Goal: Task Accomplishment & Management: Manage account settings

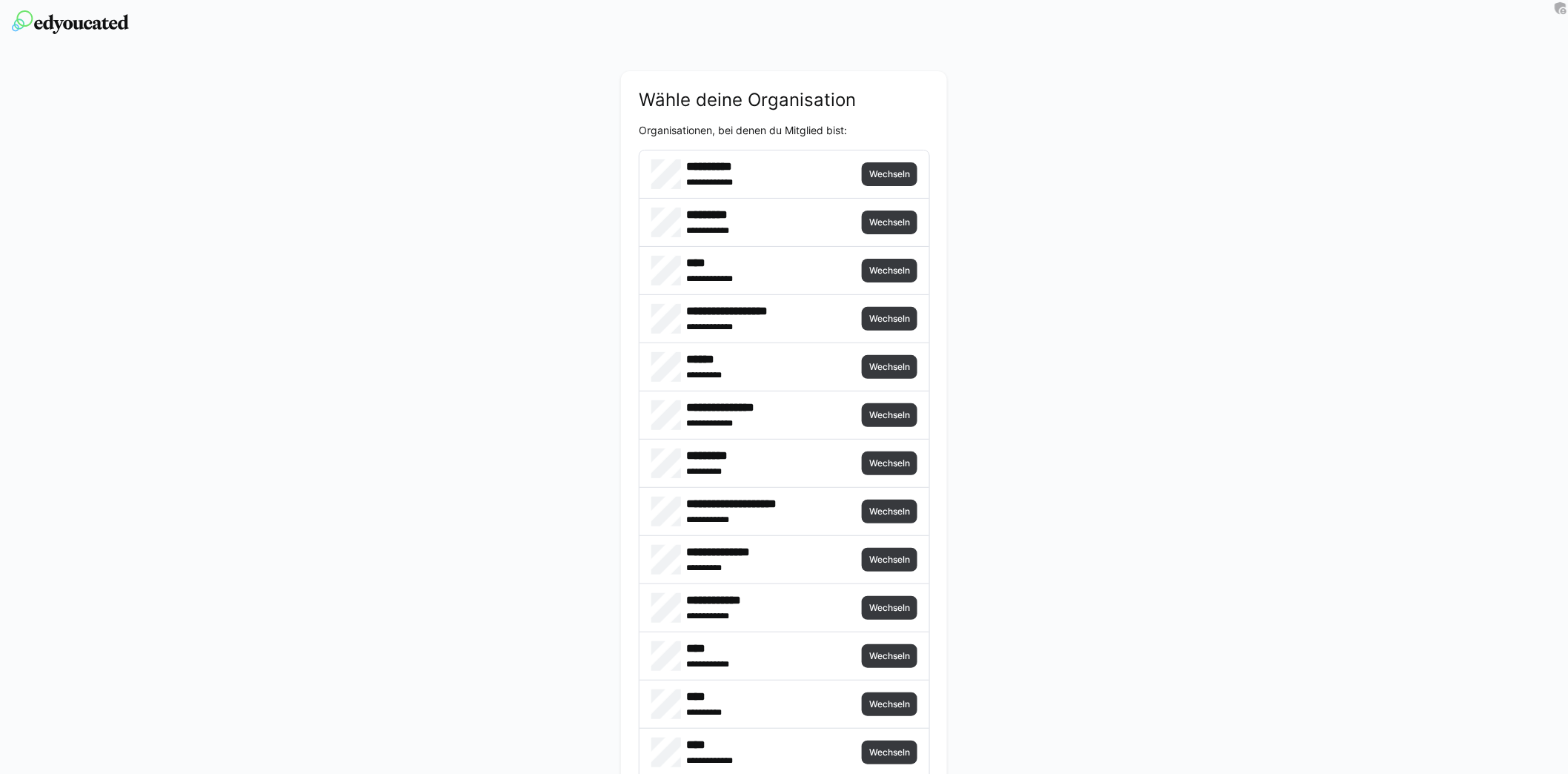
scroll to position [5461, 0]
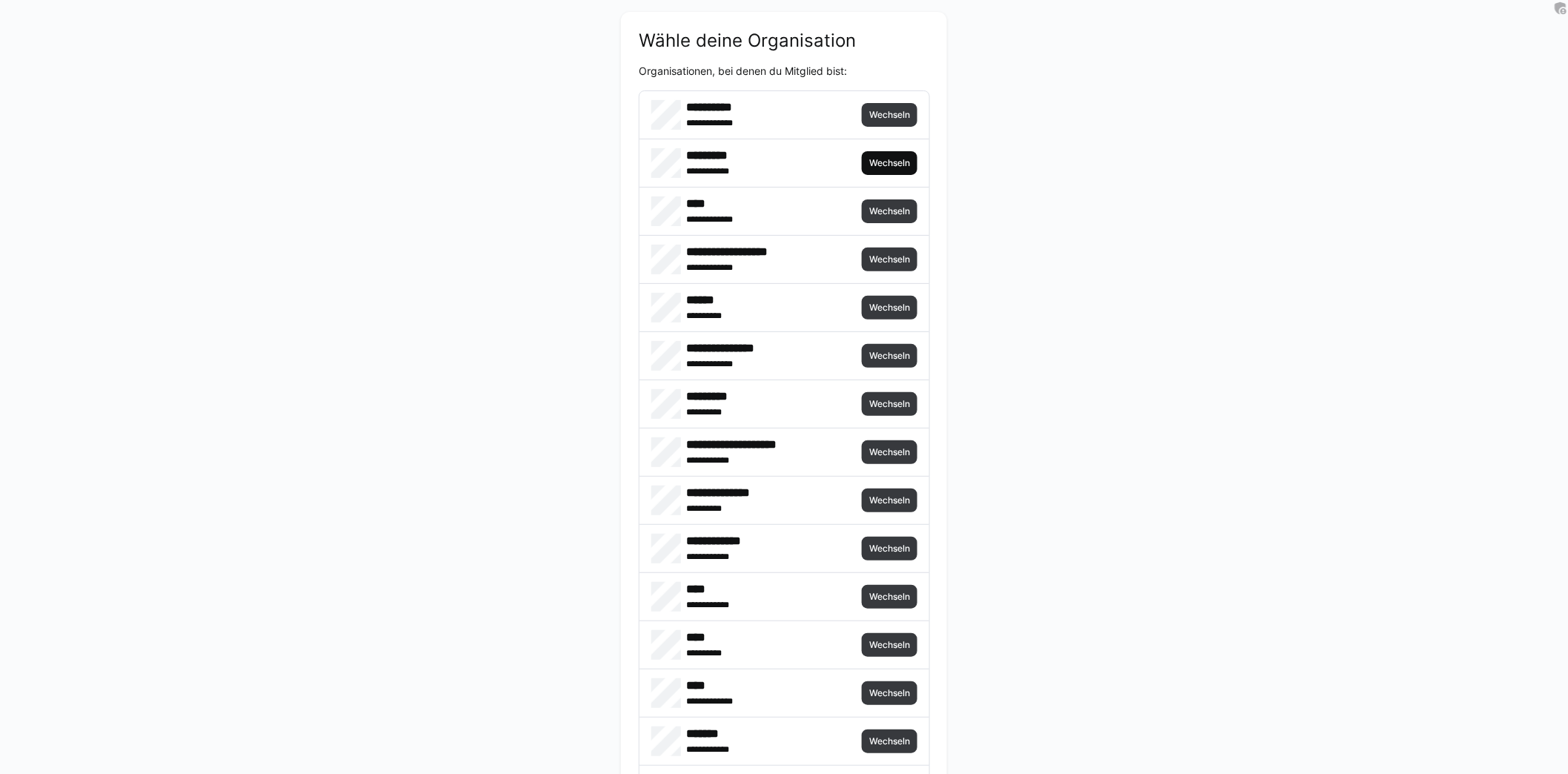
scroll to position [0, 0]
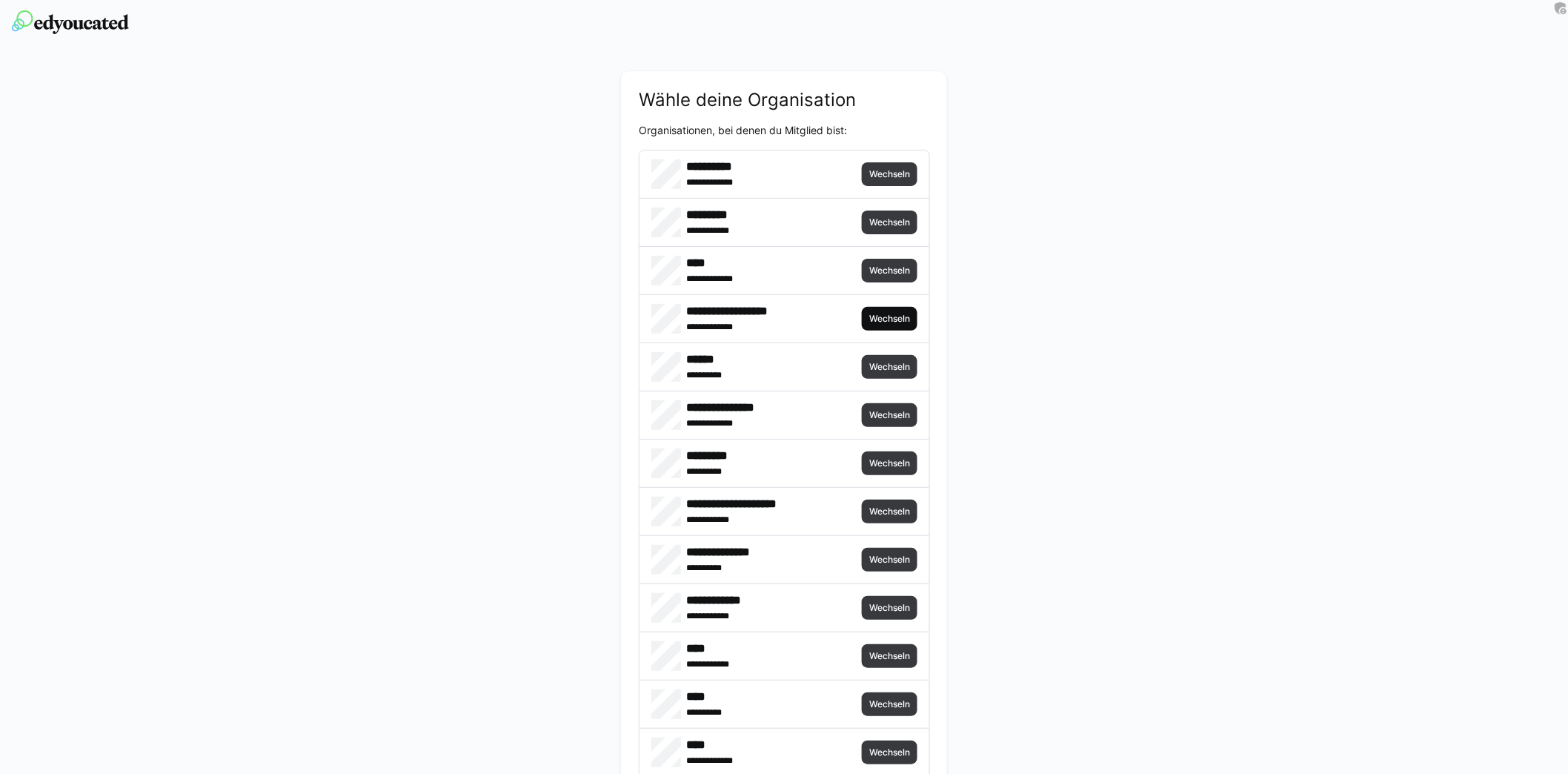
click at [888, 322] on span "Wechseln" at bounding box center [889, 319] width 44 height 12
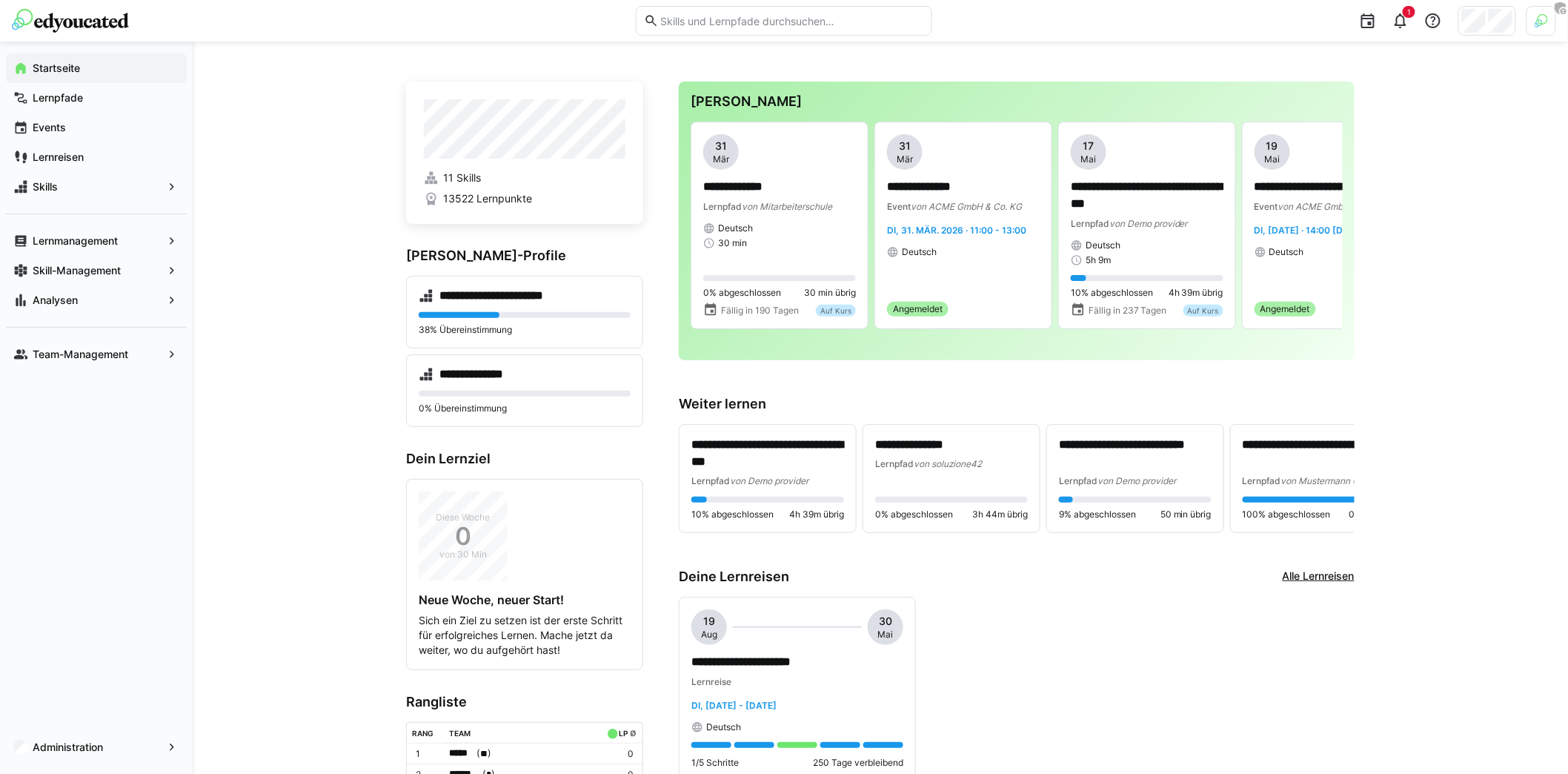
click at [1540, 24] on img at bounding box center [1541, 20] width 13 height 13
click at [1372, 172] on span "Aktivieren" at bounding box center [1378, 175] width 46 height 12
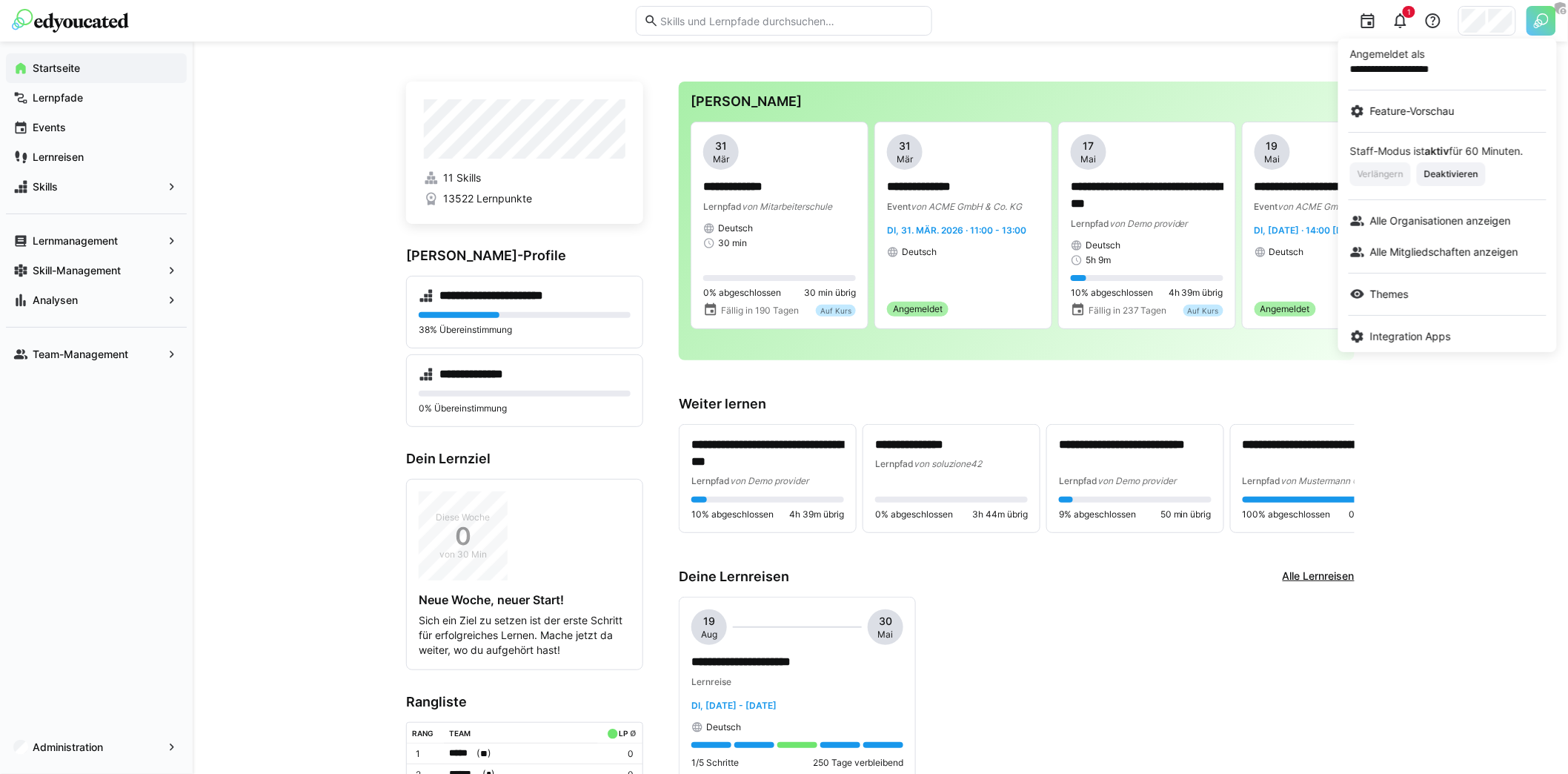
click at [1413, 426] on div at bounding box center [784, 387] width 1568 height 774
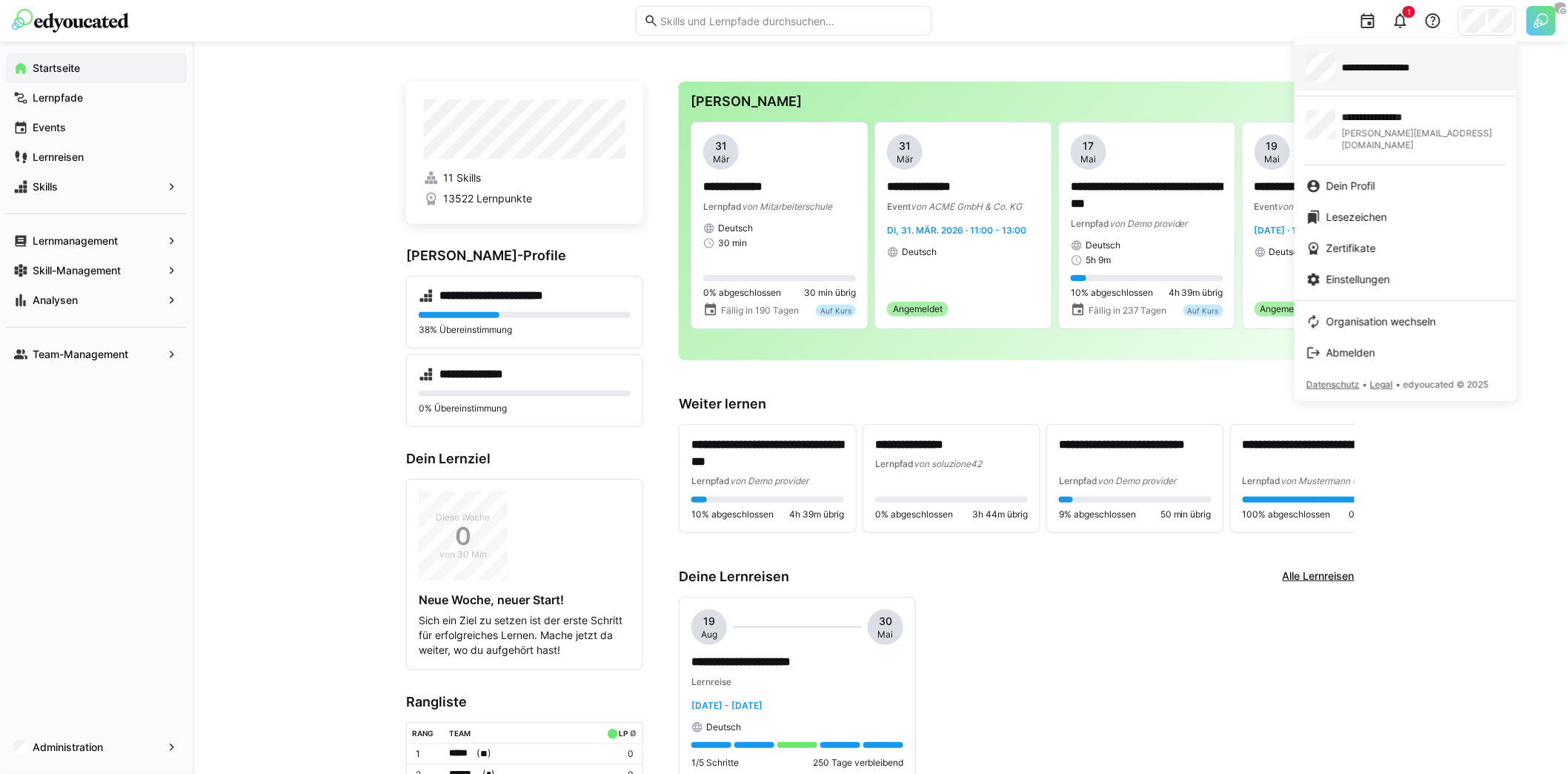
click at [1392, 71] on span "**********" at bounding box center [1397, 67] width 110 height 15
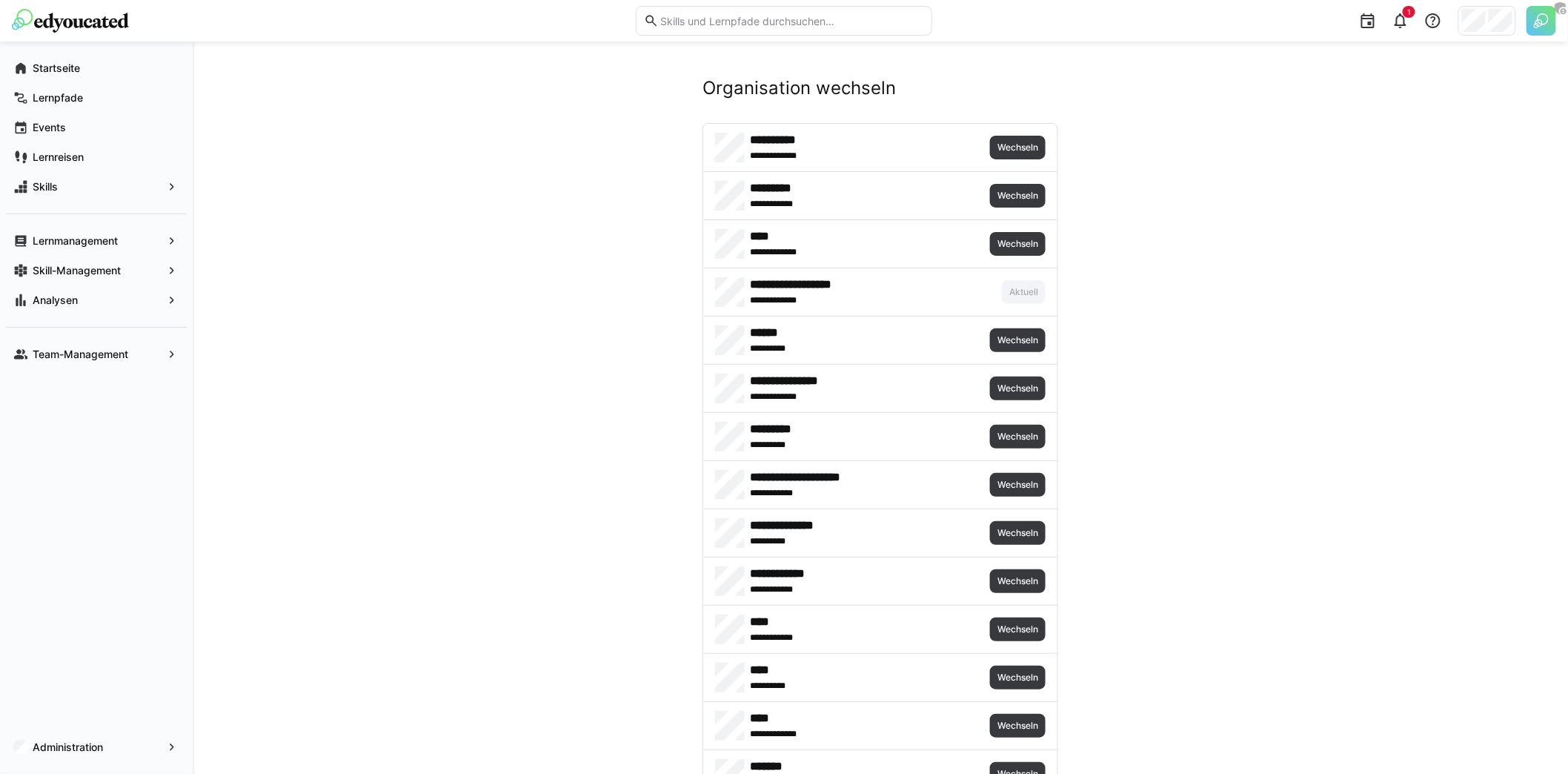
scroll to position [5315, 0]
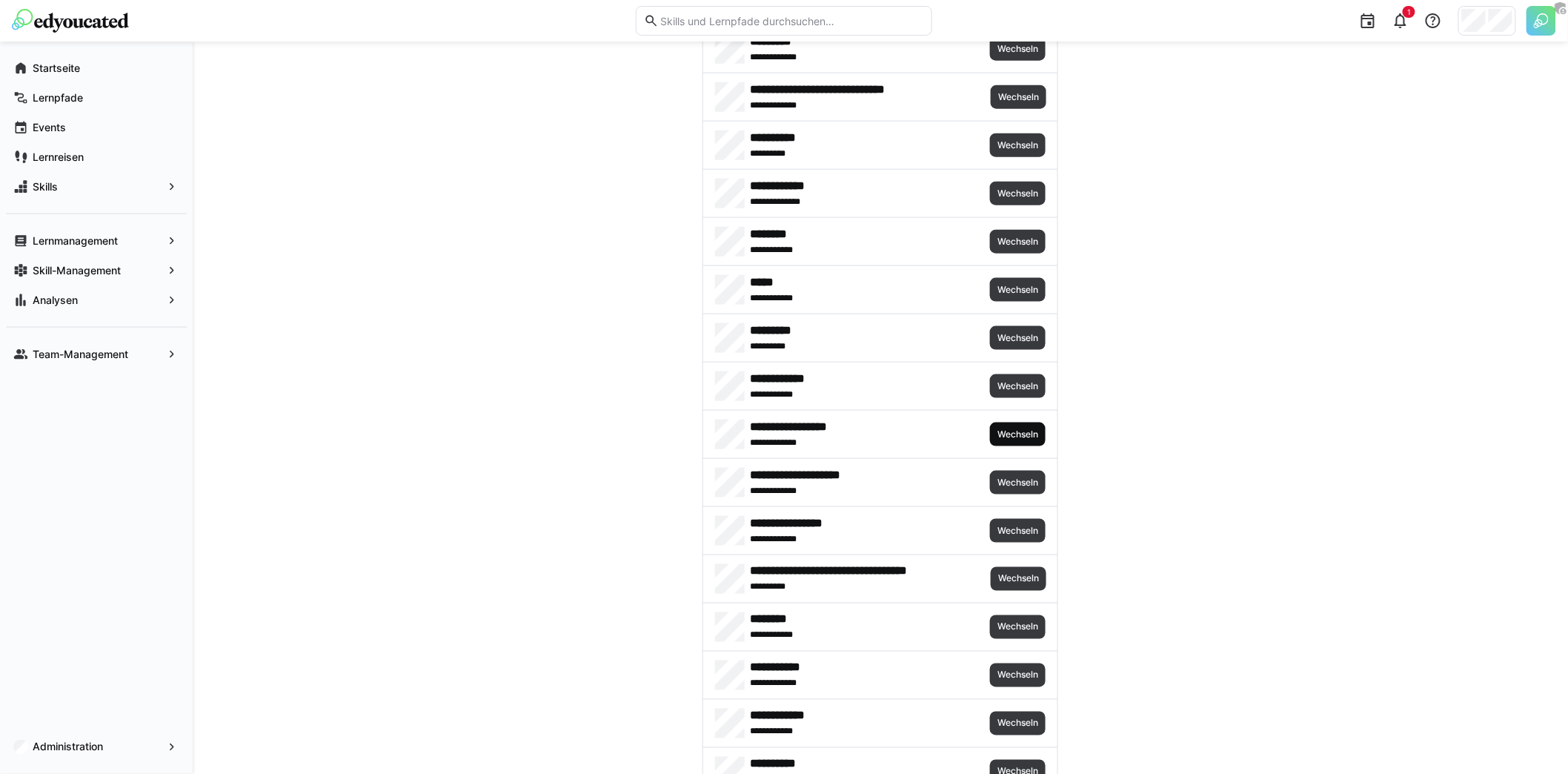
click at [1023, 428] on span "Wechseln" at bounding box center [1018, 434] width 44 height 12
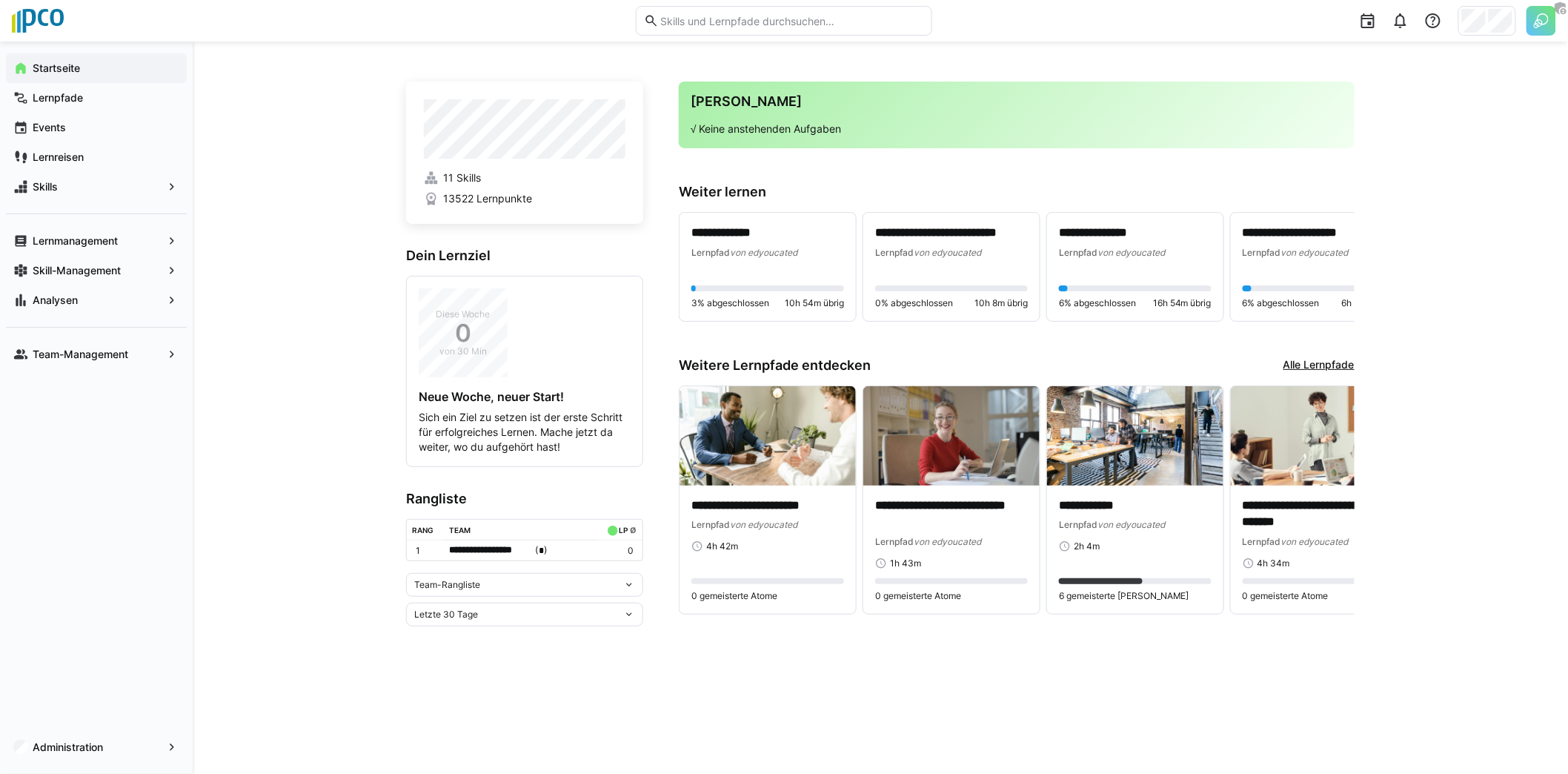
click at [334, 262] on div "**********" at bounding box center [881, 408] width 1375 height 732
click at [356, 234] on div "**********" at bounding box center [881, 408] width 1375 height 732
click at [302, 243] on div "**********" at bounding box center [881, 408] width 1375 height 732
click at [320, 224] on div "**********" at bounding box center [881, 408] width 1375 height 732
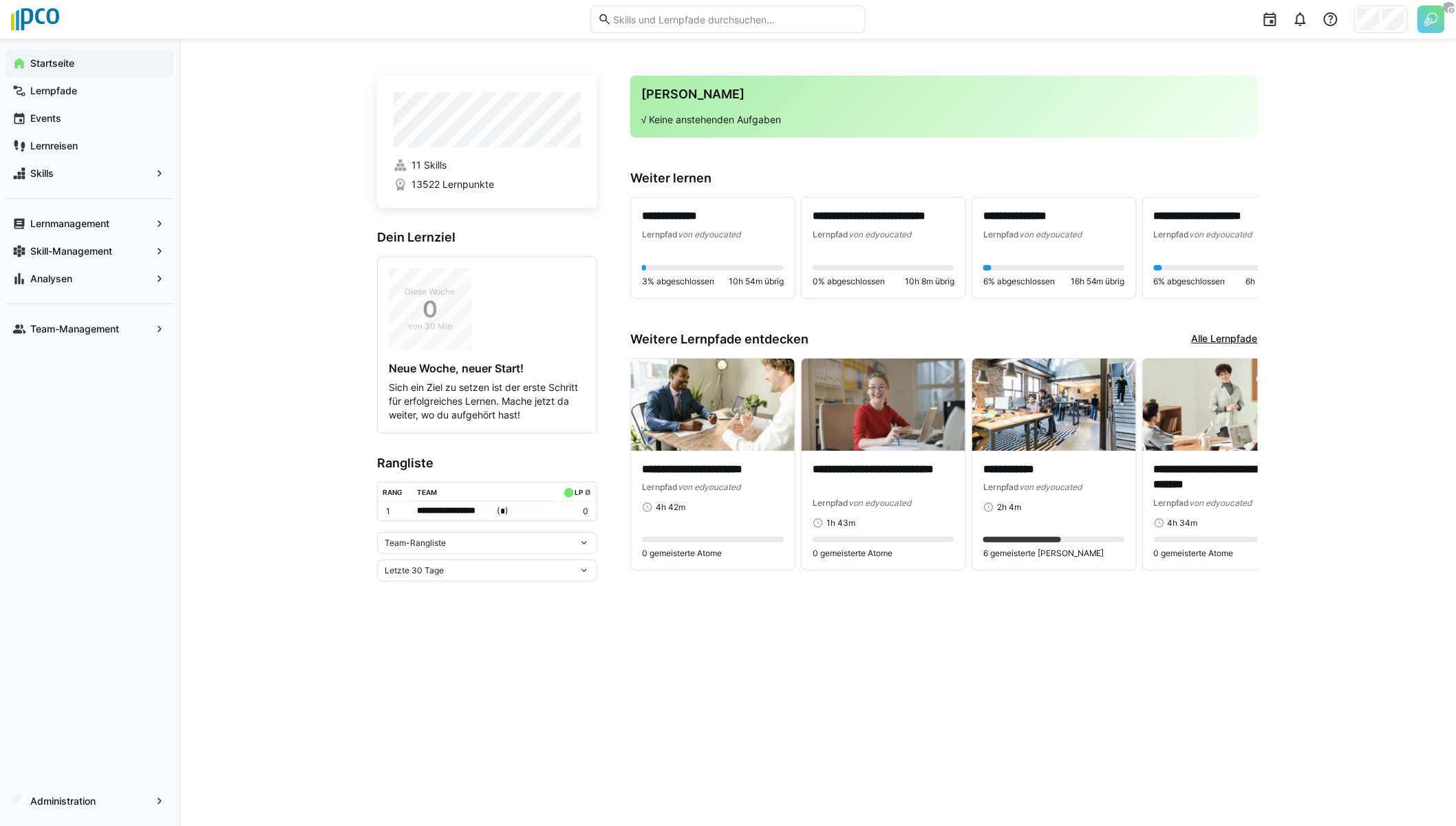
click at [307, 396] on div "**********" at bounding box center [818, 432] width 1277 height 787
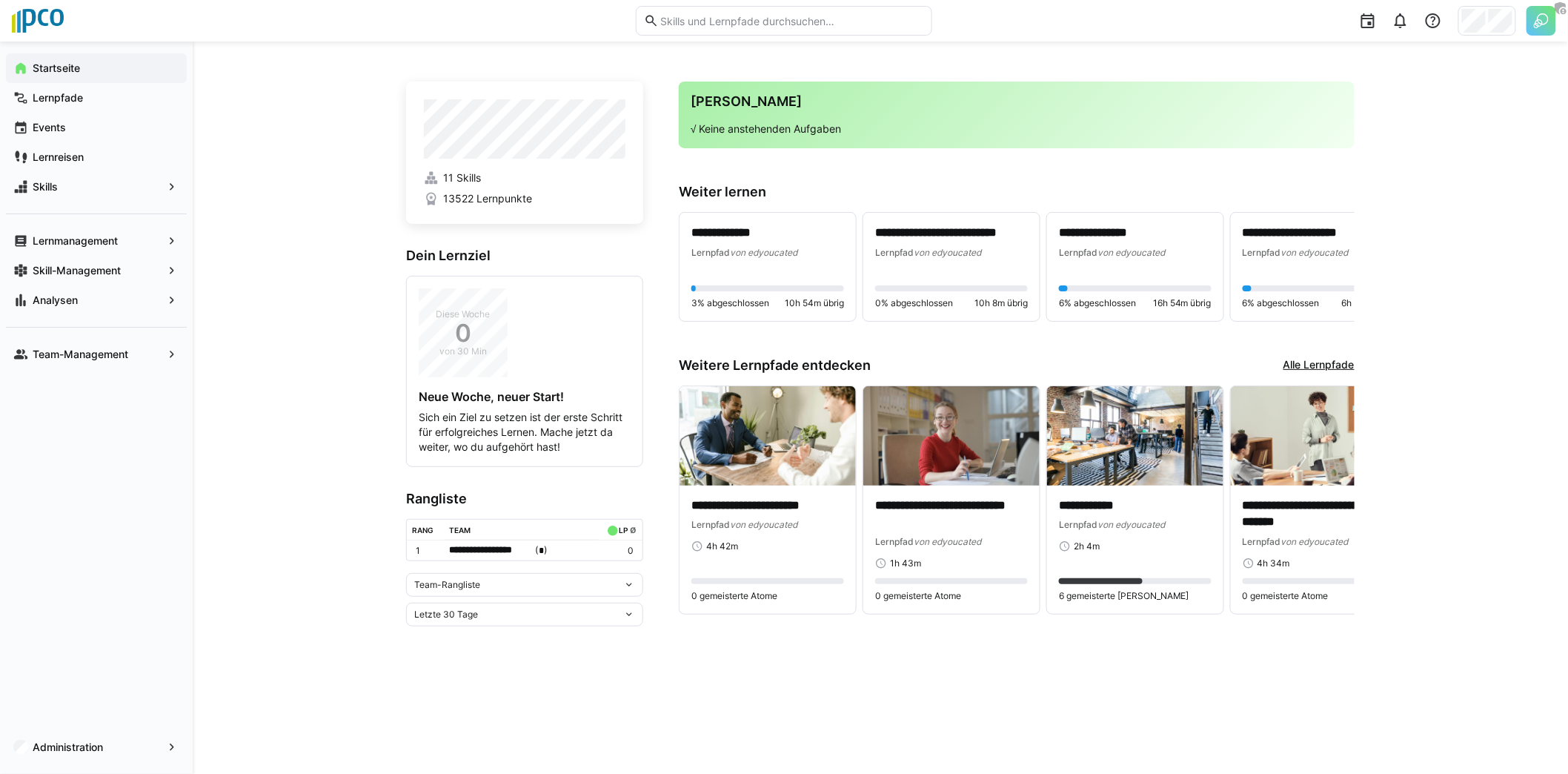
click at [326, 115] on div "**********" at bounding box center [881, 408] width 1375 height 732
click at [271, 154] on div "**********" at bounding box center [881, 408] width 1375 height 732
click at [0, 0] on app-navigation-label "Administration" at bounding box center [0, 0] width 0 height 0
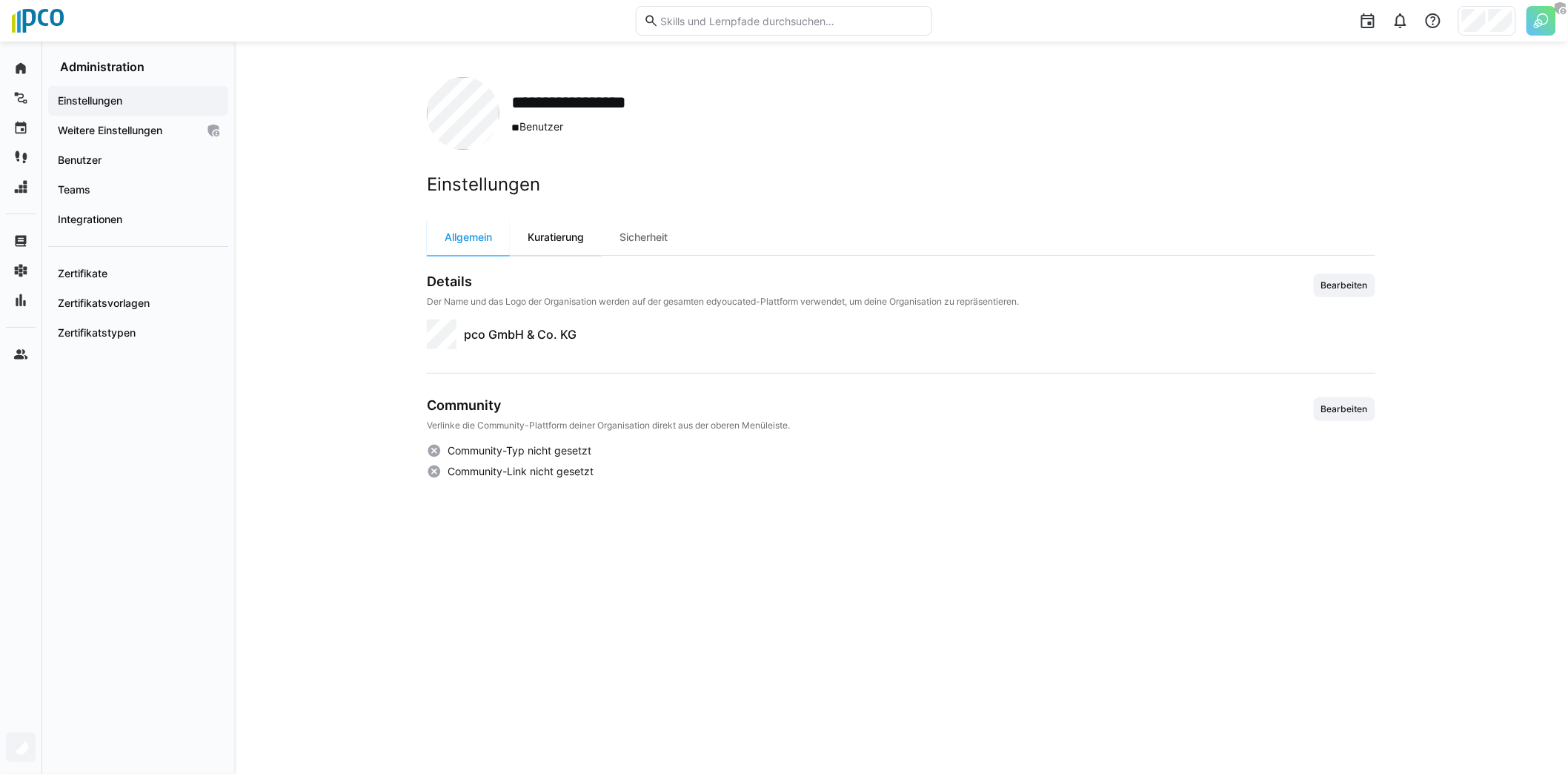
click at [542, 254] on div "Kuratierung" at bounding box center [556, 237] width 92 height 36
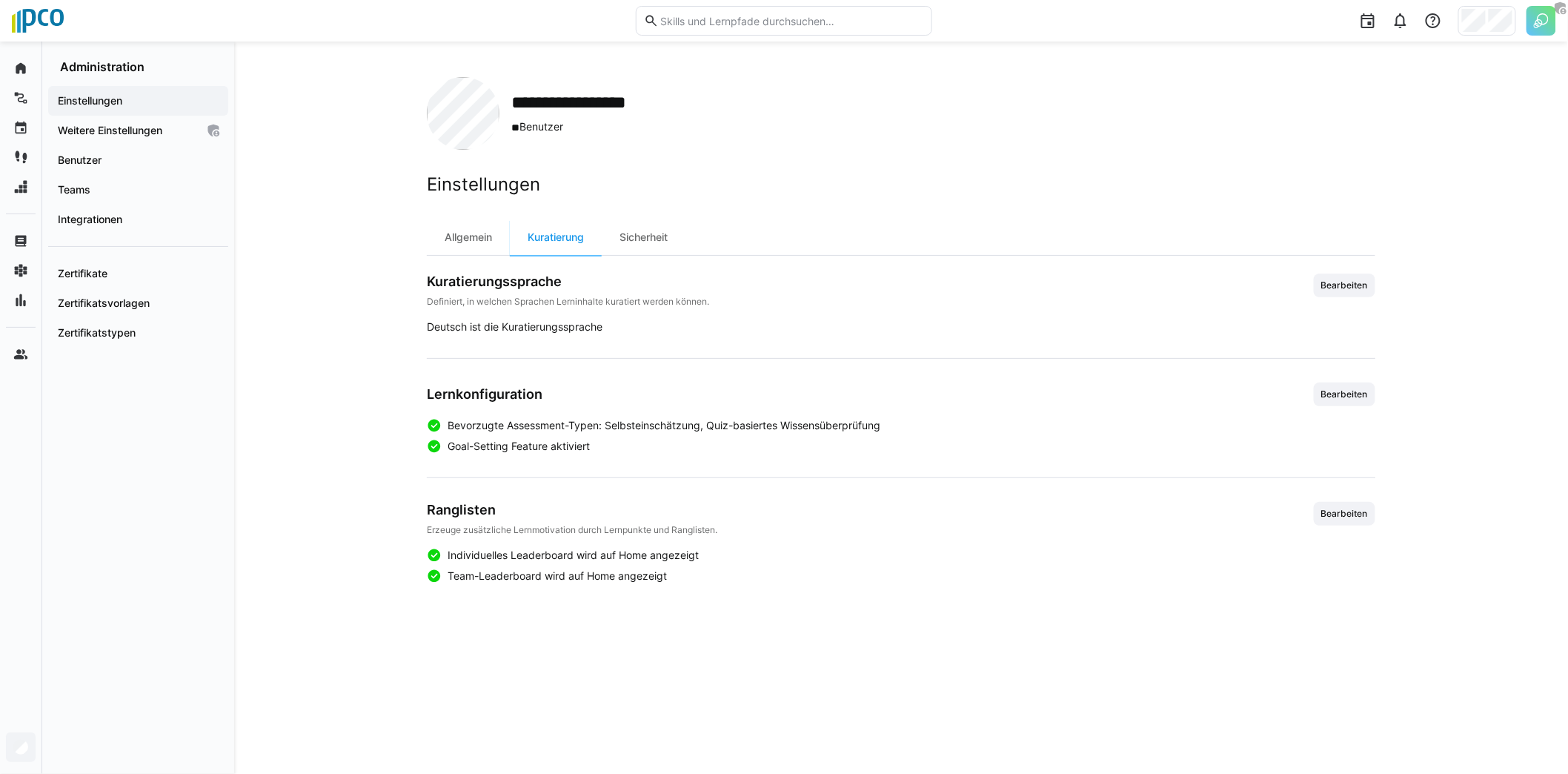
drag, startPoint x: 443, startPoint y: 322, endPoint x: 612, endPoint y: 336, distance: 169.6
click at [612, 337] on div "Kuratierungssprache Definiert, in welchen Sprachen Lerninhalte kuratiert werden…" at bounding box center [901, 428] width 949 height 310
click at [616, 322] on div "Deutsch ist die Kuratierungssprache" at bounding box center [901, 327] width 949 height 15
click at [667, 213] on div "Einstellungen Allgemein Kuratierung Sicherheit Kuratierungssprache Definiert, i…" at bounding box center [901, 377] width 949 height 410
click at [659, 235] on div "Sicherheit" at bounding box center [644, 237] width 84 height 36
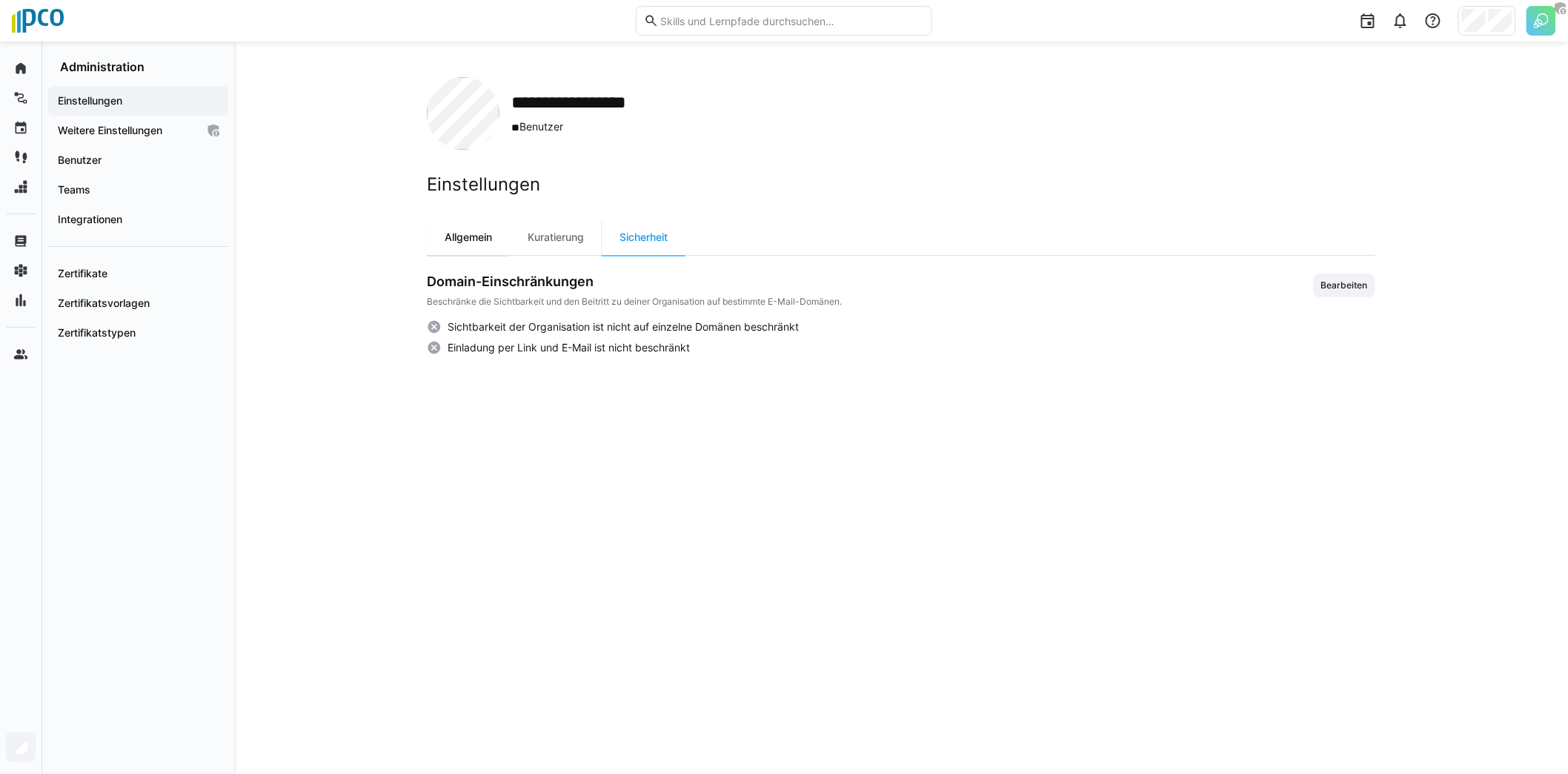
click at [469, 240] on div "Allgemein" at bounding box center [468, 237] width 83 height 36
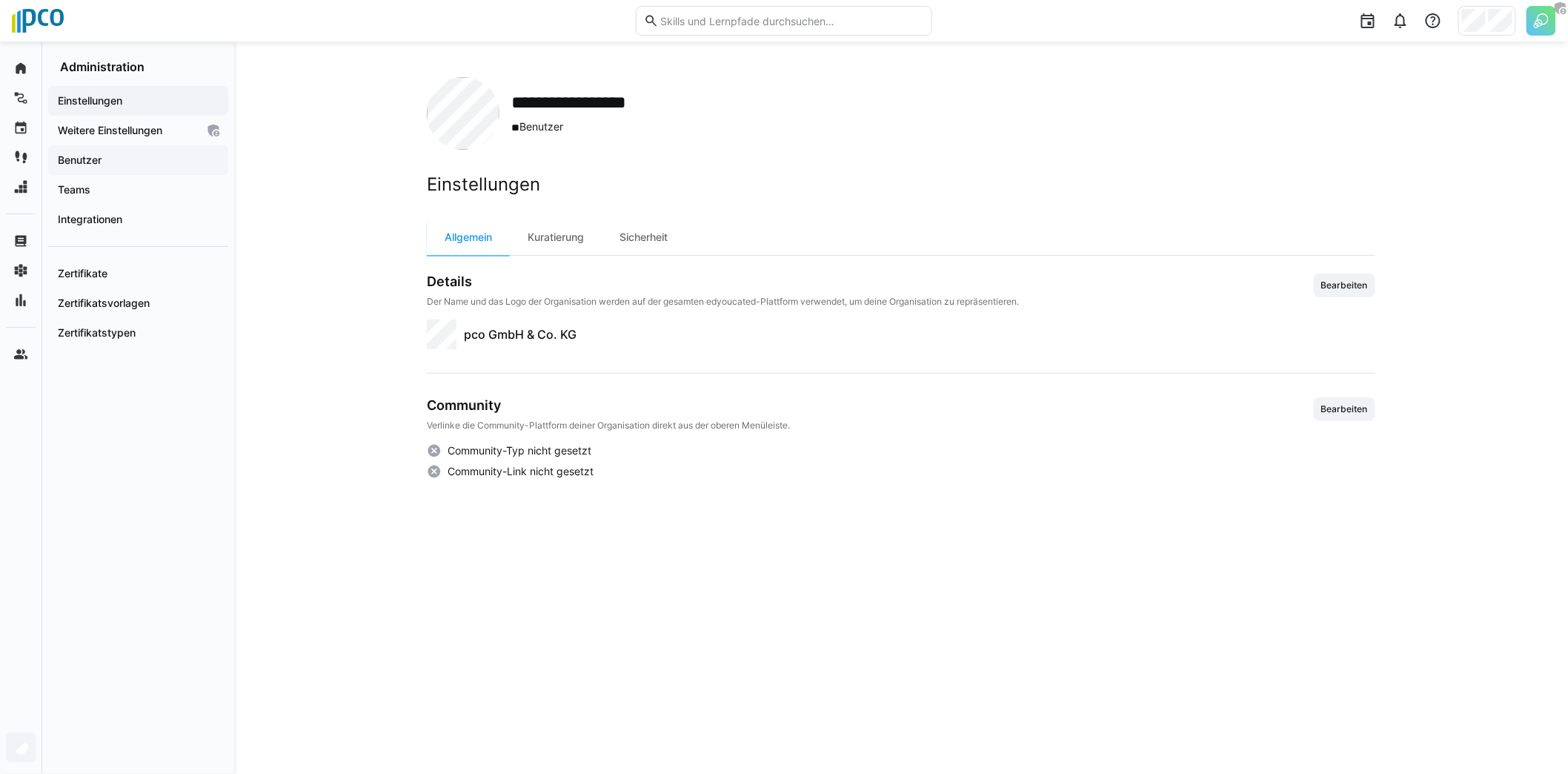
click at [121, 159] on span "Benutzer" at bounding box center [138, 160] width 165 height 15
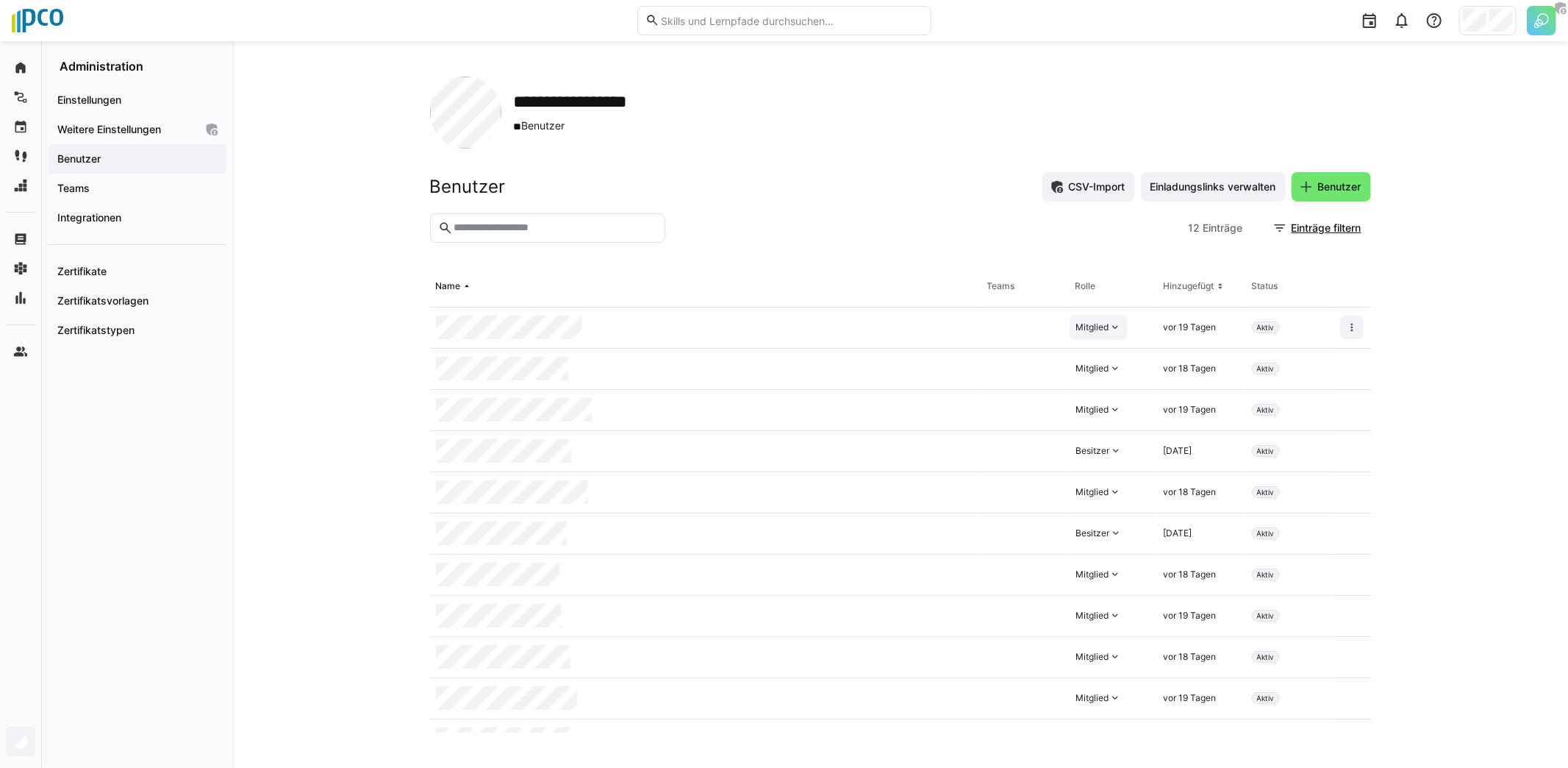
click at [1109, 329] on eds-icon at bounding box center [1116, 328] width 12 height 12
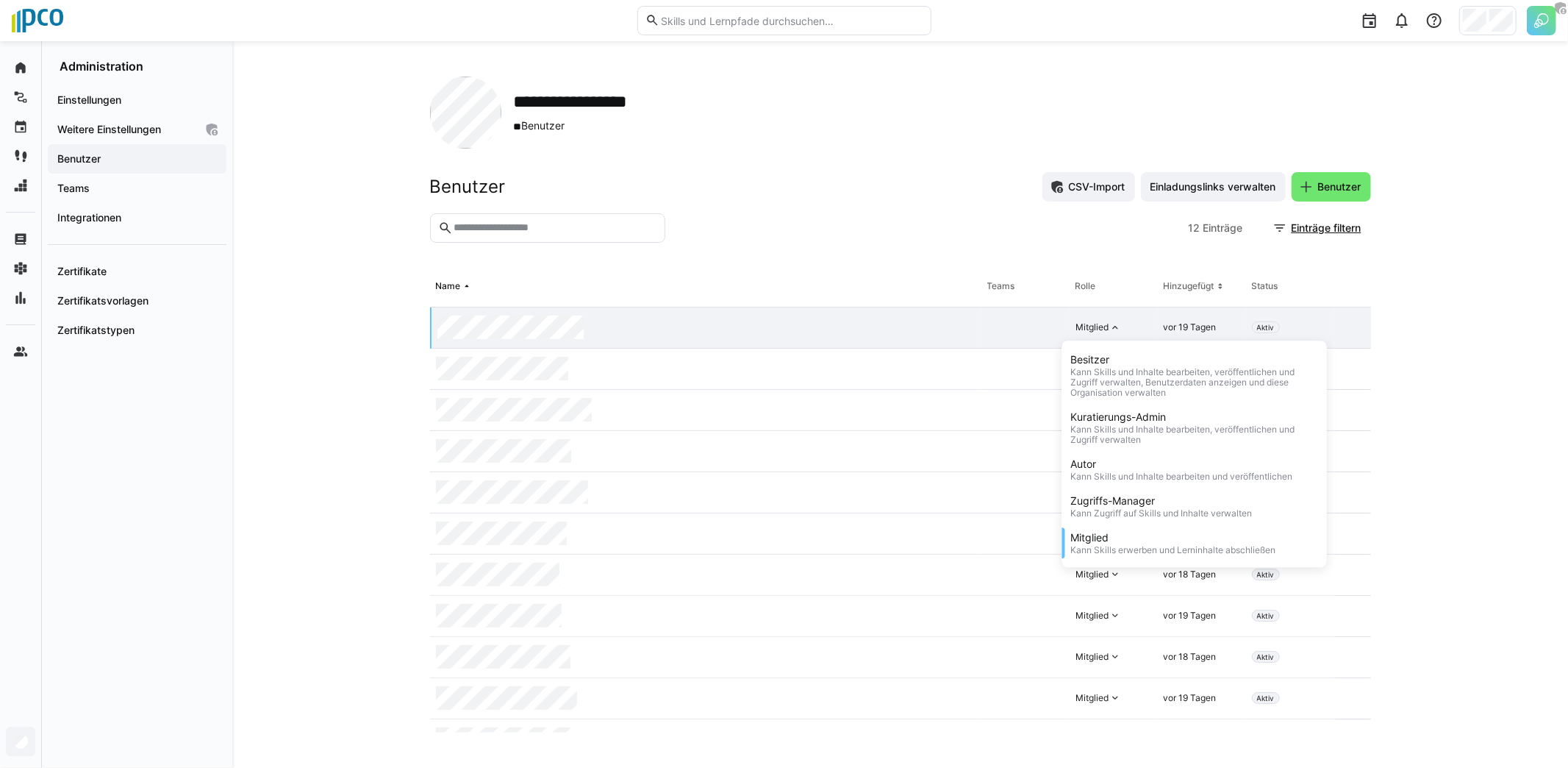
click at [869, 227] on div at bounding box center [927, 228] width 511 height 29
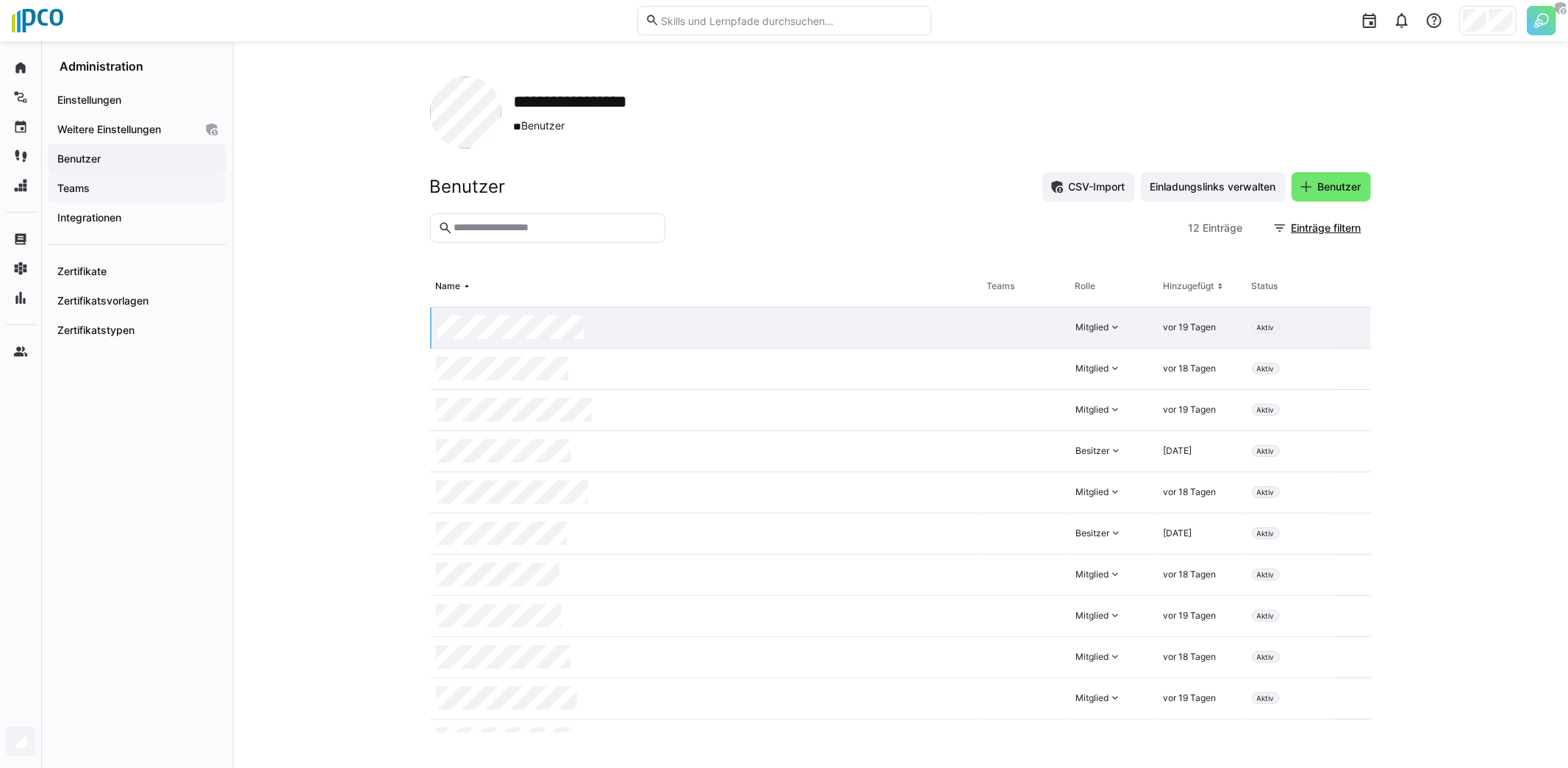
click at [108, 182] on span "Teams" at bounding box center [137, 188] width 164 height 15
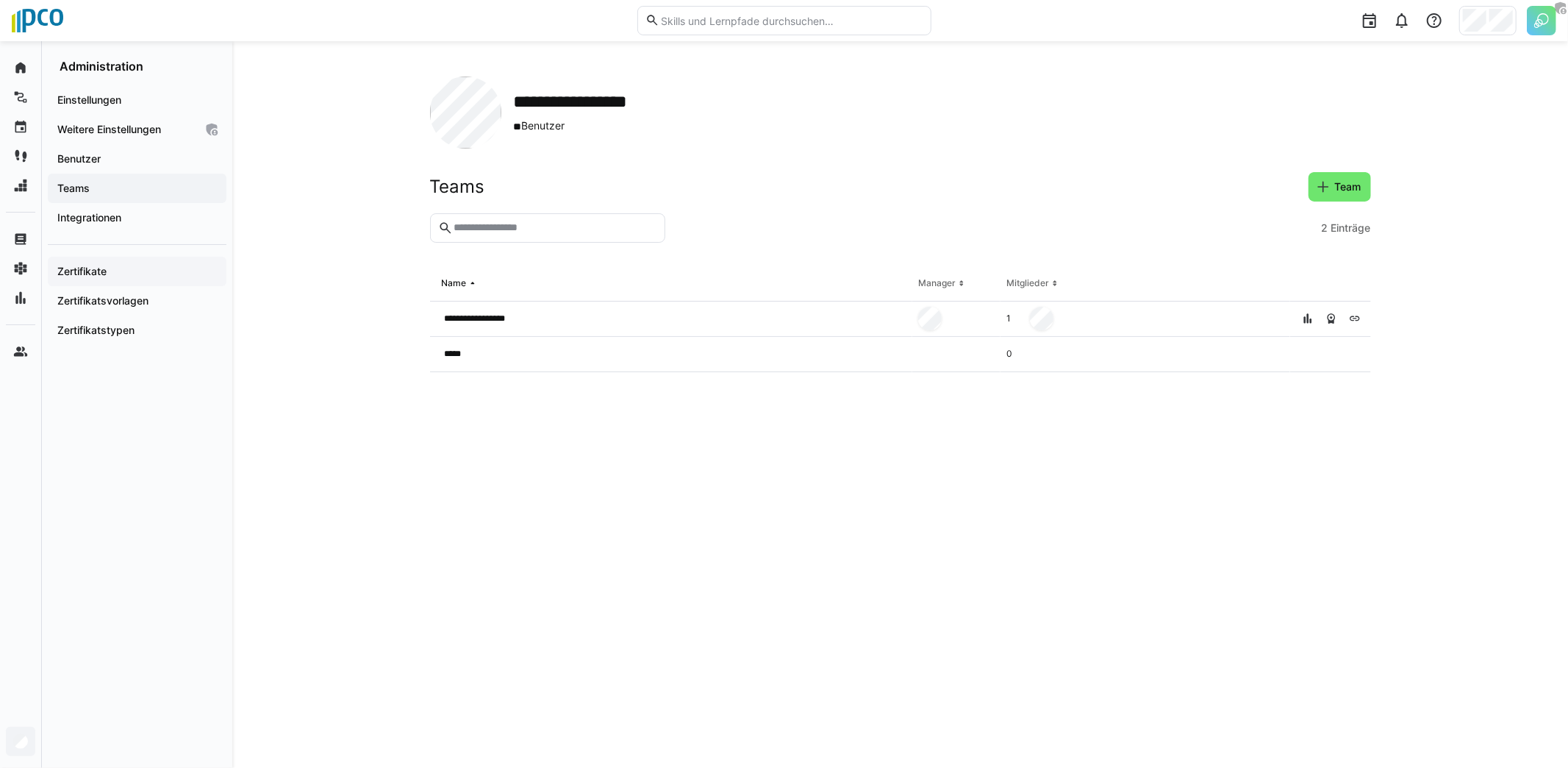
click at [0, 0] on app-navigation-label "Zertifikate" at bounding box center [0, 0] width 0 height 0
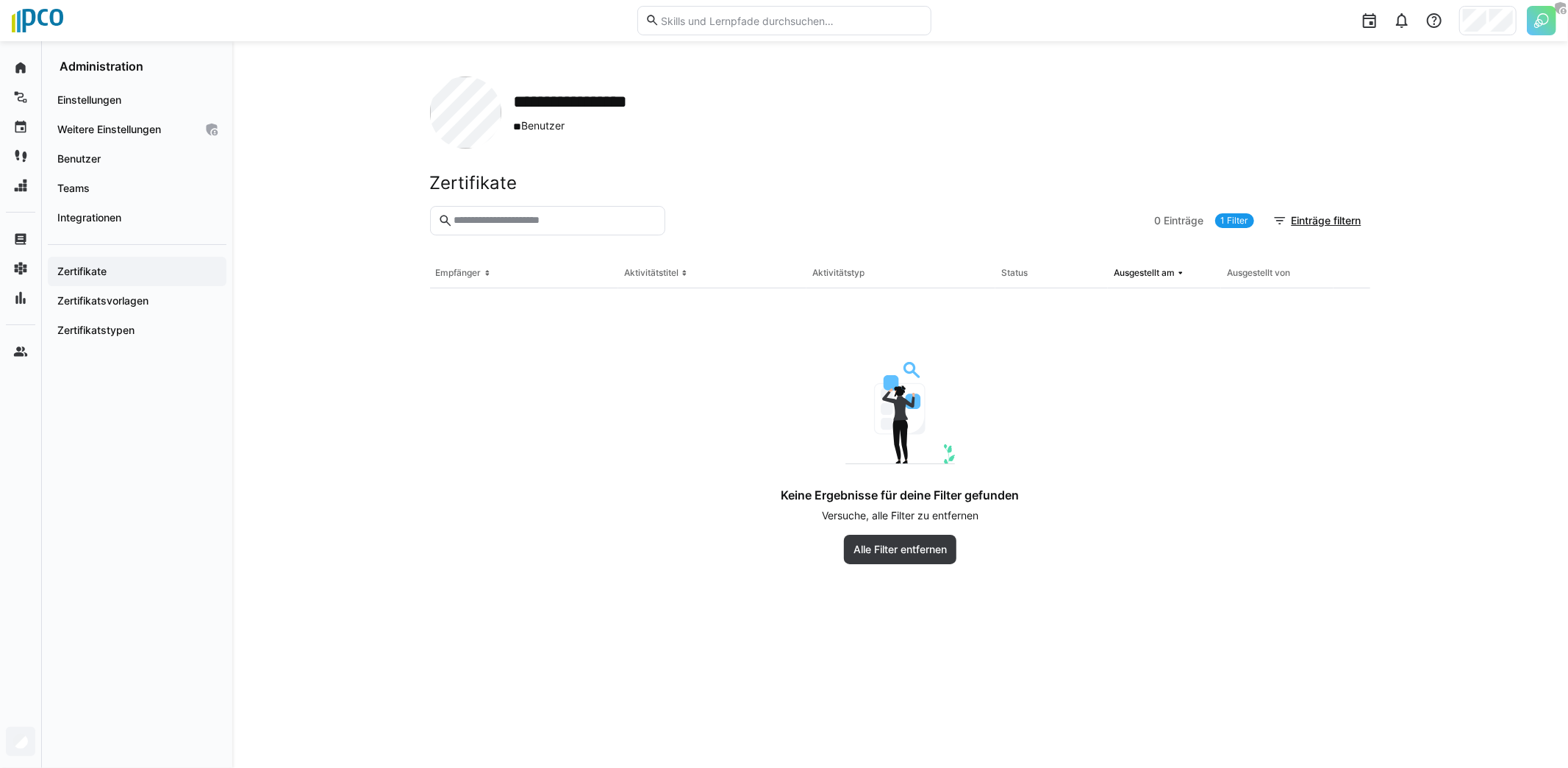
click at [347, 394] on div "**********" at bounding box center [900, 405] width 1336 height 726
click at [168, 327] on span "Zertifikatstypen" at bounding box center [137, 329] width 164 height 15
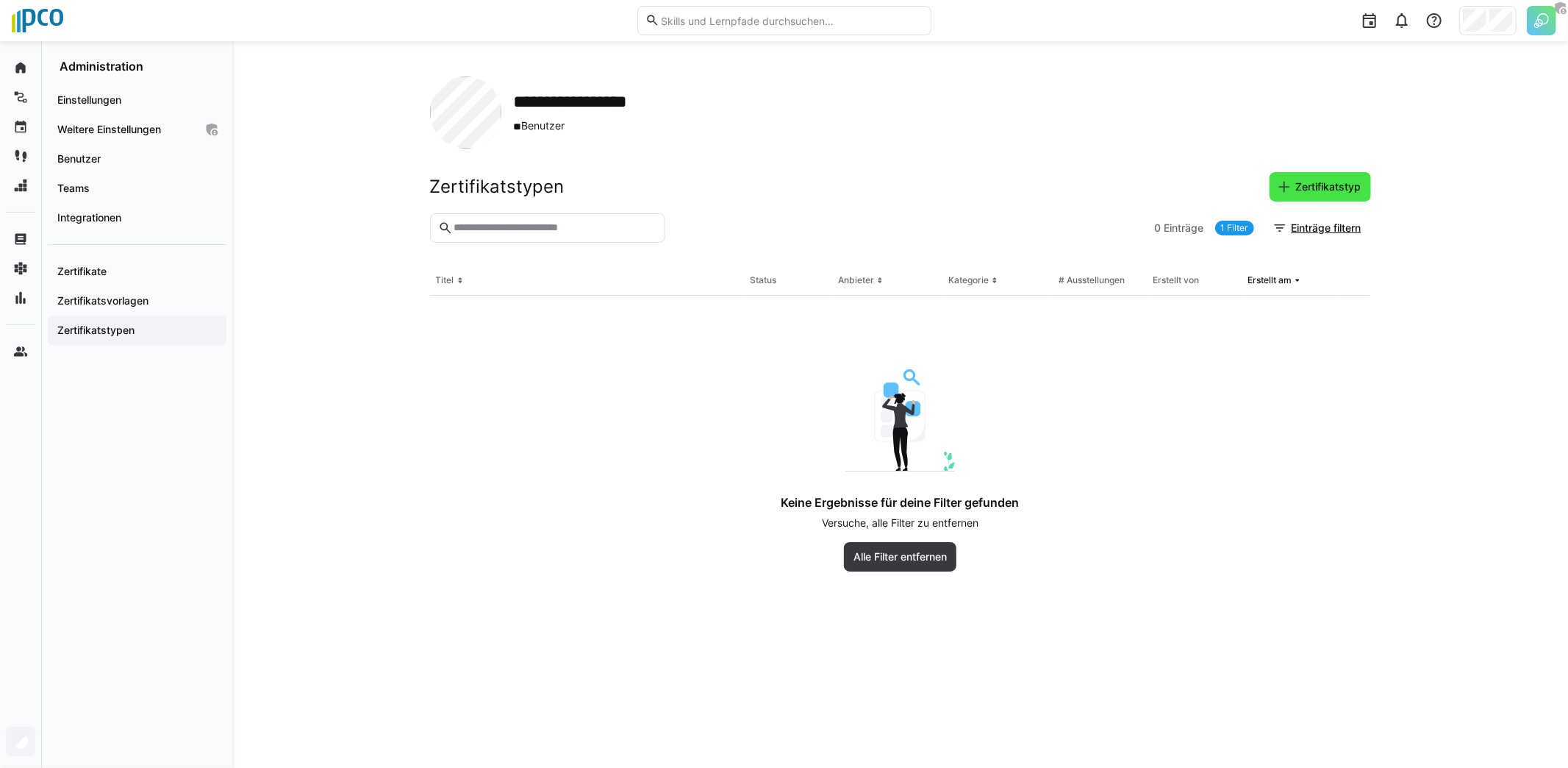
click at [1291, 191] on span "Zertifikatstyp" at bounding box center [1320, 186] width 87 height 15
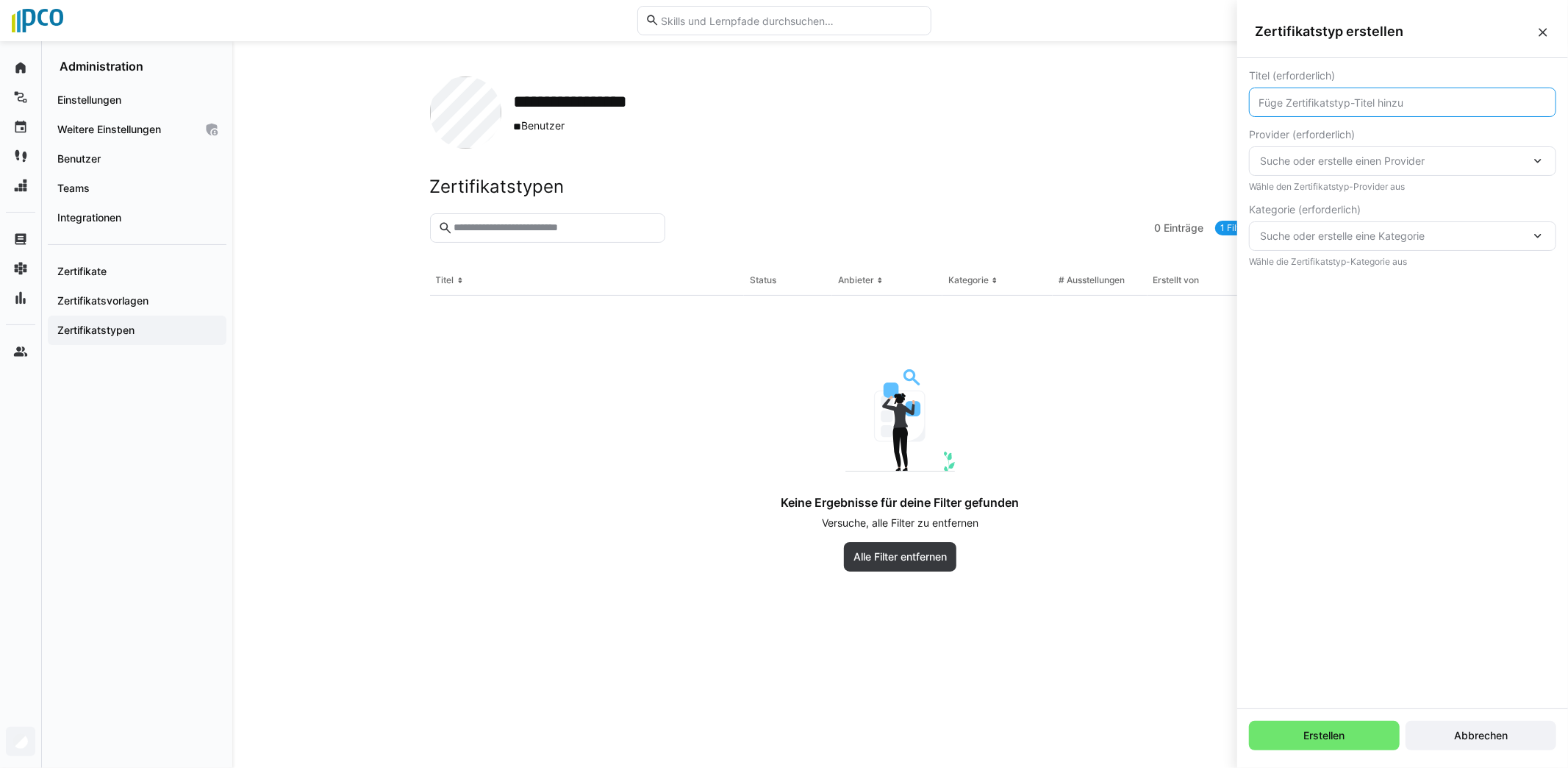
click at [1331, 104] on input "text" at bounding box center [1402, 101] width 291 height 13
click at [1353, 165] on div "Suche oder erstelle einen Provider" at bounding box center [1402, 177] width 308 height 29
click at [1305, 100] on input "text" at bounding box center [1402, 101] width 291 height 13
type input "Prince2 Projektmanagement"
click at [1389, 154] on span "Suche oder erstelle einen Provider" at bounding box center [1396, 160] width 270 height 15
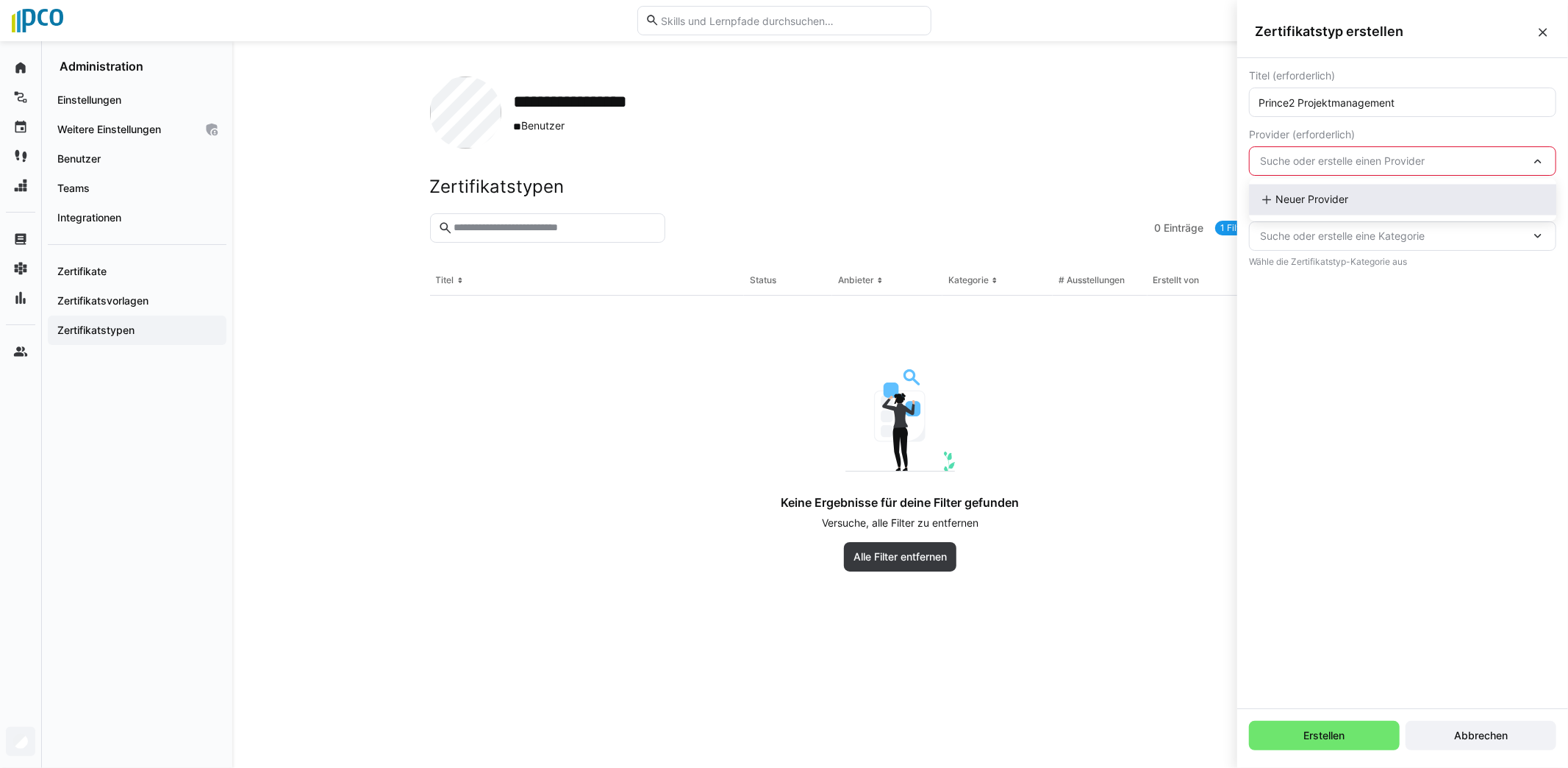
click at [1303, 194] on span "Neuer Provider" at bounding box center [1312, 199] width 73 height 15
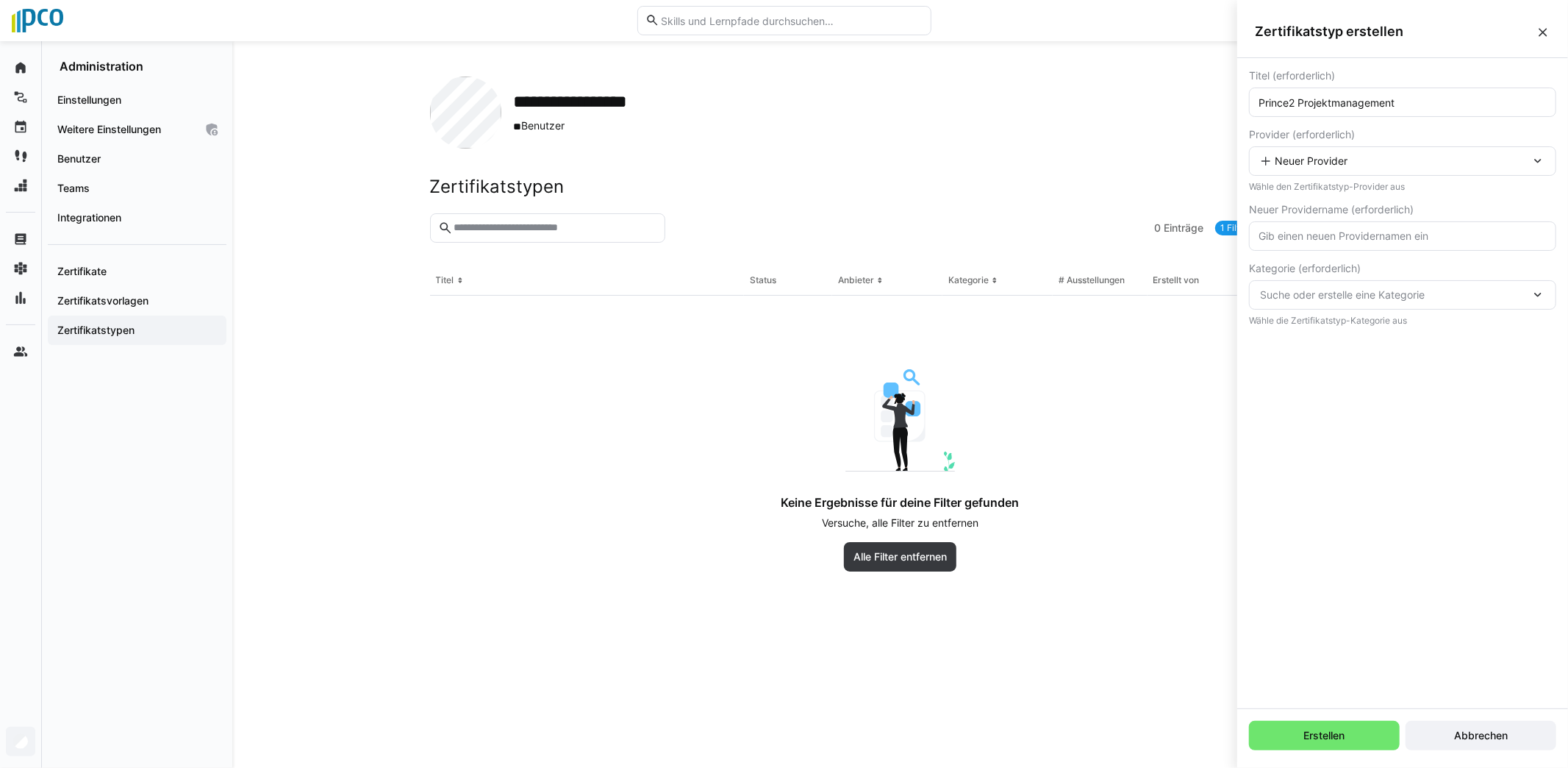
click at [1297, 226] on eds-input at bounding box center [1402, 236] width 308 height 29
type input "Prince2"
click at [1311, 292] on span "Suche oder erstelle eine Kategorie" at bounding box center [1396, 295] width 270 height 15
click at [1309, 335] on span "Neue Kategorie" at bounding box center [1313, 333] width 75 height 15
click at [1304, 359] on eds-input at bounding box center [1402, 370] width 308 height 29
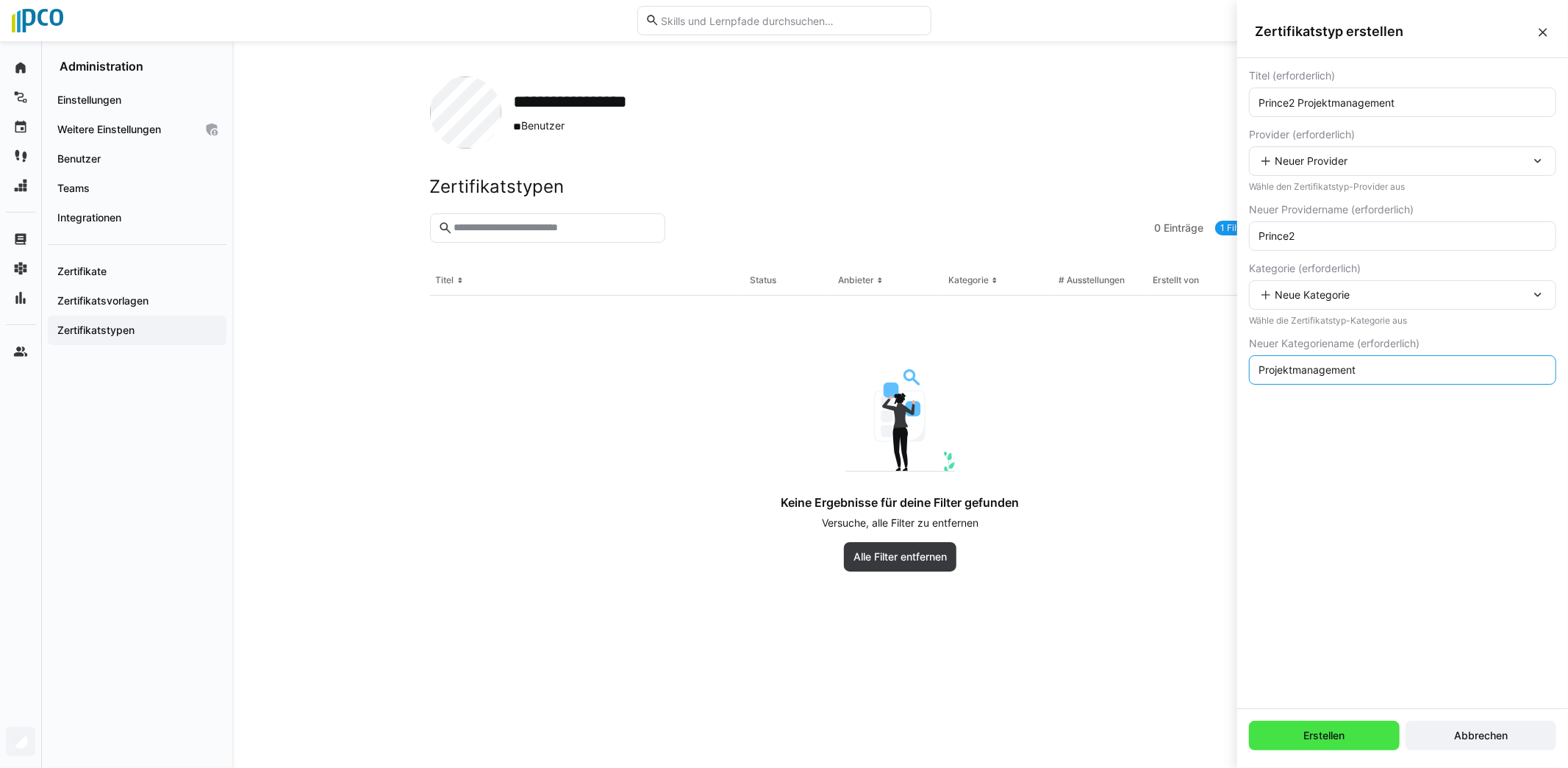
type input "Projektmanagement"
click at [1302, 737] on span "Erstellen" at bounding box center [1324, 735] width 46 height 15
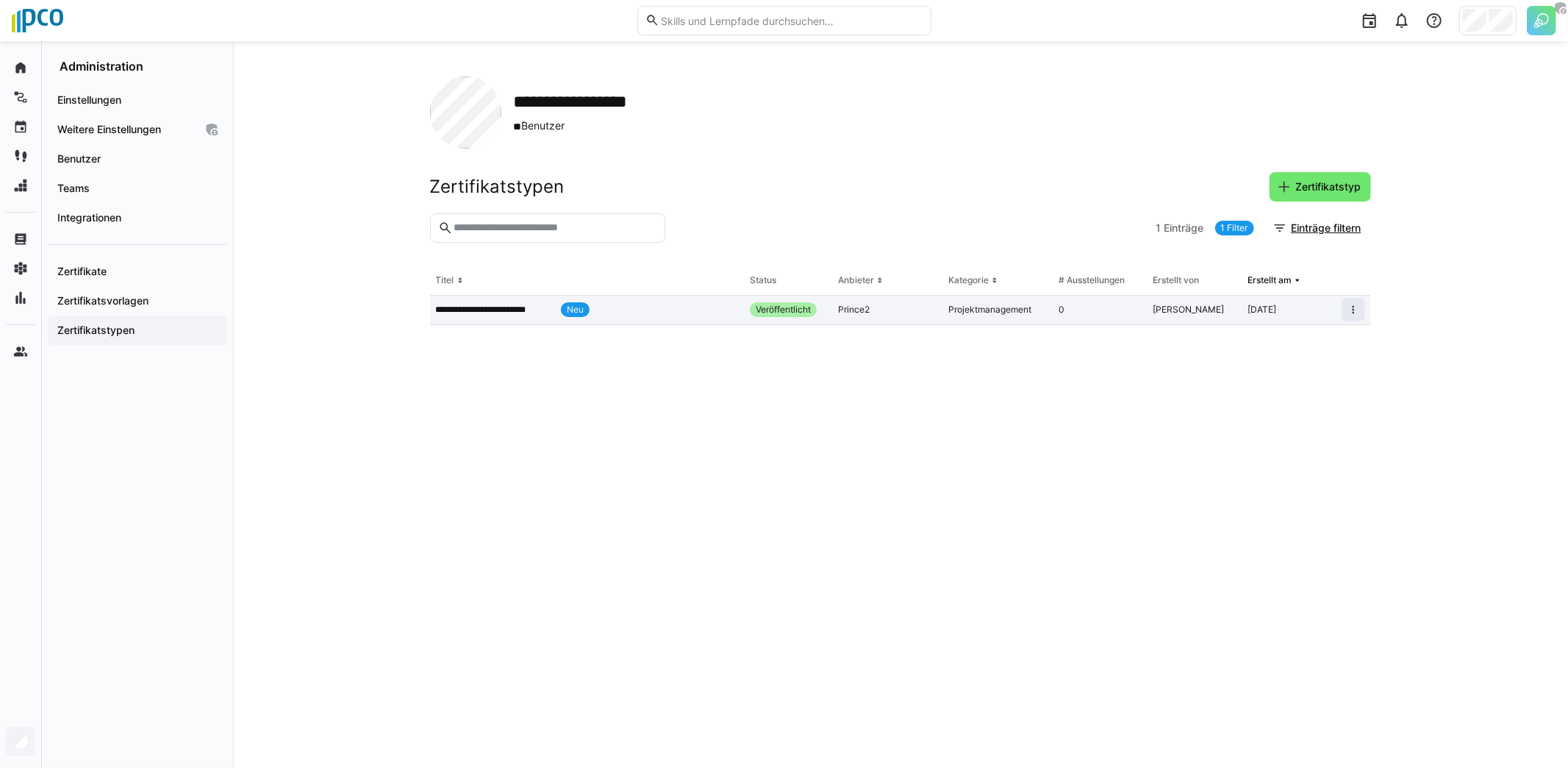
click at [661, 312] on app-table-first-column "**********" at bounding box center [587, 309] width 303 height 15
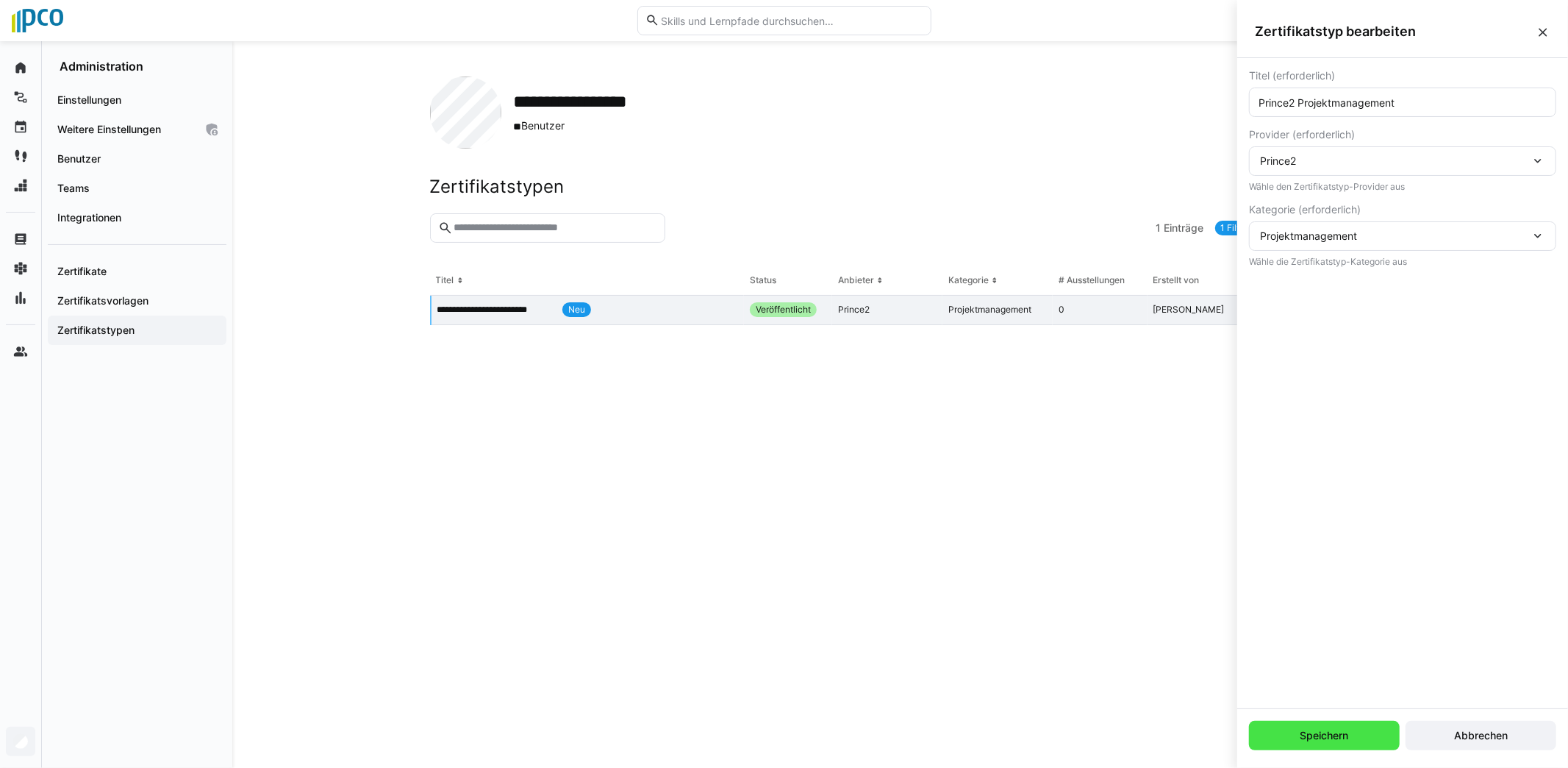
click at [1349, 743] on span "Speichern" at bounding box center [1324, 735] width 53 height 15
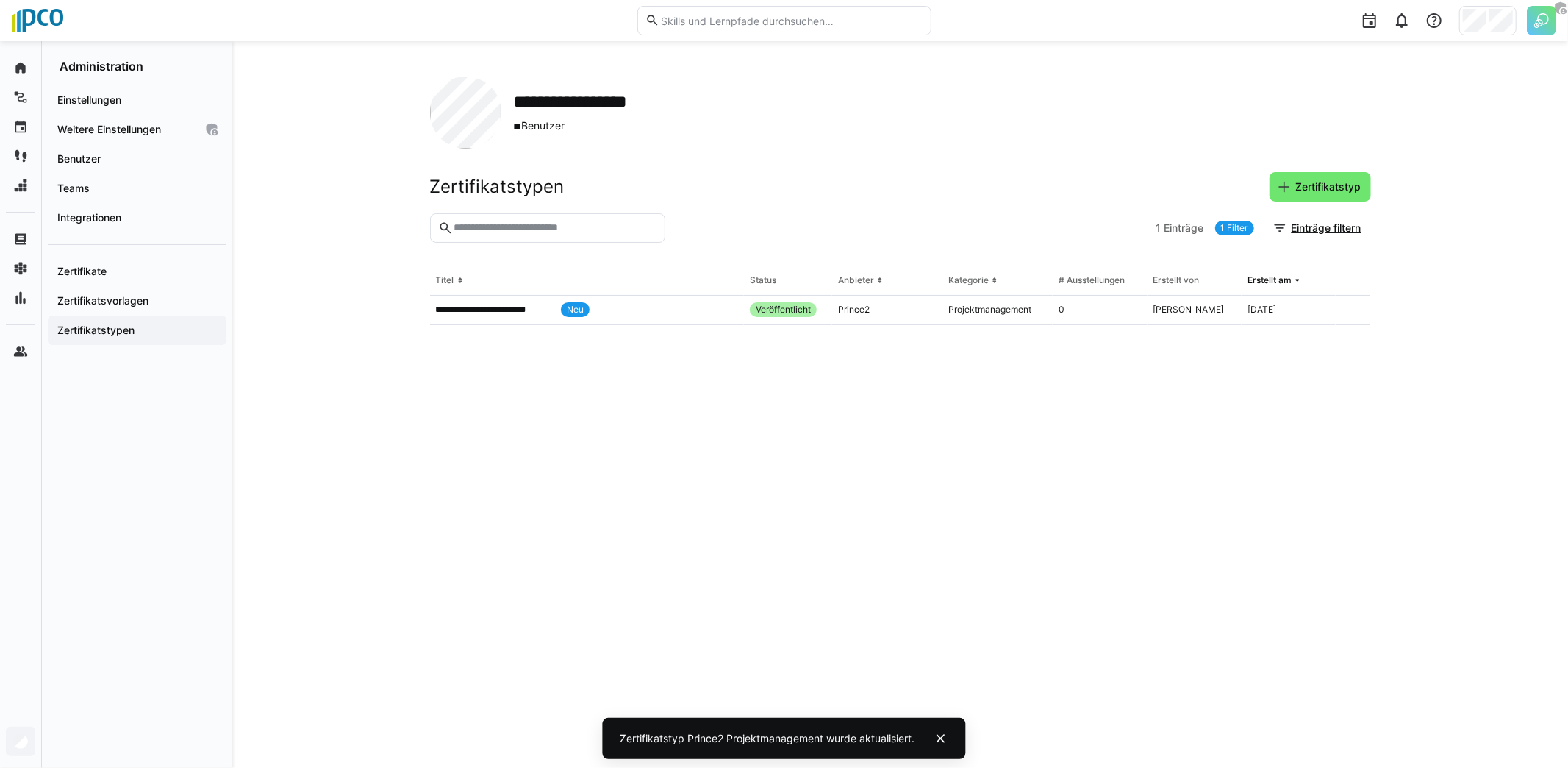
click at [691, 529] on eds-table "**********" at bounding box center [901, 499] width 941 height 466
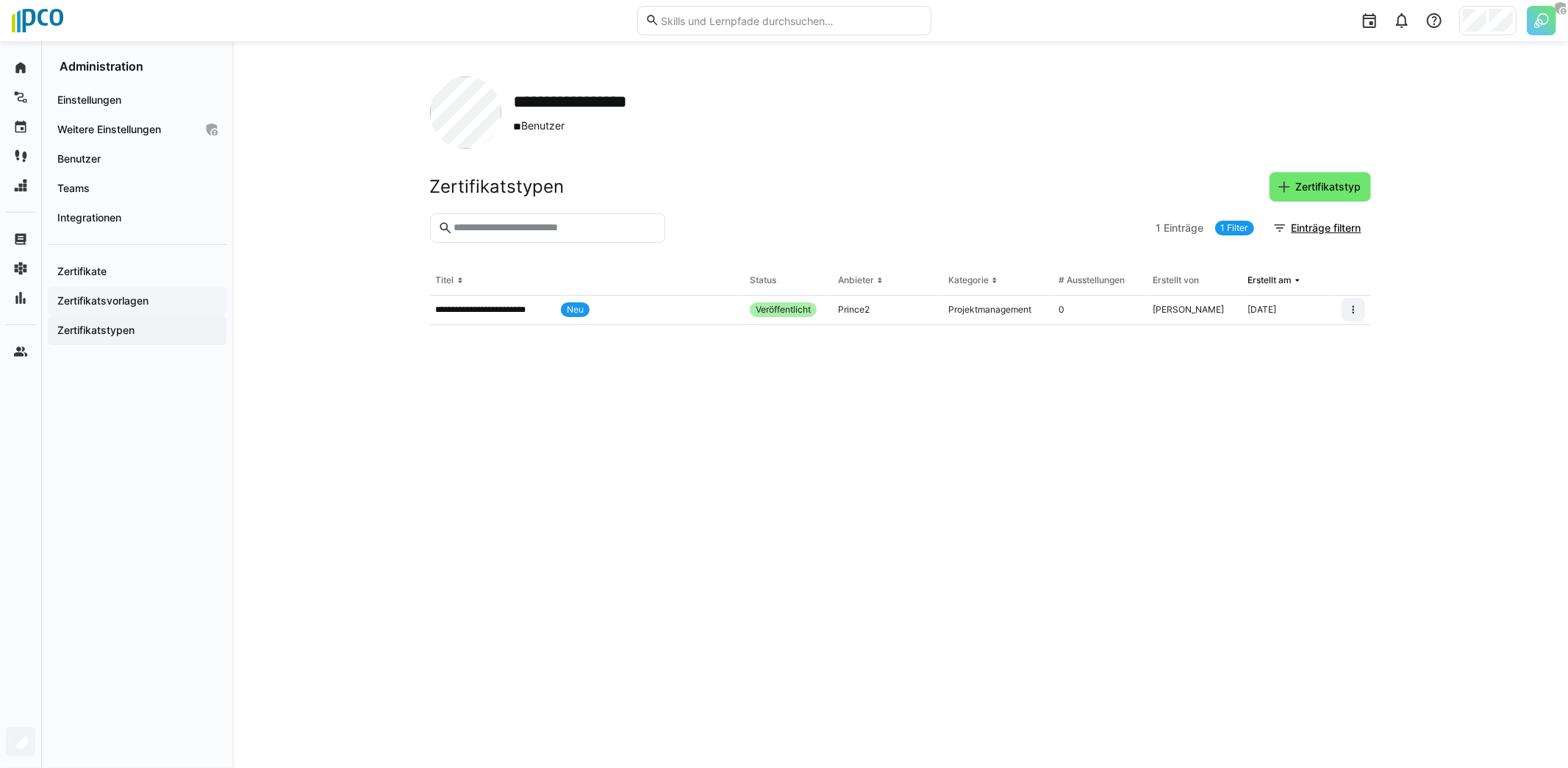
click at [0, 0] on app-navigation-label "Zertifikatsvorlagen" at bounding box center [0, 0] width 0 height 0
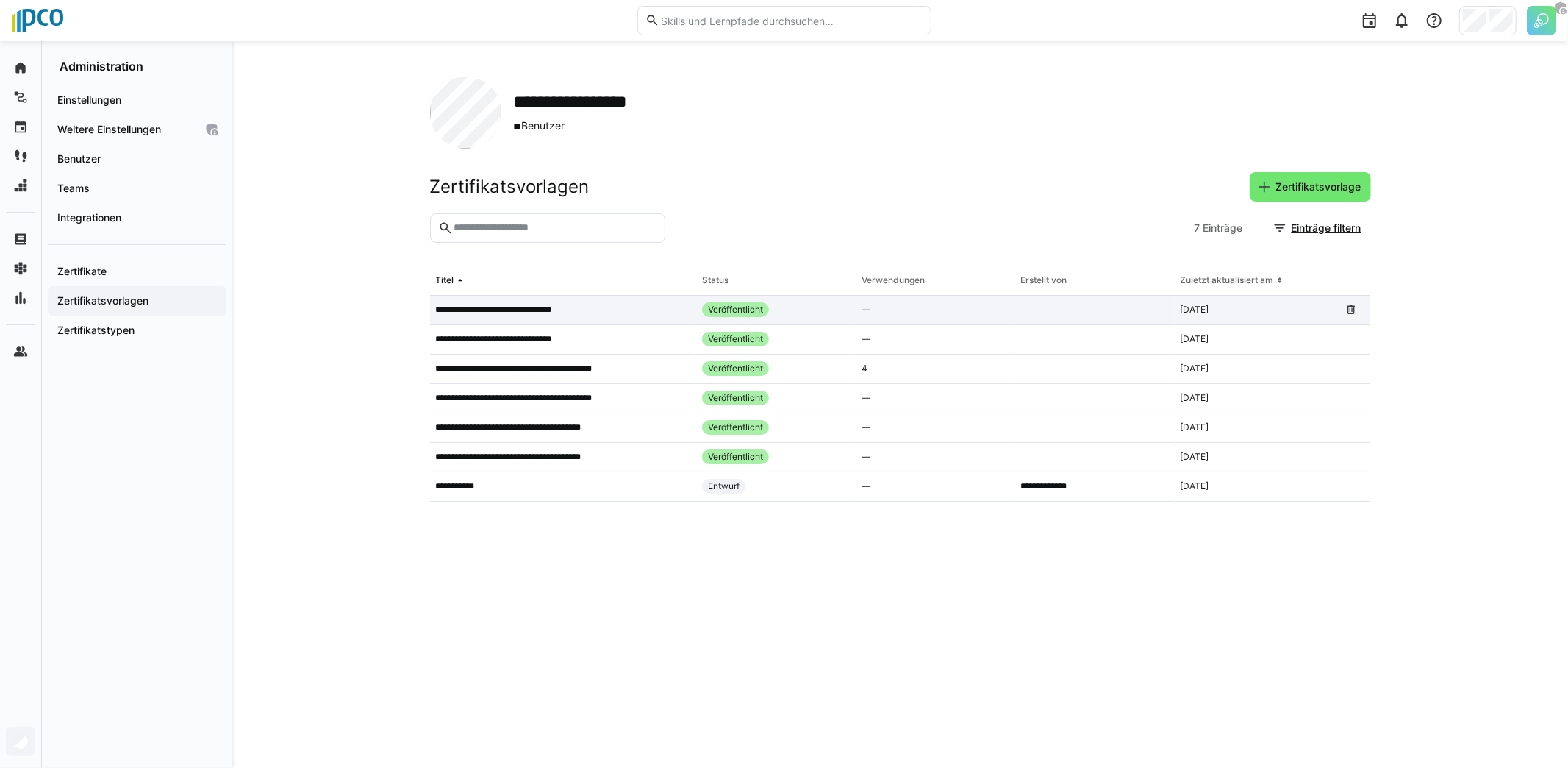
click at [522, 314] on p "**********" at bounding box center [503, 309] width 134 height 12
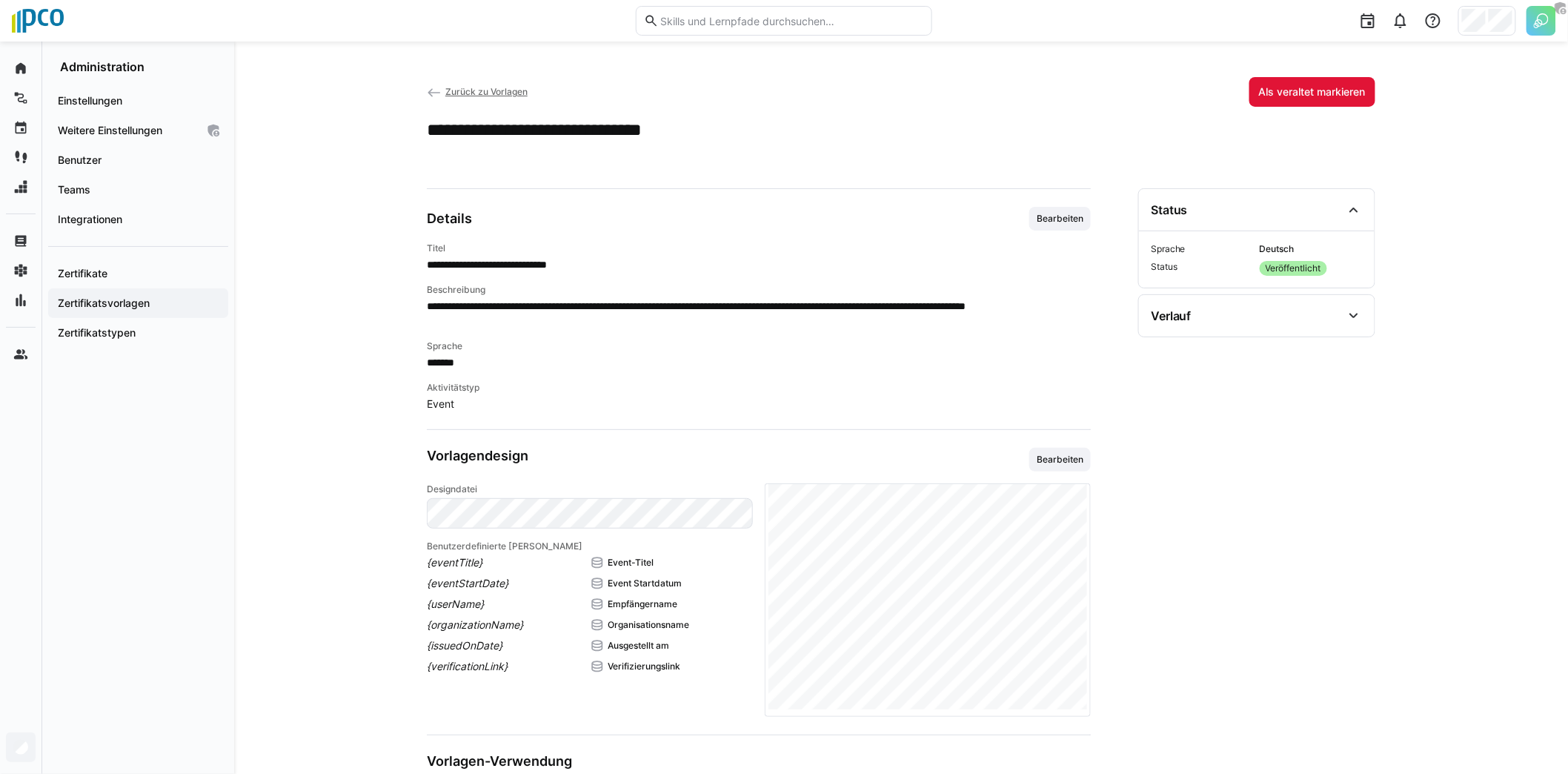
click at [433, 93] on eds-icon at bounding box center [434, 93] width 15 height 15
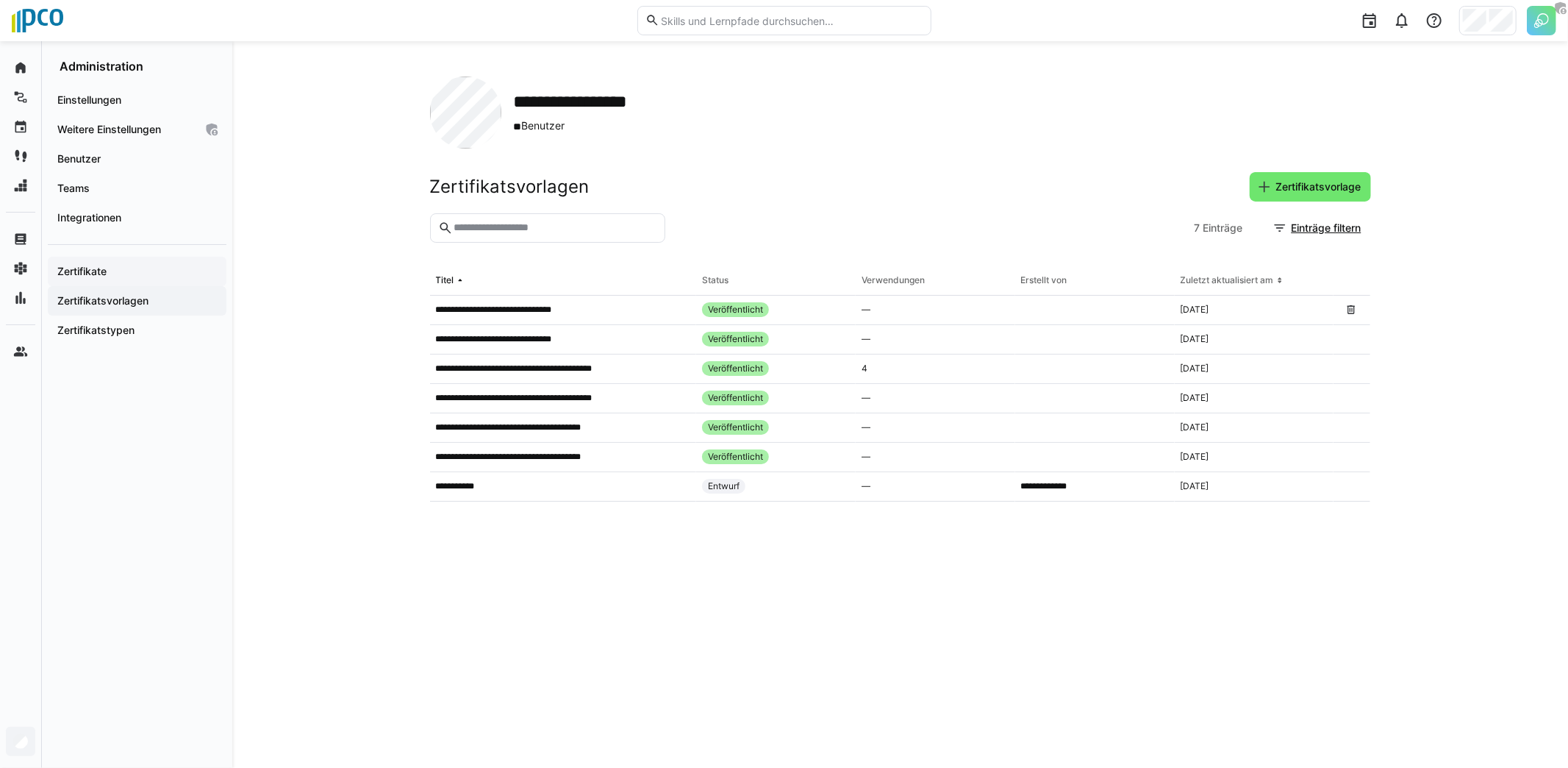
click at [147, 272] on span "Zertifikate" at bounding box center [137, 271] width 164 height 15
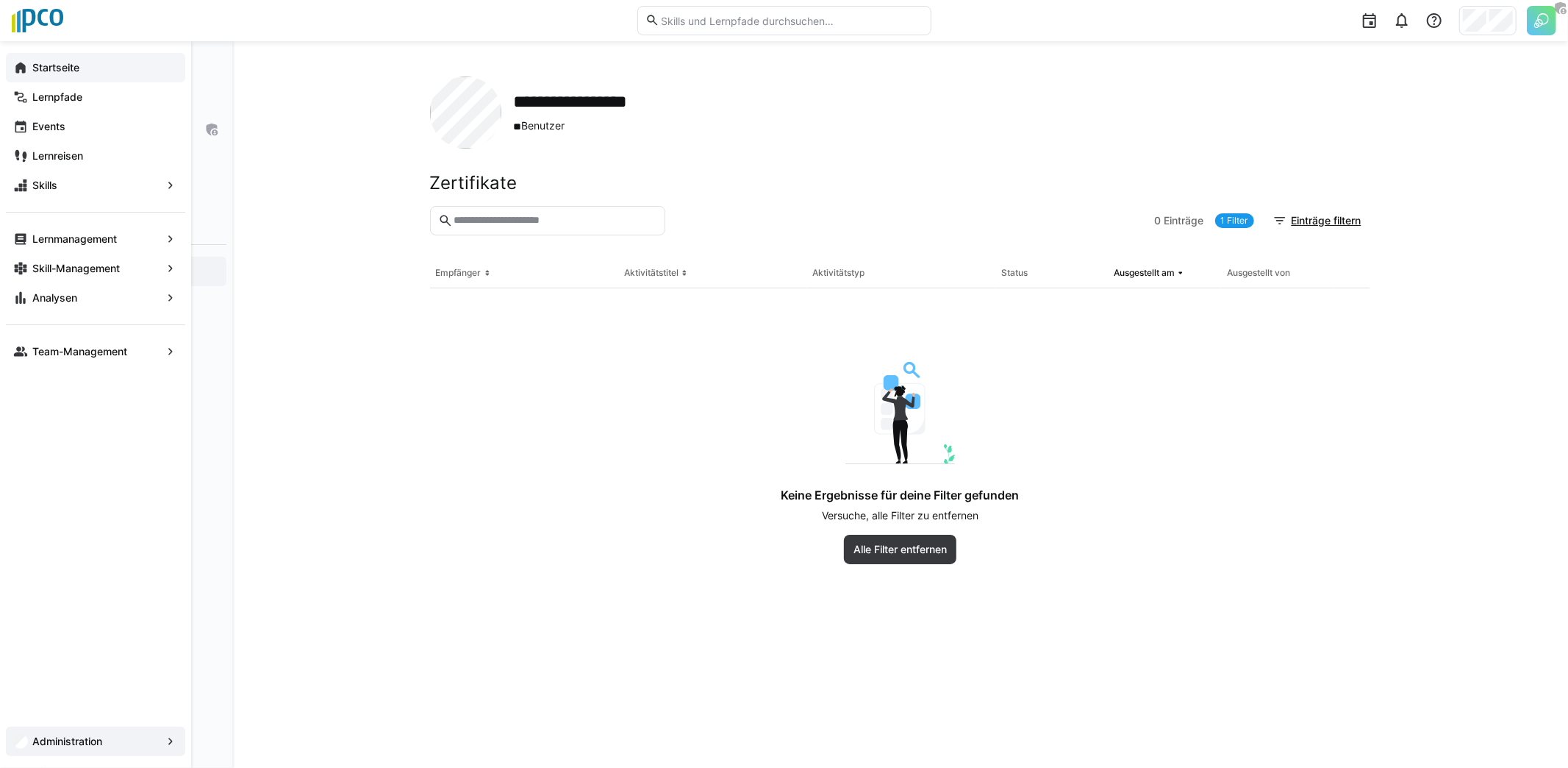
click at [107, 78] on div "Startseite" at bounding box center [95, 68] width 179 height 29
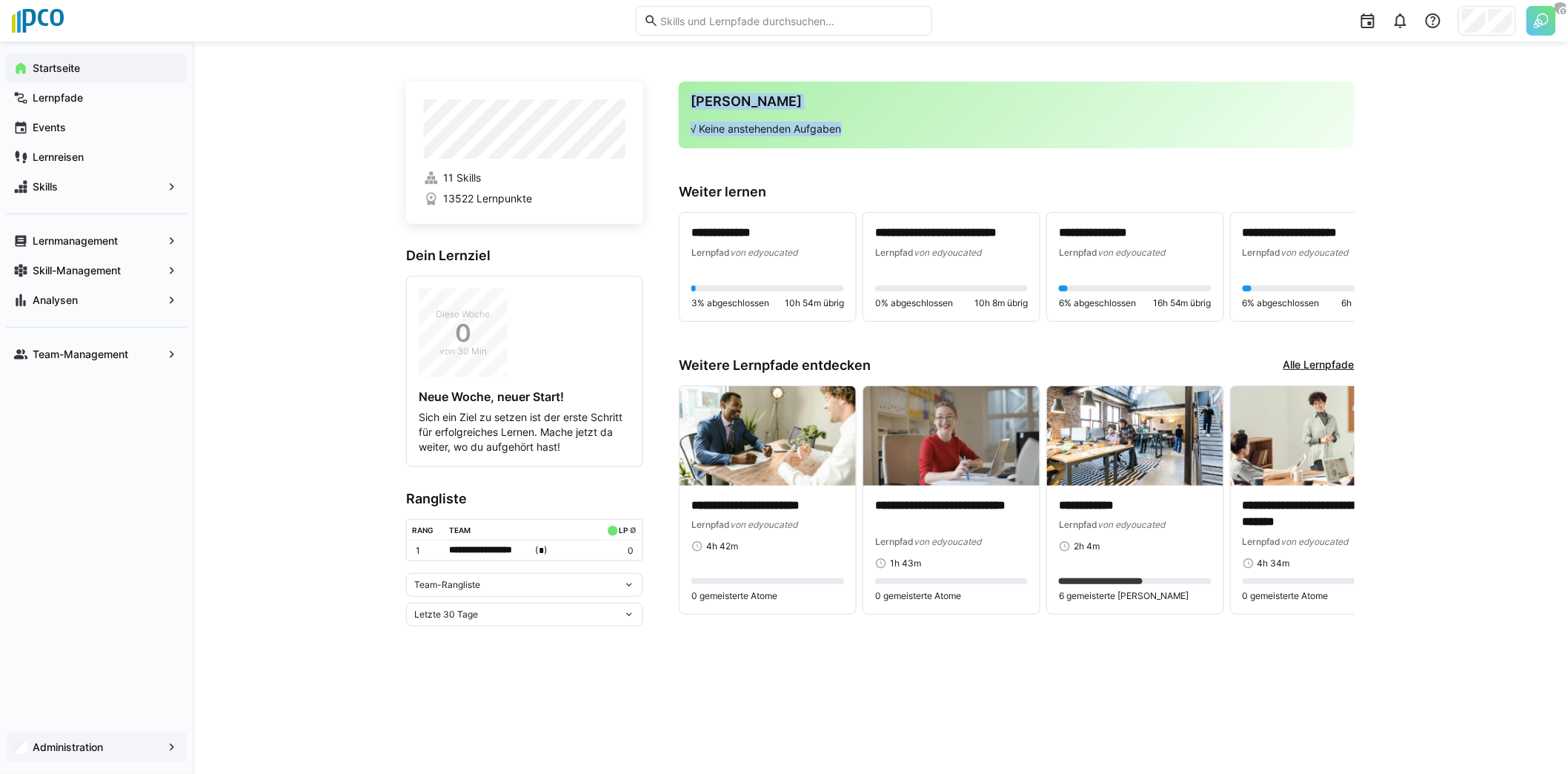
drag, startPoint x: 691, startPoint y: 100, endPoint x: 854, endPoint y: 129, distance: 165.6
click at [854, 129] on div "Deine Agenda √ Keine anstehenden Aufgaben" at bounding box center [1017, 114] width 676 height 66
click at [852, 129] on p "√ Keine anstehenden Aufgaben" at bounding box center [1017, 128] width 652 height 15
drag, startPoint x: 681, startPoint y: 190, endPoint x: 798, endPoint y: 197, distance: 117.2
click at [798, 197] on h3 "Weiter lernen" at bounding box center [1017, 191] width 676 height 17
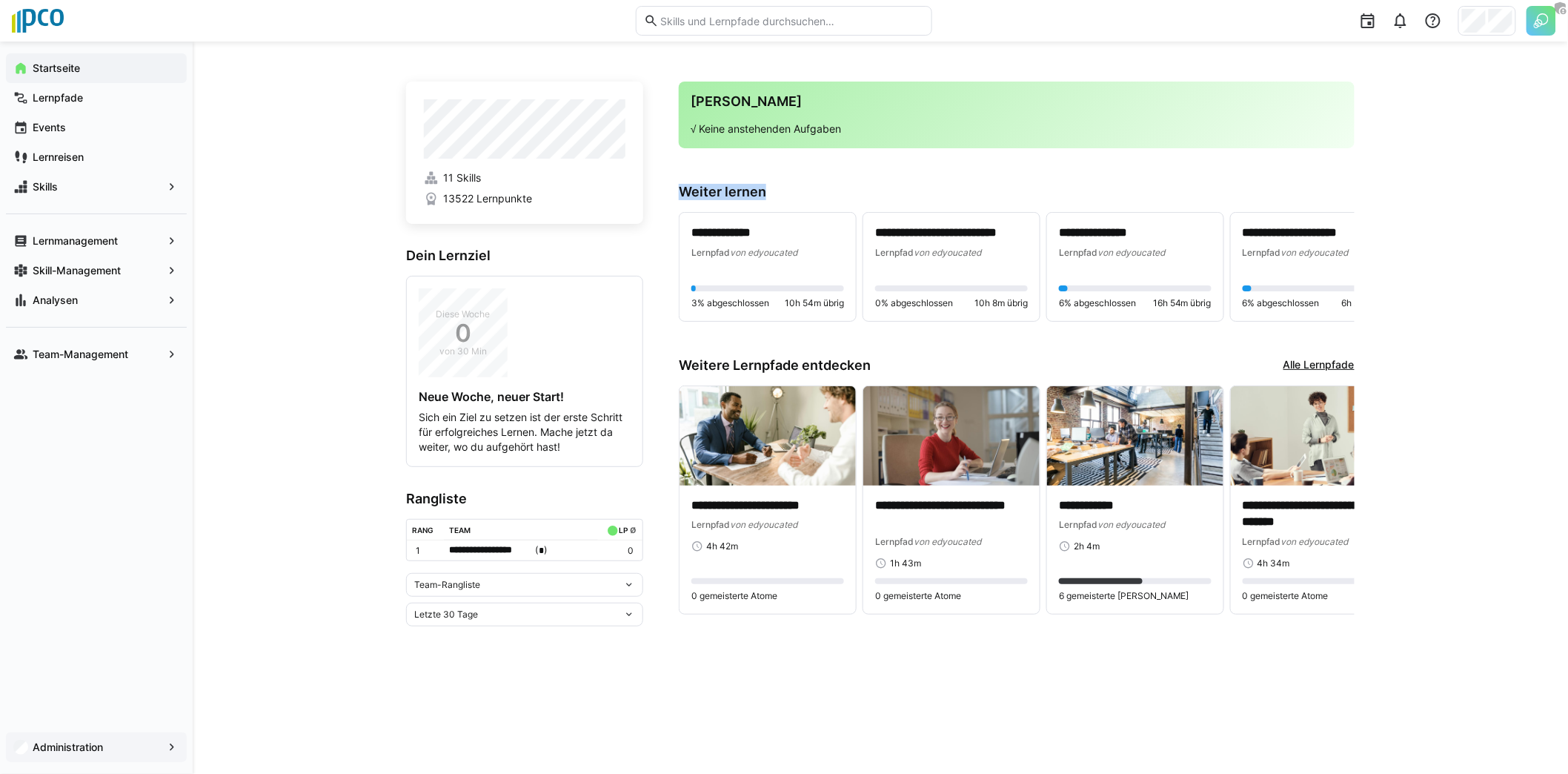
click at [769, 193] on h3 "Weiter lernen" at bounding box center [1017, 191] width 676 height 17
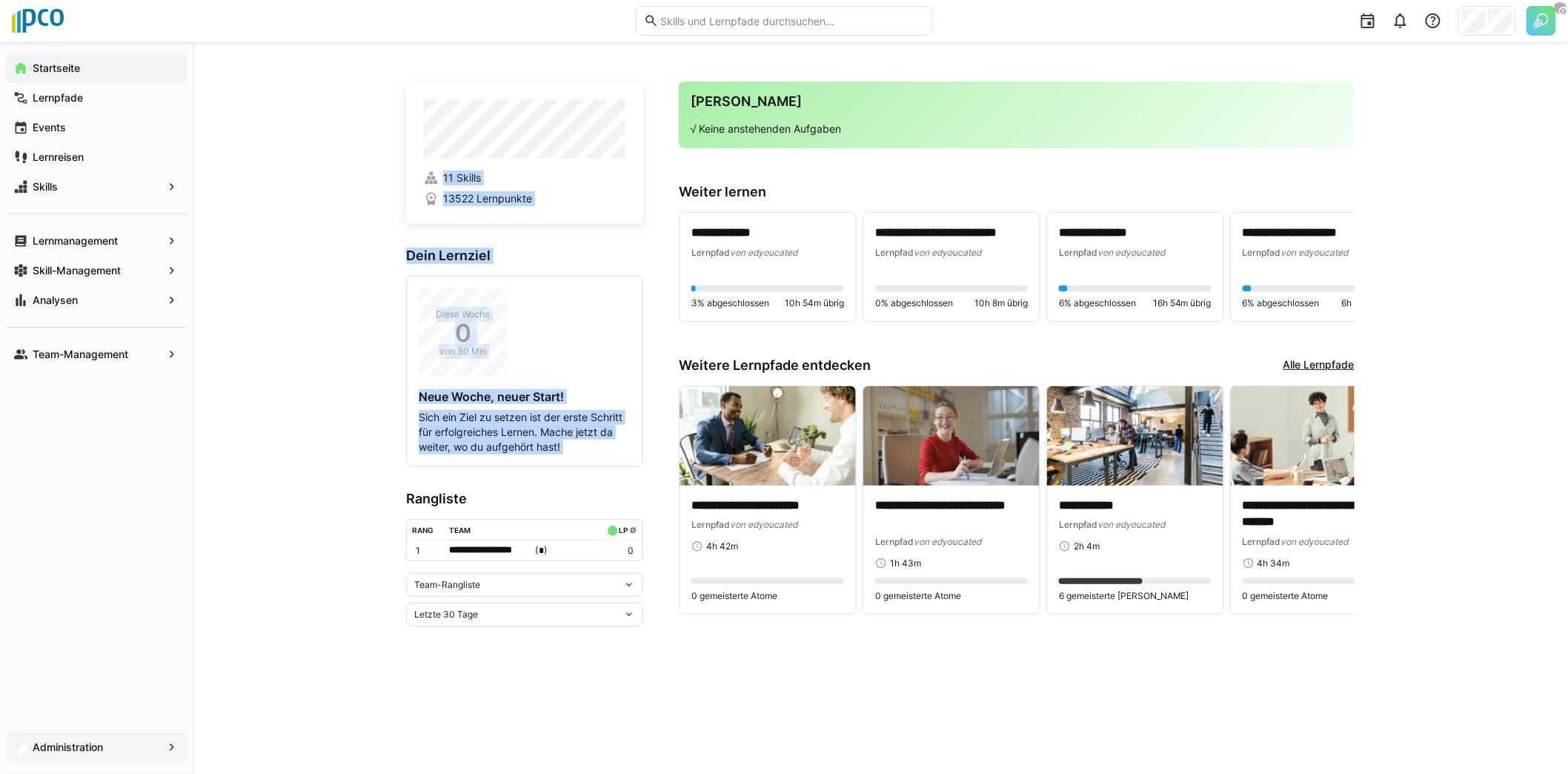
drag, startPoint x: 408, startPoint y: 497, endPoint x: 364, endPoint y: 561, distance: 77.7
click at [364, 561] on div "**********" at bounding box center [881, 408] width 1375 height 732
click at [366, 559] on div "**********" at bounding box center [881, 408] width 1375 height 732
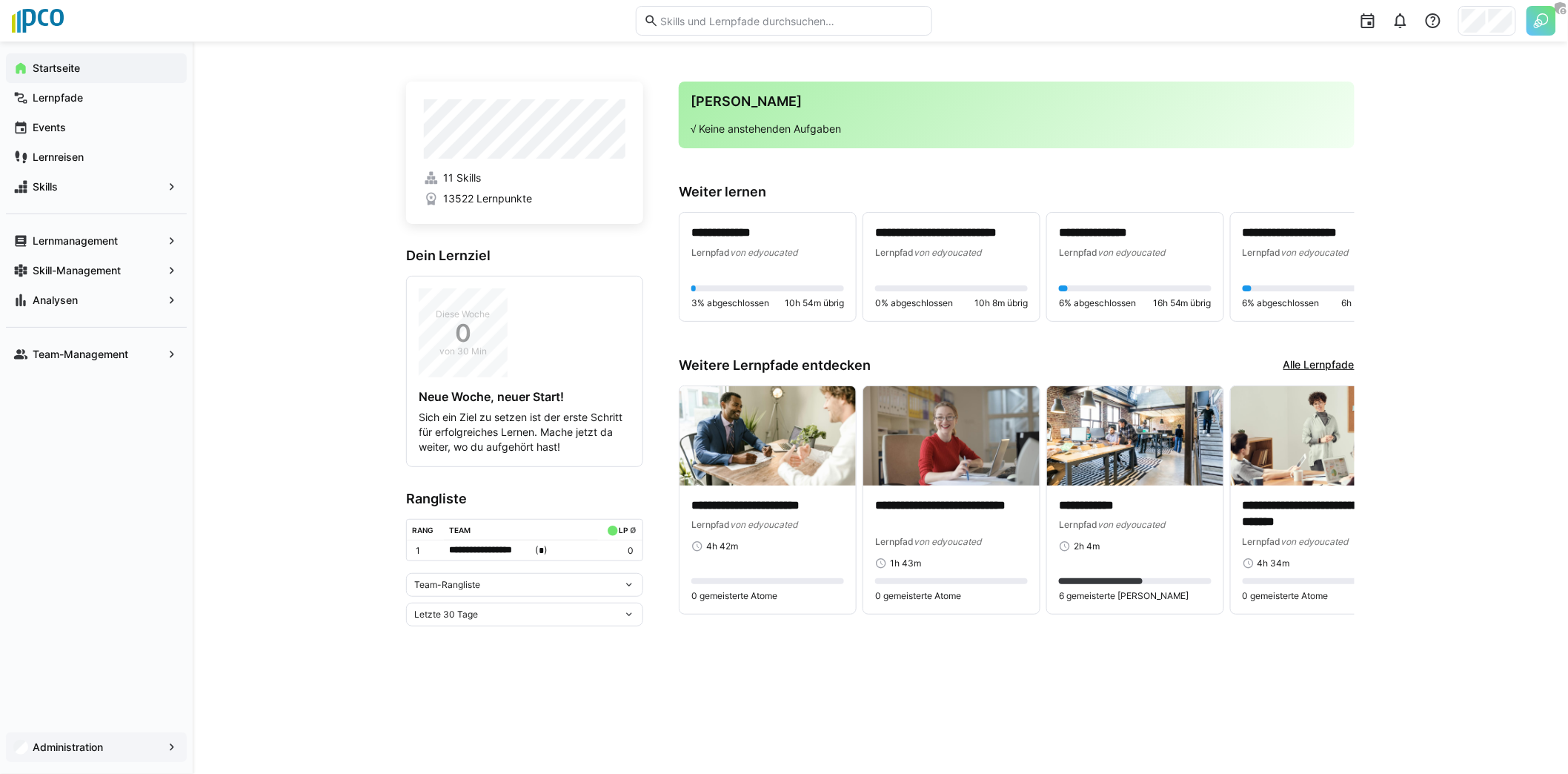
click at [262, 258] on div "**********" at bounding box center [881, 408] width 1375 height 732
click at [66, 192] on span "Skills" at bounding box center [96, 186] width 132 height 15
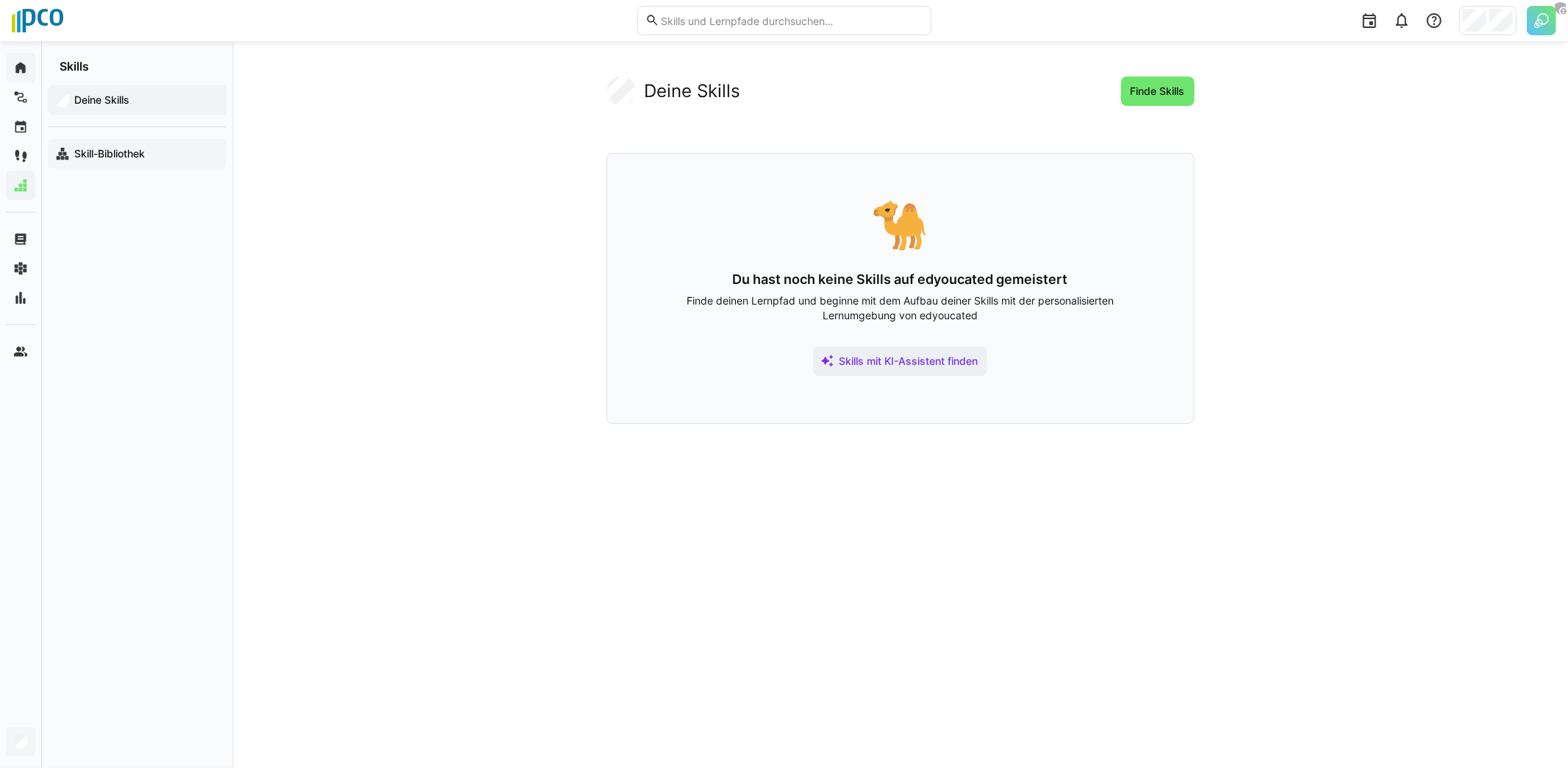
click at [153, 160] on span "Skill-Bibliothek" at bounding box center [146, 153] width 147 height 15
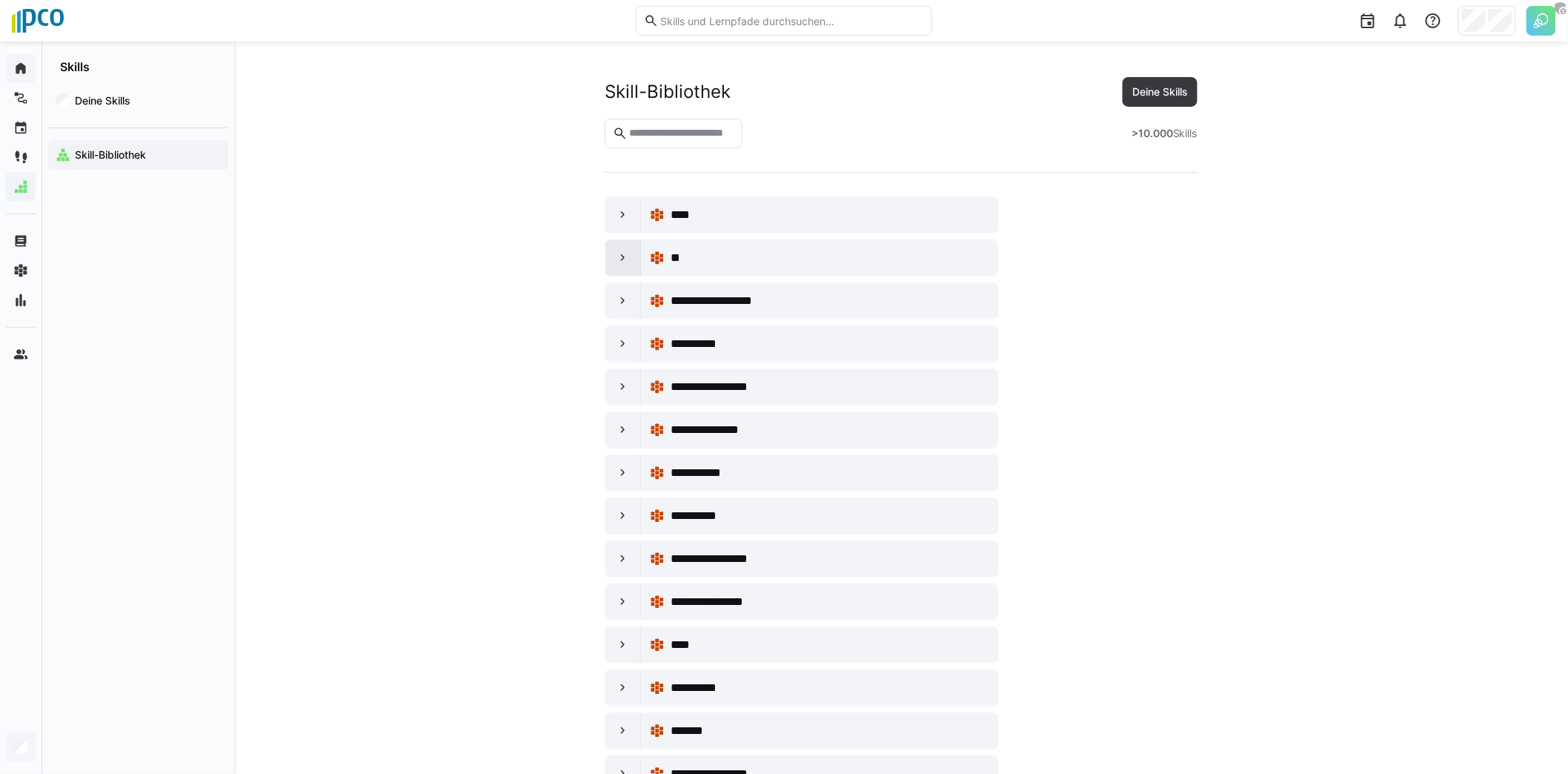
click at [621, 266] on div at bounding box center [623, 258] width 36 height 36
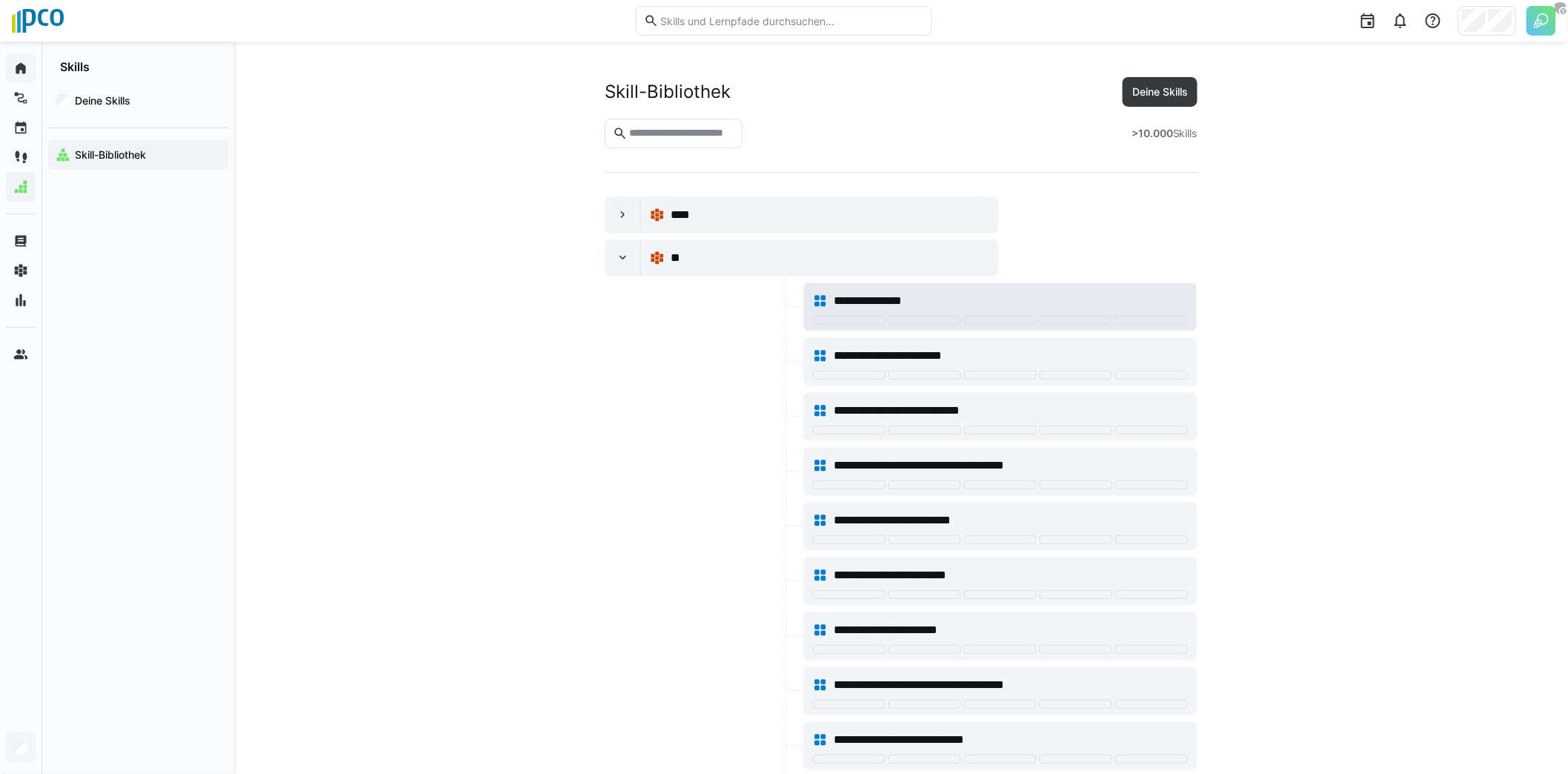
click at [886, 301] on span "**********" at bounding box center [883, 301] width 100 height 17
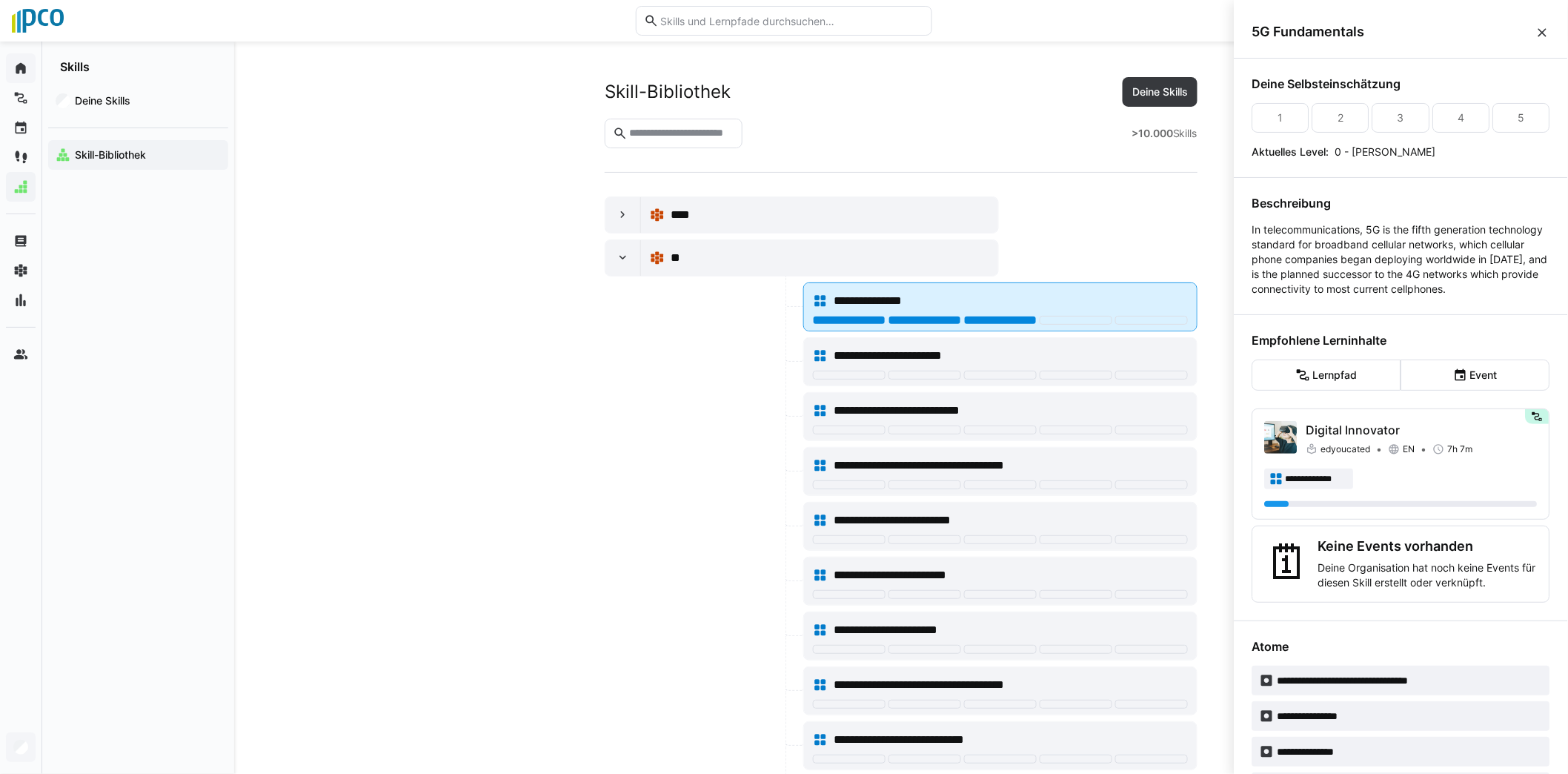
click at [1019, 315] on div at bounding box center [1000, 320] width 73 height 9
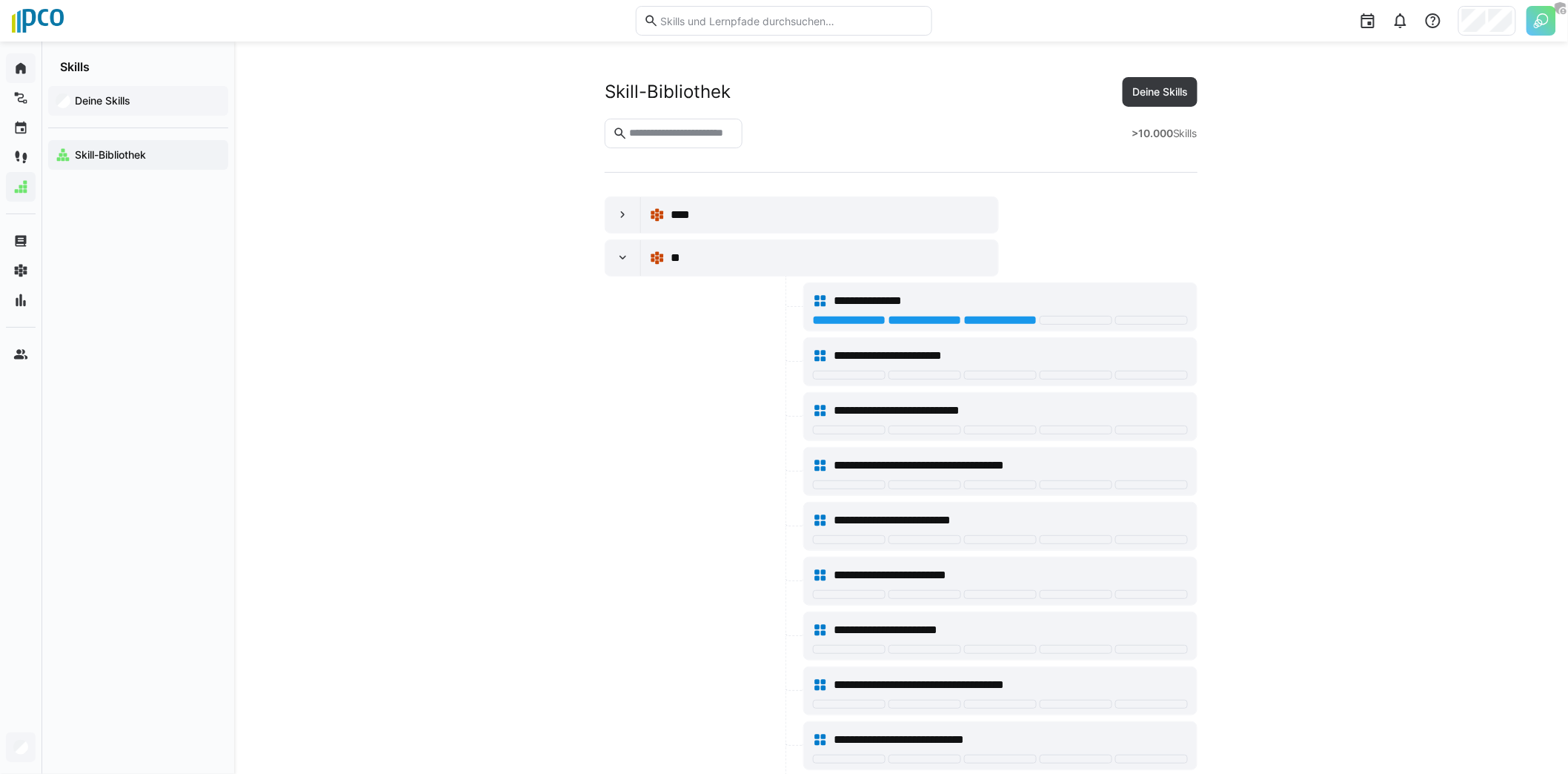
click at [148, 95] on span "Deine Skills" at bounding box center [147, 100] width 149 height 15
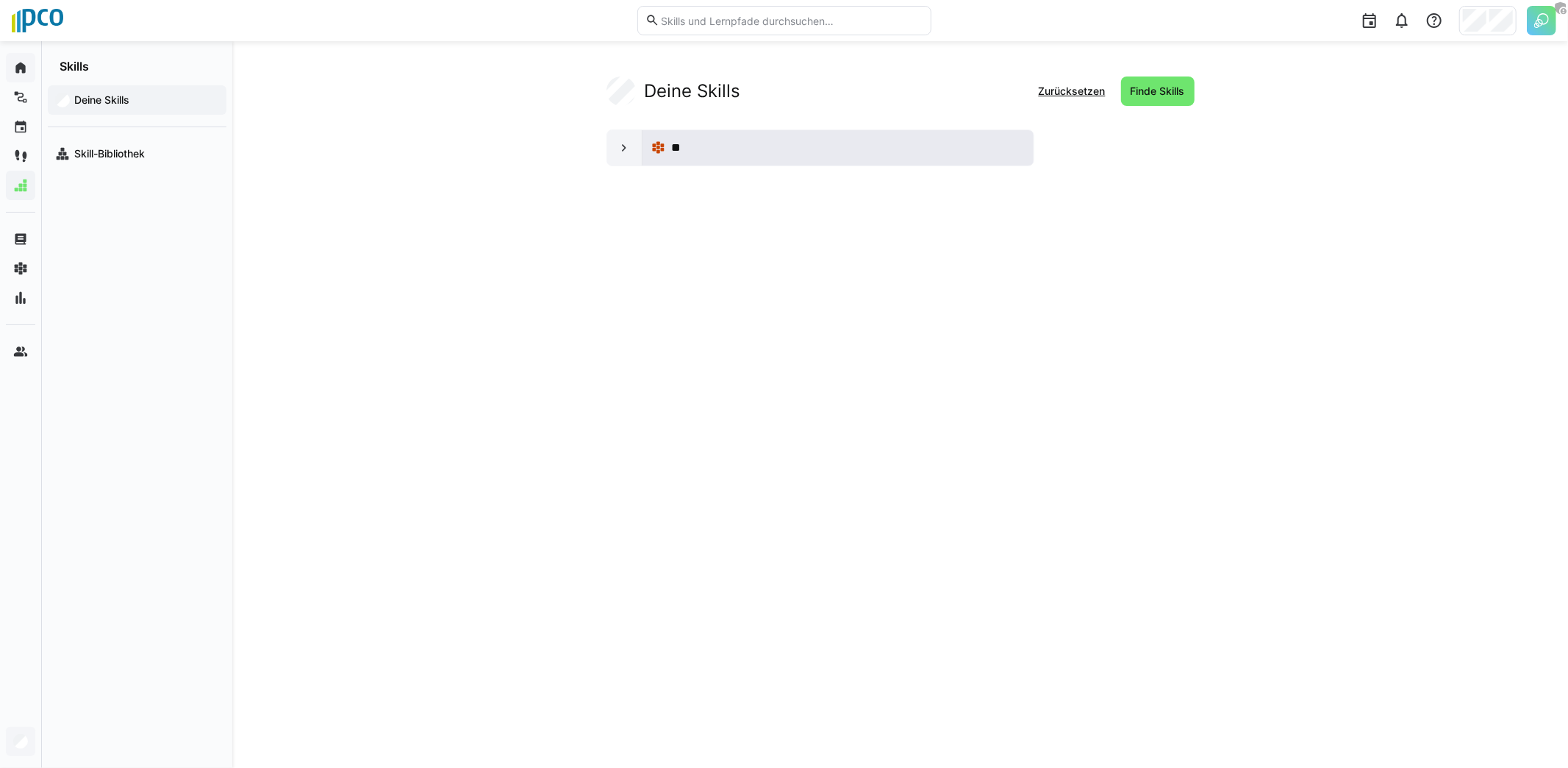
click at [769, 149] on div "**" at bounding box center [848, 147] width 354 height 17
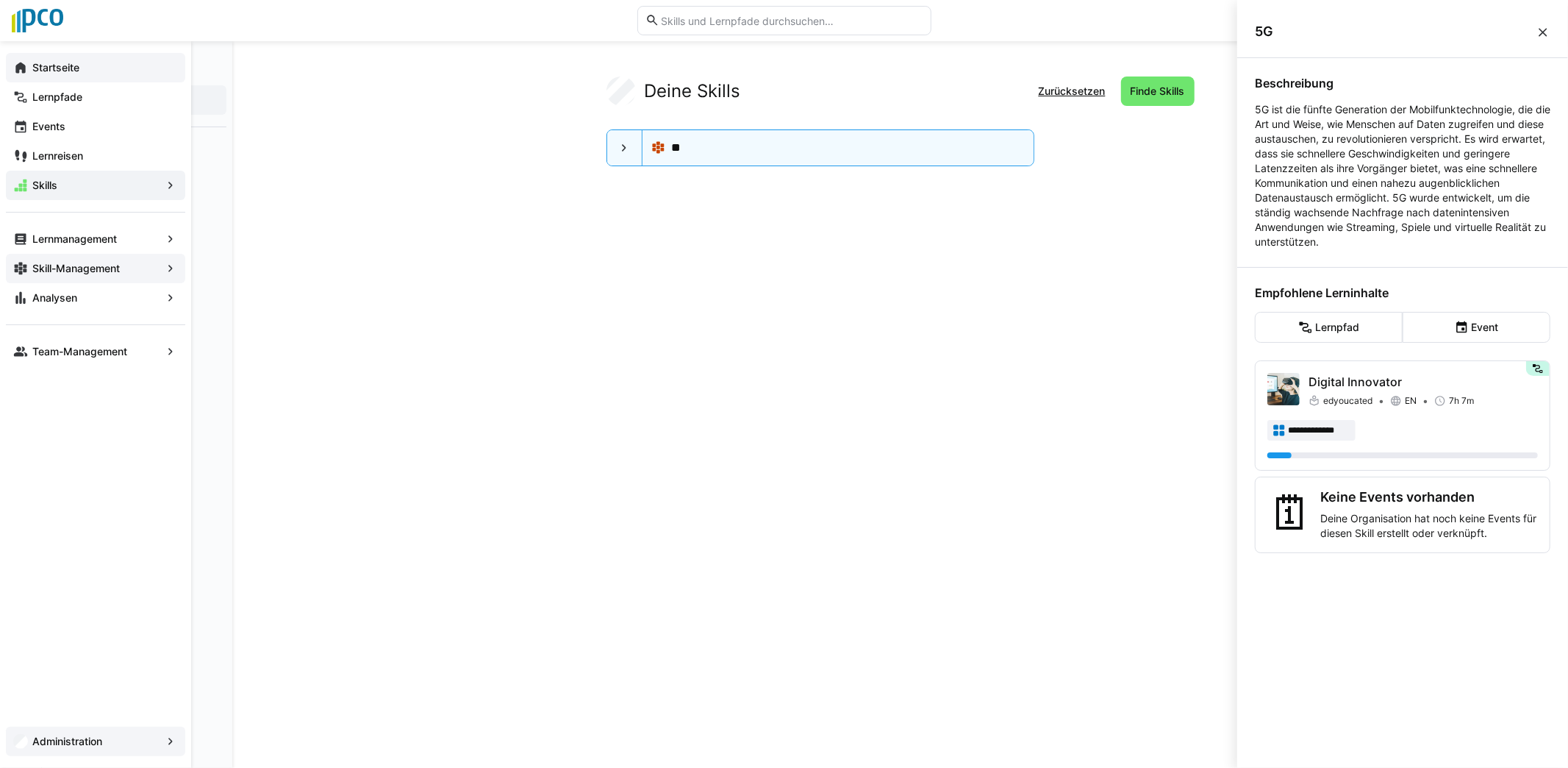
click at [0, 0] on app-navigation-label "Skill-Management" at bounding box center [0, 0] width 0 height 0
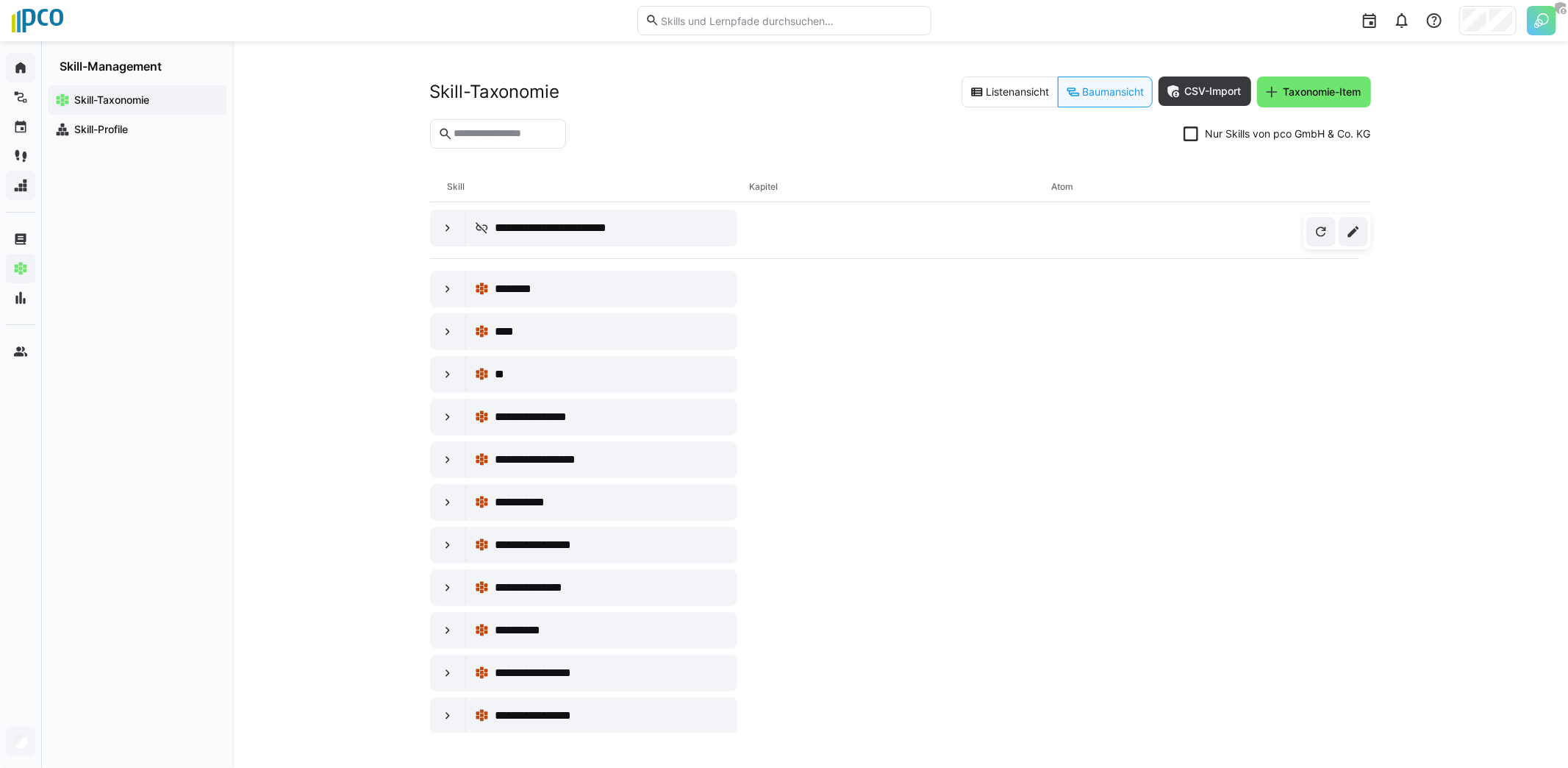
scroll to position [6, 0]
click at [446, 283] on eds-icon at bounding box center [447, 287] width 15 height 15
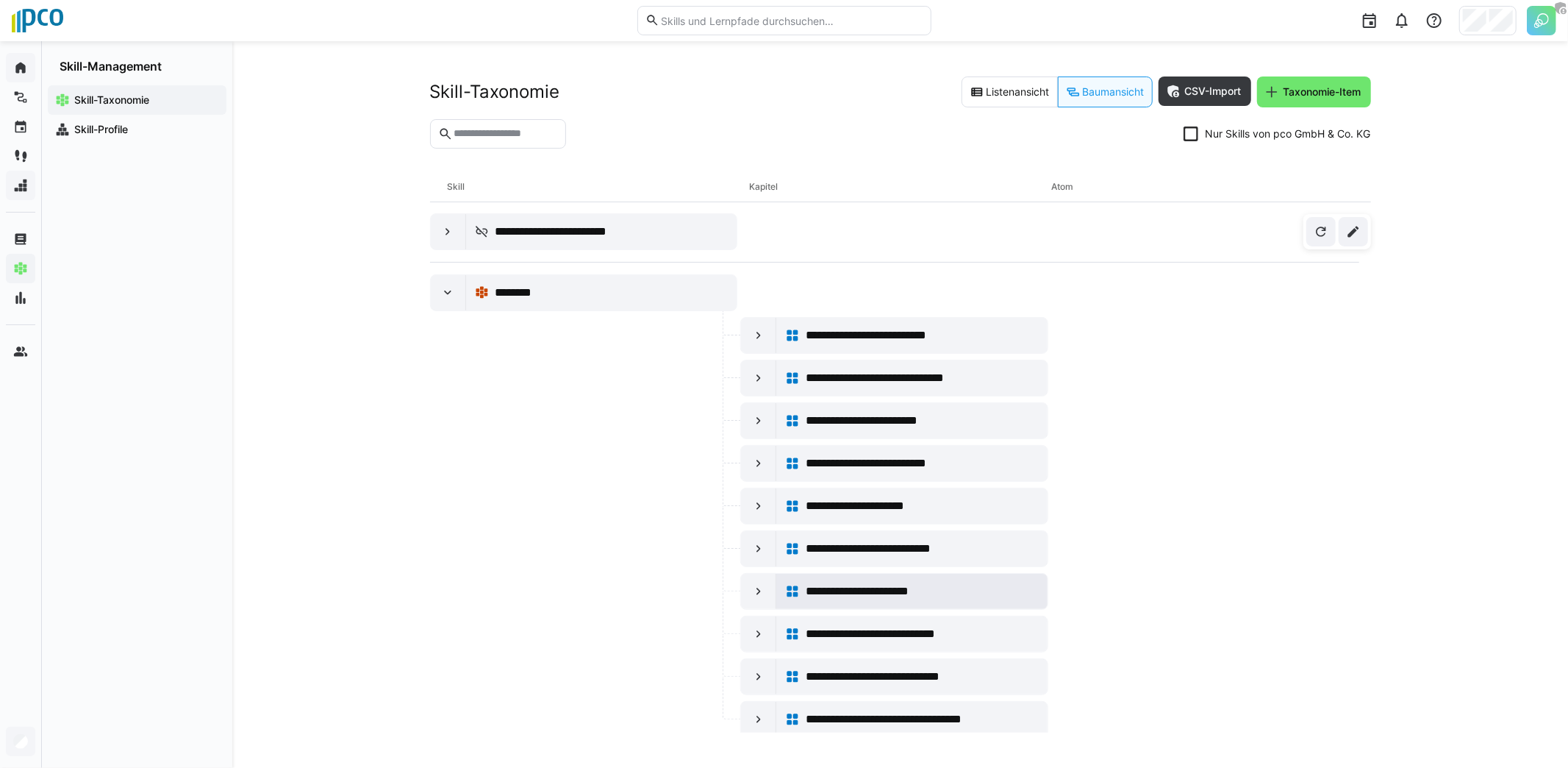
scroll to position [0, 0]
click at [1189, 135] on icon at bounding box center [1191, 133] width 15 height 15
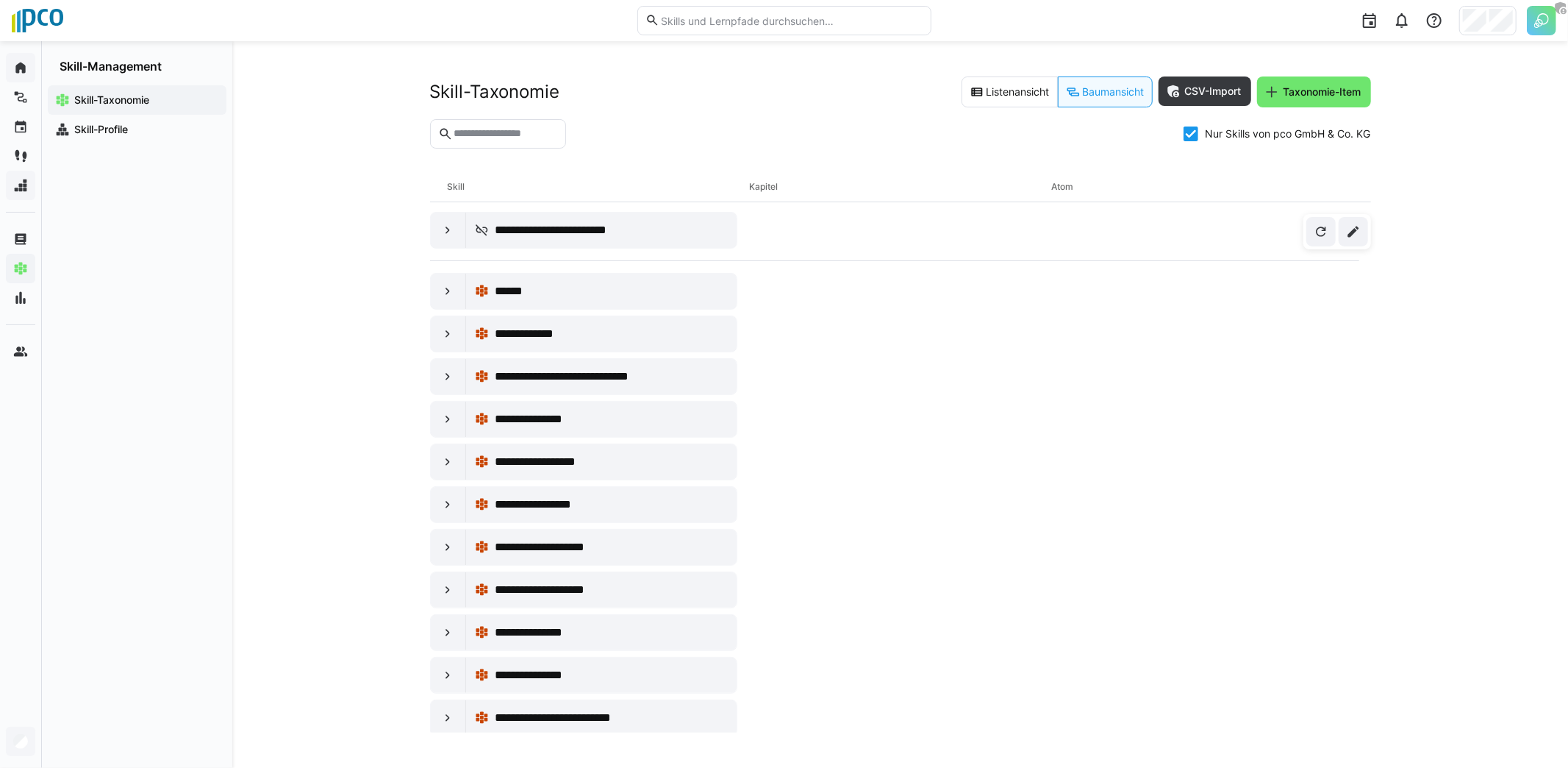
scroll to position [3, 0]
click at [438, 417] on div at bounding box center [448, 418] width 36 height 36
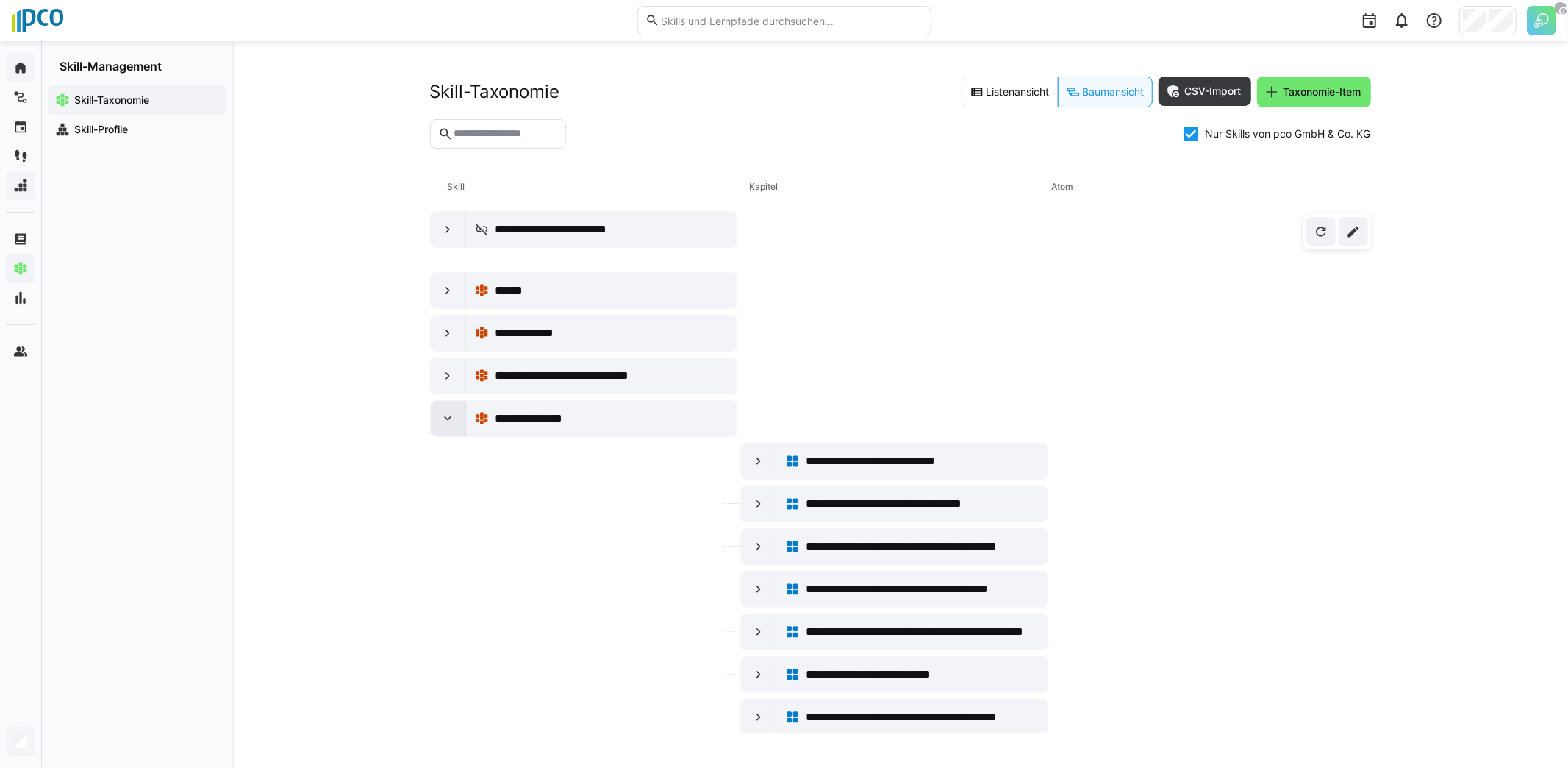
click at [439, 417] on div at bounding box center [448, 418] width 36 height 36
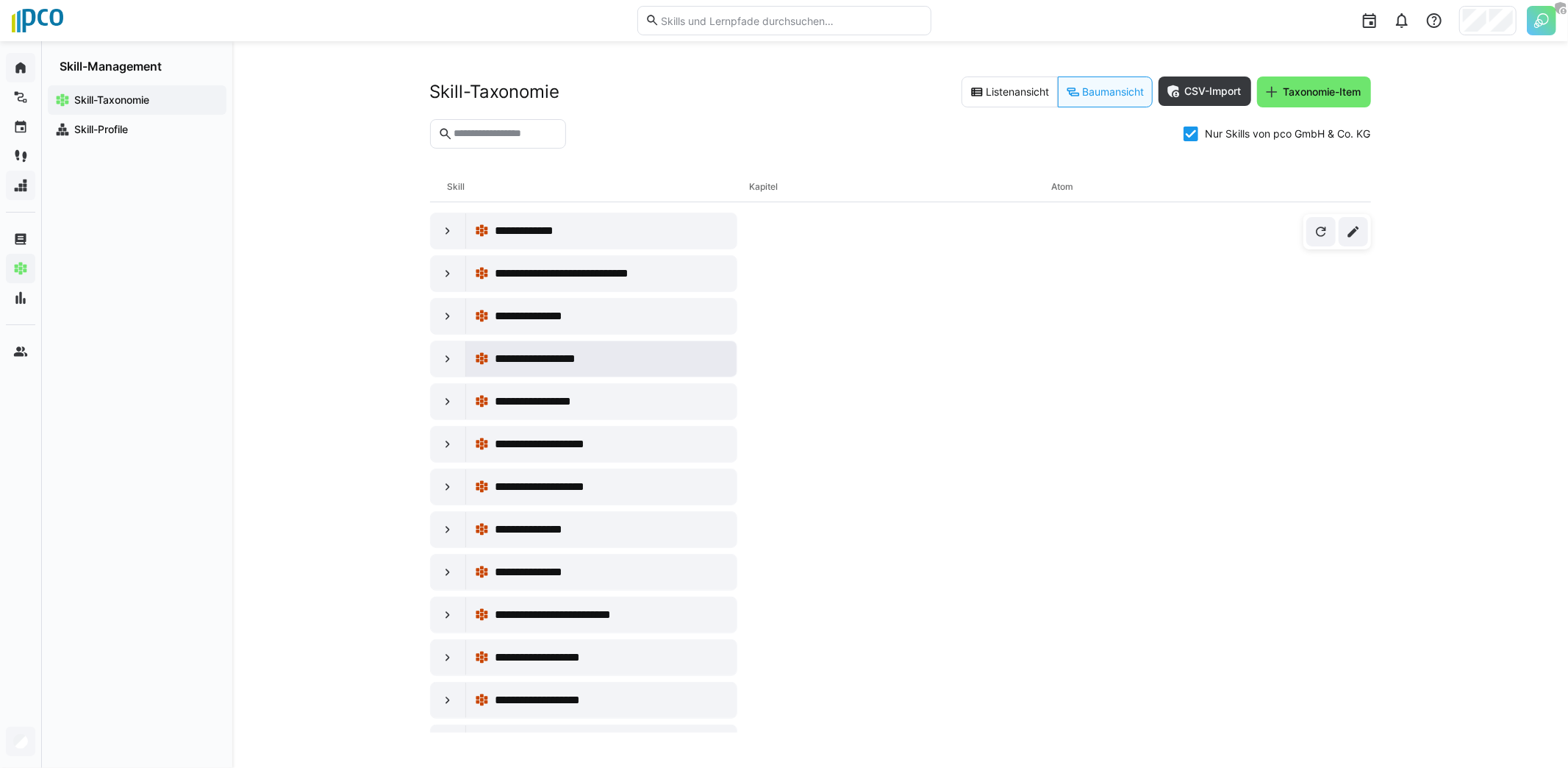
scroll to position [0, 0]
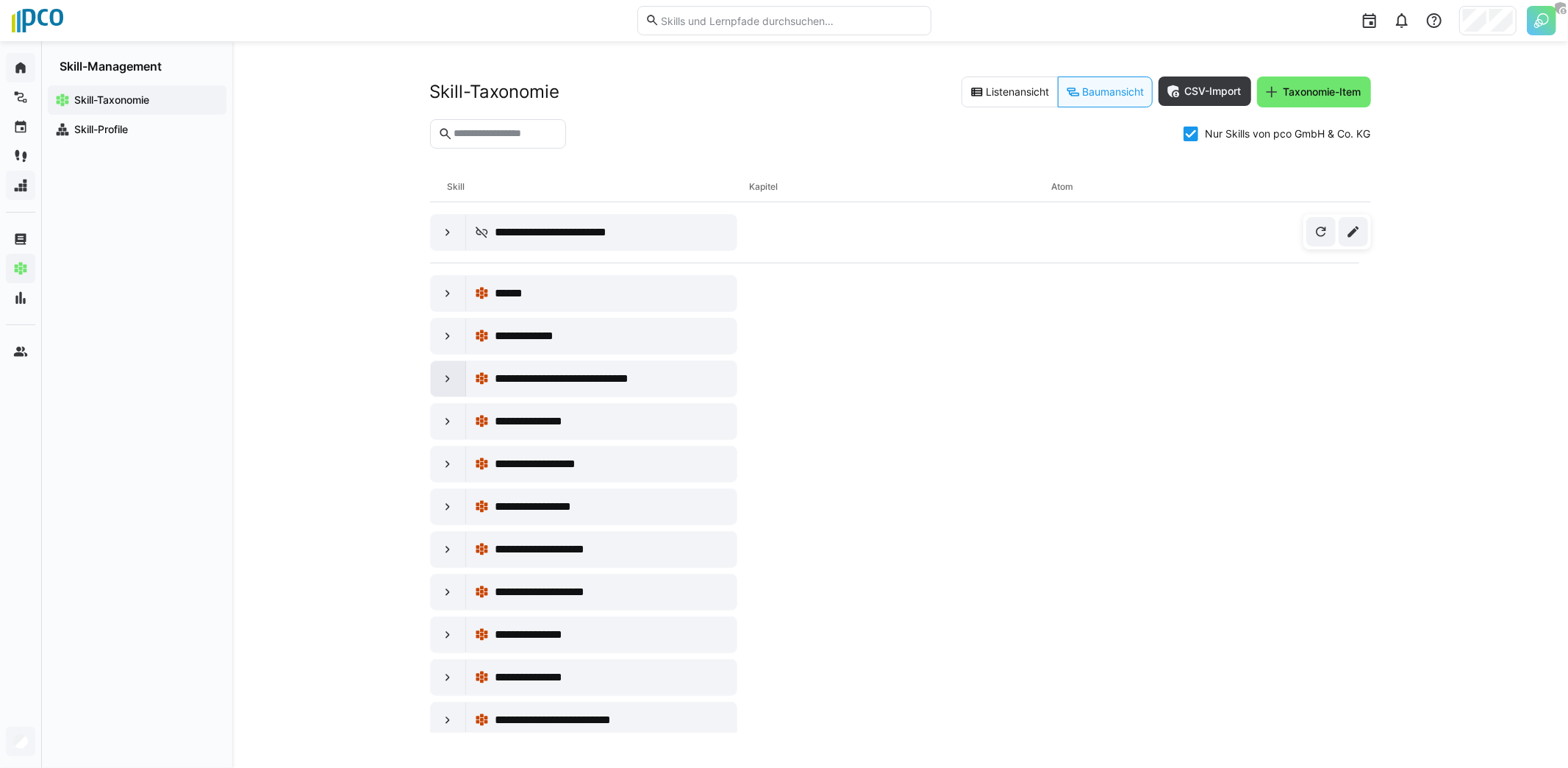
click at [446, 393] on div at bounding box center [448, 378] width 36 height 36
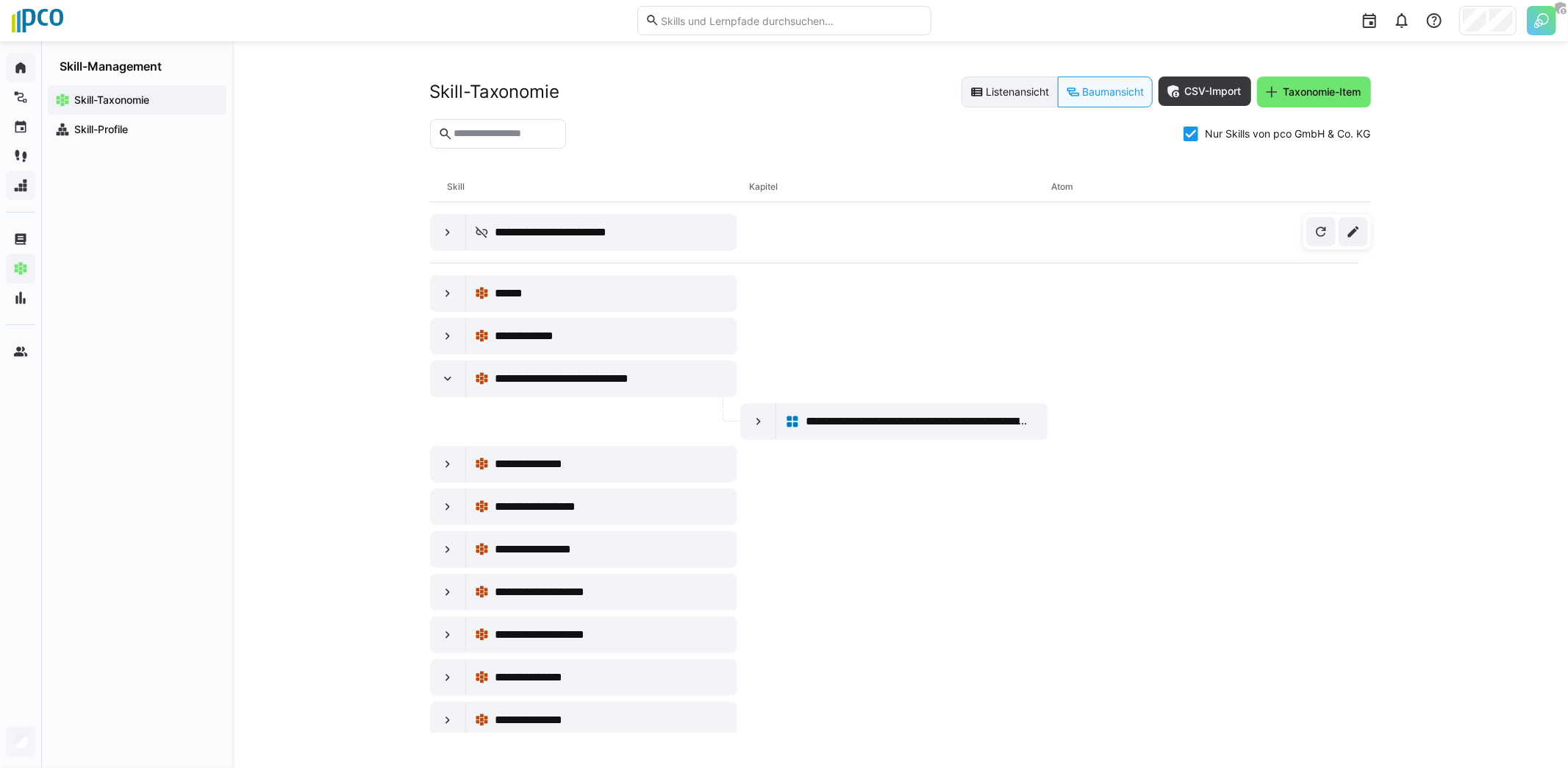
click at [1023, 93] on eds-button-option "Listenansicht" at bounding box center [1009, 92] width 96 height 31
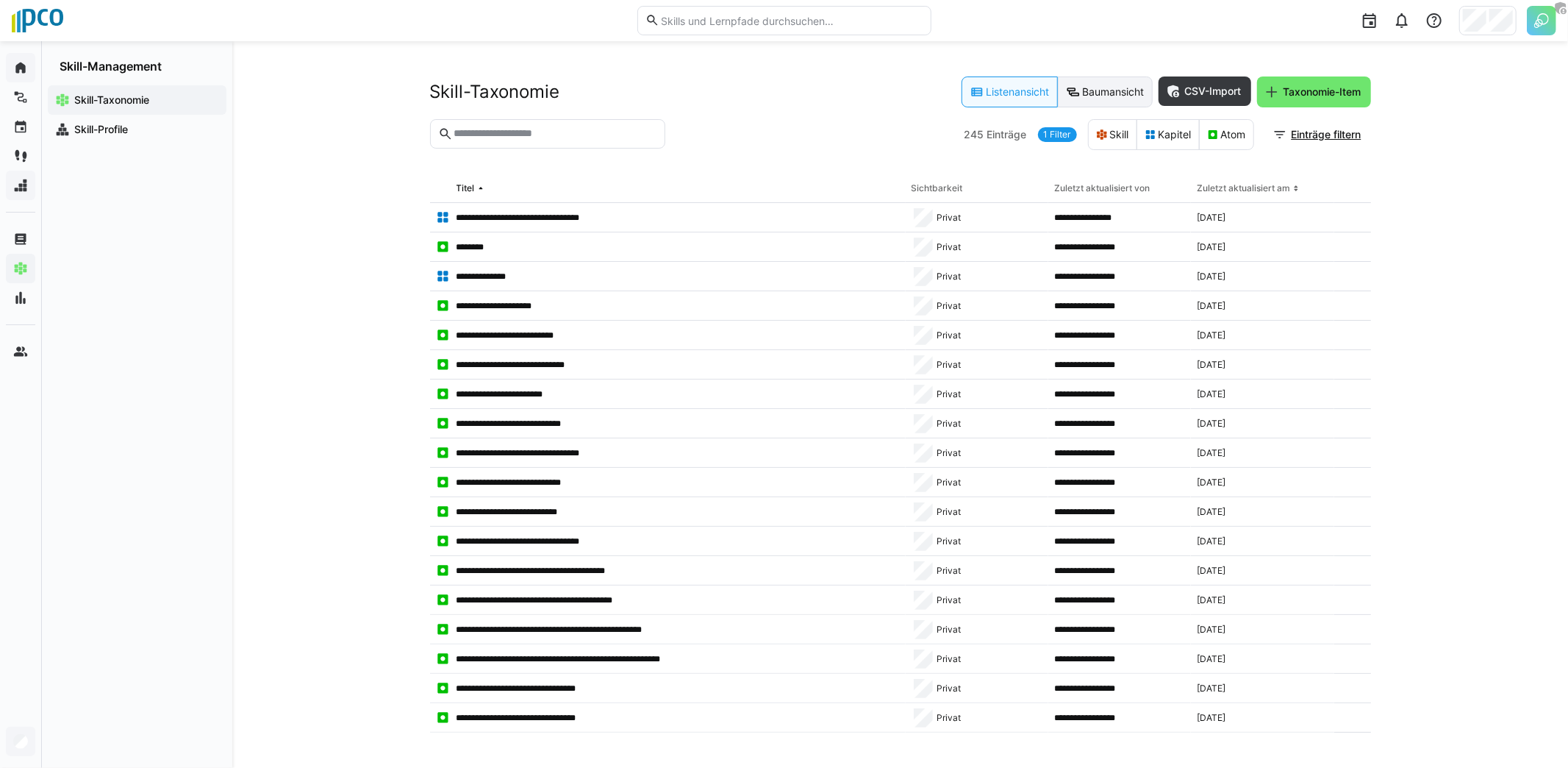
click at [1110, 100] on eds-button-option "Baumansicht" at bounding box center [1105, 92] width 94 height 31
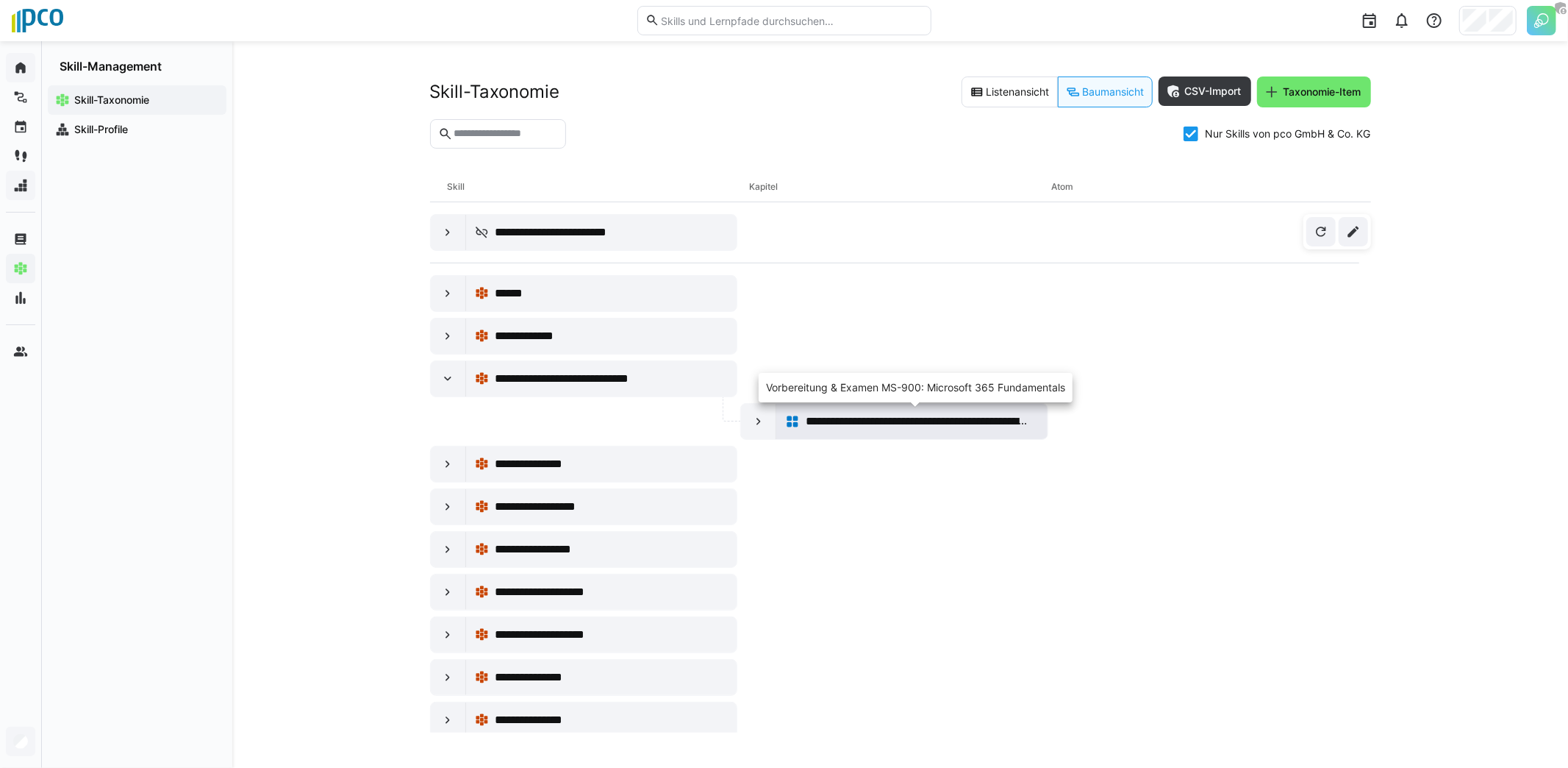
click at [862, 420] on span "**********" at bounding box center [919, 421] width 225 height 17
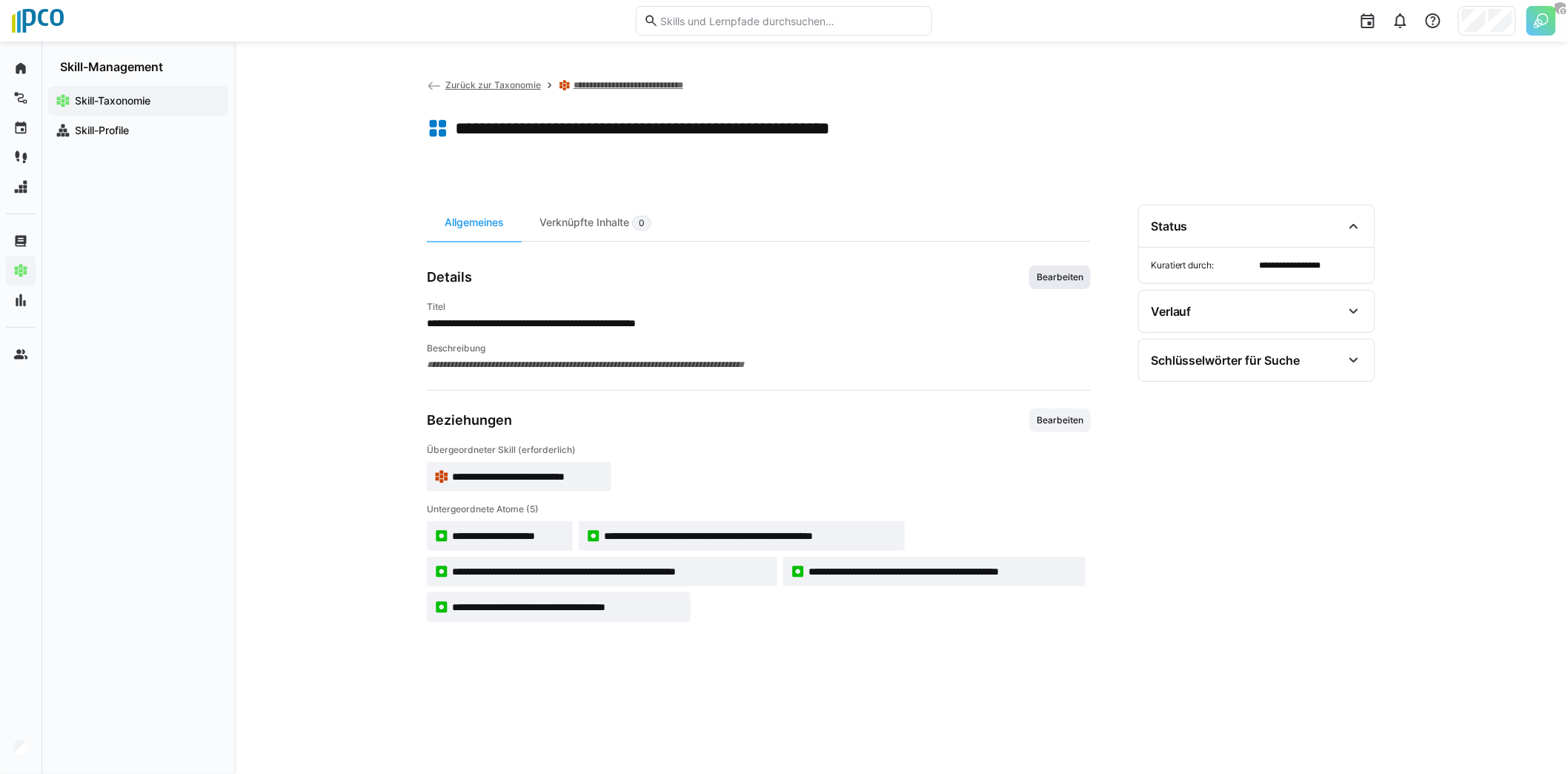
click at [1074, 278] on span "Bearbeiten" at bounding box center [1060, 277] width 50 height 12
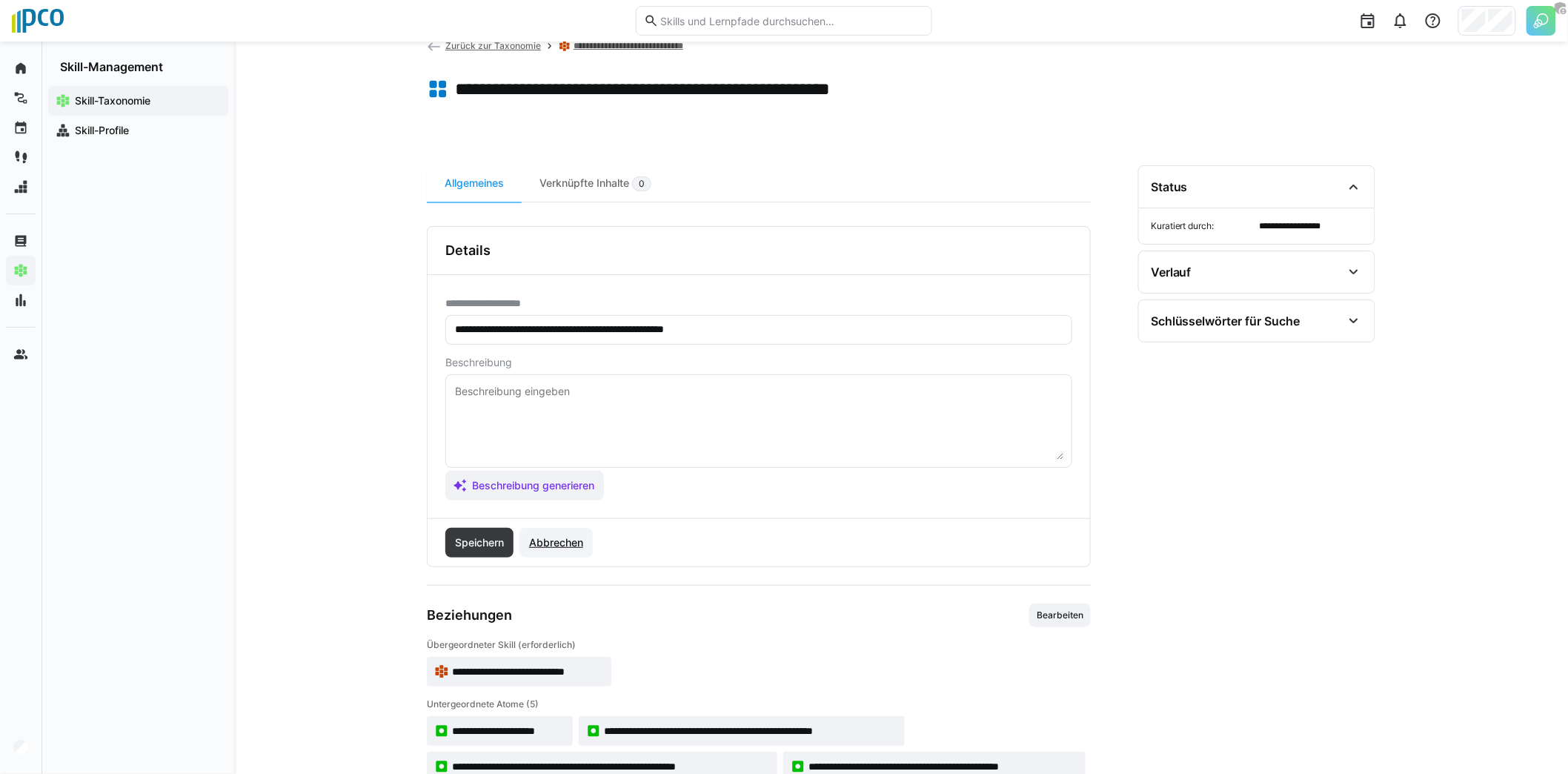
scroll to position [113, 0]
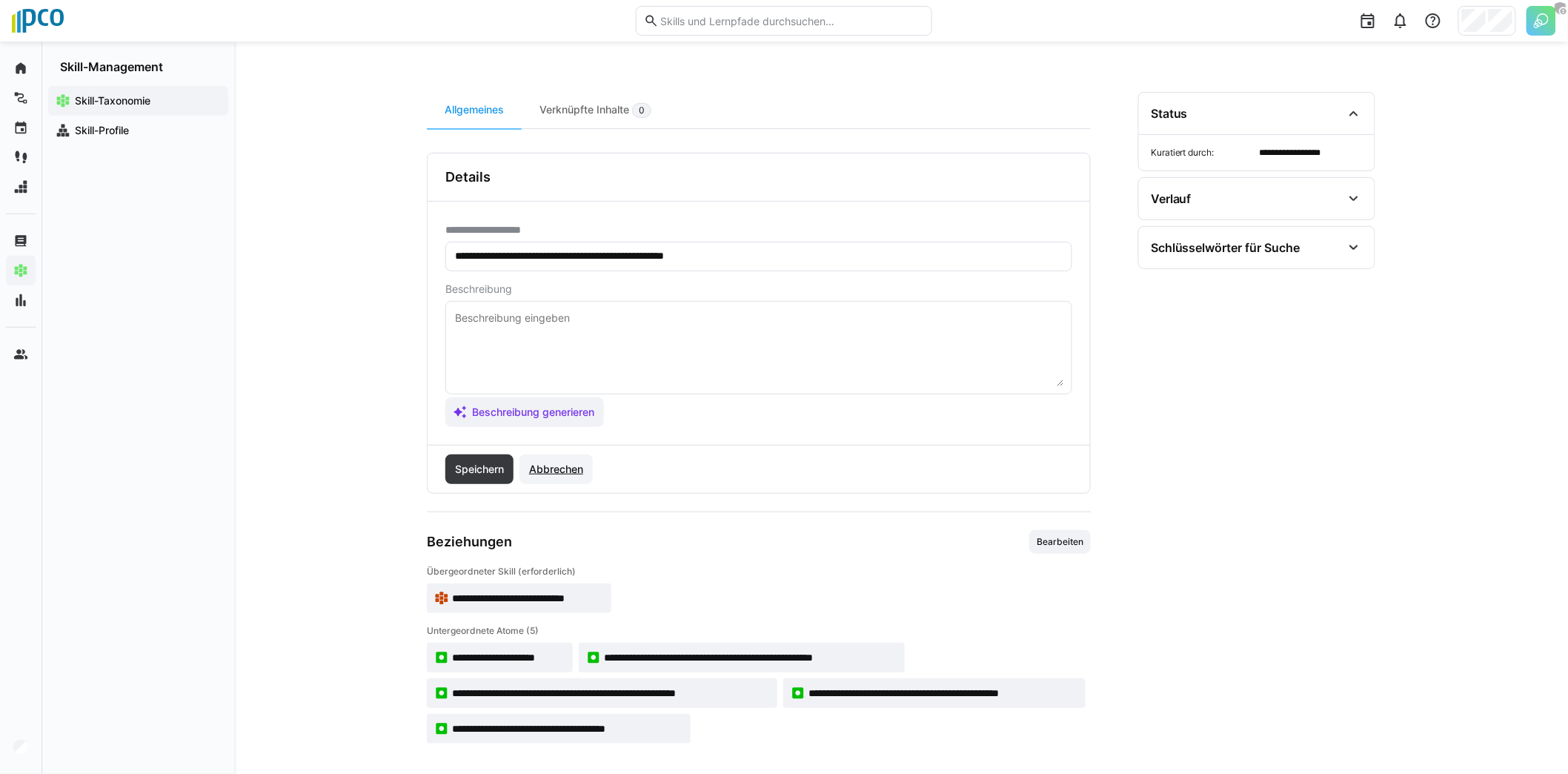
click at [556, 466] on span "Abbrechen" at bounding box center [556, 468] width 59 height 15
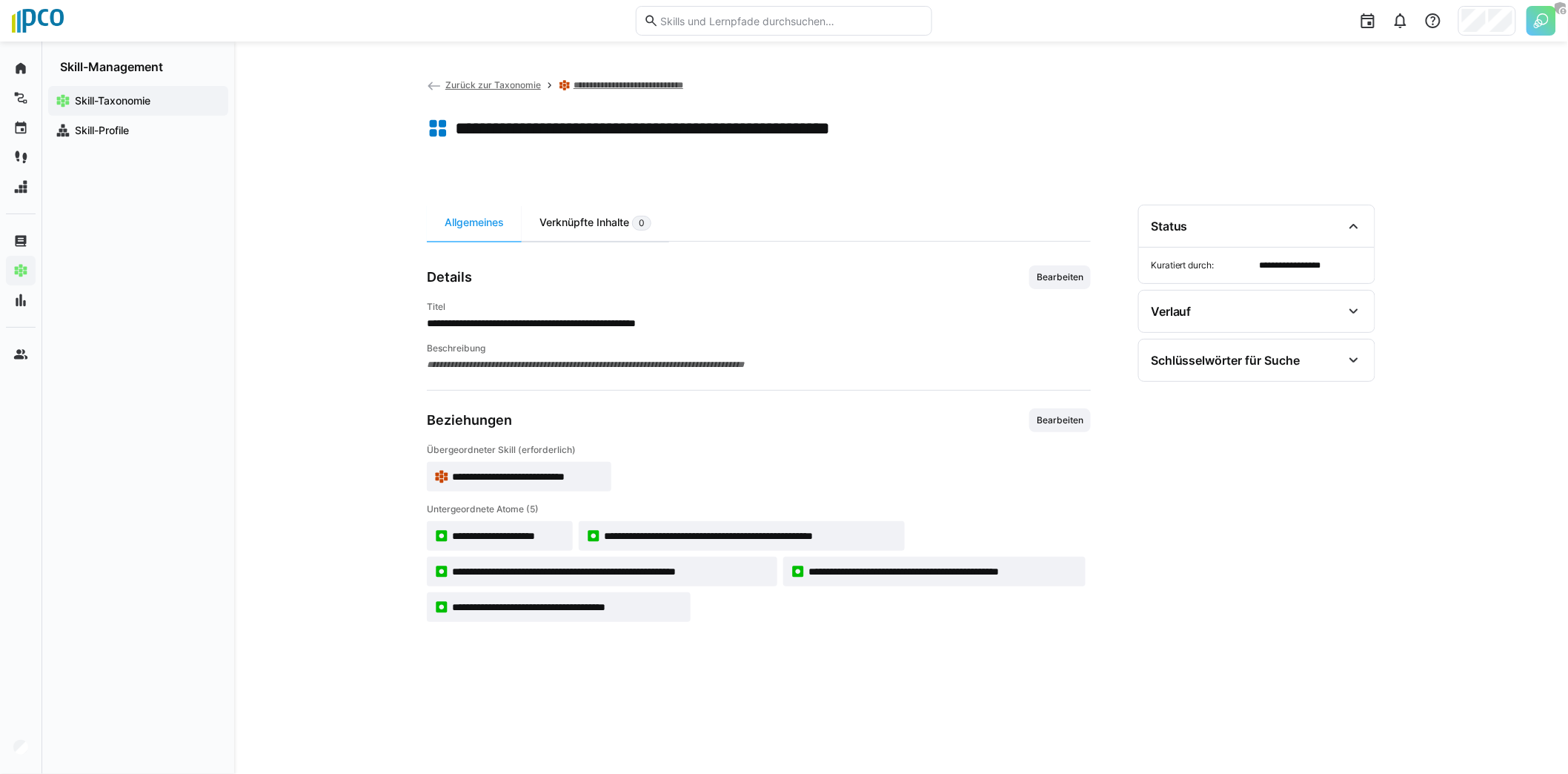
click at [599, 212] on div "Verknüpfte Inhalte 0" at bounding box center [595, 223] width 148 height 37
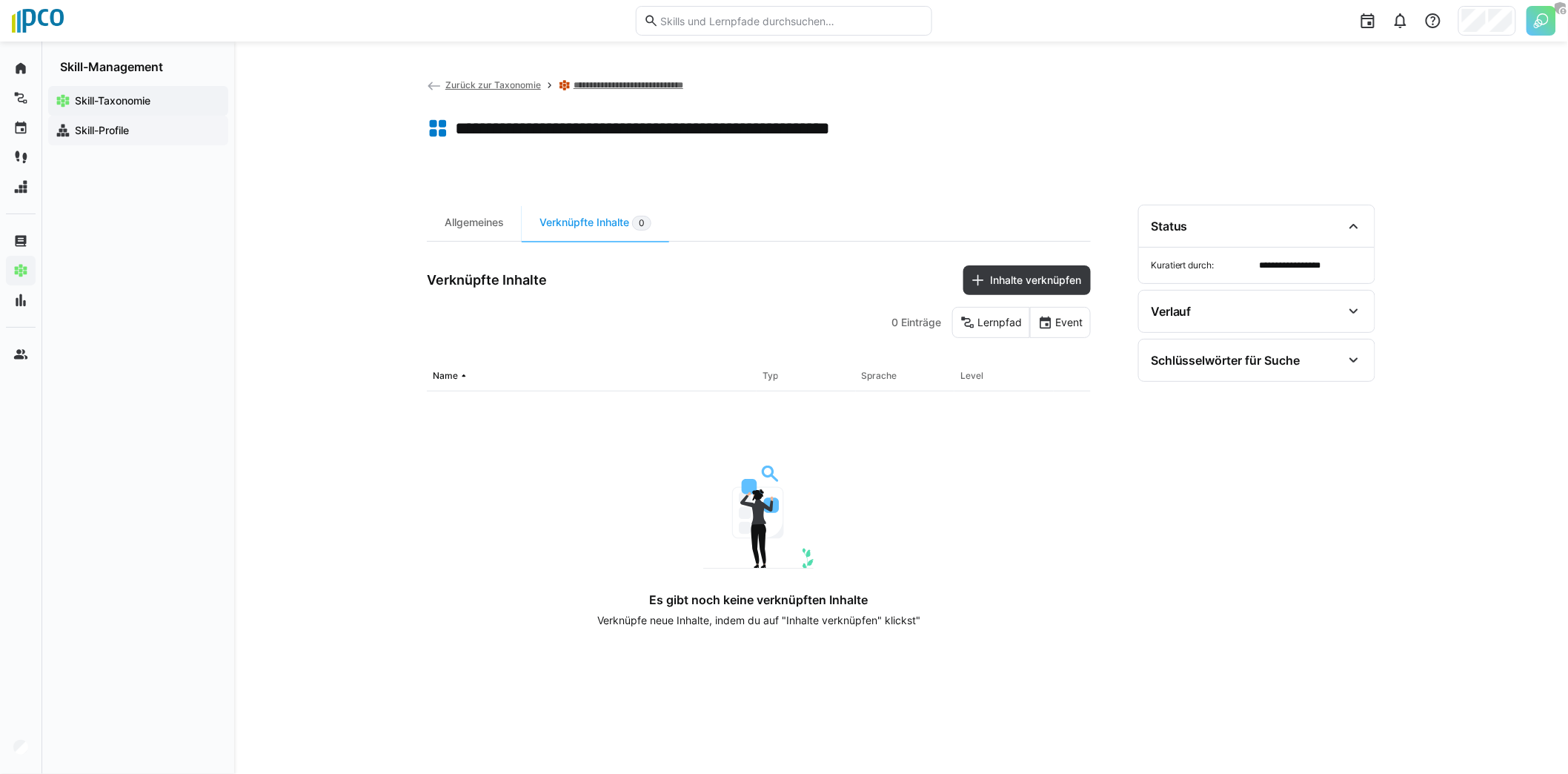
click at [0, 0] on app-navigation-label "Skill-Profile" at bounding box center [0, 0] width 0 height 0
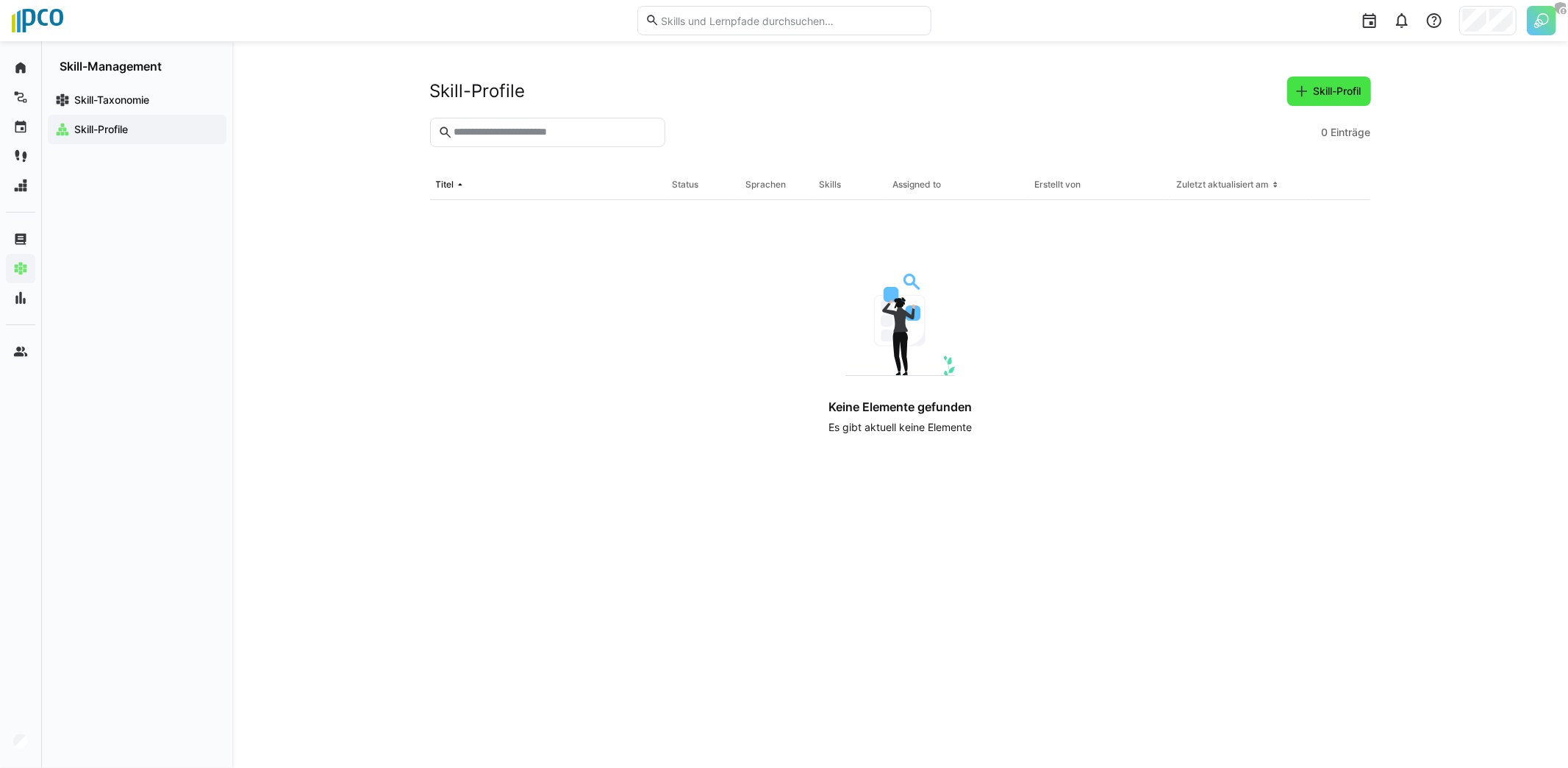
click at [1313, 96] on span "Skill-Profil" at bounding box center [1337, 91] width 52 height 15
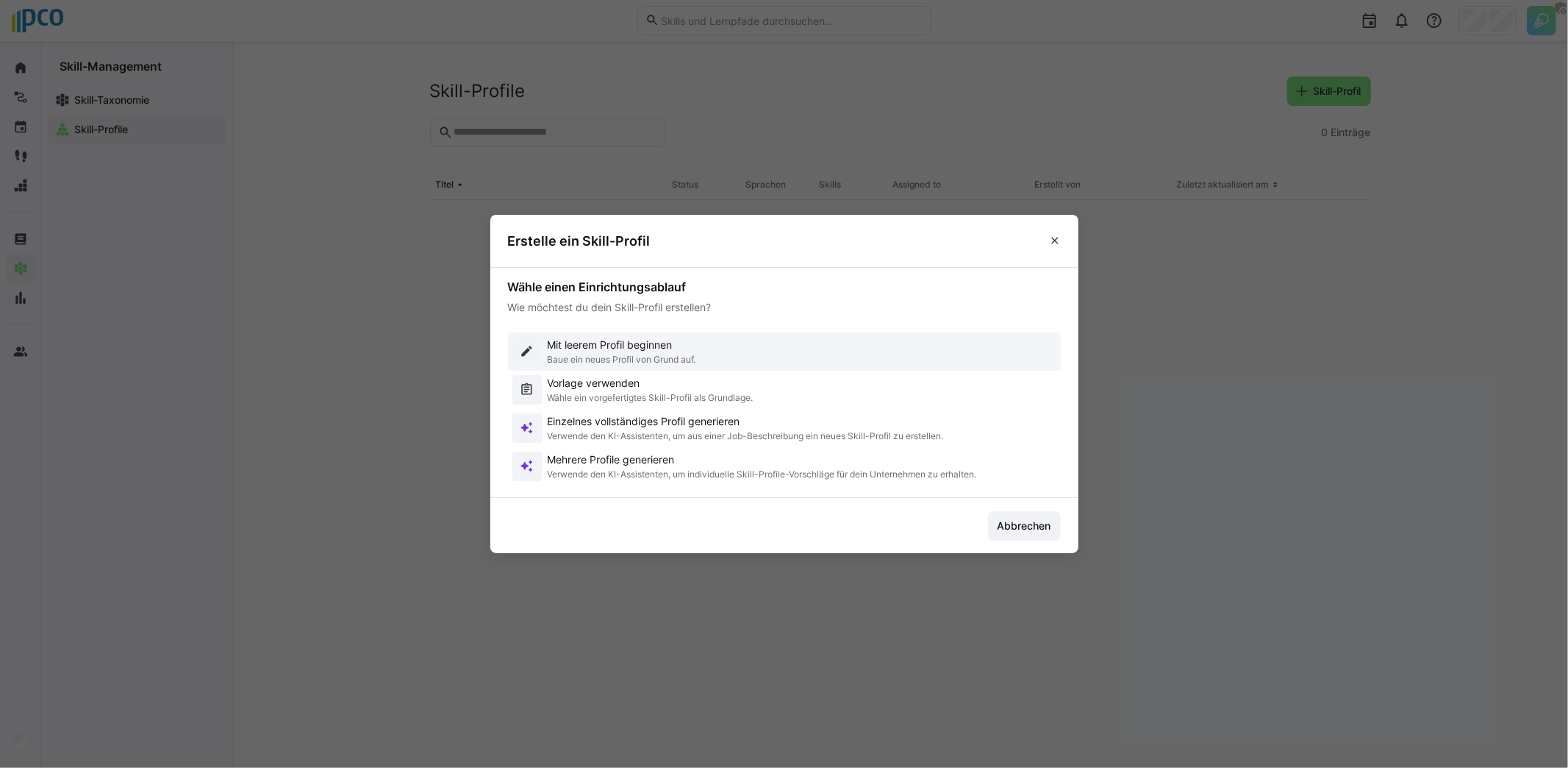
click at [605, 349] on p "Mit leerem Profil beginnen" at bounding box center [621, 344] width 148 height 15
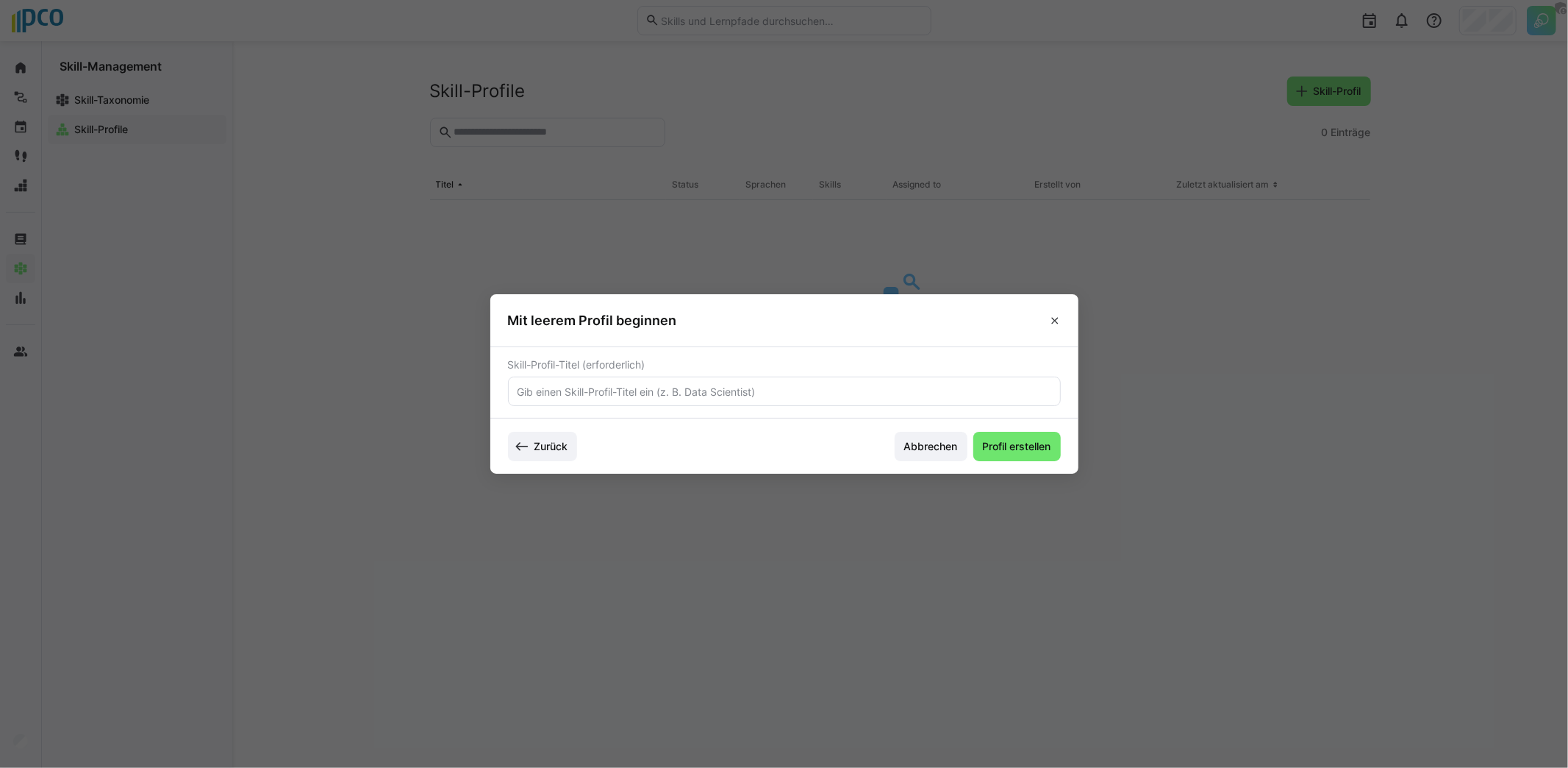
click at [613, 394] on input "text" at bounding box center [784, 391] width 537 height 13
type input "Testprofil für Marius"
click at [1020, 455] on span "Profil erstellen" at bounding box center [1017, 446] width 88 height 29
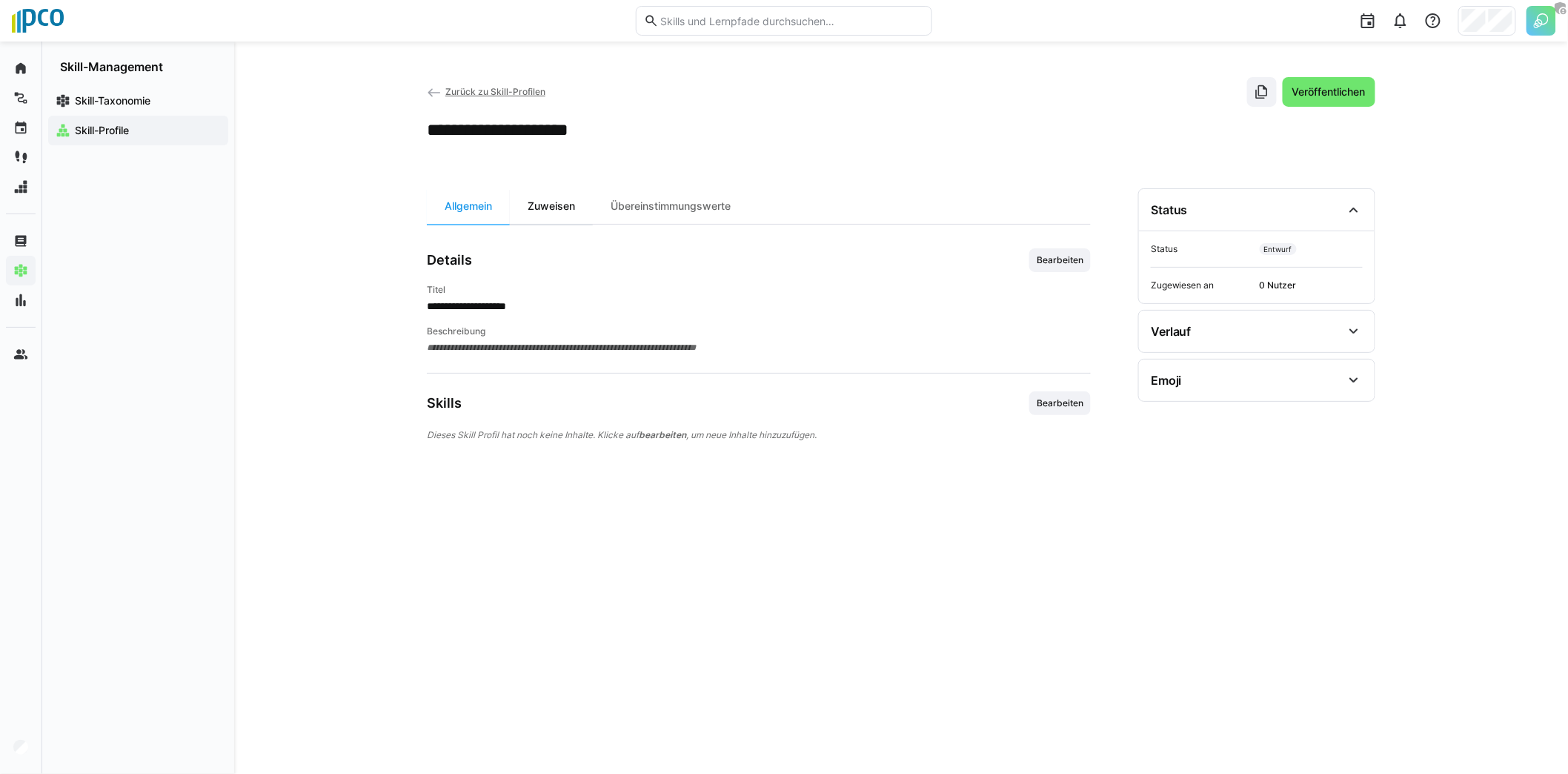
click at [538, 213] on div "Zuweisen" at bounding box center [551, 205] width 83 height 36
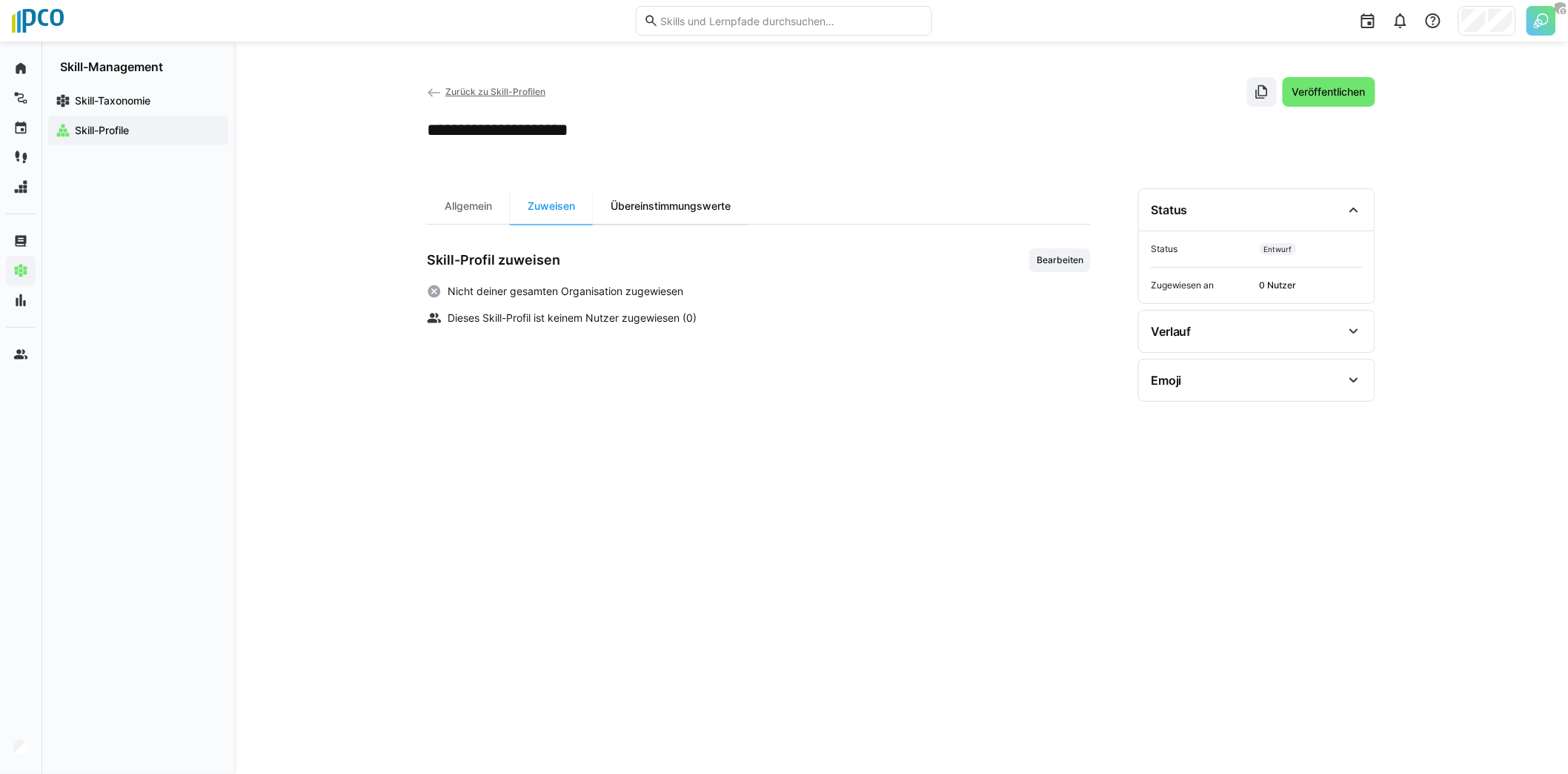
click at [657, 211] on div "Übereinstimmungswerte" at bounding box center [671, 205] width 155 height 36
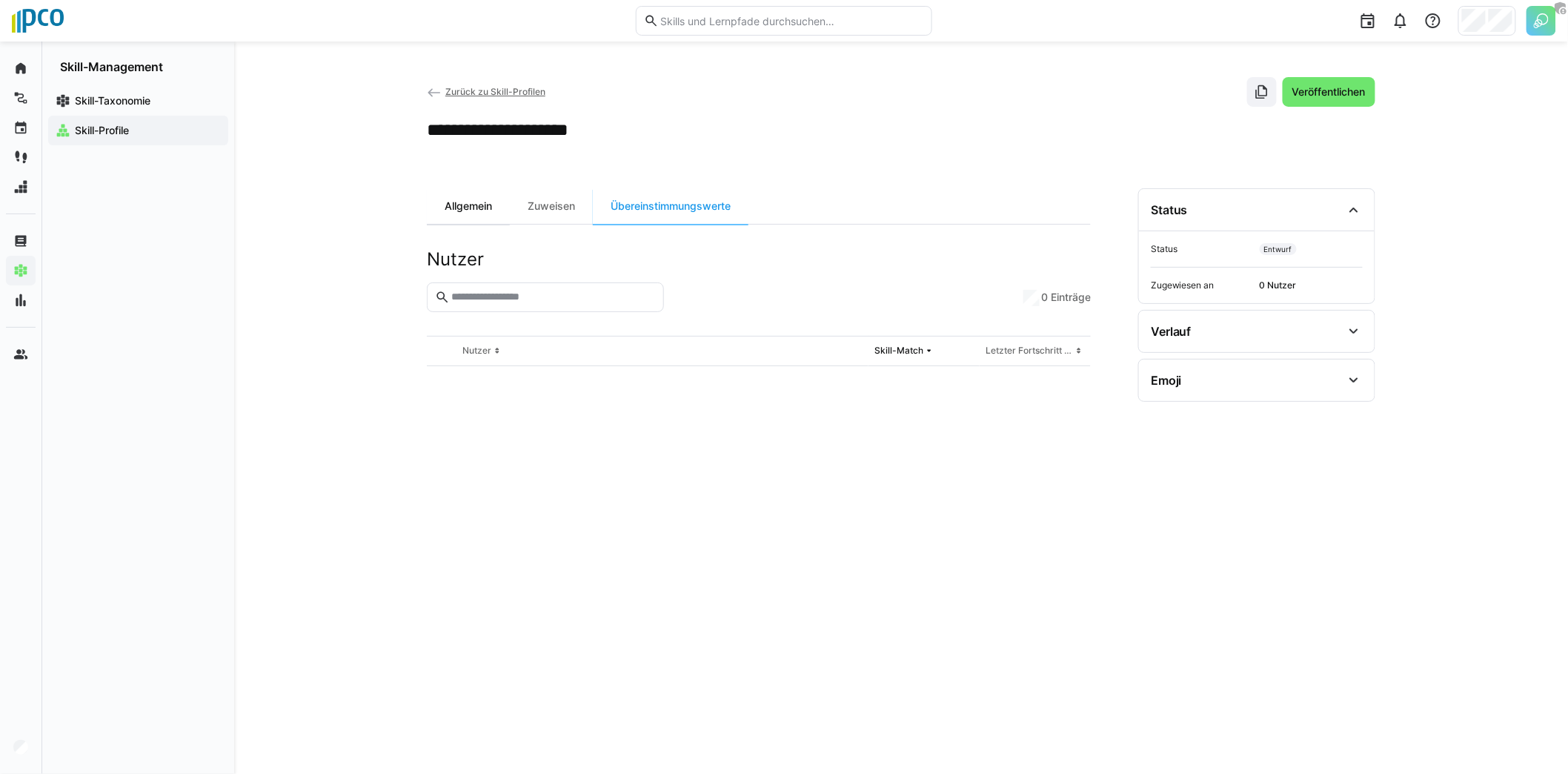
click at [446, 208] on div "Allgemein" at bounding box center [468, 205] width 83 height 36
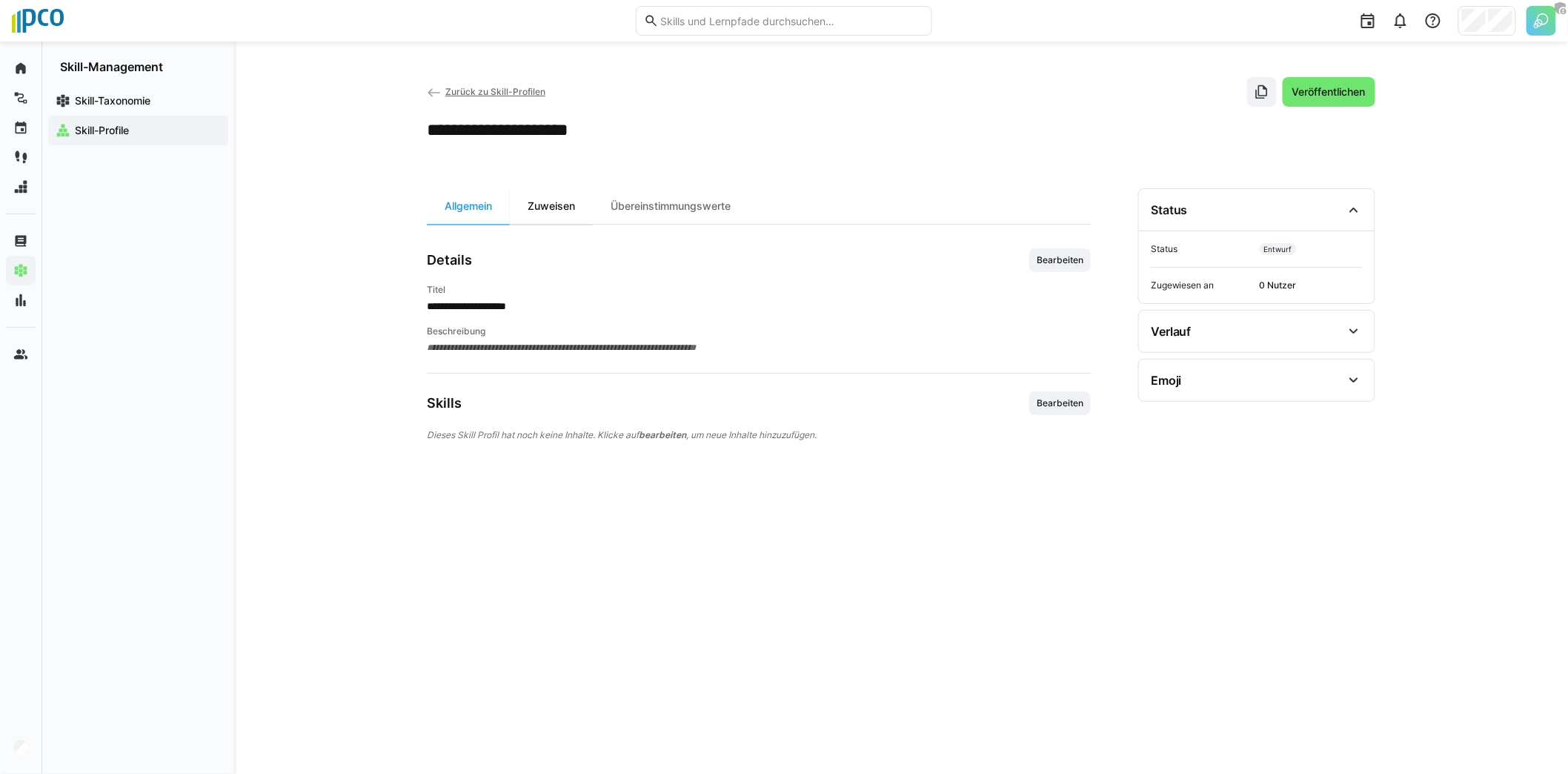
click at [554, 211] on div "Zuweisen" at bounding box center [551, 205] width 83 height 36
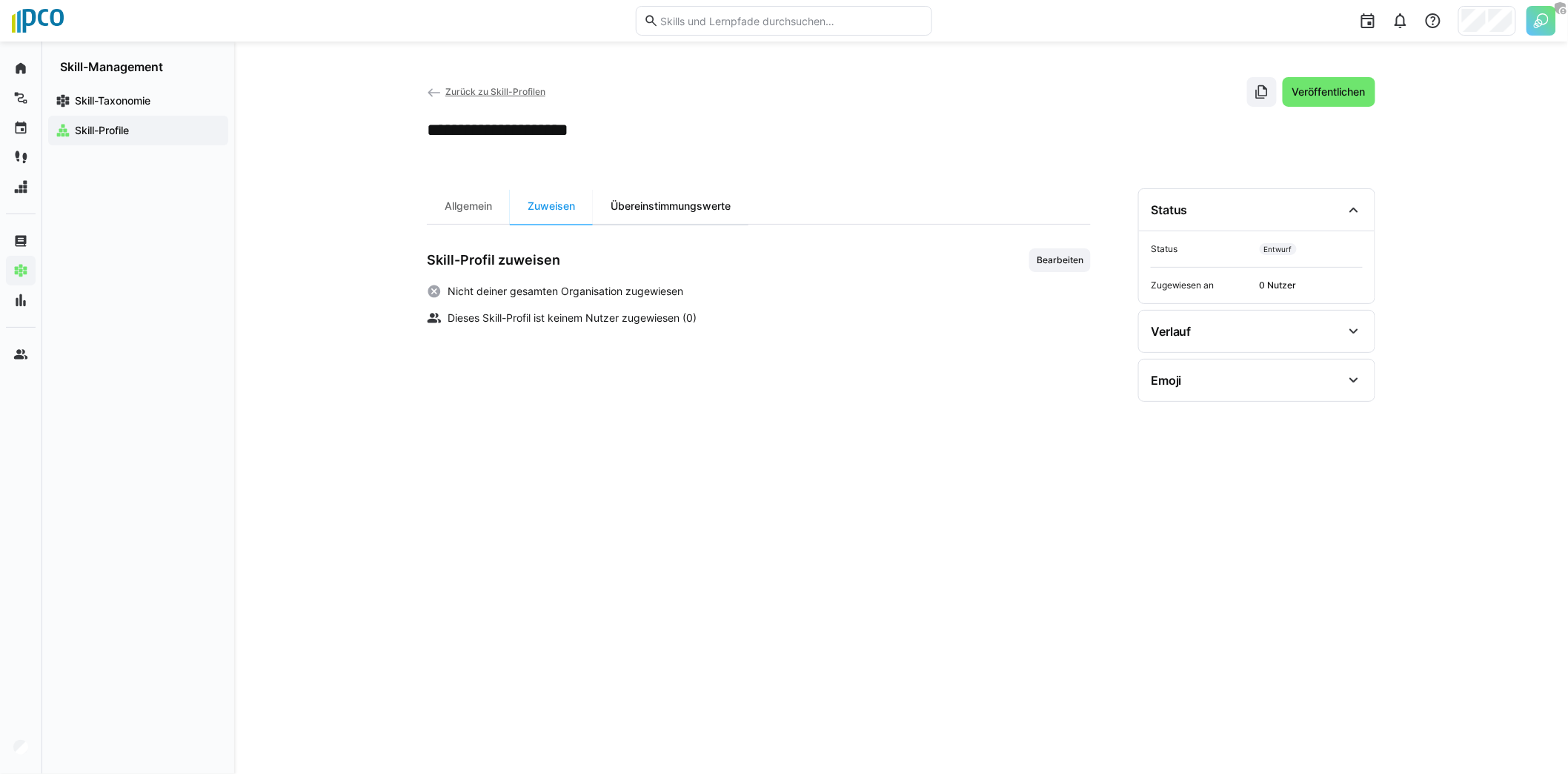
click at [667, 211] on div "Übereinstimmungswerte" at bounding box center [671, 205] width 155 height 36
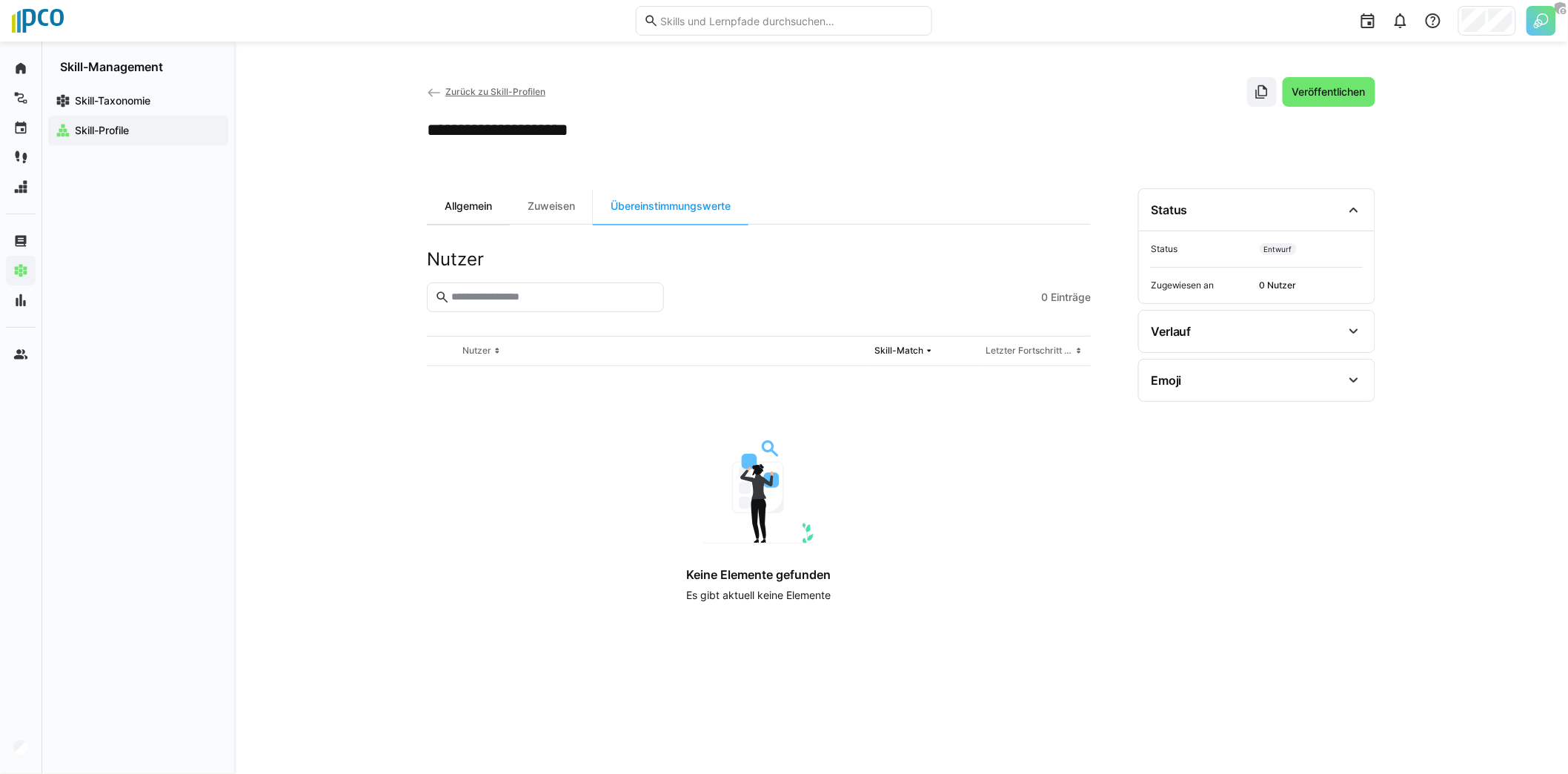
click at [472, 207] on div "Allgemein" at bounding box center [468, 205] width 83 height 36
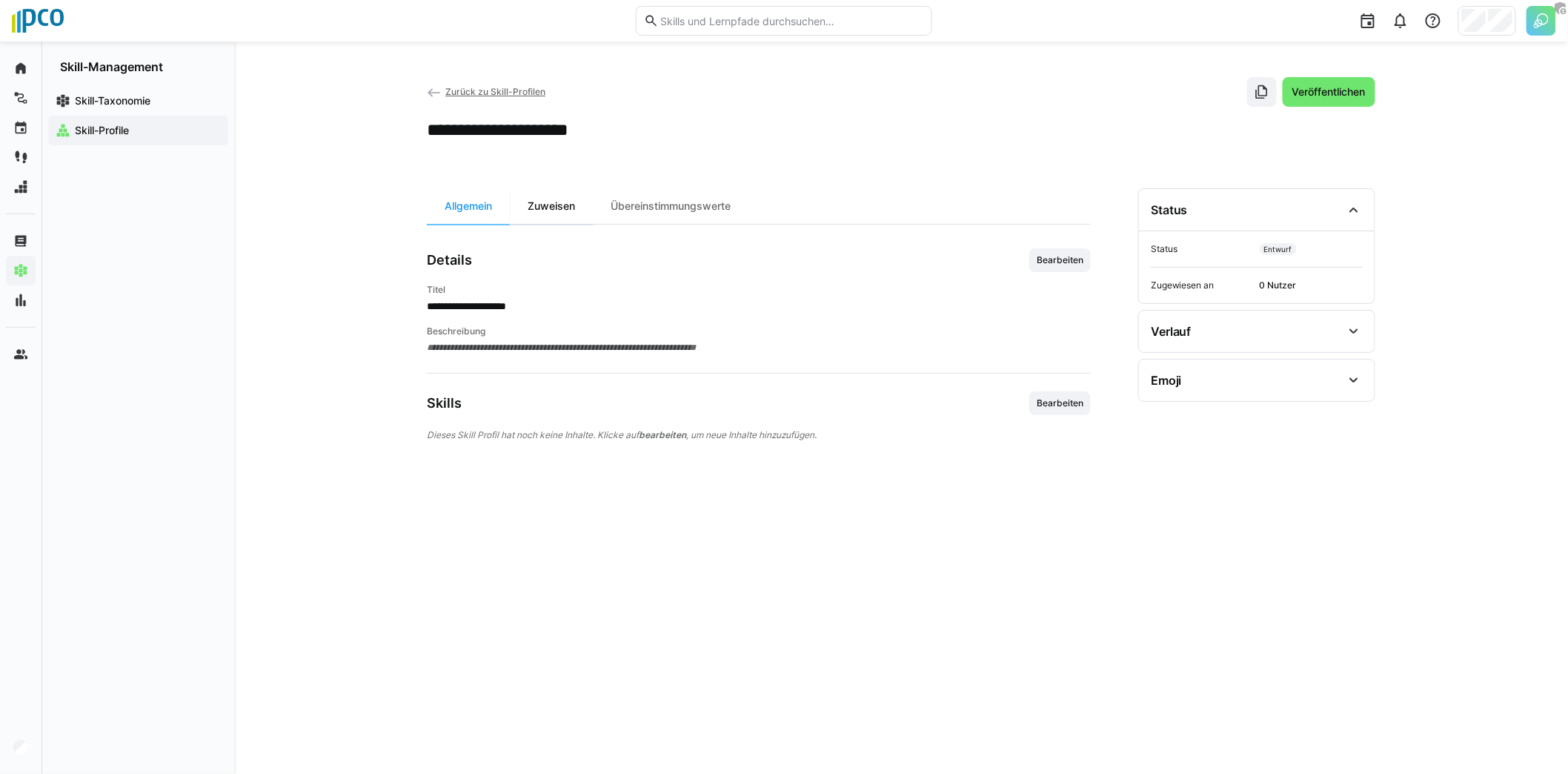
click at [574, 203] on div "Zuweisen" at bounding box center [551, 205] width 83 height 36
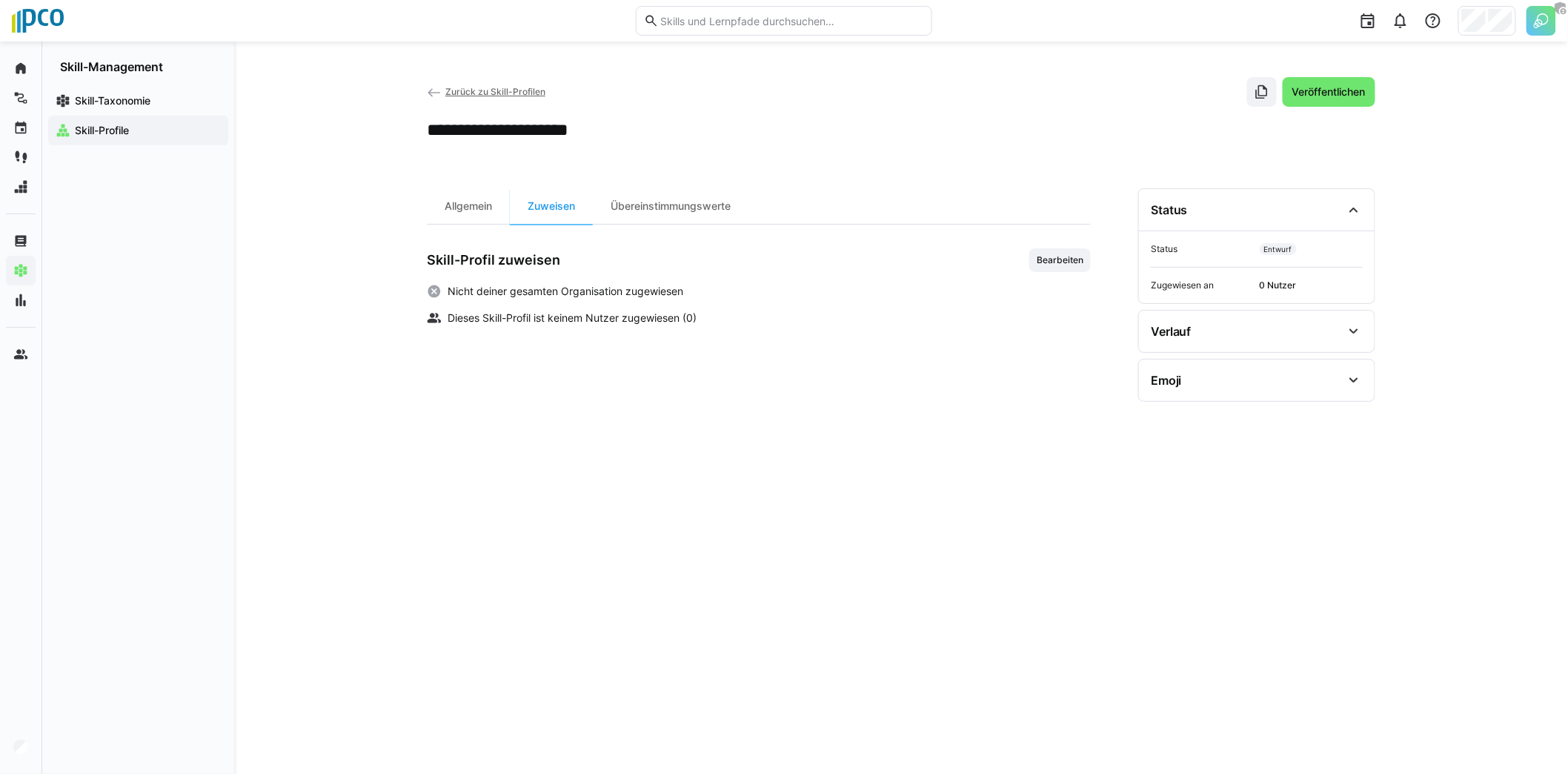
click at [616, 179] on app-header-sidebar-layout "**********" at bounding box center [901, 407] width 949 height 661
click at [642, 198] on div "Übereinstimmungswerte" at bounding box center [671, 205] width 155 height 36
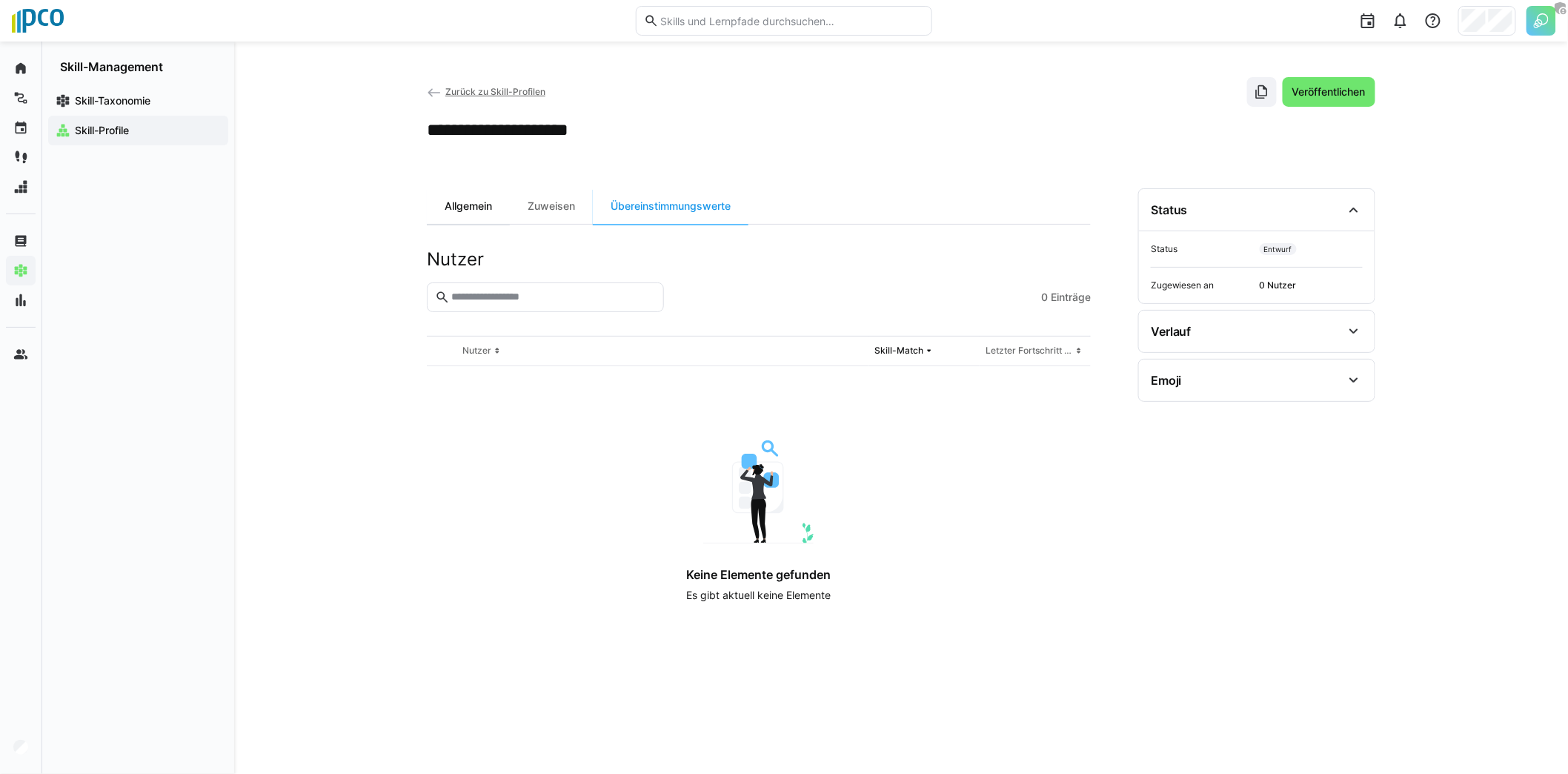
click at [442, 199] on div "Allgemein" at bounding box center [468, 205] width 83 height 36
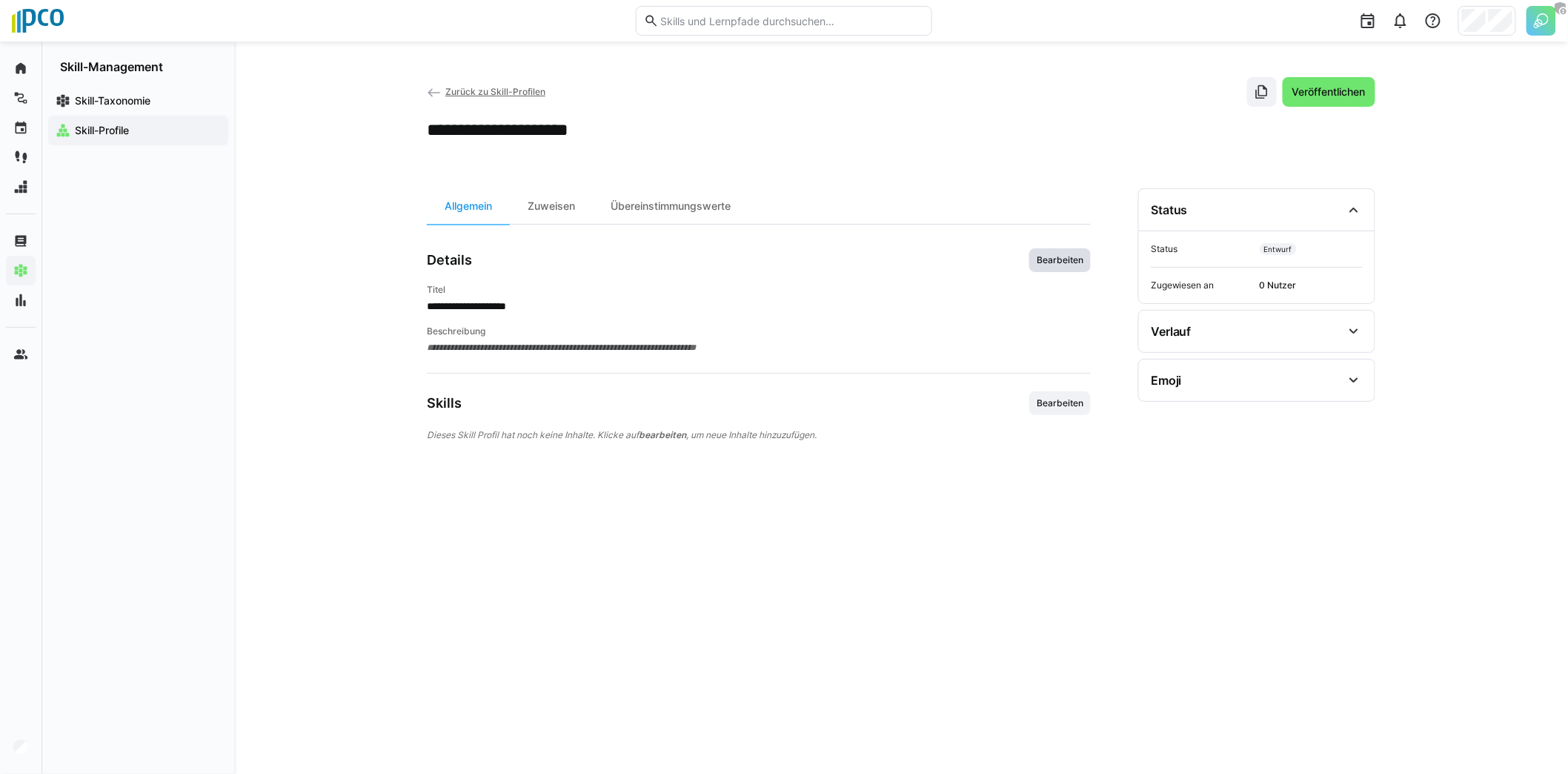
click at [1038, 261] on span "Bearbeiten" at bounding box center [1060, 260] width 50 height 12
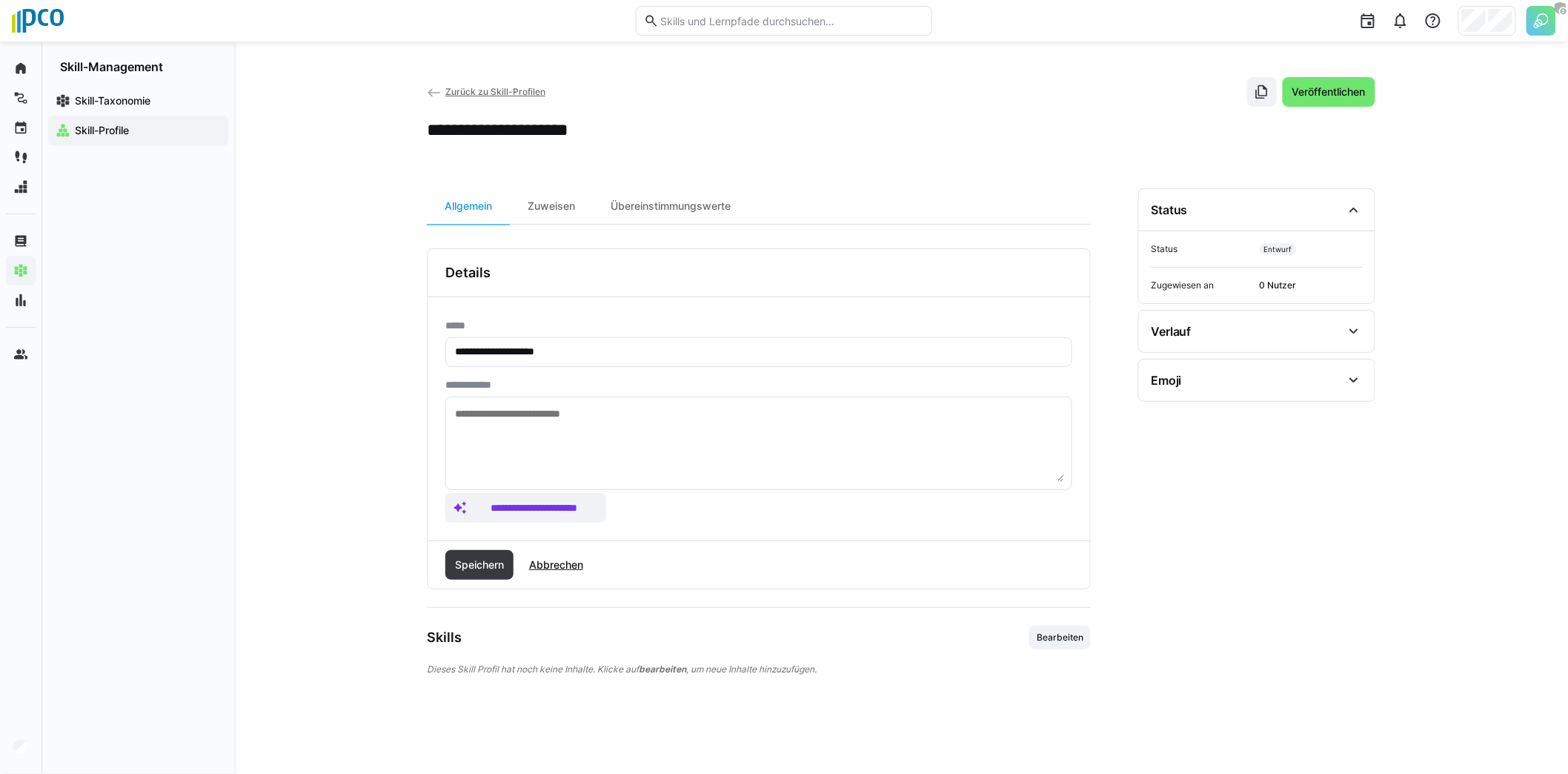
click at [700, 434] on textarea at bounding box center [758, 443] width 611 height 77
type textarea "**********"
click at [480, 557] on span "Speichern" at bounding box center [479, 564] width 53 height 15
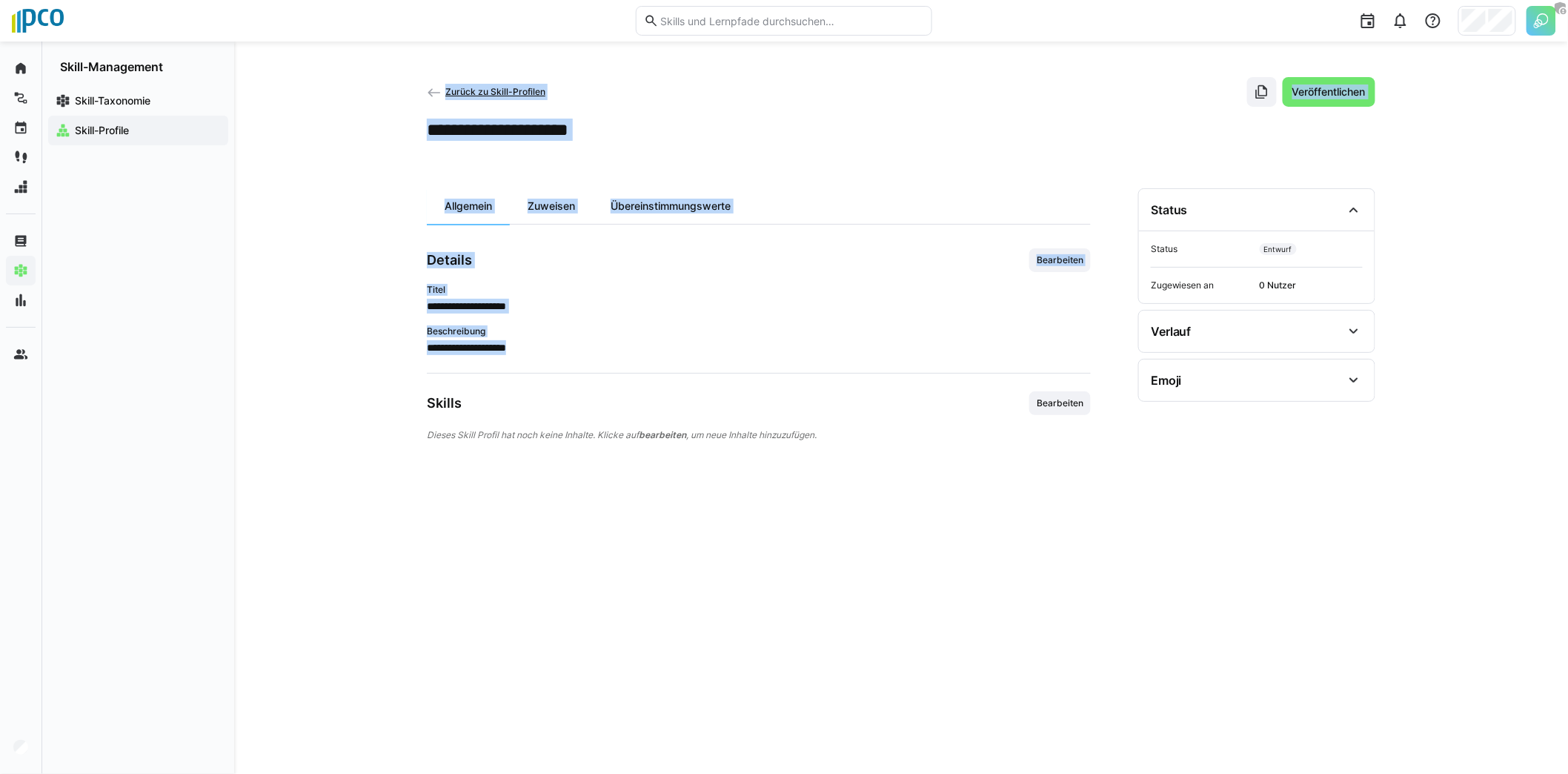
drag, startPoint x: 505, startPoint y: 321, endPoint x: 553, endPoint y: 344, distance: 53.2
click at [549, 344] on div "**********" at bounding box center [901, 408] width 1334 height 732
click at [615, 335] on div "**********" at bounding box center [759, 340] width 664 height 30
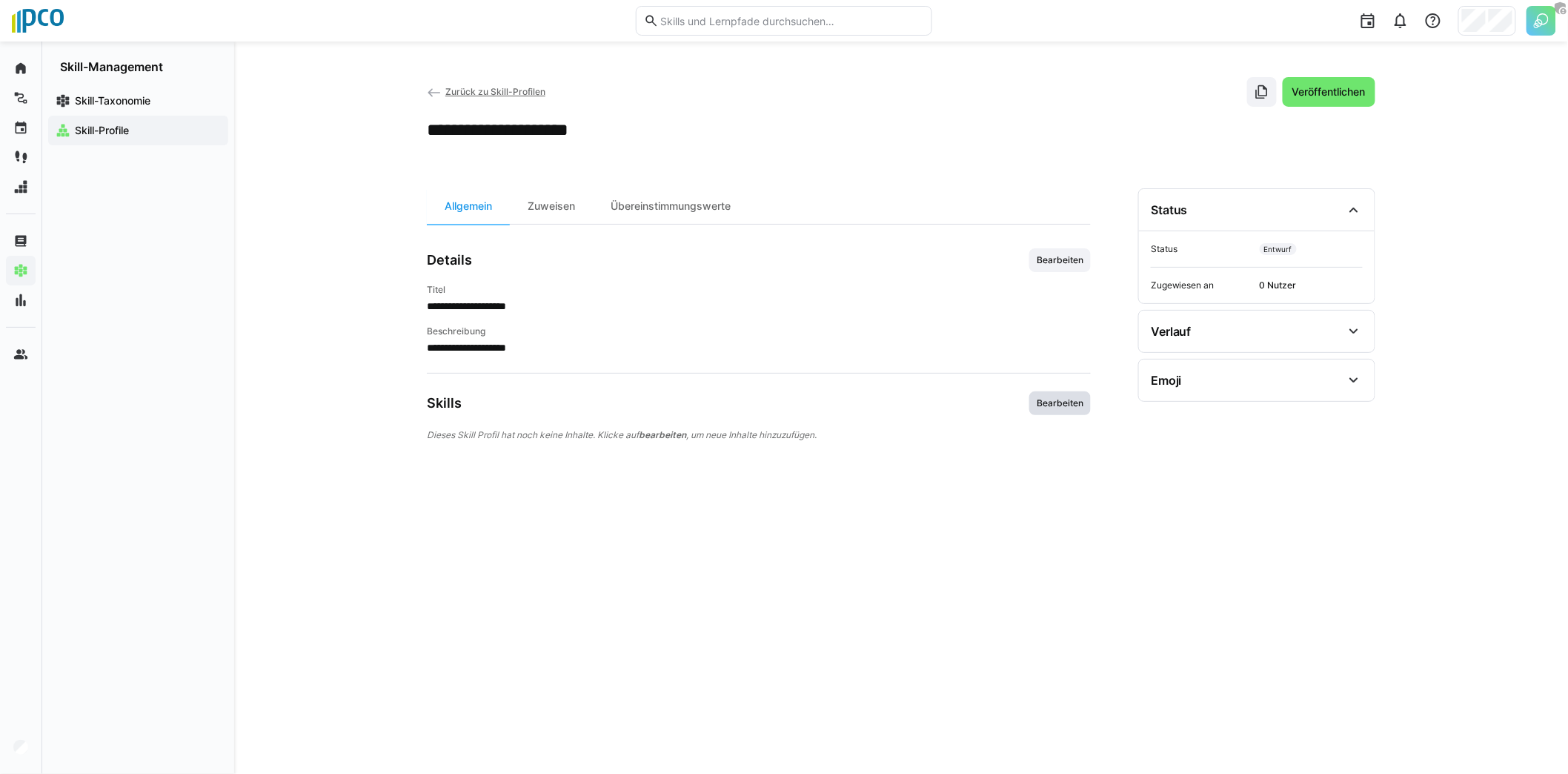
click at [1062, 405] on span "Bearbeiten" at bounding box center [1060, 404] width 50 height 12
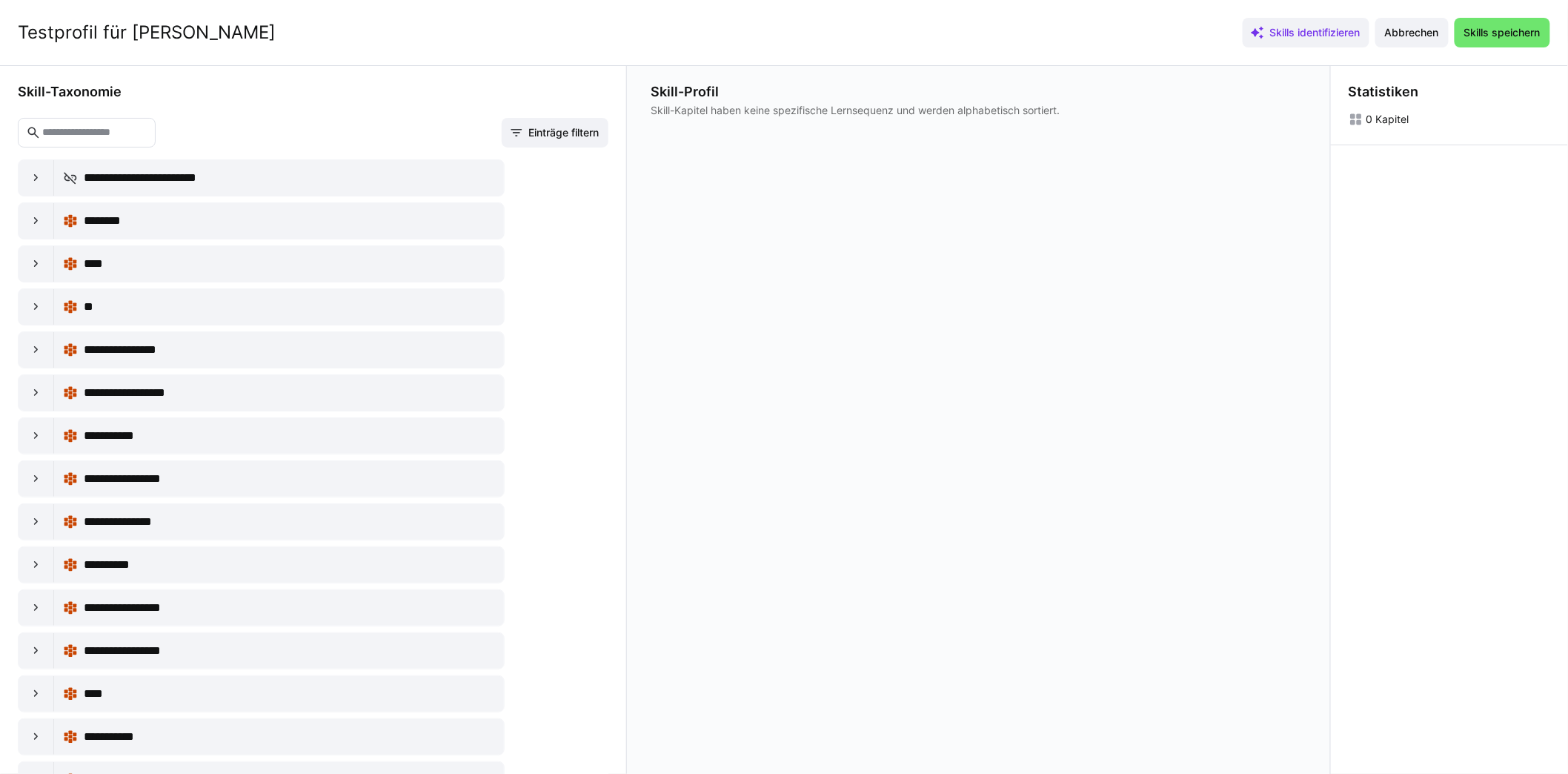
click at [113, 137] on input "text" at bounding box center [94, 132] width 107 height 13
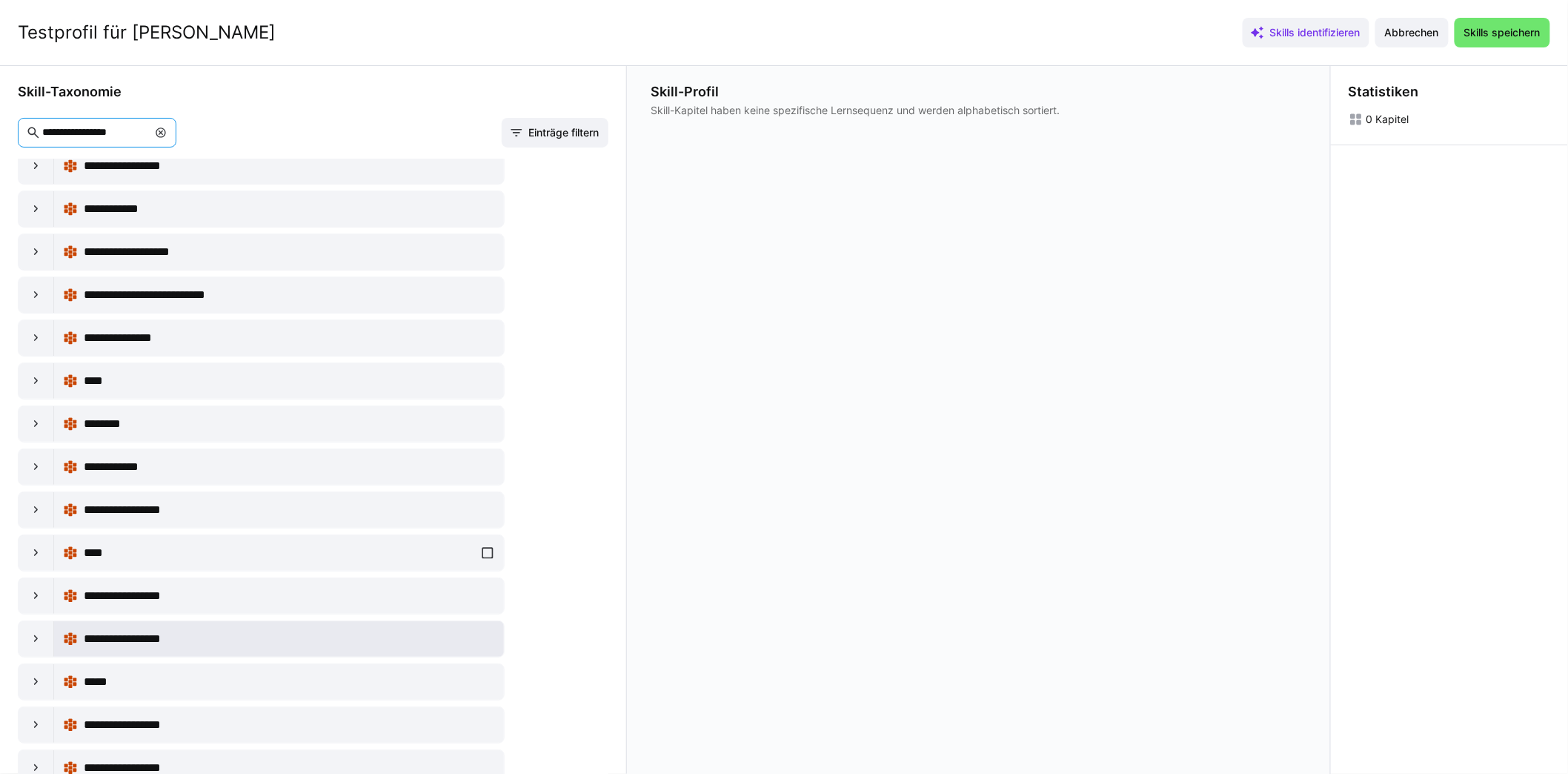
scroll to position [61, 0]
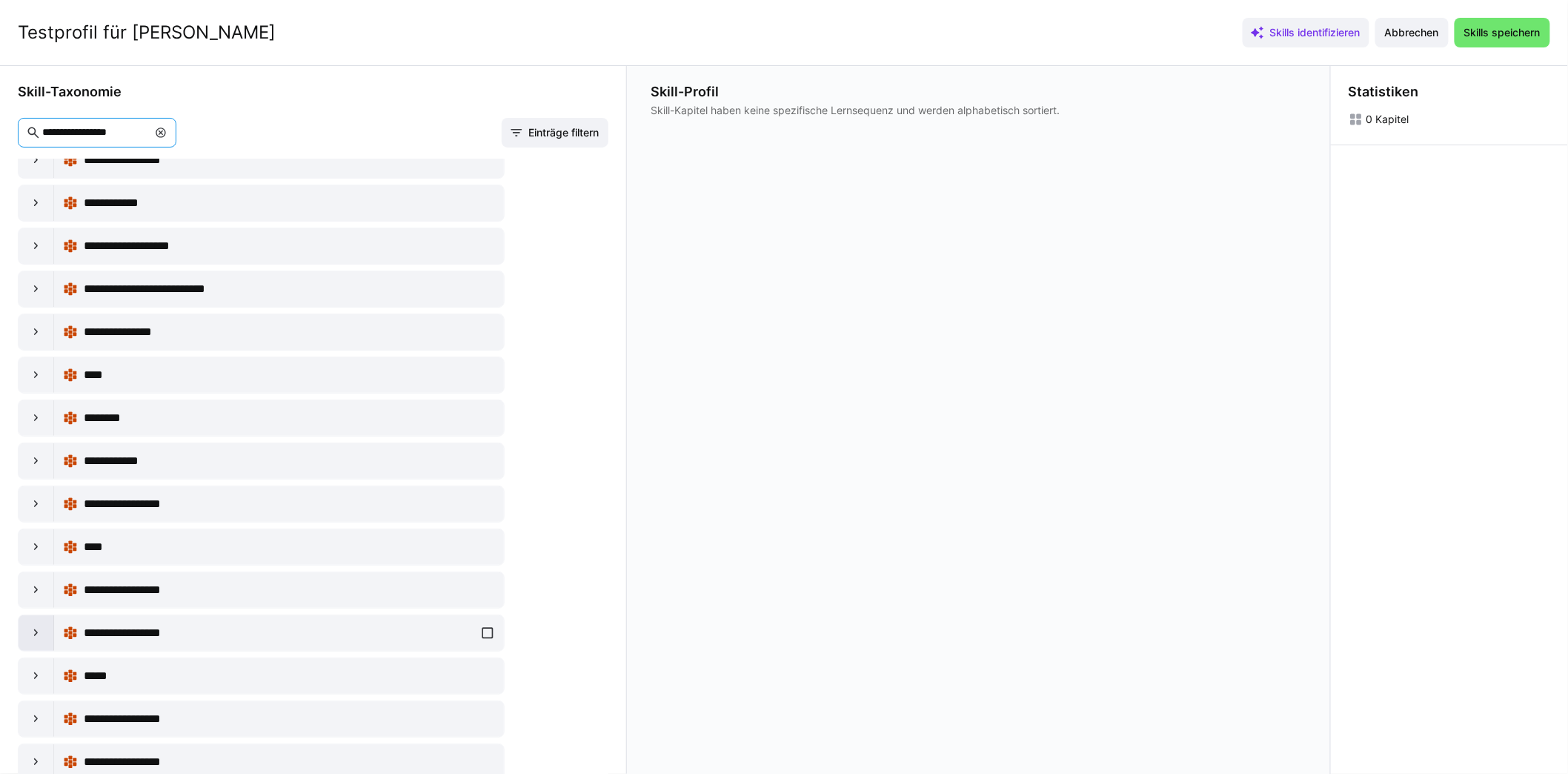
type input "**********"
click at [23, 625] on div at bounding box center [36, 632] width 36 height 36
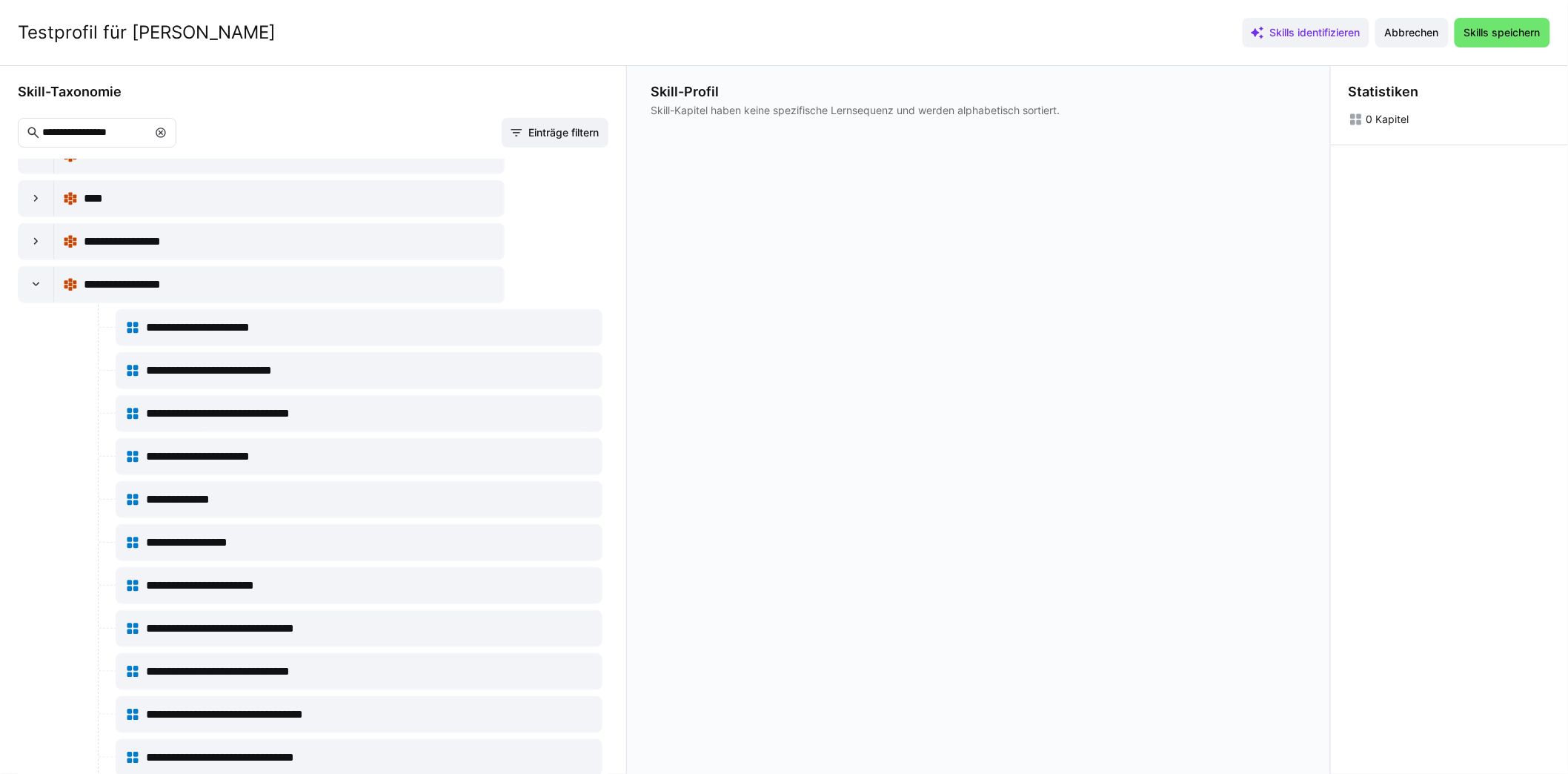
scroll to position [279, 0]
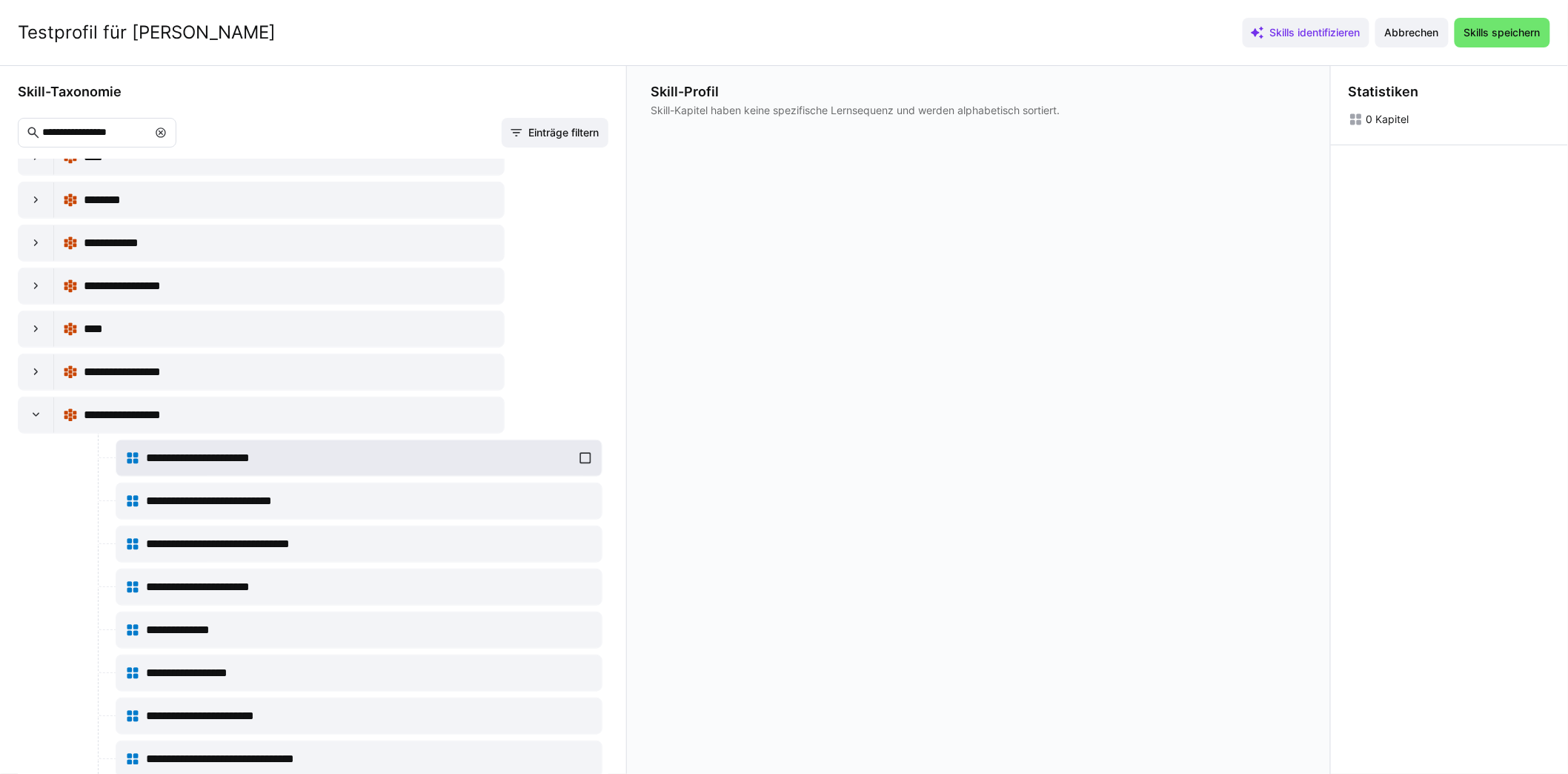
click at [583, 448] on div "**********" at bounding box center [358, 458] width 467 height 30
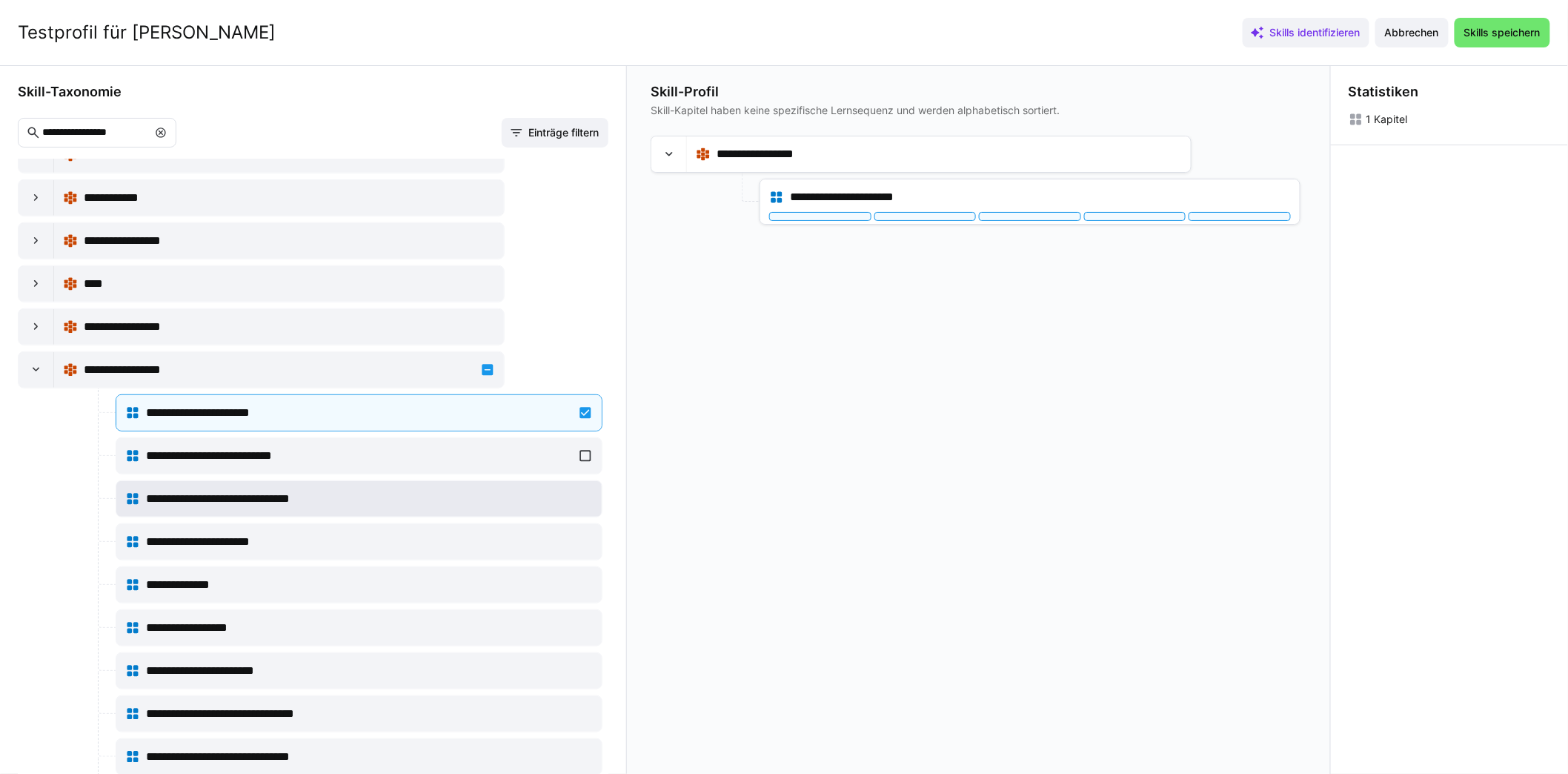
scroll to position [348, 0]
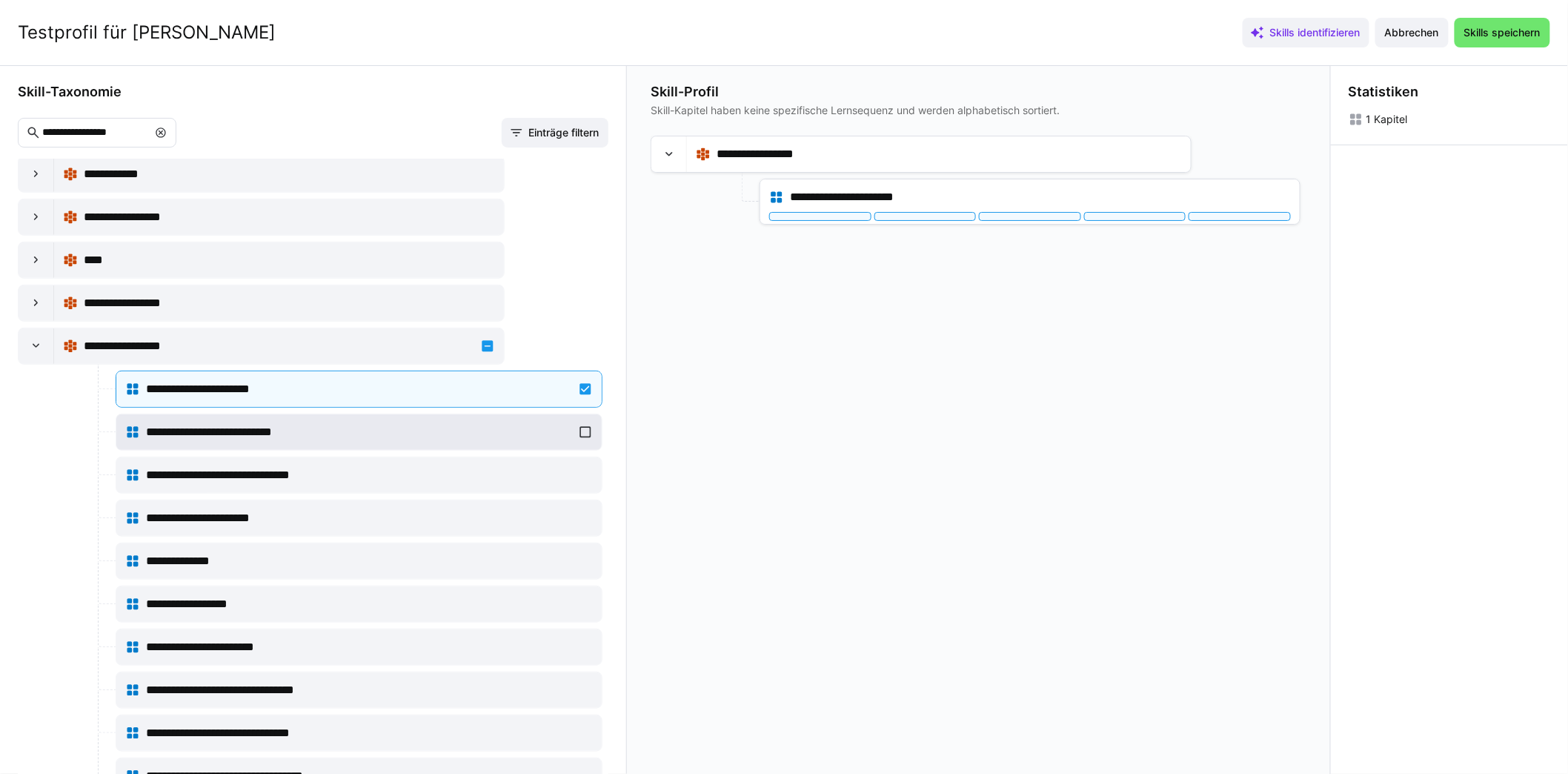
click at [582, 422] on div "**********" at bounding box center [358, 432] width 467 height 30
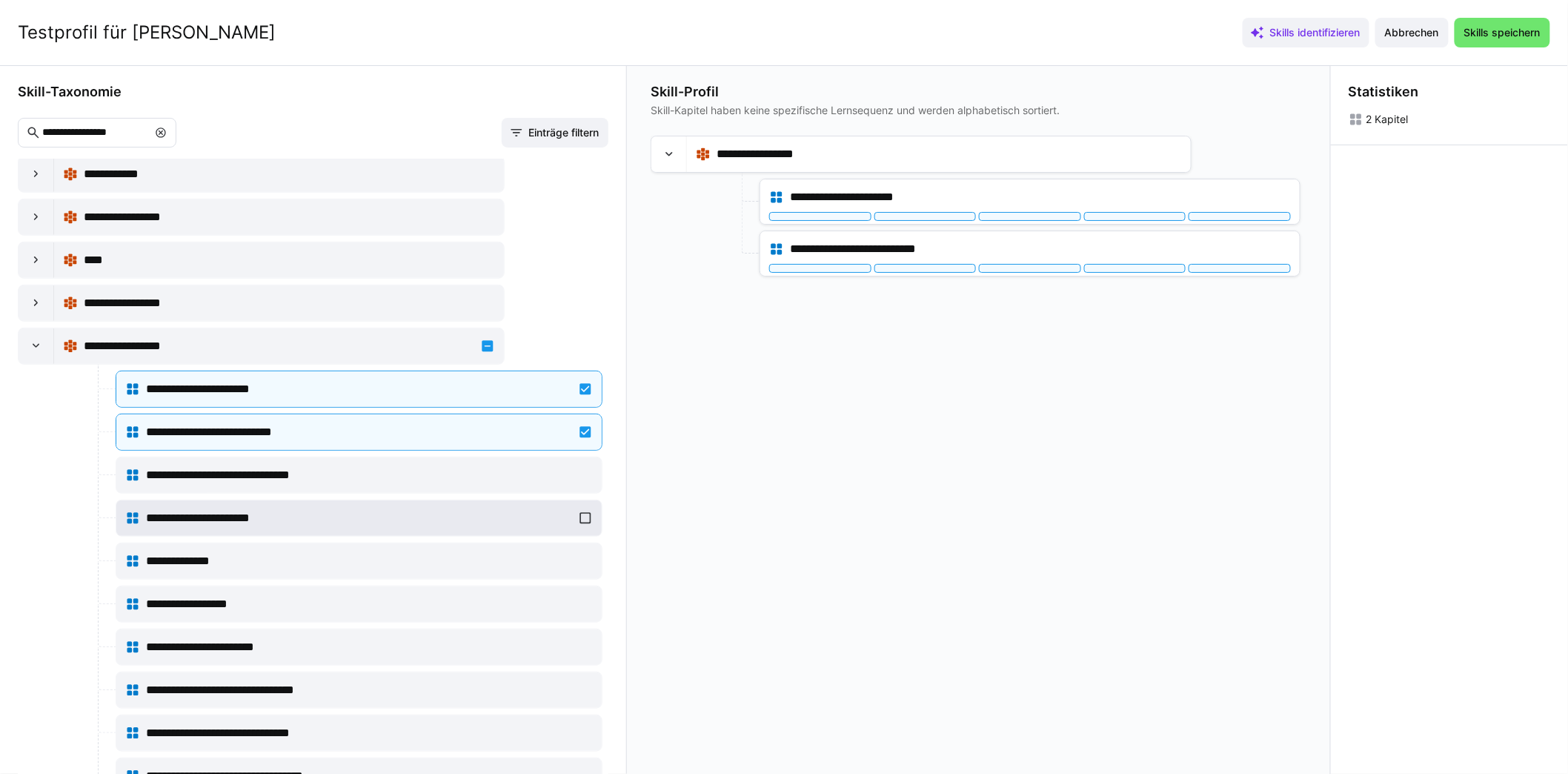
click at [579, 503] on div "**********" at bounding box center [358, 518] width 467 height 30
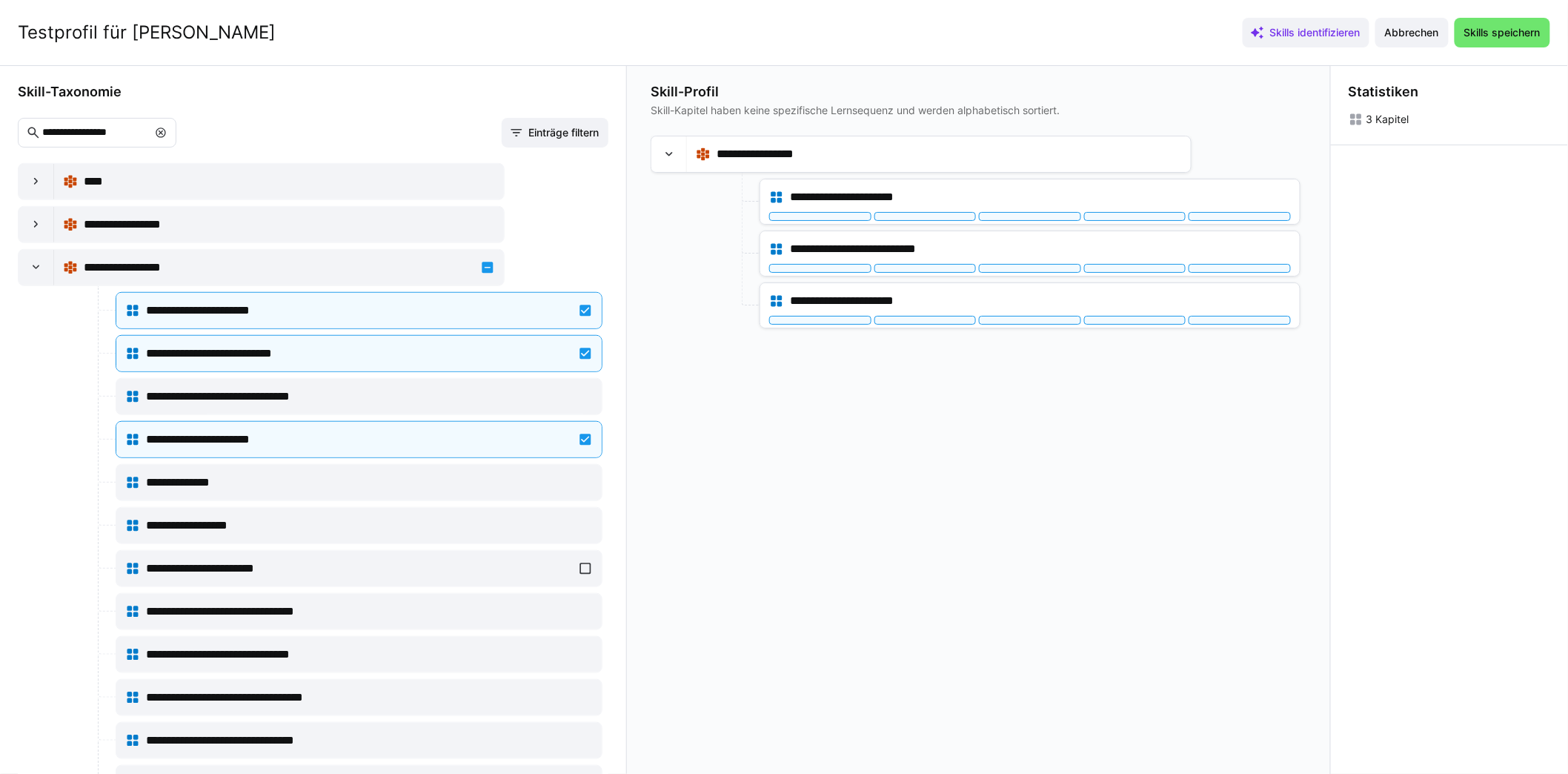
scroll to position [427, 0]
click at [583, 510] on div "**********" at bounding box center [358, 525] width 467 height 30
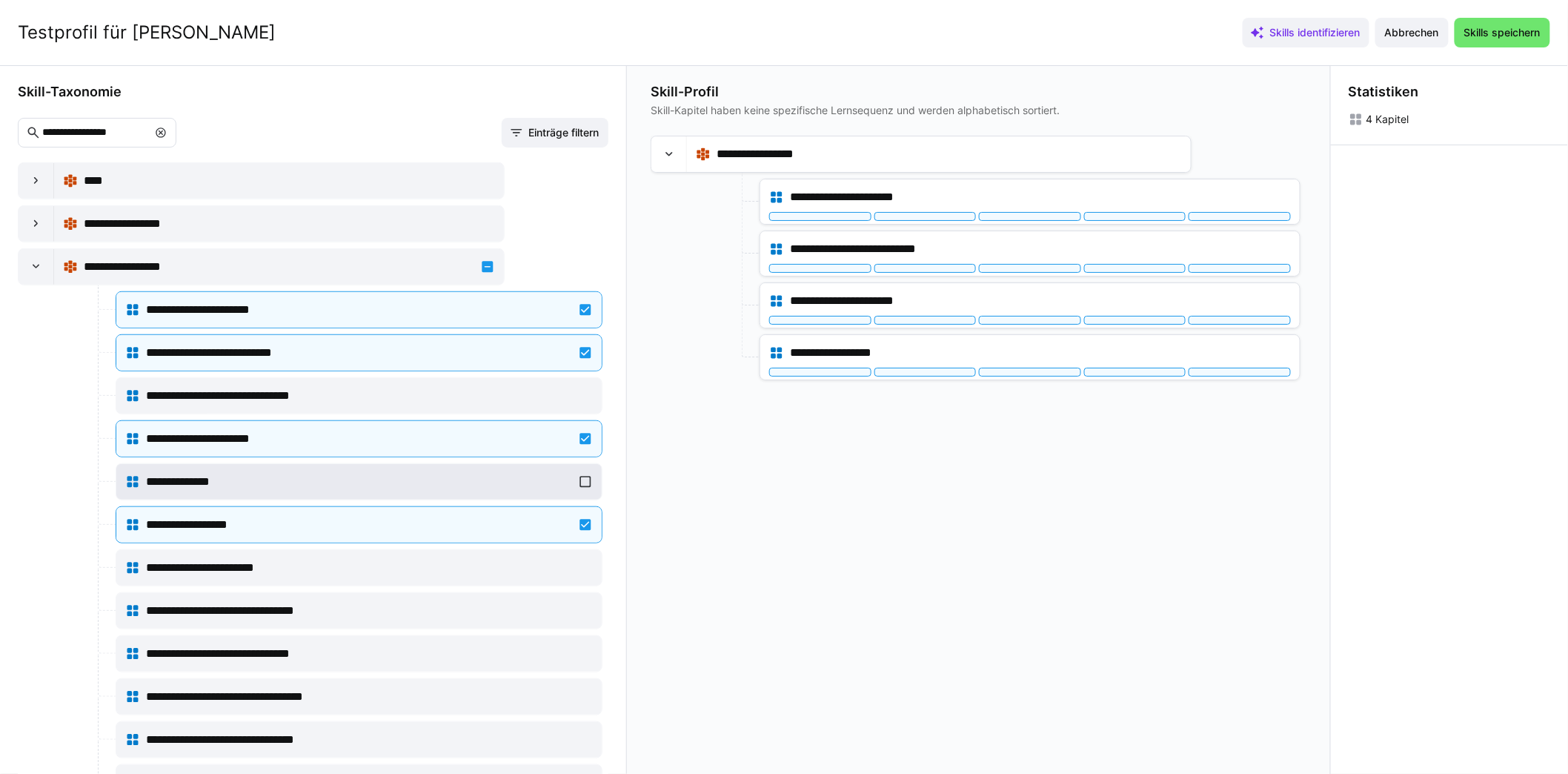
click at [586, 470] on div "**********" at bounding box center [358, 481] width 467 height 30
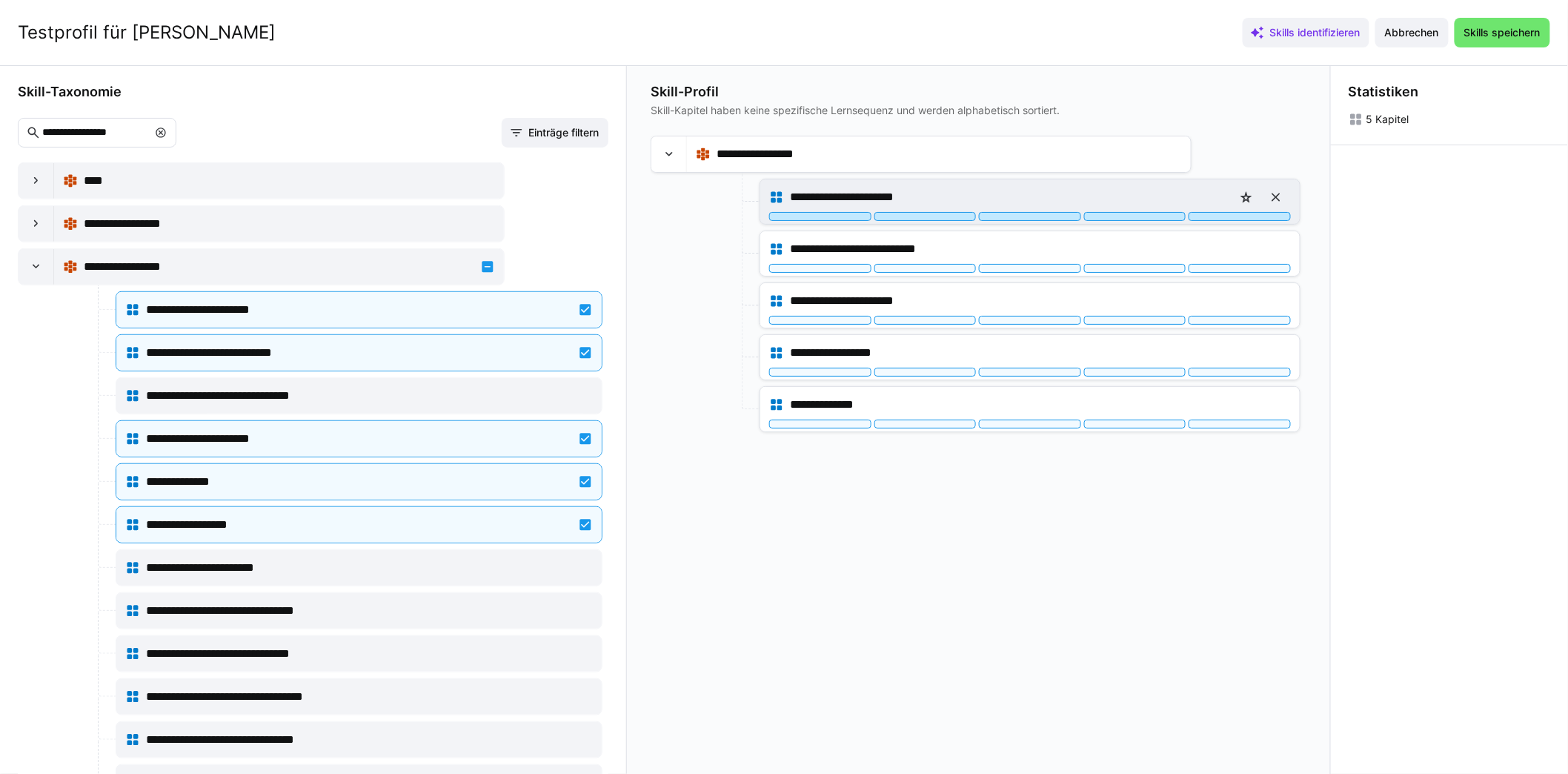
click at [1249, 215] on div at bounding box center [1240, 217] width 102 height 9
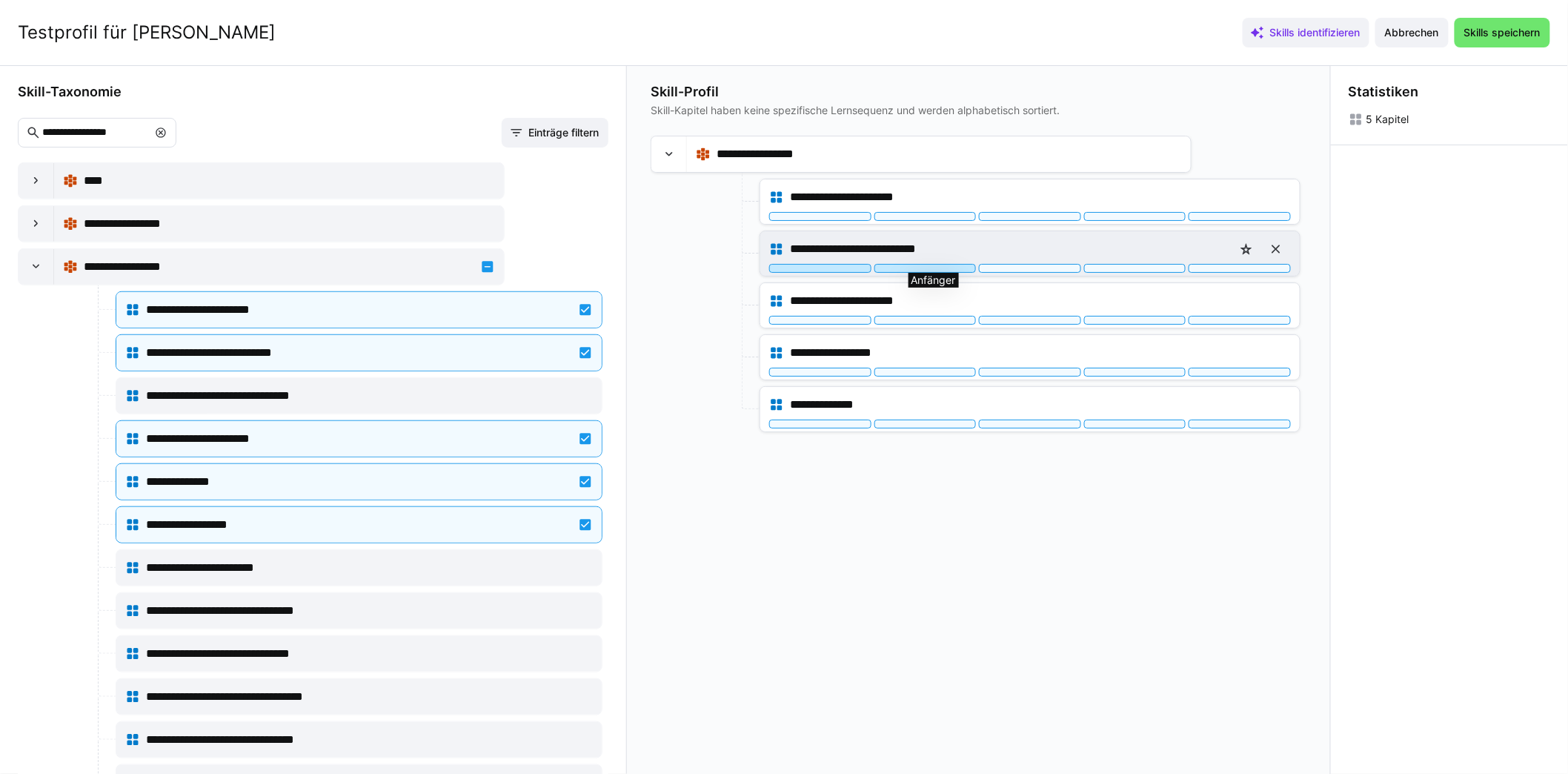
click at [957, 266] on div at bounding box center [925, 268] width 102 height 9
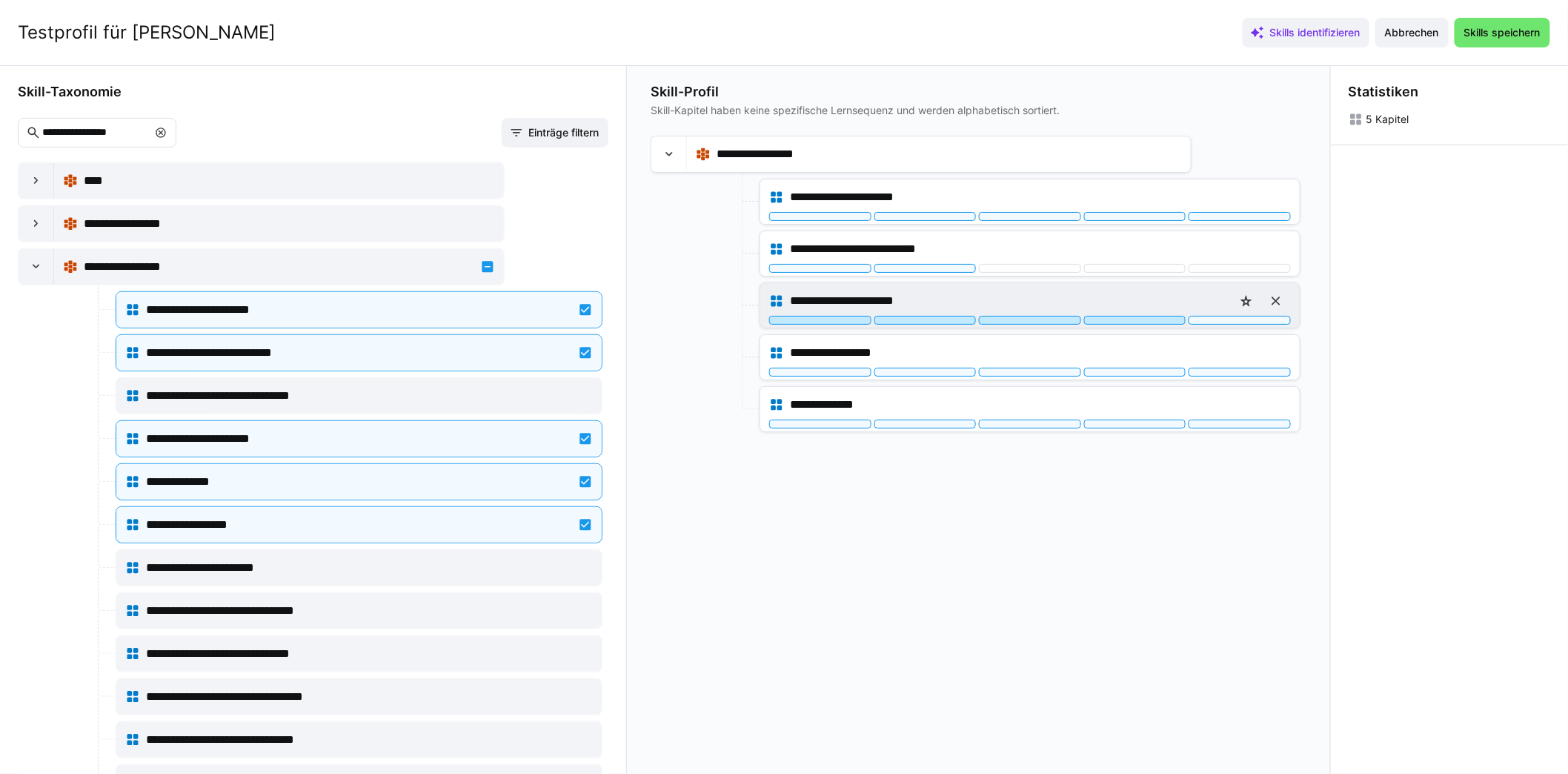
click at [1121, 316] on div at bounding box center [1135, 320] width 102 height 9
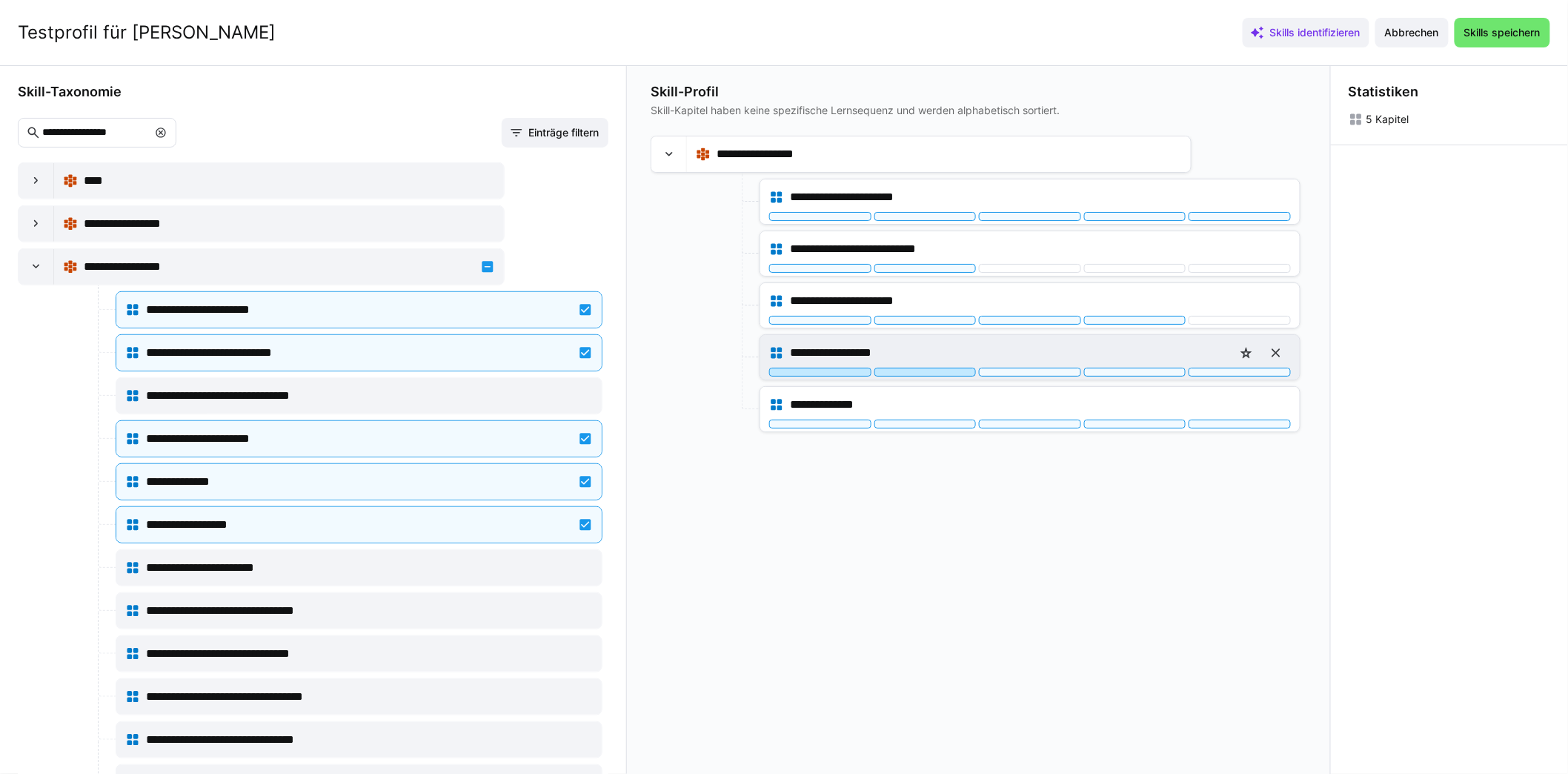
click at [959, 369] on div at bounding box center [925, 372] width 102 height 9
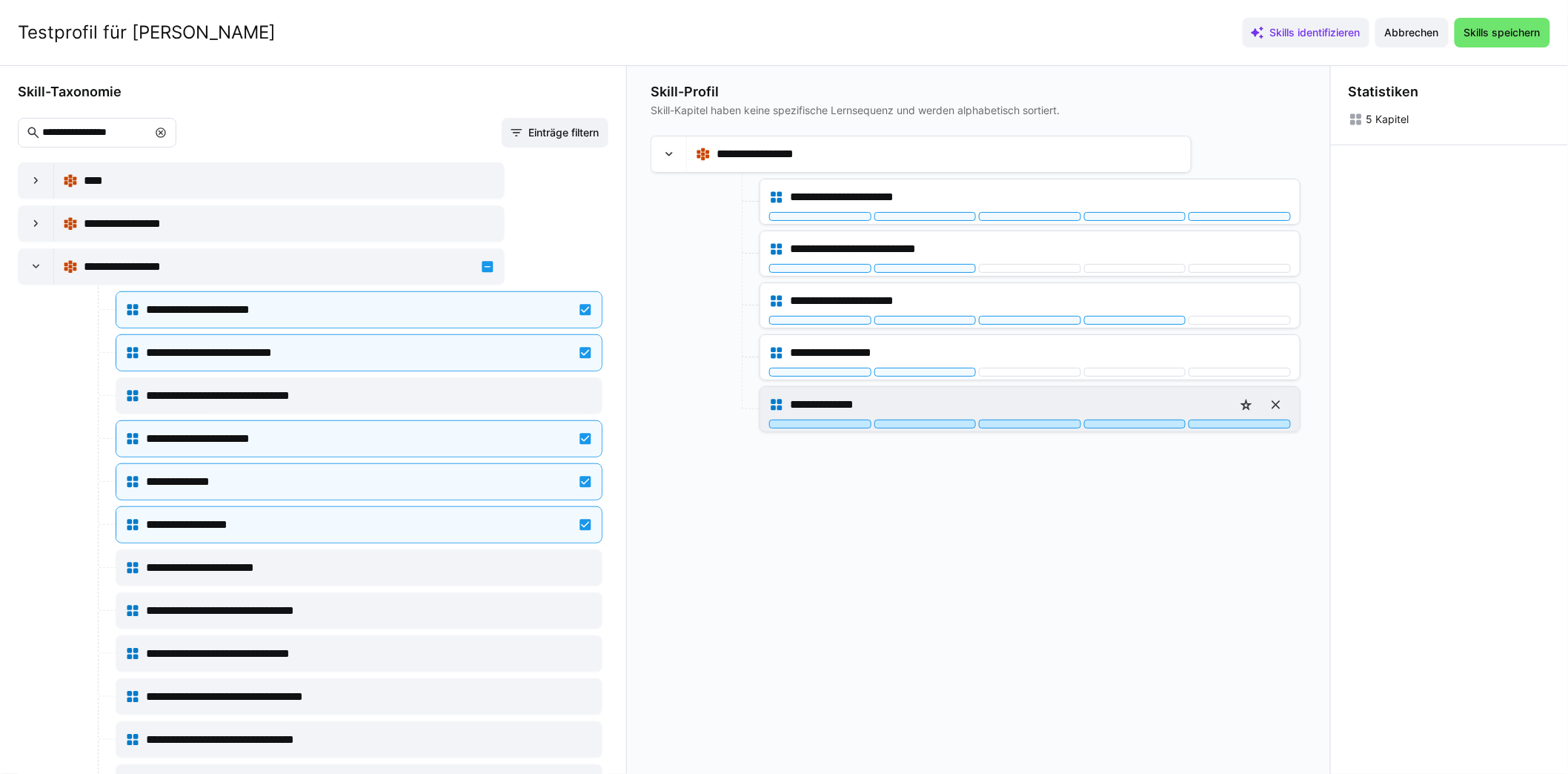
click at [1266, 420] on div at bounding box center [1240, 424] width 102 height 9
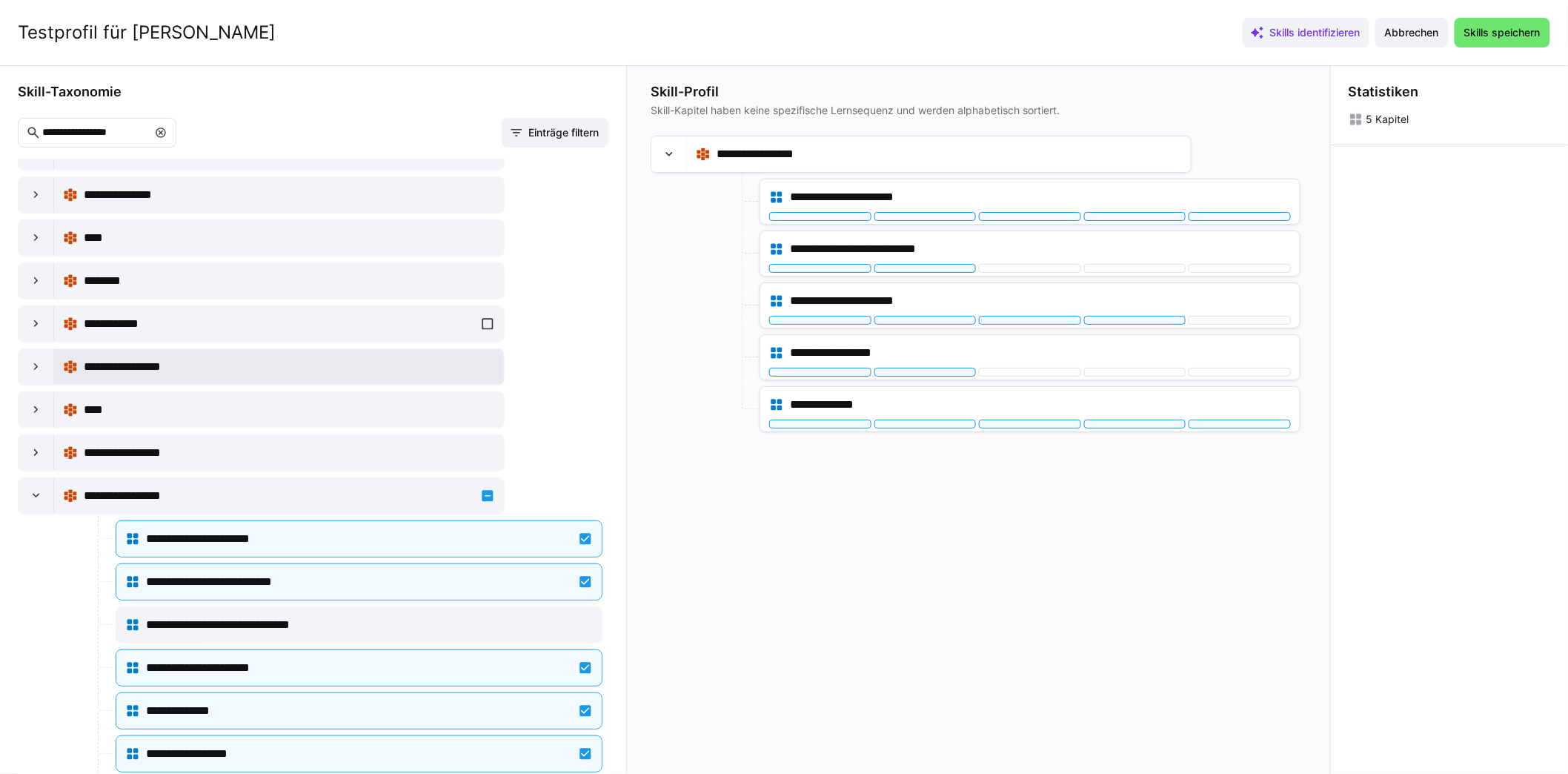
scroll to position [188, 0]
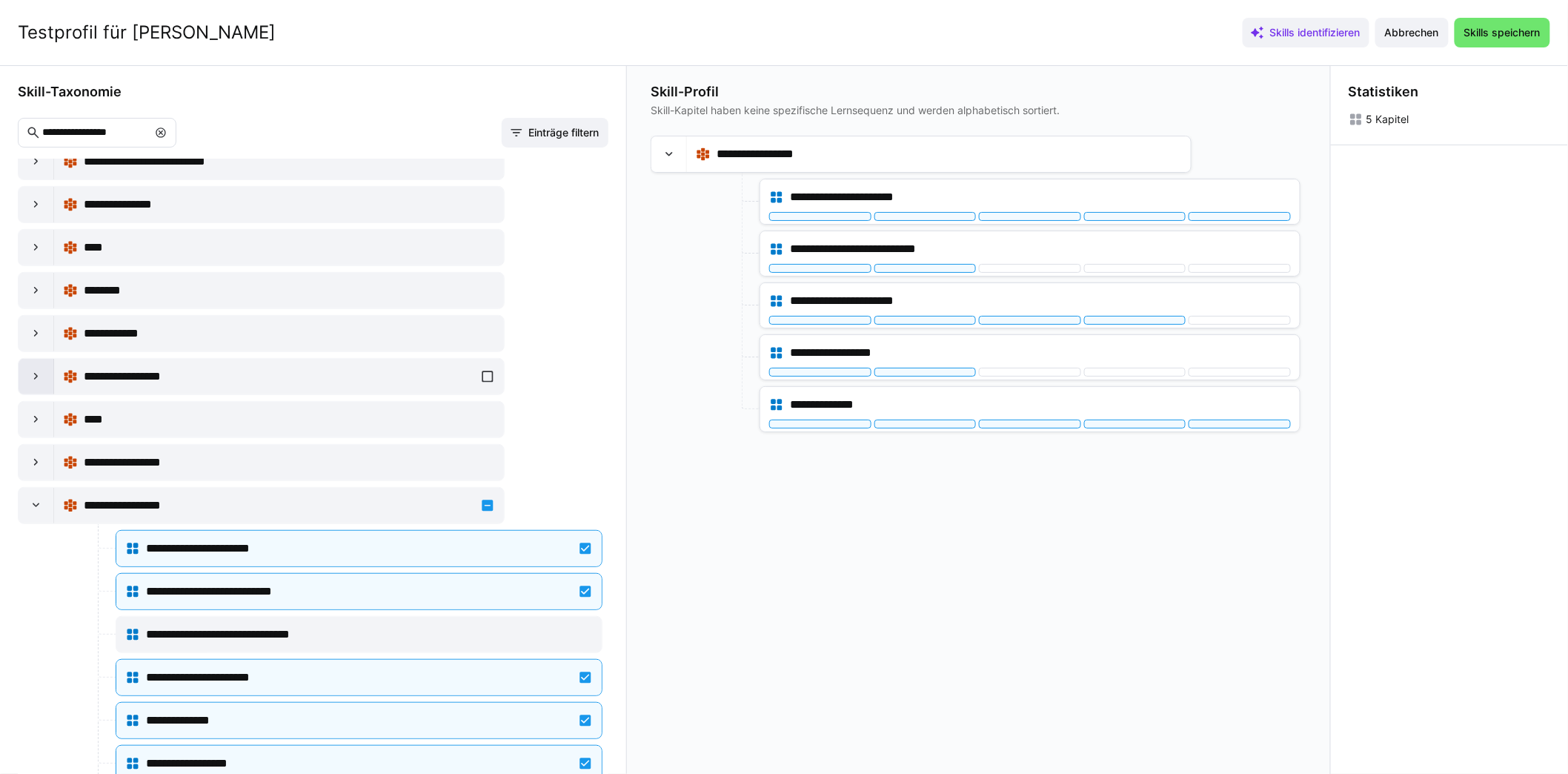
click at [30, 380] on div at bounding box center [36, 377] width 36 height 36
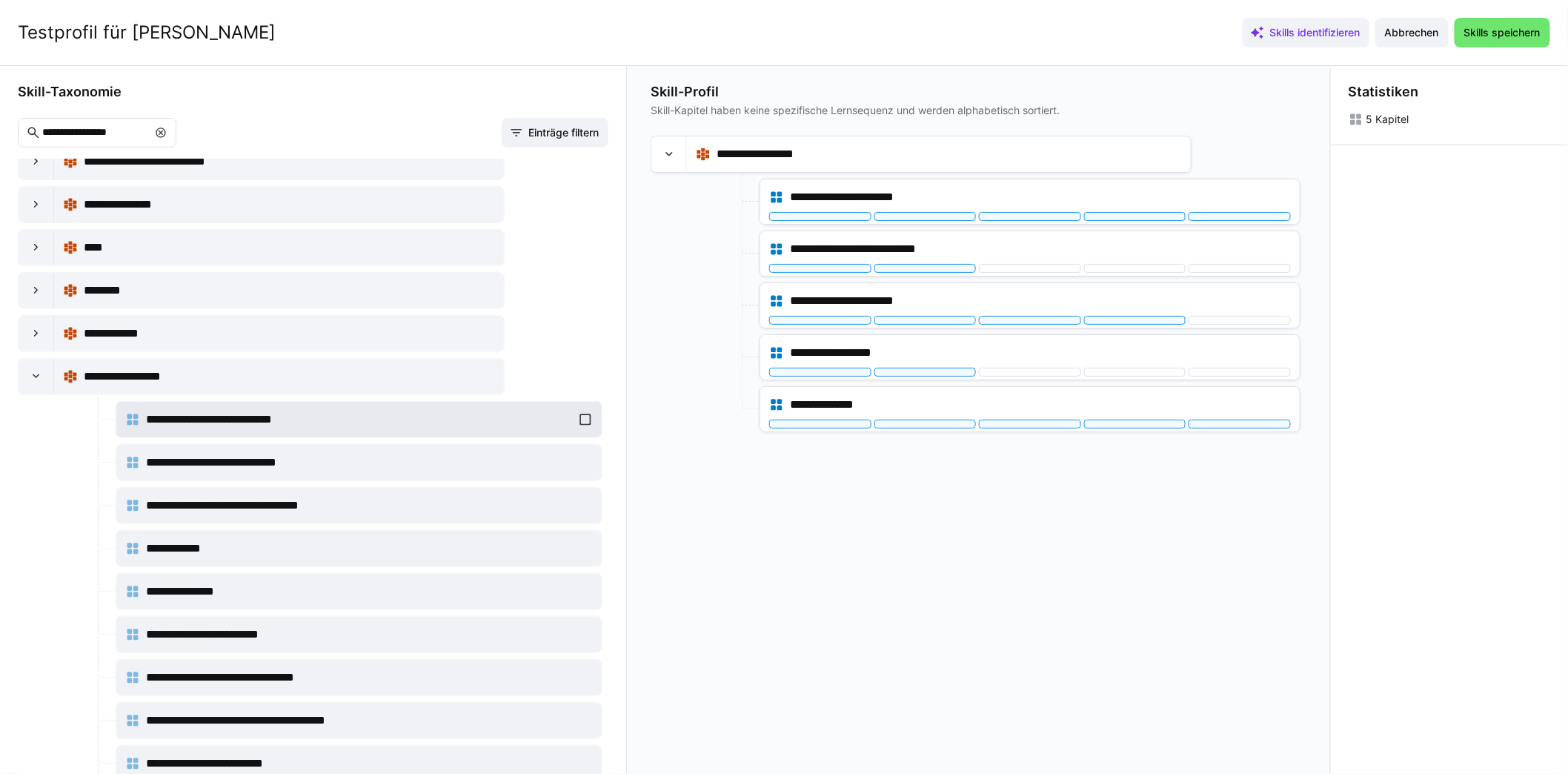
click at [581, 410] on div "**********" at bounding box center [358, 419] width 467 height 30
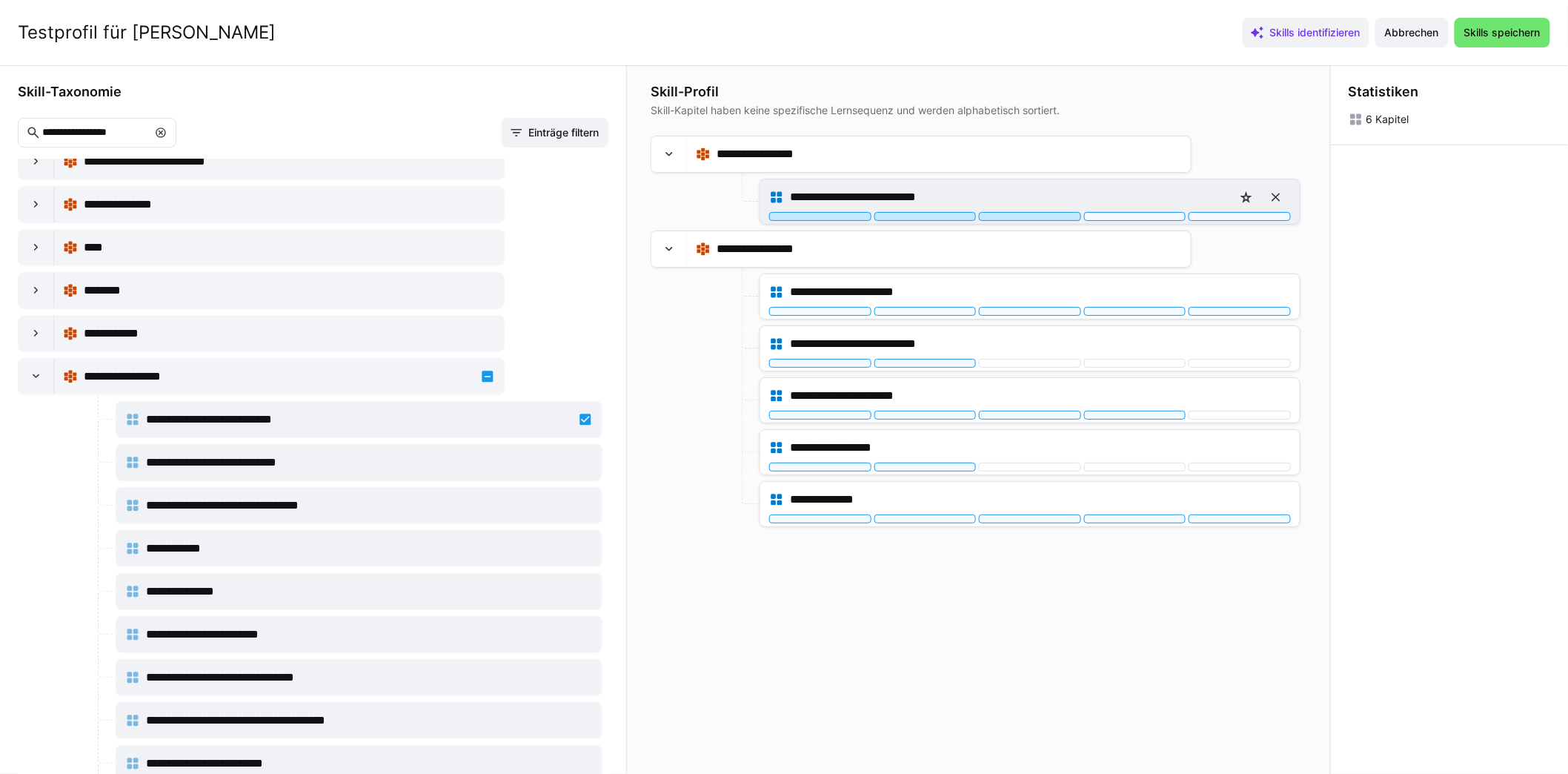
click at [1074, 215] on div at bounding box center [1030, 217] width 102 height 9
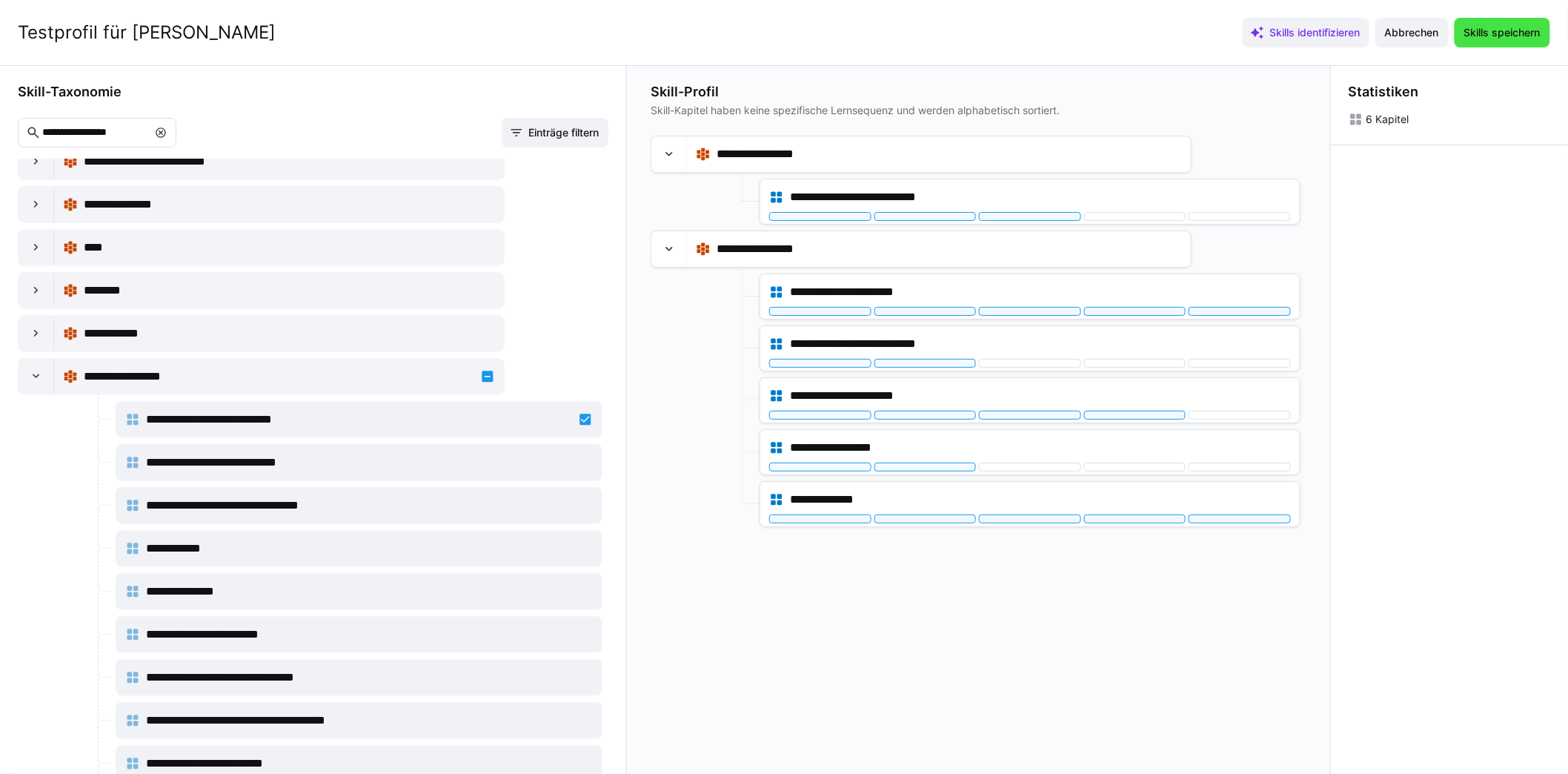
click at [1496, 20] on span "Skills speichern" at bounding box center [1502, 32] width 95 height 30
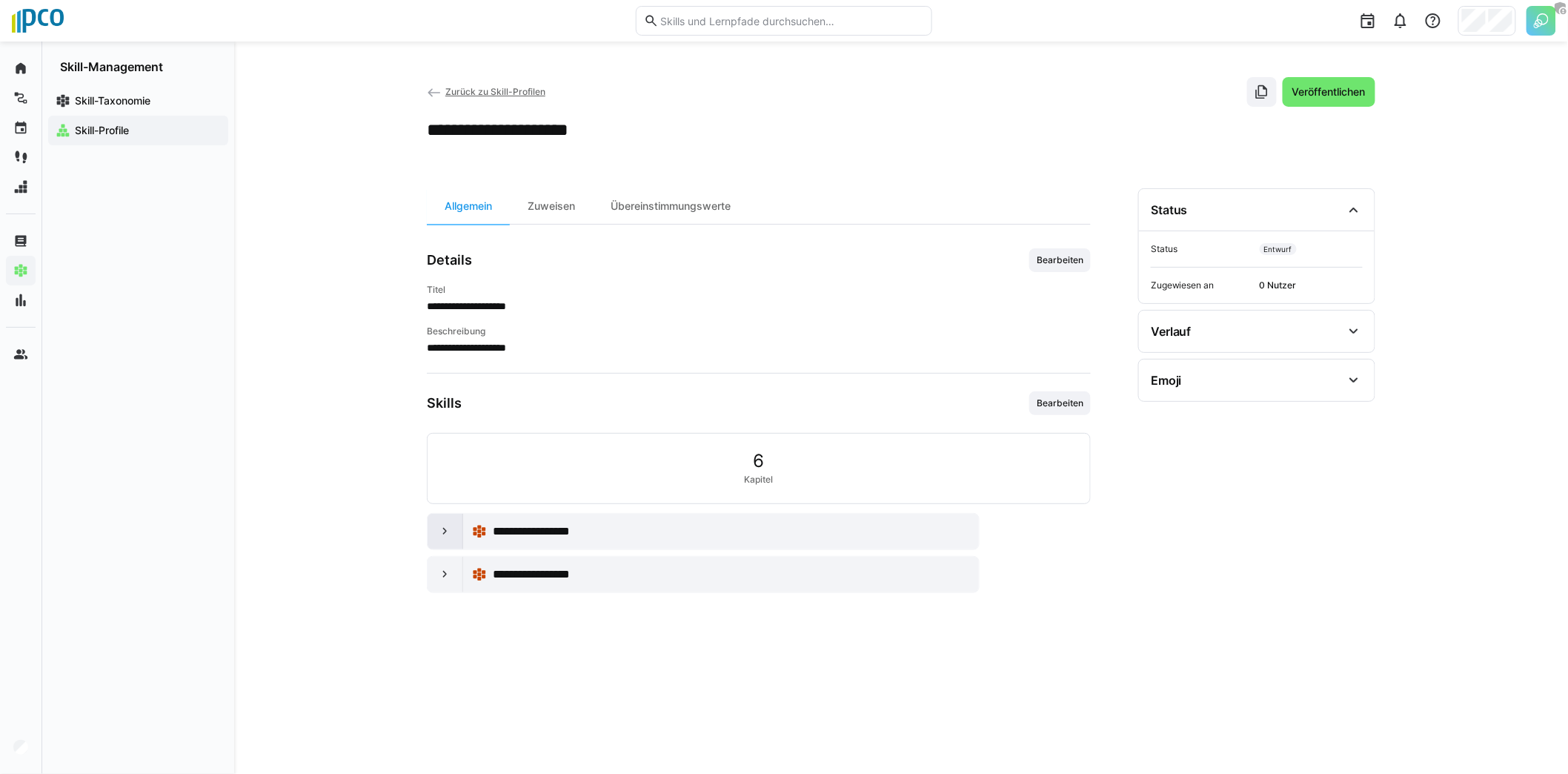
click at [446, 527] on eds-icon at bounding box center [445, 531] width 15 height 15
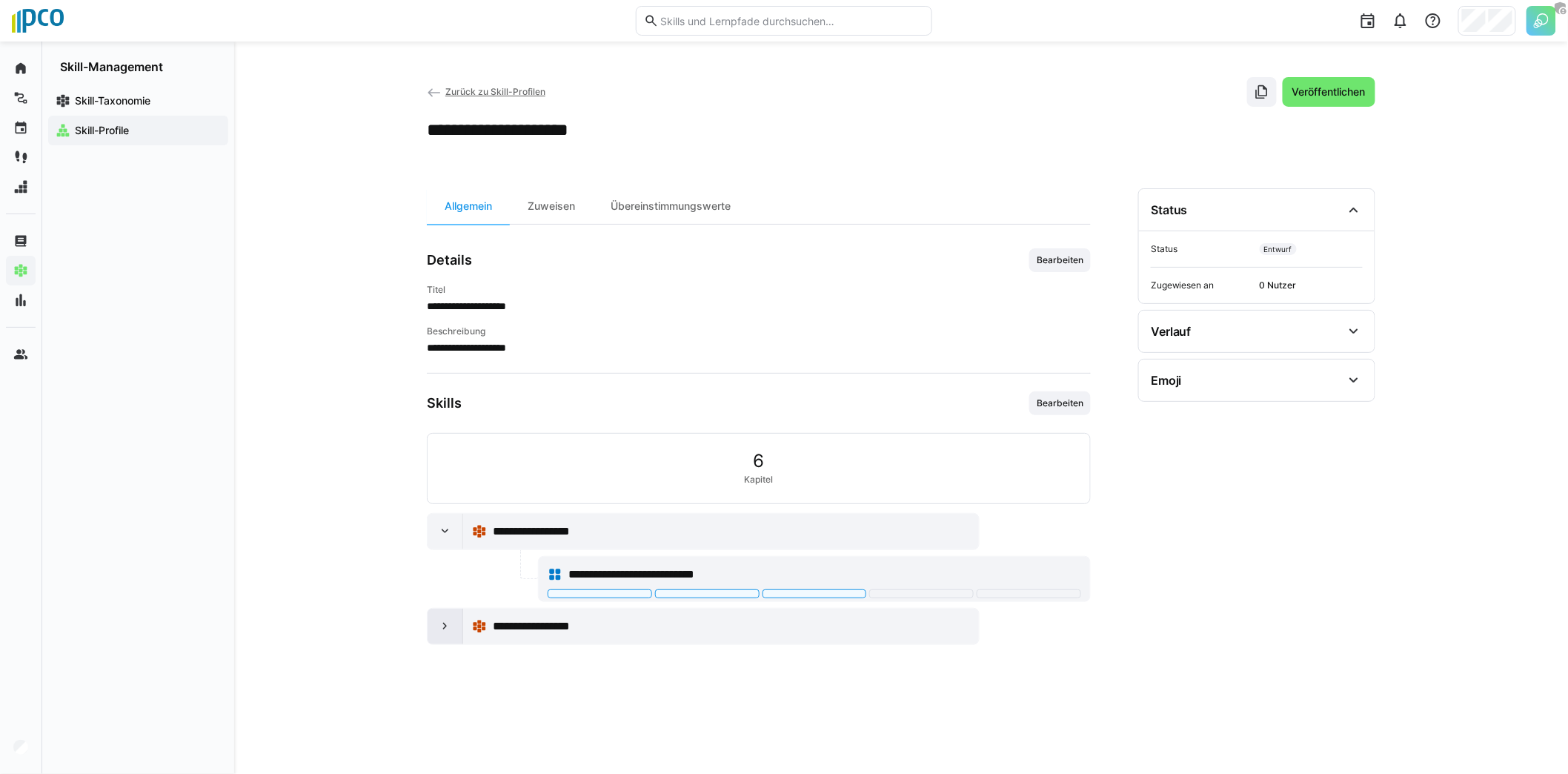
click at [453, 616] on div at bounding box center [445, 625] width 36 height 36
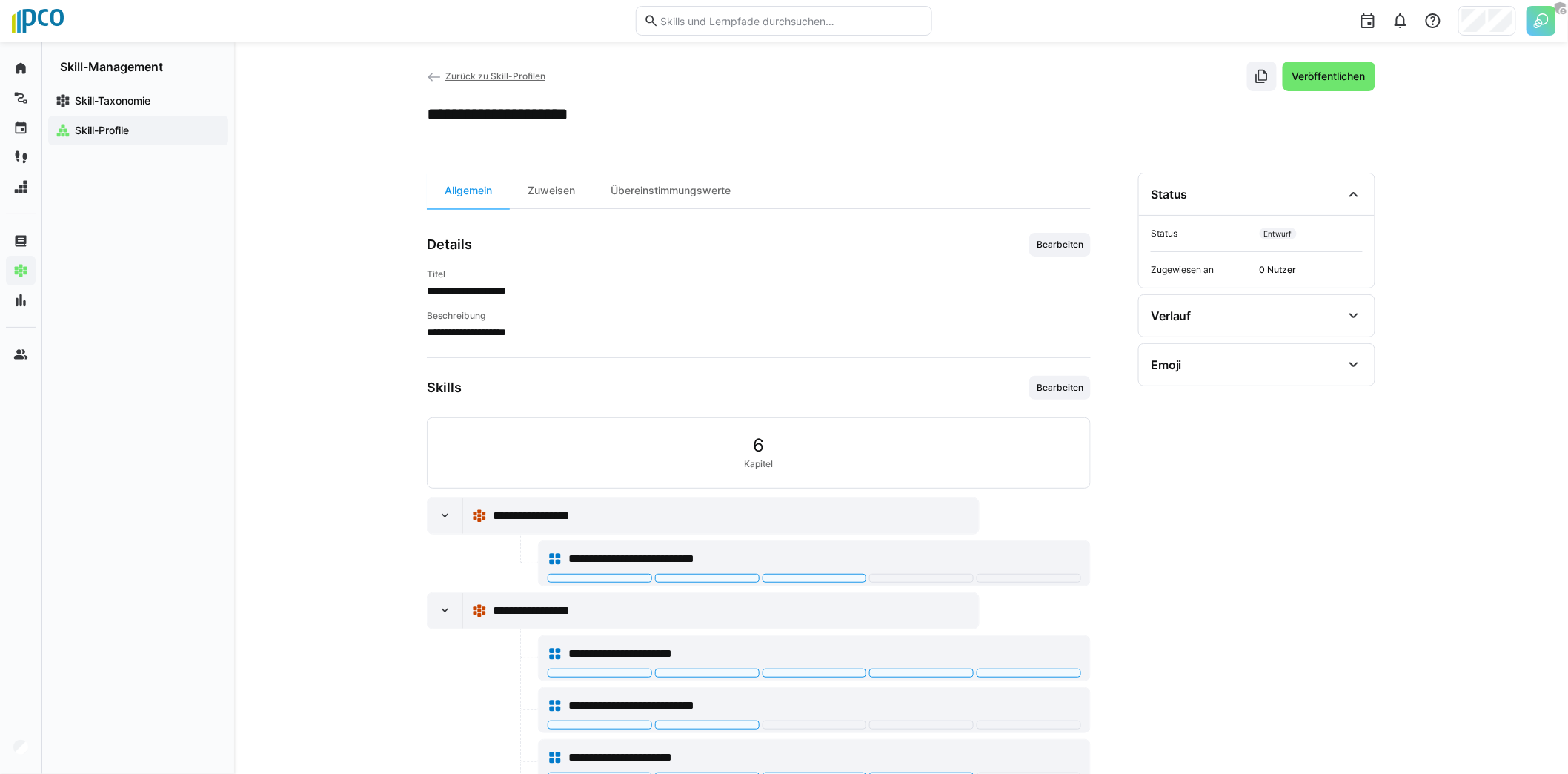
scroll to position [0, 0]
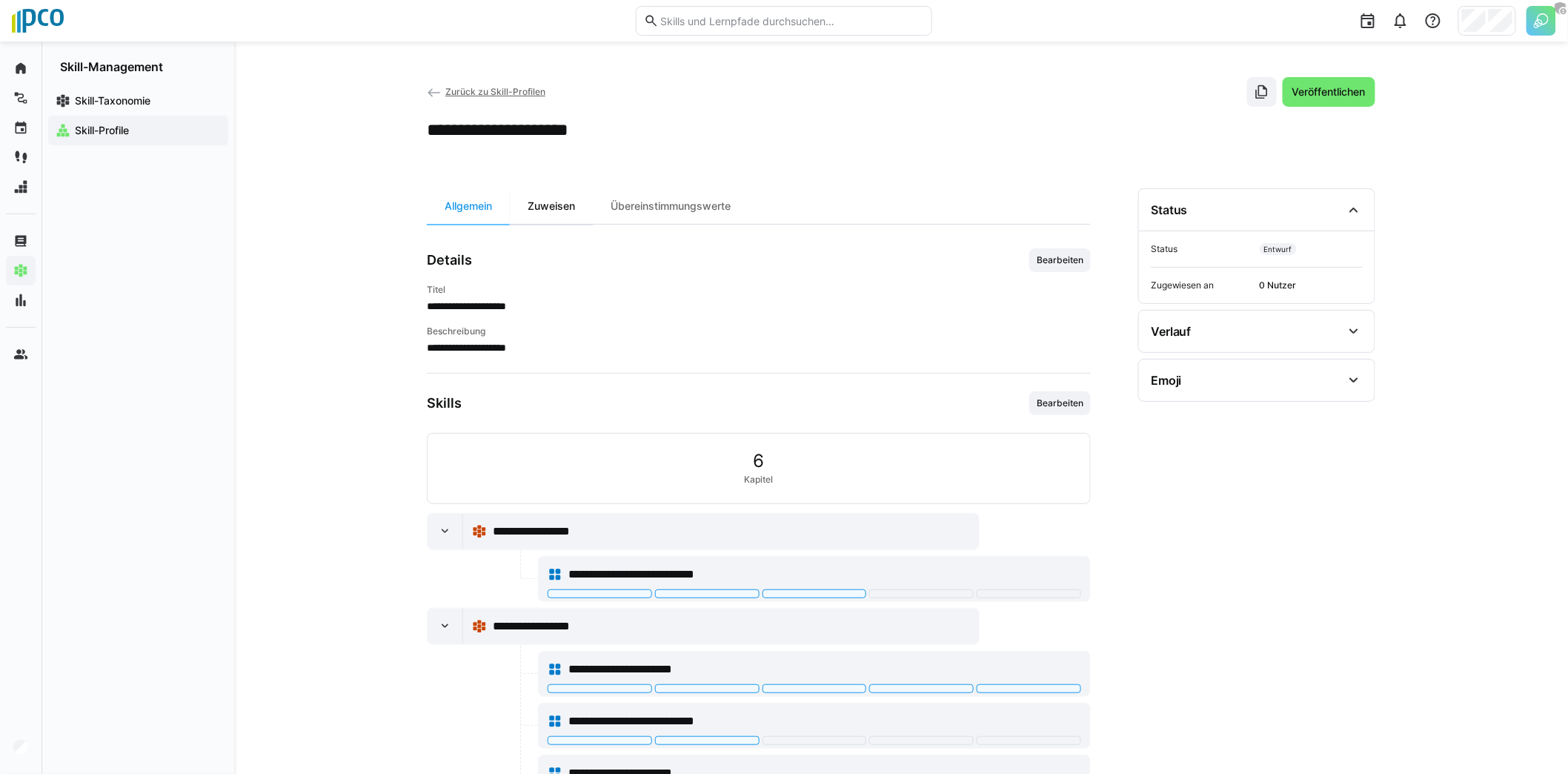
click at [556, 215] on div "Zuweisen" at bounding box center [551, 205] width 83 height 36
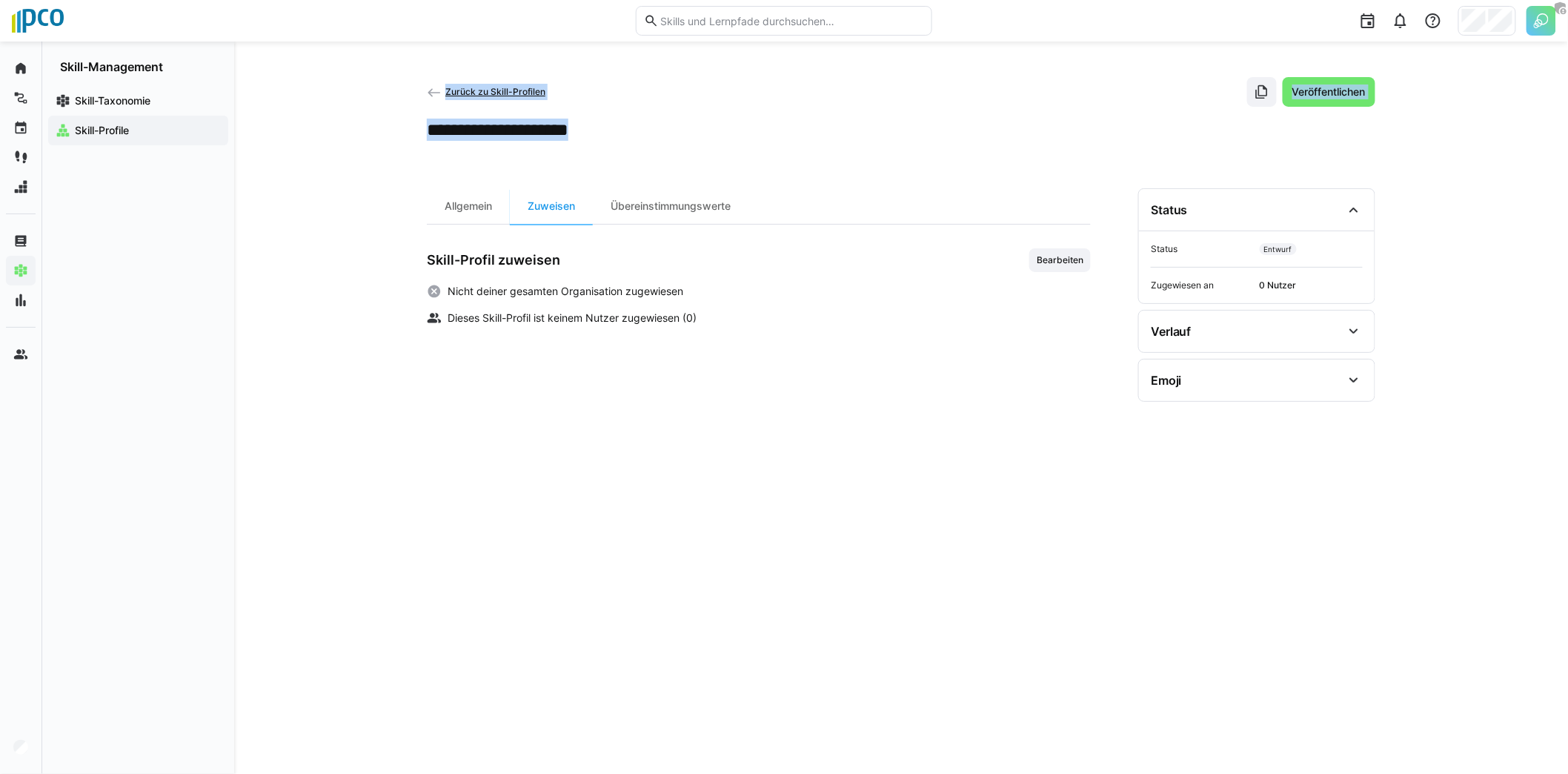
drag, startPoint x: 407, startPoint y: 128, endPoint x: 710, endPoint y: 135, distance: 303.1
click at [710, 135] on div "**********" at bounding box center [901, 408] width 1334 height 732
click at [708, 135] on div "**********" at bounding box center [901, 129] width 949 height 22
click at [1066, 264] on span "Bearbeiten" at bounding box center [1060, 260] width 50 height 12
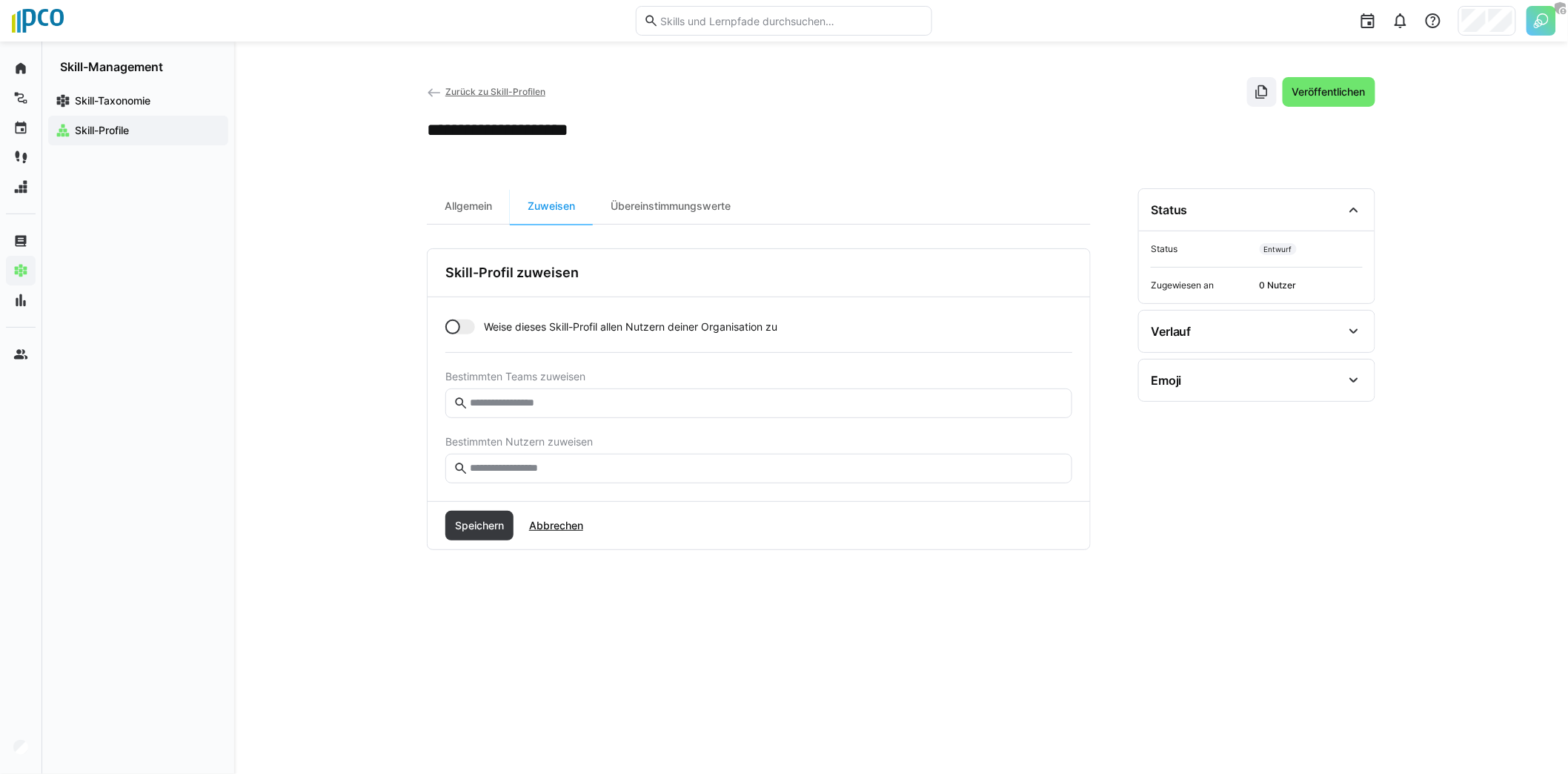
click at [466, 328] on div at bounding box center [460, 327] width 30 height 15
click at [466, 329] on div at bounding box center [467, 327] width 15 height 15
click at [457, 324] on div at bounding box center [452, 327] width 15 height 15
click at [466, 327] on div at bounding box center [467, 327] width 15 height 15
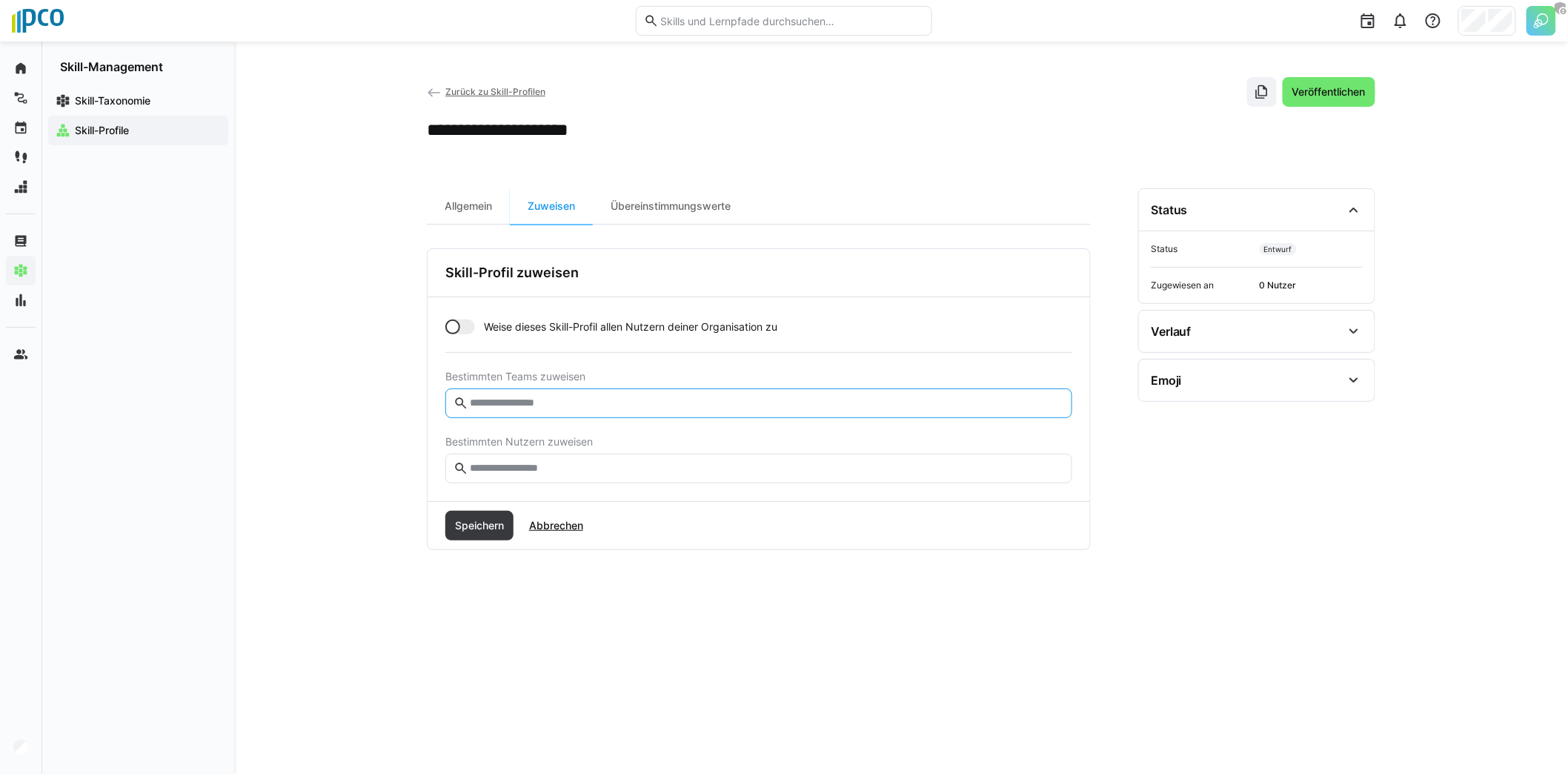
click at [532, 397] on input "text" at bounding box center [766, 403] width 596 height 13
type input "***"
type input "****"
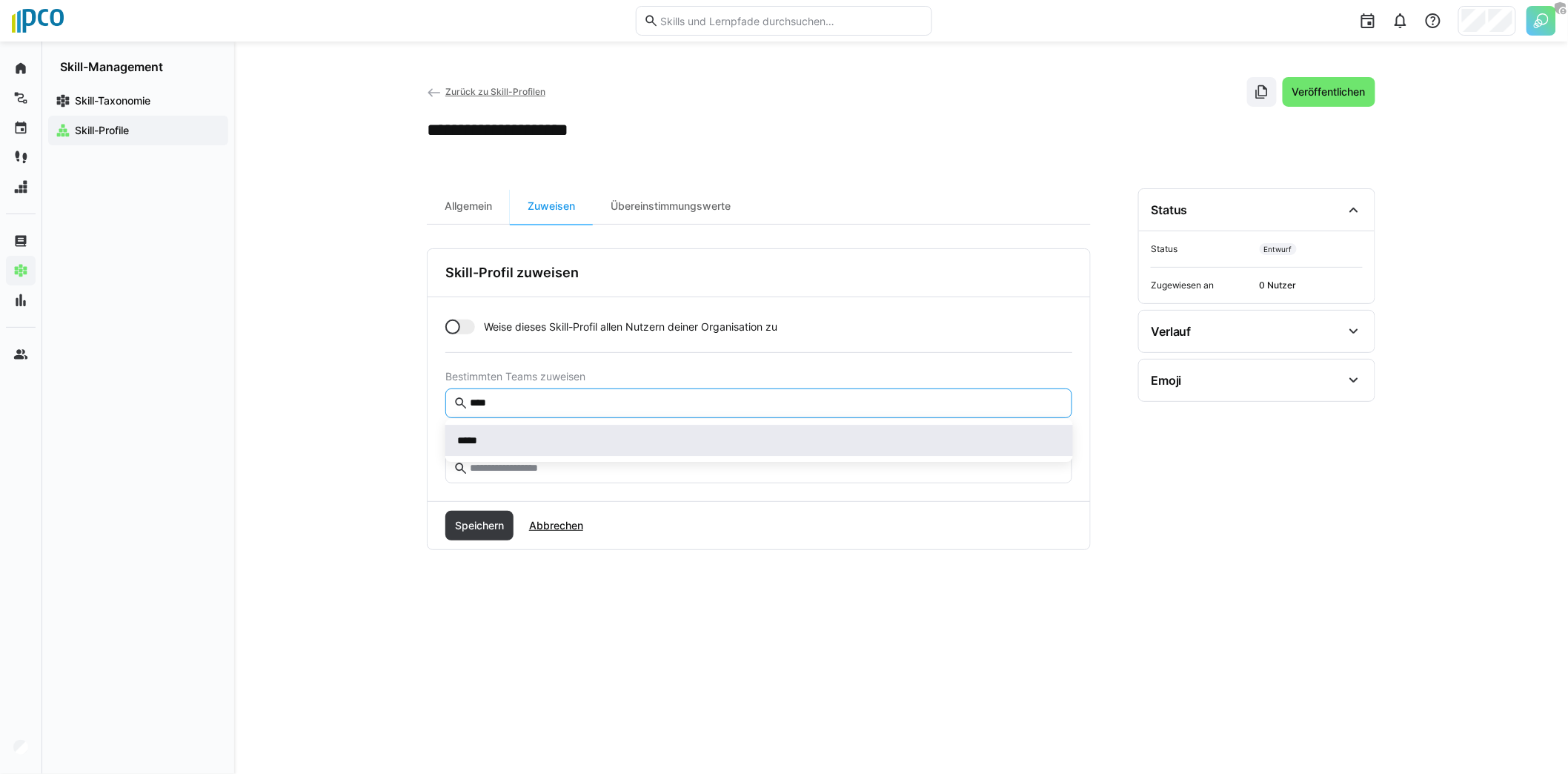
type input "****"
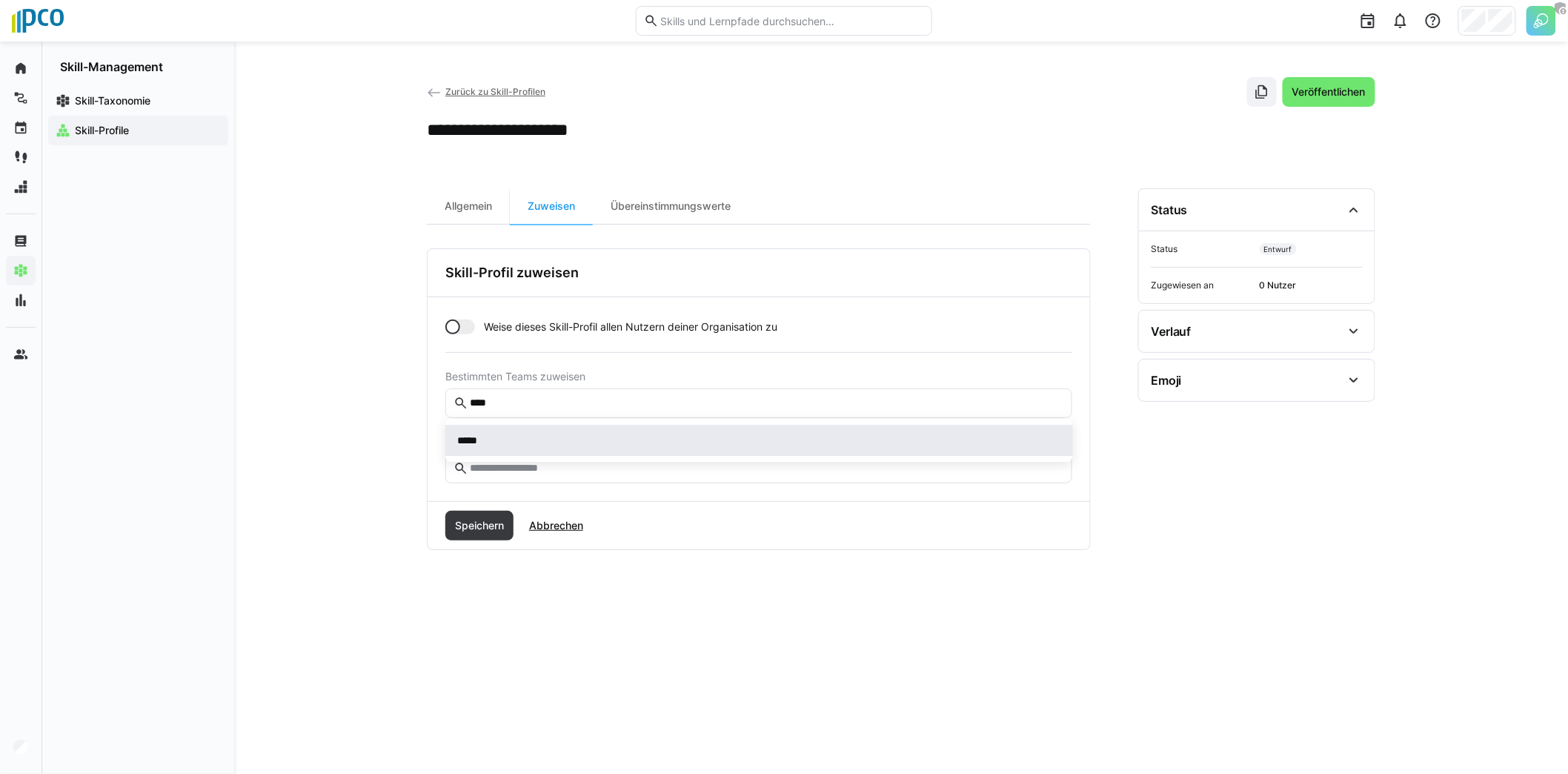
click at [503, 442] on div "*****" at bounding box center [758, 439] width 604 height 15
click at [1060, 437] on eds-icon at bounding box center [1058, 439] width 15 height 15
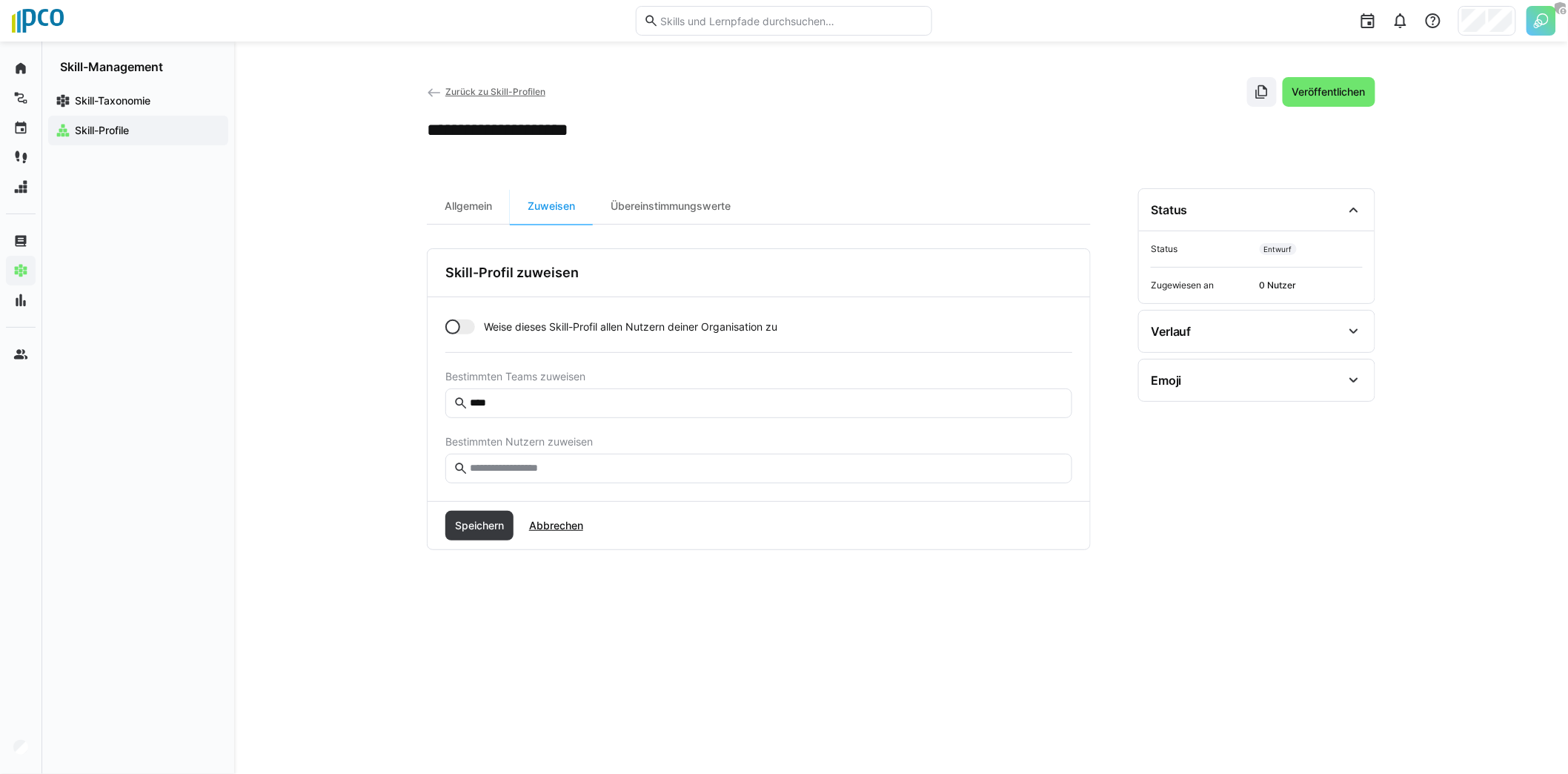
click at [701, 480] on eds-input at bounding box center [759, 468] width 627 height 30
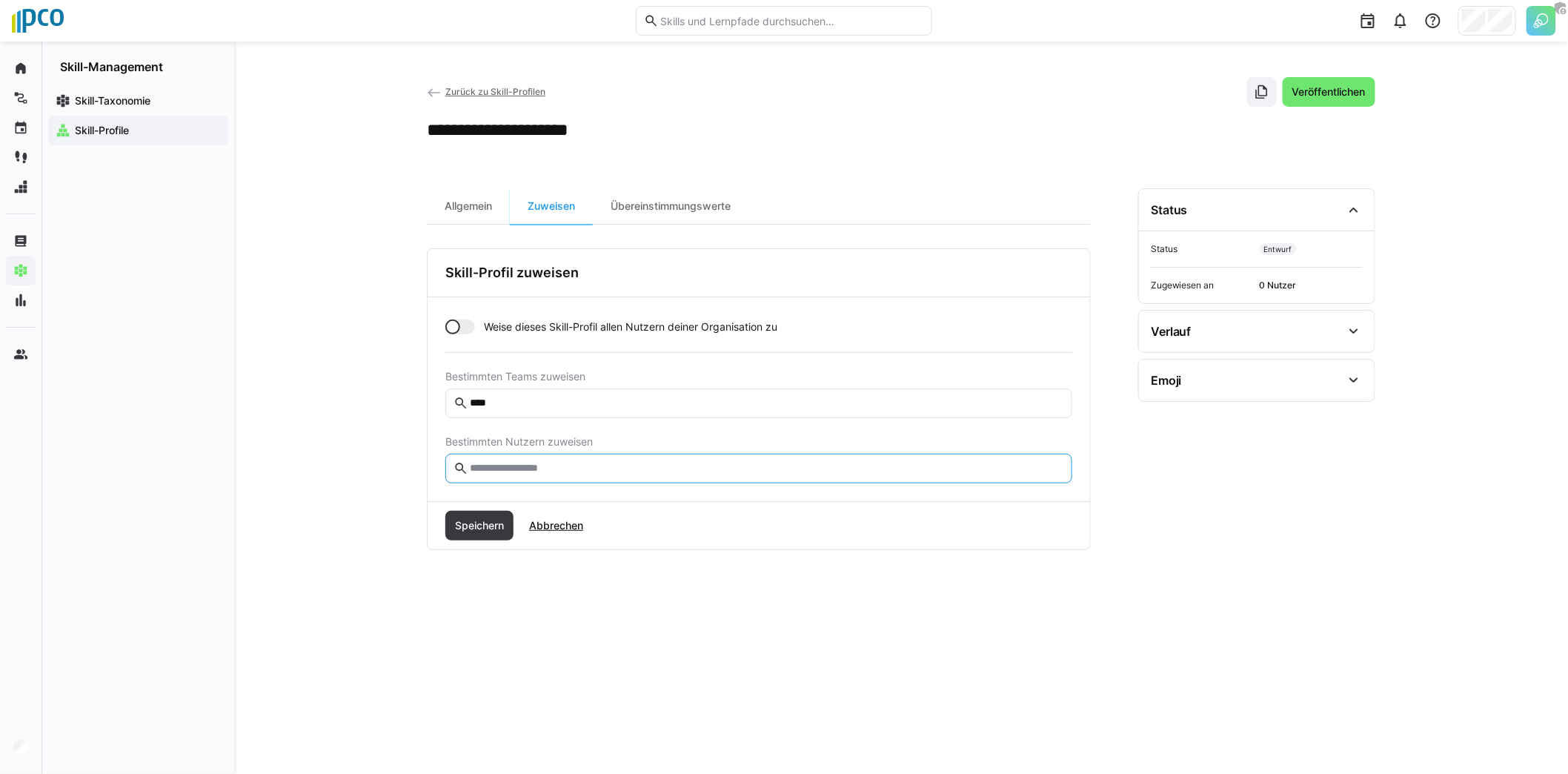
click at [696, 466] on input "text" at bounding box center [766, 467] width 596 height 13
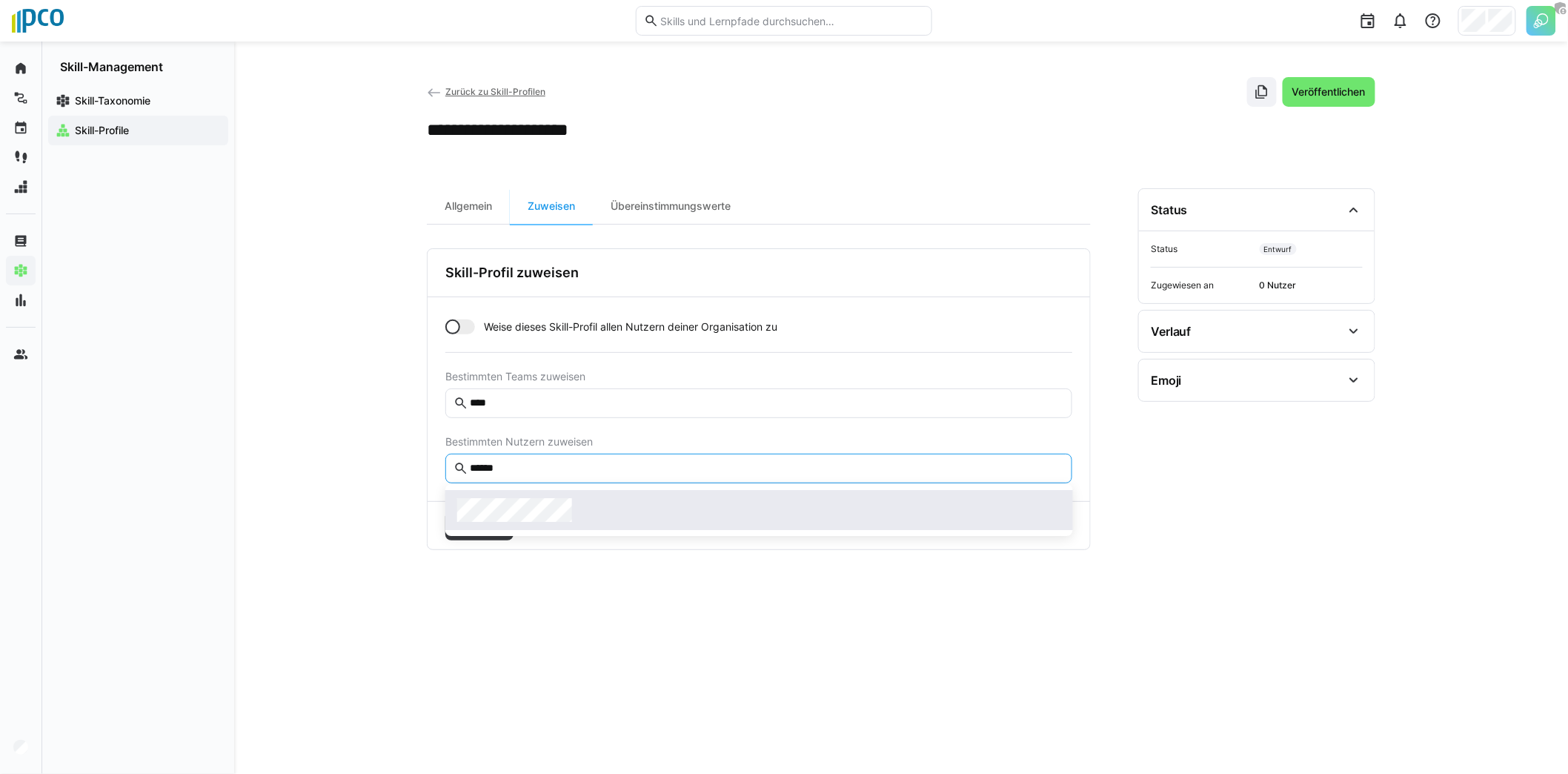
type input "******"
click at [628, 499] on div at bounding box center [758, 509] width 604 height 24
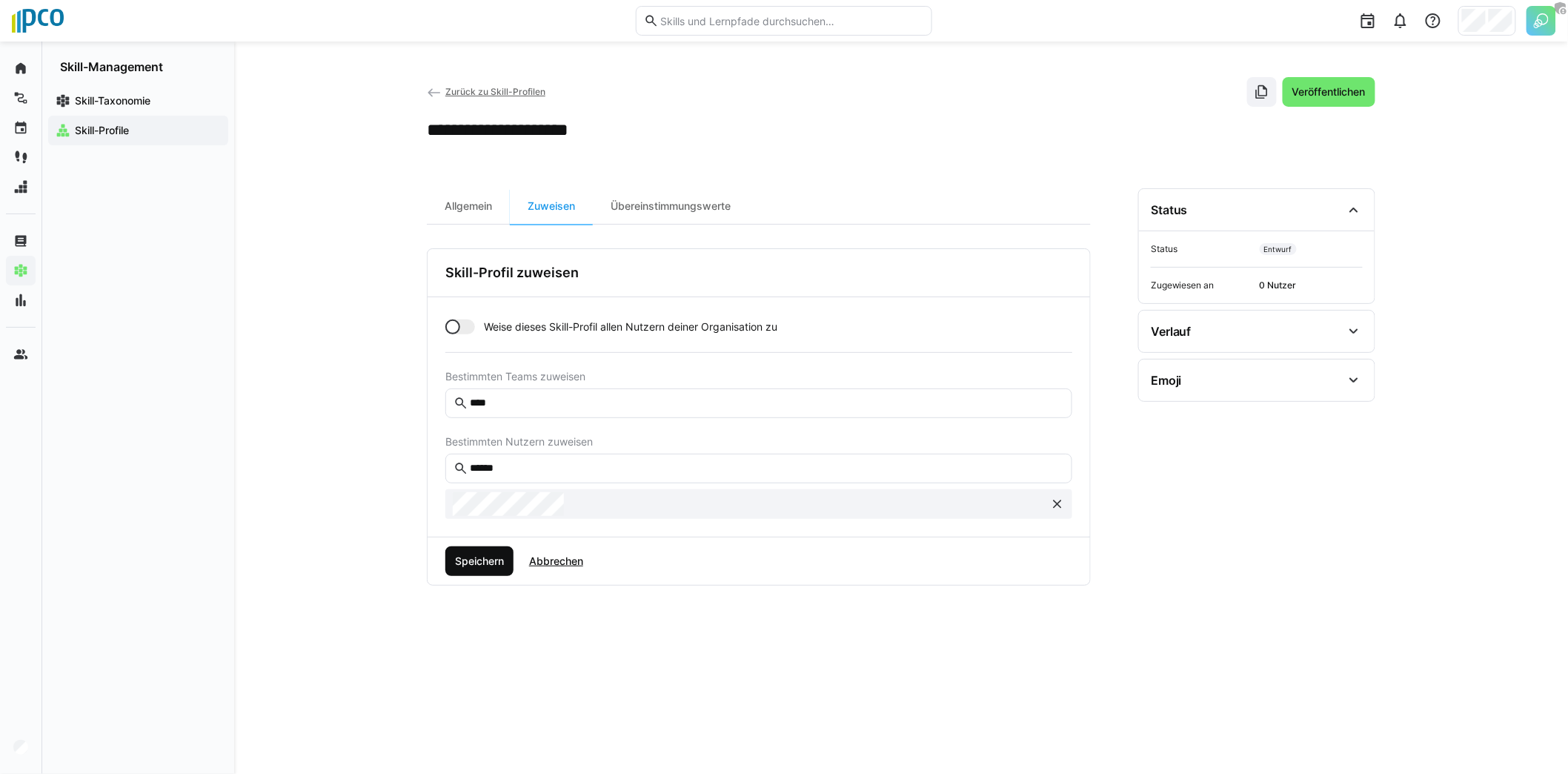
click at [489, 560] on span "Speichern" at bounding box center [479, 561] width 53 height 15
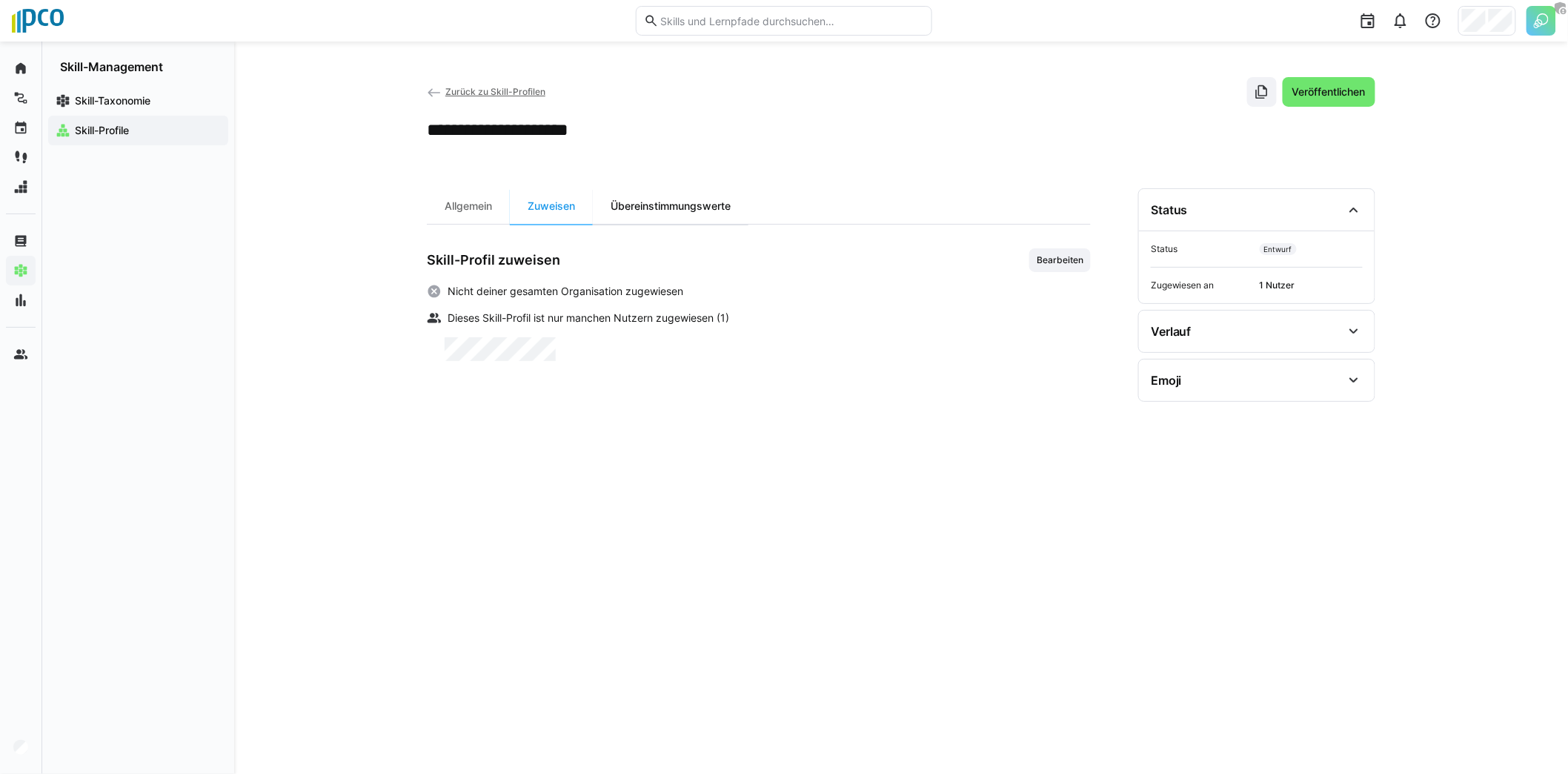
click at [684, 212] on div "Übereinstimmungswerte" at bounding box center [671, 205] width 155 height 36
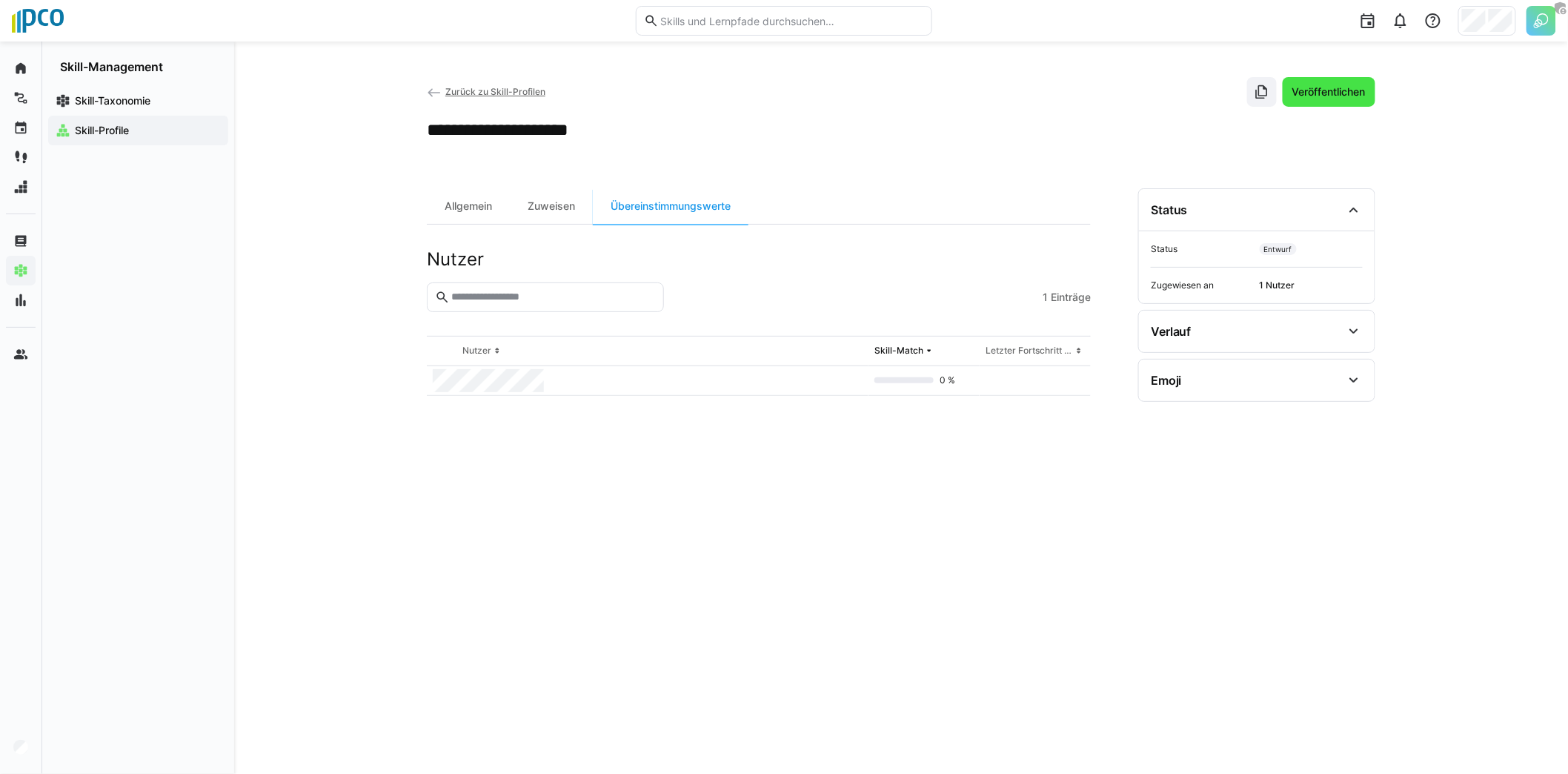
click at [1320, 93] on span "Veröffentlichen" at bounding box center [1329, 92] width 78 height 15
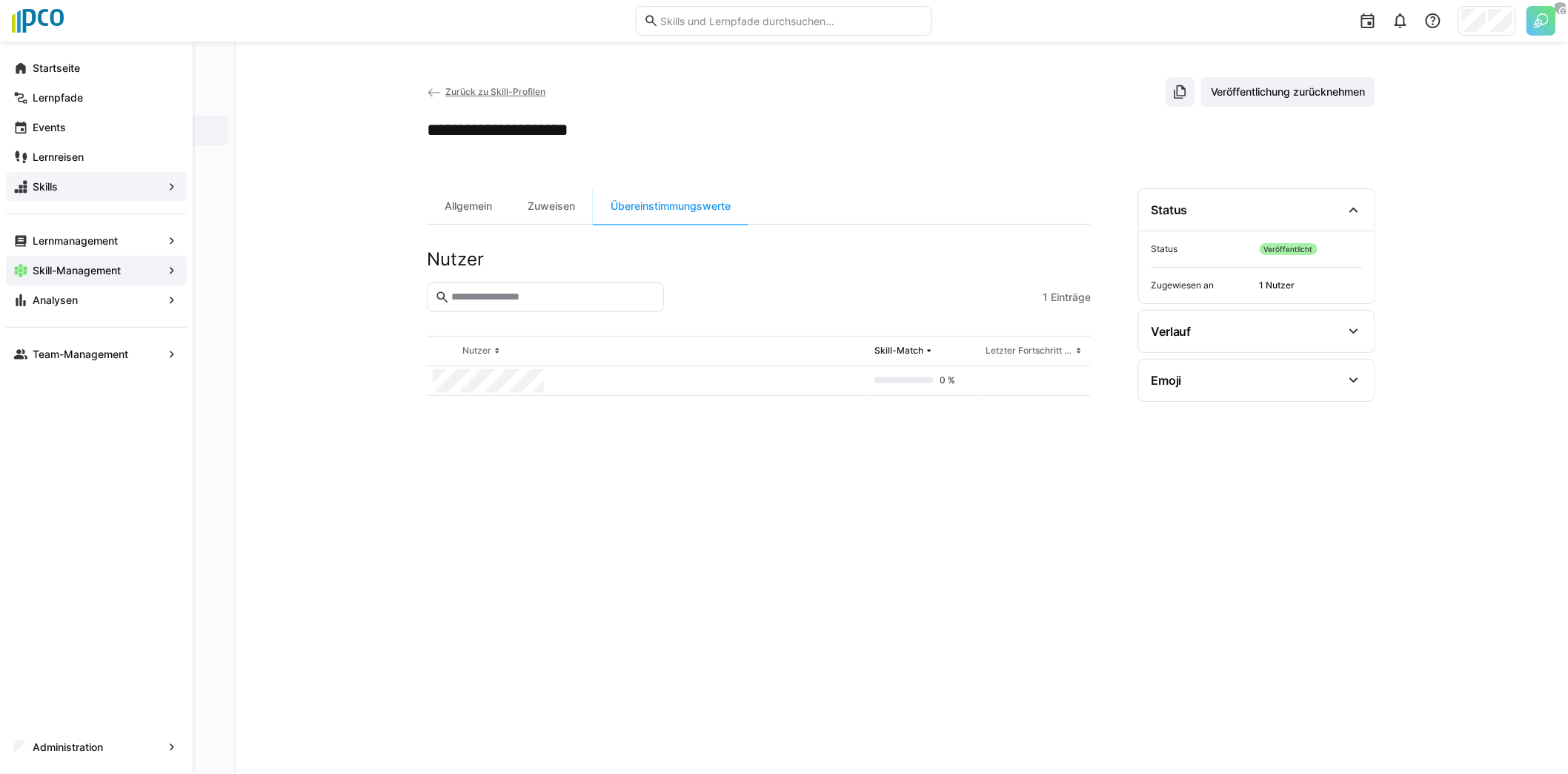
click at [0, 0] on app-navigation-label "Skills" at bounding box center [0, 0] width 0 height 0
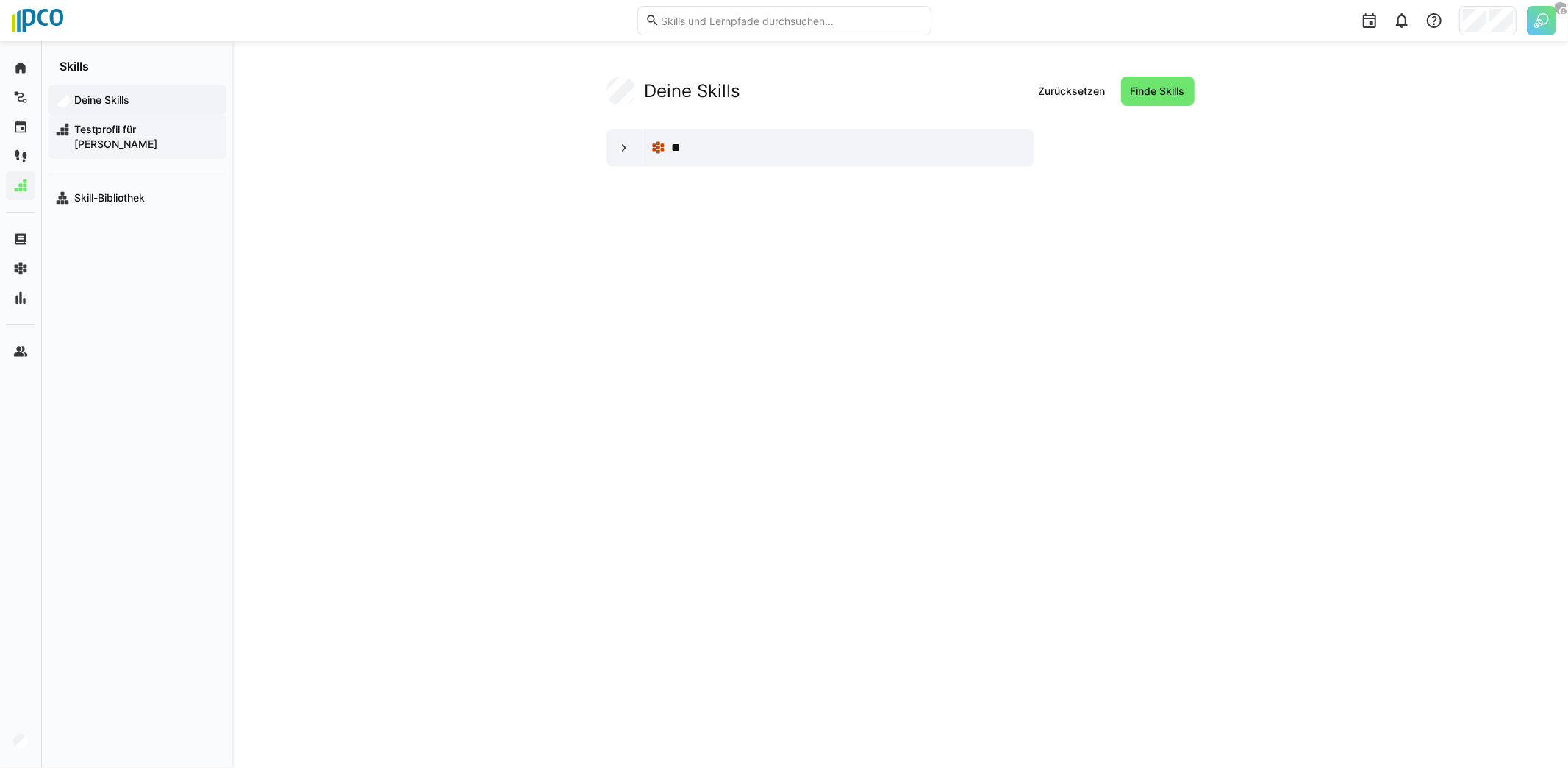
click at [161, 133] on span "Testprofil für [PERSON_NAME]" at bounding box center [146, 137] width 147 height 29
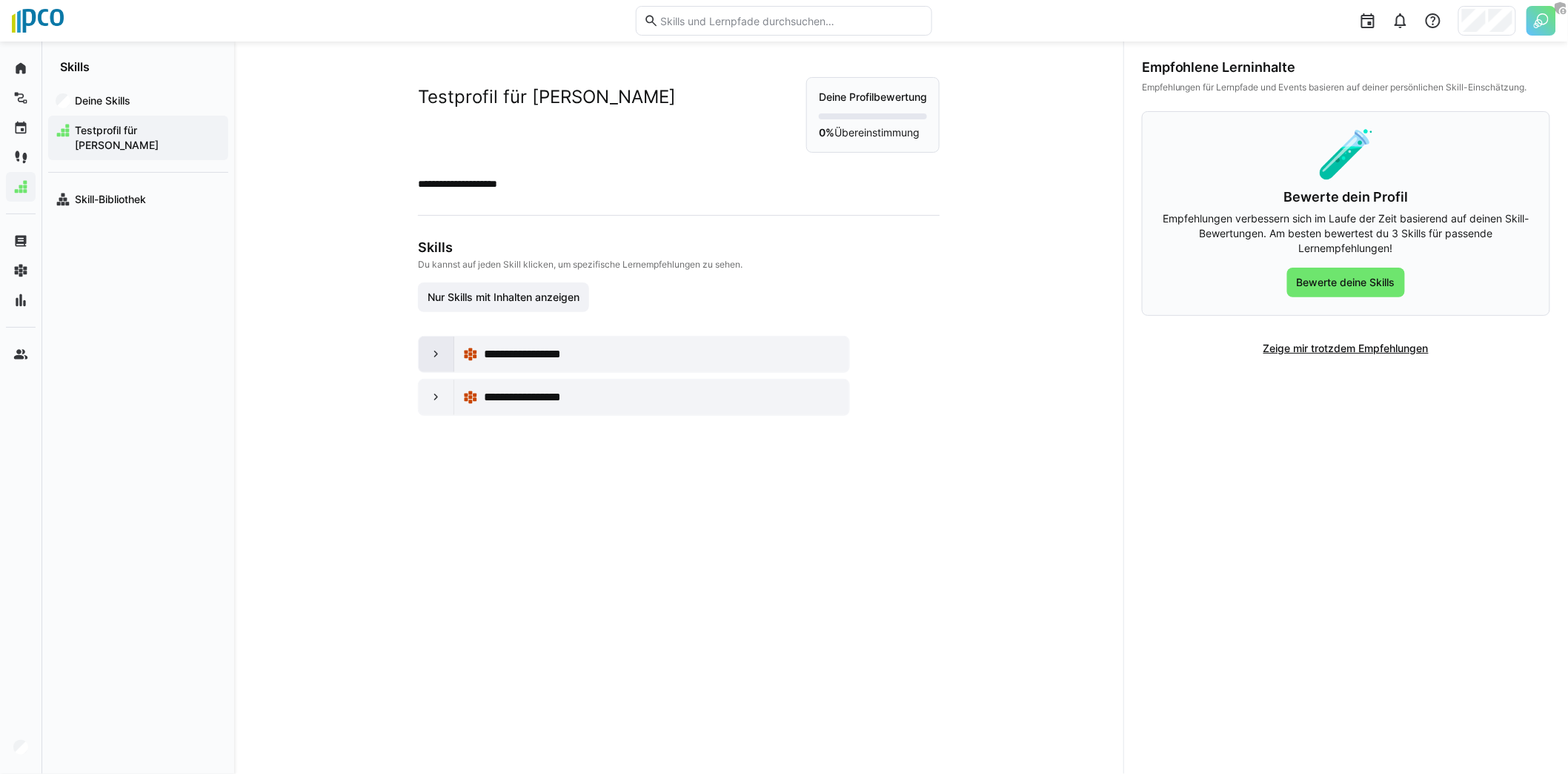
click at [442, 356] on div at bounding box center [436, 354] width 36 height 36
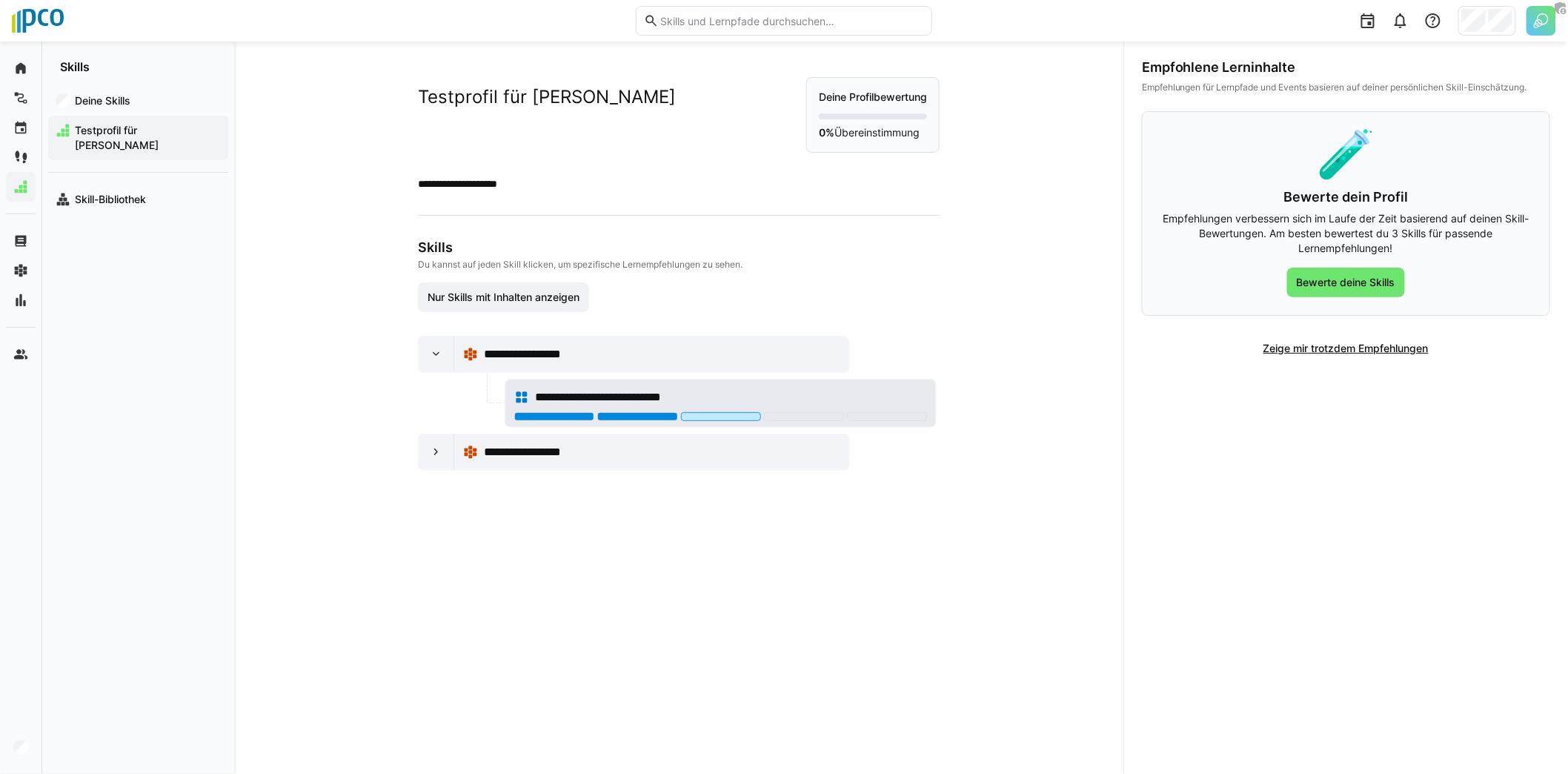
click at [652, 415] on div at bounding box center [638, 417] width 80 height 9
click at [438, 459] on div at bounding box center [436, 452] width 36 height 36
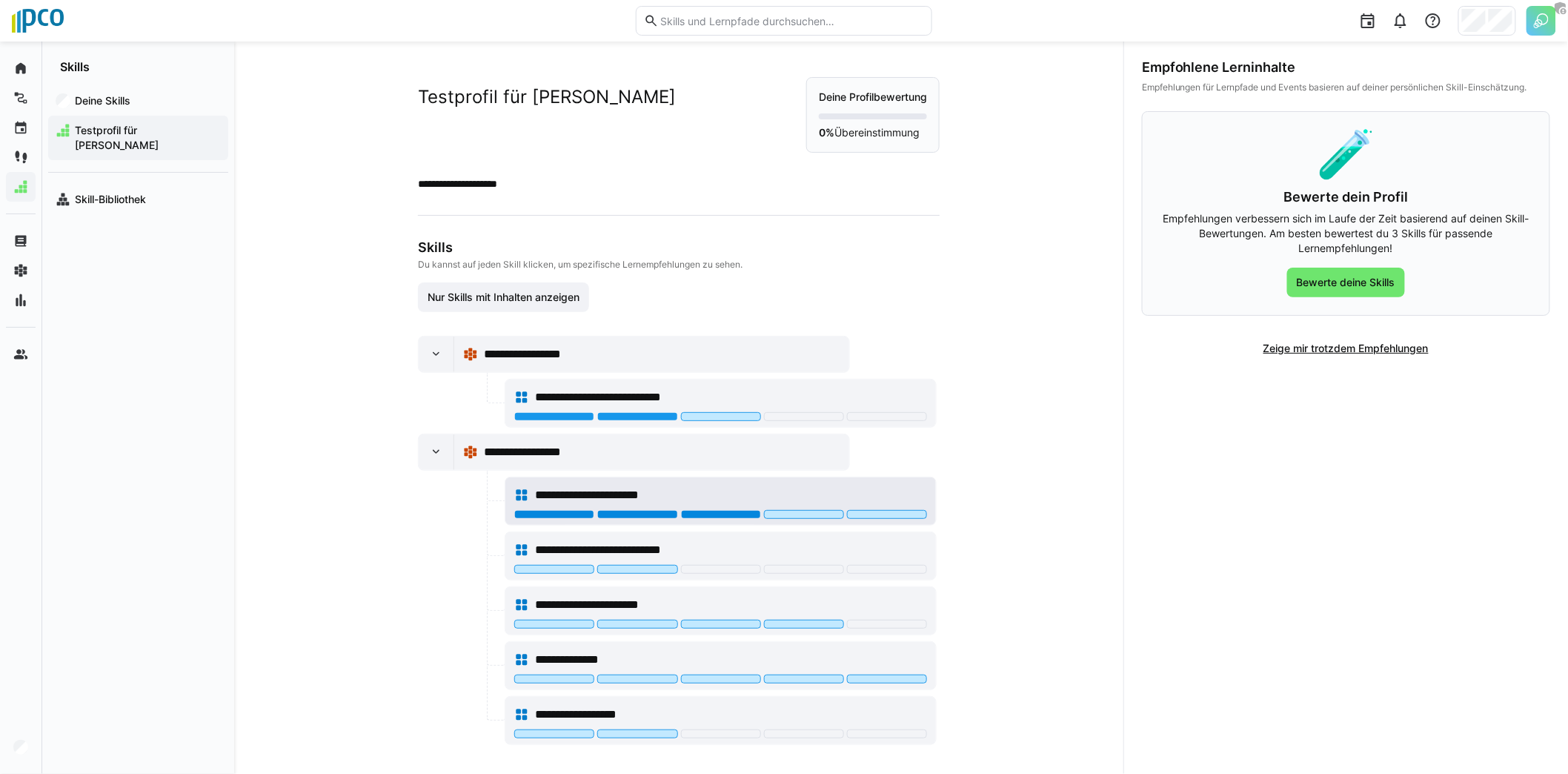
click at [722, 511] on div at bounding box center [722, 515] width 80 height 9
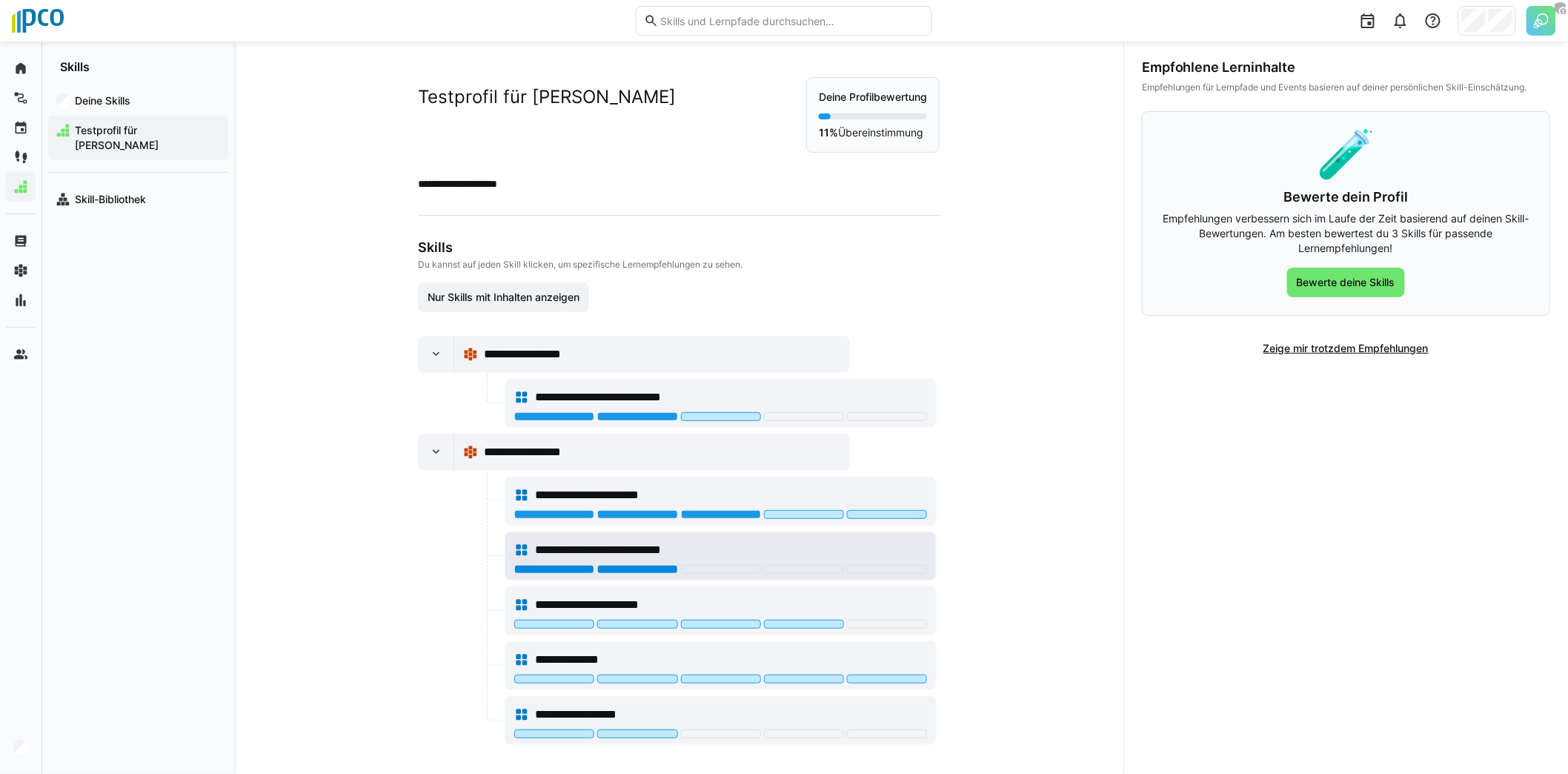
click at [648, 566] on div at bounding box center [638, 569] width 80 height 9
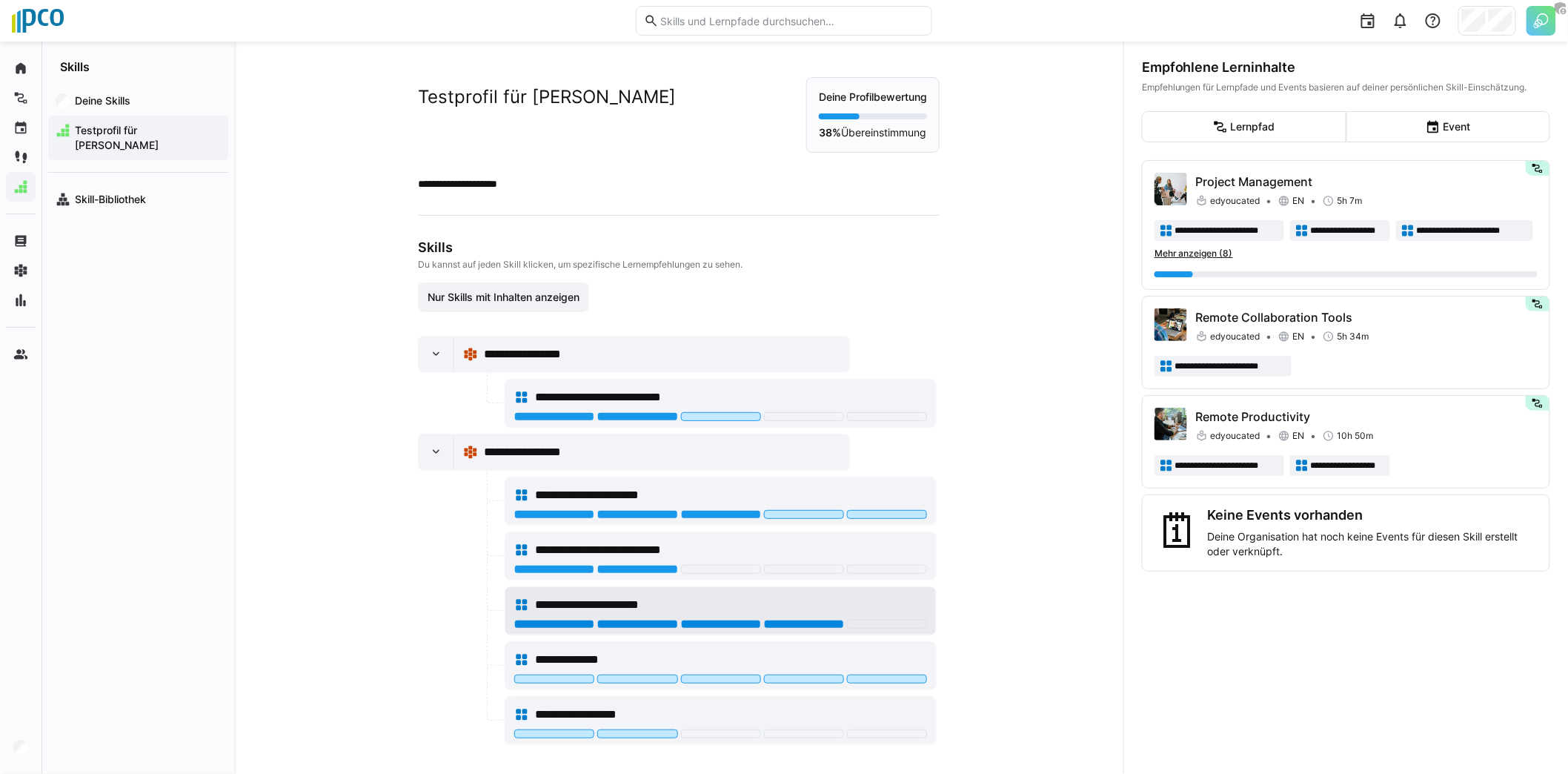
click at [784, 619] on div at bounding box center [805, 624] width 80 height 9
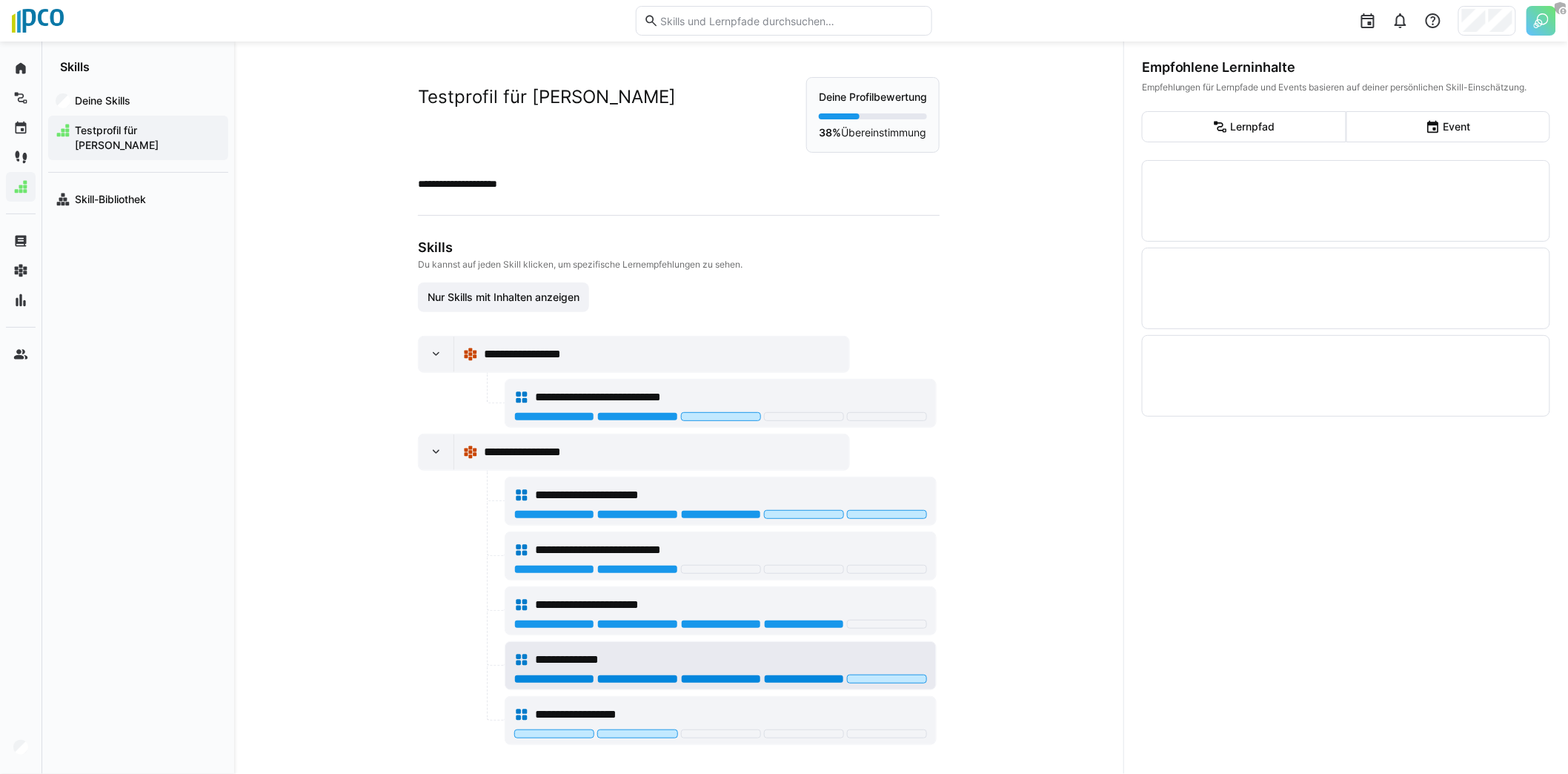
click at [804, 674] on div at bounding box center [805, 679] width 80 height 9
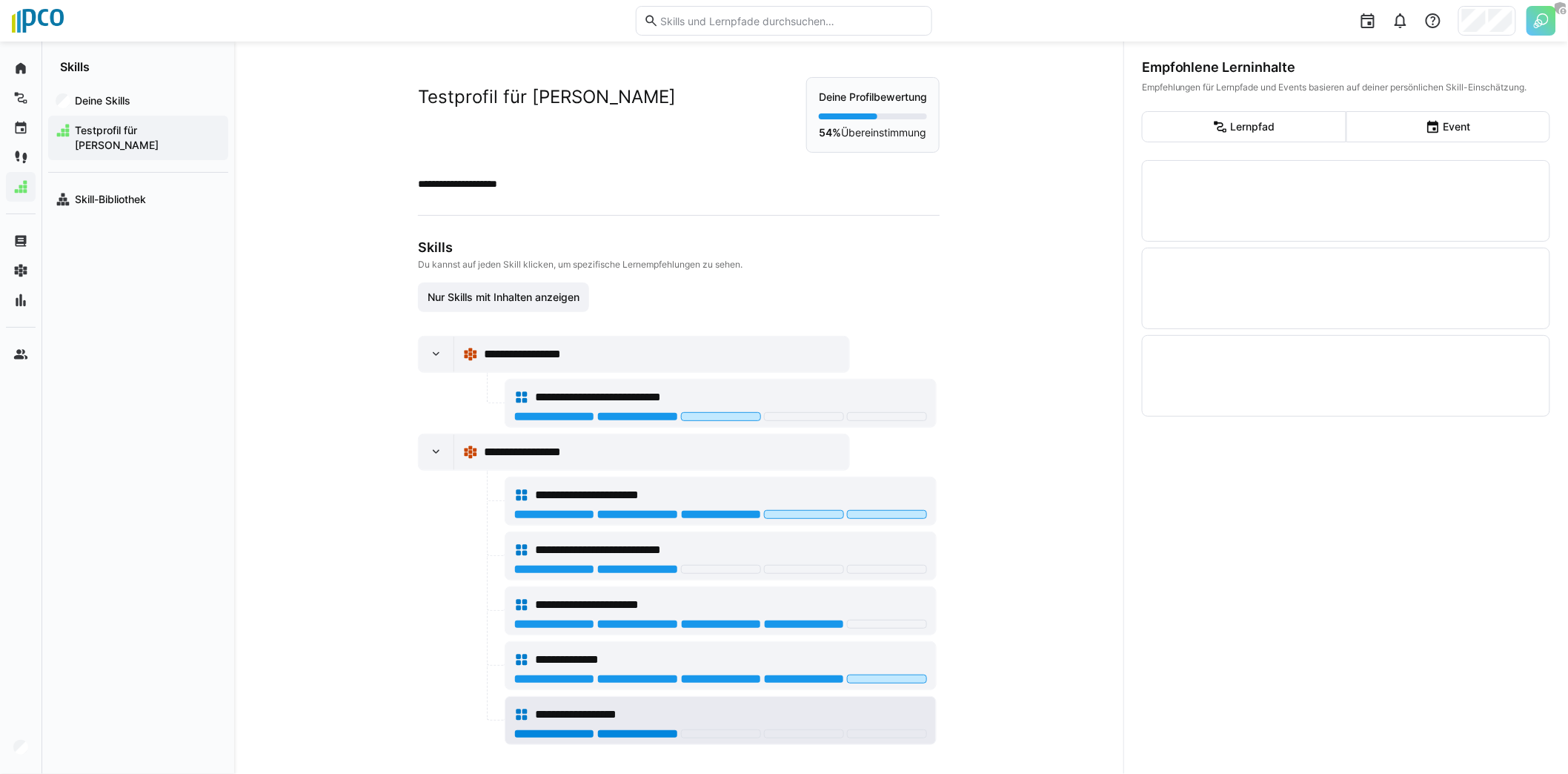
click at [662, 729] on div at bounding box center [638, 734] width 80 height 9
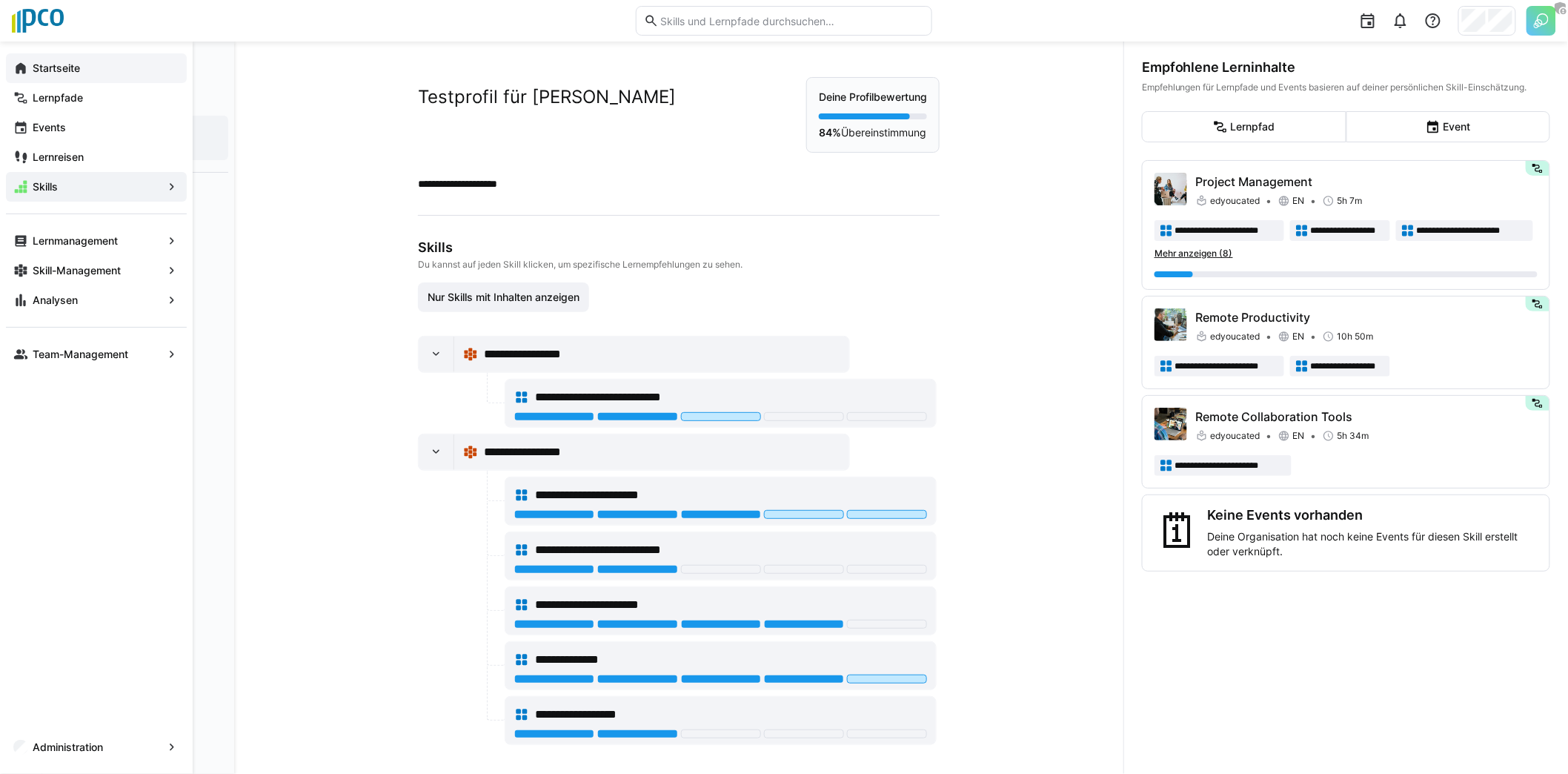
click at [0, 0] on app-navigation-label "Startseite" at bounding box center [0, 0] width 0 height 0
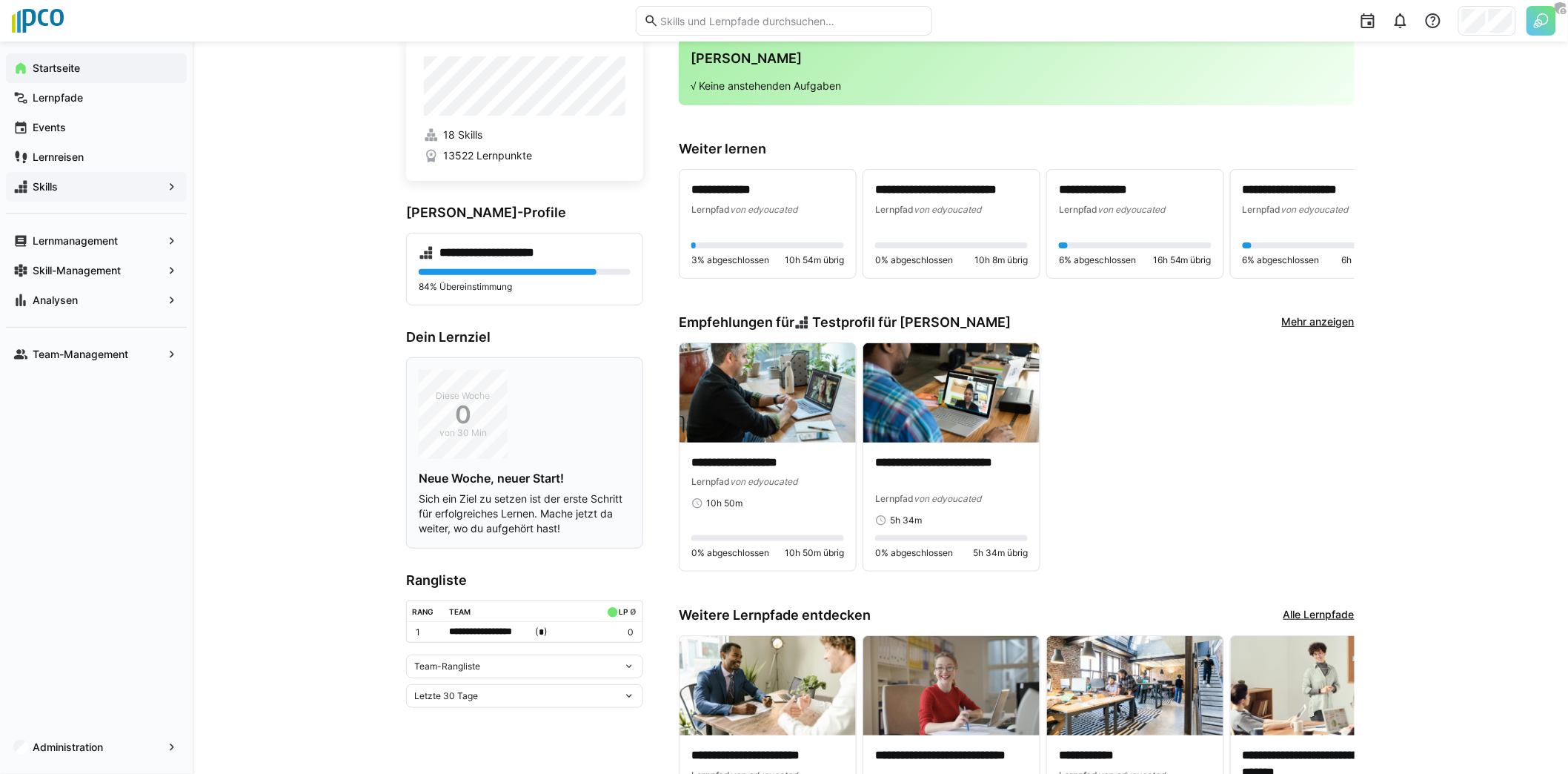
scroll to position [68, 0]
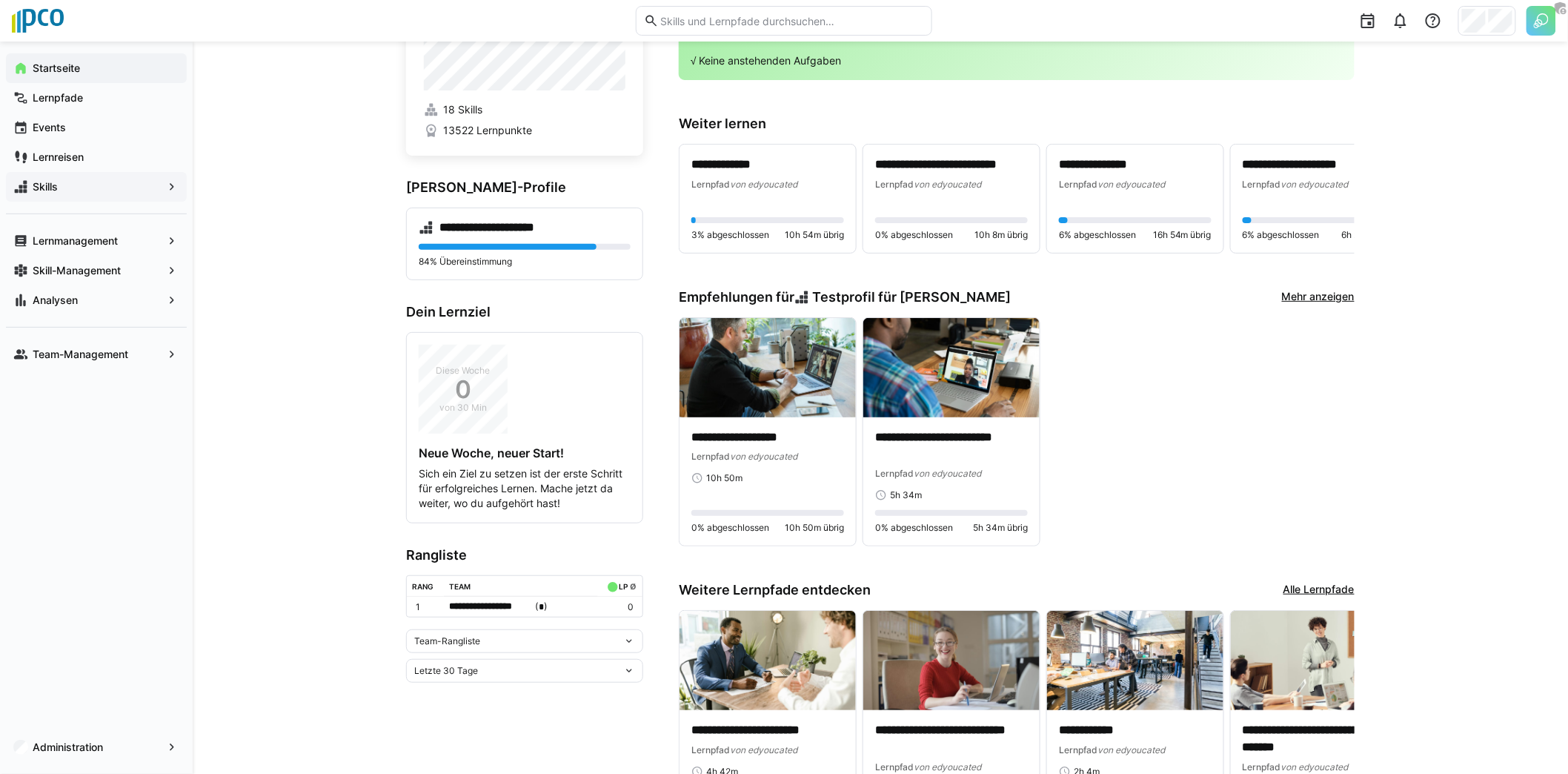
drag, startPoint x: 682, startPoint y: 294, endPoint x: 1095, endPoint y: 314, distance: 413.5
click at [997, 300] on div "Empfehlungen für Testprofil für Marius Mehr anzeigen" at bounding box center [1017, 297] width 676 height 17
click at [1172, 343] on div "**********" at bounding box center [1017, 432] width 676 height 230
click at [141, 359] on span "Team-Management" at bounding box center [96, 354] width 132 height 15
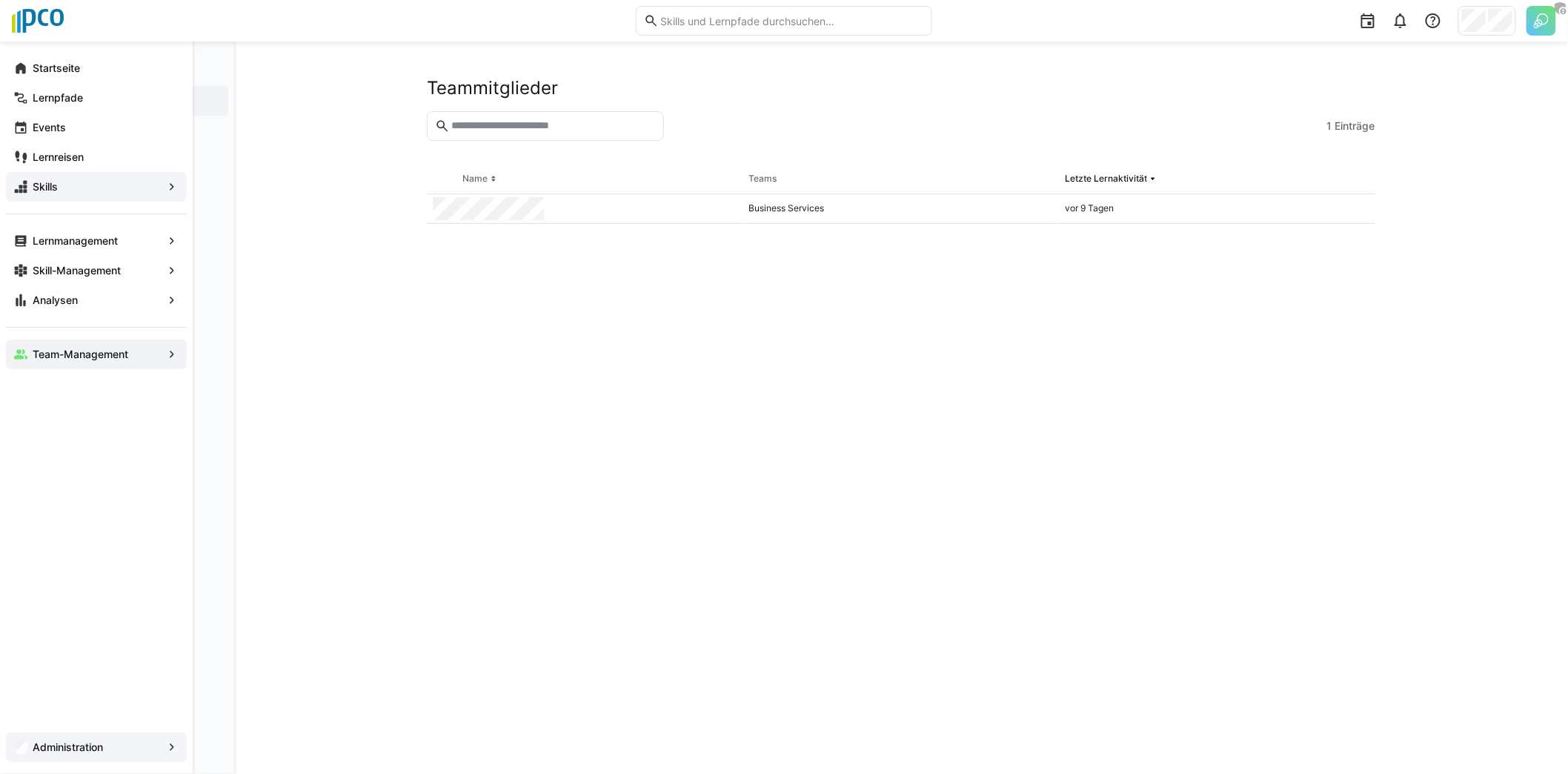
click at [0, 0] on app-navigation-label "Administration" at bounding box center [0, 0] width 0 height 0
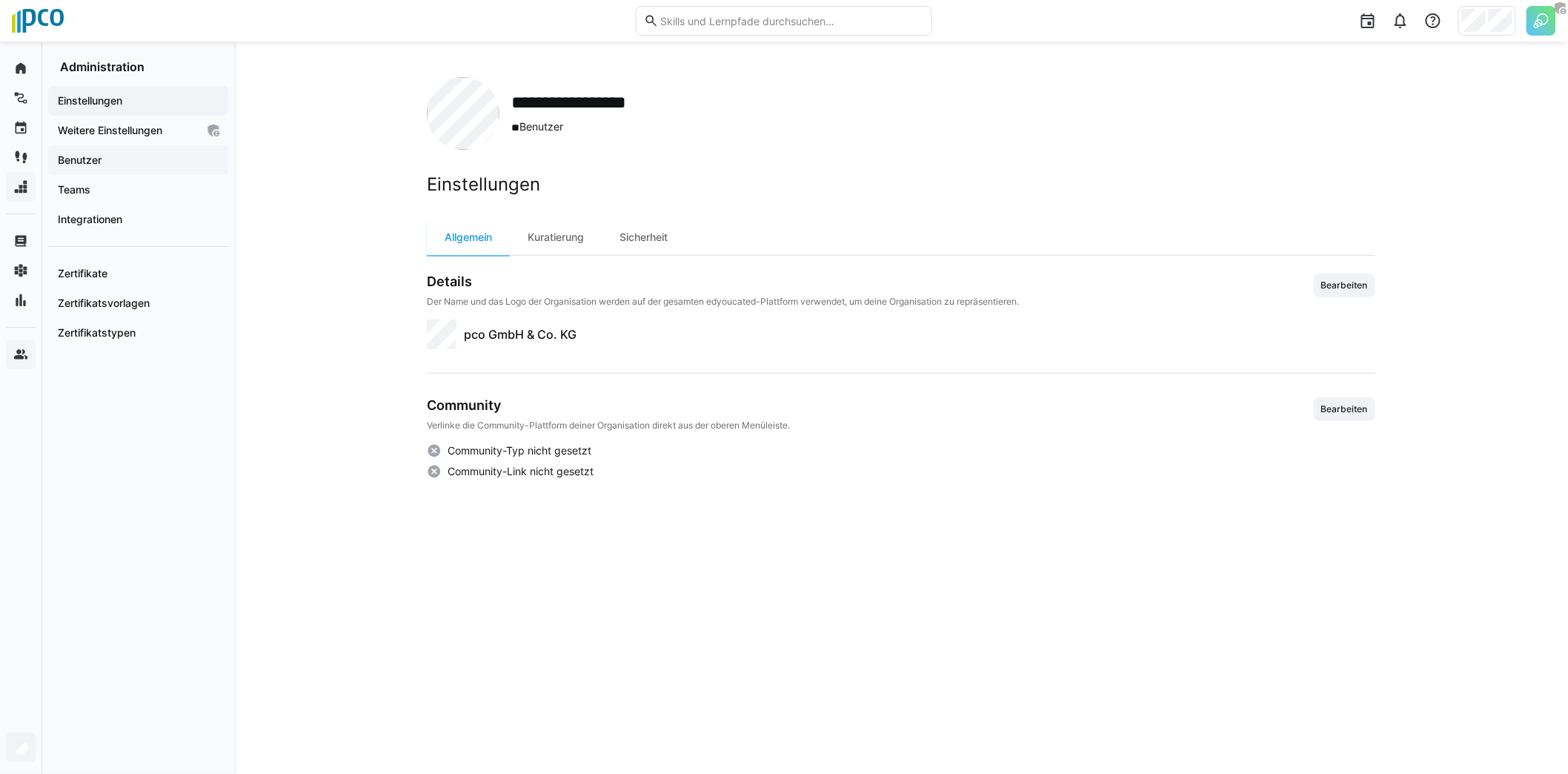
click at [149, 163] on span "Benutzer" at bounding box center [138, 160] width 165 height 15
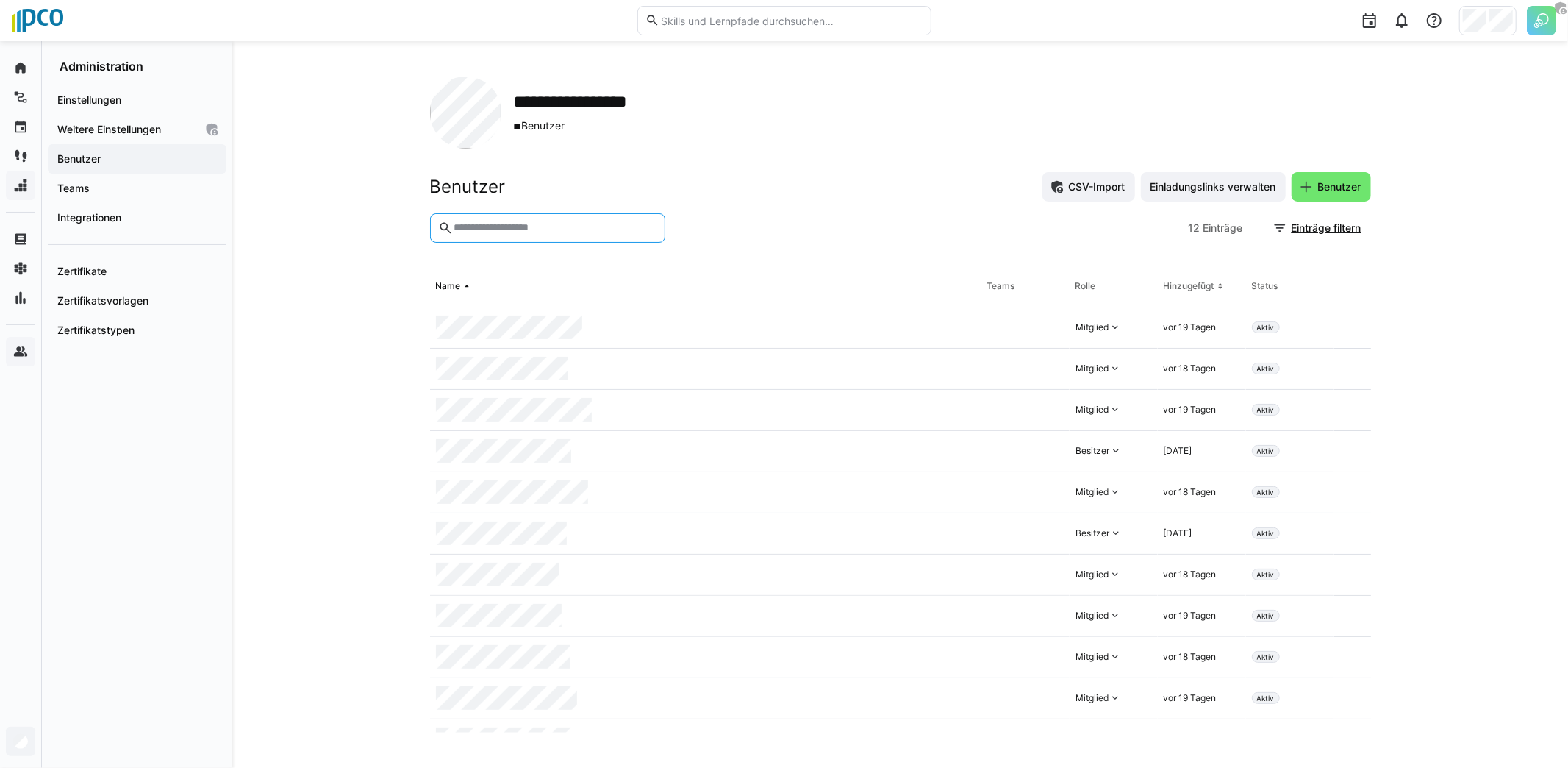
click at [530, 221] on input "text" at bounding box center [555, 227] width 205 height 13
click at [154, 192] on span "Teams" at bounding box center [137, 188] width 164 height 15
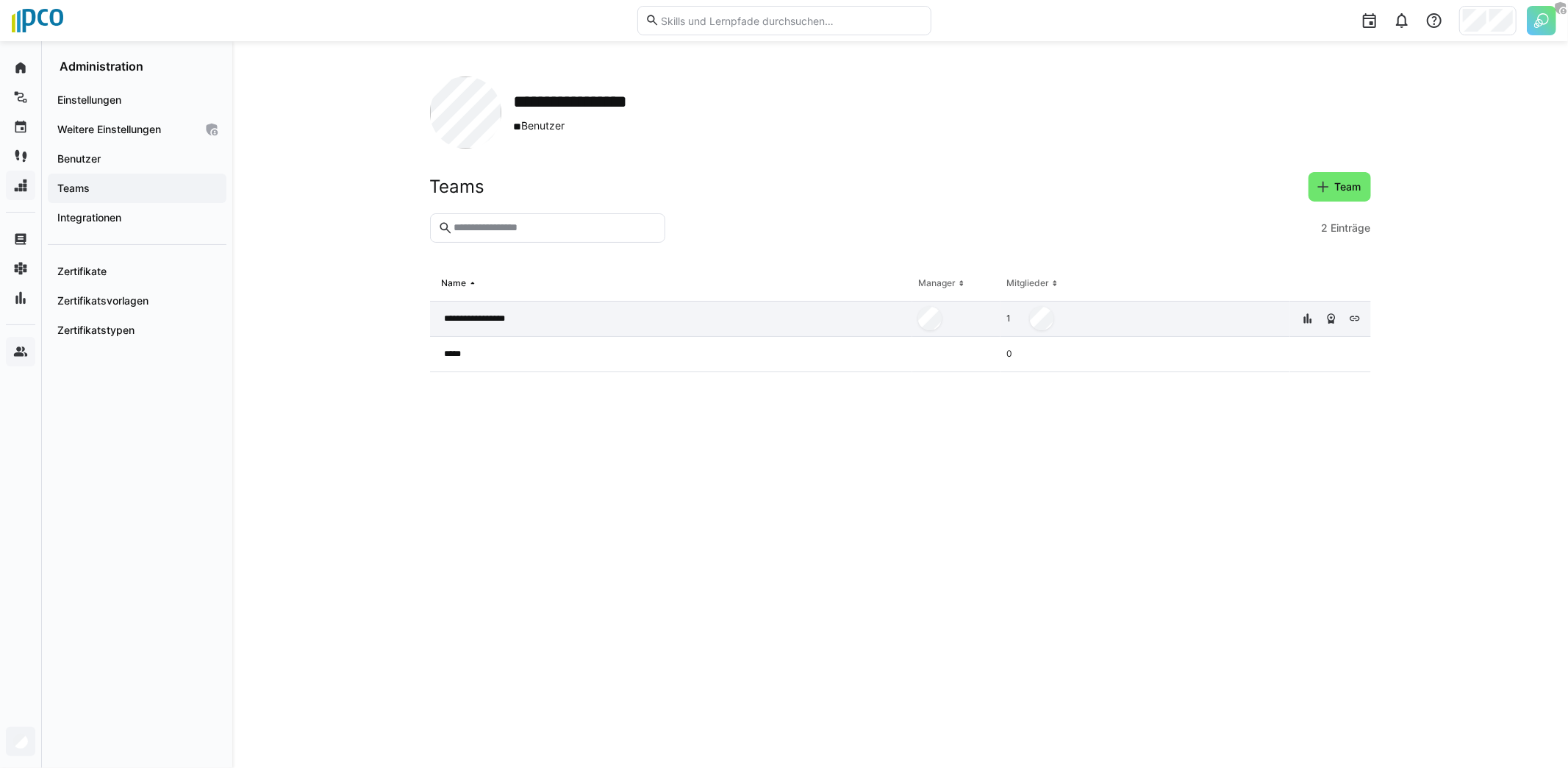
click at [553, 309] on div "**********" at bounding box center [671, 319] width 483 height 36
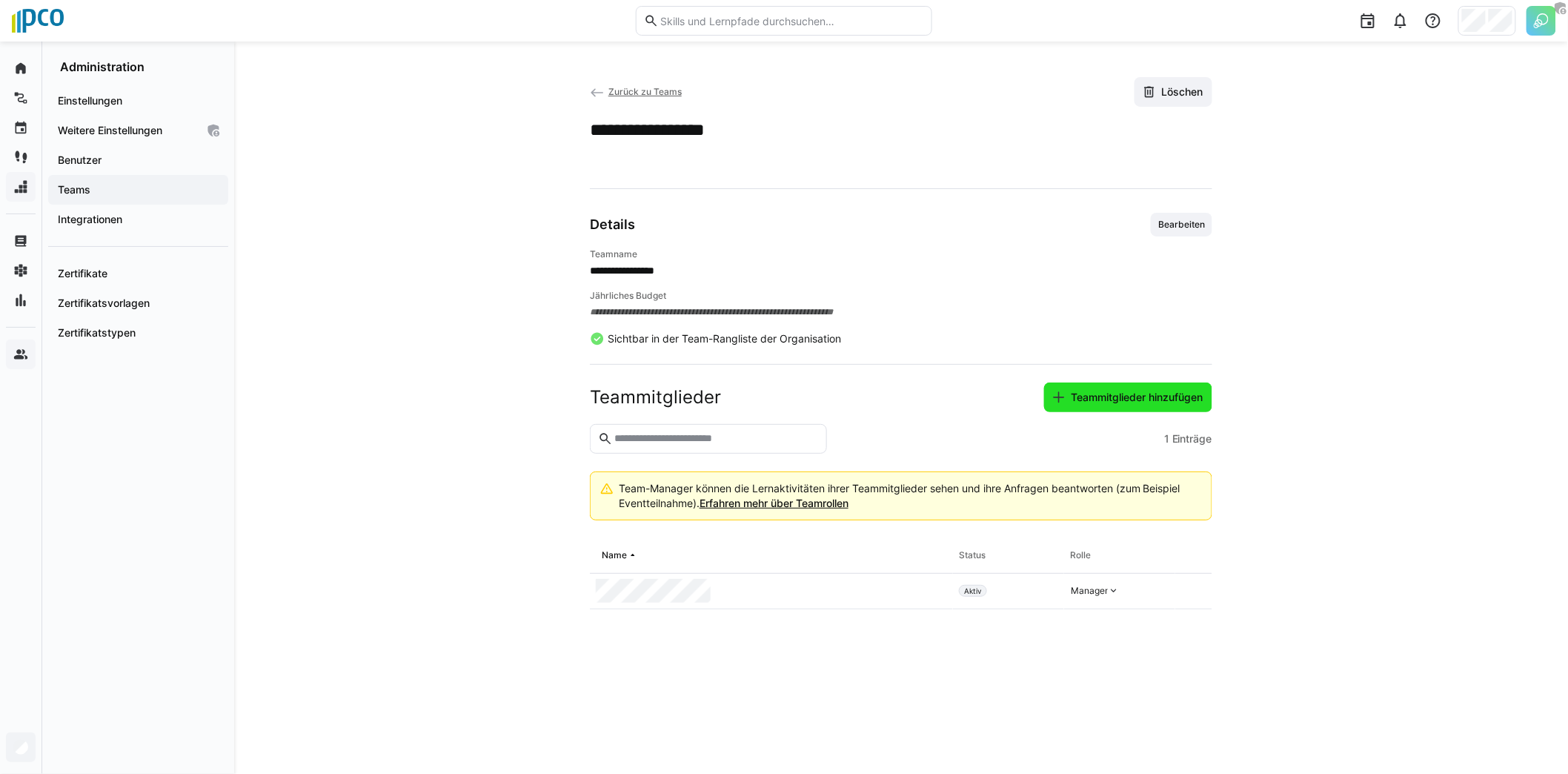
click at [1081, 397] on span "Teammitglieder hinzufügen" at bounding box center [1136, 397] width 136 height 15
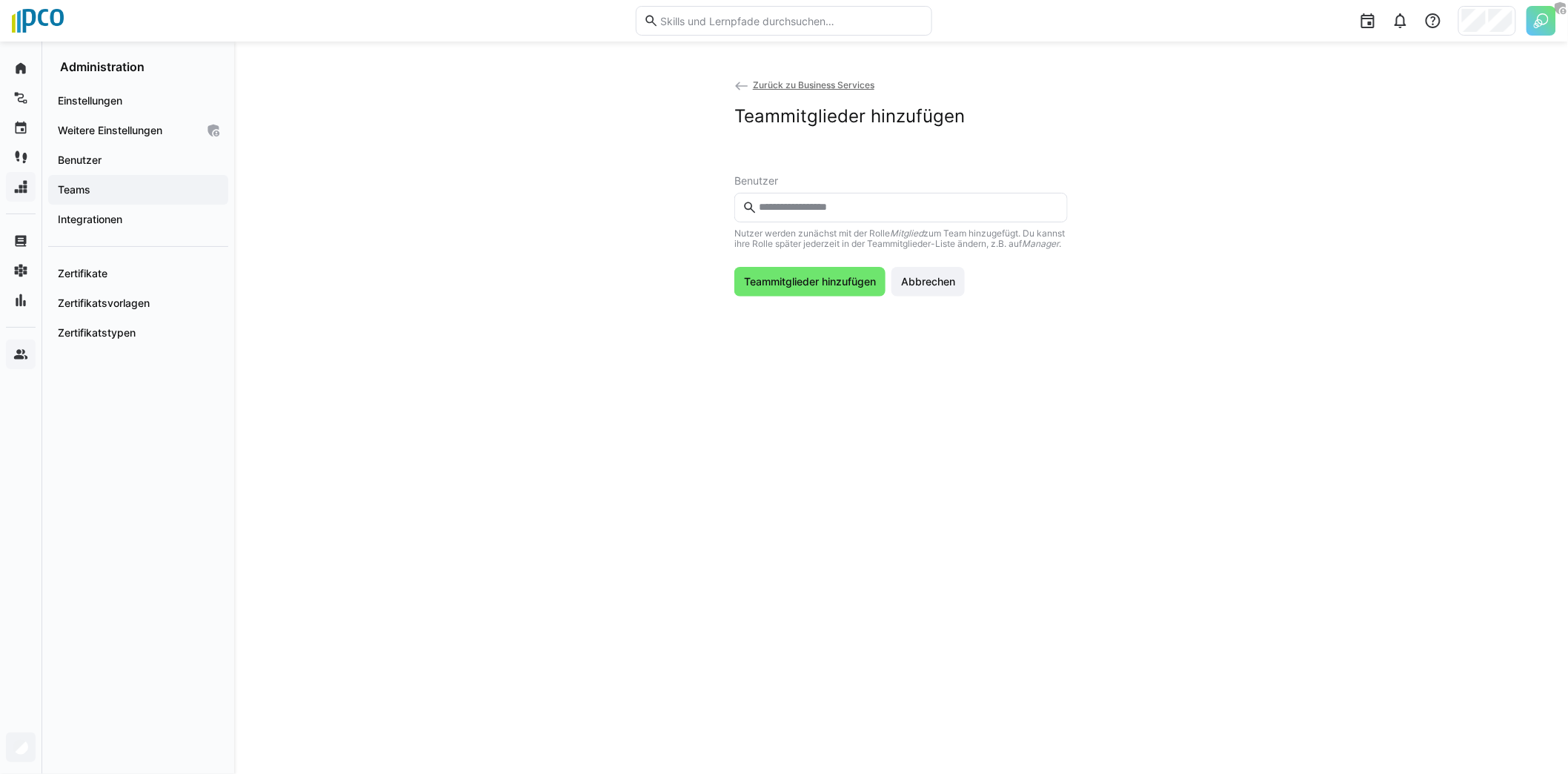
click at [831, 212] on input "text" at bounding box center [908, 207] width 302 height 13
type input "******"
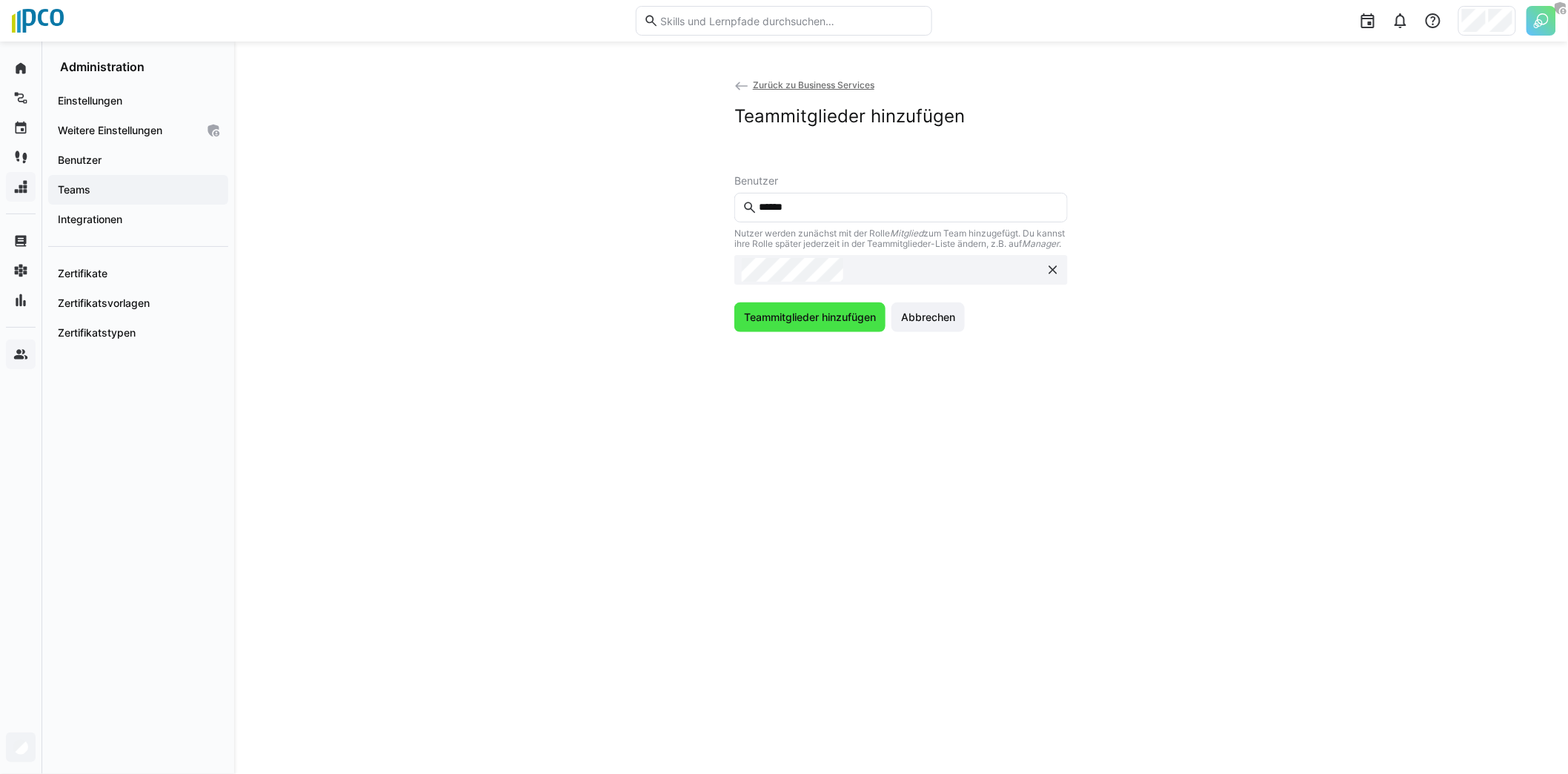
click at [799, 325] on span "Teammitglieder hinzufügen" at bounding box center [810, 317] width 136 height 15
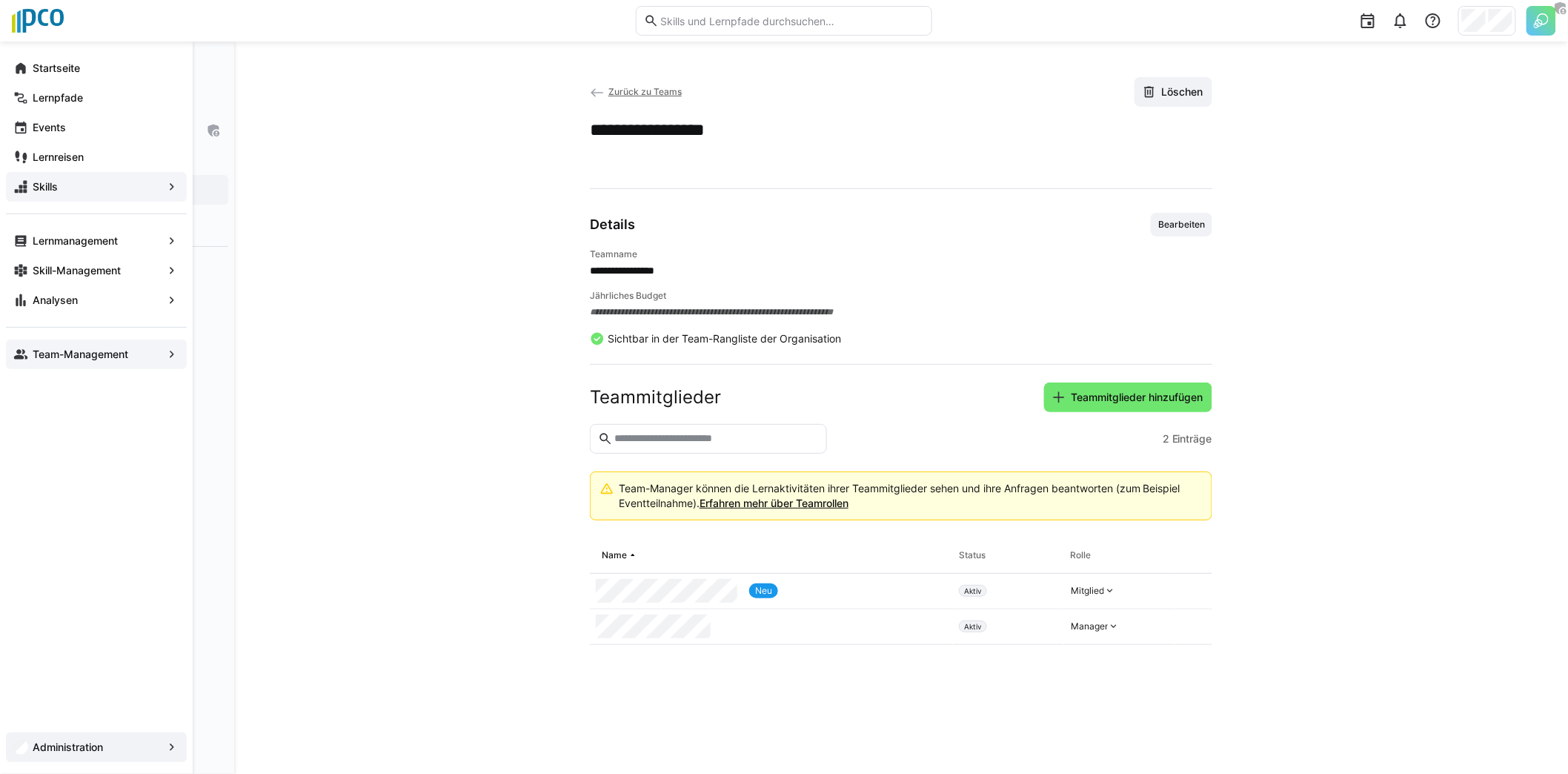
click at [0, 0] on app-navigation-label "Team-Management" at bounding box center [0, 0] width 0 height 0
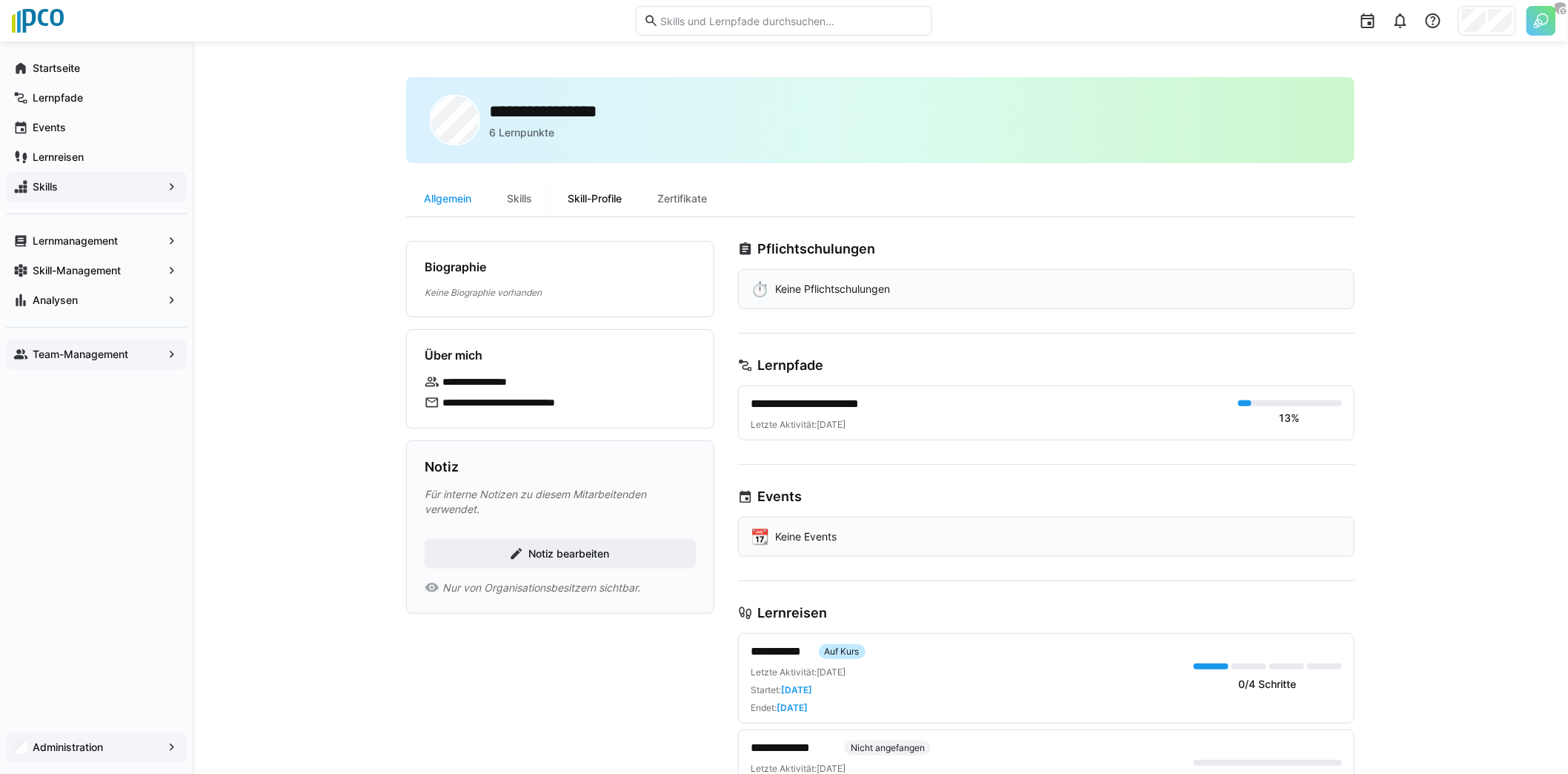
click at [578, 197] on div "Skill-Profile" at bounding box center [594, 198] width 90 height 36
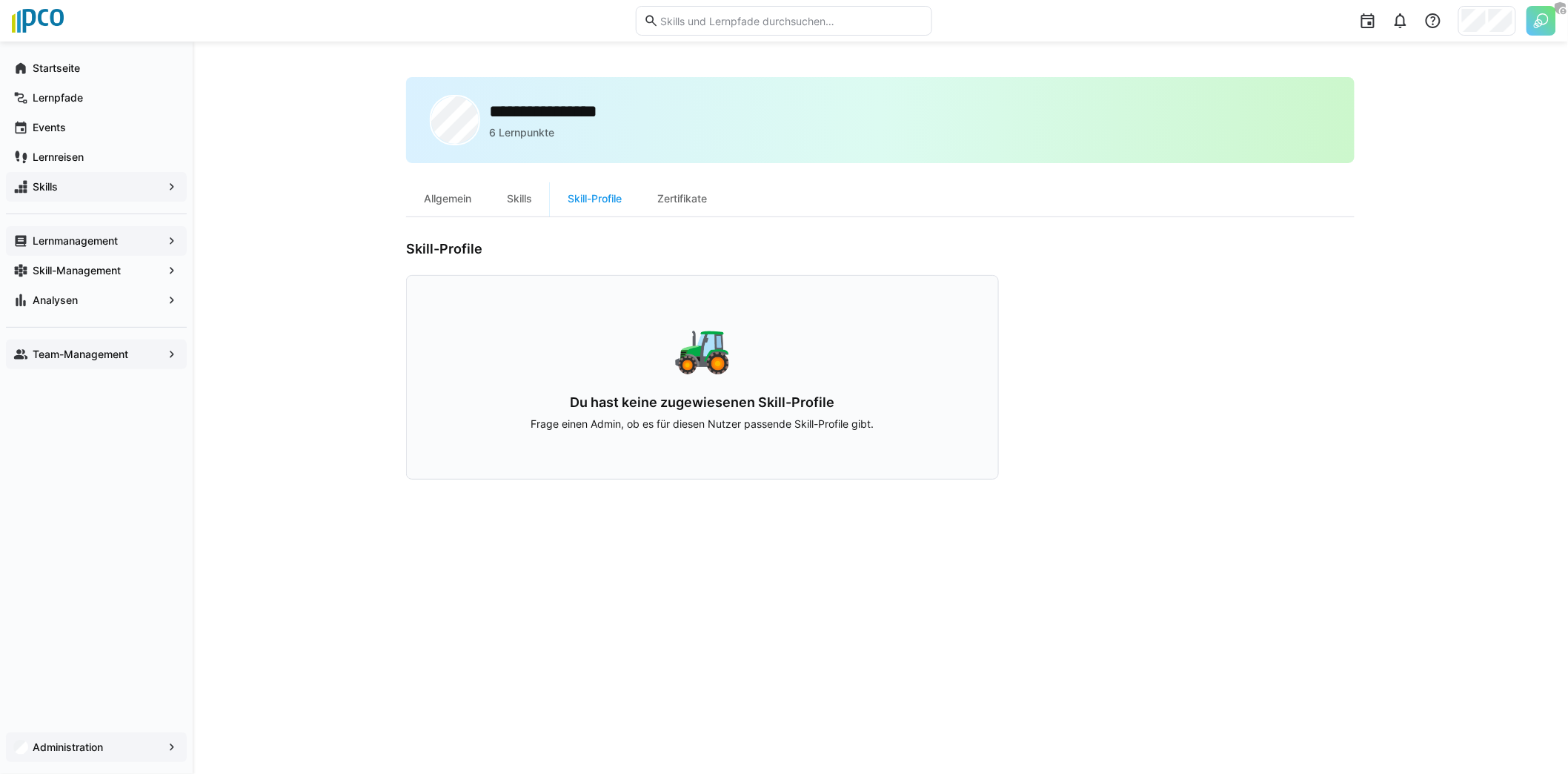
click at [0, 0] on app-navigation-label "Lernmanagement" at bounding box center [0, 0] width 0 height 0
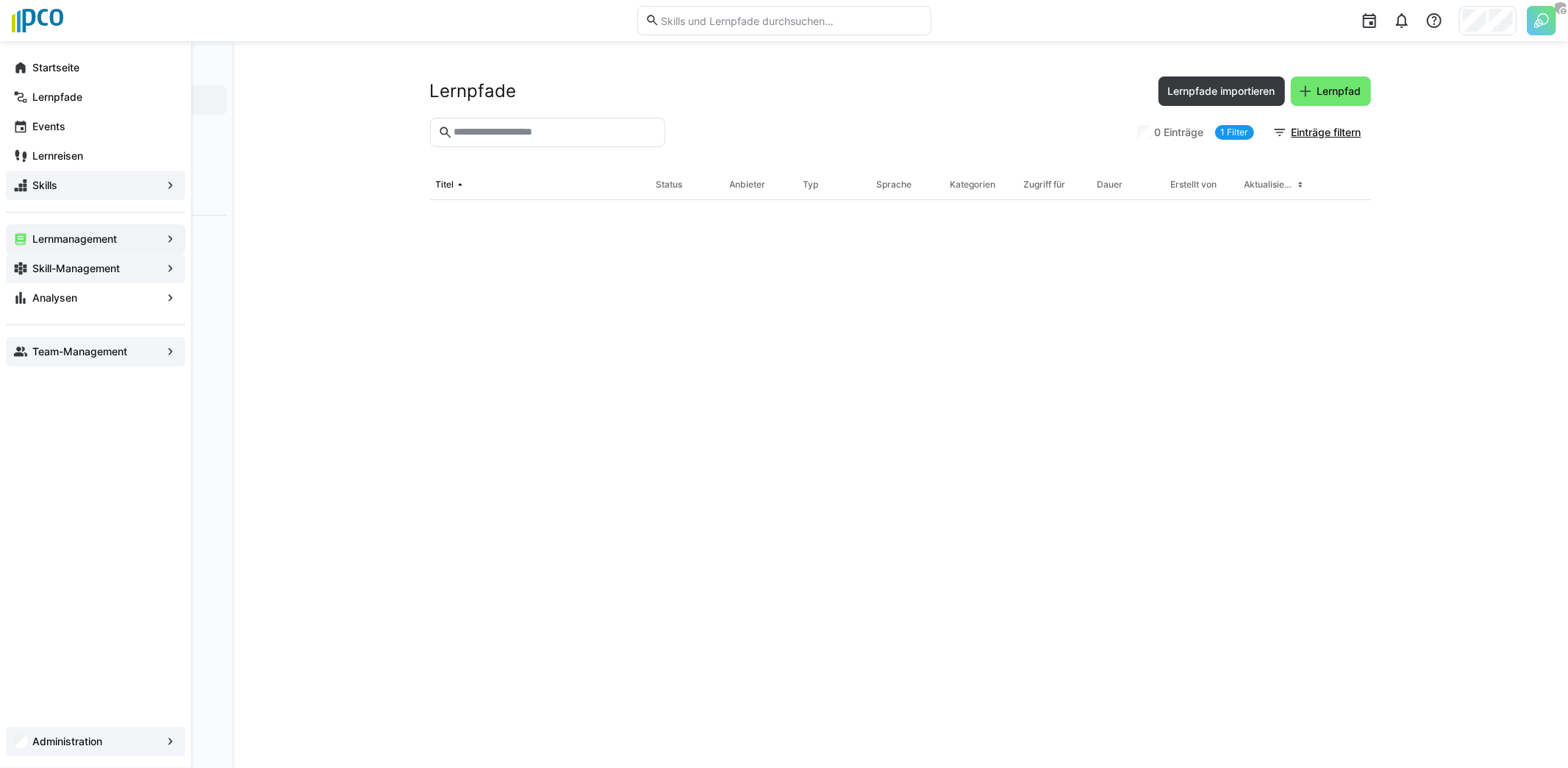
click at [0, 0] on app-navigation-label "Skill-Management" at bounding box center [0, 0] width 0 height 0
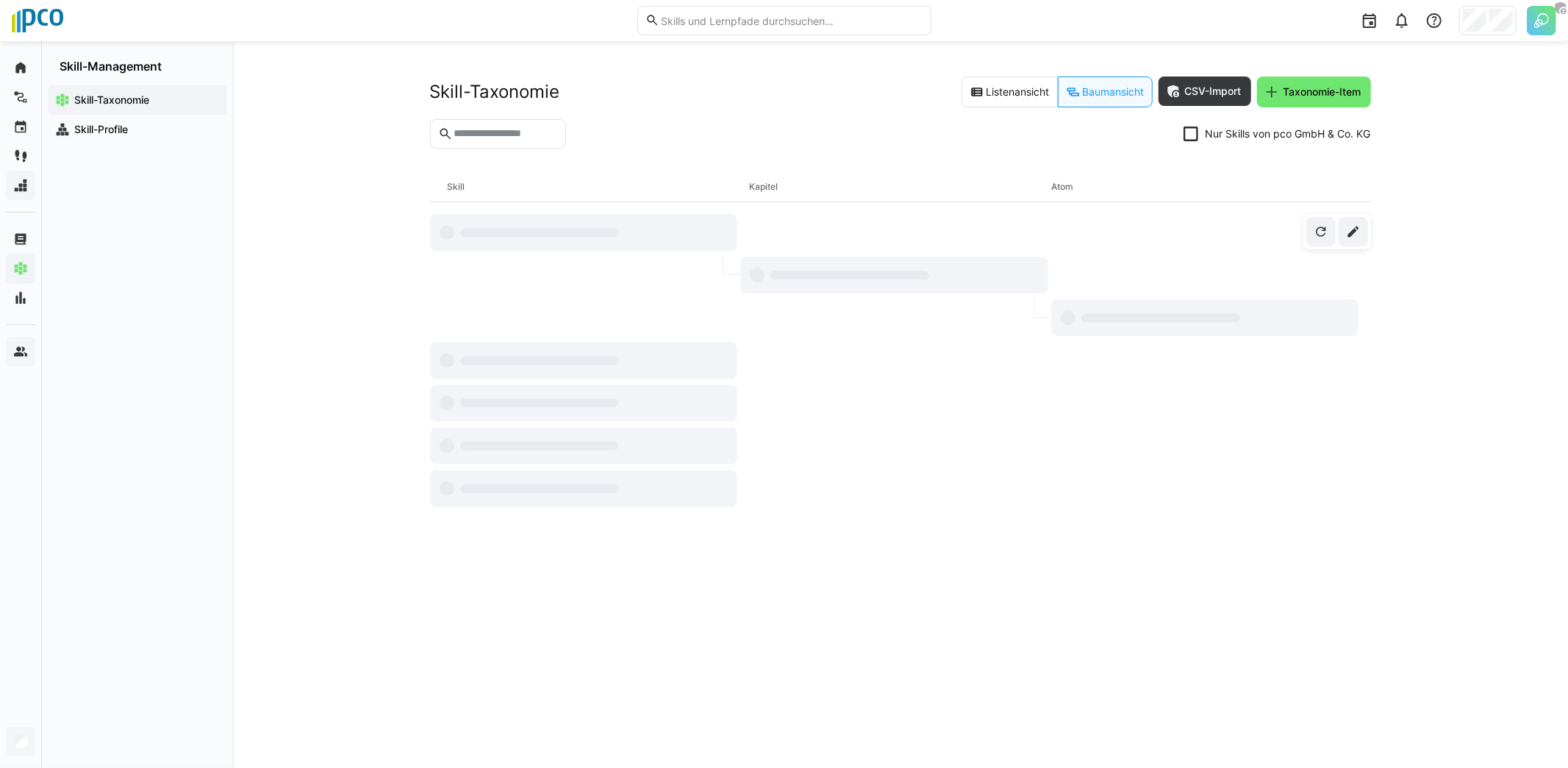
click at [155, 136] on span "Skill-Profile" at bounding box center [146, 129] width 147 height 15
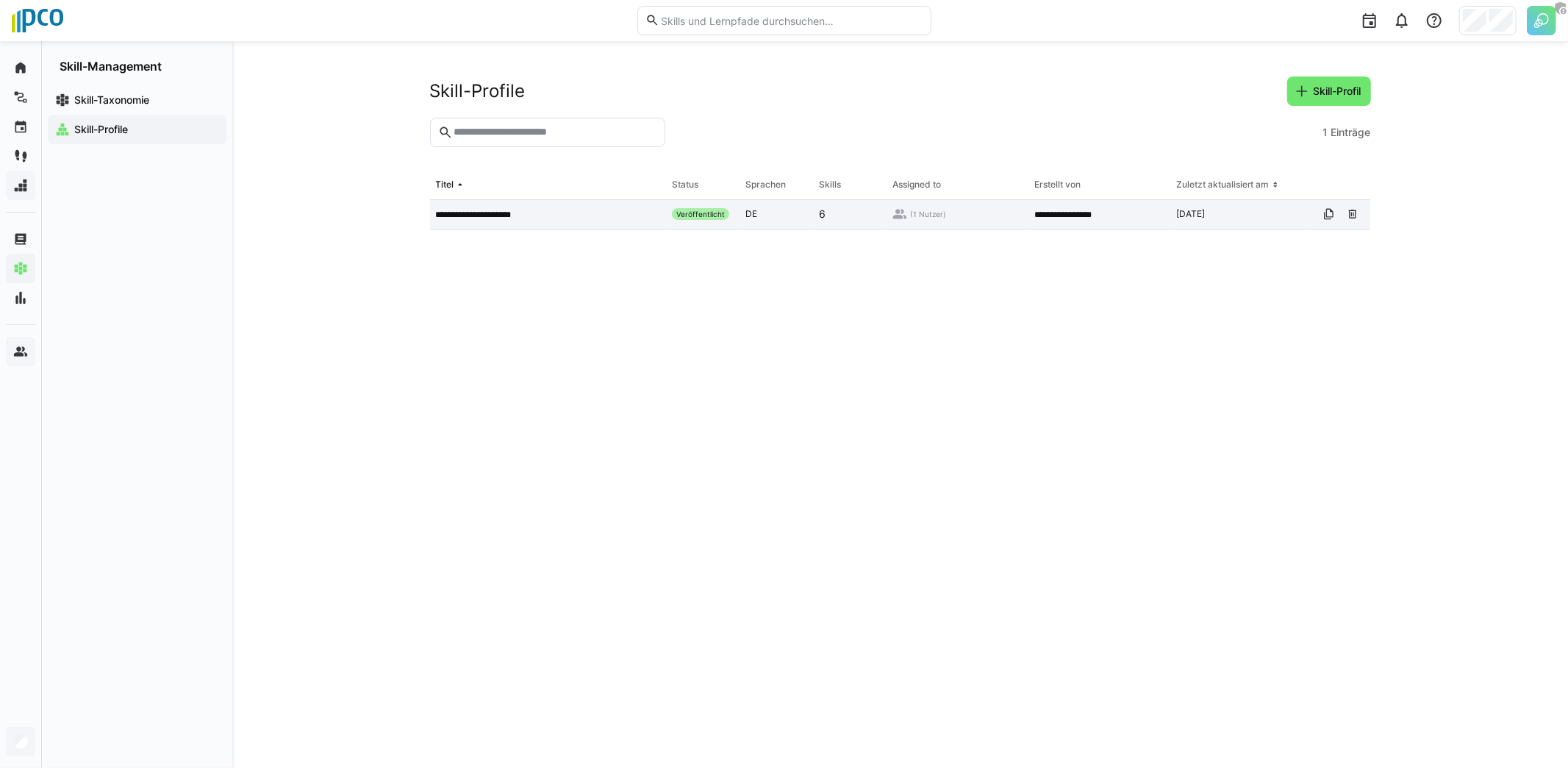
click at [569, 218] on app-table-first-column "**********" at bounding box center [549, 215] width 225 height 12
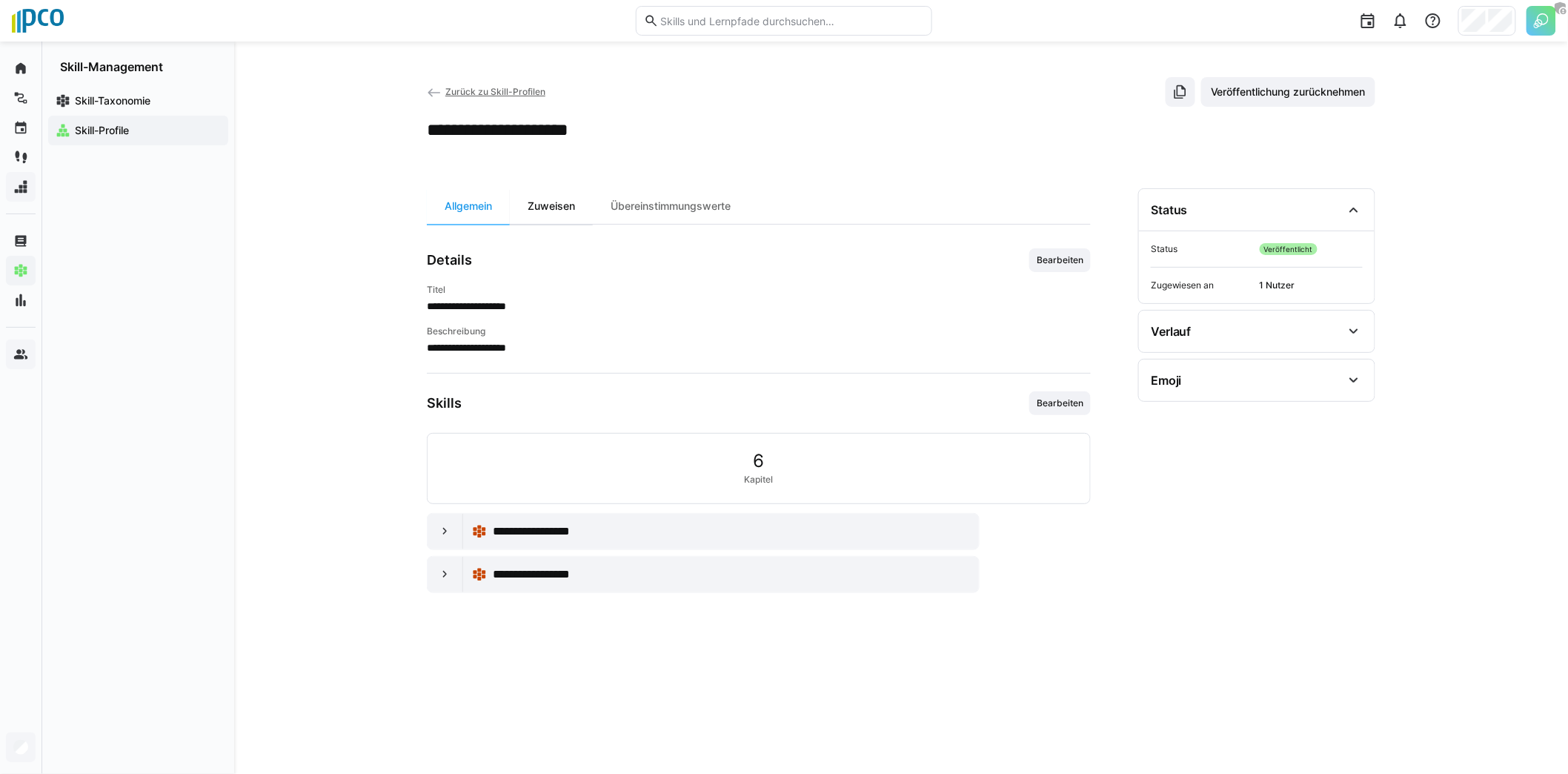
click at [569, 203] on div "Zuweisen" at bounding box center [551, 205] width 83 height 36
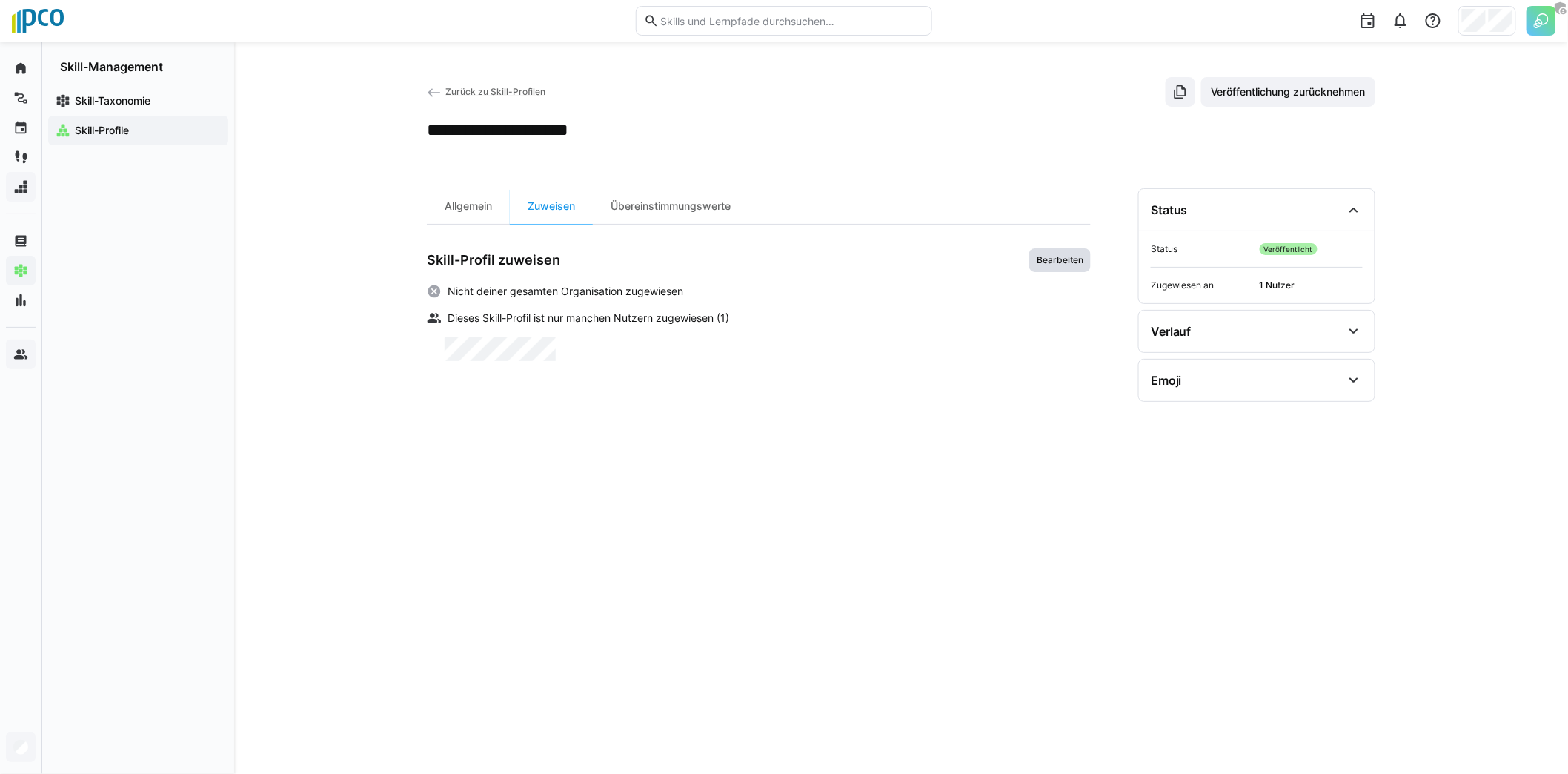
click at [1074, 264] on span "Bearbeiten" at bounding box center [1060, 260] width 50 height 12
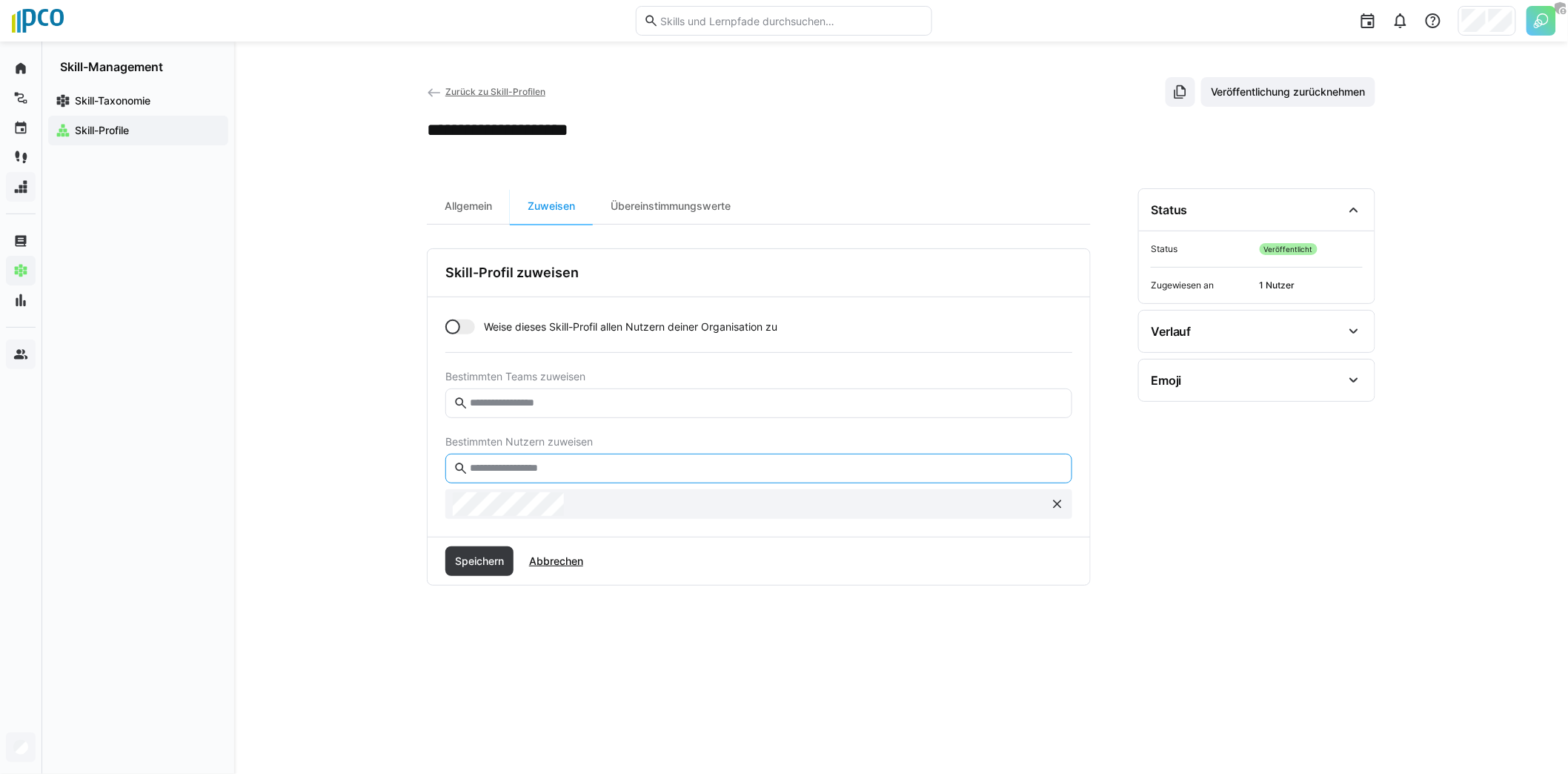
click at [586, 461] on input "text" at bounding box center [766, 467] width 596 height 13
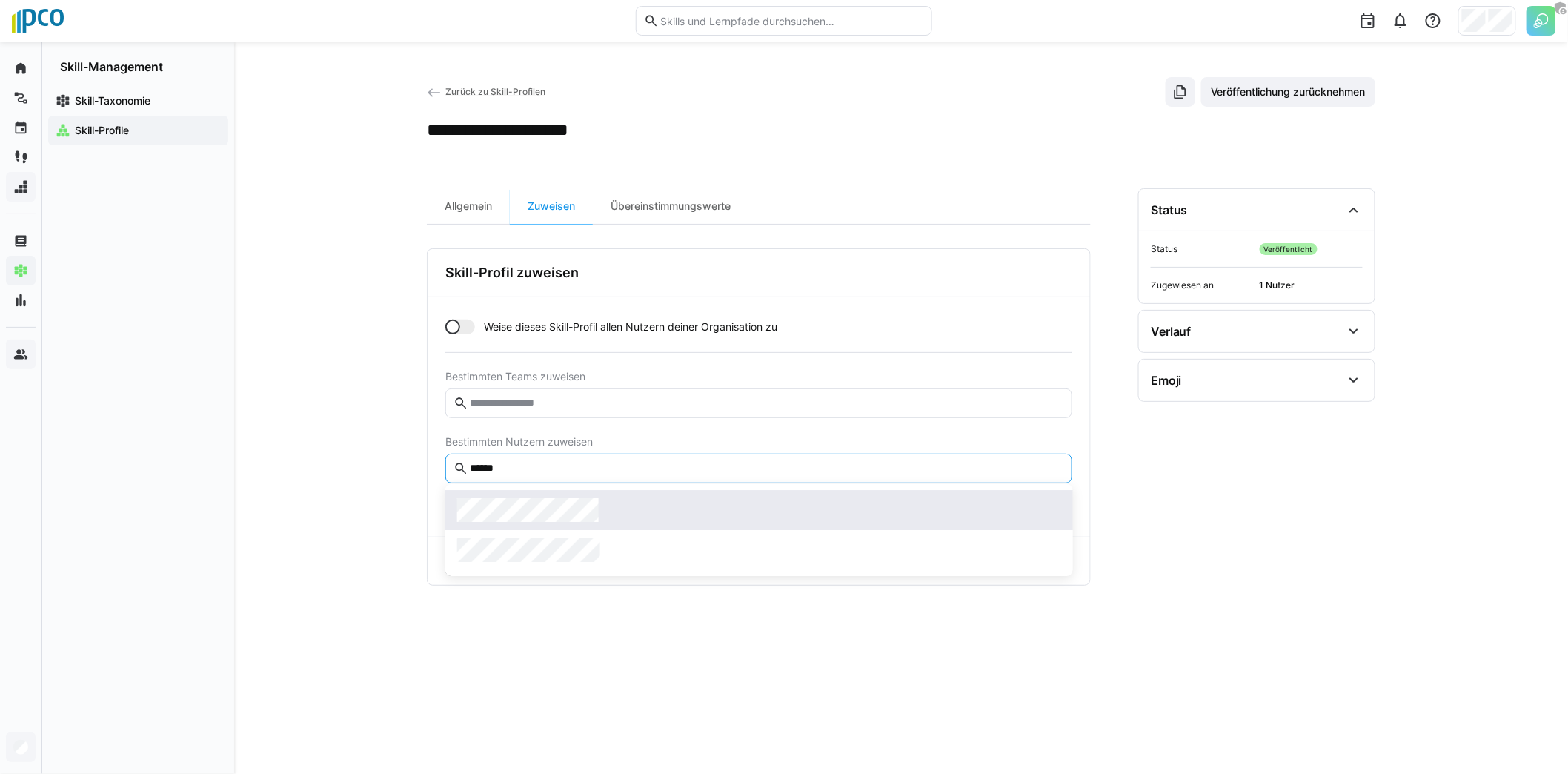
type input "******"
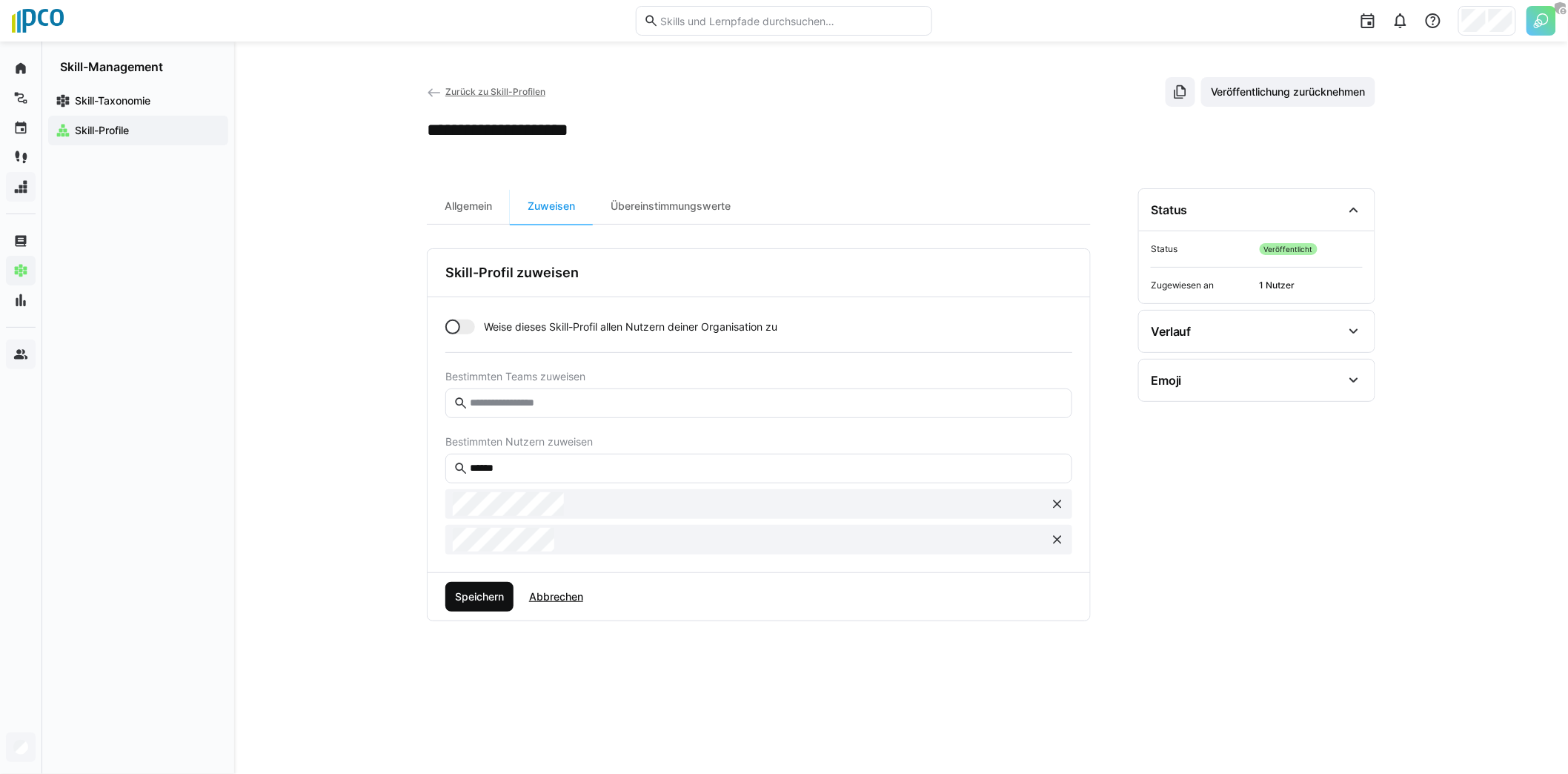
click at [466, 604] on span "Speichern" at bounding box center [480, 597] width 68 height 30
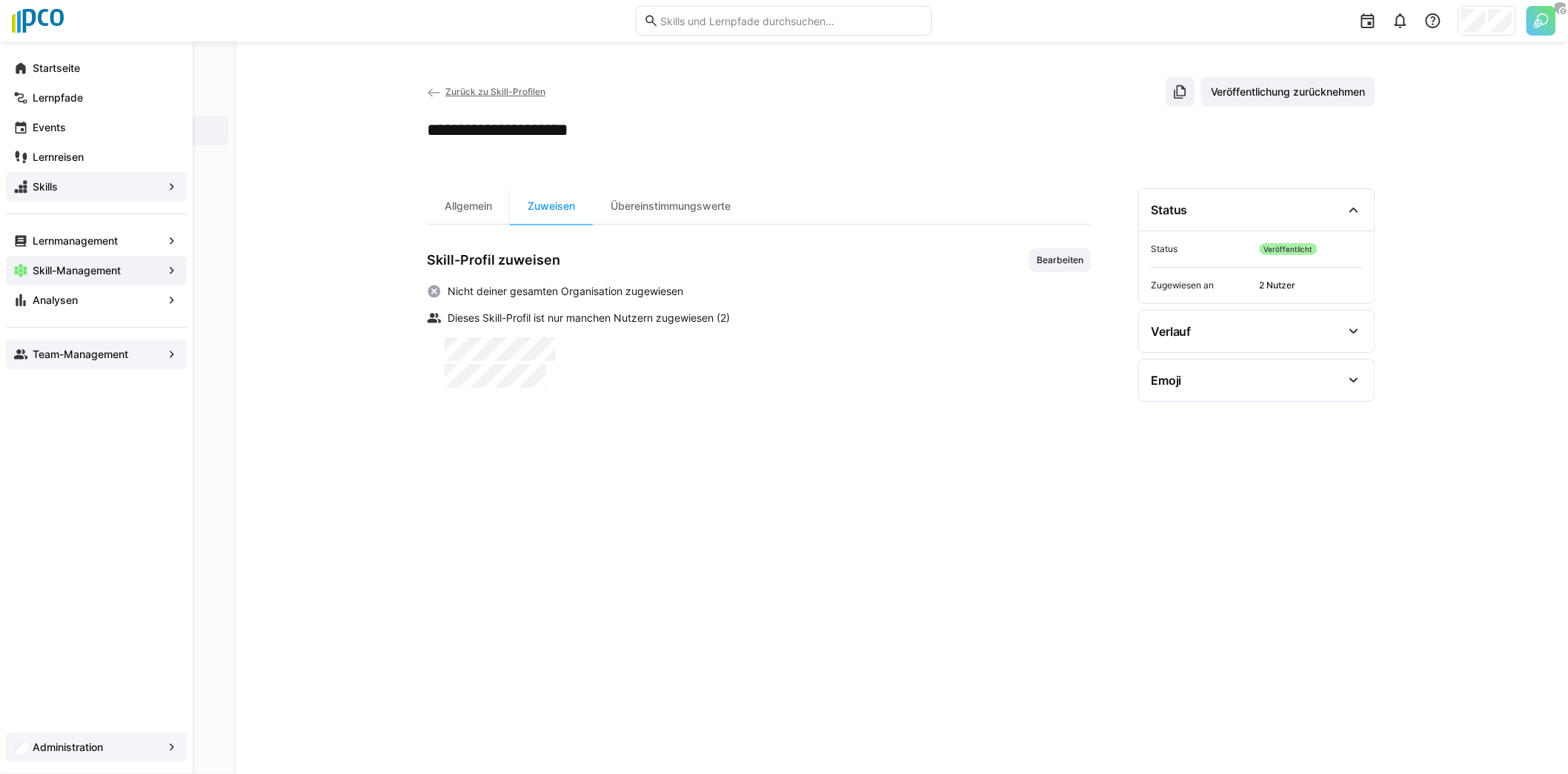
click at [0, 0] on app-navigation-label "Team-Management" at bounding box center [0, 0] width 0 height 0
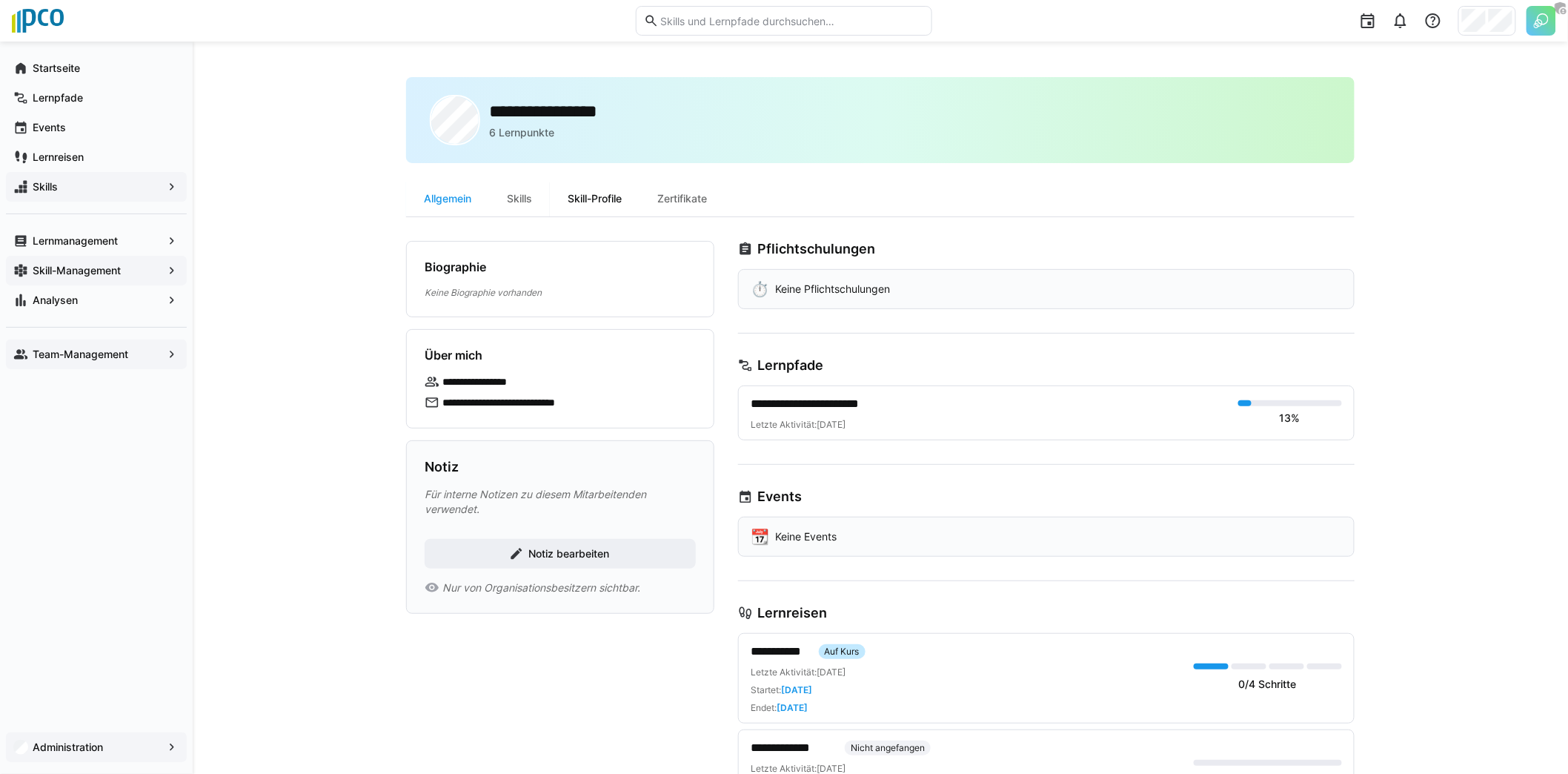
click at [601, 210] on div "Skill-Profile" at bounding box center [594, 198] width 90 height 36
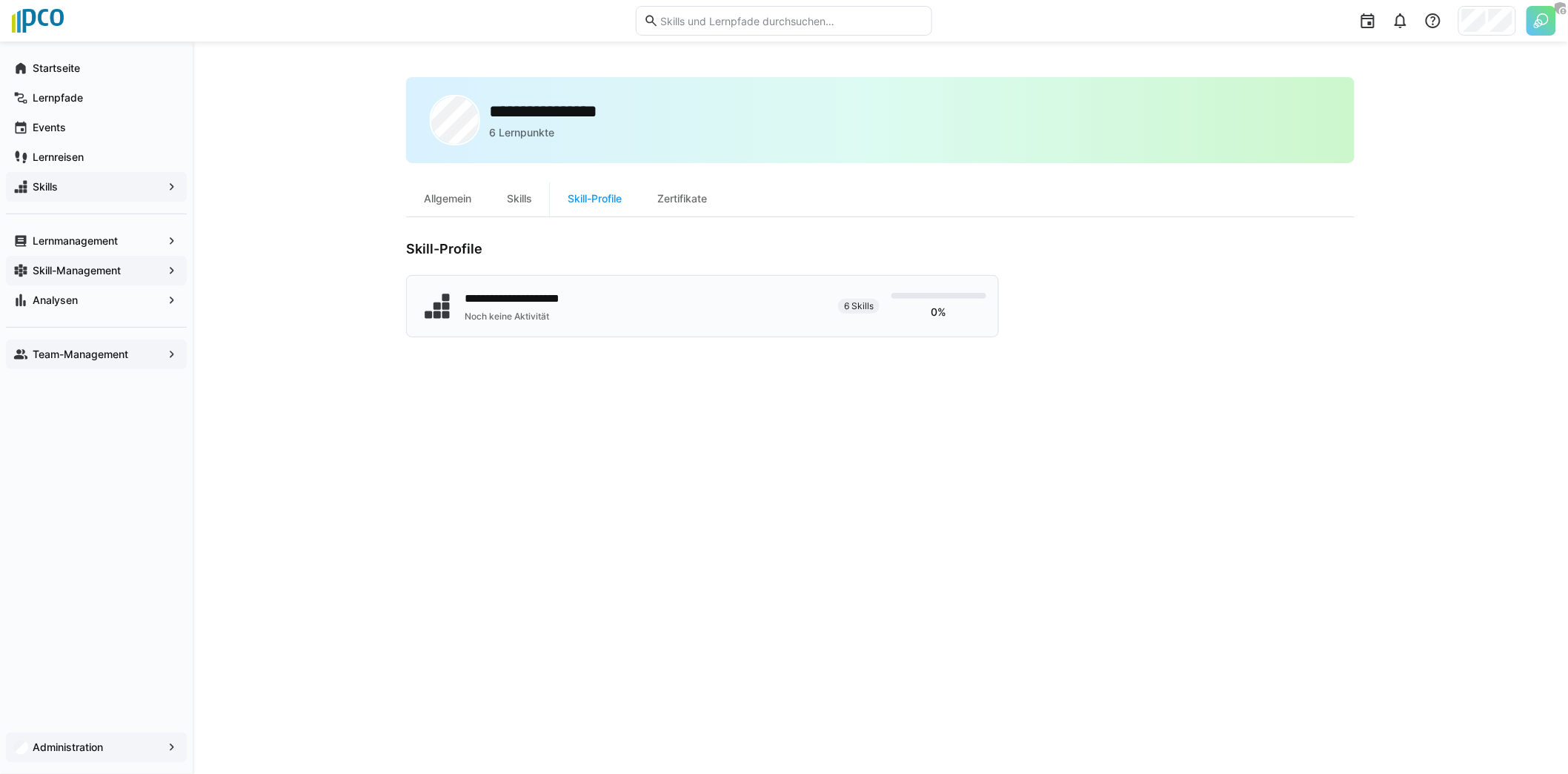
click at [549, 307] on div "**********" at bounding box center [522, 306] width 114 height 32
click at [0, 0] on app-navigation-label "Skill-Management" at bounding box center [0, 0] width 0 height 0
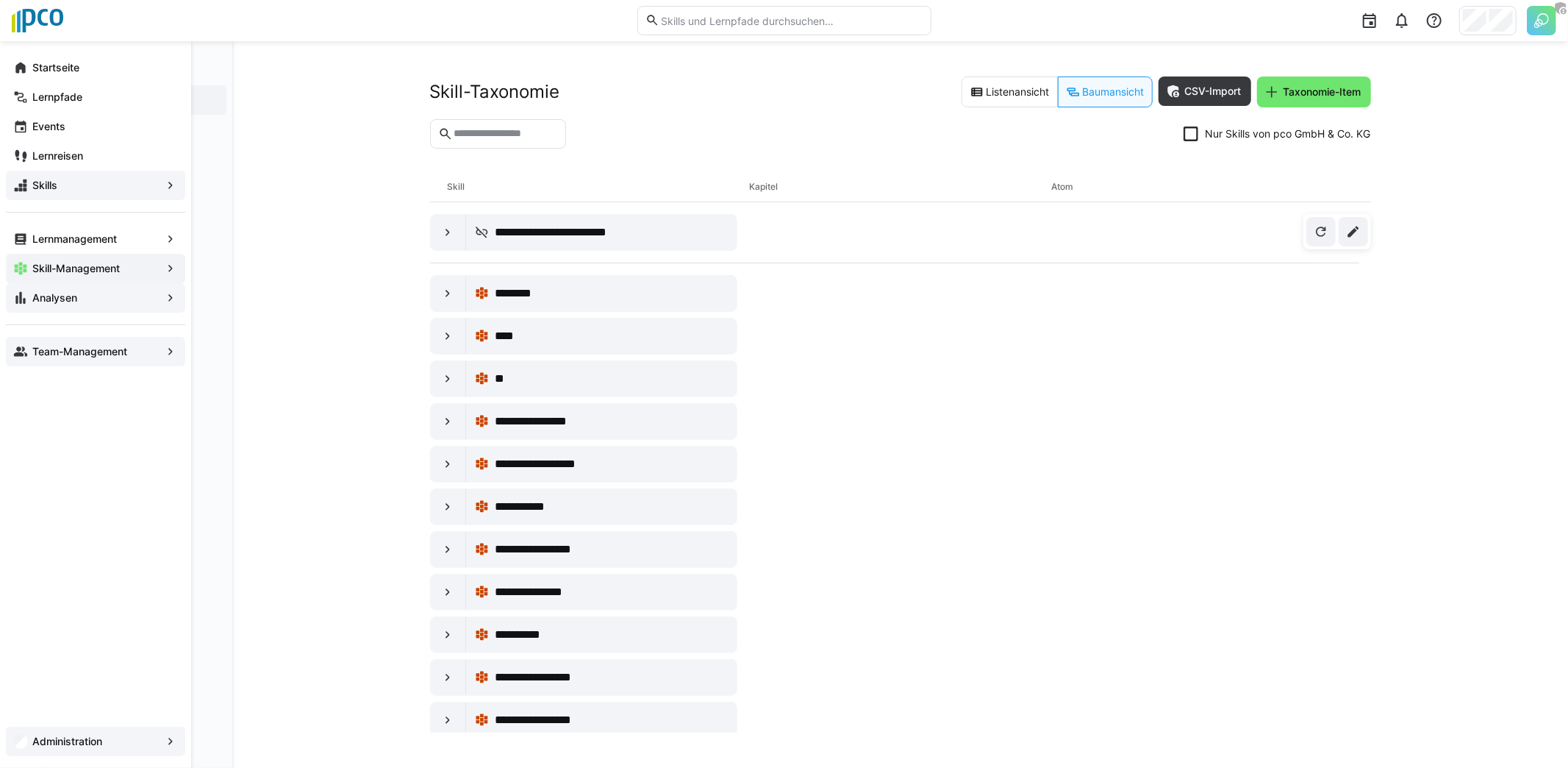
click at [0, 0] on app-navigation-label "Analysen" at bounding box center [0, 0] width 0 height 0
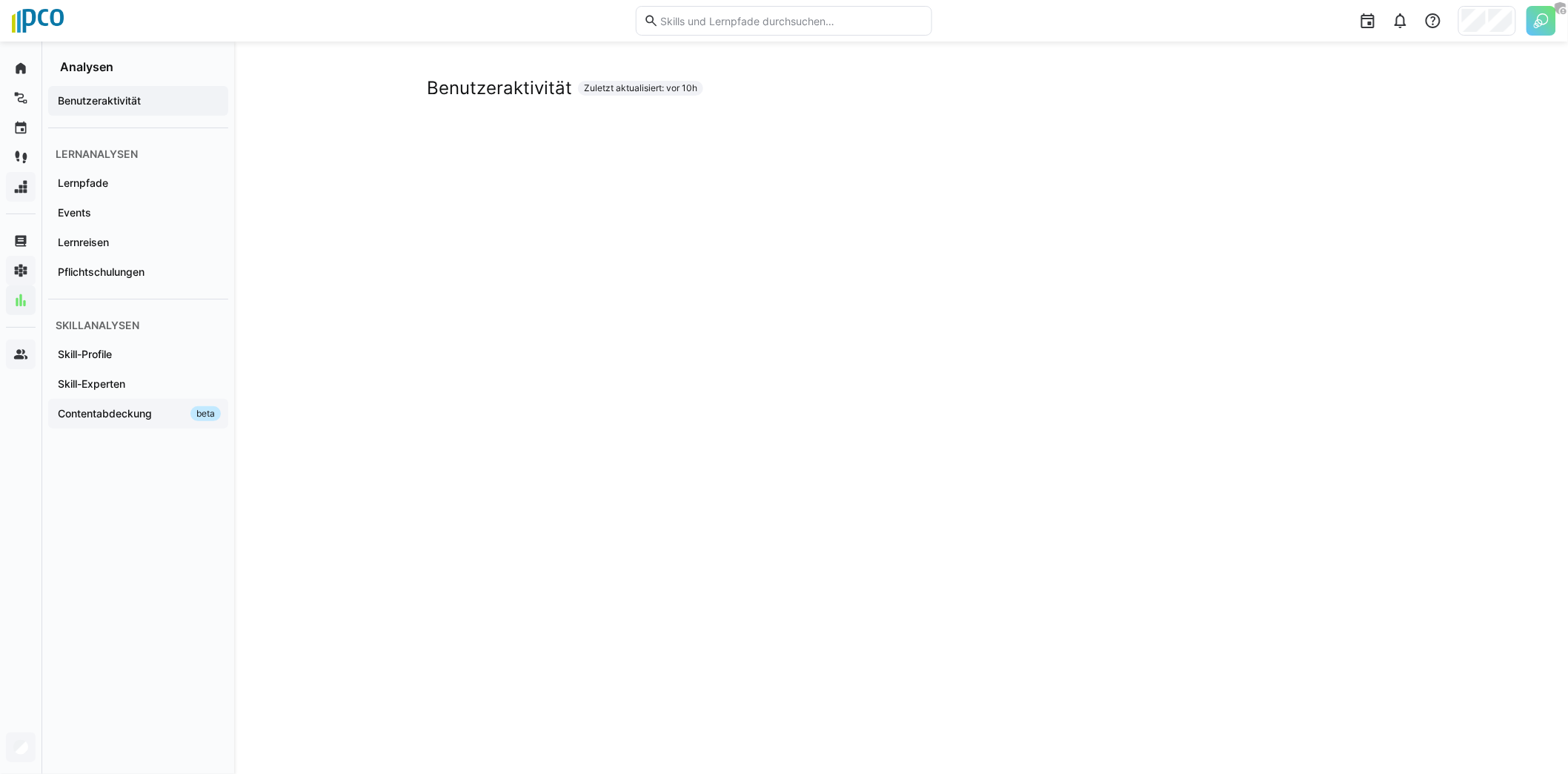
click at [140, 362] on div "Skill-Profile" at bounding box center [138, 354] width 180 height 30
click at [135, 388] on span "Skill-Experten" at bounding box center [138, 384] width 165 height 15
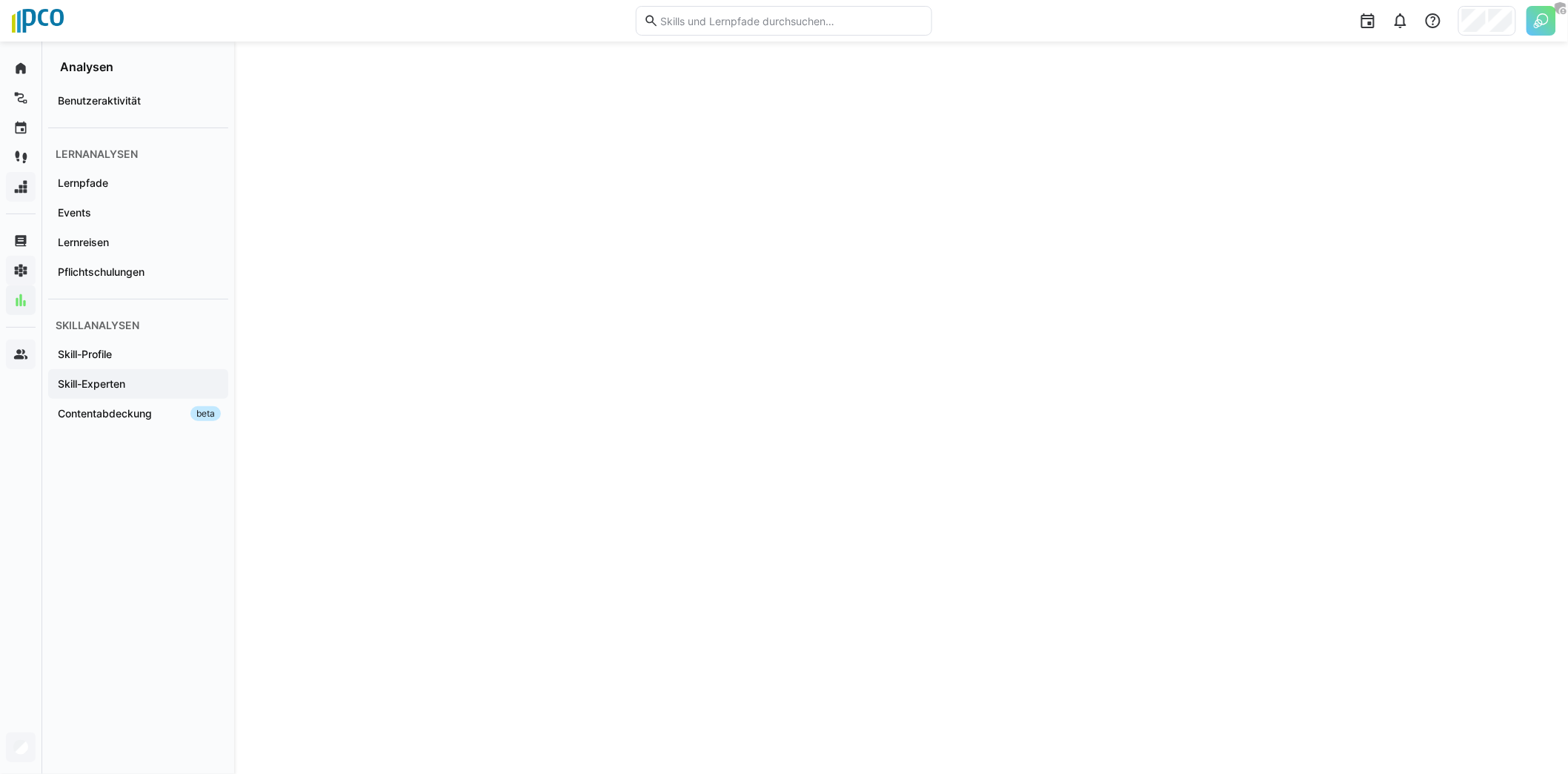
scroll to position [95, 0]
click at [0, 0] on app-navigation-label "Contentabdeckung" at bounding box center [0, 0] width 0 height 0
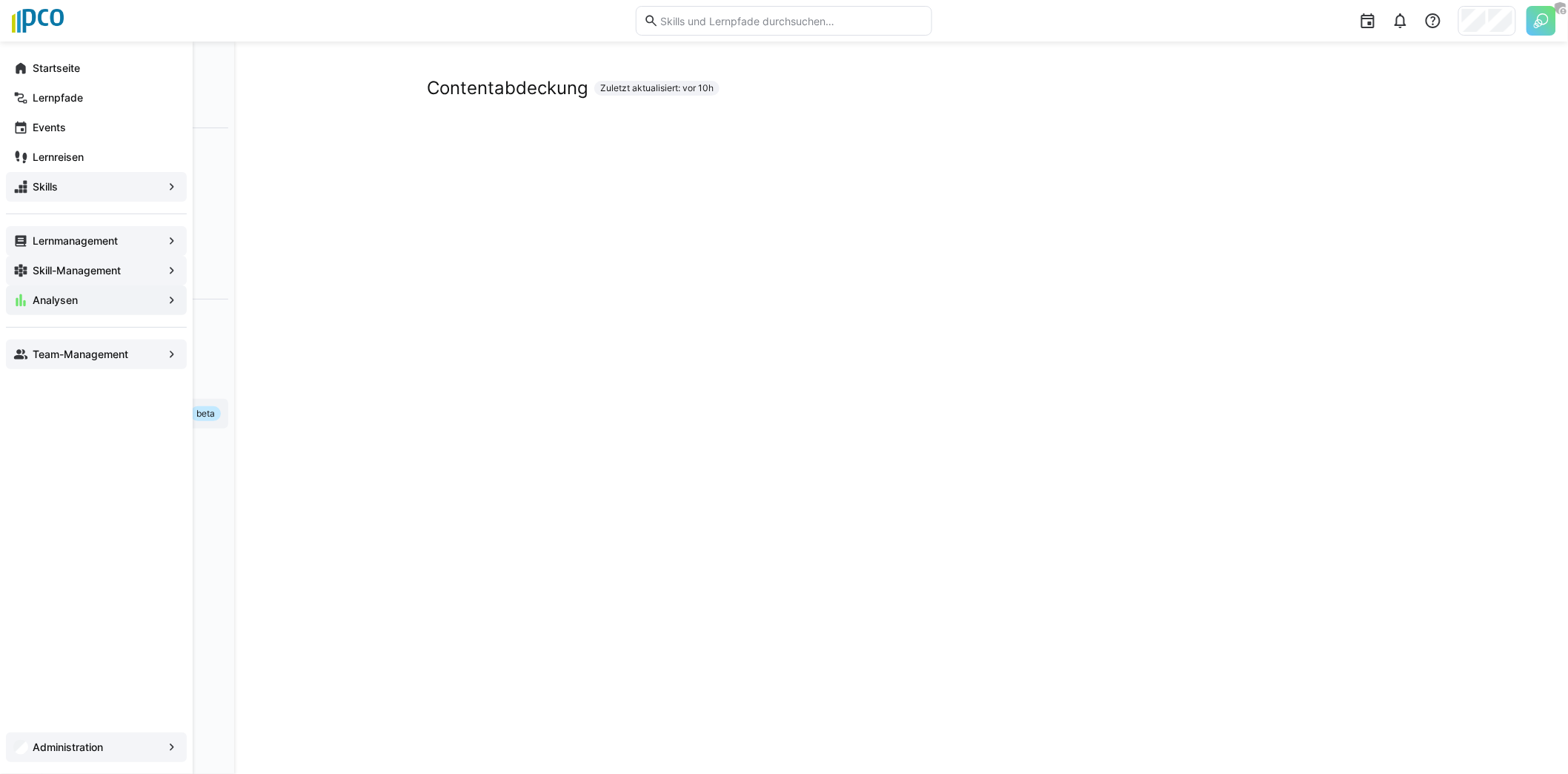
click at [65, 250] on div "Lernmanagement" at bounding box center [96, 241] width 181 height 30
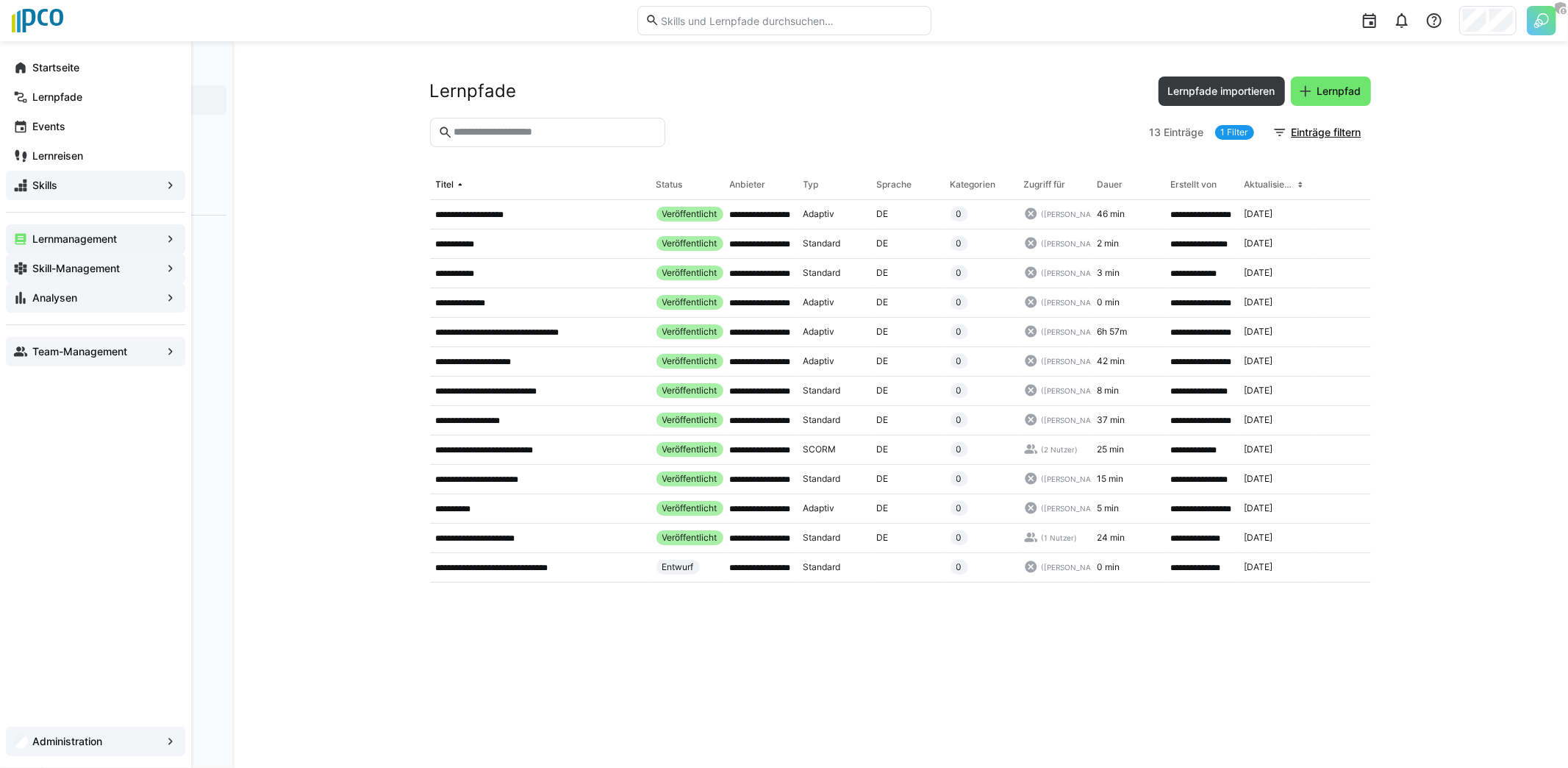
click at [0, 0] on app-navigation-label "Analysen" at bounding box center [0, 0] width 0 height 0
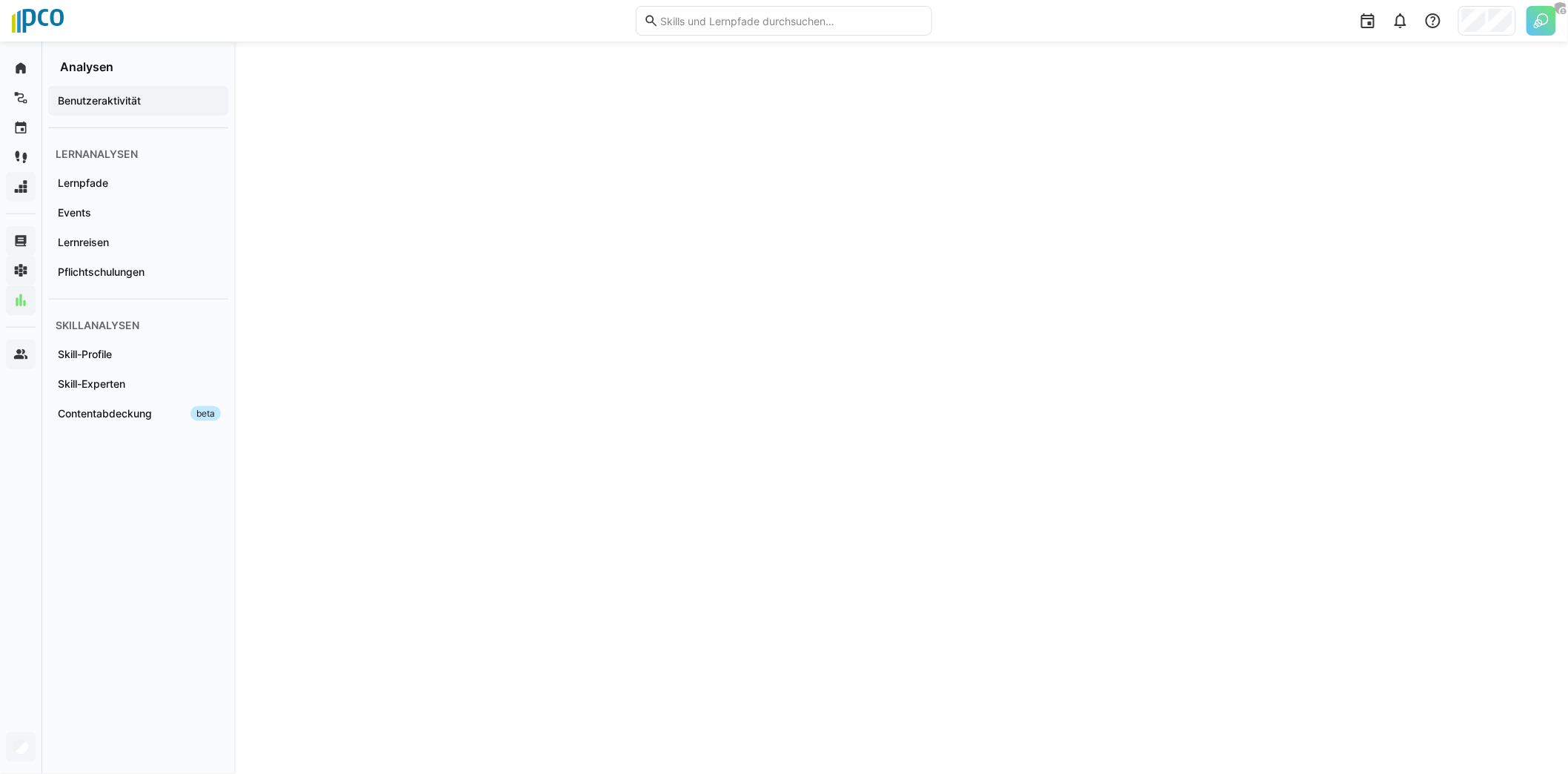
scroll to position [610, 0]
drag, startPoint x: 417, startPoint y: 167, endPoint x: 442, endPoint y: 173, distance: 25.7
click at [149, 182] on span "Lernpfade" at bounding box center [138, 183] width 165 height 15
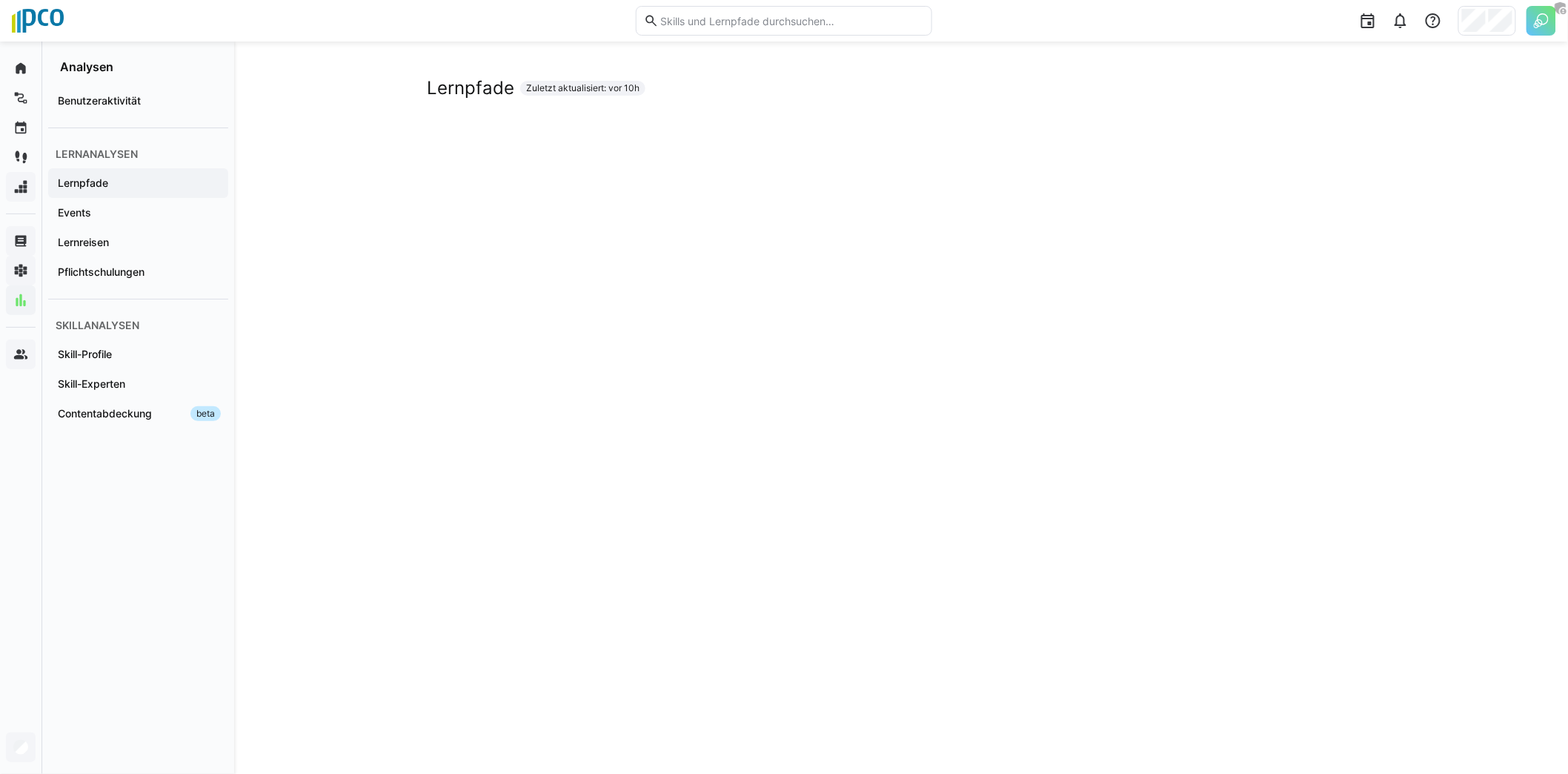
click at [400, 331] on div "Lernpfade Zuletzt aktualisiert: vor 10h" at bounding box center [901, 719] width 1334 height 1355
click at [135, 207] on span "Events" at bounding box center [138, 212] width 165 height 15
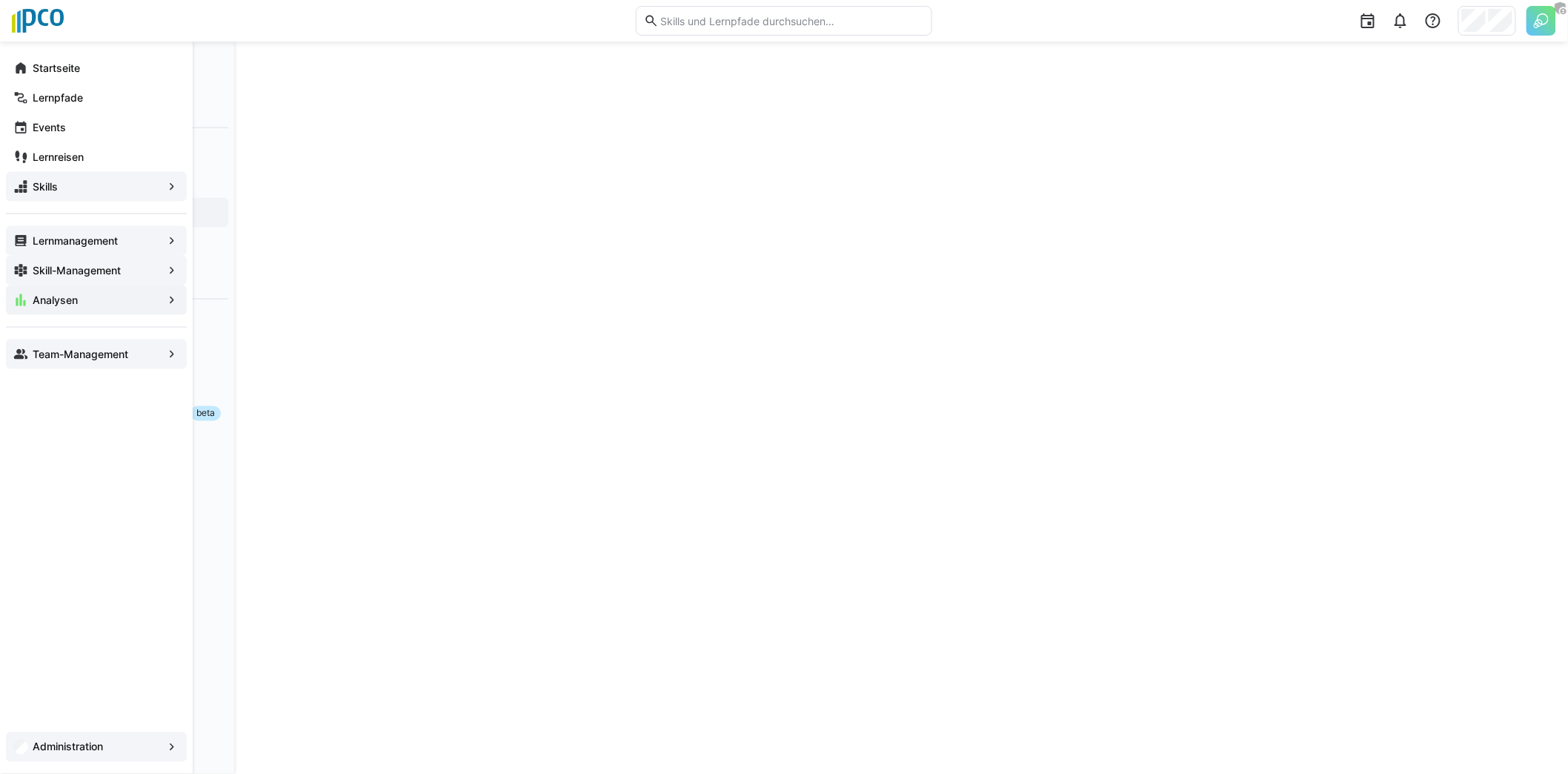
click at [0, 0] on app-navigation-label "Administration" at bounding box center [0, 0] width 0 height 0
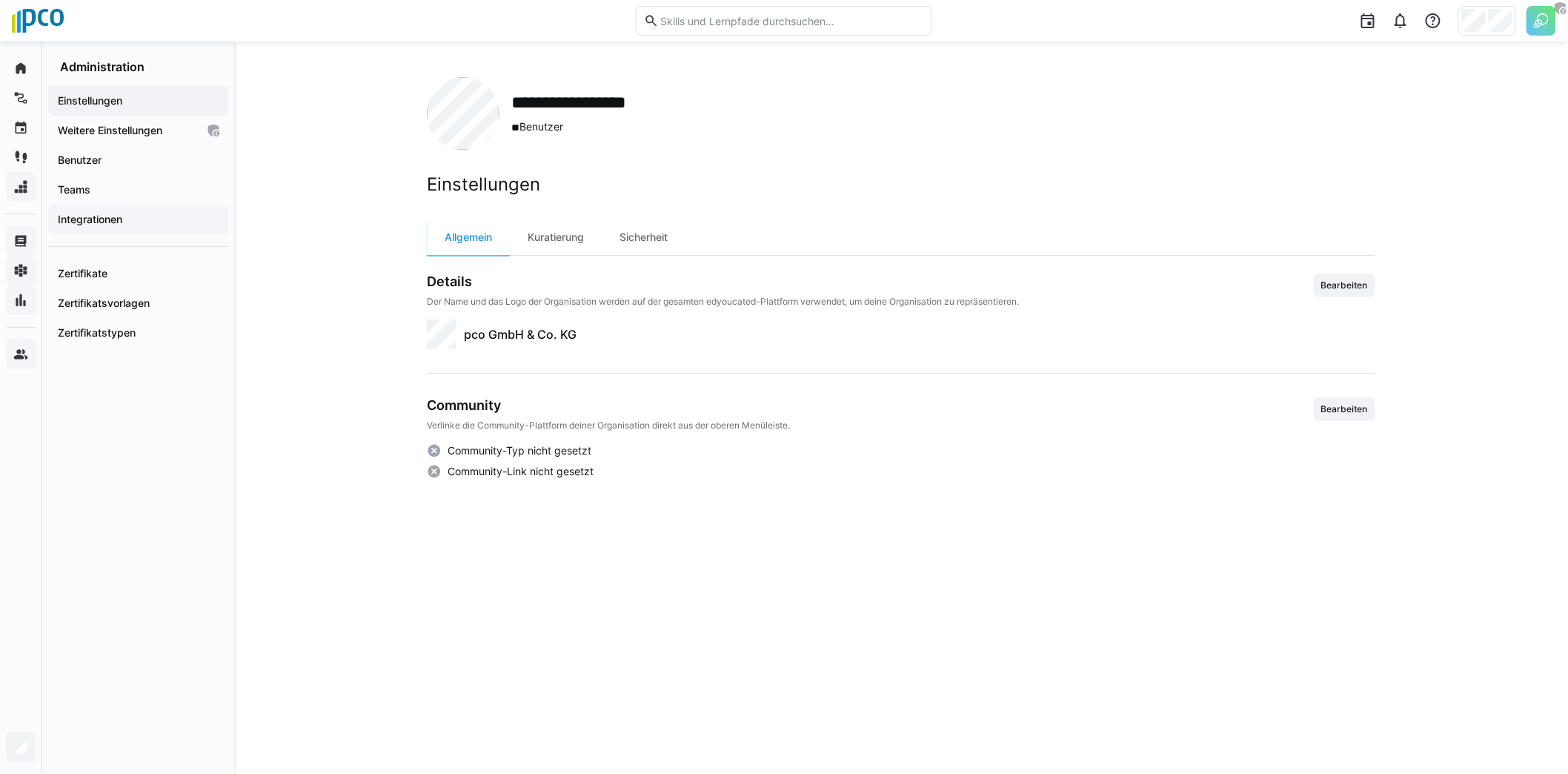
click at [120, 207] on div "Integrationen" at bounding box center [138, 219] width 180 height 30
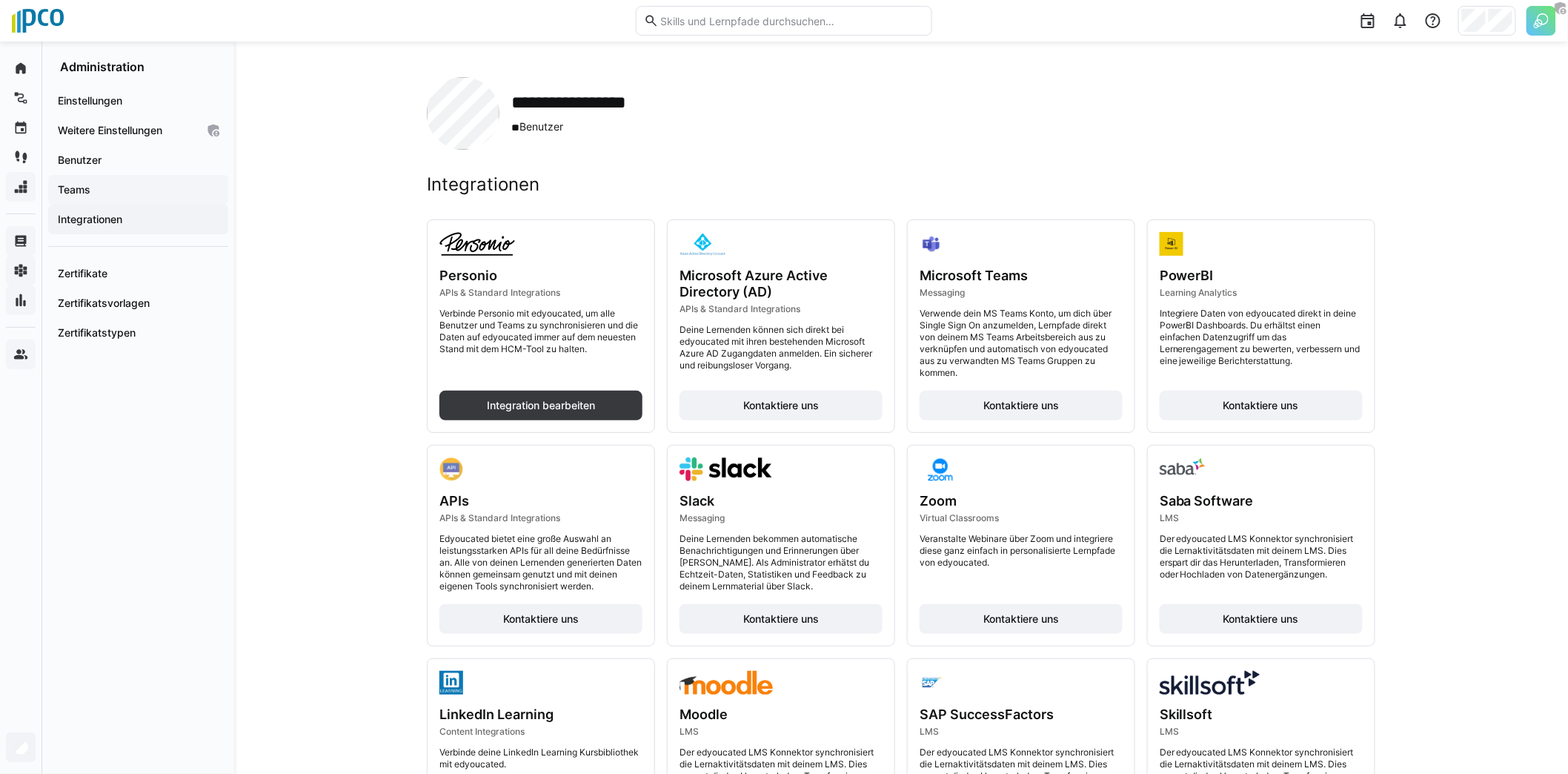
click at [120, 190] on span "Teams" at bounding box center [138, 190] width 165 height 15
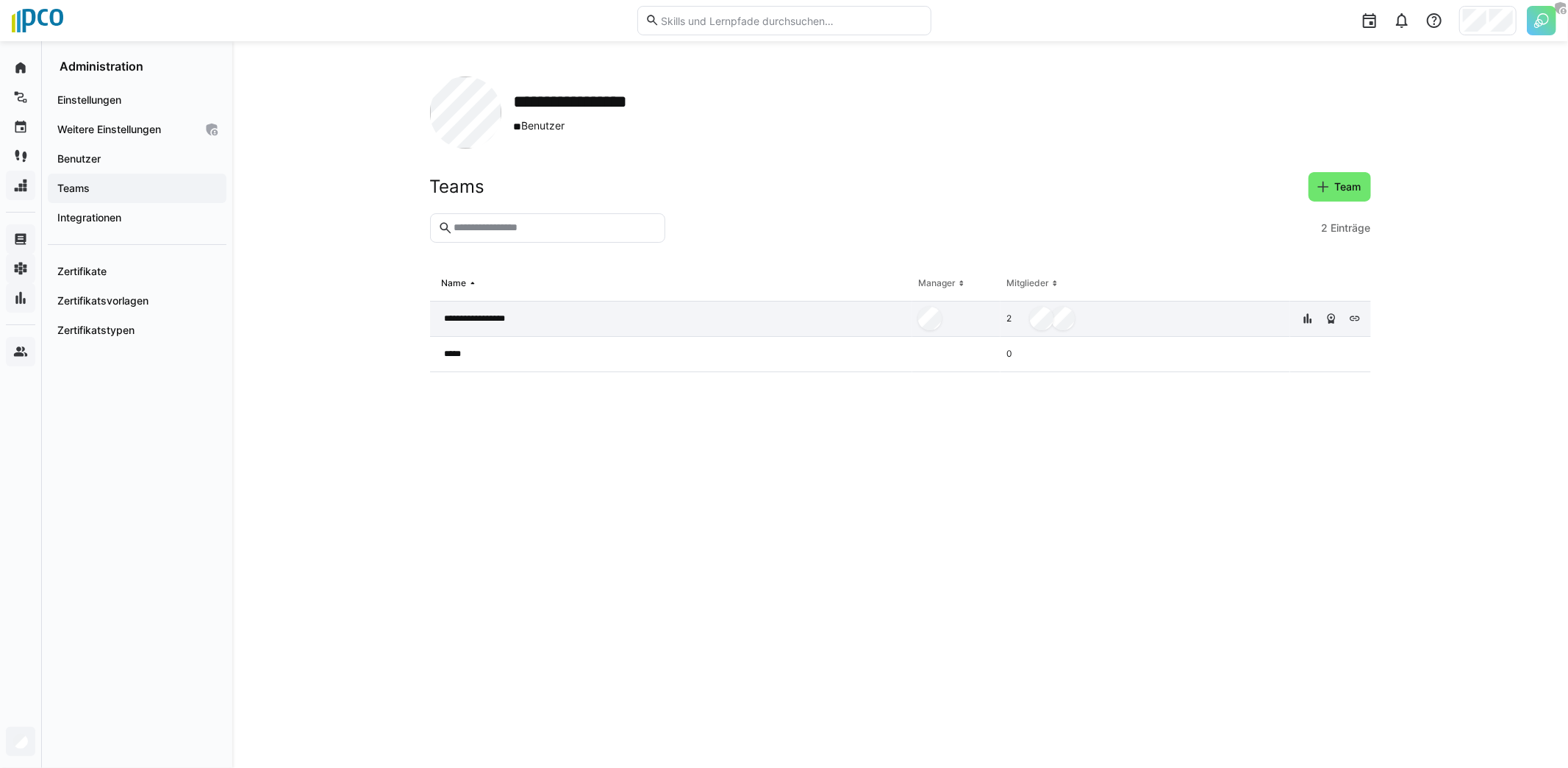
click at [516, 321] on span "**********" at bounding box center [483, 318] width 76 height 12
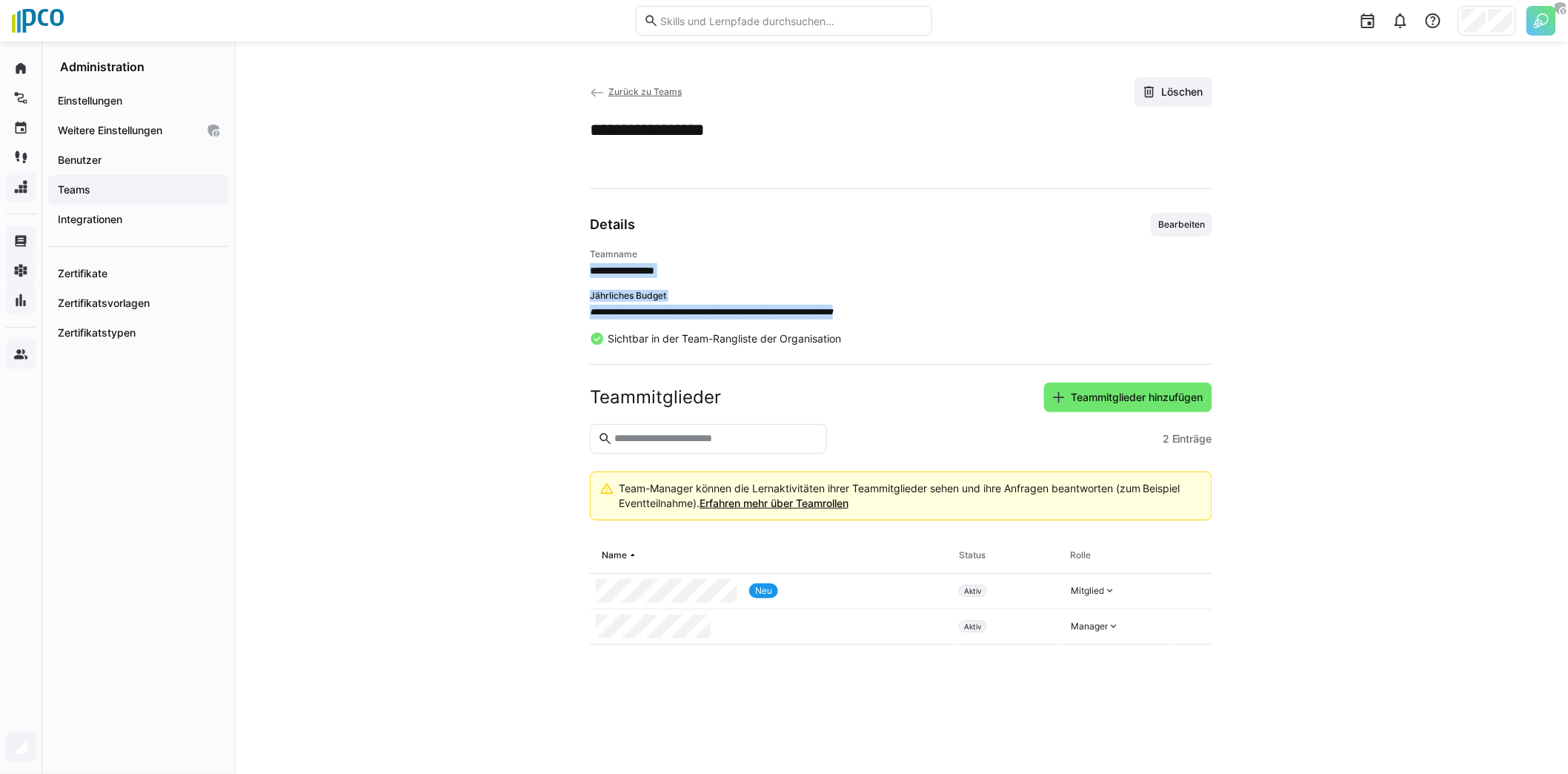
drag, startPoint x: 586, startPoint y: 270, endPoint x: 918, endPoint y: 313, distance: 334.8
click at [918, 313] on app-team-details "**********" at bounding box center [901, 407] width 949 height 661
click at [916, 310] on span "**********" at bounding box center [901, 312] width 623 height 15
drag, startPoint x: 886, startPoint y: 310, endPoint x: 579, endPoint y: 310, distance: 307.0
click at [579, 310] on app-team-details "**********" at bounding box center [901, 407] width 949 height 661
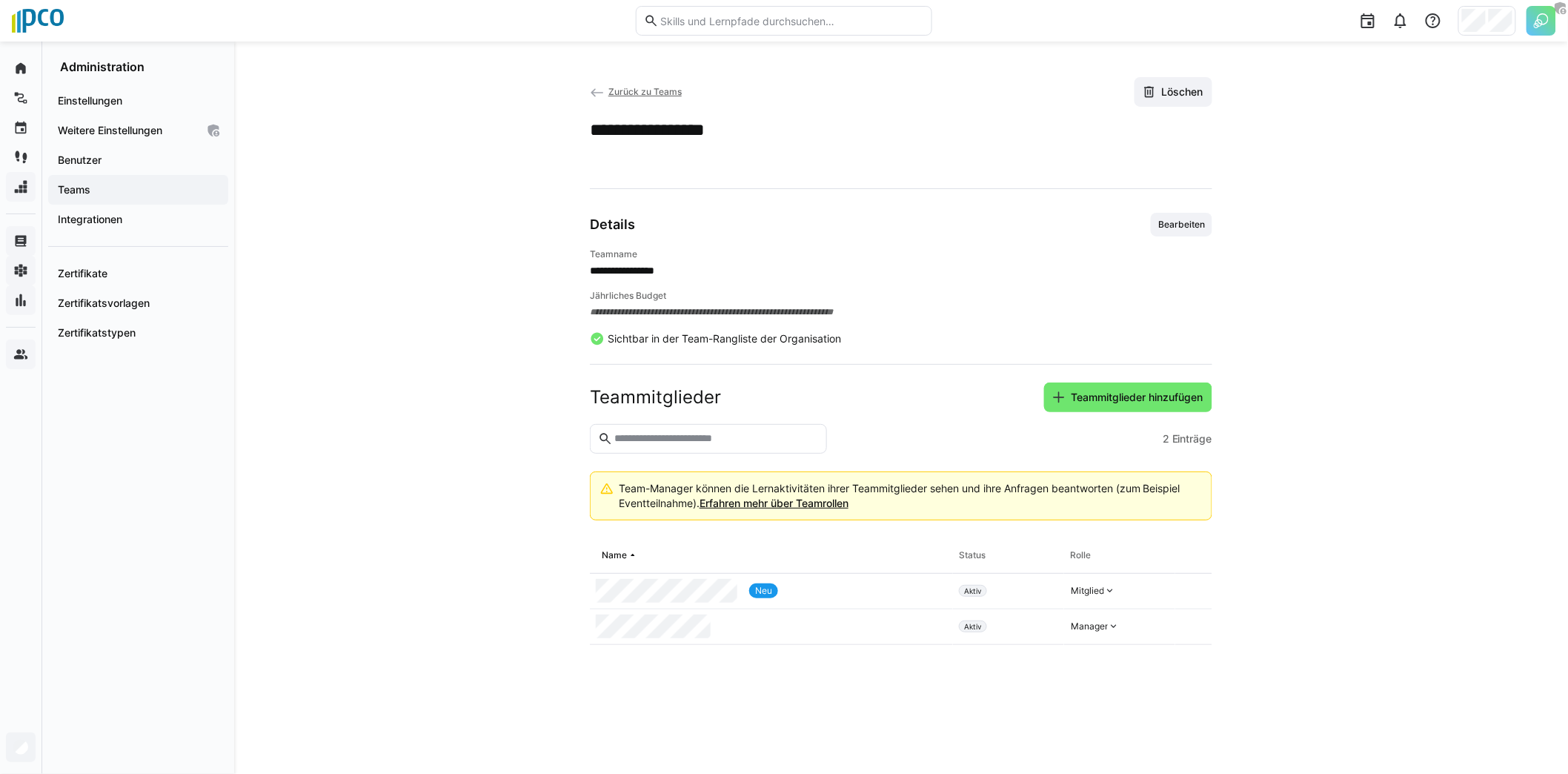
click at [1128, 235] on div "**********" at bounding box center [901, 279] width 623 height 134
click at [1136, 232] on div "Details Bearbeiten" at bounding box center [901, 224] width 623 height 24
click at [1159, 229] on span "Bearbeiten" at bounding box center [1181, 224] width 61 height 24
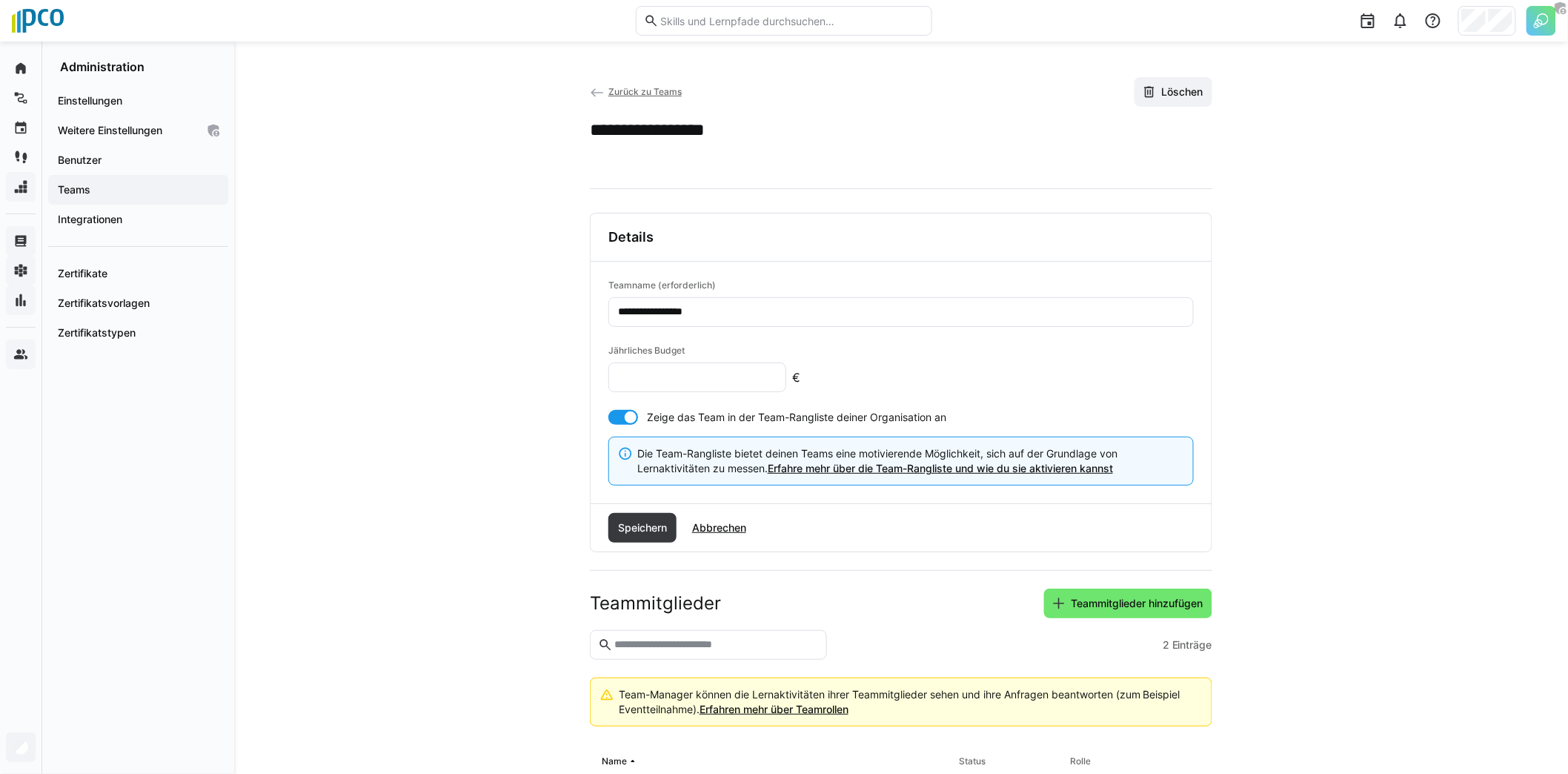
click at [697, 376] on input "number" at bounding box center [697, 377] width 162 height 13
type input "5000"
click at [644, 507] on div "Speichern Abbrechen" at bounding box center [901, 528] width 621 height 47
click at [650, 521] on span "Speichern" at bounding box center [642, 527] width 53 height 15
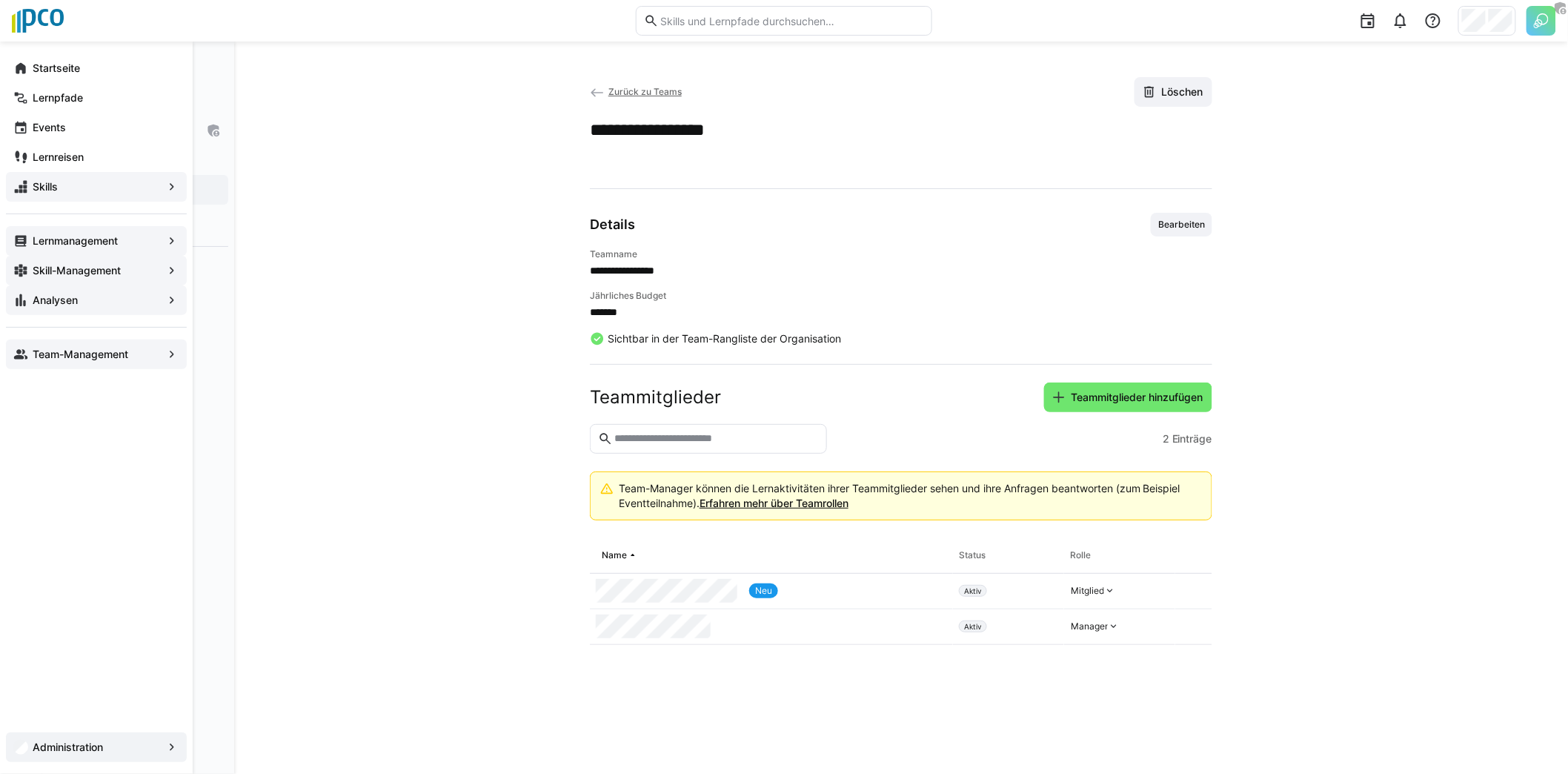
click at [0, 0] on app-navigation-label "Analysen" at bounding box center [0, 0] width 0 height 0
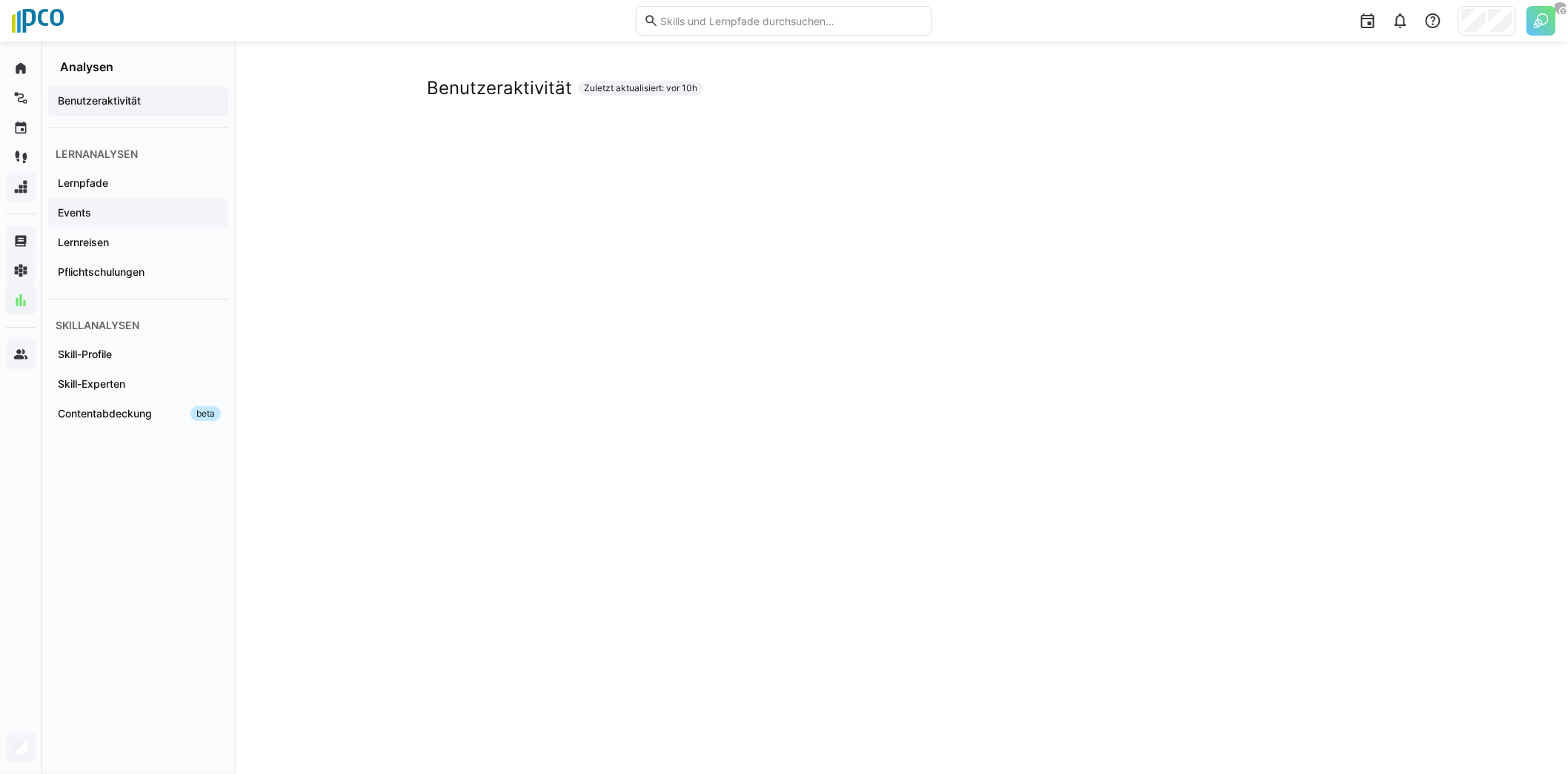
click at [119, 213] on span "Events" at bounding box center [138, 212] width 165 height 15
click at [155, 226] on div "Events" at bounding box center [138, 212] width 180 height 30
click at [162, 238] on span "Lernreisen" at bounding box center [138, 242] width 165 height 15
click at [165, 271] on span "Pflichtschulungen" at bounding box center [138, 272] width 165 height 15
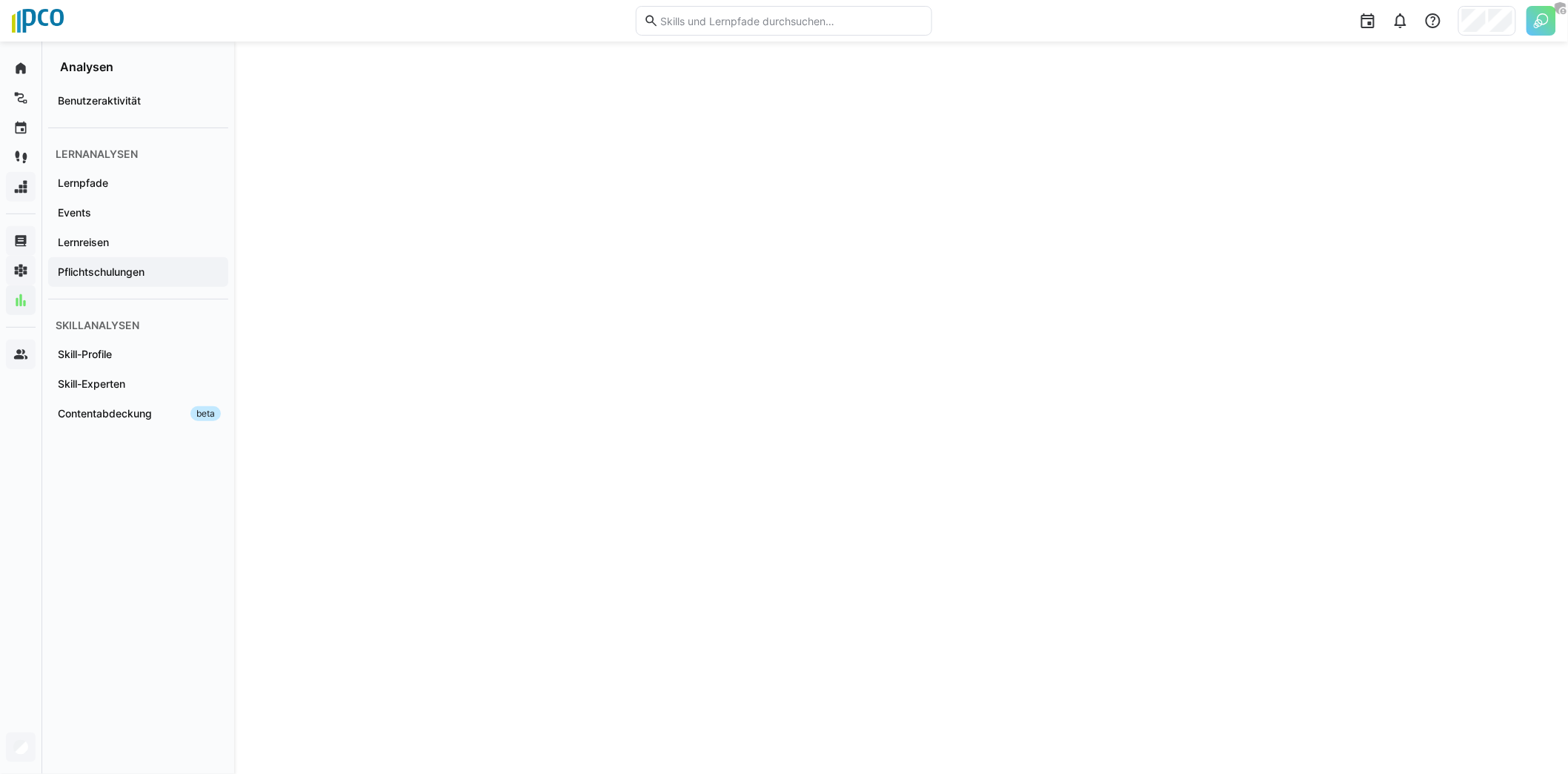
scroll to position [143, 0]
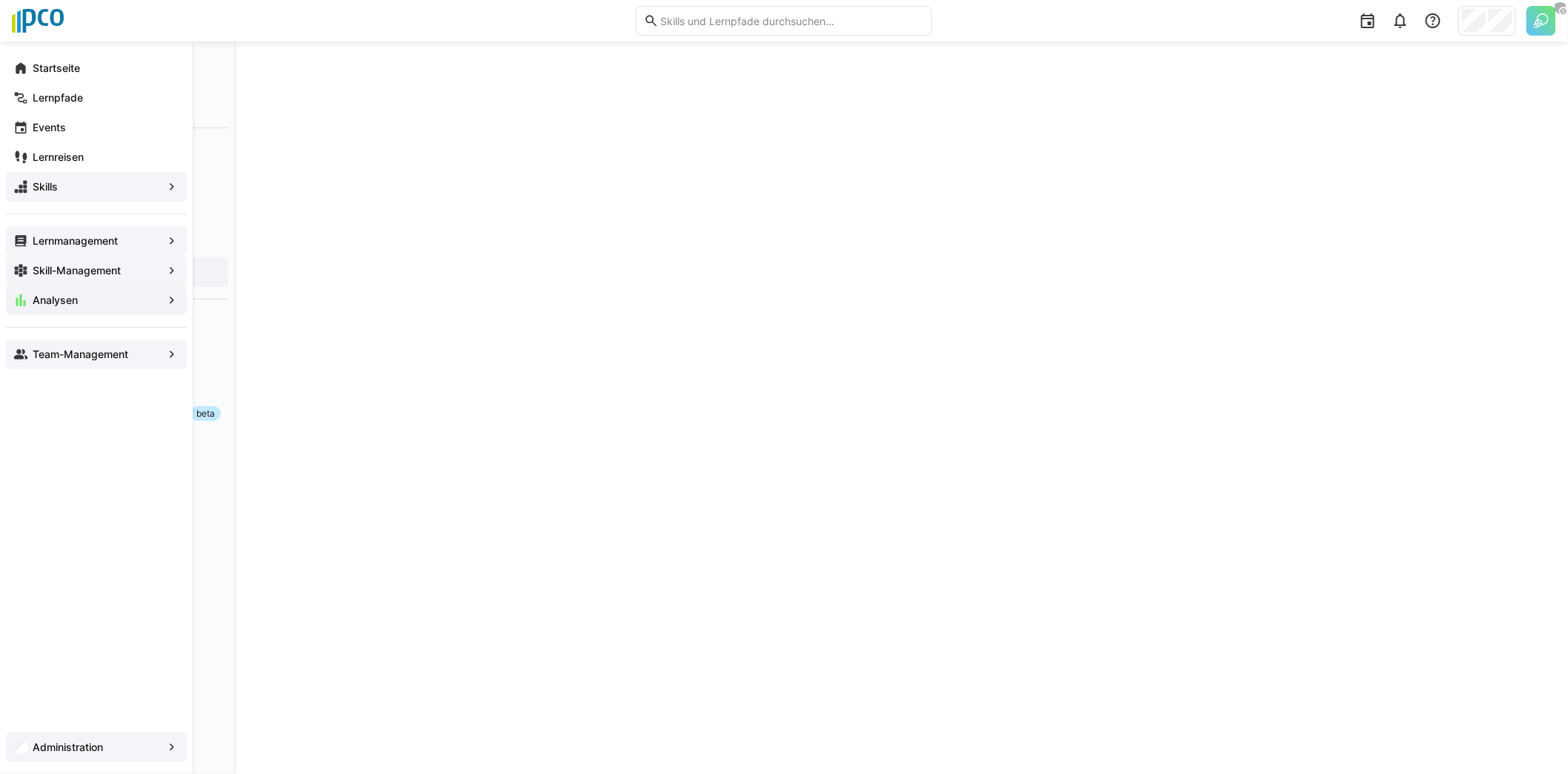
click at [0, 0] on app-navigation-label "Team-Management" at bounding box center [0, 0] width 0 height 0
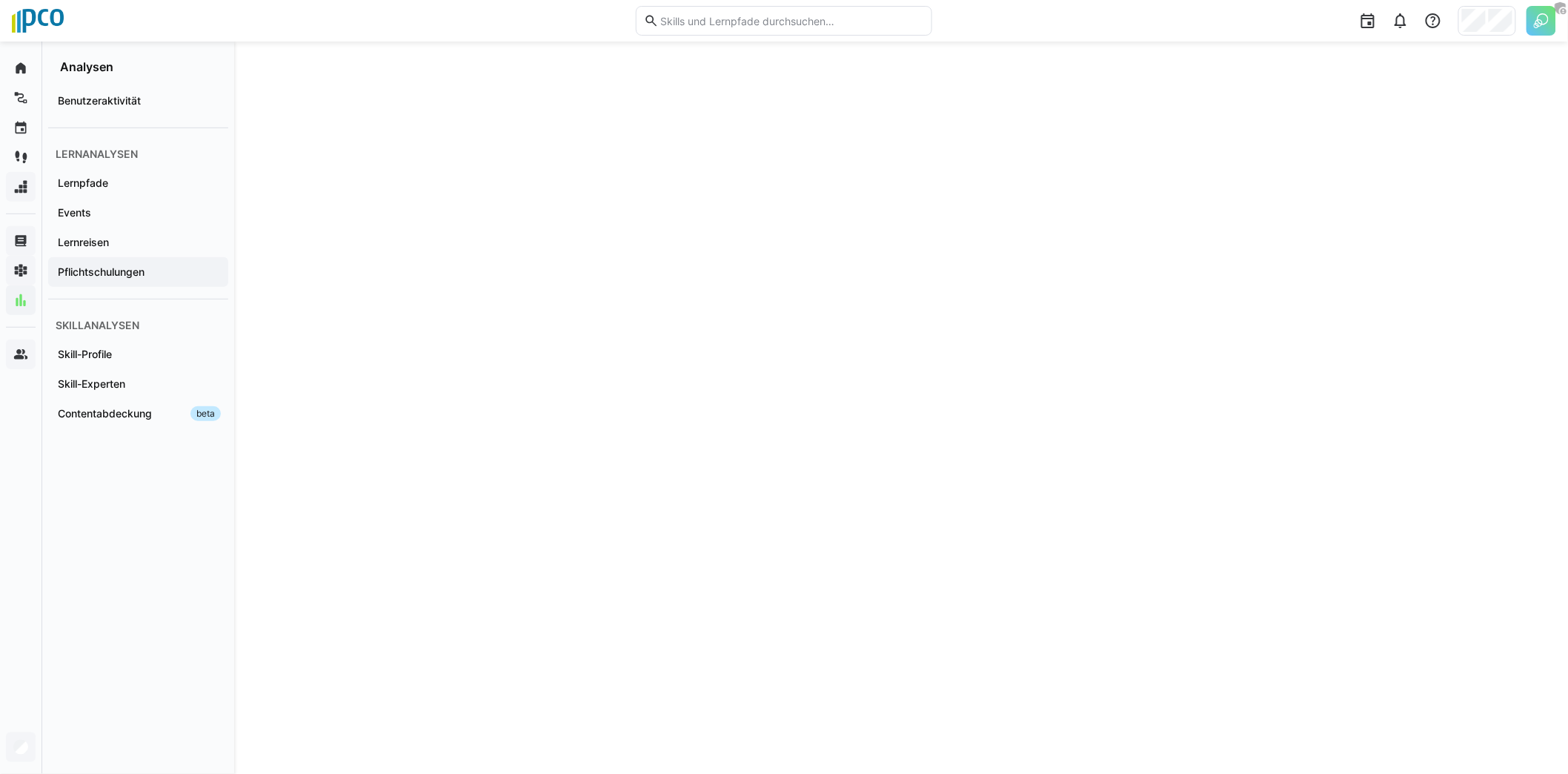
scroll to position [263, 0]
click at [149, 277] on span "Pflichtschulungen" at bounding box center [138, 272] width 165 height 15
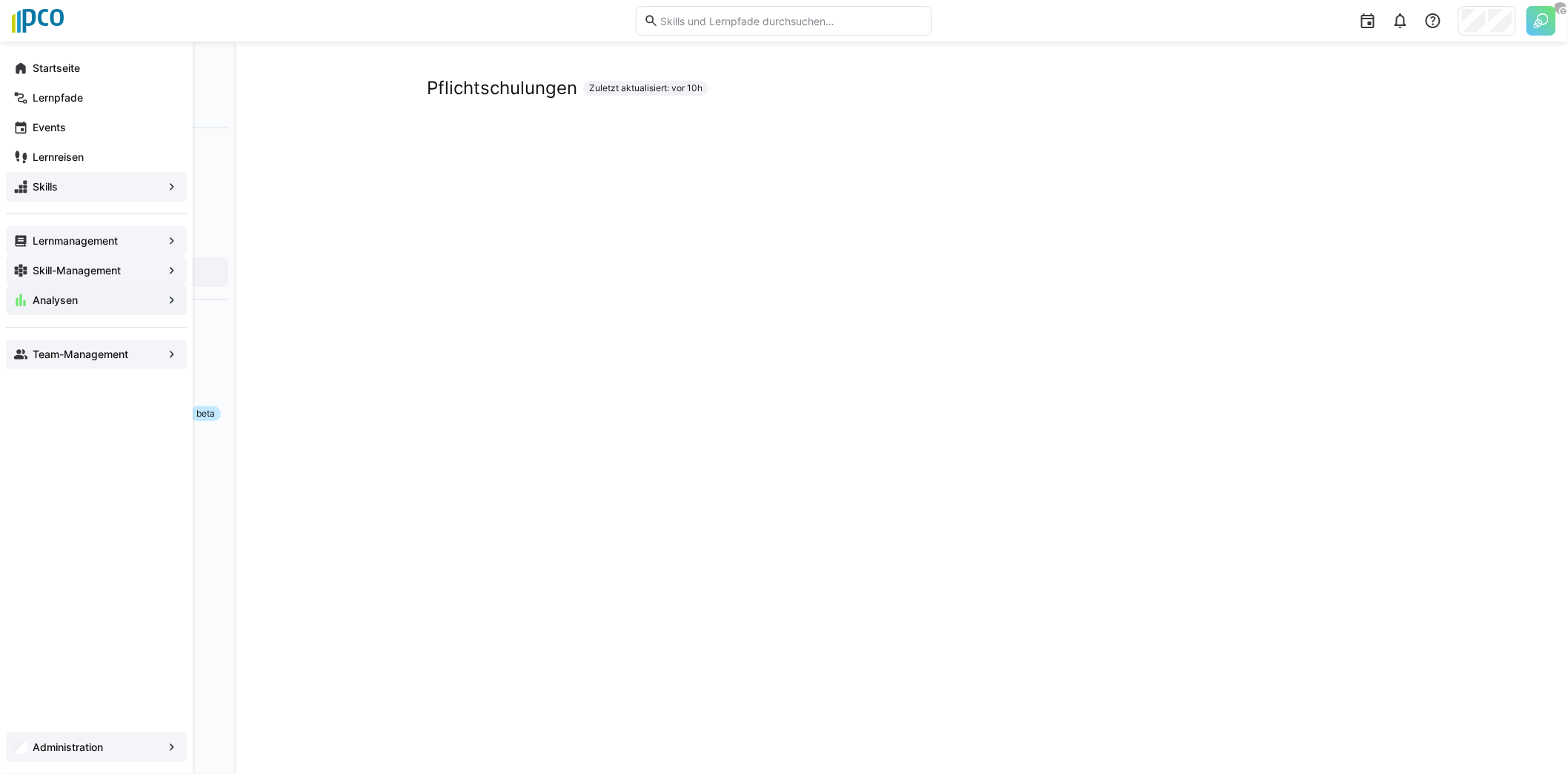
click at [0, 0] on app-navigation-label "Lernmanagement" at bounding box center [0, 0] width 0 height 0
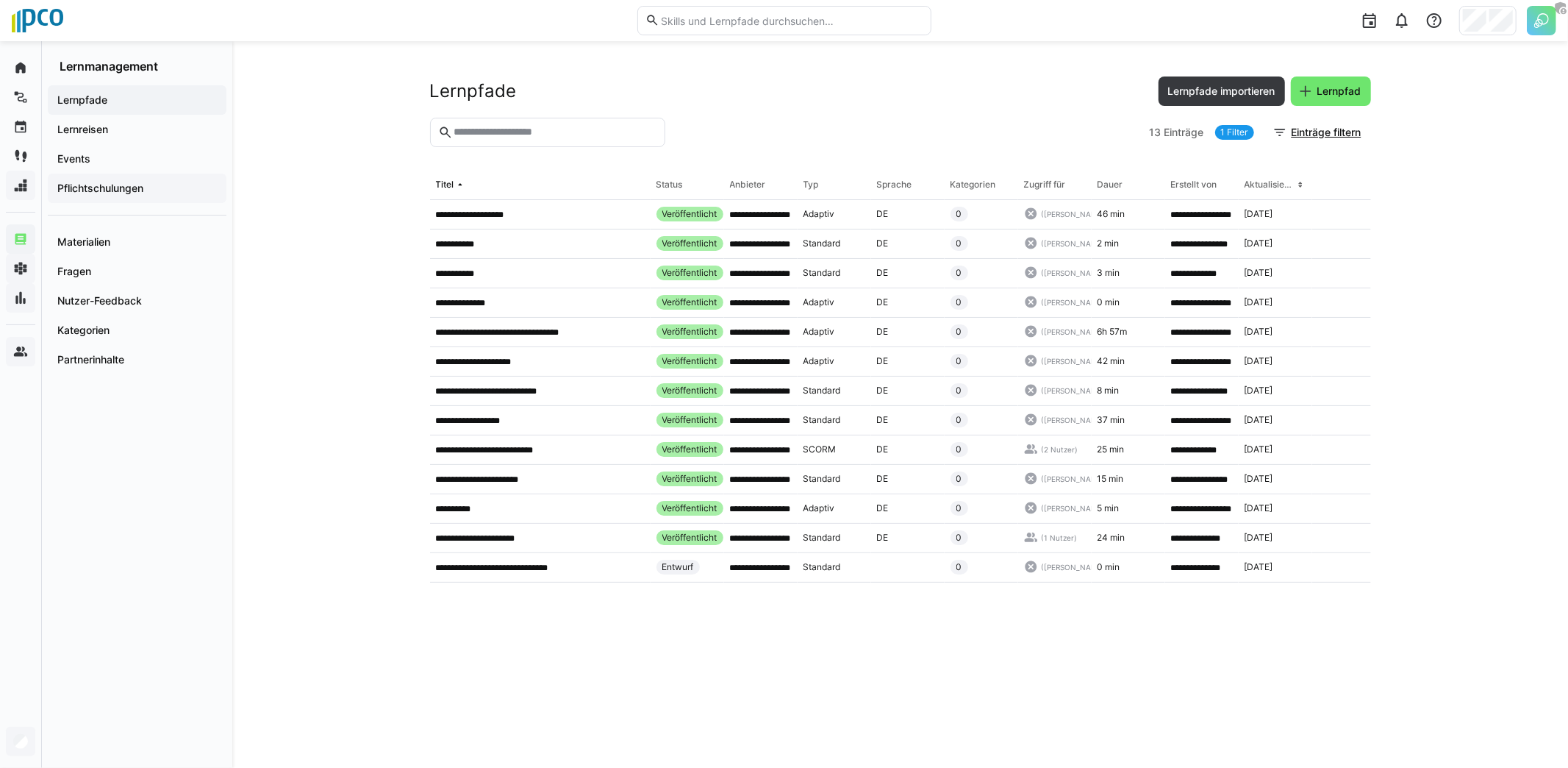
click at [122, 196] on div "Pflichtschulungen" at bounding box center [137, 188] width 179 height 29
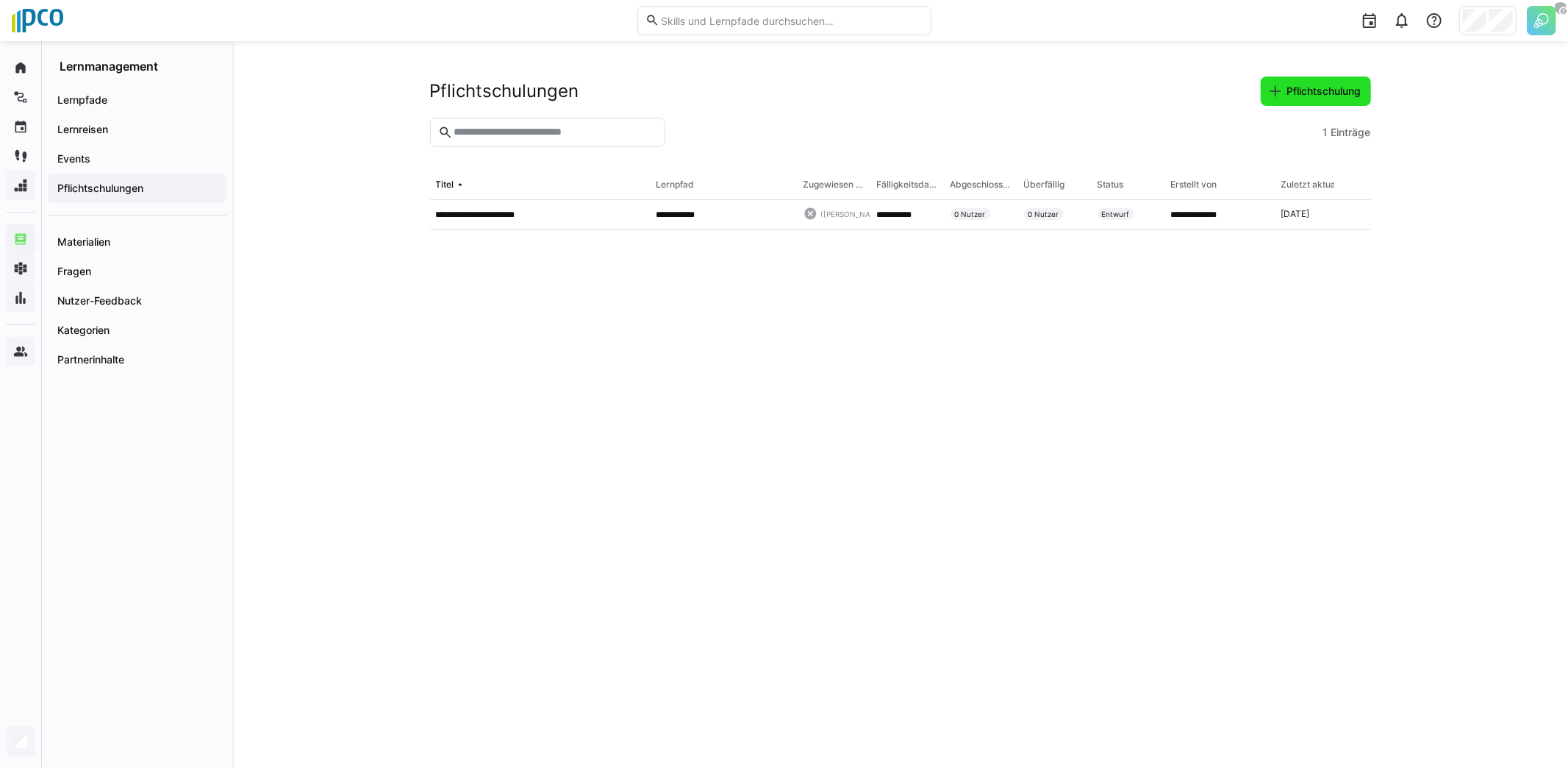
click at [1320, 89] on span "Pflichtschulung" at bounding box center [1324, 91] width 79 height 15
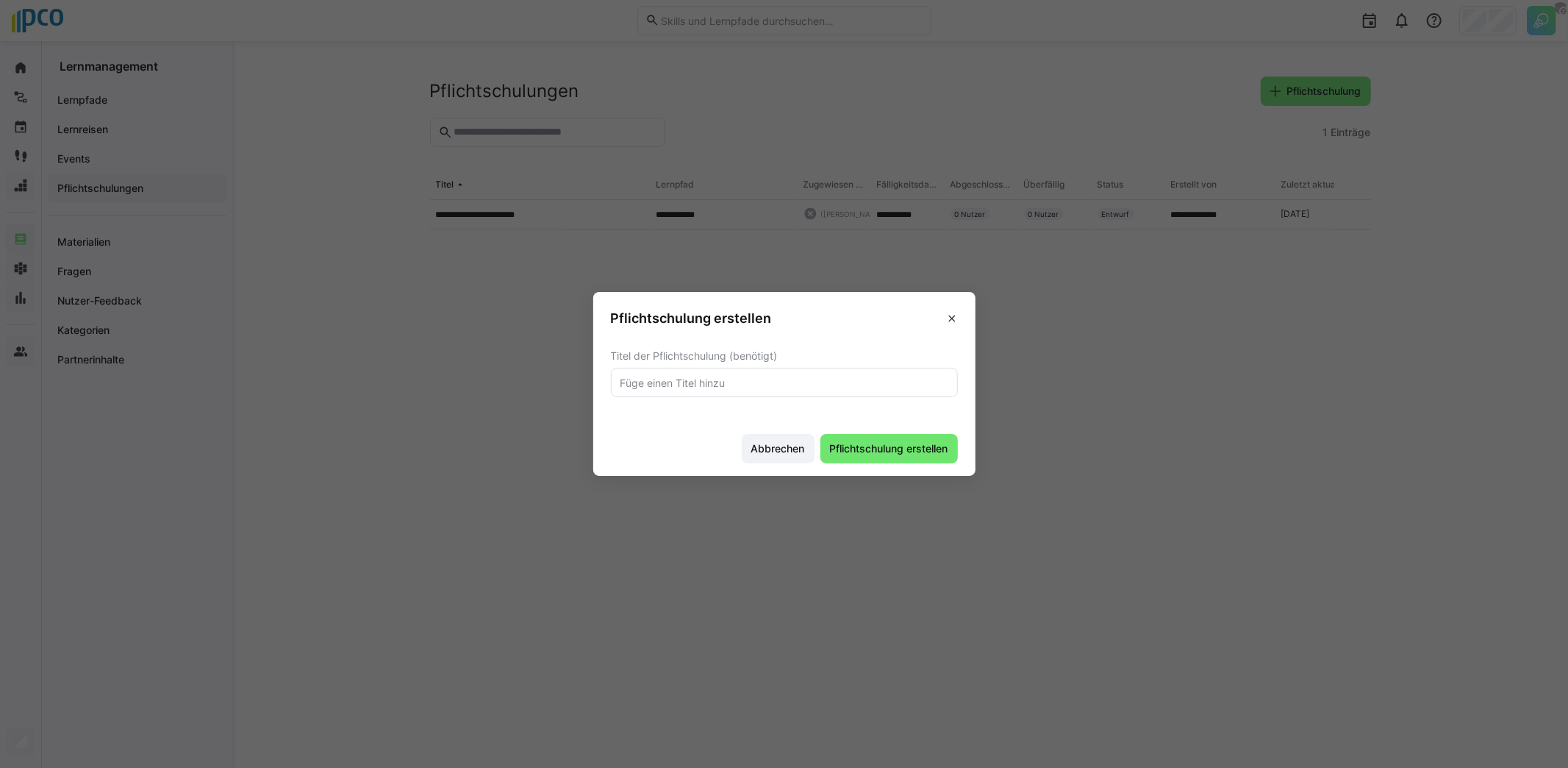
click at [853, 395] on eds-input at bounding box center [784, 382] width 347 height 29
type input "Datenschutz"
click at [821, 433] on button "Pflichtschulung erstellen" at bounding box center [889, 448] width 138 height 29
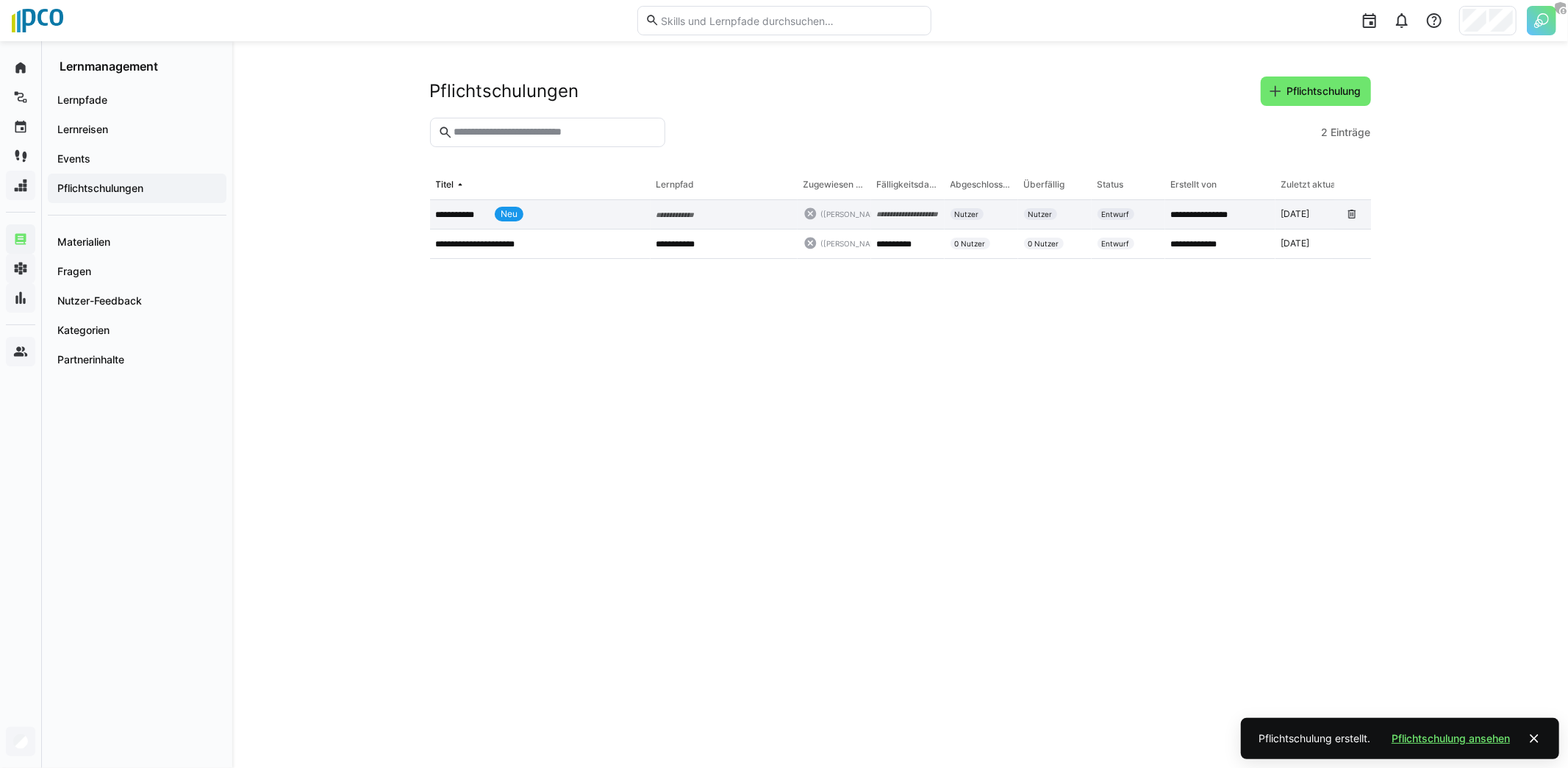
click at [591, 208] on app-table-first-column "**********" at bounding box center [540, 213] width 209 height 15
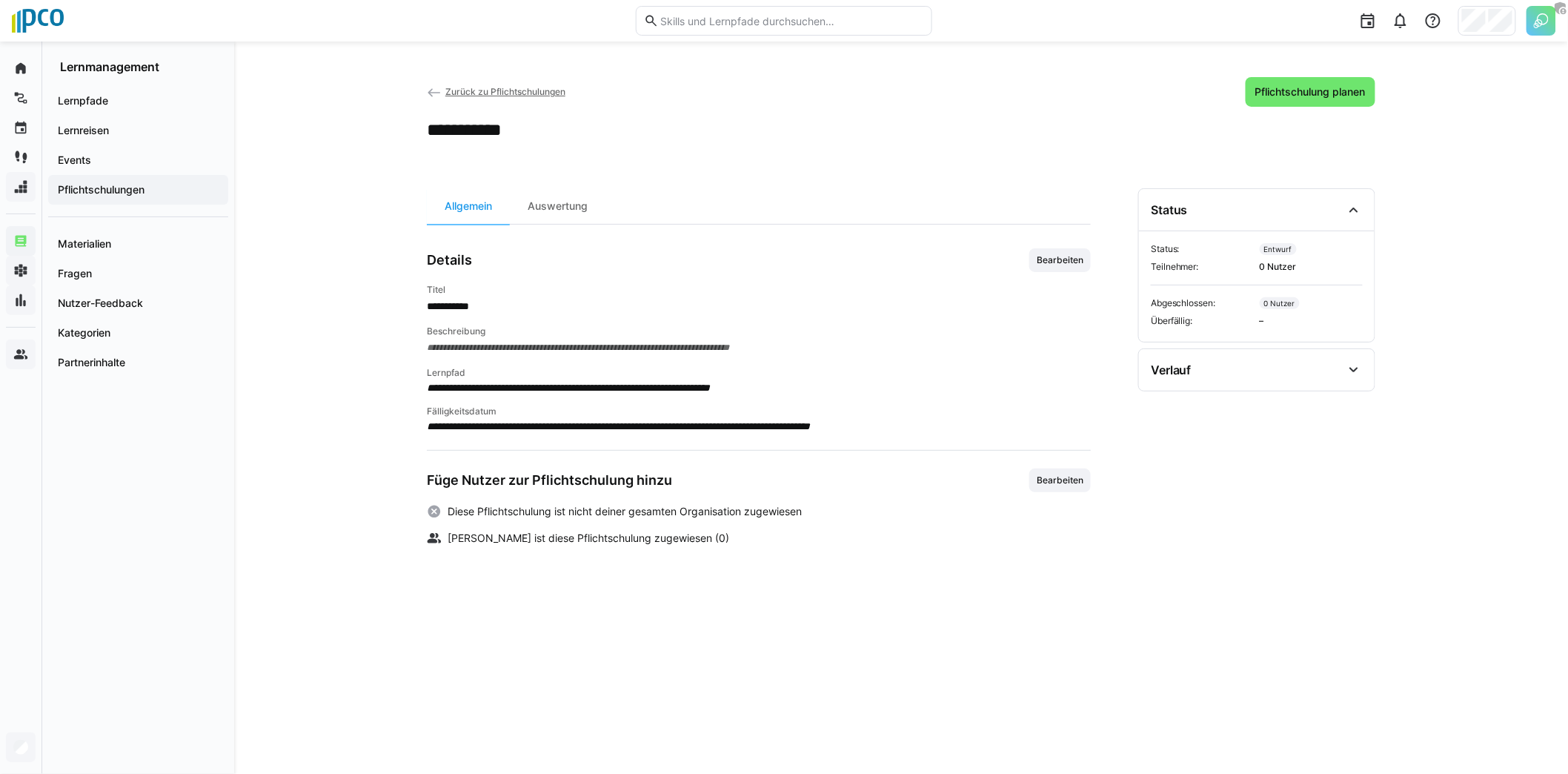
click at [1074, 261] on span "Bearbeiten" at bounding box center [1060, 260] width 50 height 12
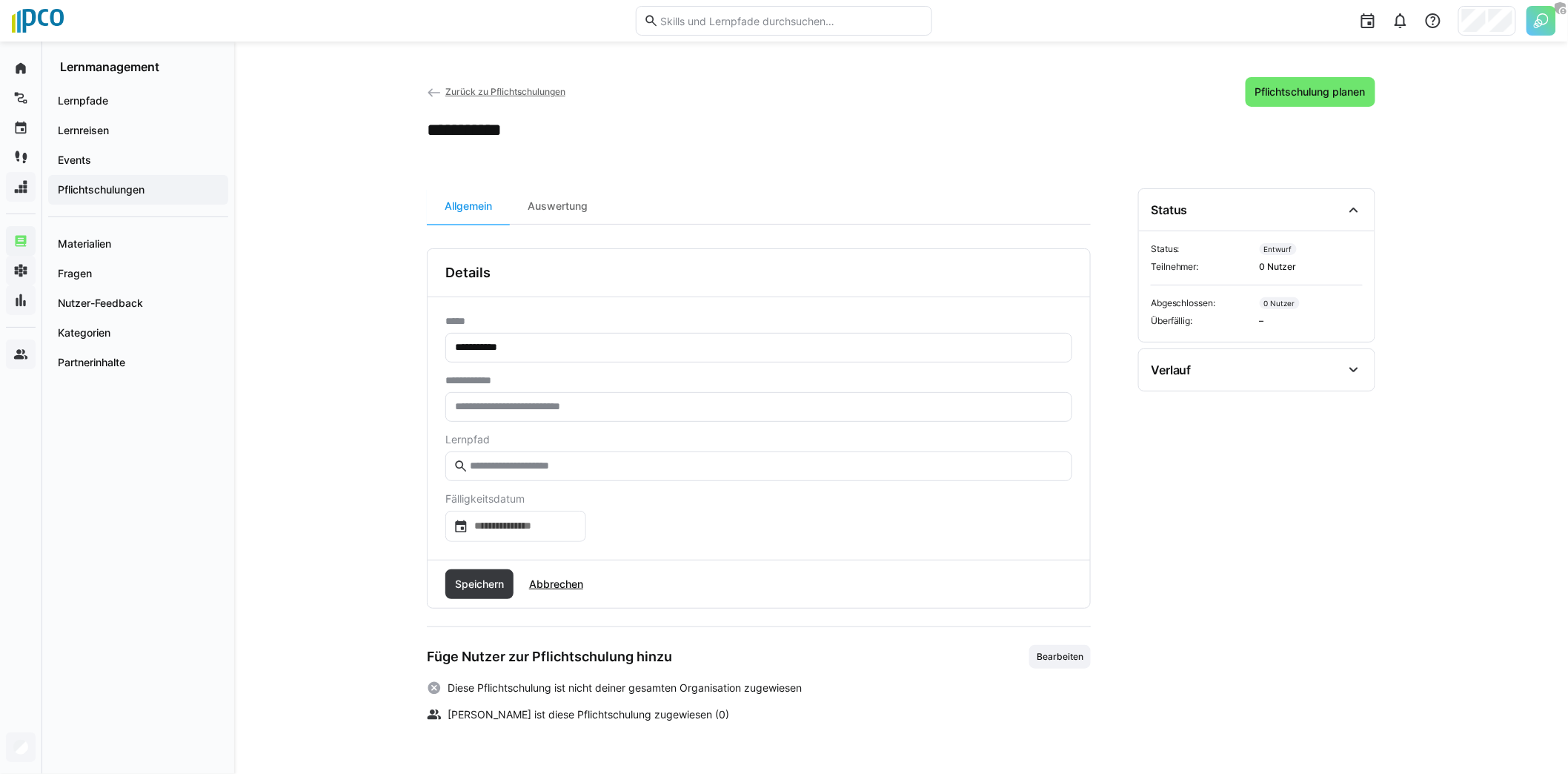
click at [559, 397] on eds-input at bounding box center [759, 407] width 627 height 30
type input "***"
click at [536, 469] on input "text" at bounding box center [766, 466] width 596 height 13
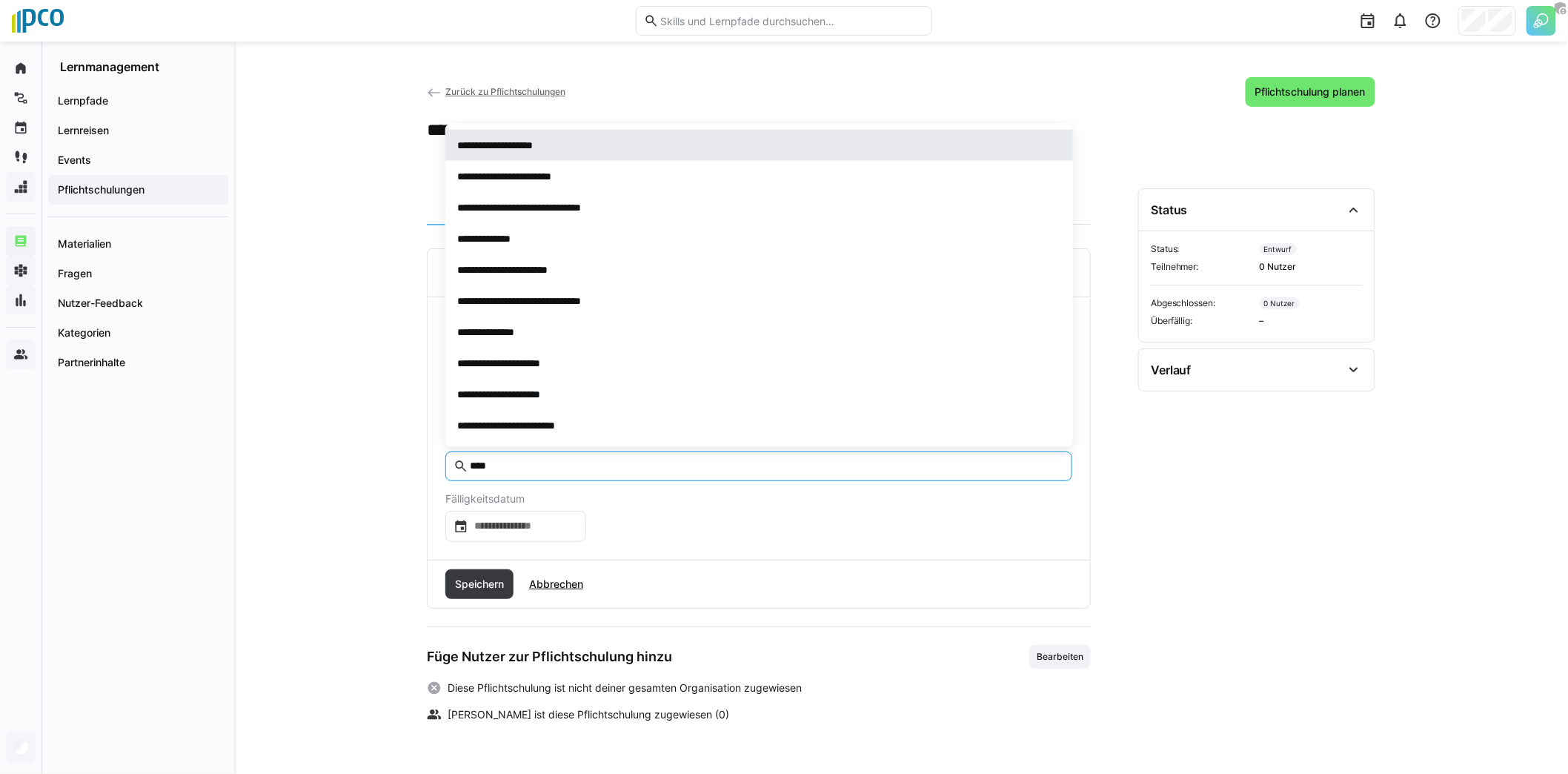
type input "****"
click at [563, 149] on div "**********" at bounding box center [758, 145] width 604 height 15
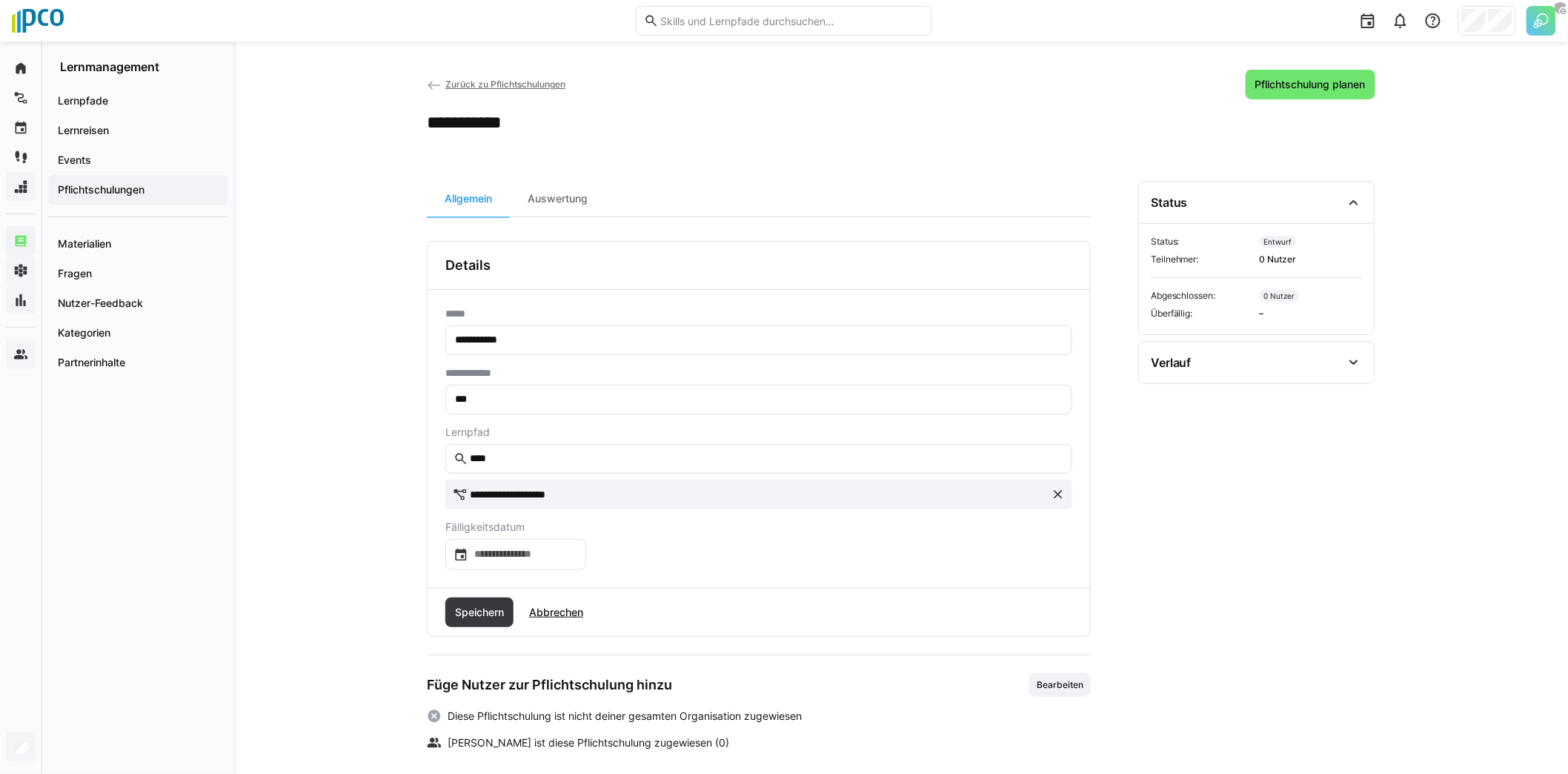
scroll to position [15, 0]
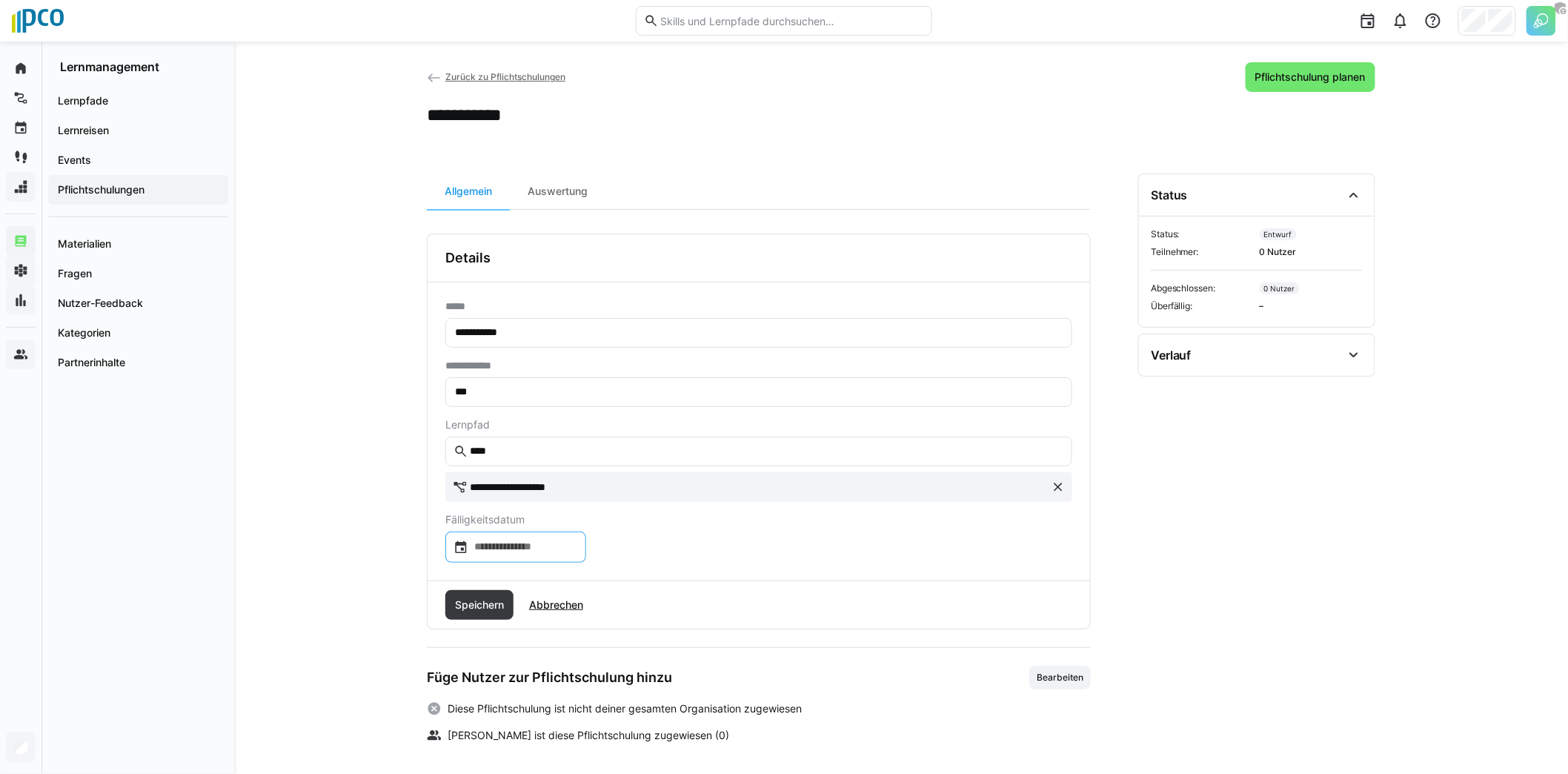
click at [526, 540] on input at bounding box center [523, 547] width 110 height 15
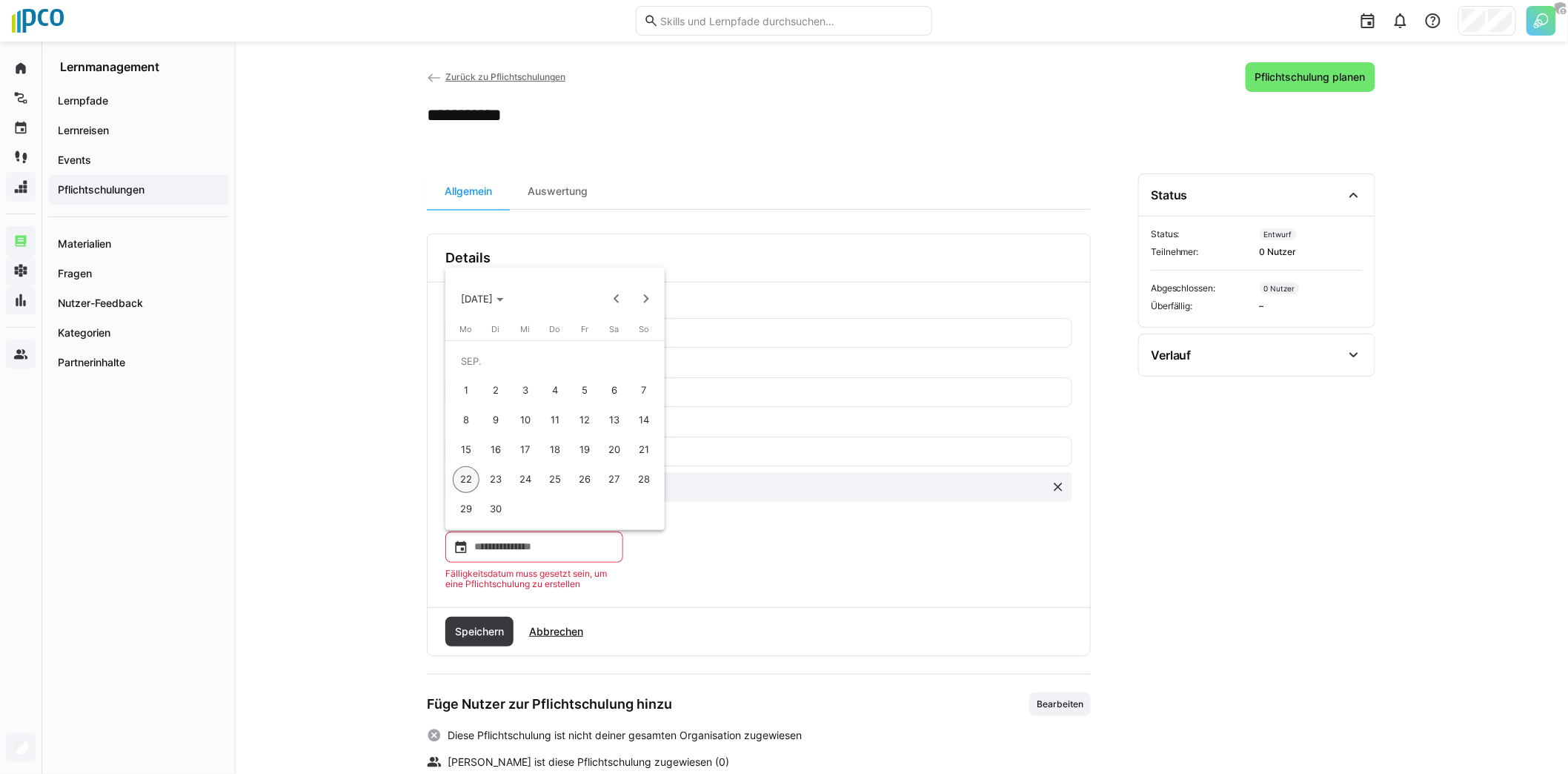
click at [488, 506] on span "30" at bounding box center [495, 508] width 27 height 27
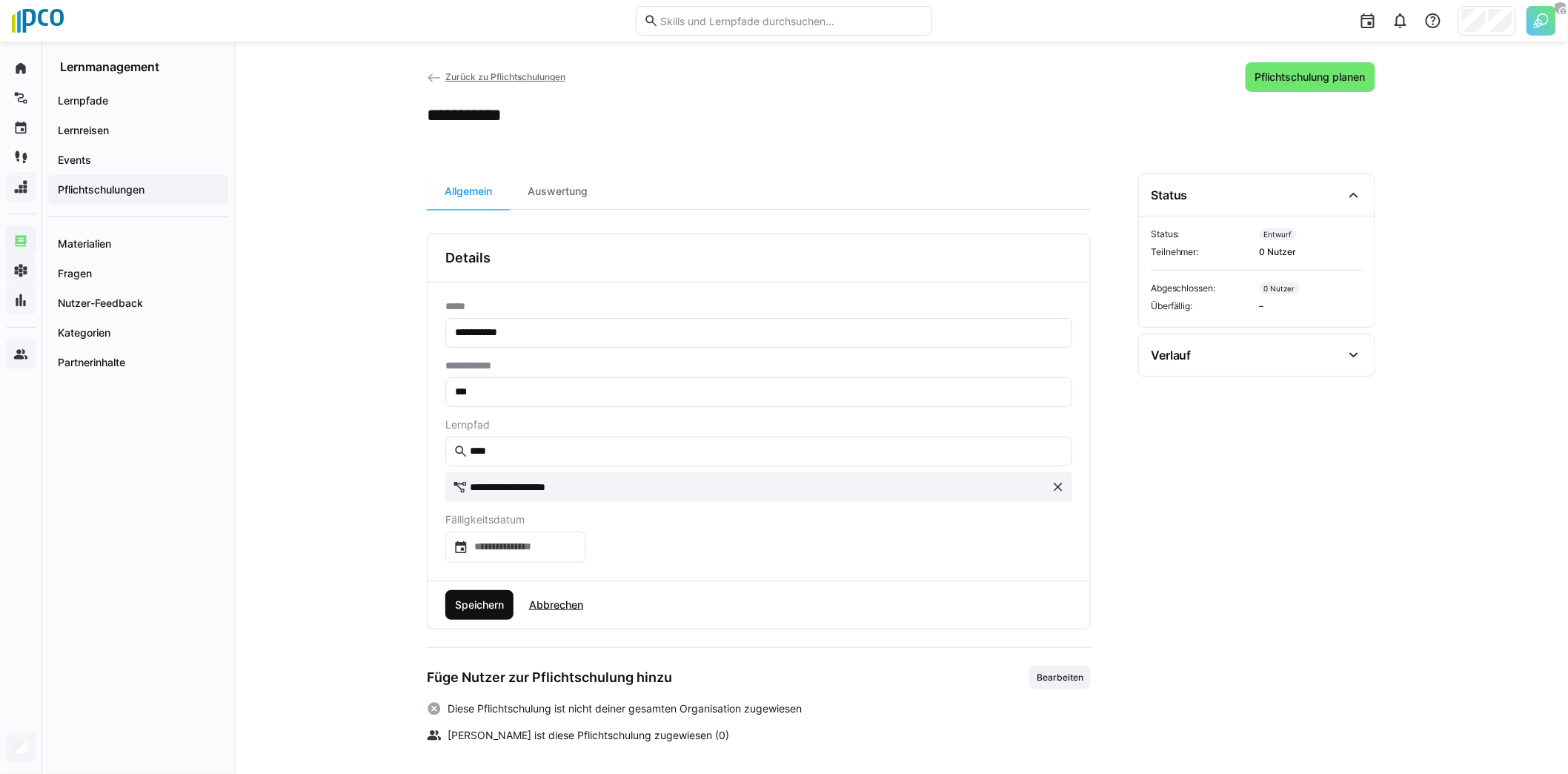
click at [483, 606] on span "Speichern" at bounding box center [479, 605] width 53 height 15
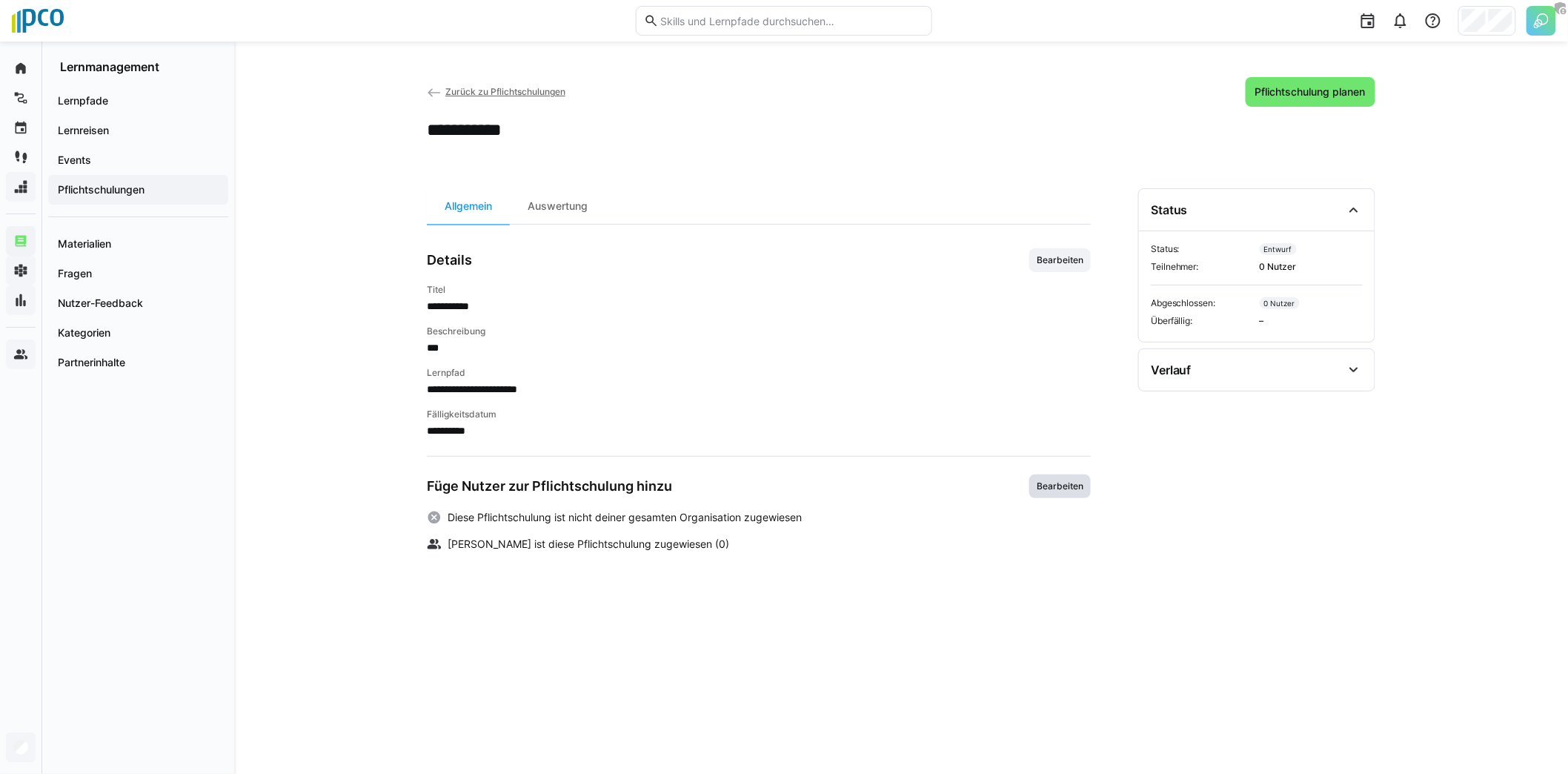
click at [1053, 488] on span "Bearbeiten" at bounding box center [1060, 487] width 50 height 12
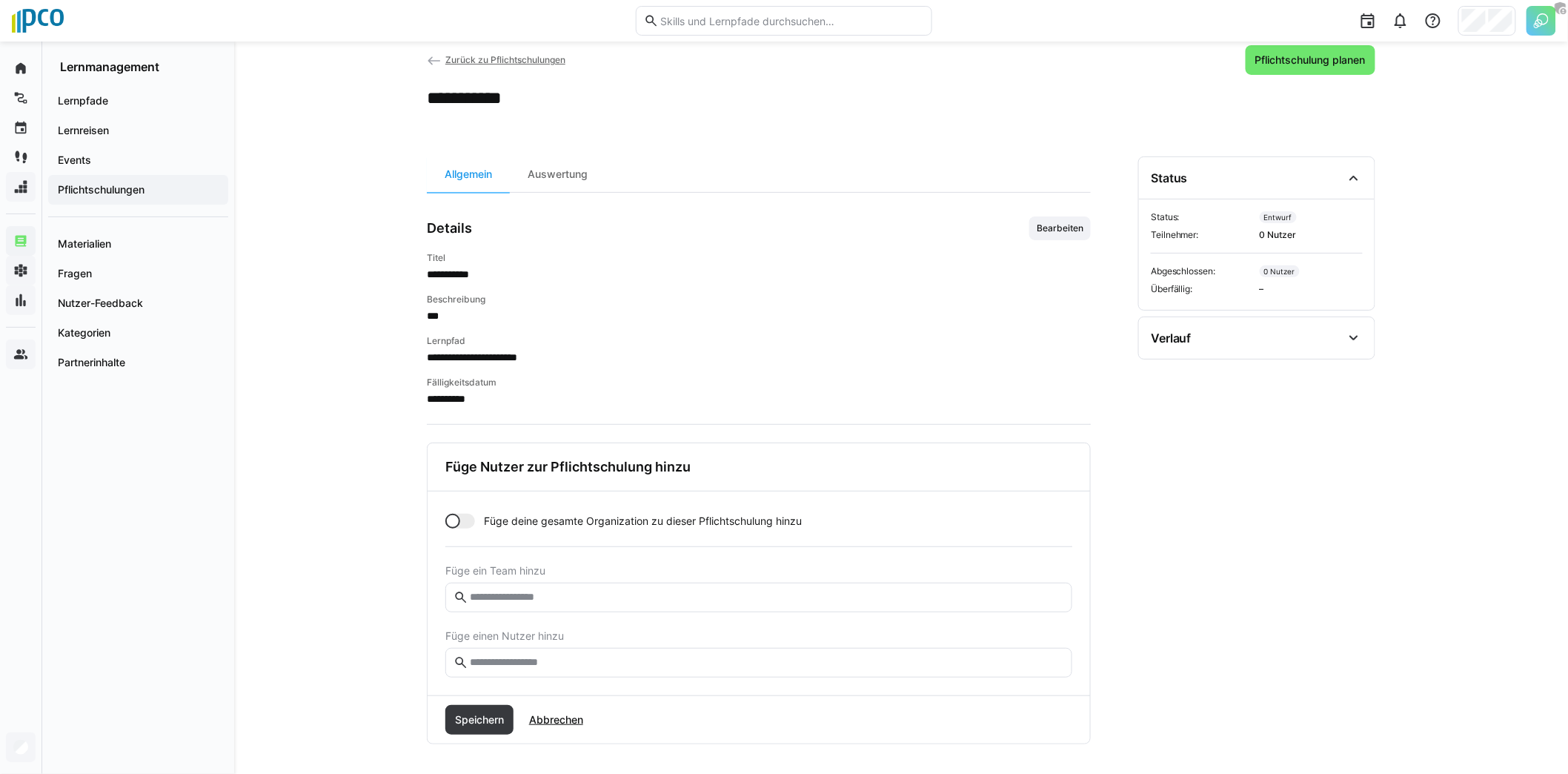
scroll to position [33, 0]
click at [548, 661] on input "text" at bounding box center [766, 660] width 596 height 13
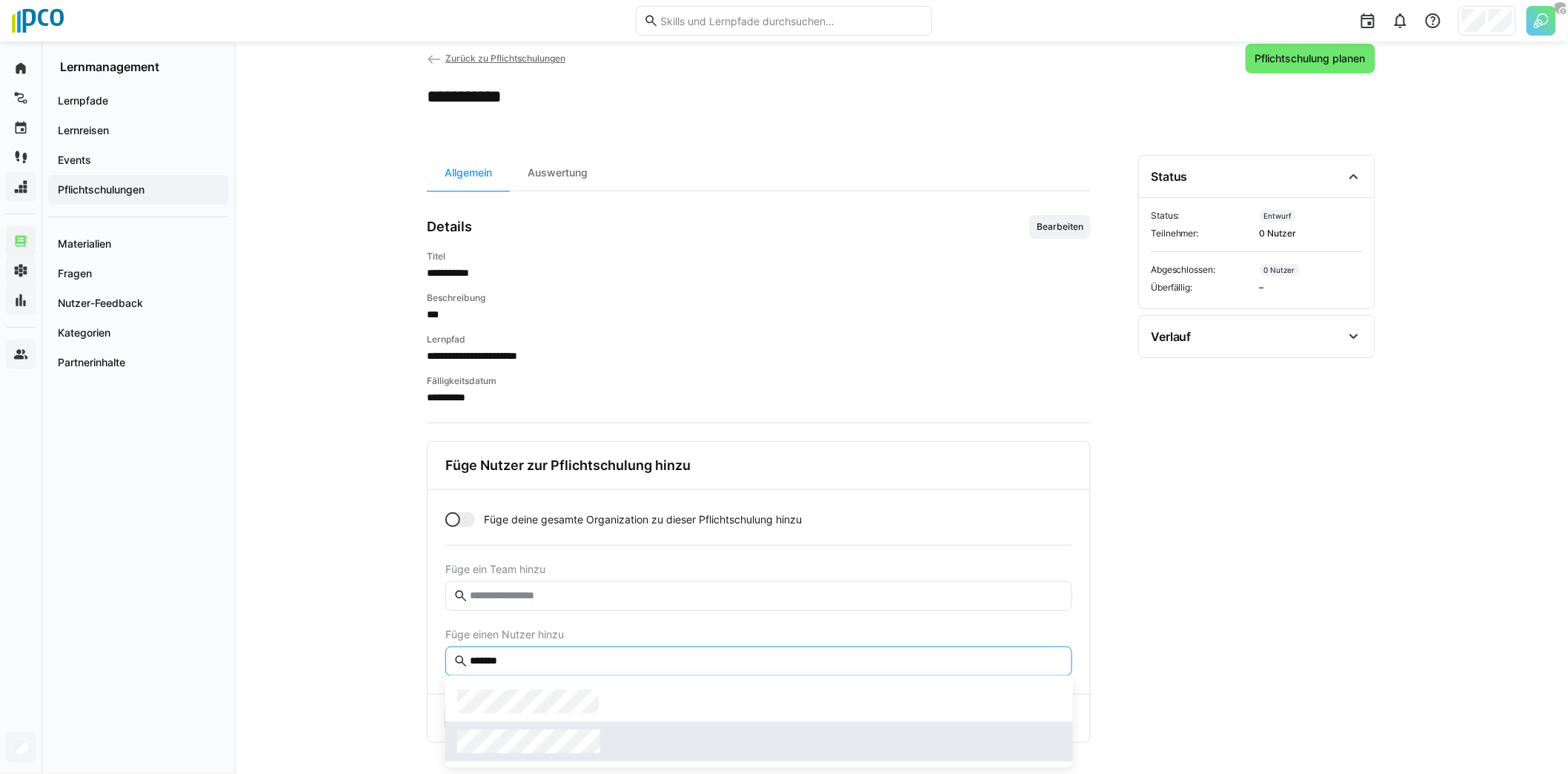
type input "******"
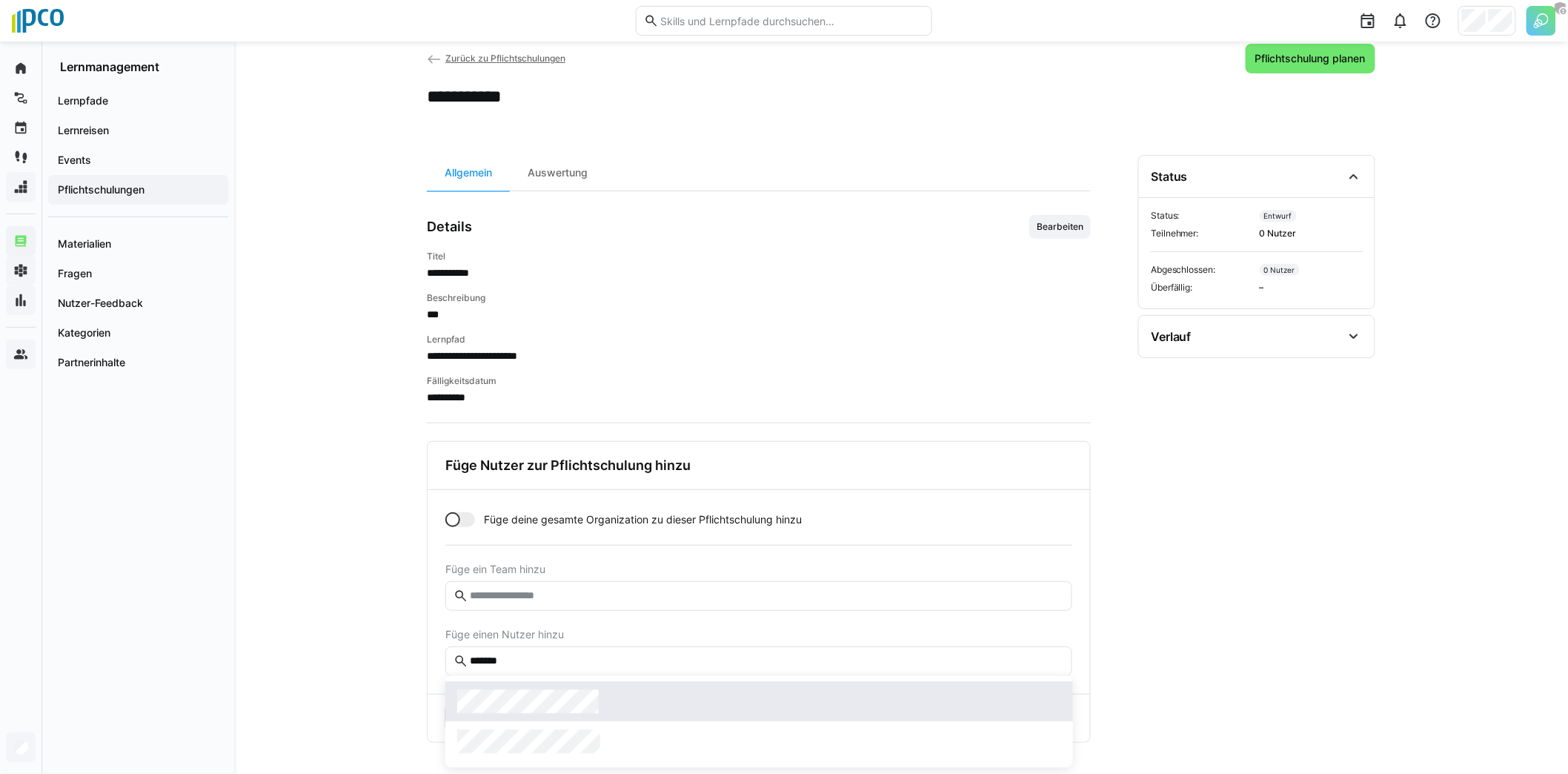
click at [573, 694] on div at bounding box center [759, 721] width 627 height 92
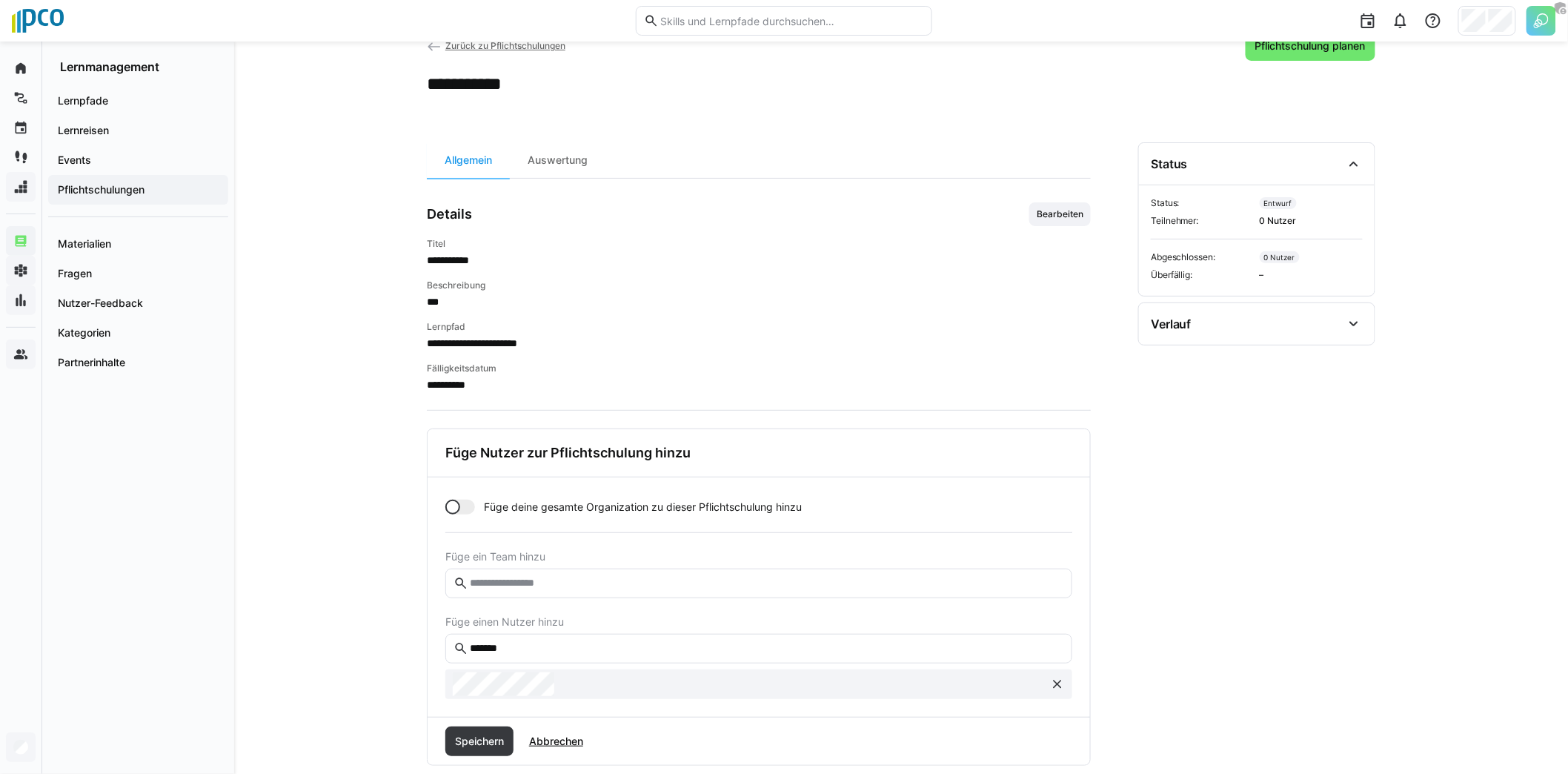
scroll to position [69, 0]
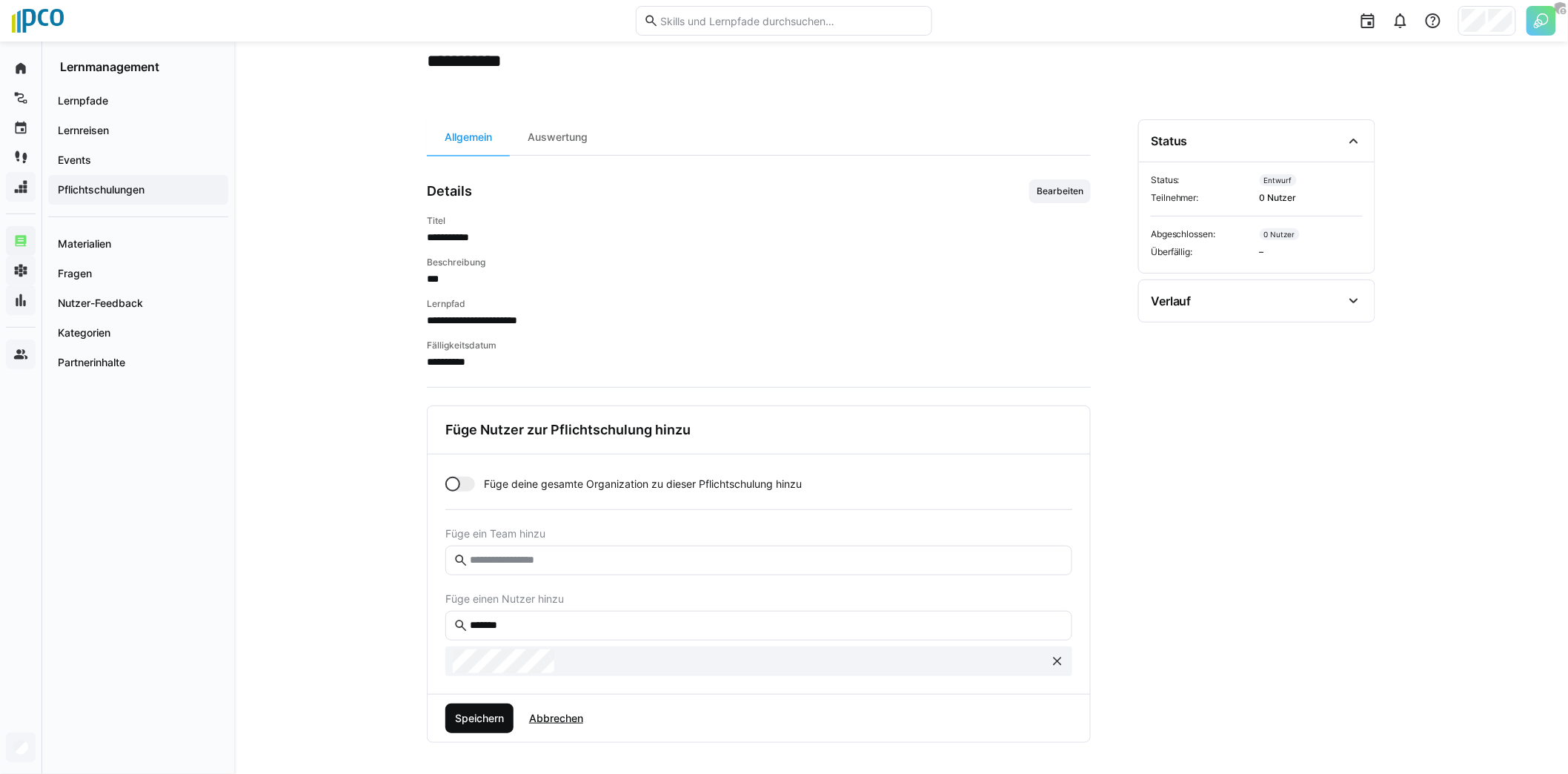
click at [496, 721] on span "Speichern" at bounding box center [479, 717] width 53 height 15
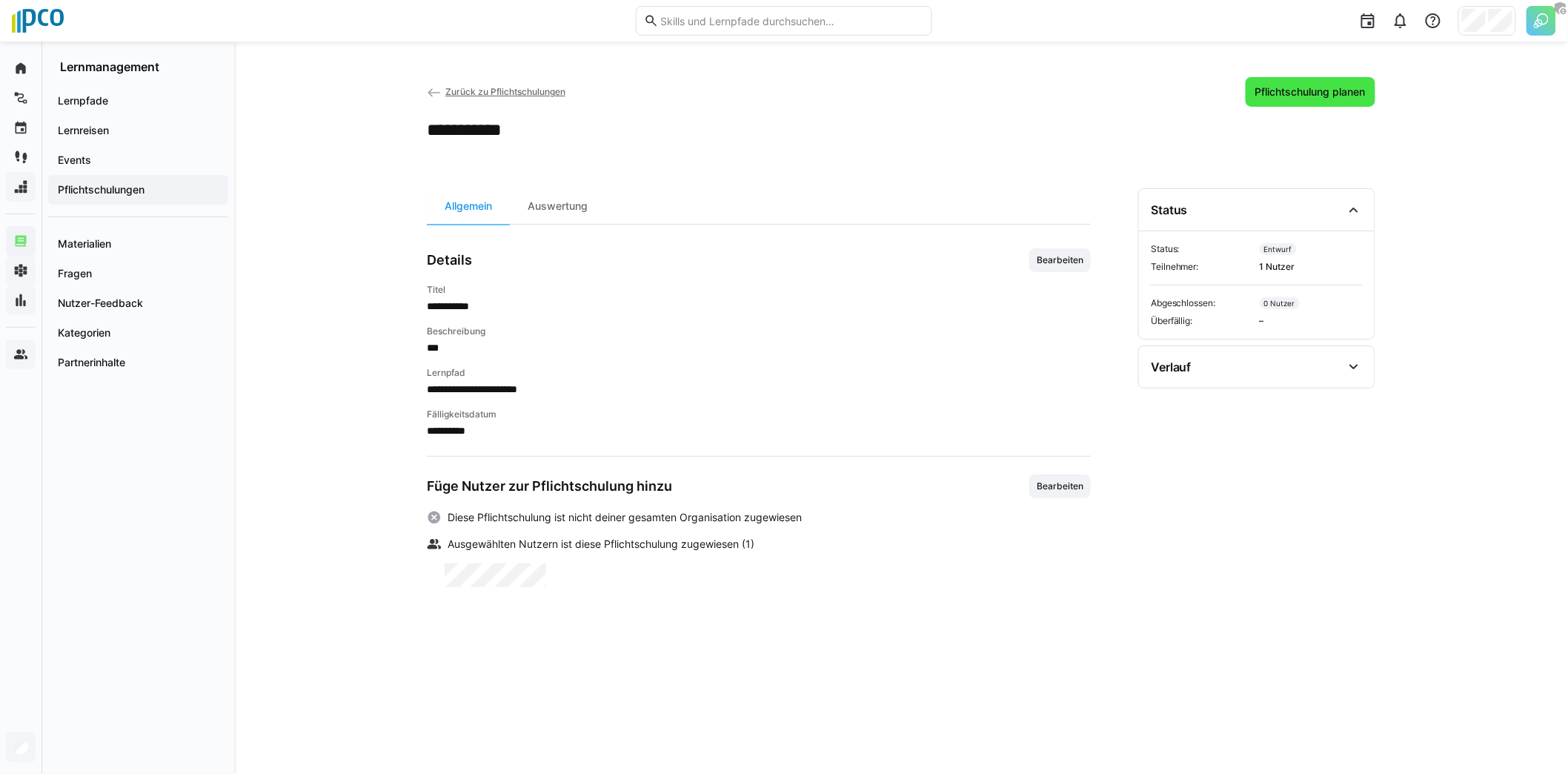
click at [1274, 98] on span "Pflichtschulung planen" at bounding box center [1309, 92] width 114 height 15
click at [563, 218] on div "Auswertung" at bounding box center [557, 205] width 95 height 36
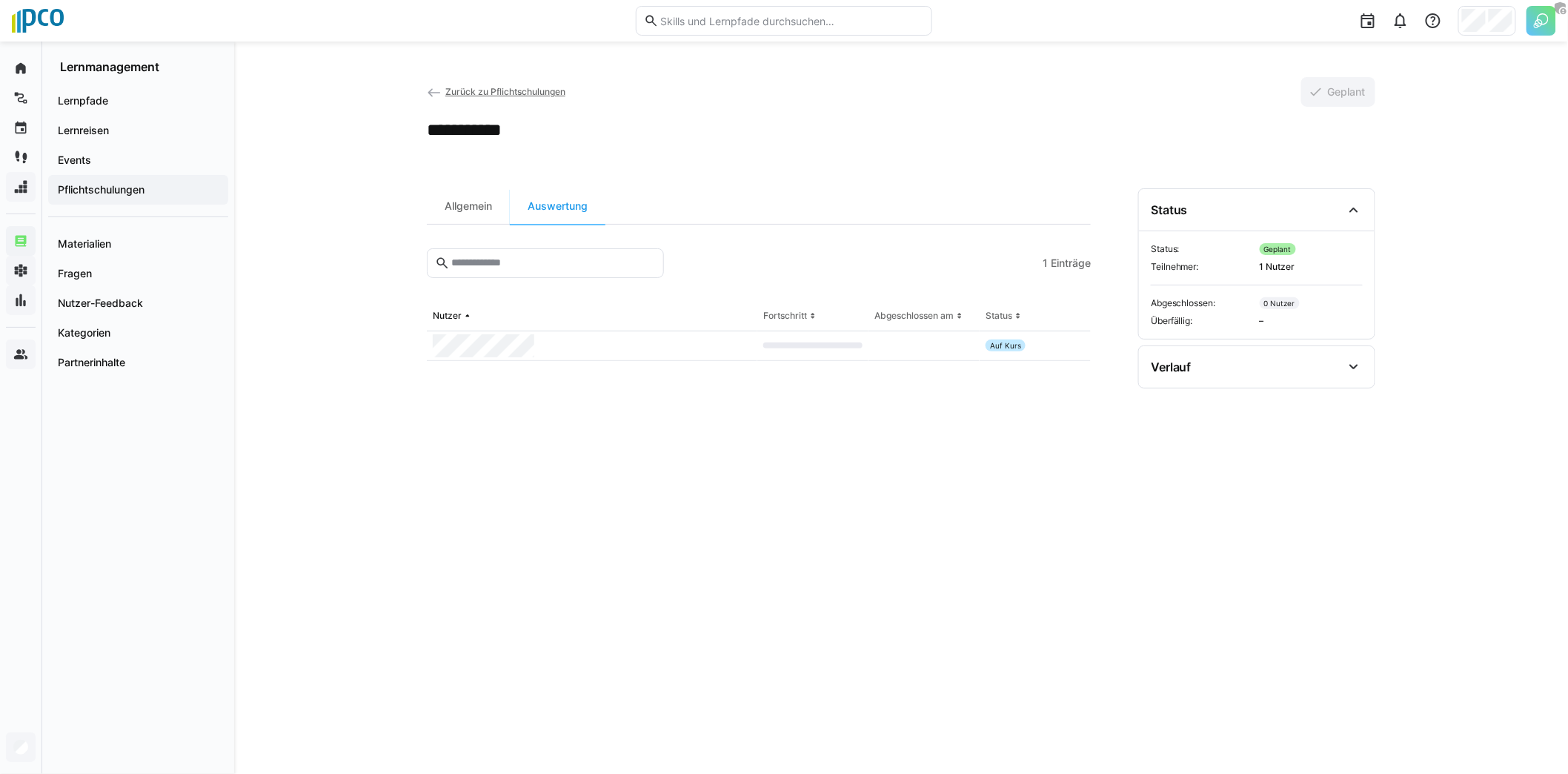
click at [491, 210] on div "Allgemein" at bounding box center [468, 205] width 83 height 36
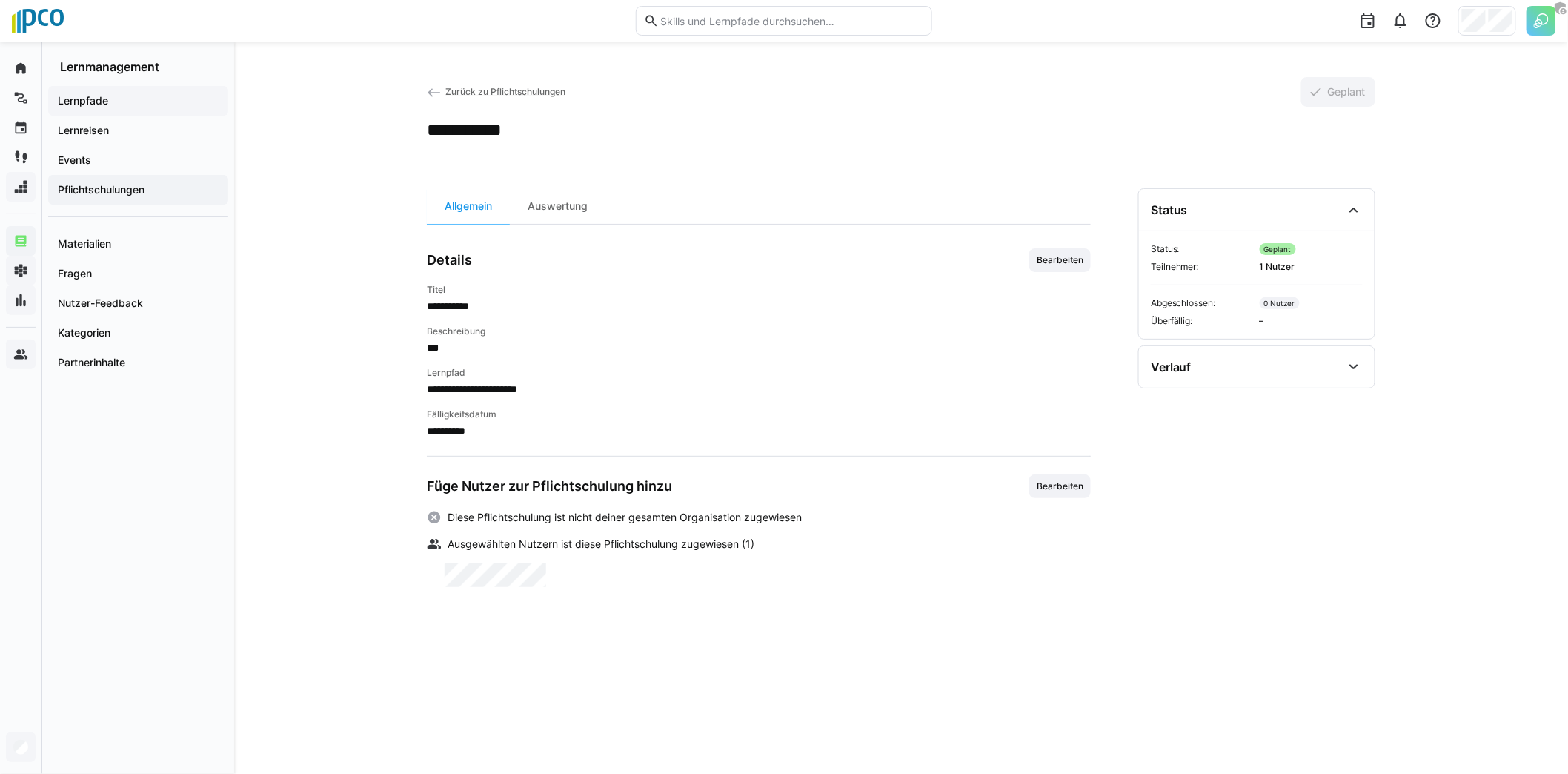
click at [145, 100] on span "Lernpfade" at bounding box center [138, 100] width 165 height 15
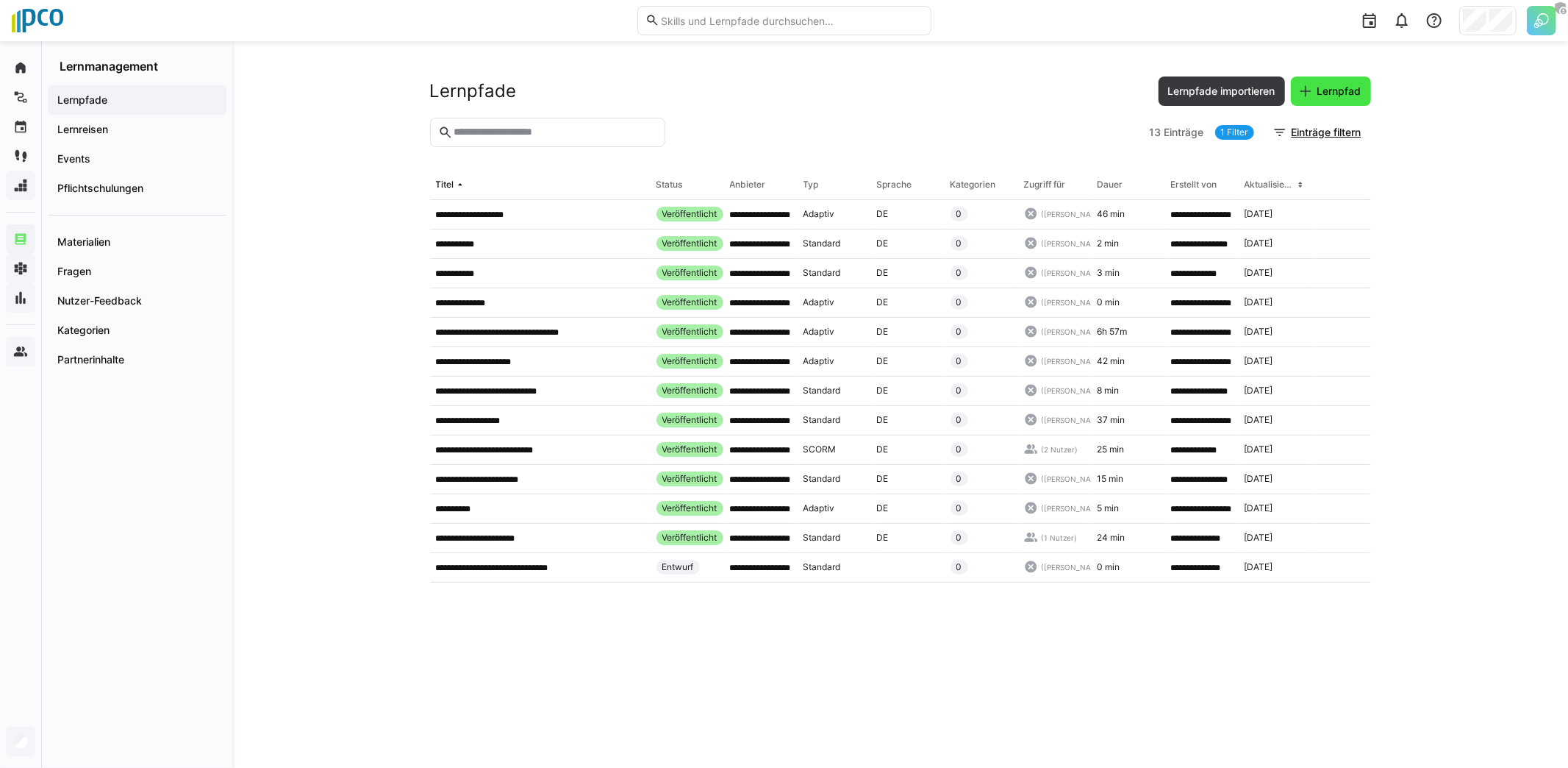
click at [1318, 94] on span "Lernpfad" at bounding box center [1339, 91] width 49 height 15
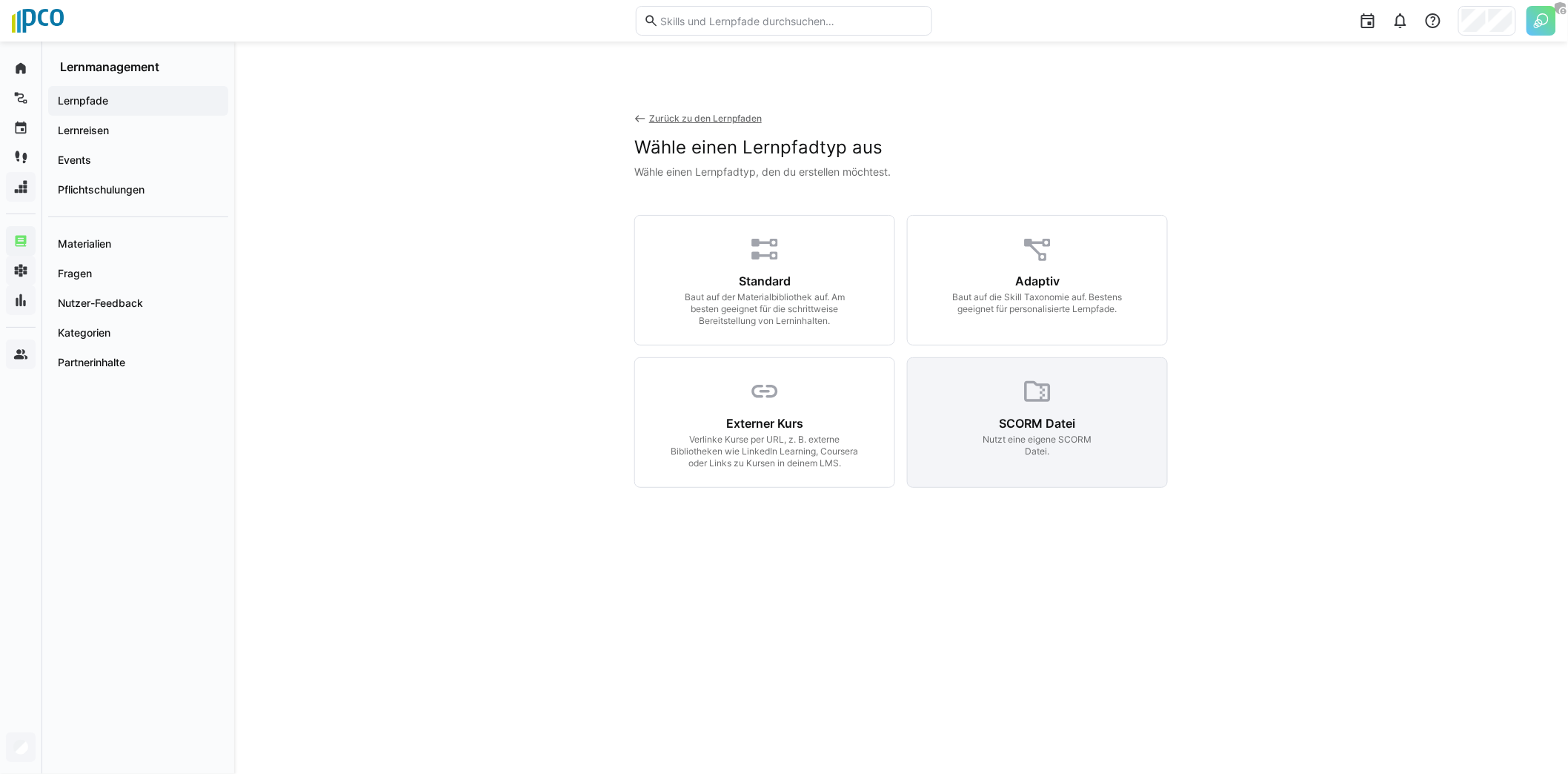
click at [1046, 446] on div "Nutzt eine eigene SCORM Datei." at bounding box center [1037, 445] width 115 height 24
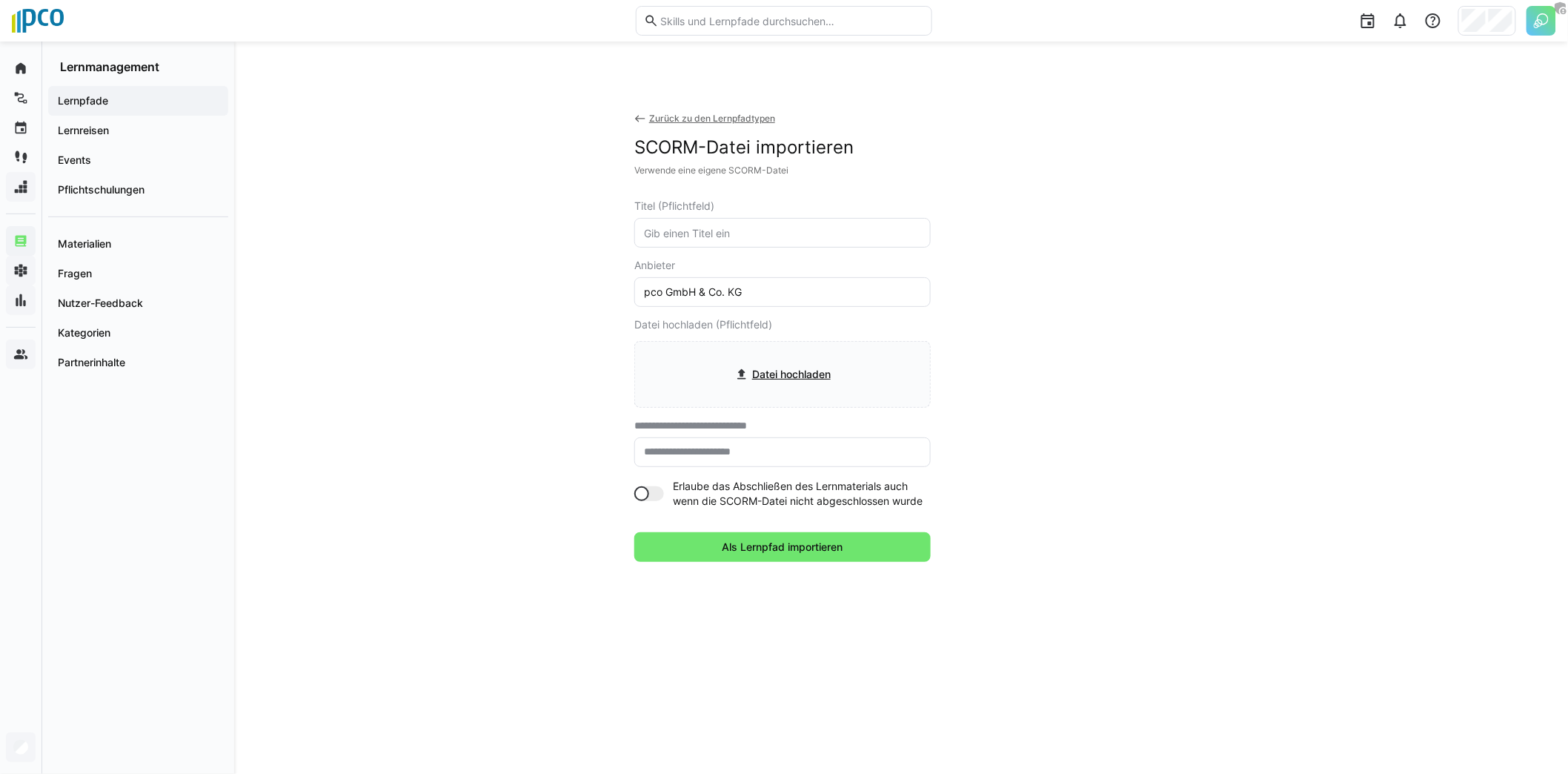
click at [717, 237] on input "text" at bounding box center [782, 232] width 280 height 13
click at [647, 494] on app-toggle "Erlaube das Abschließen des Lernmaterials auch wenn die SCORM-Datei nicht abges…" at bounding box center [782, 494] width 296 height 30
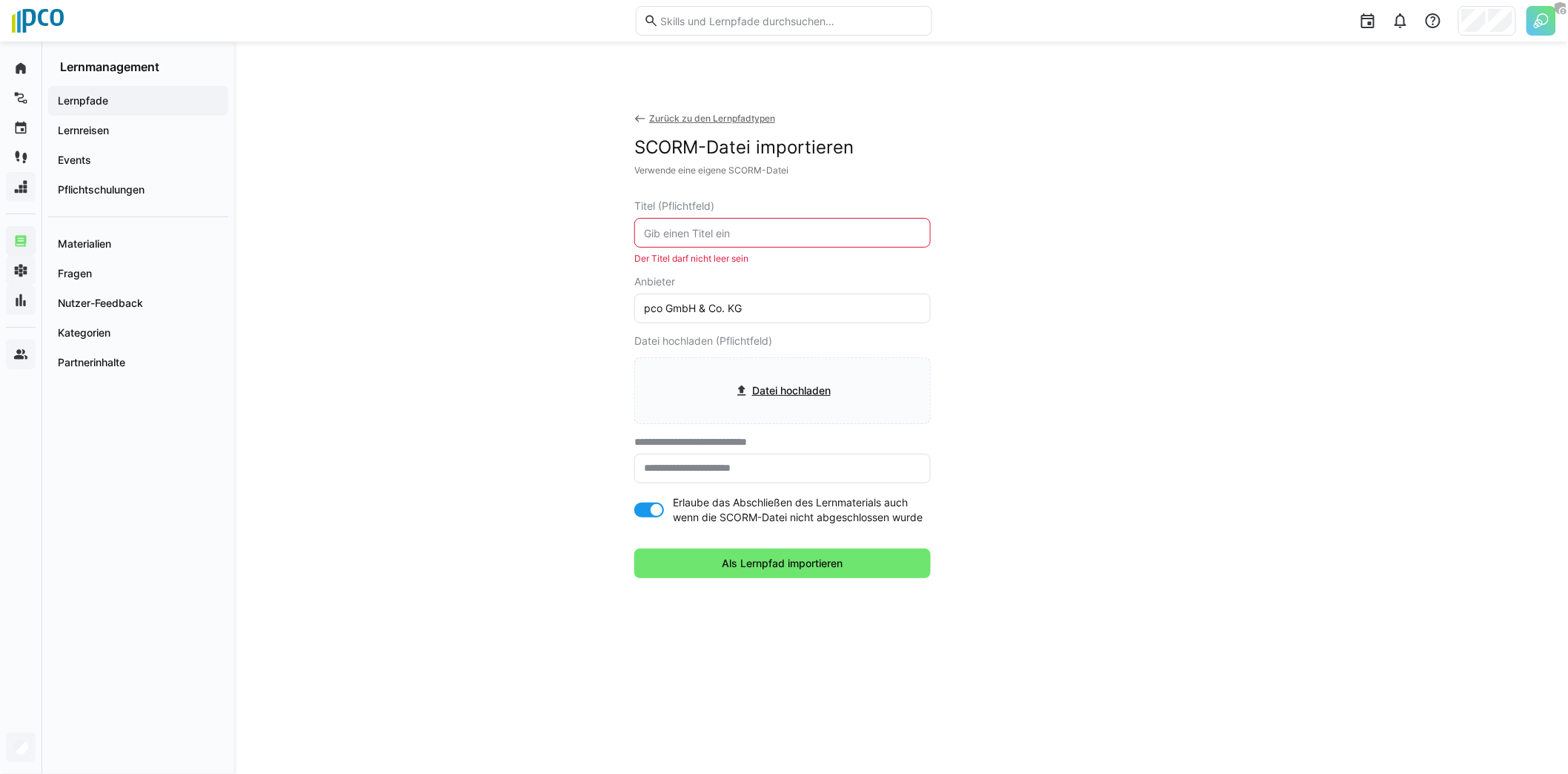
click at [637, 119] on eds-icon at bounding box center [640, 119] width 12 height 12
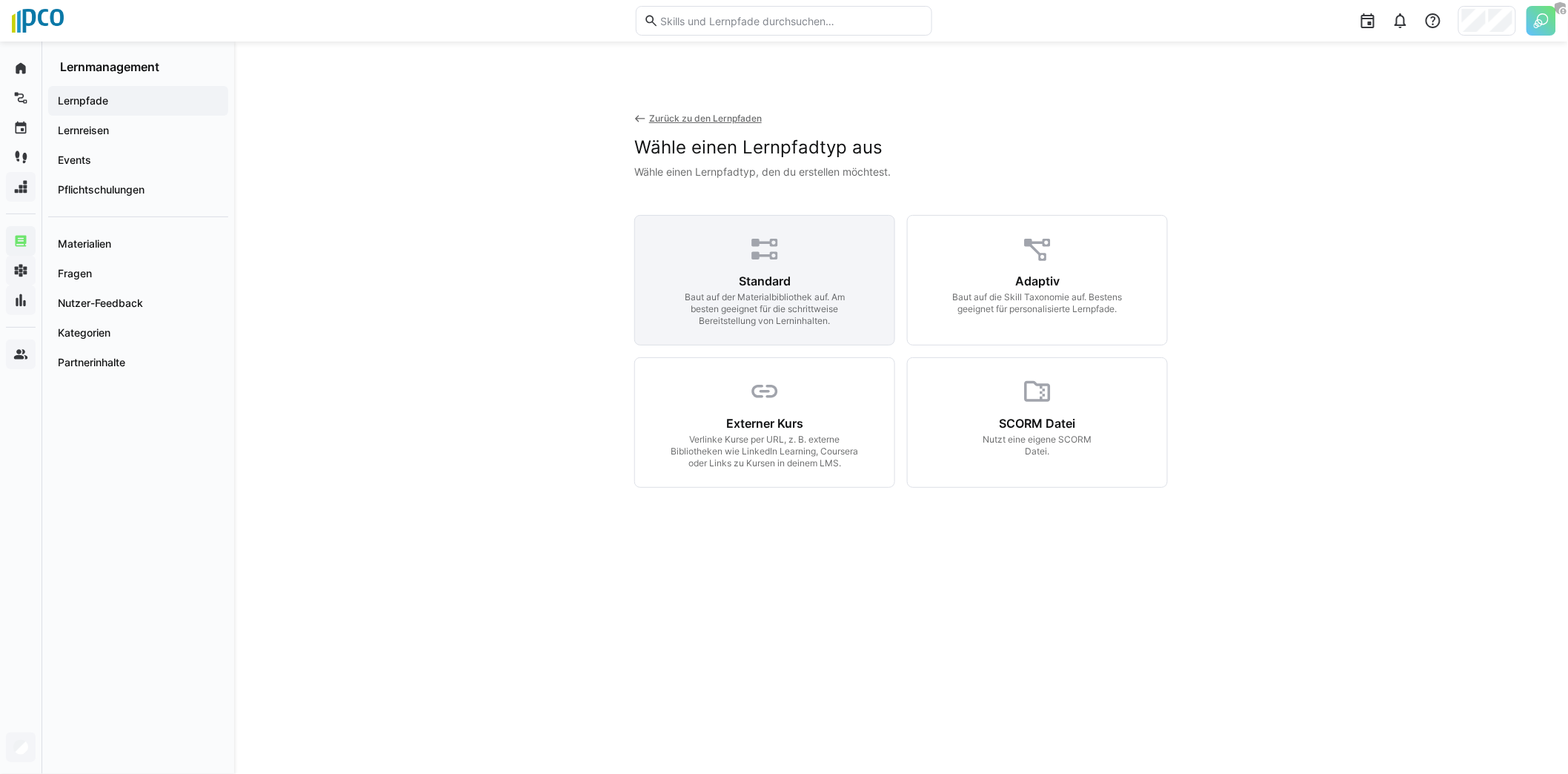
click at [772, 252] on eds-icon at bounding box center [765, 249] width 31 height 31
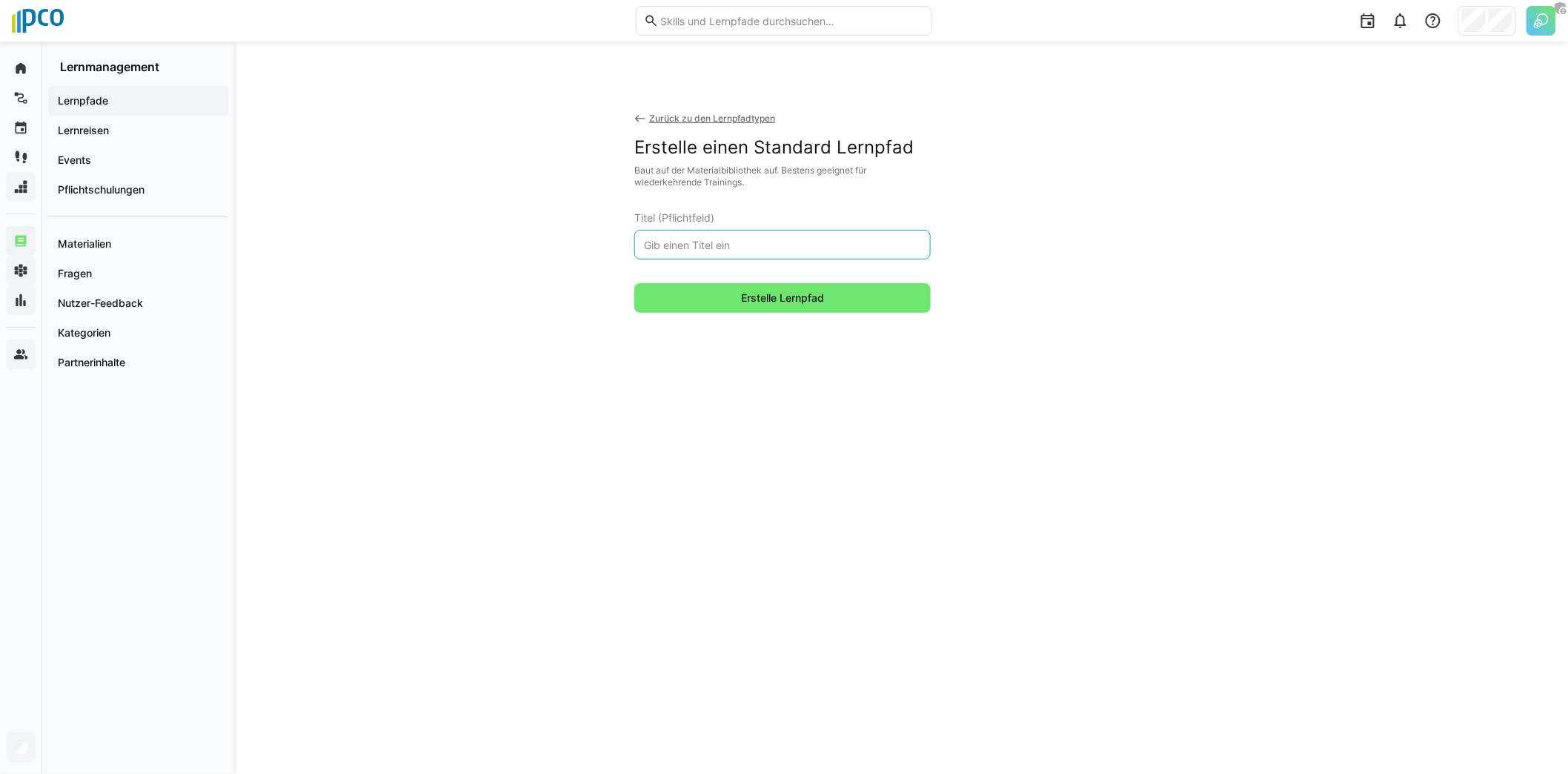
click at [769, 248] on input "text" at bounding box center [782, 244] width 280 height 13
type input "Projektmanagement"
click at [774, 284] on span "Erstelle Lernpfad" at bounding box center [782, 298] width 296 height 30
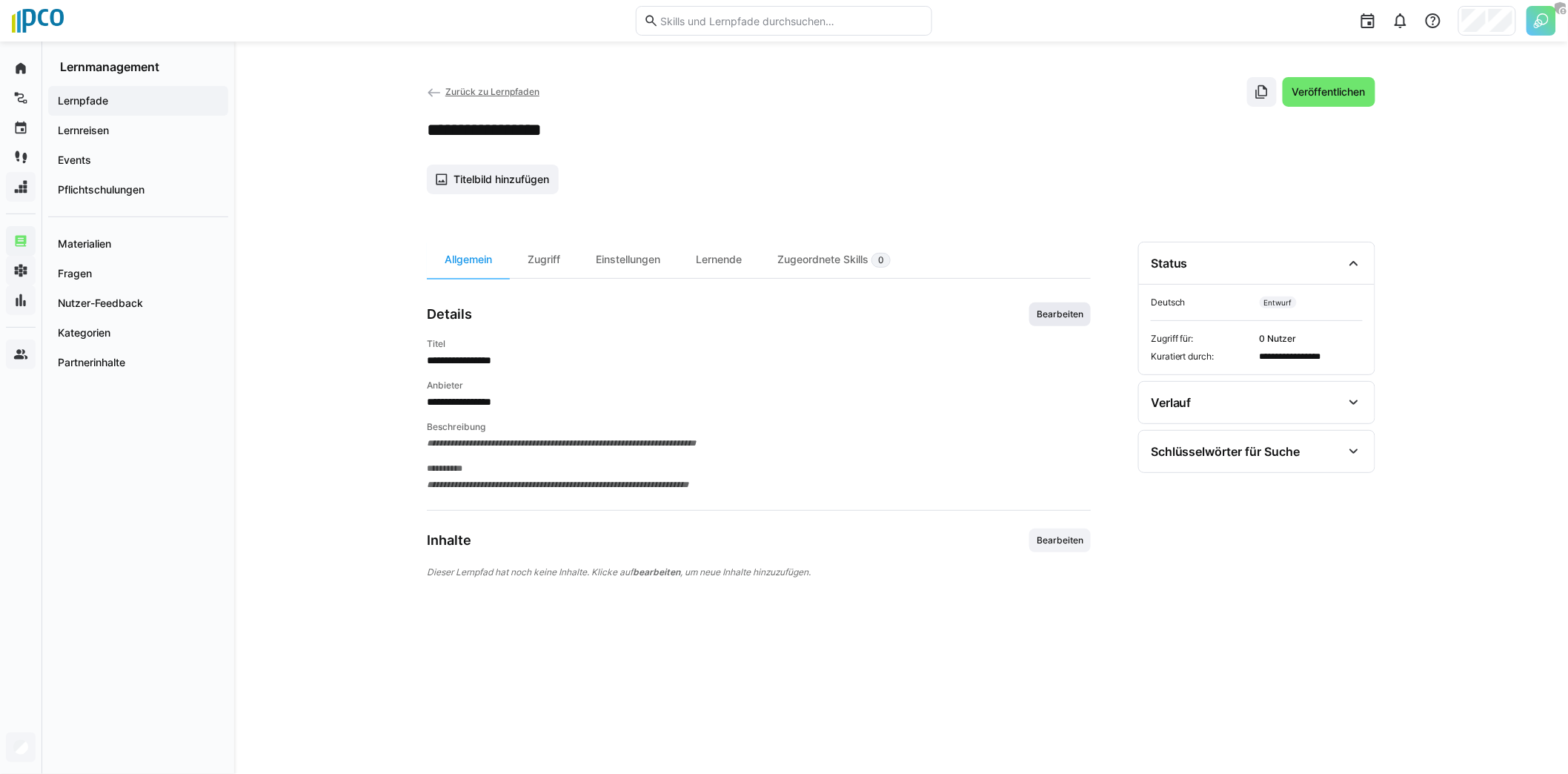
click at [1042, 318] on span "Bearbeiten" at bounding box center [1060, 314] width 61 height 24
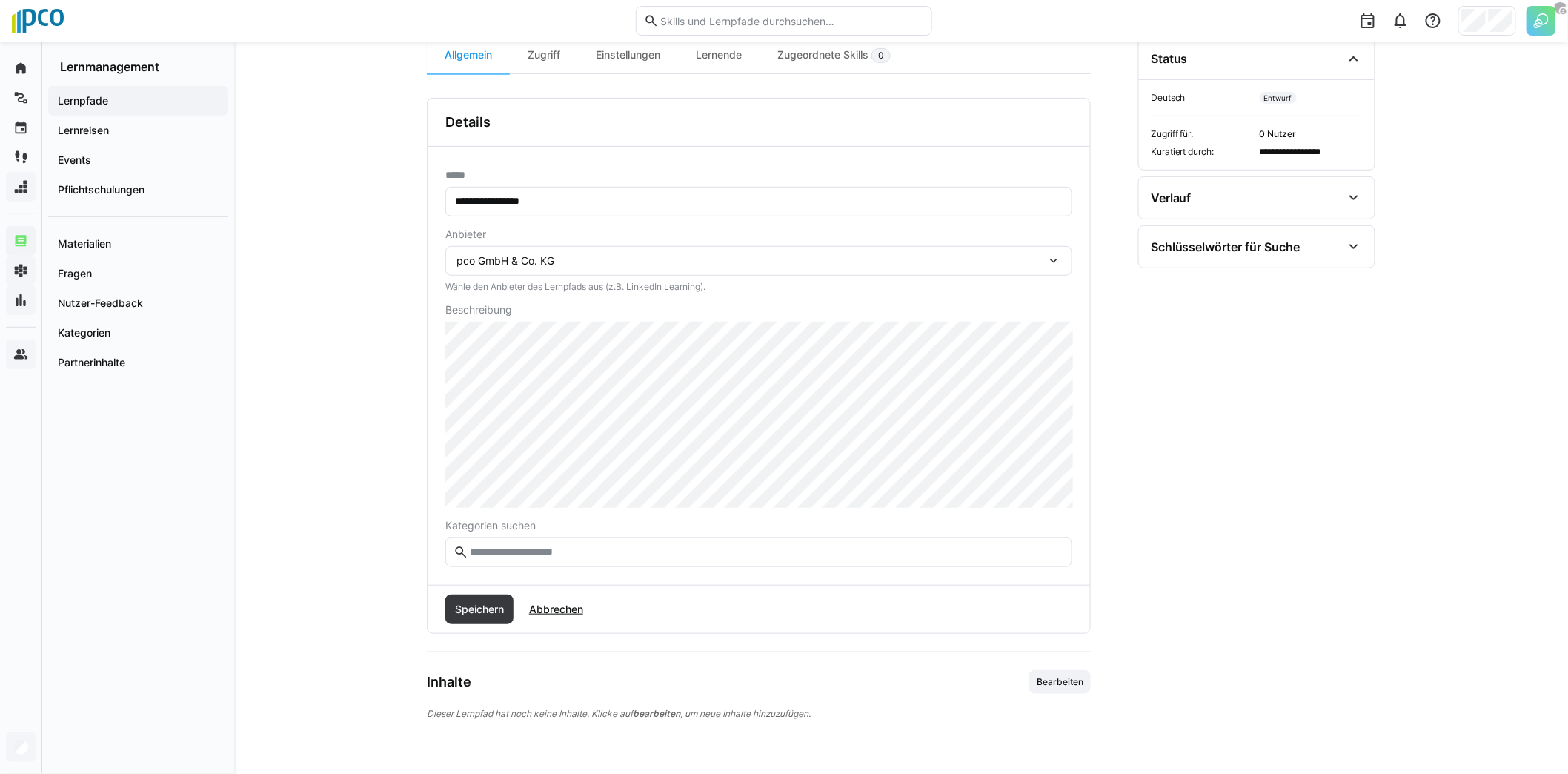
scroll to position [206, 0]
click at [508, 529] on div "Kategorien suchen" at bounding box center [759, 542] width 627 height 47
drag, startPoint x: 448, startPoint y: 525, endPoint x: 569, endPoint y: 526, distance: 121.0
click at [569, 526] on span "Kategorien suchen" at bounding box center [759, 524] width 627 height 12
click at [570, 525] on span "Kategorien suchen" at bounding box center [759, 524] width 627 height 12
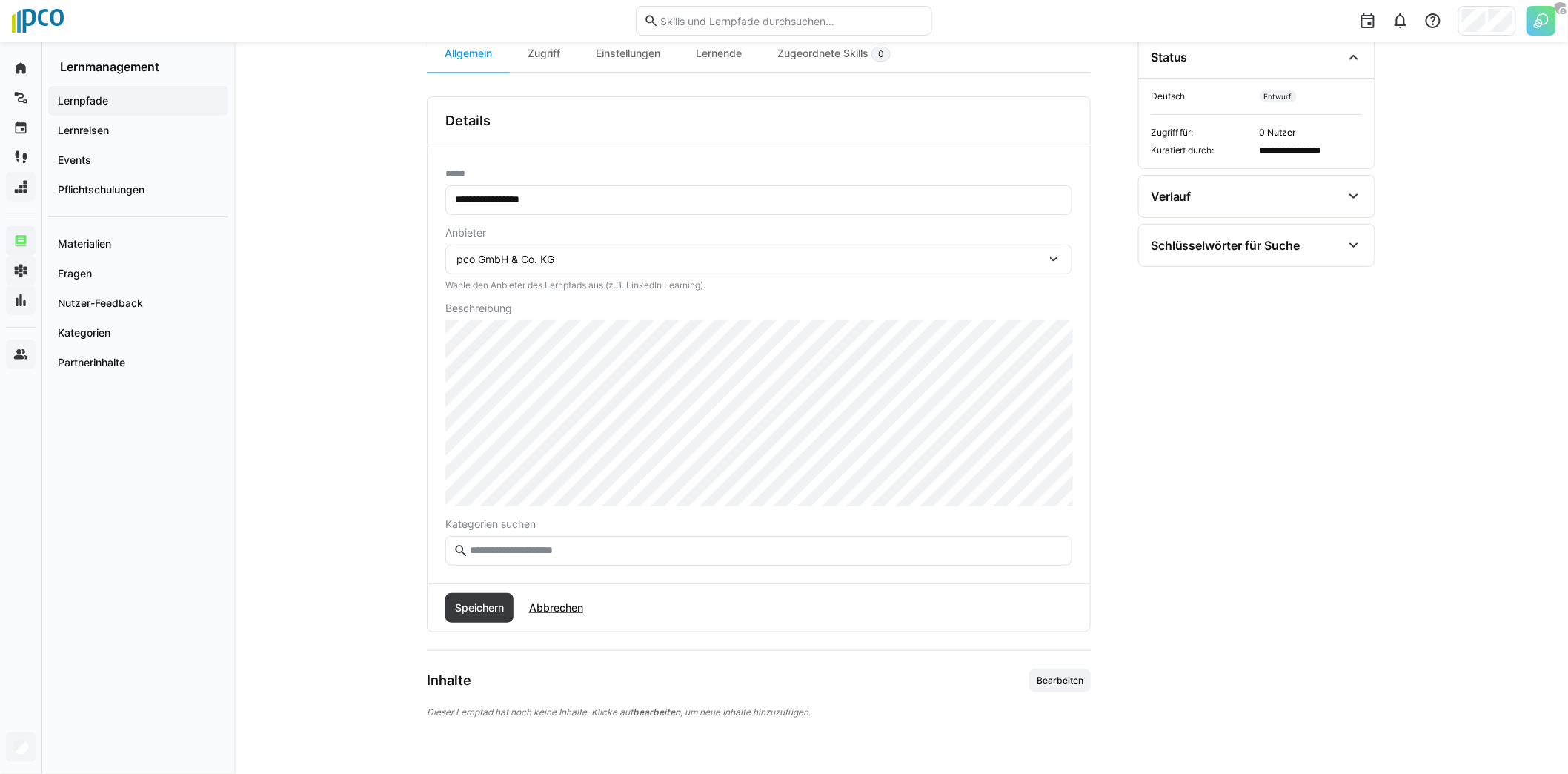
click at [563, 549] on input "text" at bounding box center [766, 550] width 596 height 13
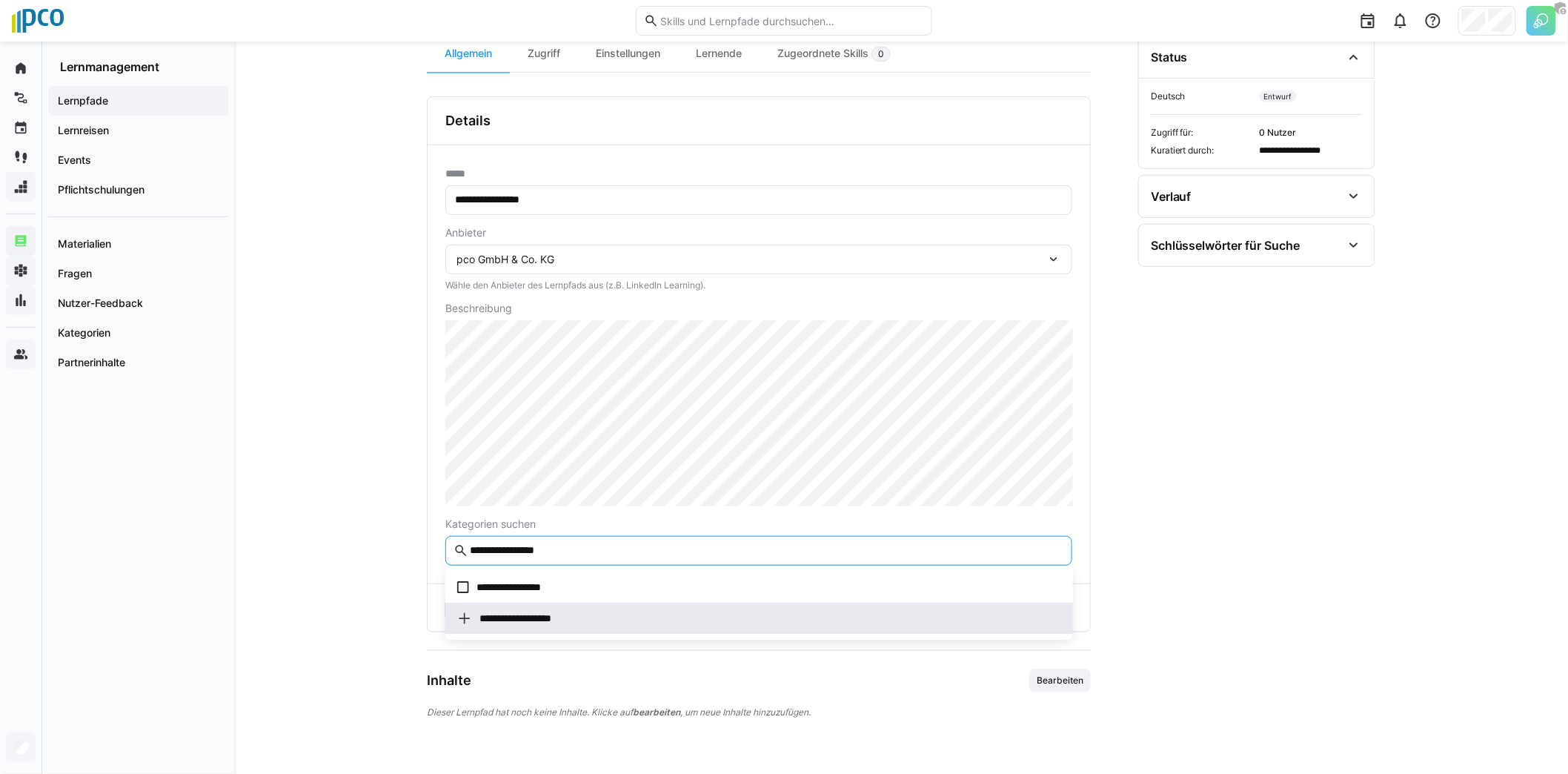
type input "**********"
click at [510, 616] on div "**********" at bounding box center [514, 618] width 114 height 15
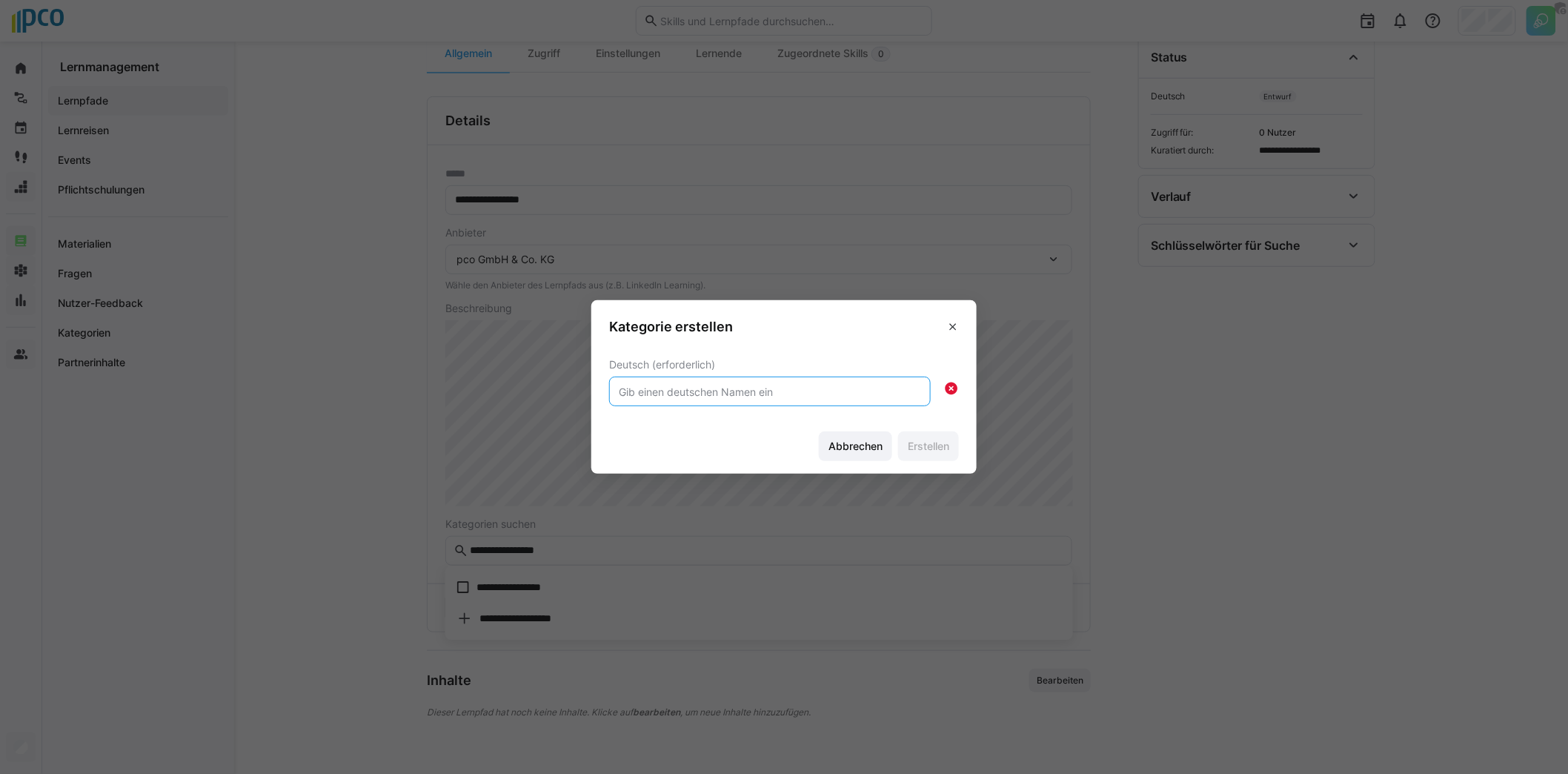
click at [746, 390] on input "text" at bounding box center [770, 390] width 305 height 13
type input "Projektmanagement"
click at [941, 446] on span "Erstellen" at bounding box center [929, 446] width 46 height 15
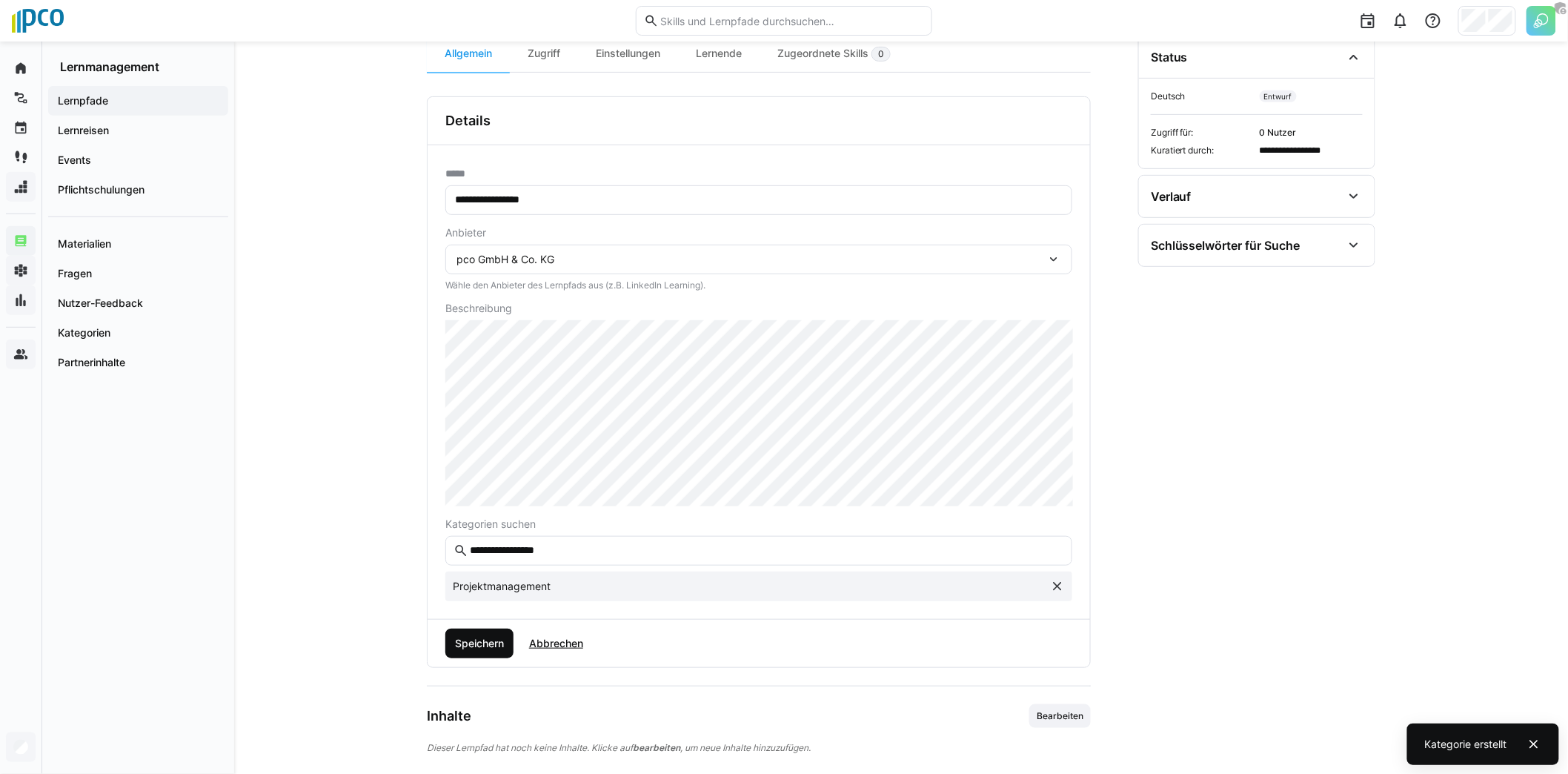
click at [487, 638] on span "Speichern" at bounding box center [479, 643] width 53 height 15
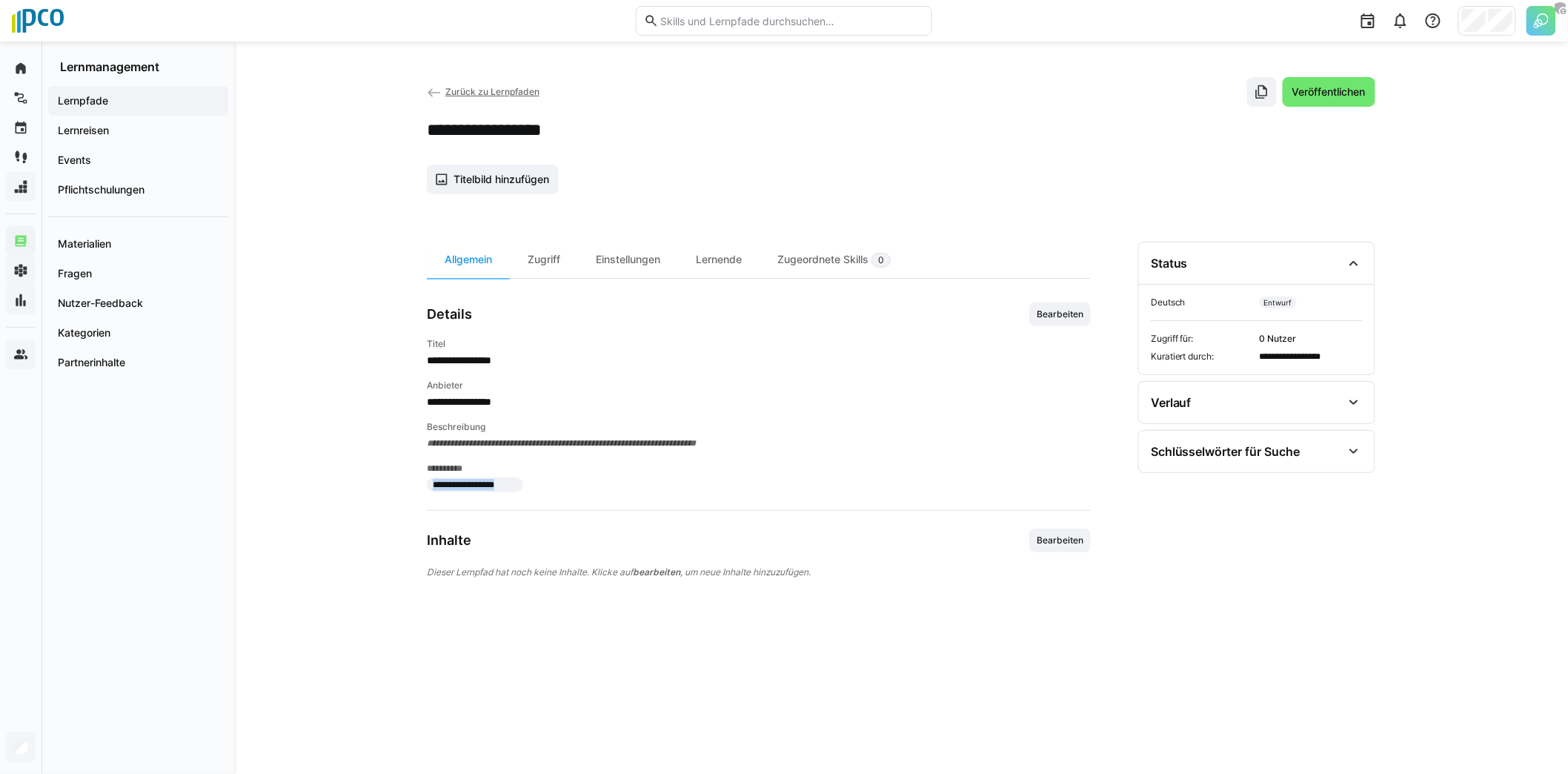
drag, startPoint x: 430, startPoint y: 482, endPoint x: 515, endPoint y: 480, distance: 85.0
click at [515, 480] on span "**********" at bounding box center [475, 484] width 96 height 15
click at [515, 480] on span "**********" at bounding box center [474, 485] width 85 height 12
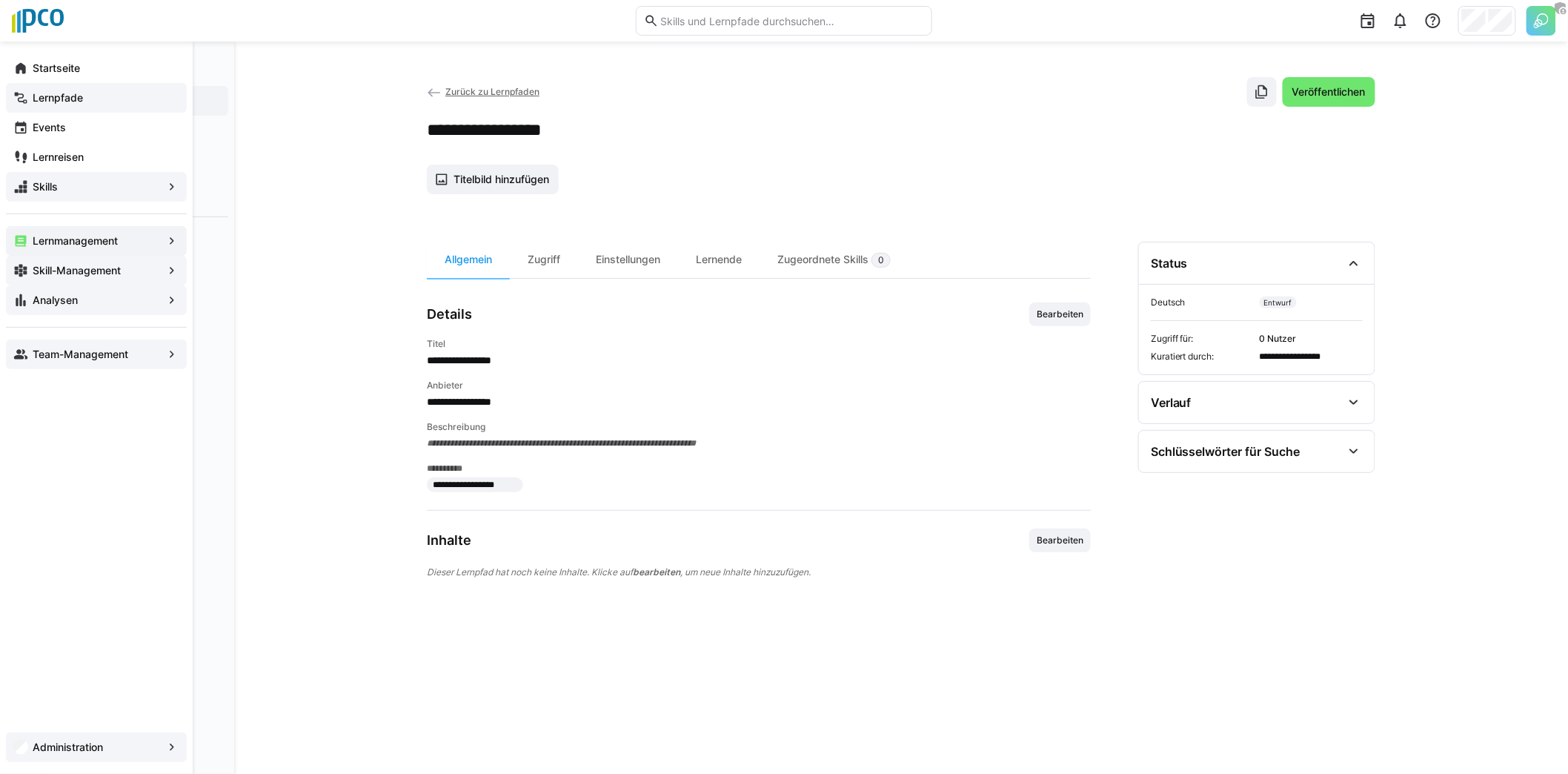
click at [0, 0] on app-navigation-label "Lernpfade" at bounding box center [0, 0] width 0 height 0
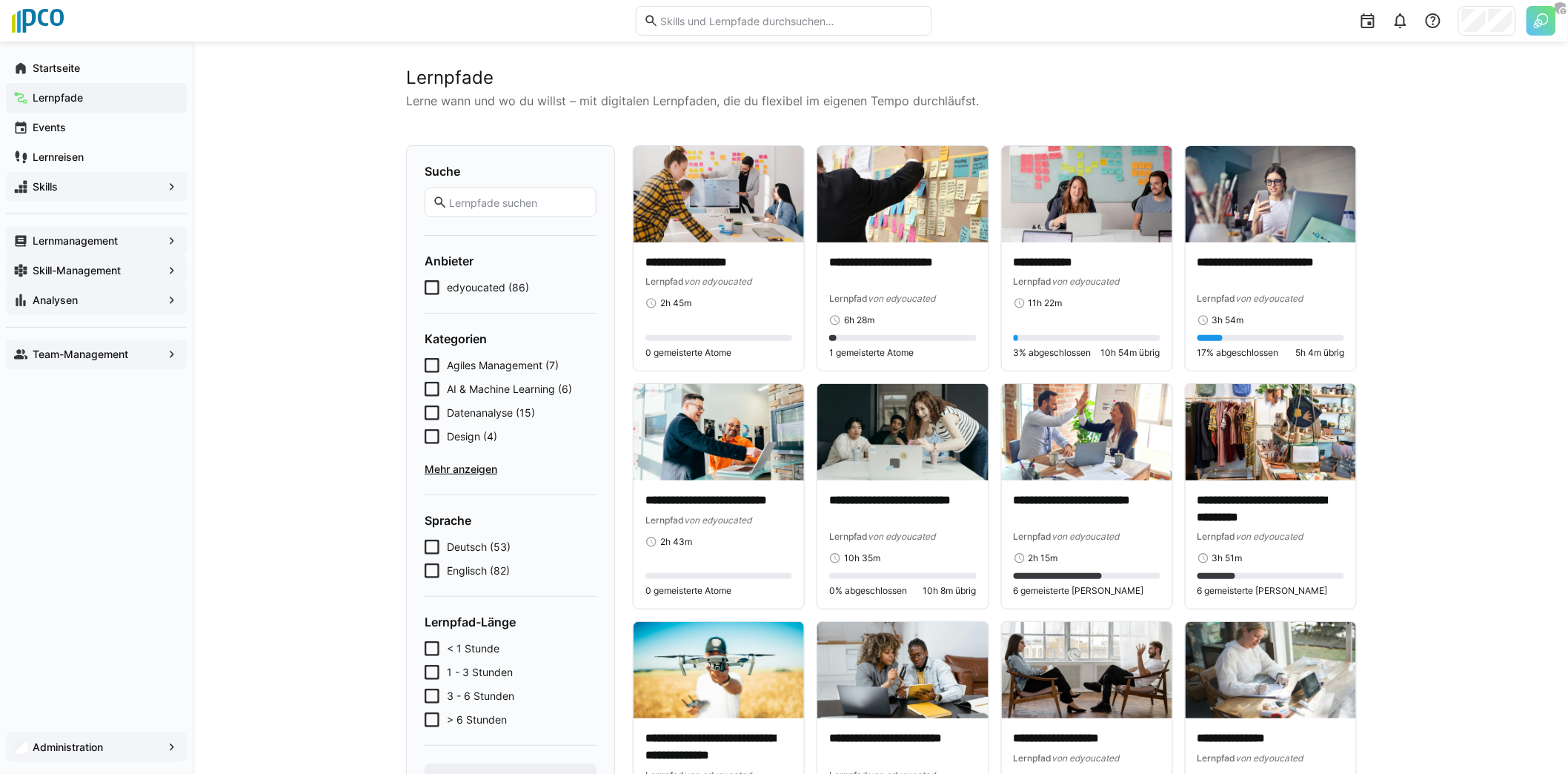
scroll to position [79, 0]
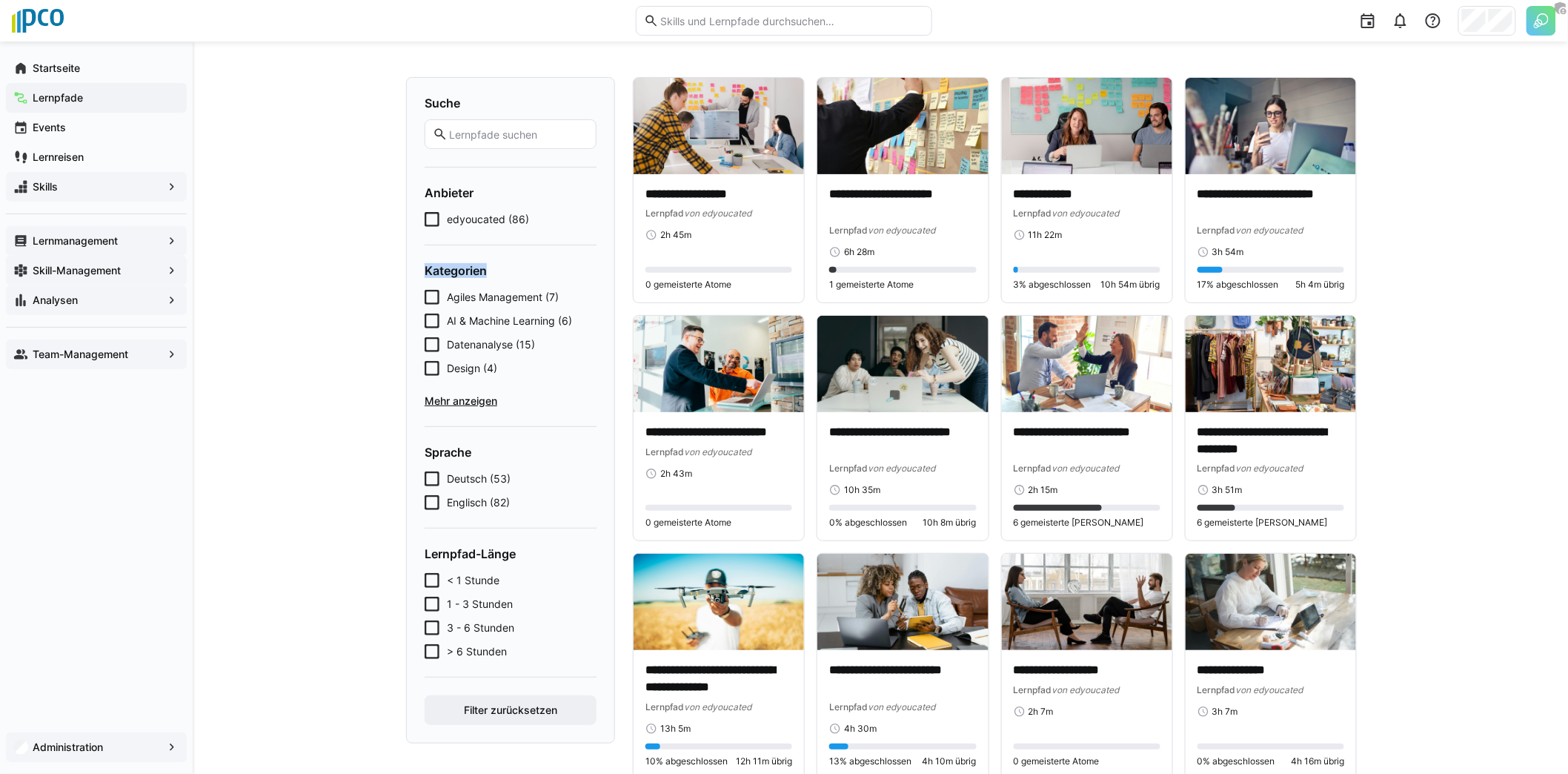
drag, startPoint x: 427, startPoint y: 270, endPoint x: 495, endPoint y: 266, distance: 68.1
click at [495, 266] on h4 "Kategorien" at bounding box center [510, 270] width 172 height 15
click at [475, 407] on form "Suche Anbieter edyoucated (86) Kategorien Agiles Management (7) AI & Machine Le…" at bounding box center [510, 410] width 172 height 629
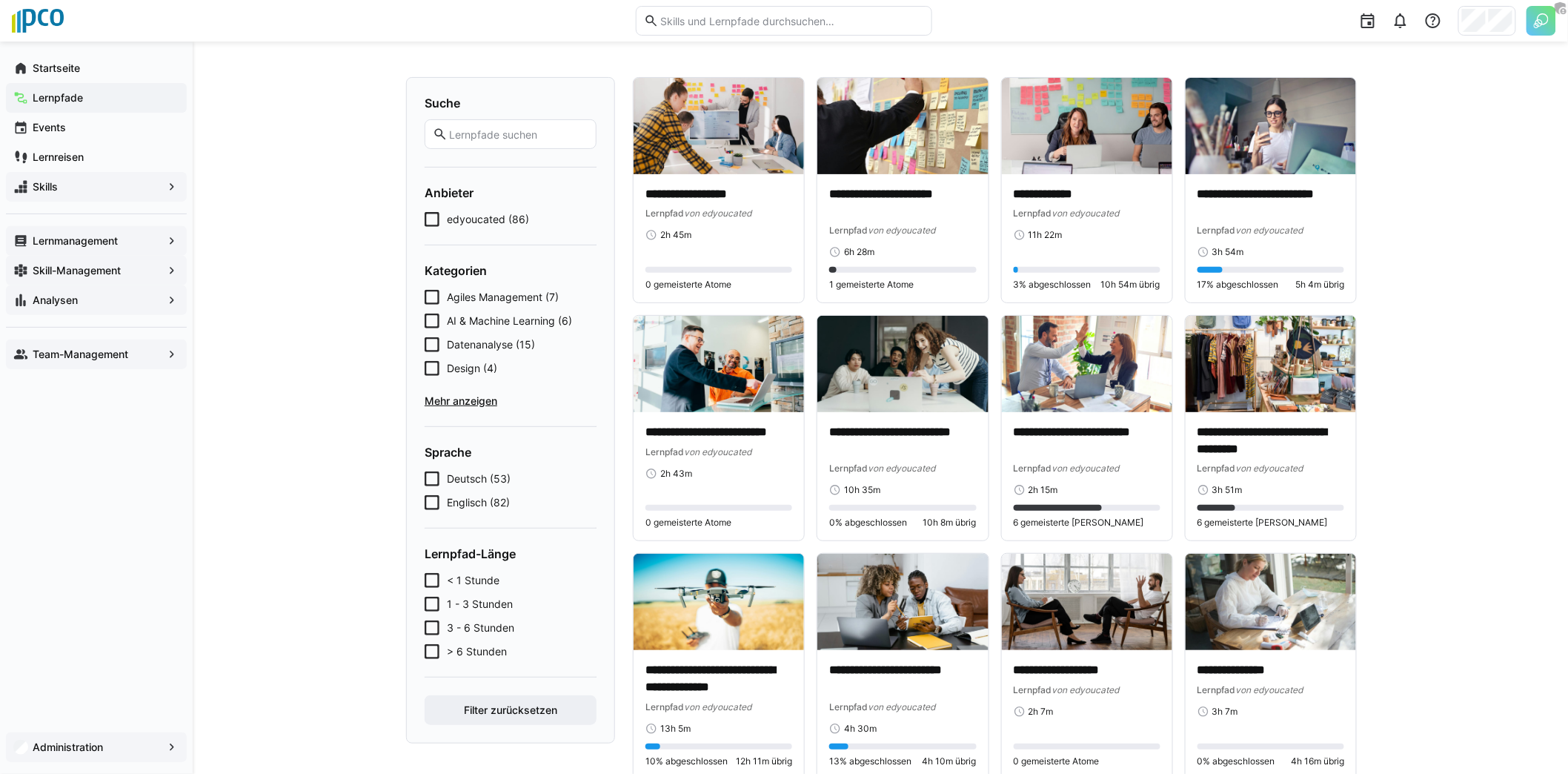
click at [471, 403] on span "Mehr anzeigen" at bounding box center [510, 400] width 172 height 15
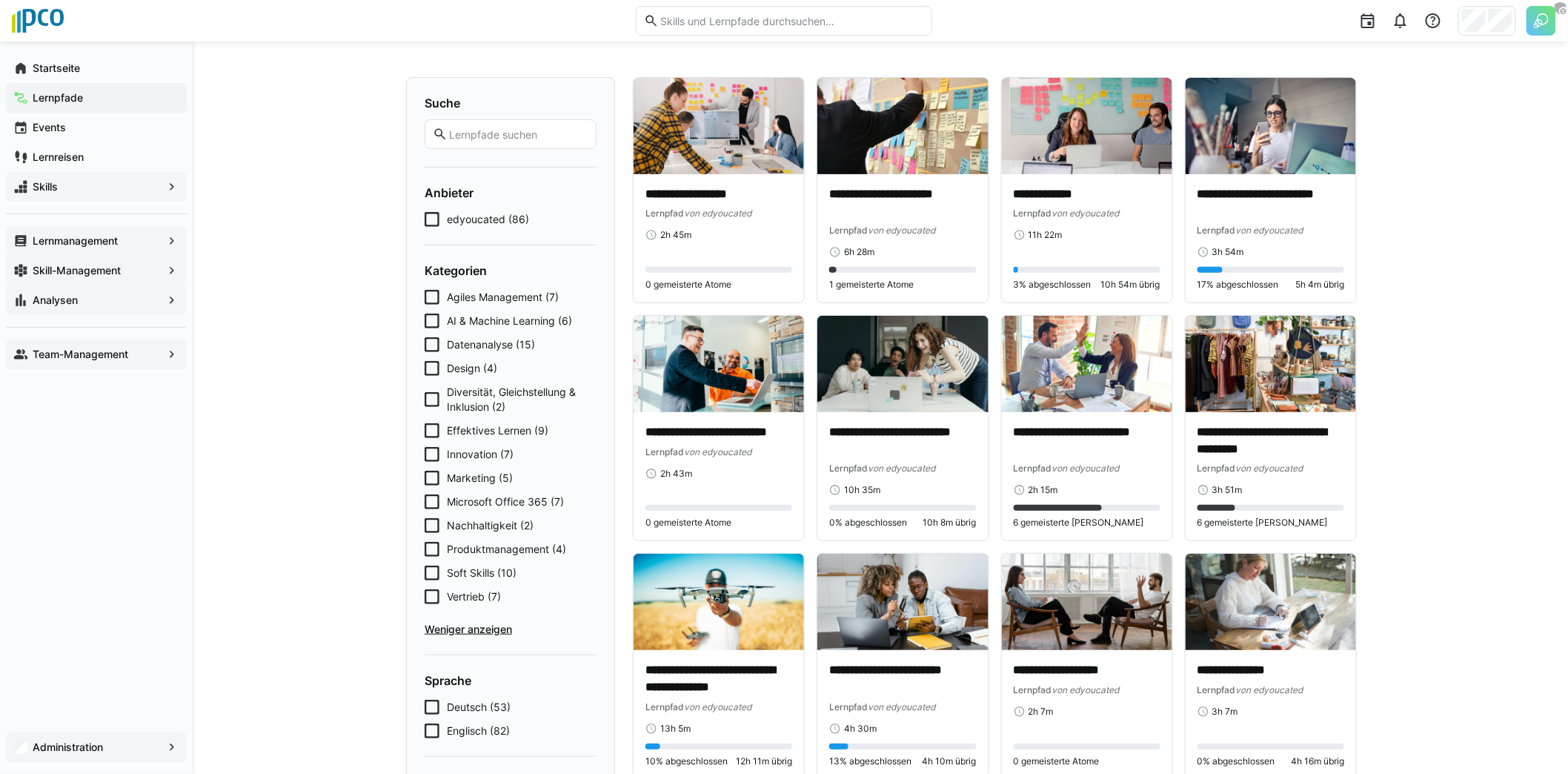
scroll to position [185, 0]
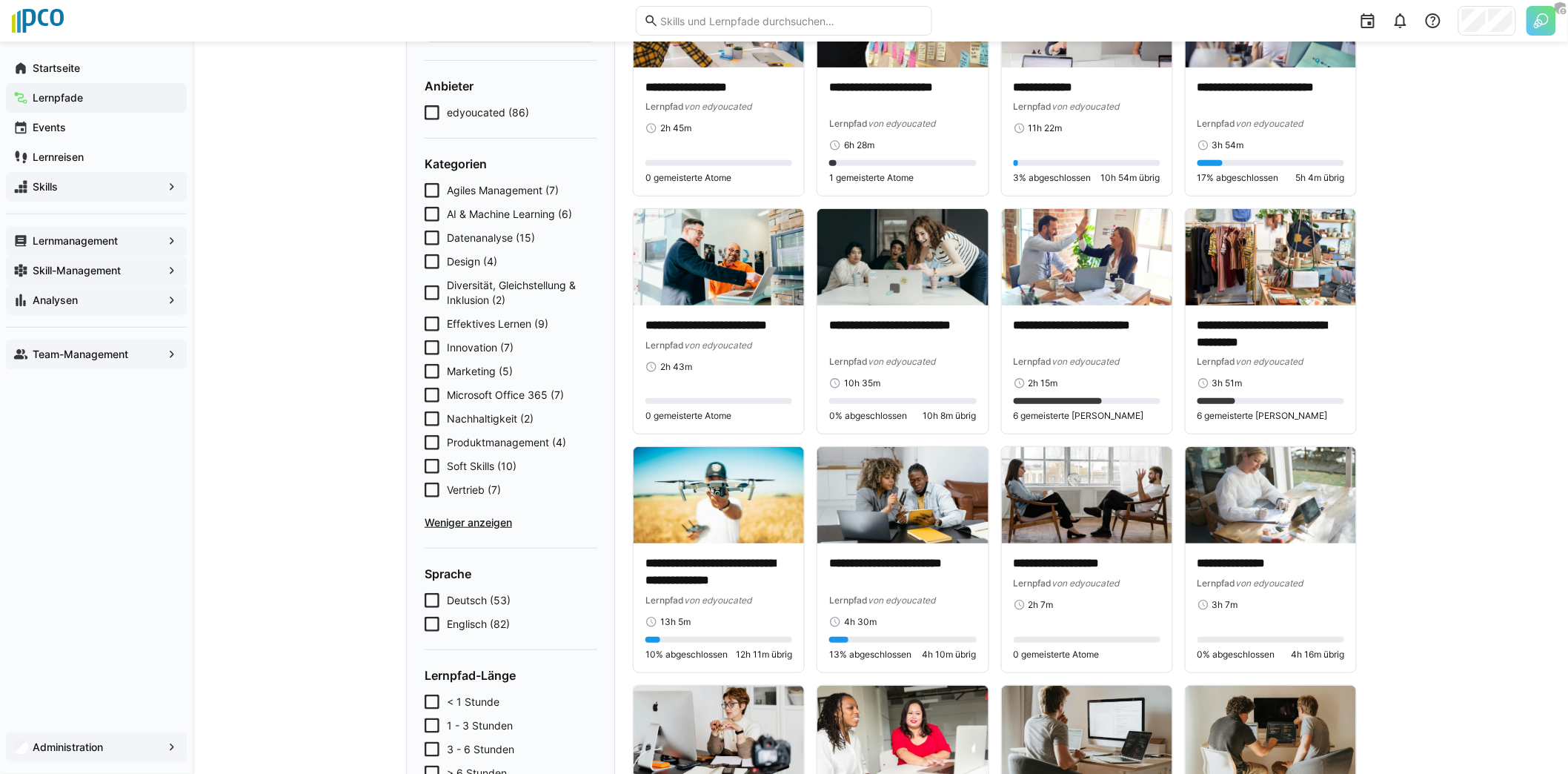
click at [448, 342] on span "Innovation (7)" at bounding box center [480, 347] width 66 height 15
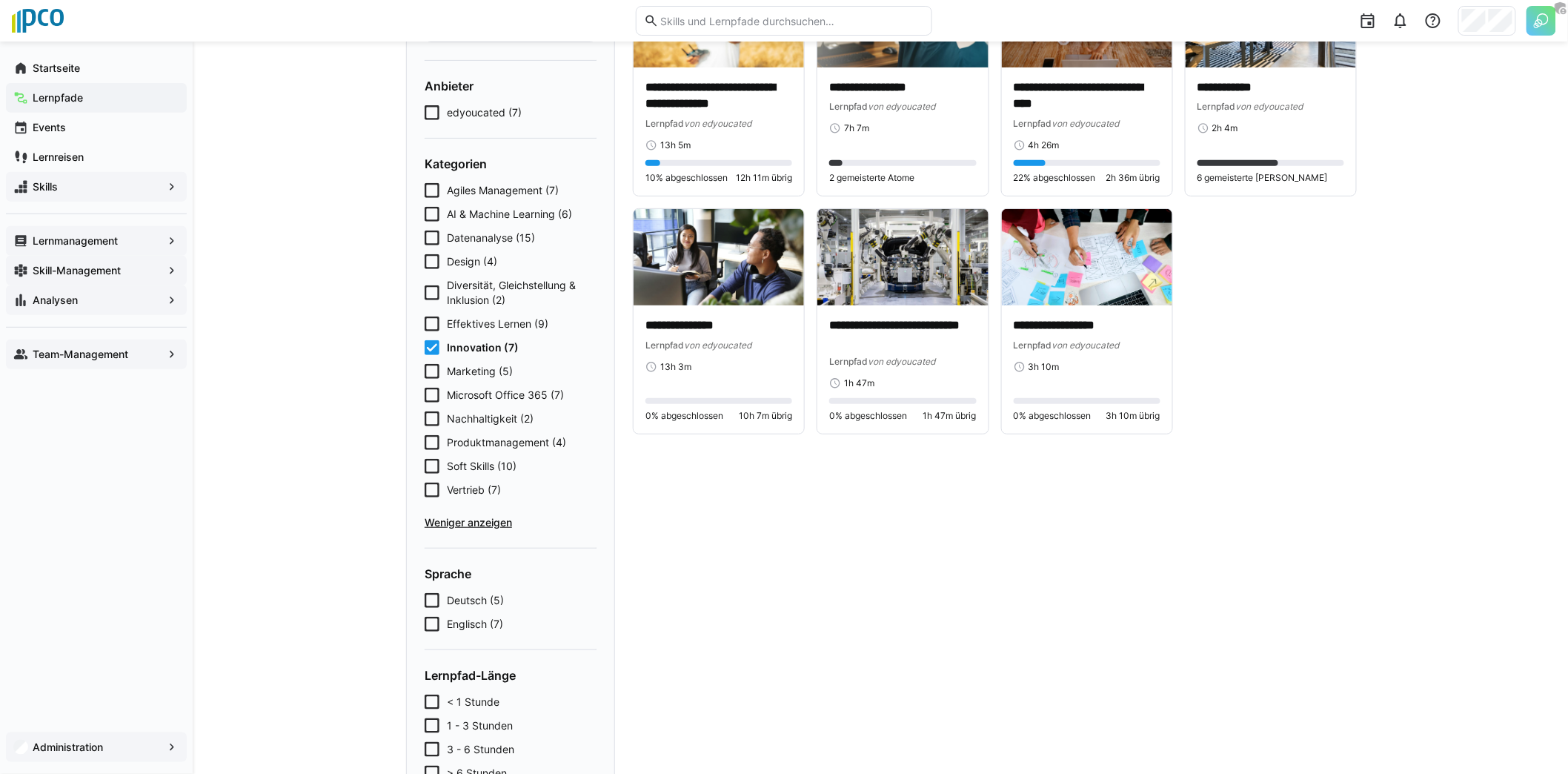
click at [448, 342] on span "Innovation (7)" at bounding box center [482, 347] width 72 height 15
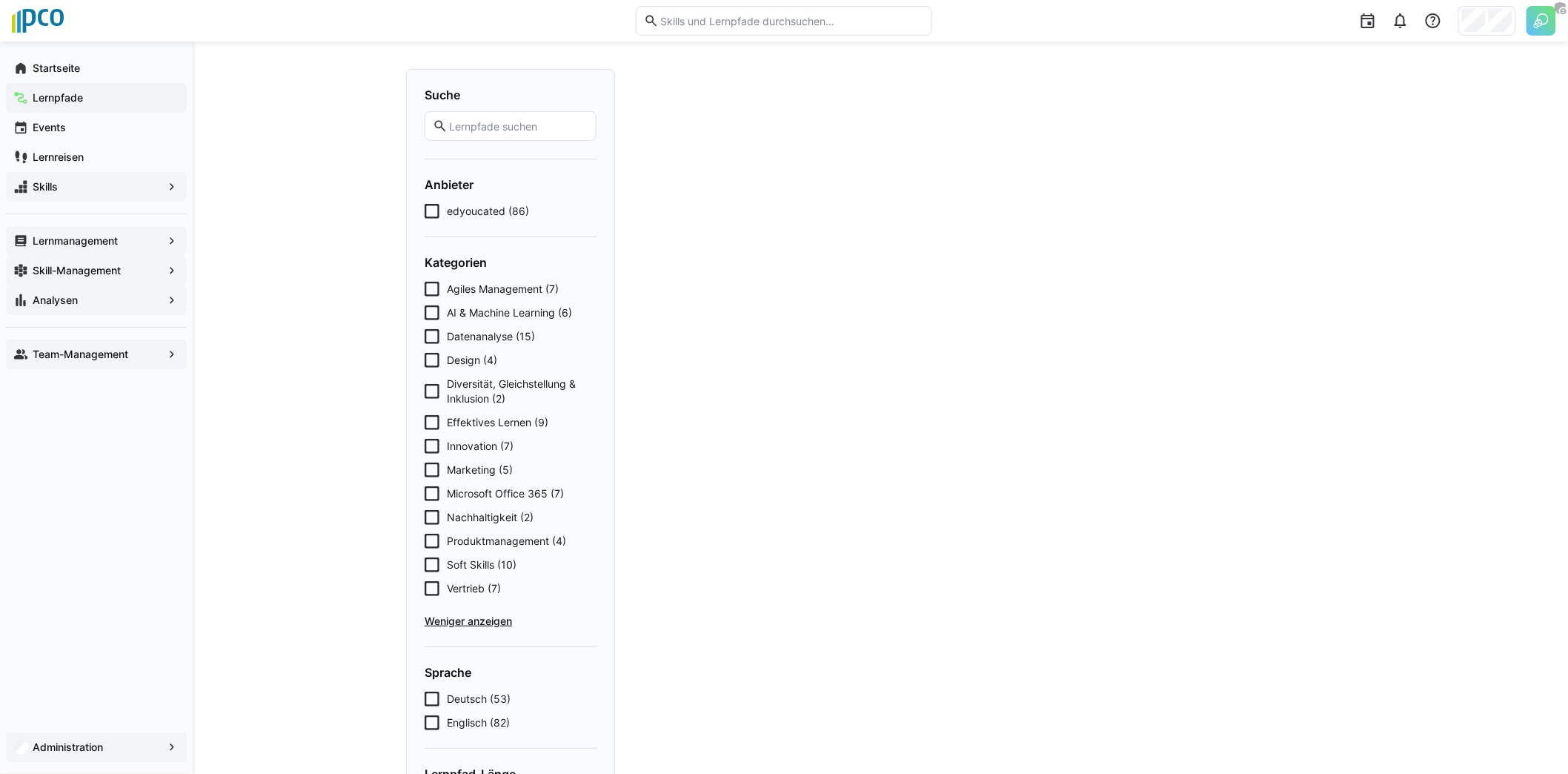
scroll to position [0, 0]
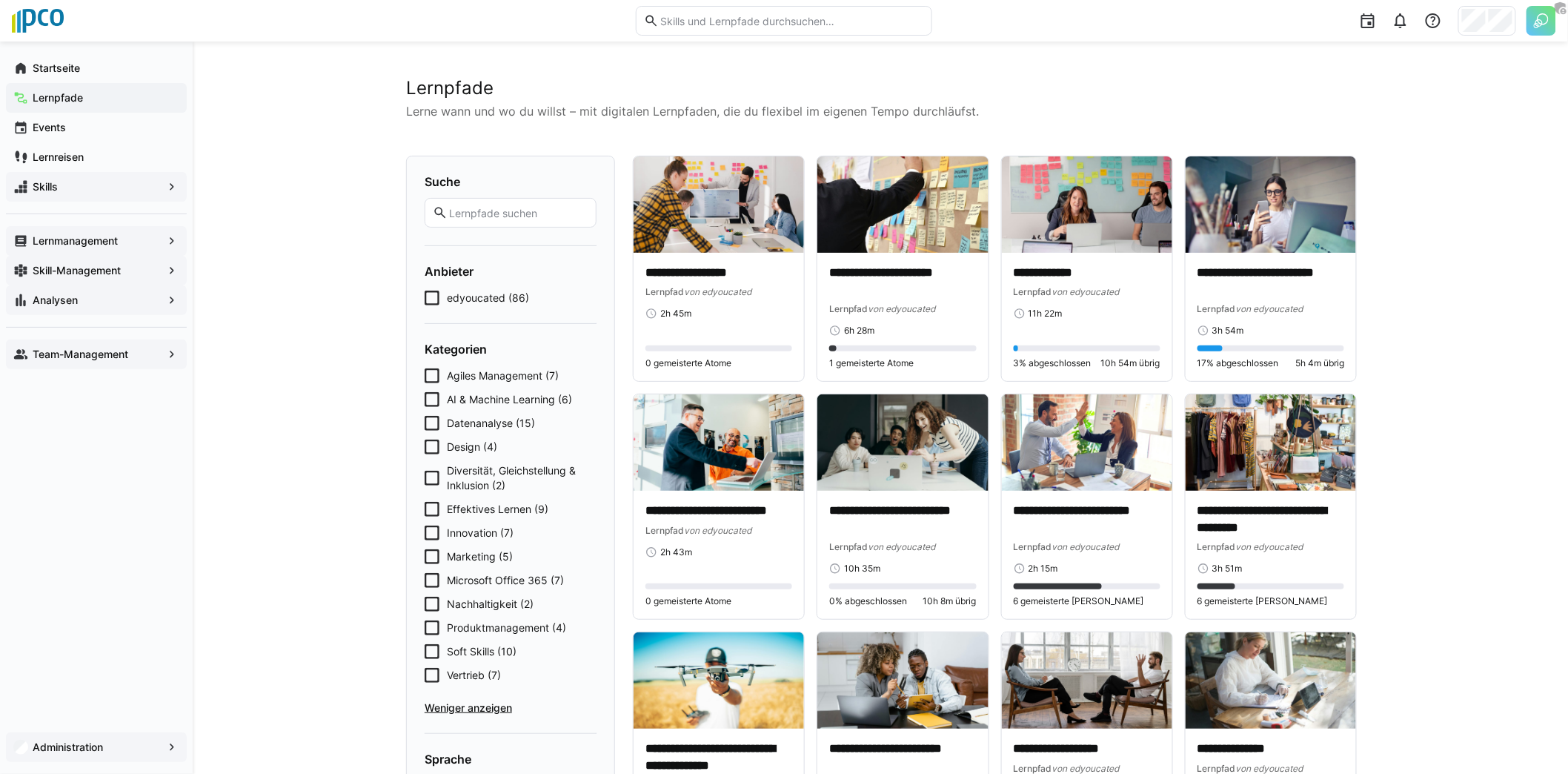
click at [0, 0] on app-navigation-label "Lernmanagement" at bounding box center [0, 0] width 0 height 0
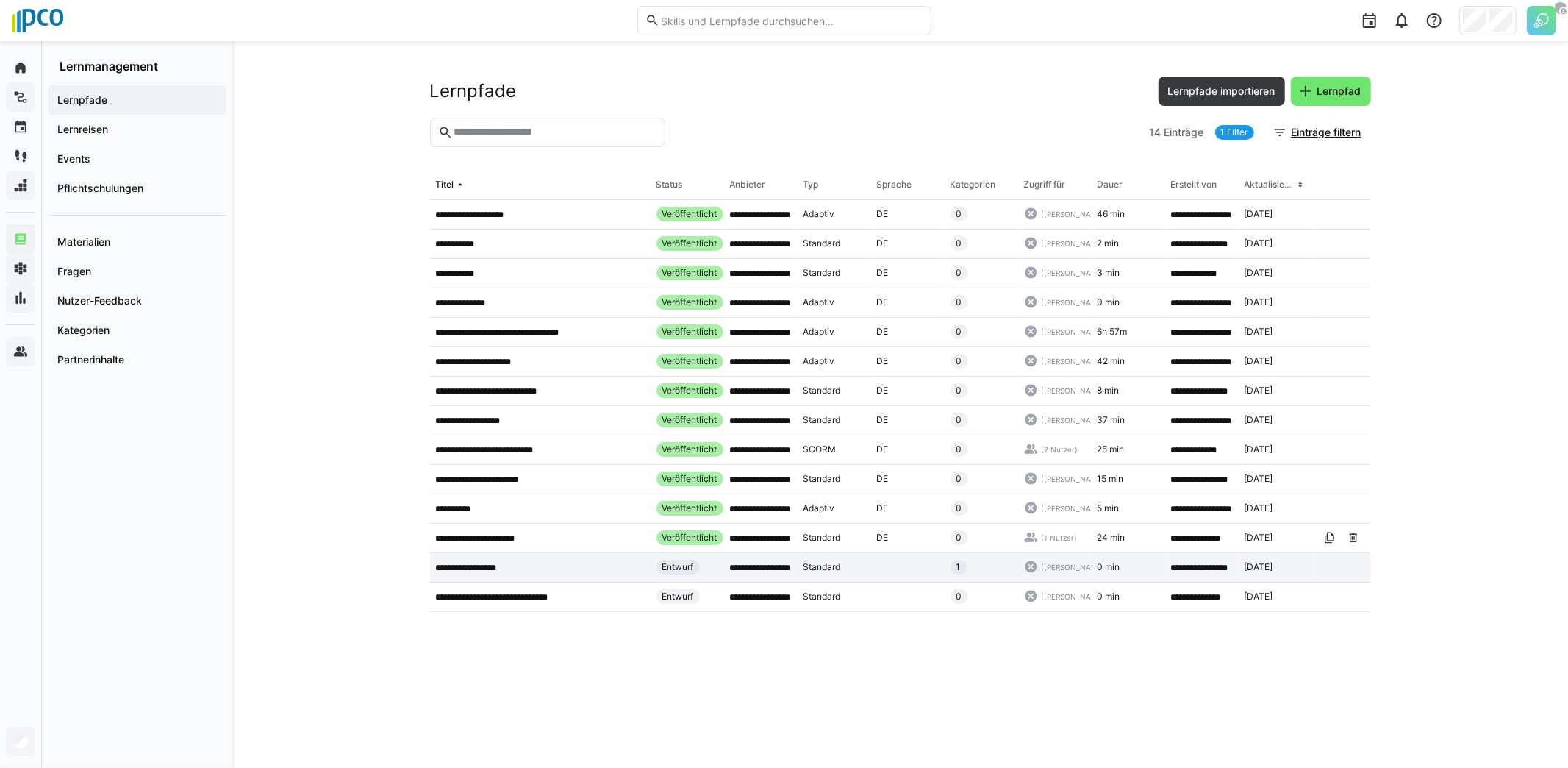
click at [516, 559] on div "**********" at bounding box center [540, 568] width 220 height 29
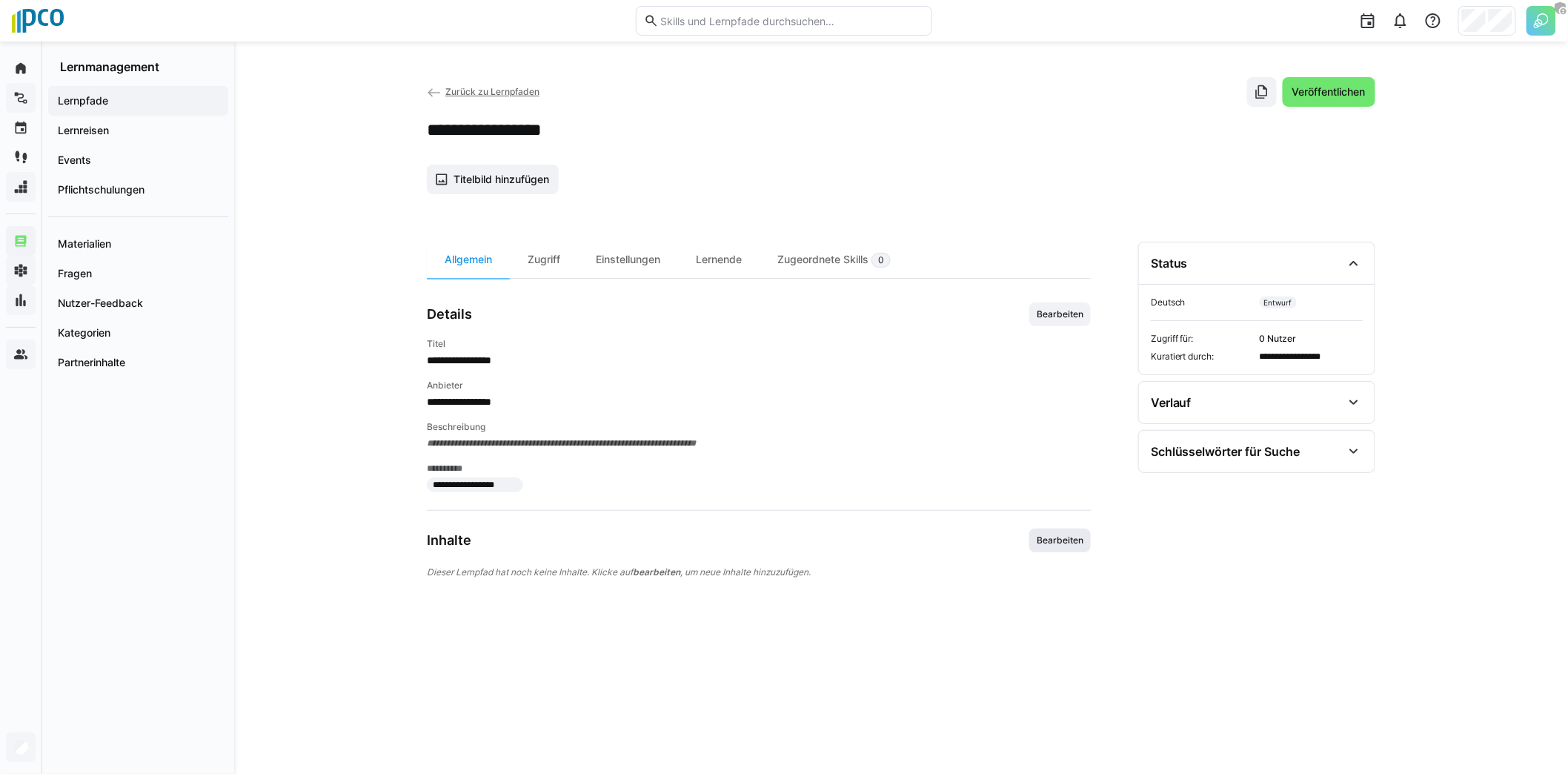
click at [1069, 538] on span "Bearbeiten" at bounding box center [1060, 541] width 50 height 12
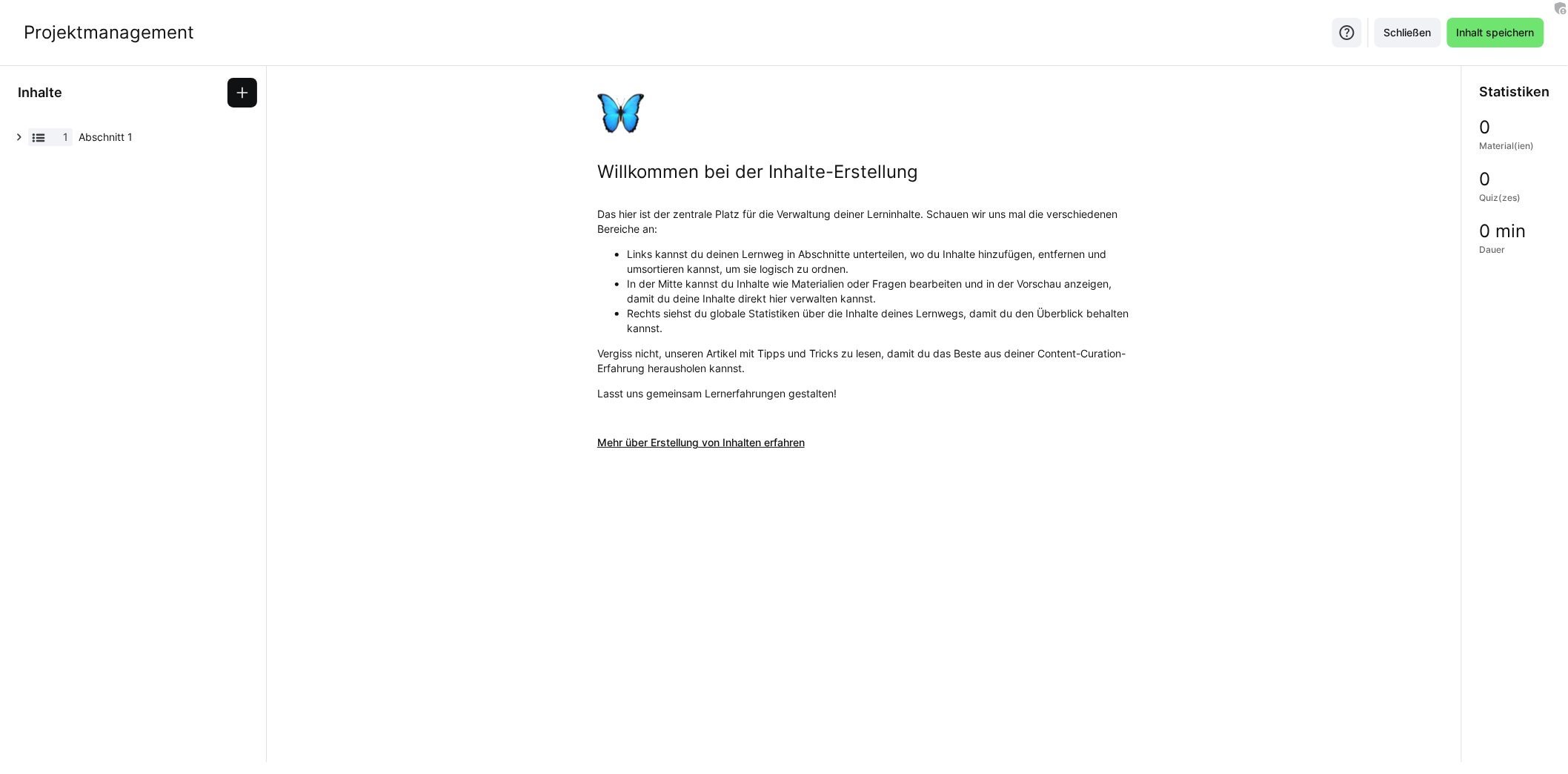
click at [245, 95] on eds-icon at bounding box center [242, 93] width 15 height 15
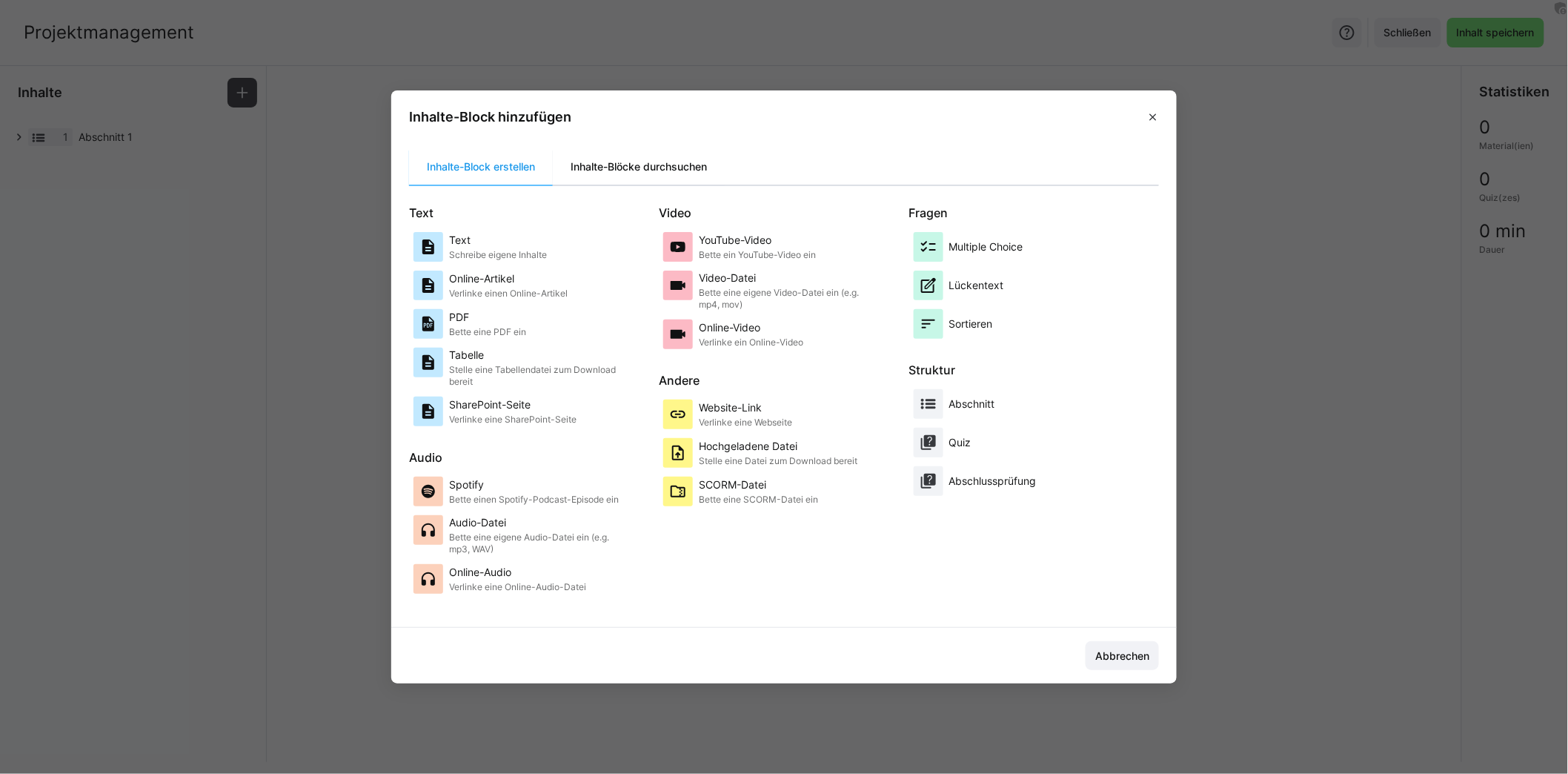
click at [646, 175] on div "Inhalte-Blöcke durchsuchen" at bounding box center [639, 166] width 172 height 36
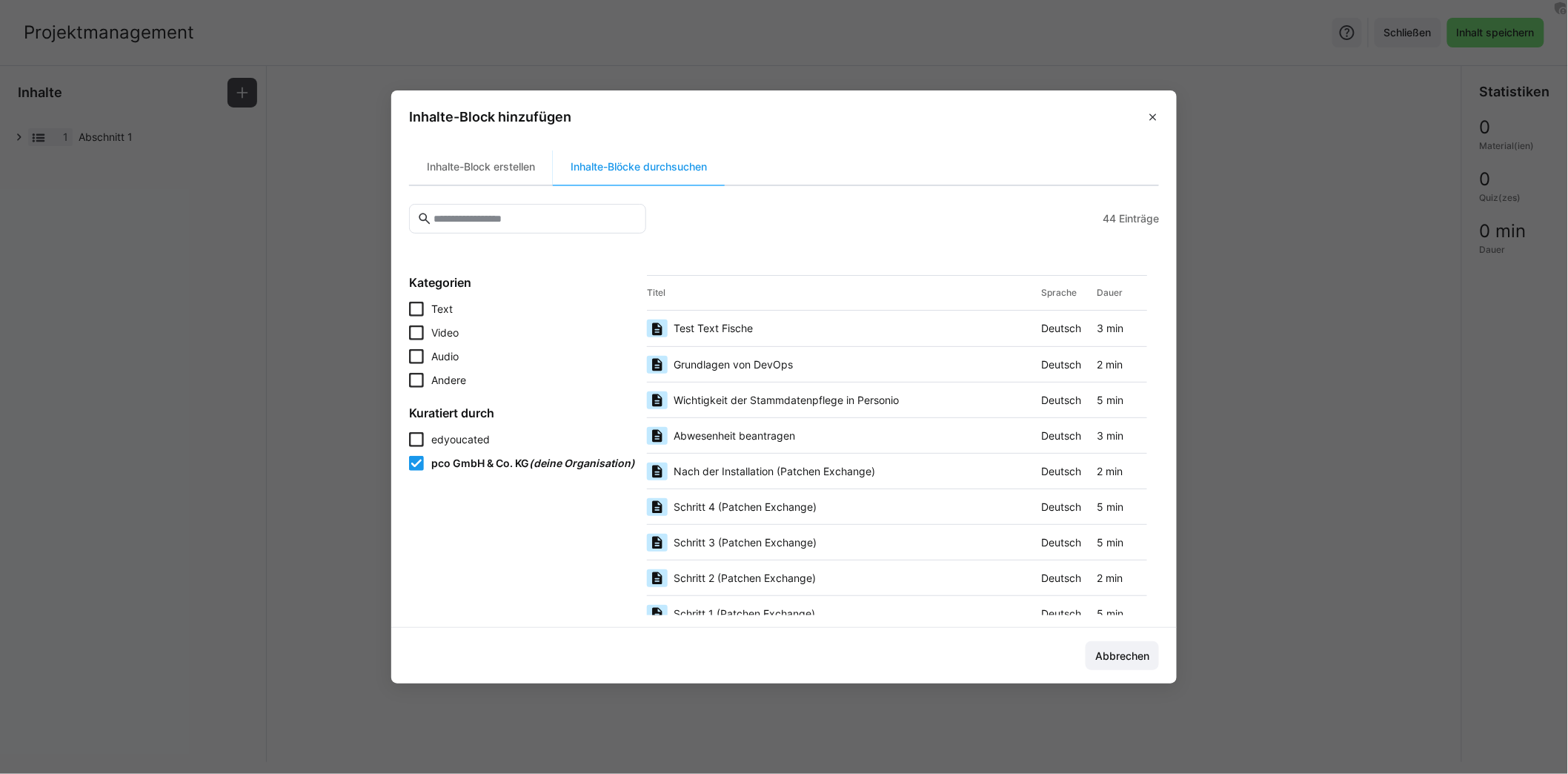
click at [761, 366] on span "Grundlagen von DevOps" at bounding box center [733, 364] width 120 height 15
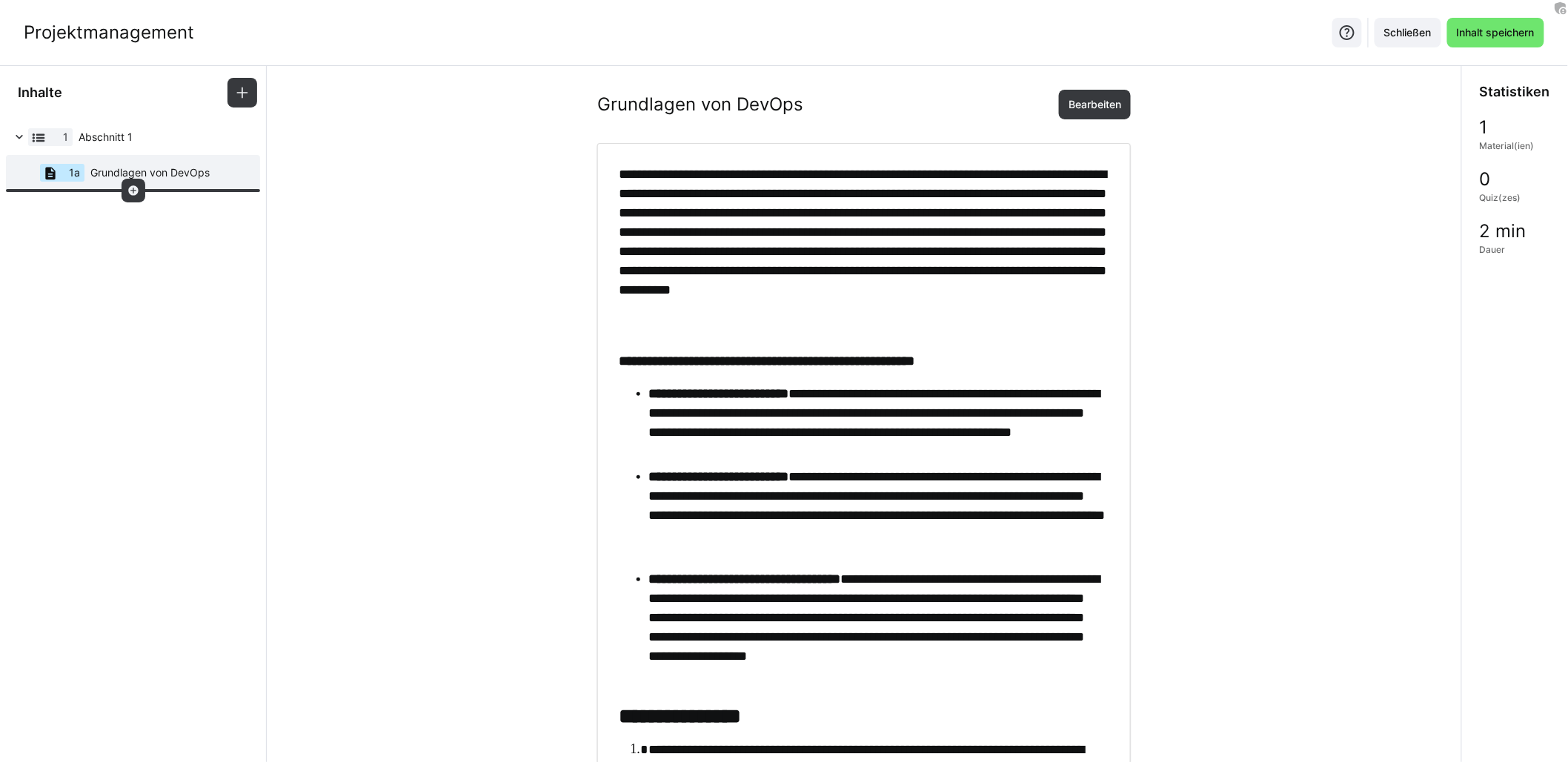
click at [136, 190] on eds-icon at bounding box center [134, 190] width 12 height 12
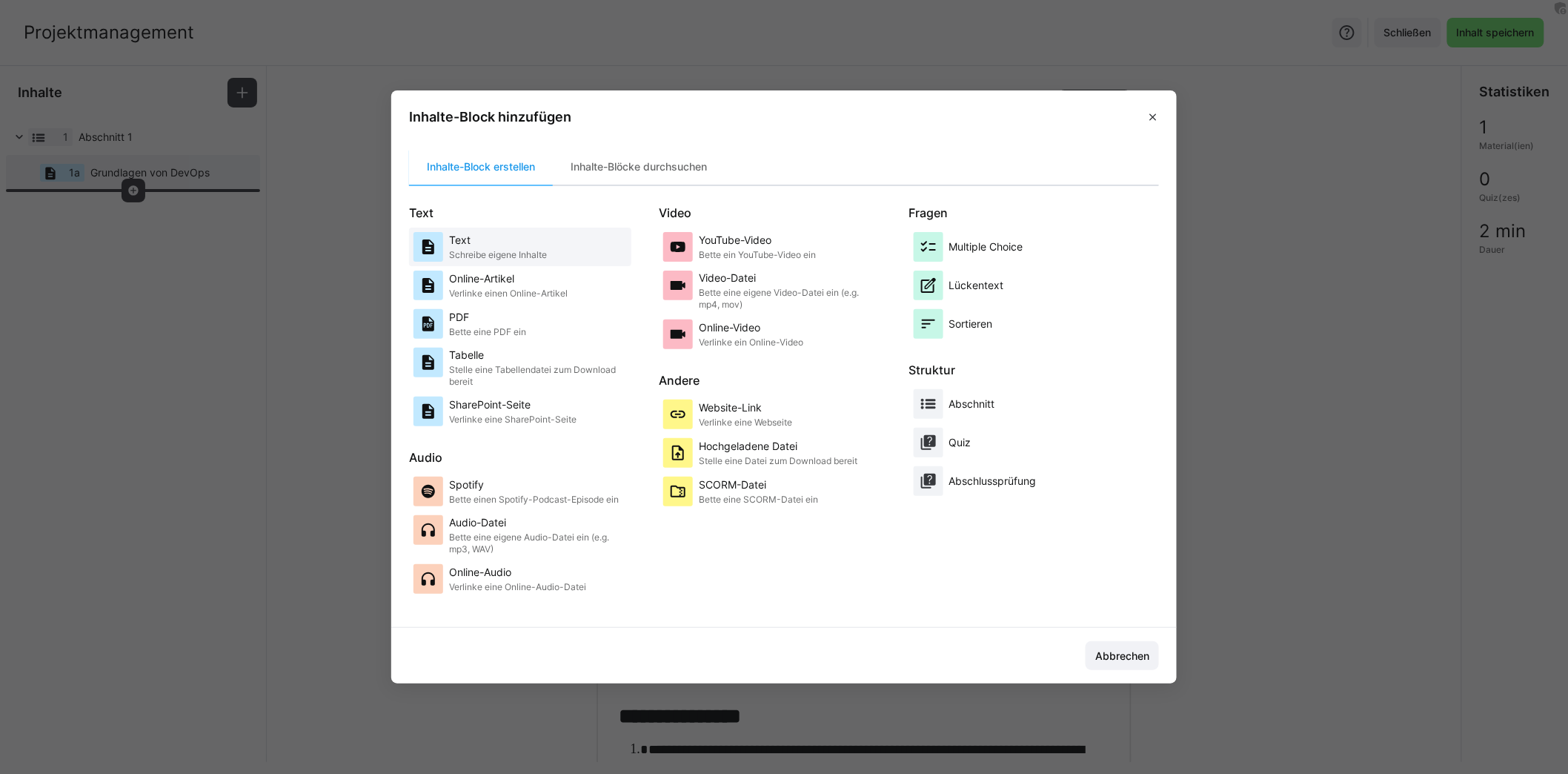
click at [486, 252] on p "Schreibe eigene Inhalte" at bounding box center [498, 255] width 98 height 12
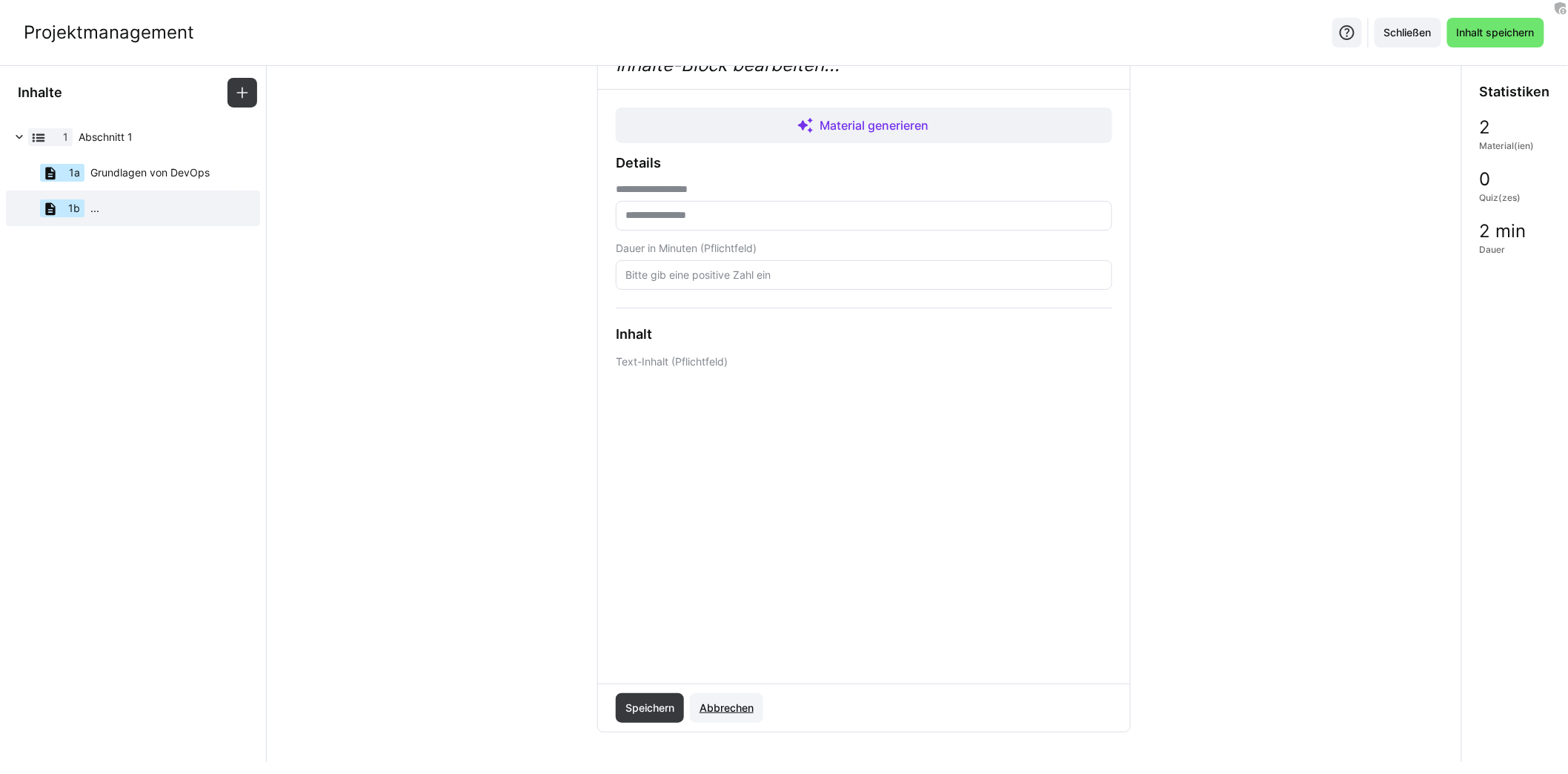
scroll to position [50, 0]
click at [729, 706] on span "Abbrechen" at bounding box center [726, 707] width 59 height 15
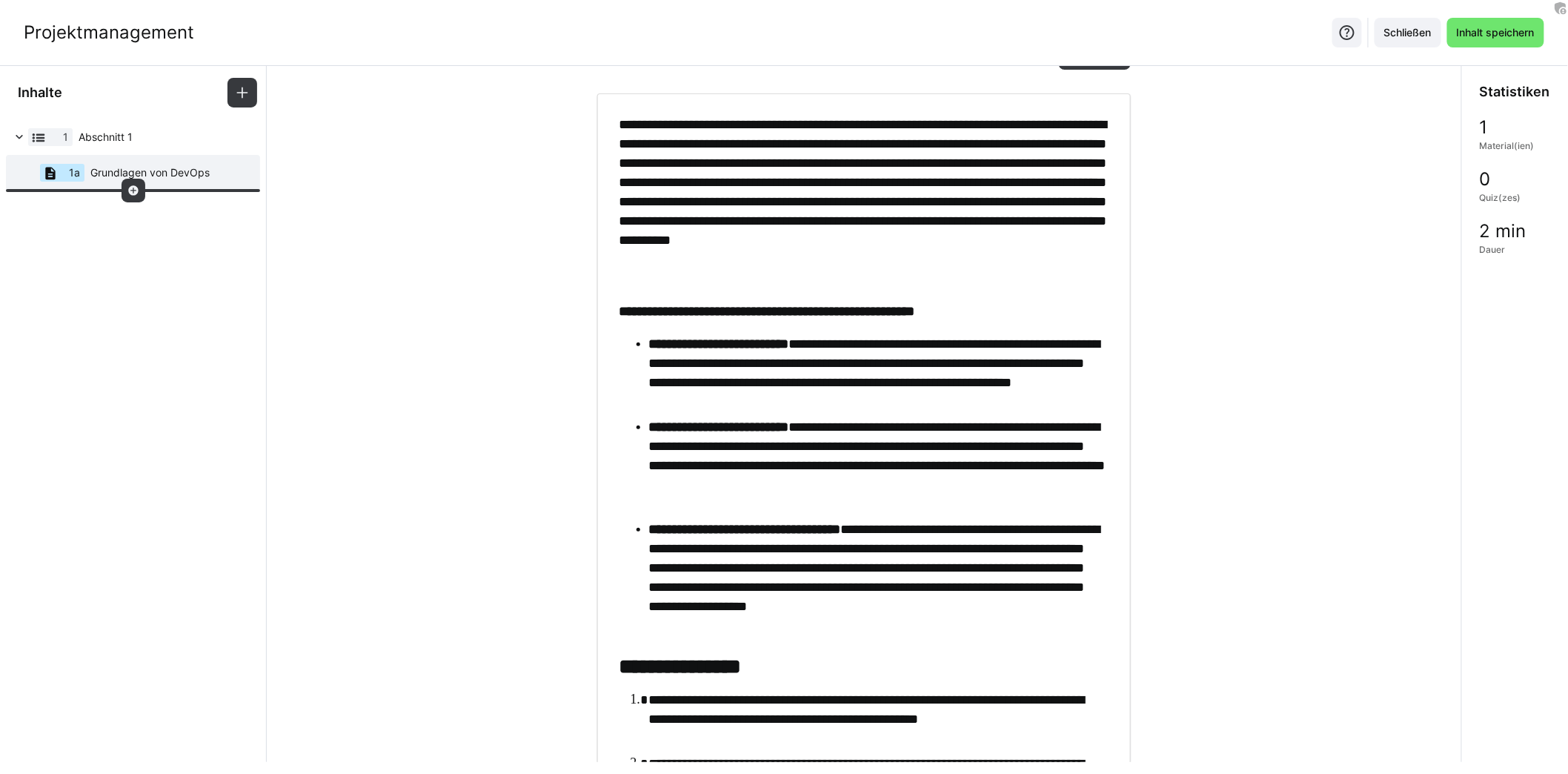
click at [135, 192] on eds-icon at bounding box center [134, 190] width 12 height 12
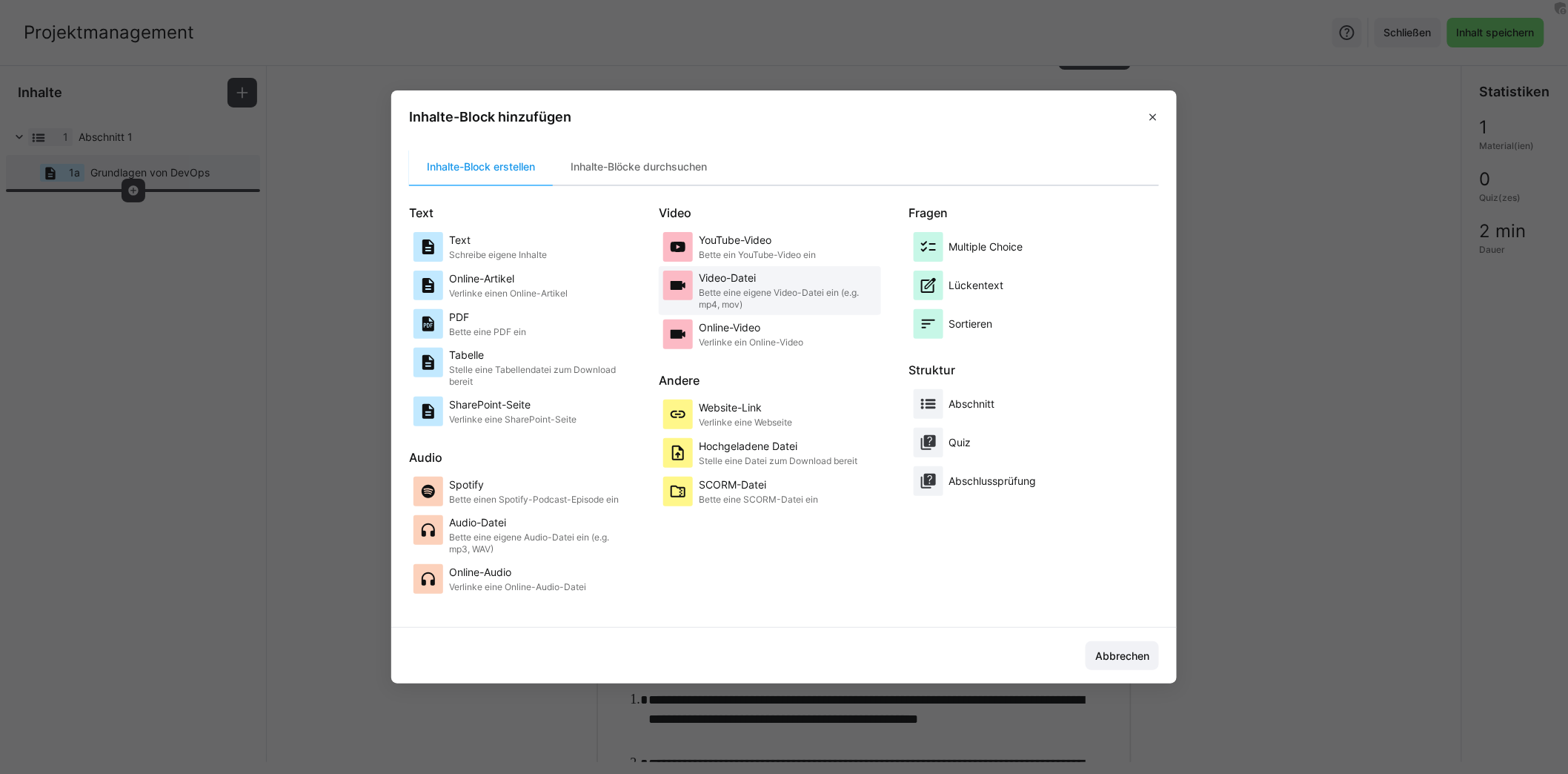
click at [742, 281] on p "Video-Datei" at bounding box center [788, 278] width 178 height 15
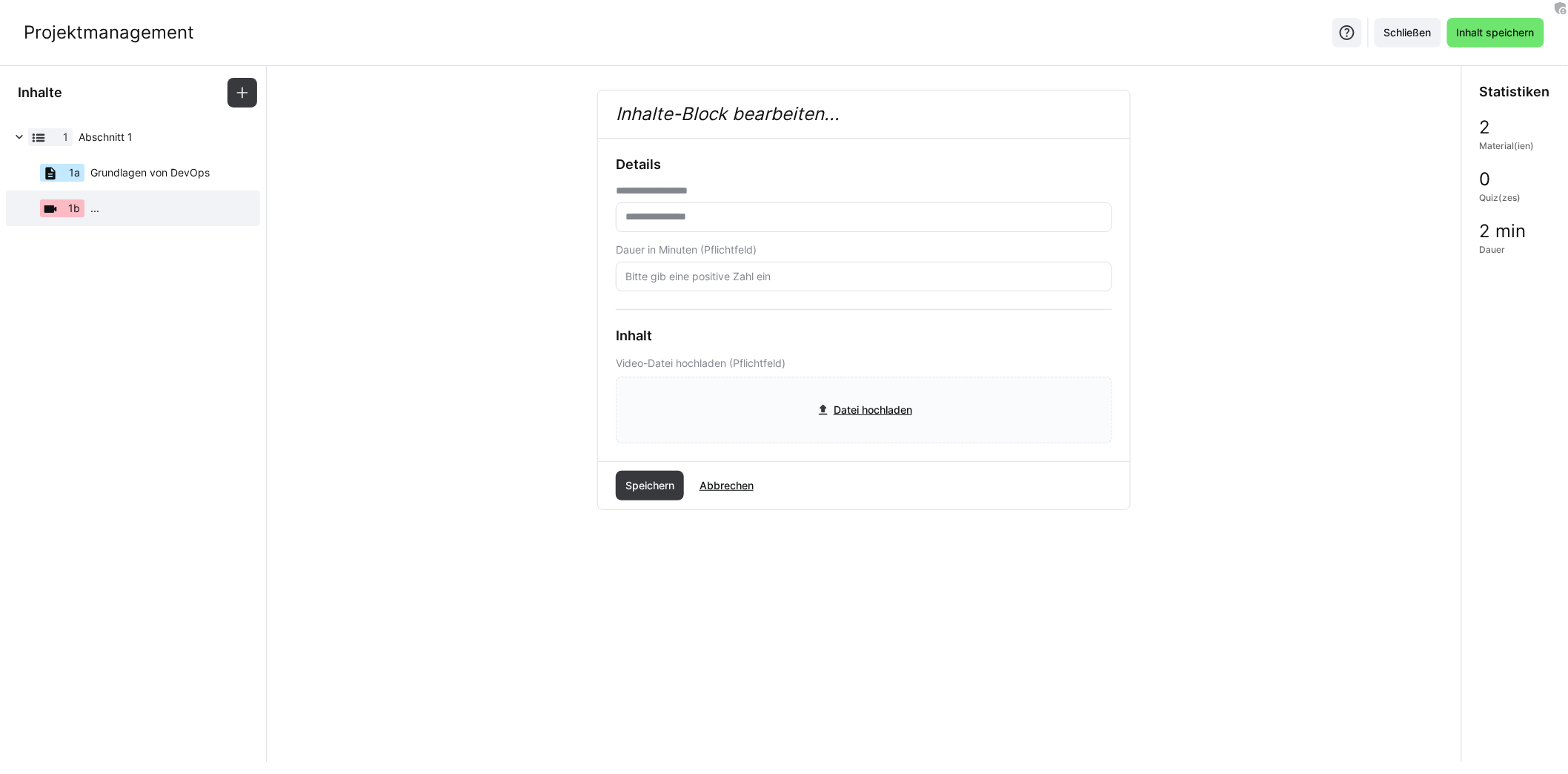
scroll to position [0, 0]
click at [736, 478] on span "Abbrechen" at bounding box center [726, 485] width 59 height 15
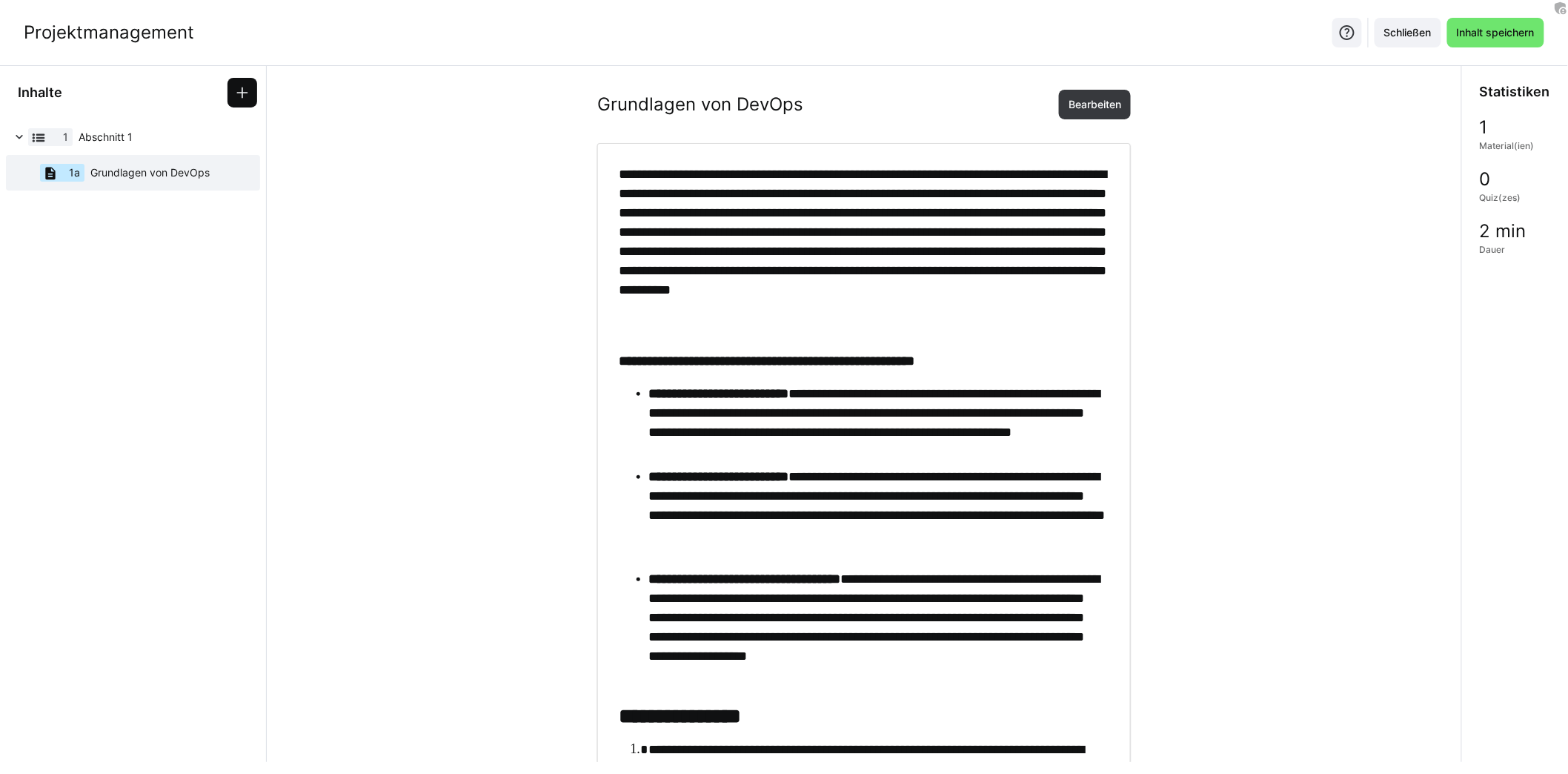
click at [245, 98] on eds-icon at bounding box center [242, 93] width 15 height 15
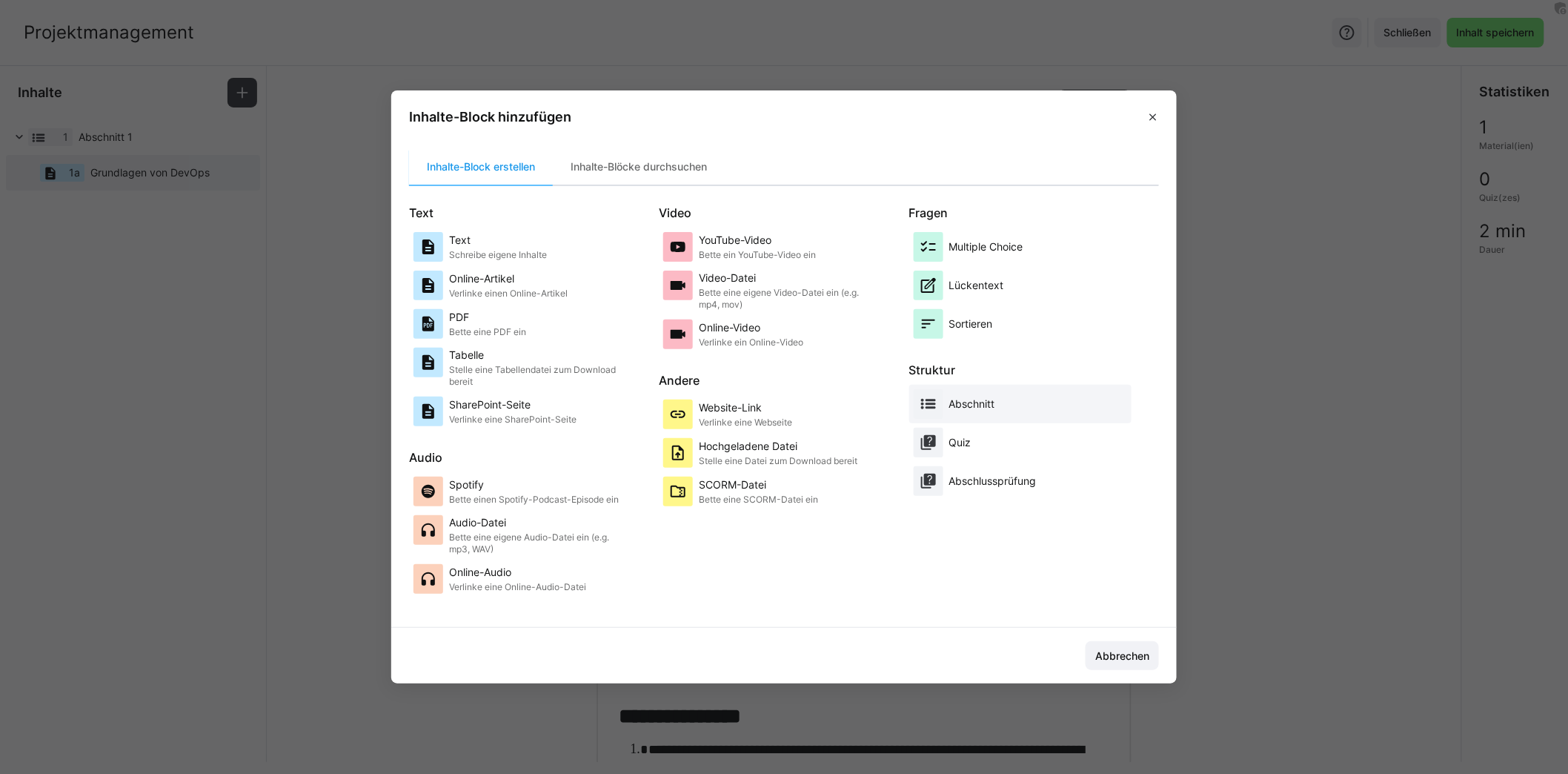
click at [1007, 394] on div "Abschnitt" at bounding box center [1020, 404] width 213 height 30
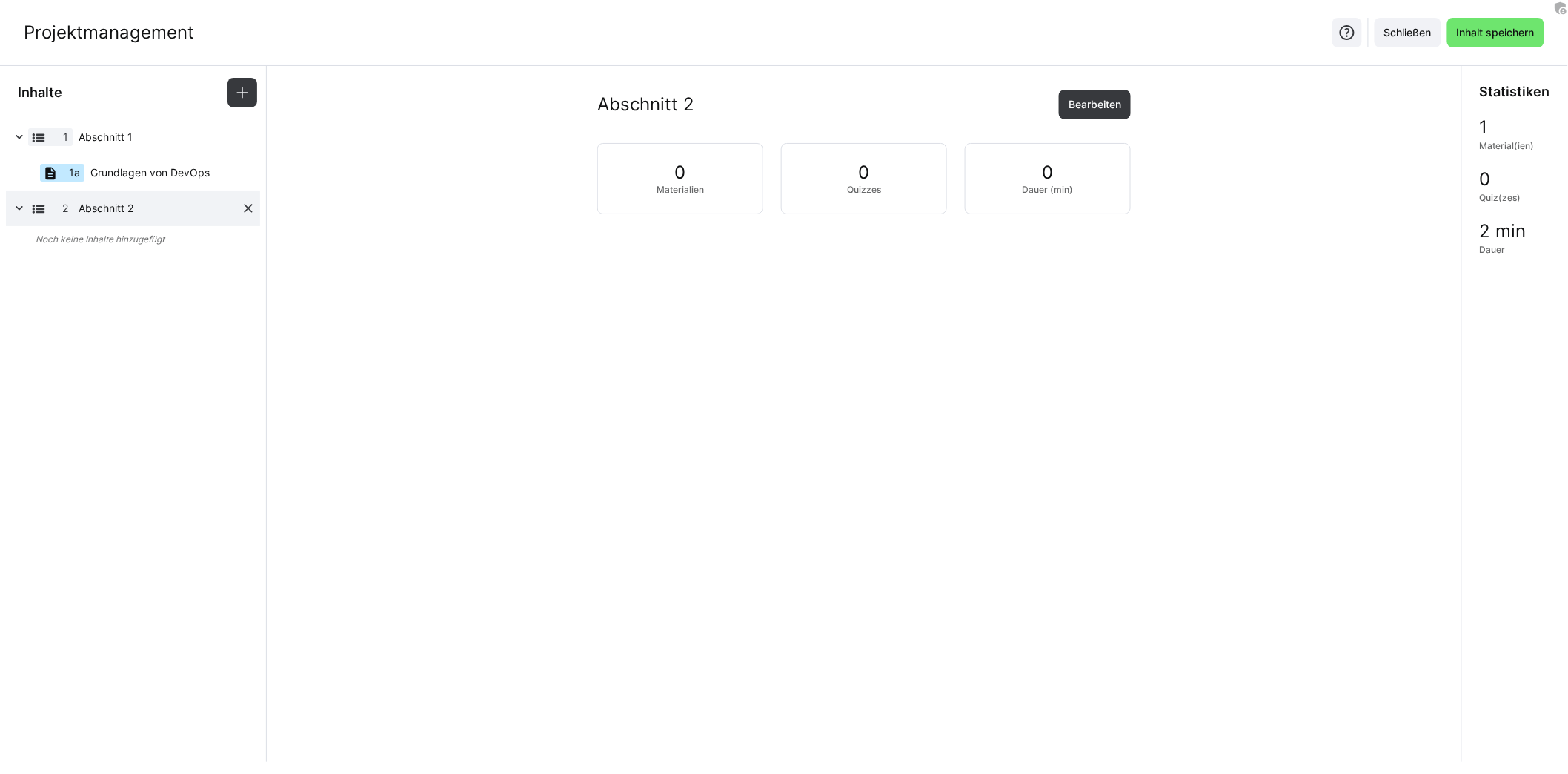
click at [141, 211] on span "Abschnitt 2" at bounding box center [160, 208] width 162 height 15
click at [1096, 107] on span "Bearbeiten" at bounding box center [1095, 104] width 57 height 15
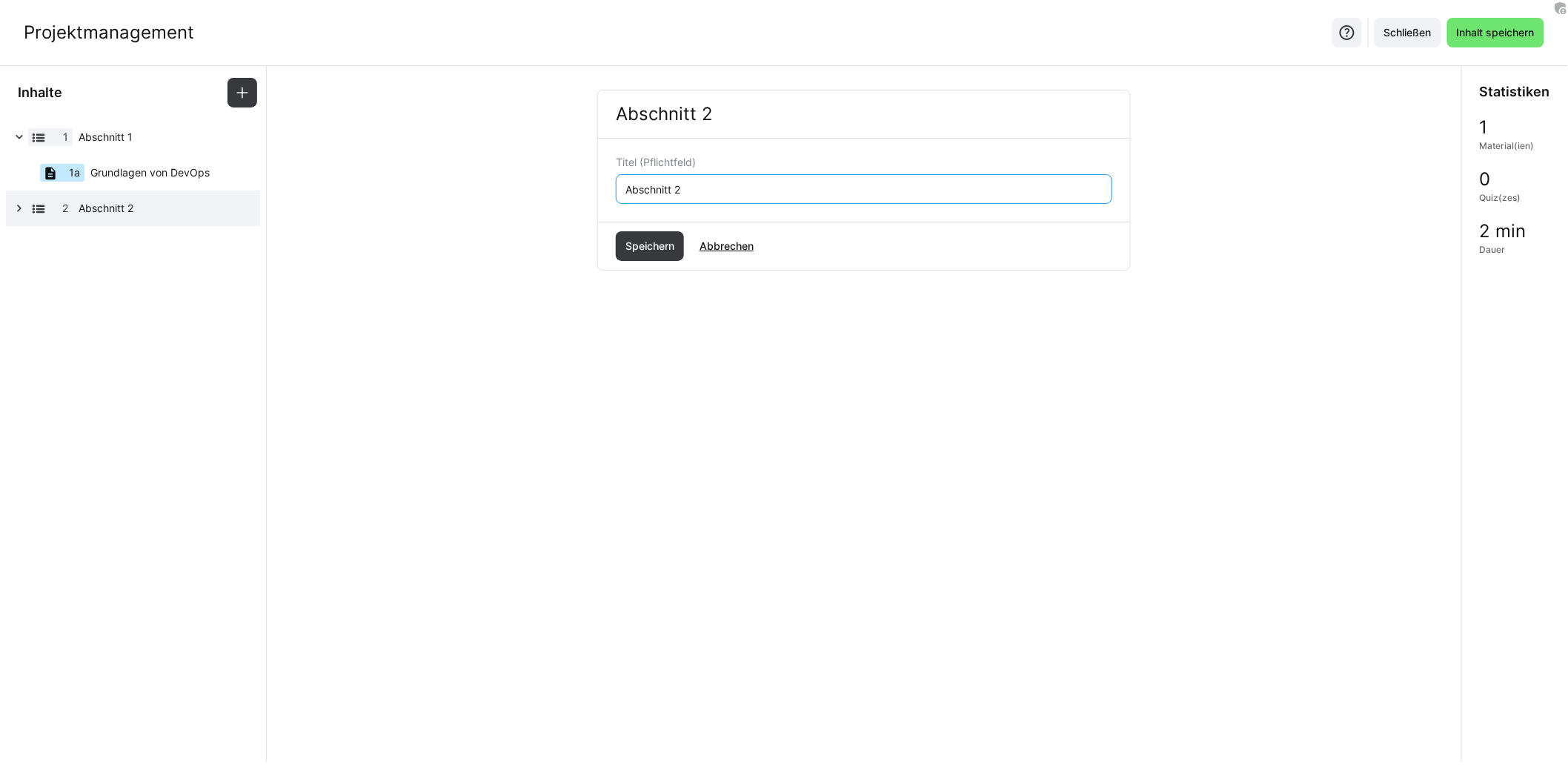
click at [747, 190] on input "Abschnitt 2" at bounding box center [864, 189] width 480 height 13
click at [748, 190] on input "Abschnitt 2" at bounding box center [864, 189] width 480 height 13
type input "Projektmanagement Grundlagen"
click at [642, 249] on span "Speichern" at bounding box center [649, 245] width 53 height 15
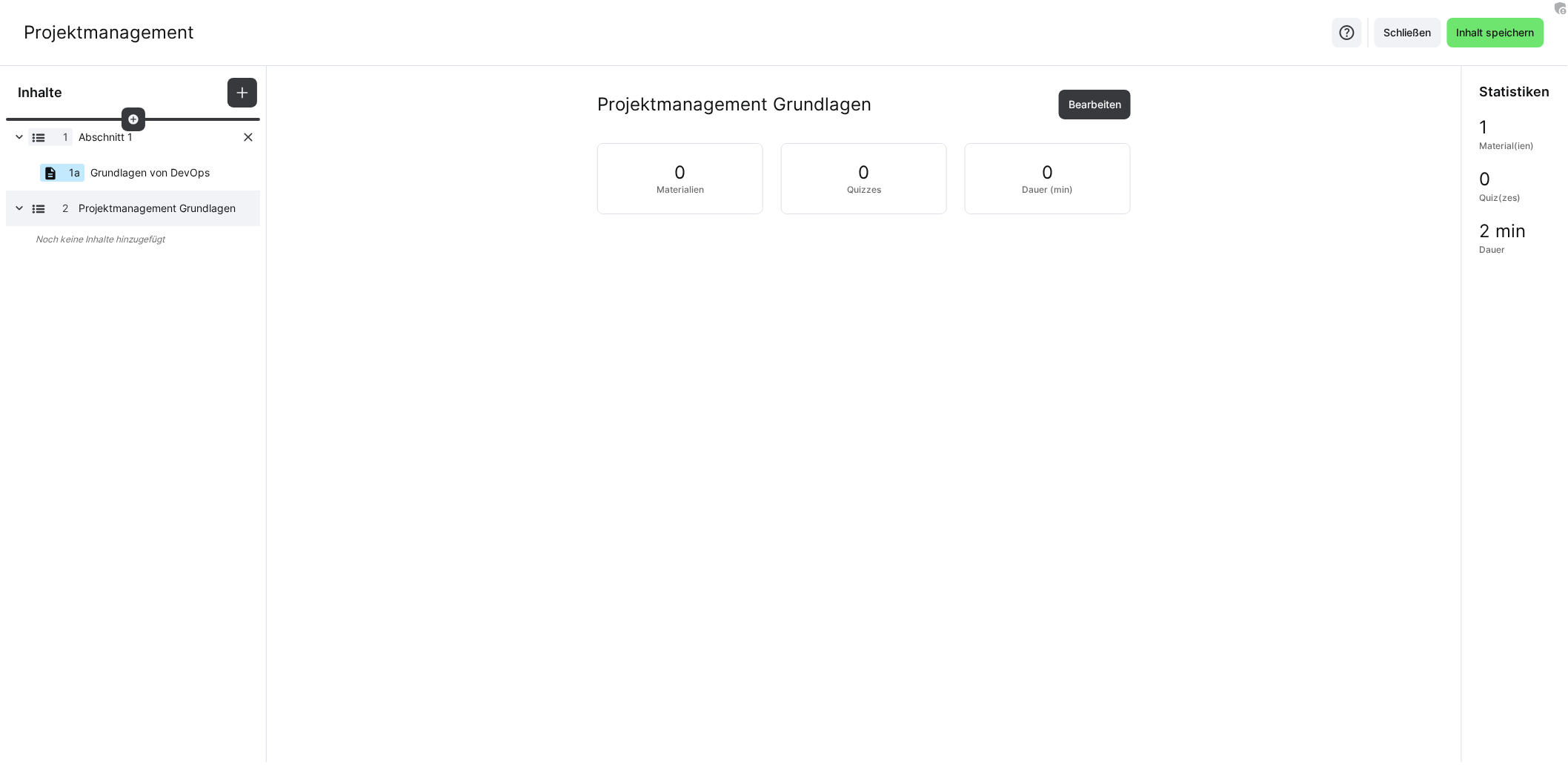
click at [147, 139] on span "Abschnitt 1" at bounding box center [160, 136] width 162 height 15
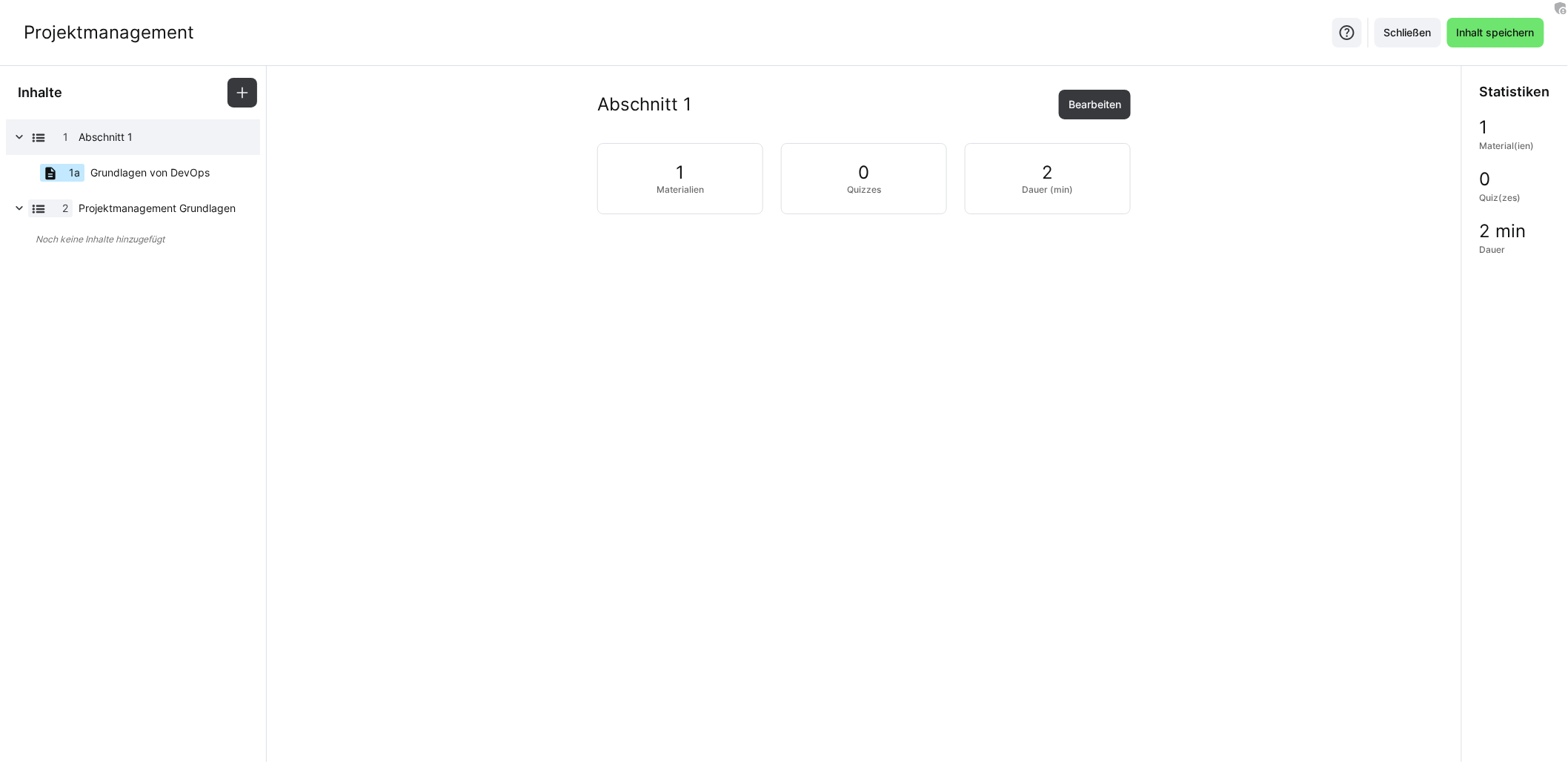
click at [1055, 108] on div "Abschnitt 1 Bearbeiten" at bounding box center [864, 105] width 534 height 30
click at [1081, 106] on span "Bearbeiten" at bounding box center [1095, 104] width 57 height 15
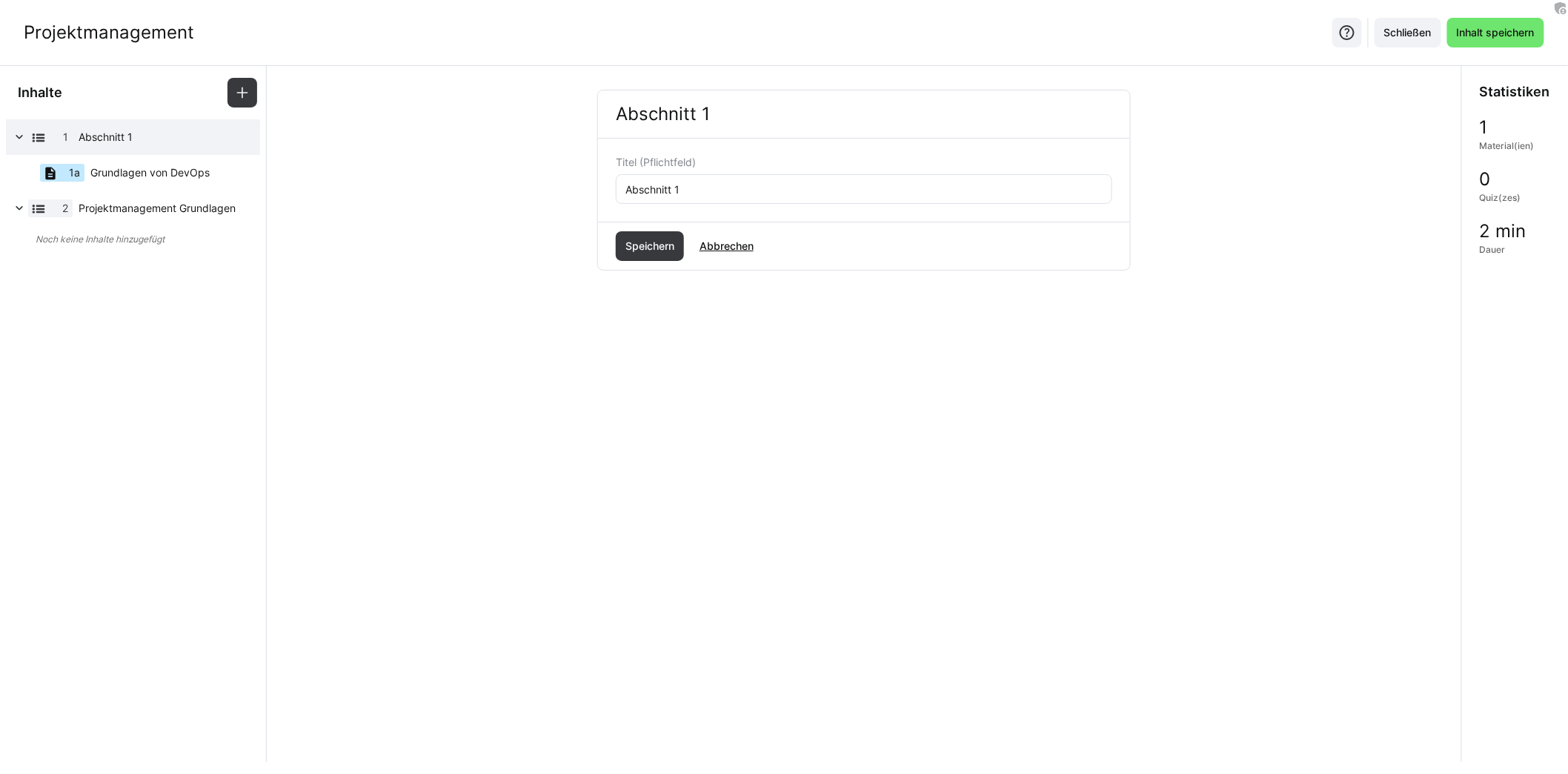
click at [825, 195] on eds-input "Abschnitt 1" at bounding box center [864, 189] width 496 height 30
click at [825, 194] on eds-input "Abschnitt 1" at bounding box center [864, 189] width 496 height 30
click at [824, 190] on input "Abschnitt 1" at bounding box center [864, 189] width 480 height 13
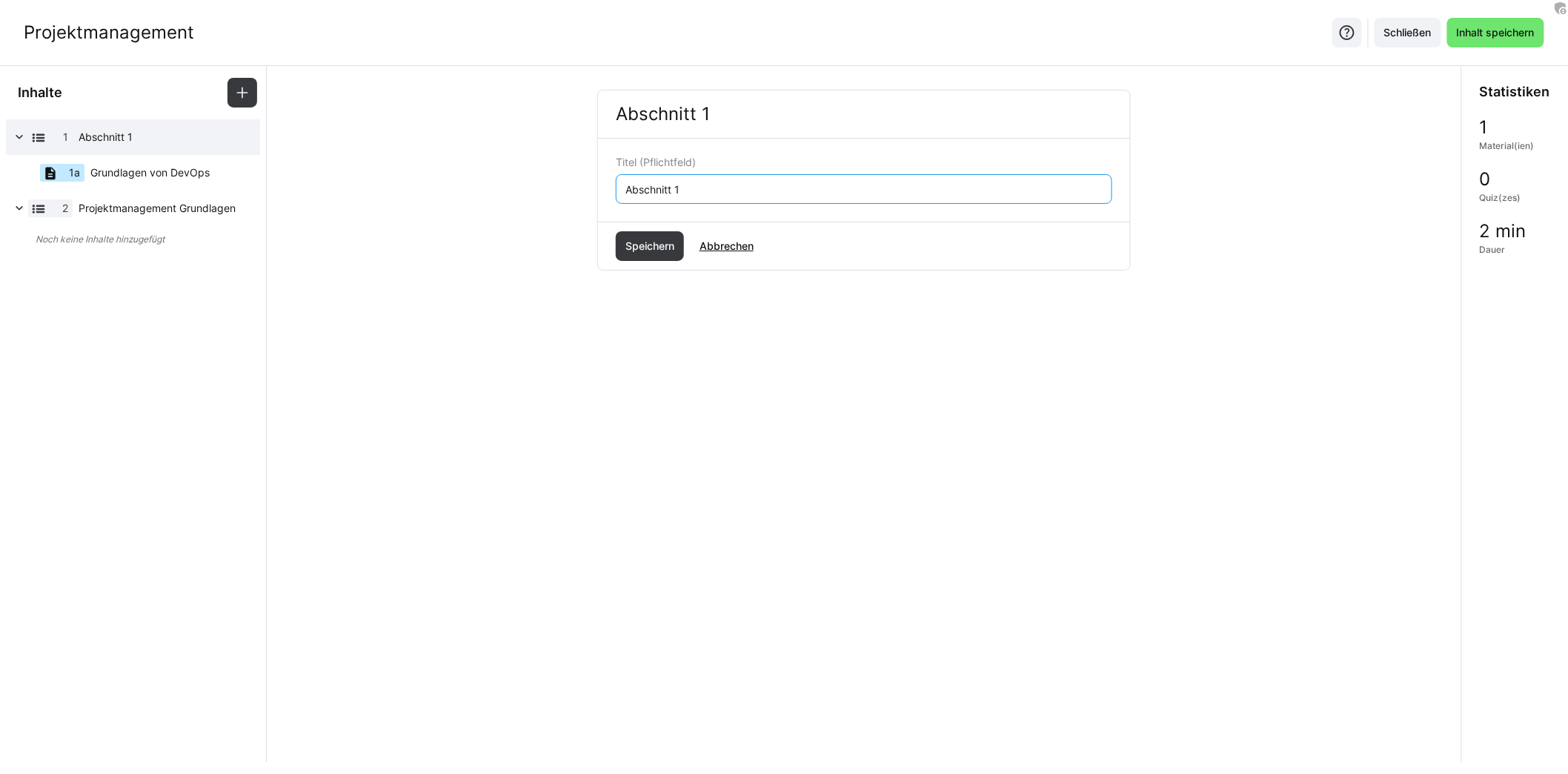
click at [824, 190] on input "Abschnitt 1" at bounding box center [864, 189] width 480 height 13
type input "Willkommen im Lernpfad!"
click at [648, 253] on span "Speichern" at bounding box center [650, 246] width 68 height 30
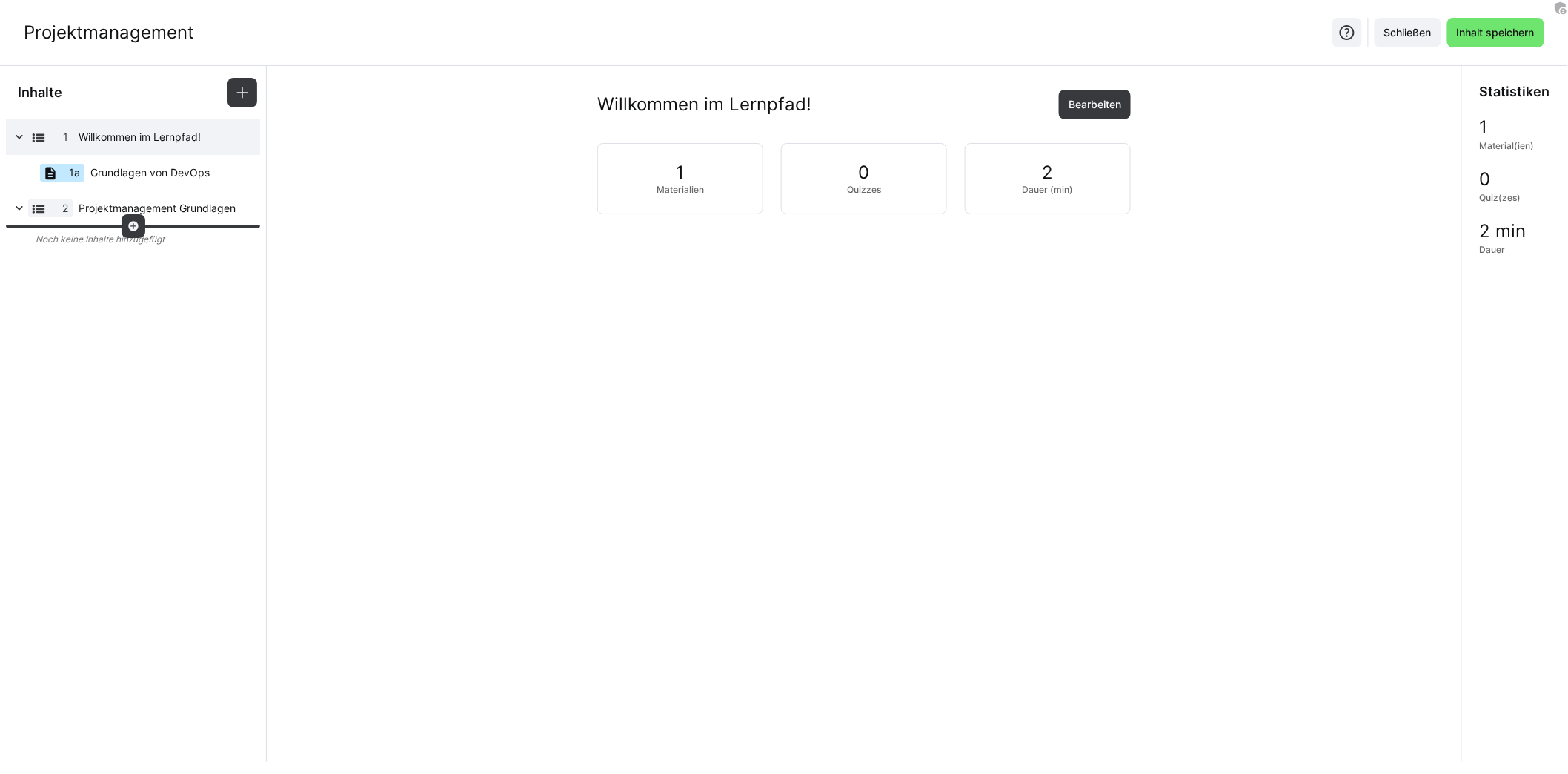
click at [135, 218] on div at bounding box center [133, 225] width 24 height 24
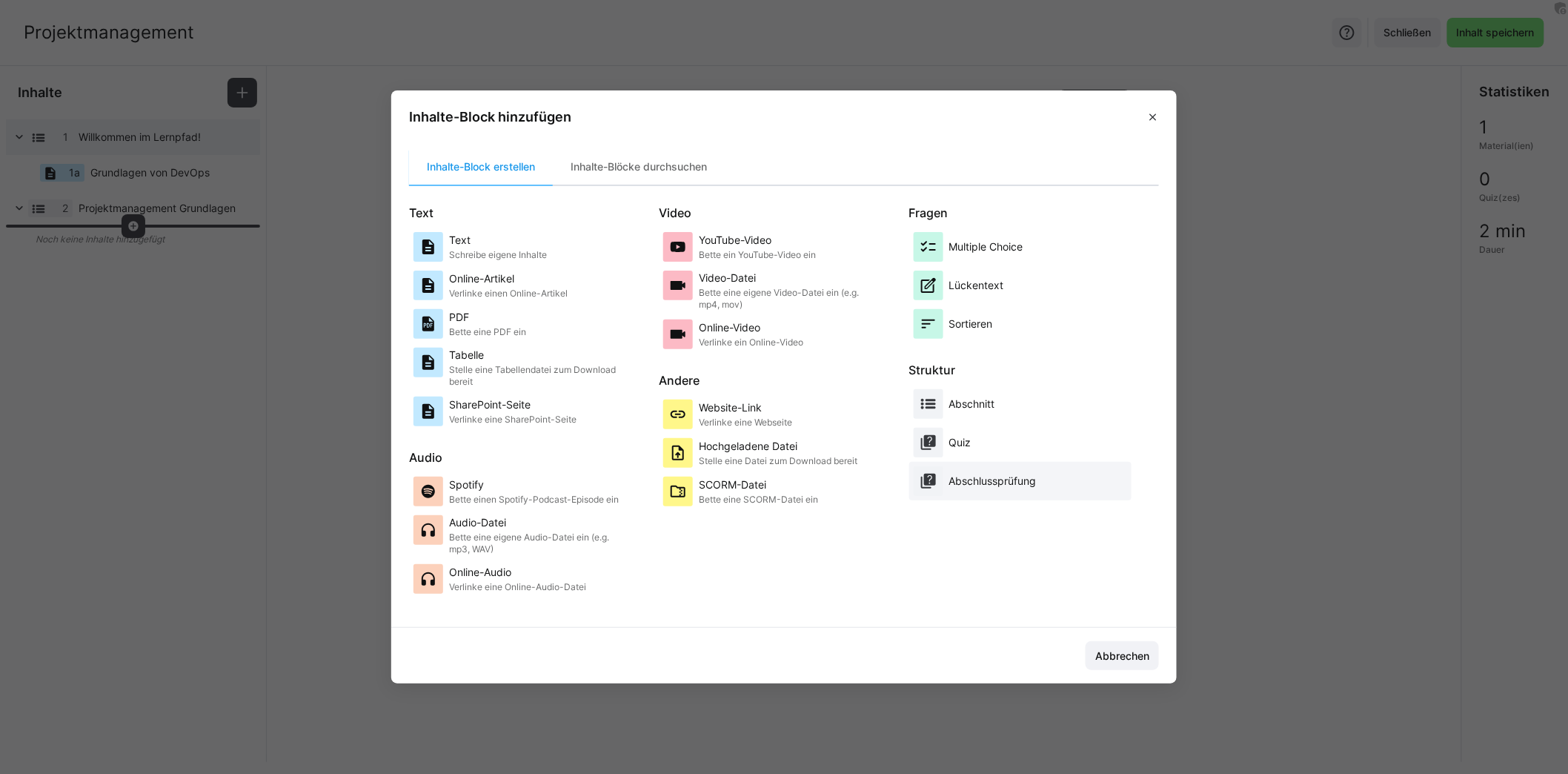
click at [1037, 477] on p "Abschlussprüfung" at bounding box center [993, 480] width 87 height 15
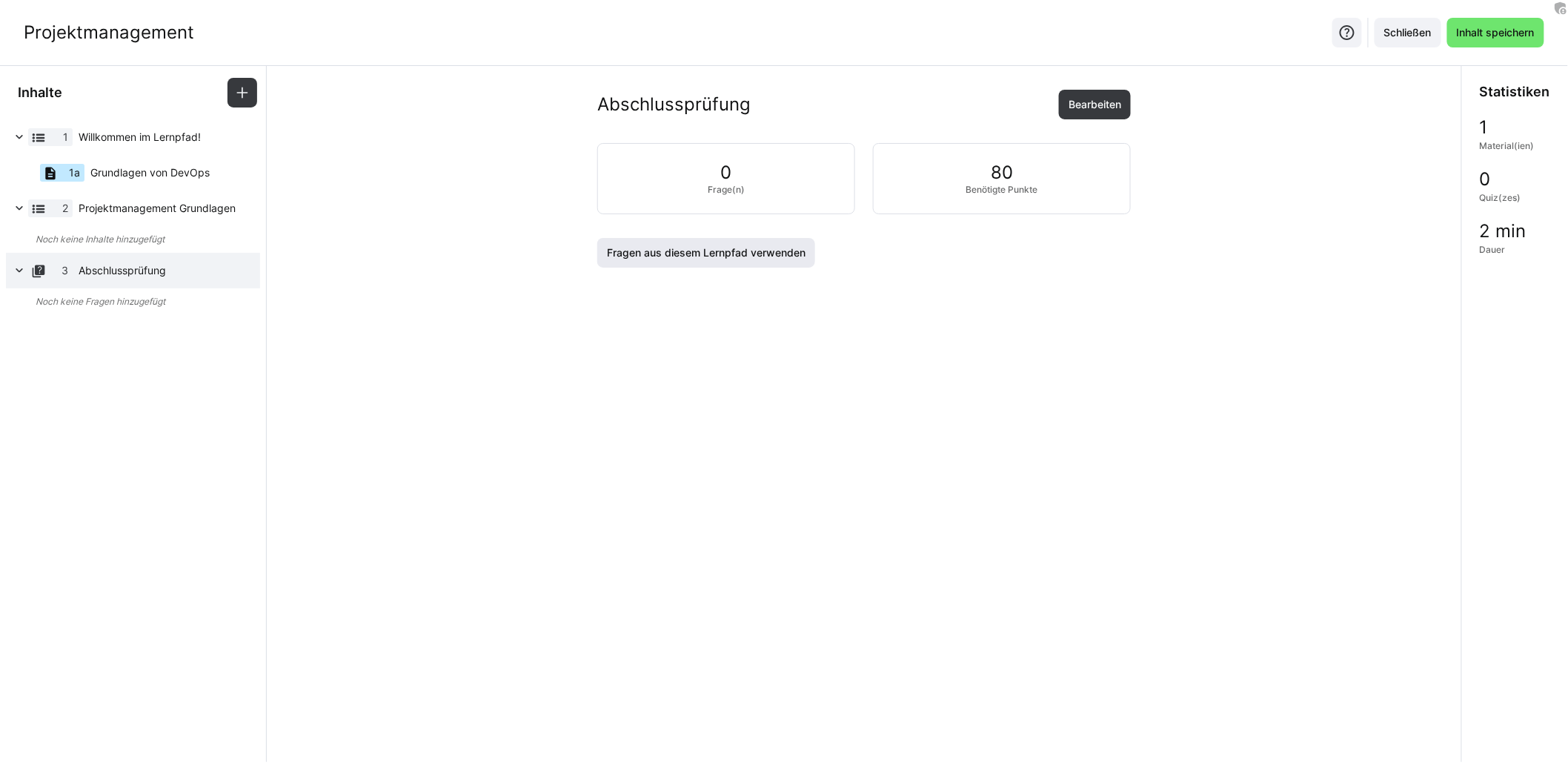
click at [730, 256] on span "Fragen aus diesem Lernpfad verwenden" at bounding box center [706, 252] width 203 height 15
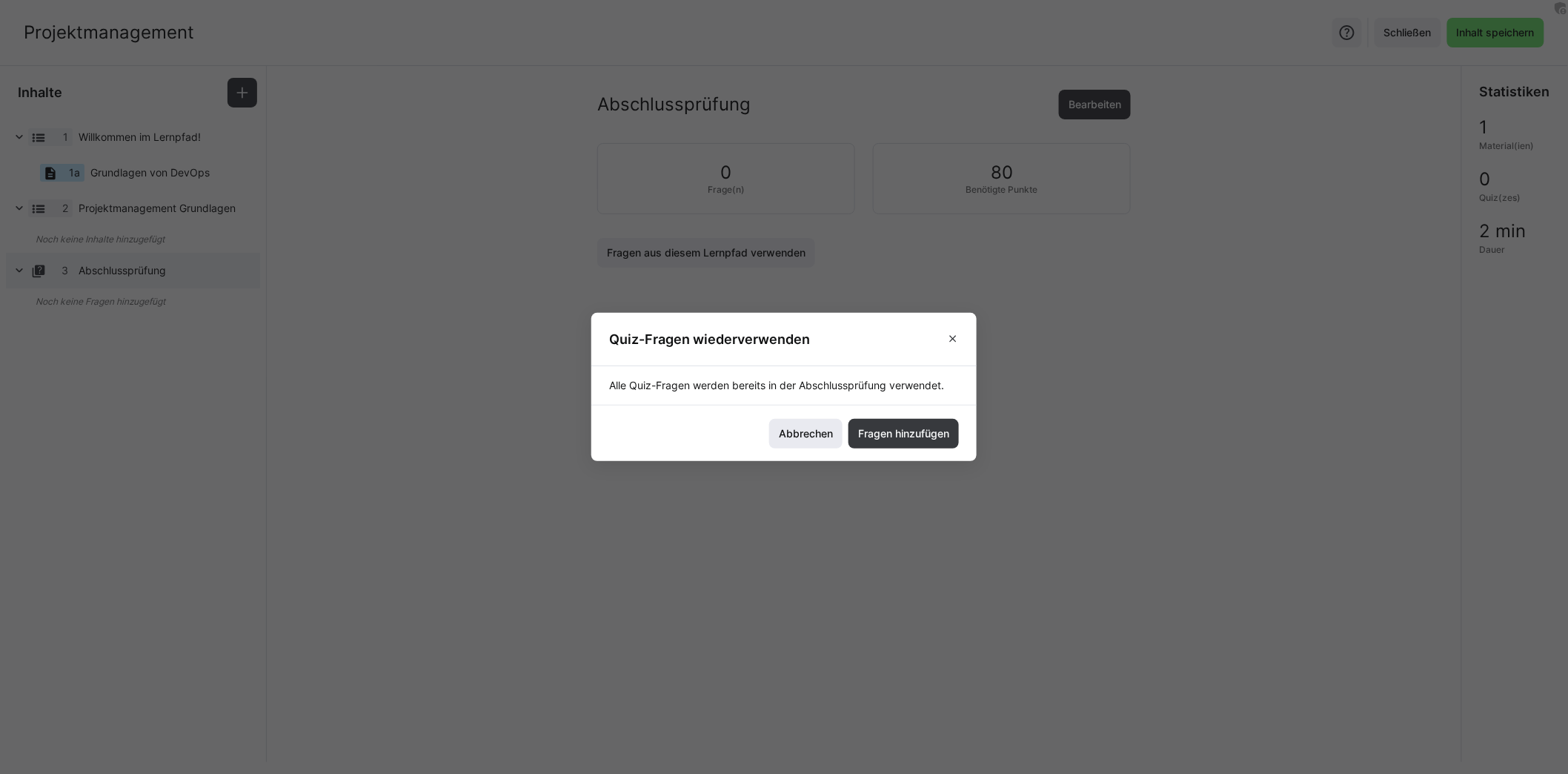
click at [798, 440] on span "Abbrechen" at bounding box center [805, 433] width 73 height 30
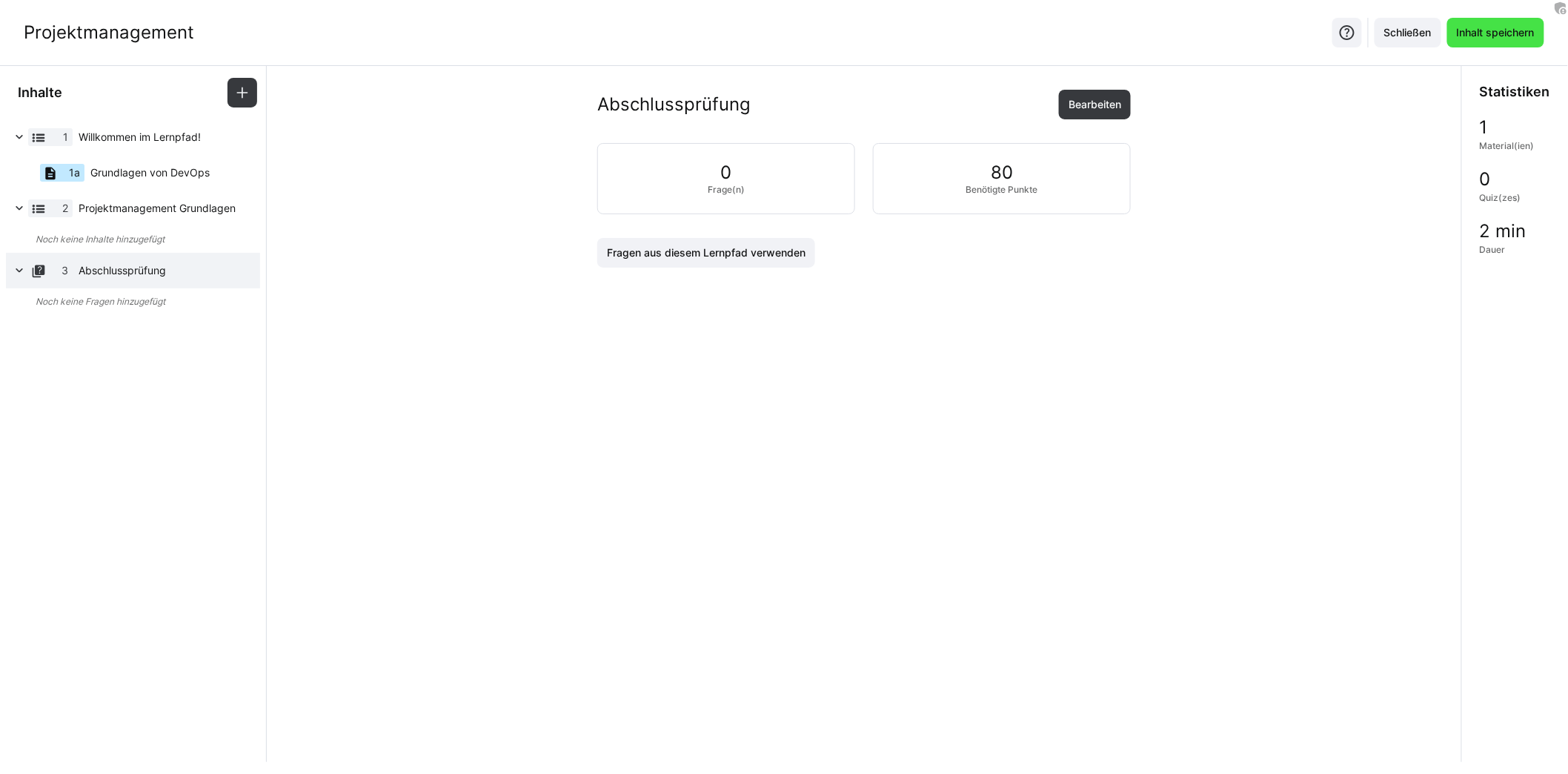
click at [1497, 20] on span "Inhalt speichern" at bounding box center [1495, 32] width 97 height 30
click at [1219, 43] on div "Projektmanagement Schließen Inhalt speichern" at bounding box center [784, 32] width 1568 height 66
click at [900, 35] on div "Projektmanagement Schließen Inhalt speichern" at bounding box center [784, 32] width 1568 height 66
click at [1252, 152] on div "Abschlussprüfung Bearbeiten 0 Frage(n) 80 Benötigte Punkte Fragen aus diesem Le…" at bounding box center [864, 238] width 1171 height 296
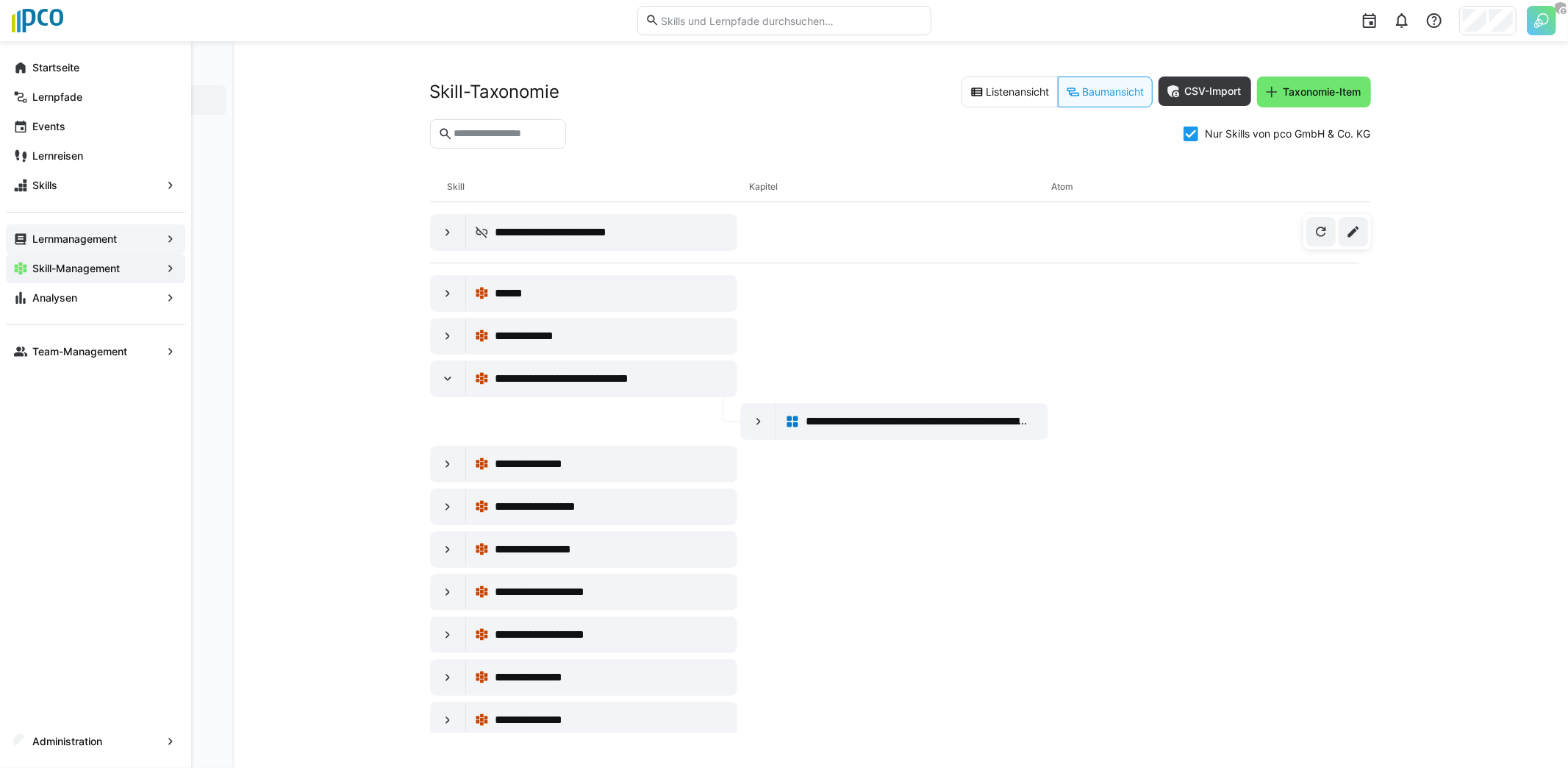
click at [0, 0] on app-navigation-label "Lernmanagement" at bounding box center [0, 0] width 0 height 0
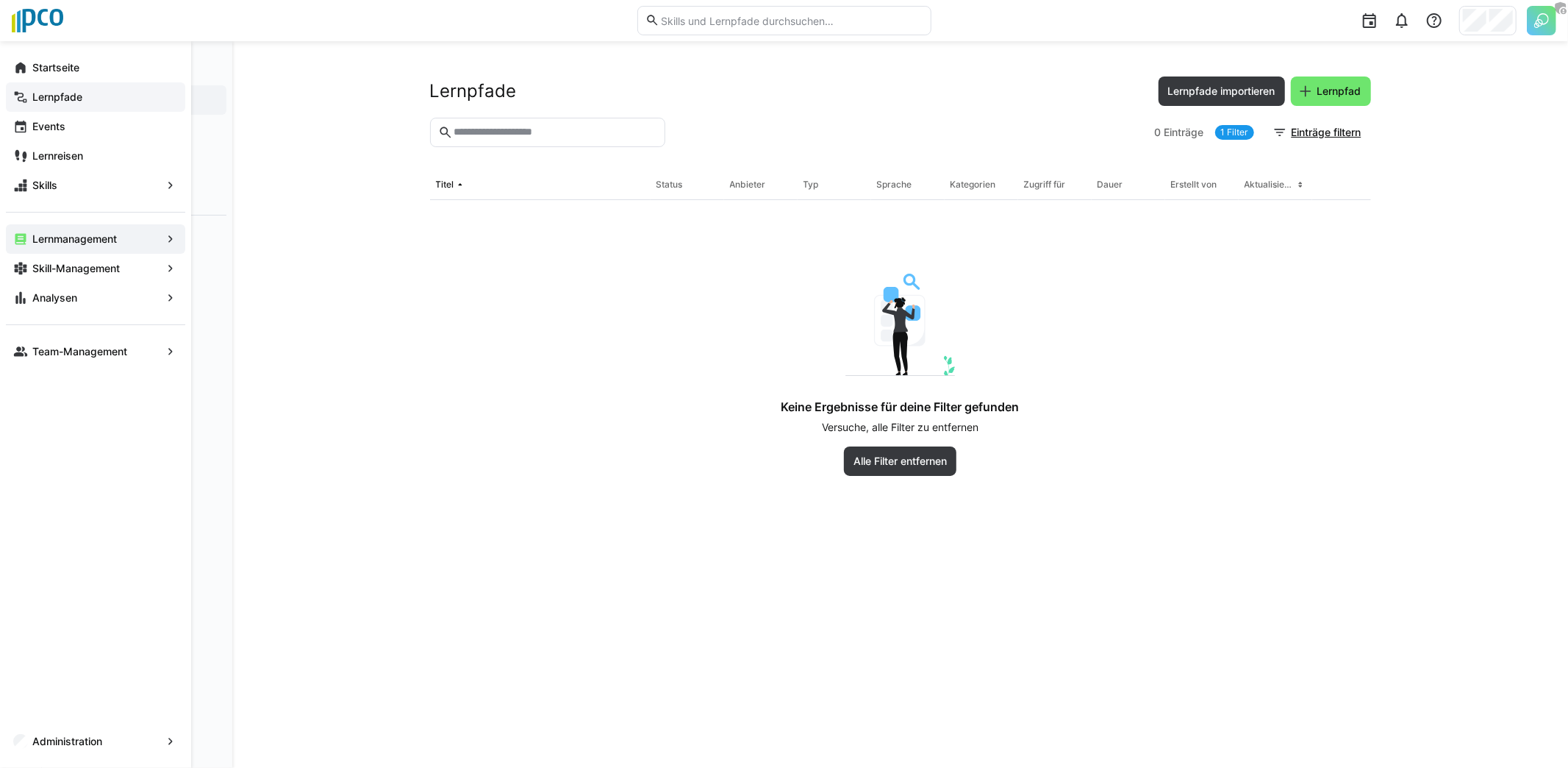
click at [0, 0] on app-navigation-label "Lernpfade" at bounding box center [0, 0] width 0 height 0
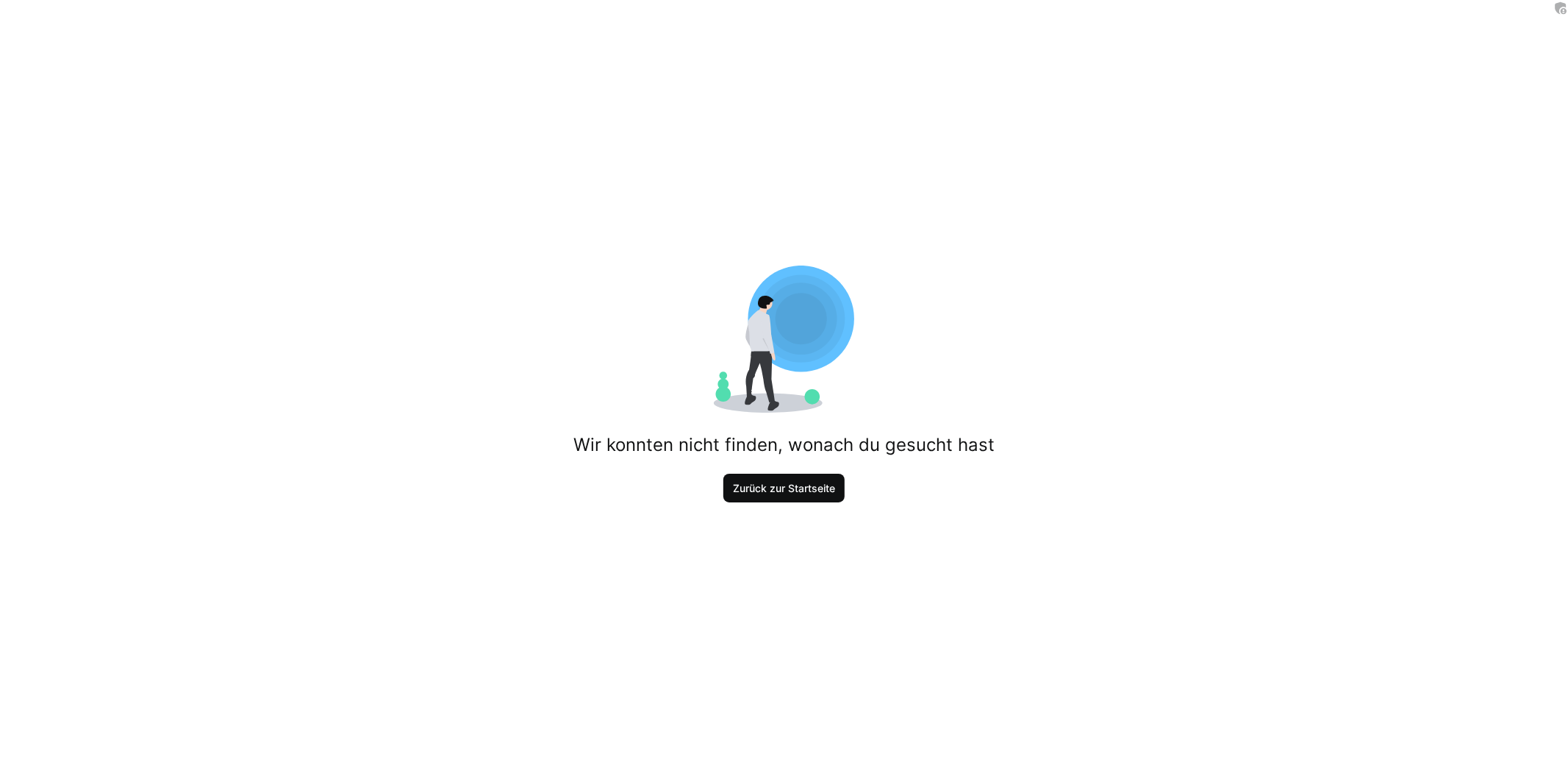
click at [807, 486] on span "Zurück zur Startseite" at bounding box center [784, 488] width 107 height 15
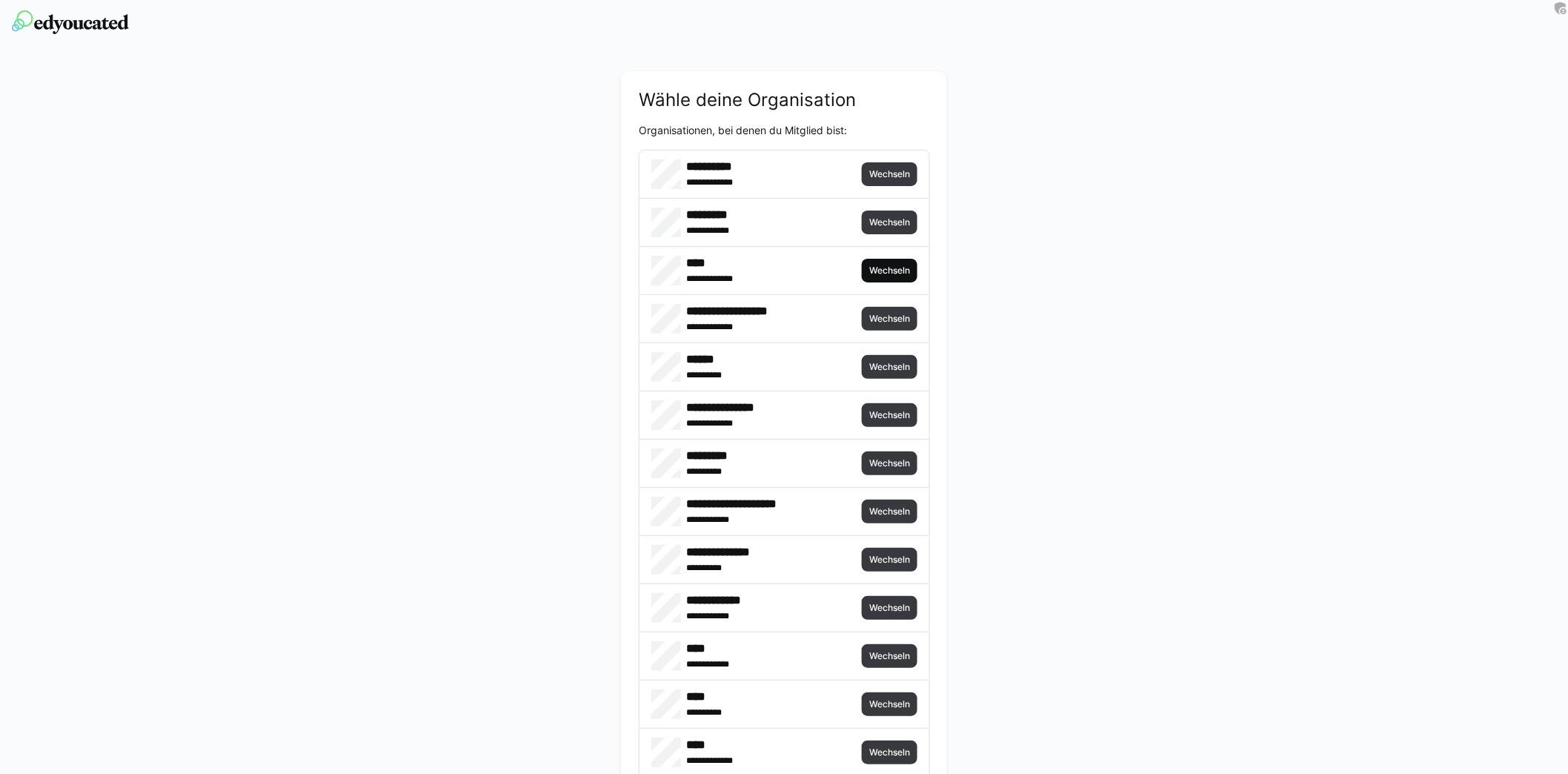
click at [881, 272] on span "Wechseln" at bounding box center [889, 271] width 44 height 12
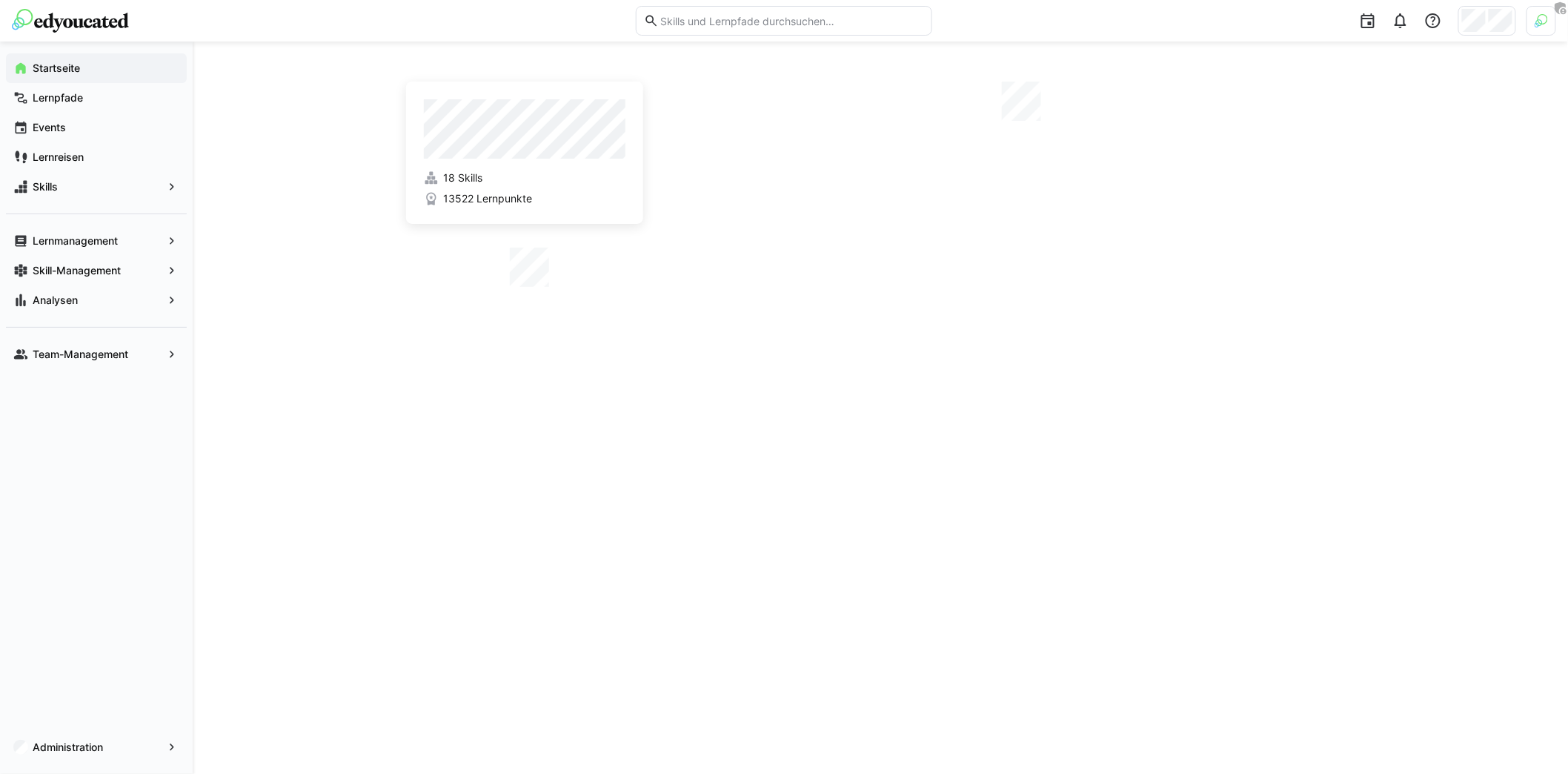
click at [1535, 24] on img at bounding box center [1541, 20] width 13 height 13
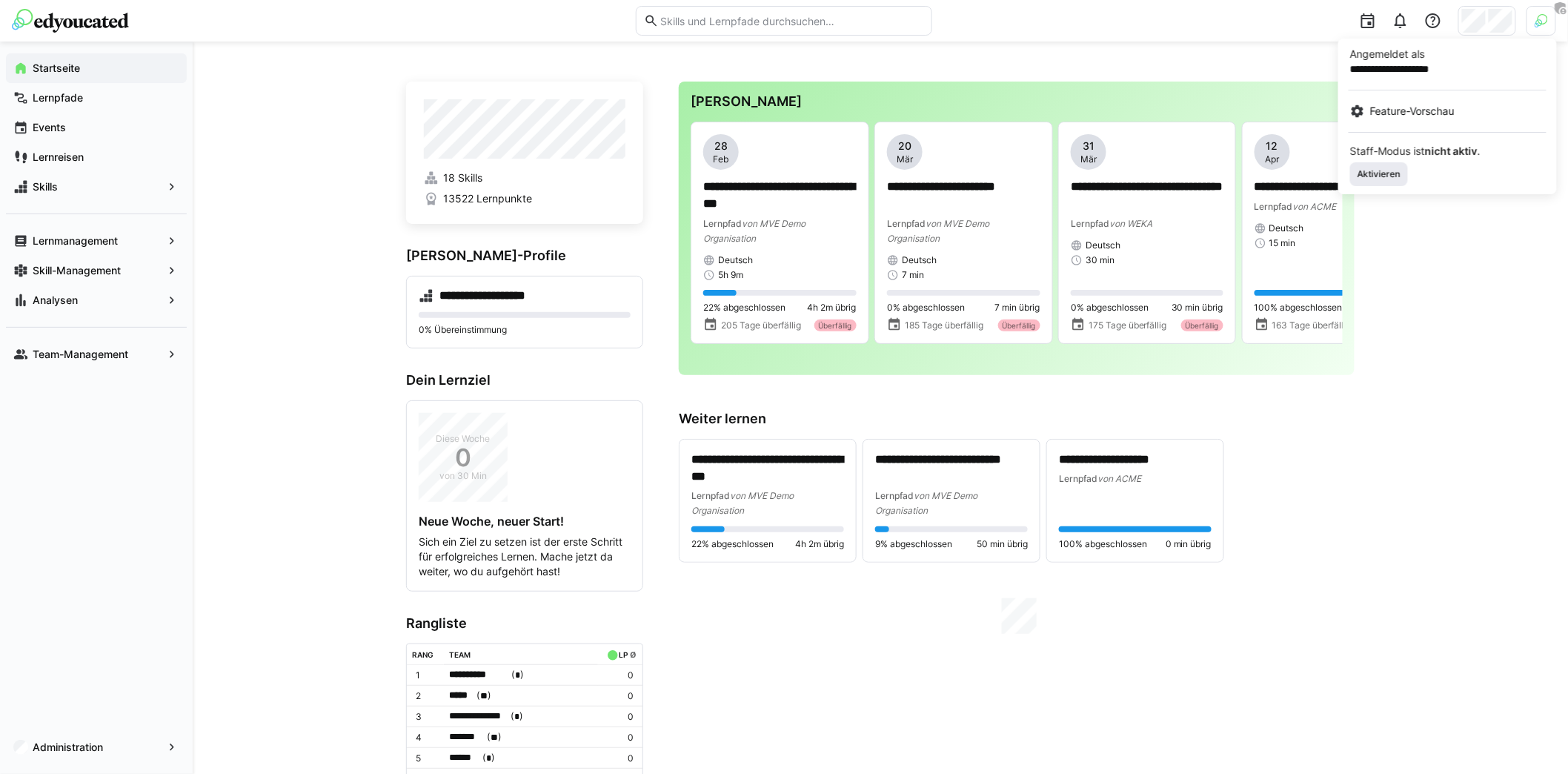
click at [1373, 173] on span "Aktivieren" at bounding box center [1378, 175] width 46 height 12
click at [775, 71] on div at bounding box center [784, 387] width 1568 height 774
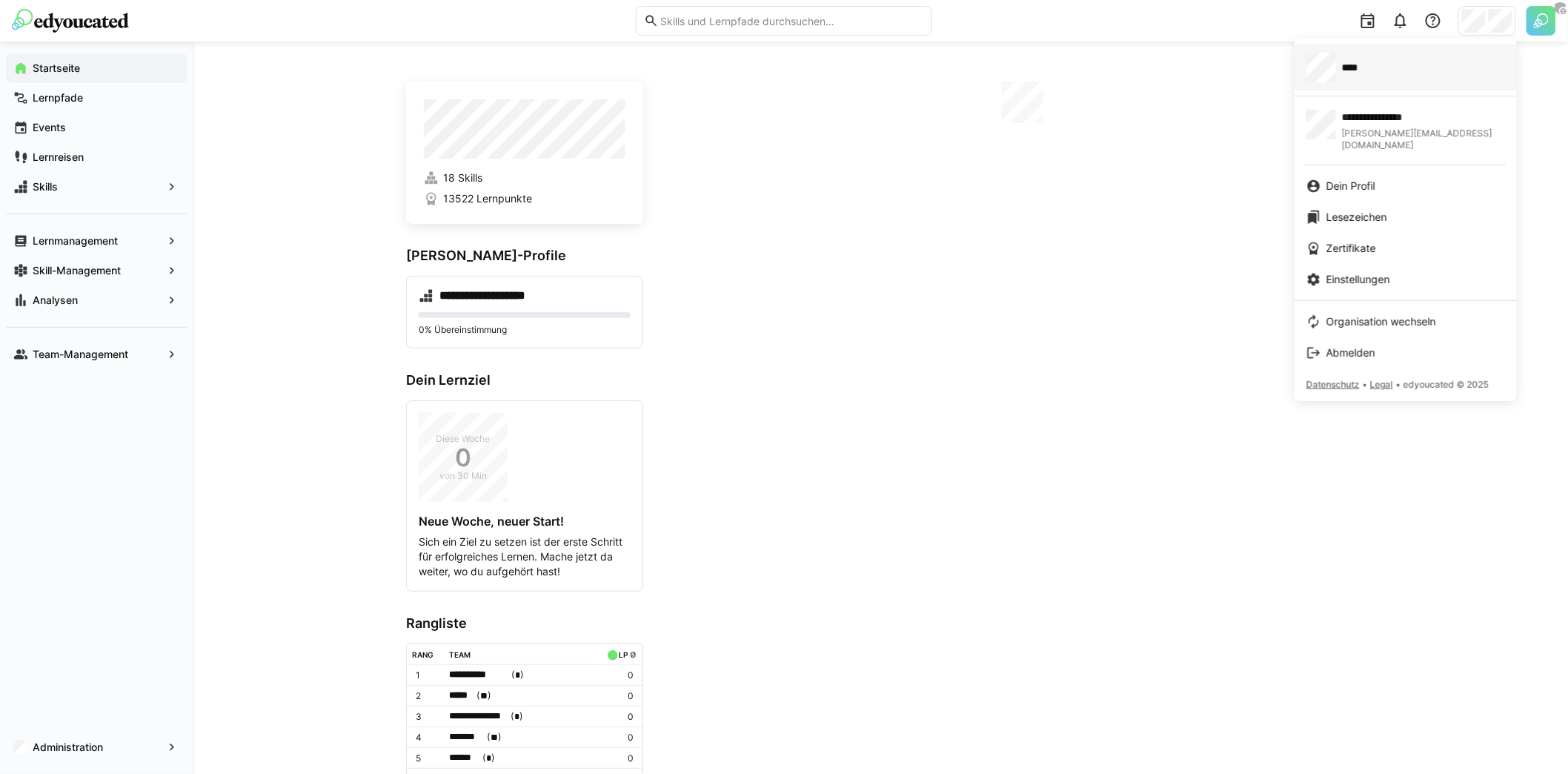
click at [1359, 63] on span "****" at bounding box center [1357, 67] width 31 height 15
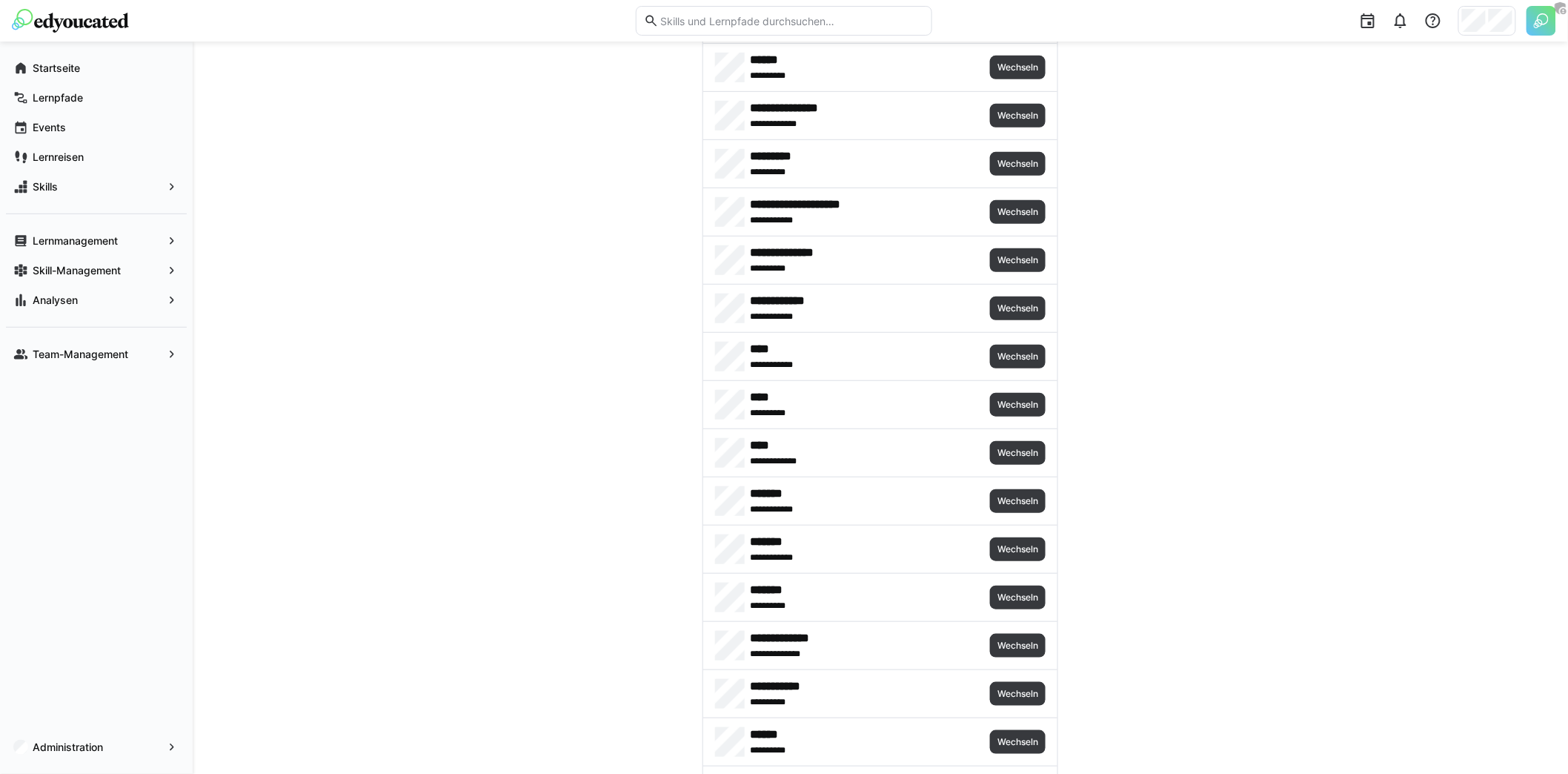
scroll to position [5315, 0]
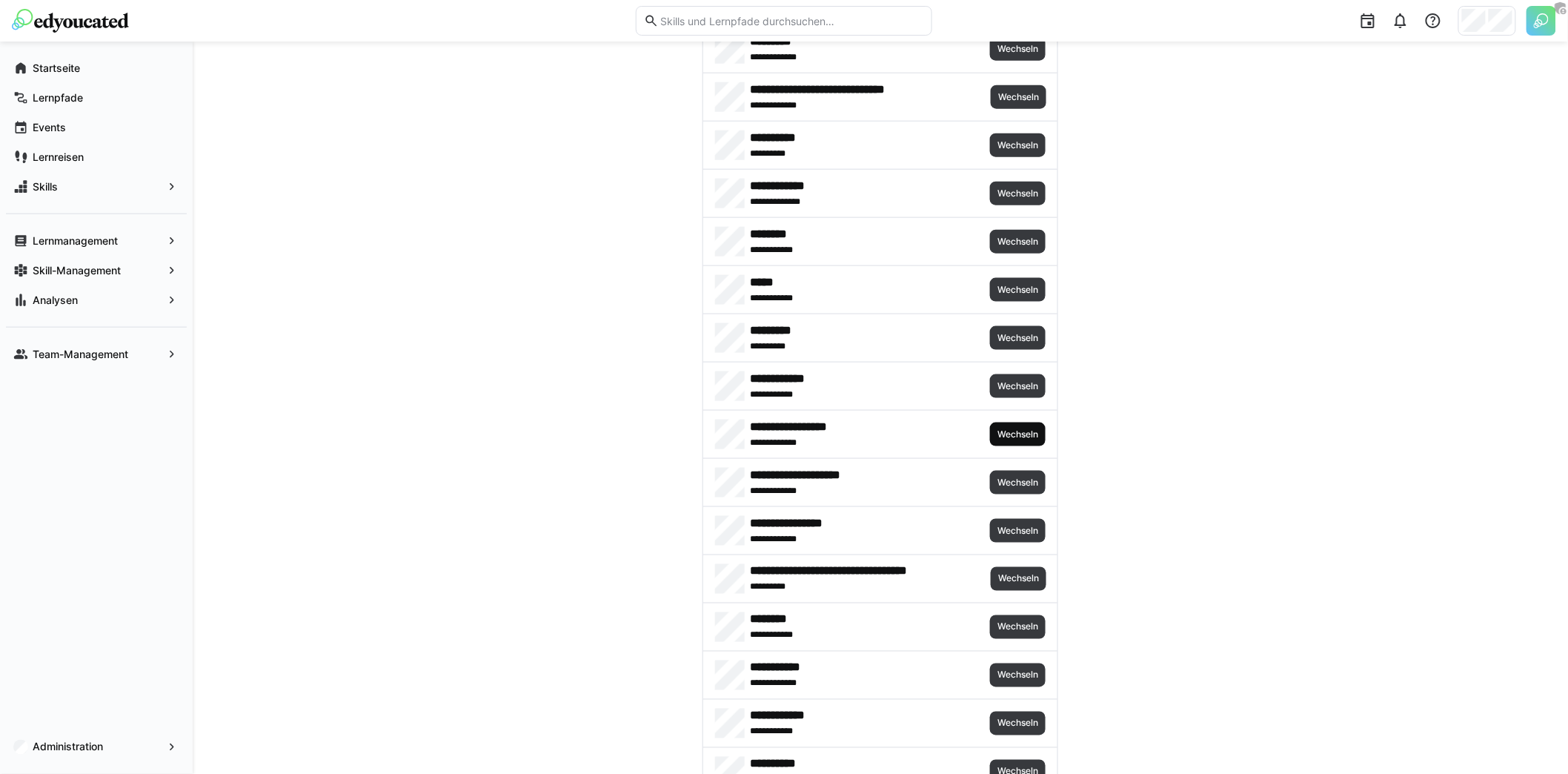
click at [1024, 428] on span "Wechseln" at bounding box center [1018, 434] width 44 height 12
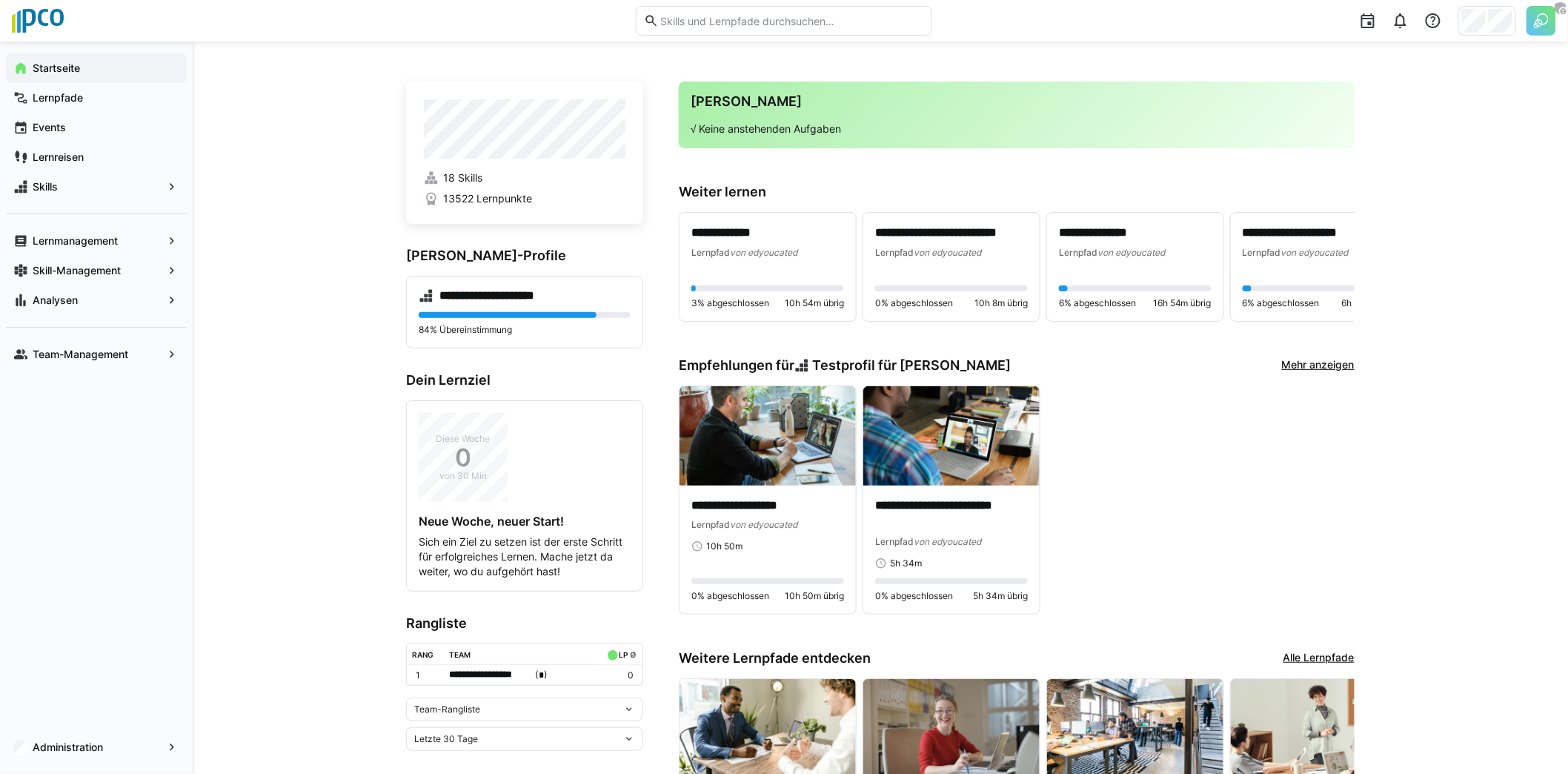
click at [391, 271] on div "**********" at bounding box center [881, 502] width 1375 height 921
click at [94, 101] on span "Lernpfade" at bounding box center [105, 97] width 149 height 15
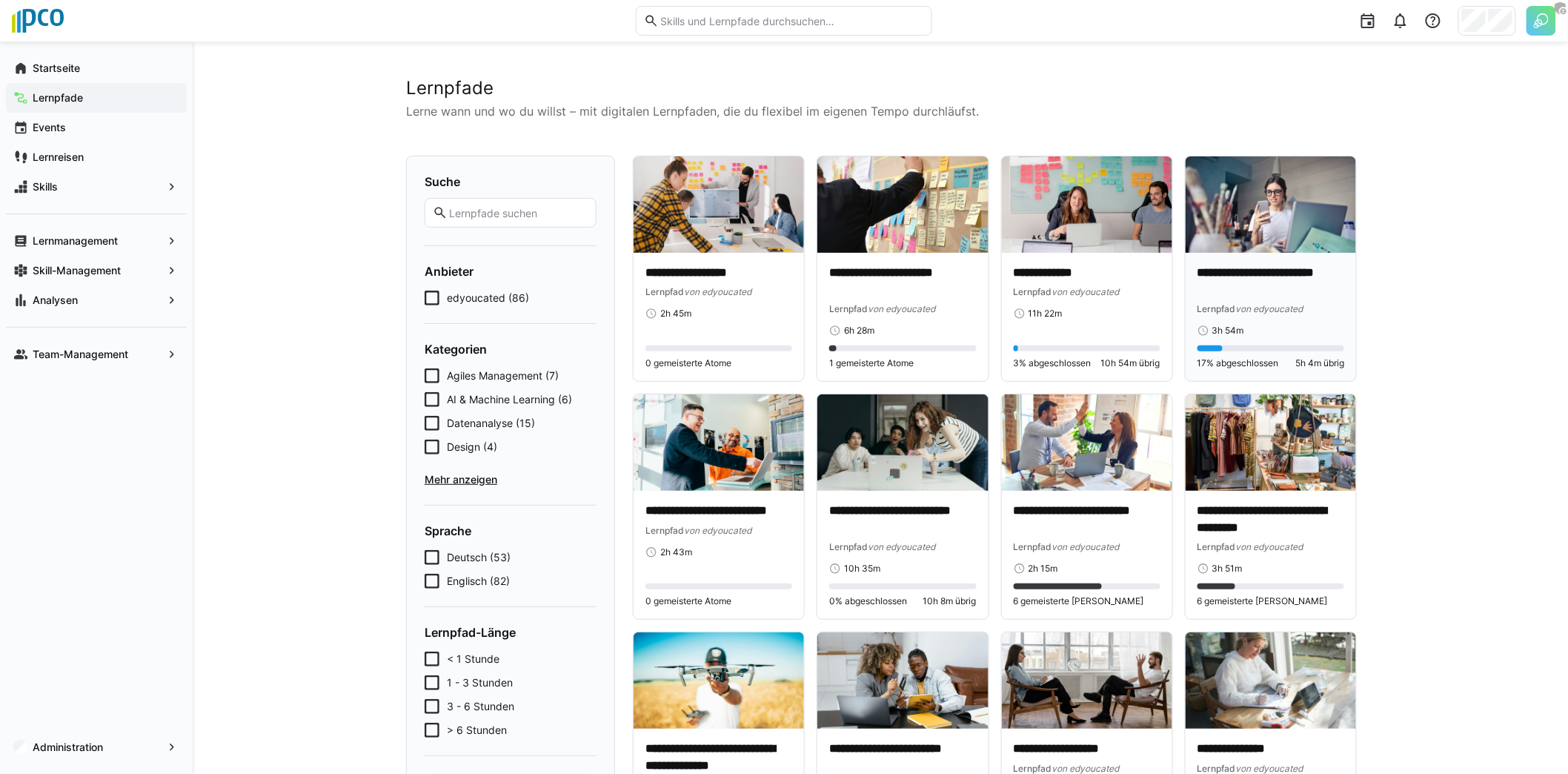
click at [1304, 286] on p "**********" at bounding box center [1271, 281] width 147 height 34
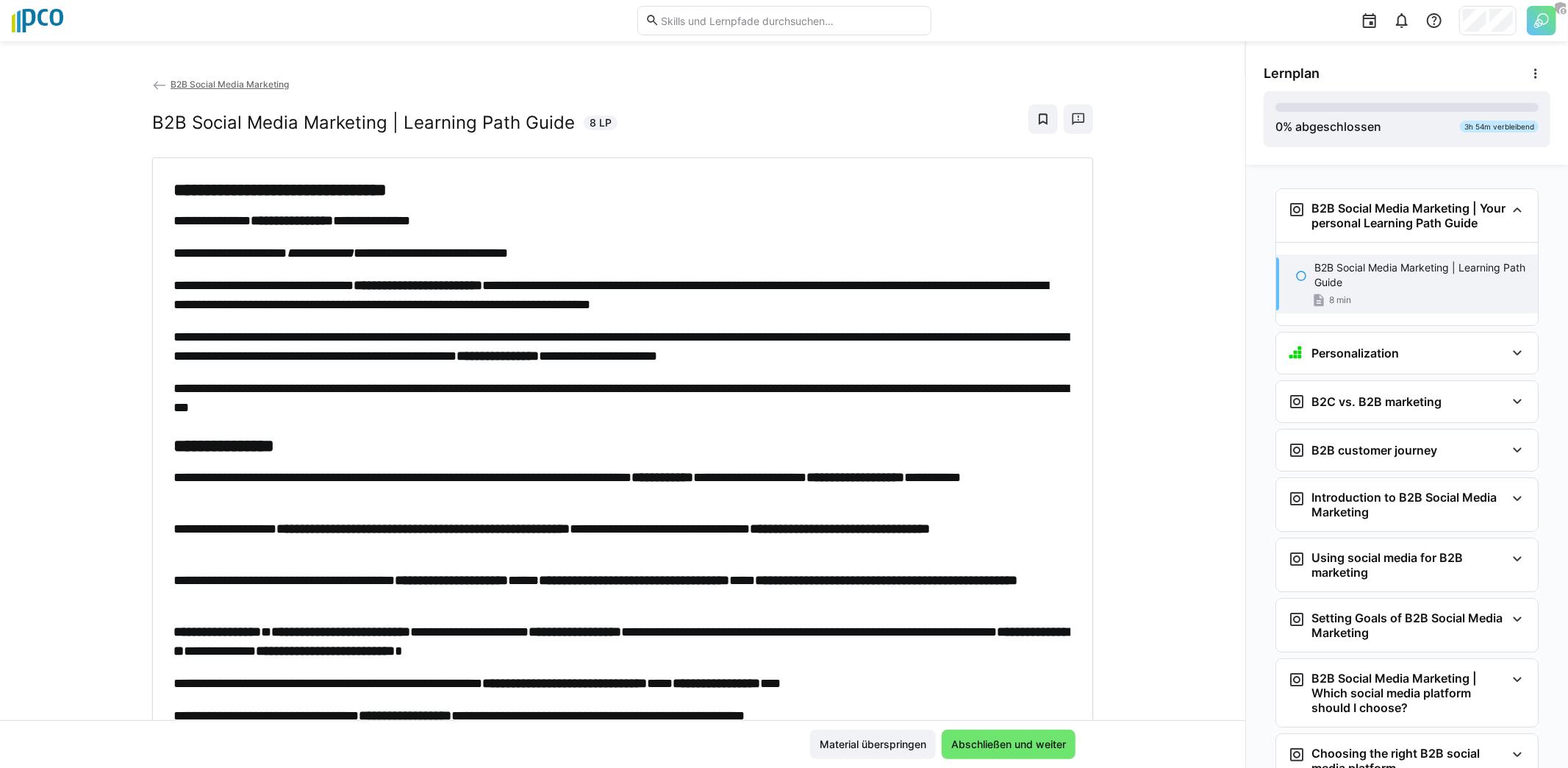
scroll to position [23, 0]
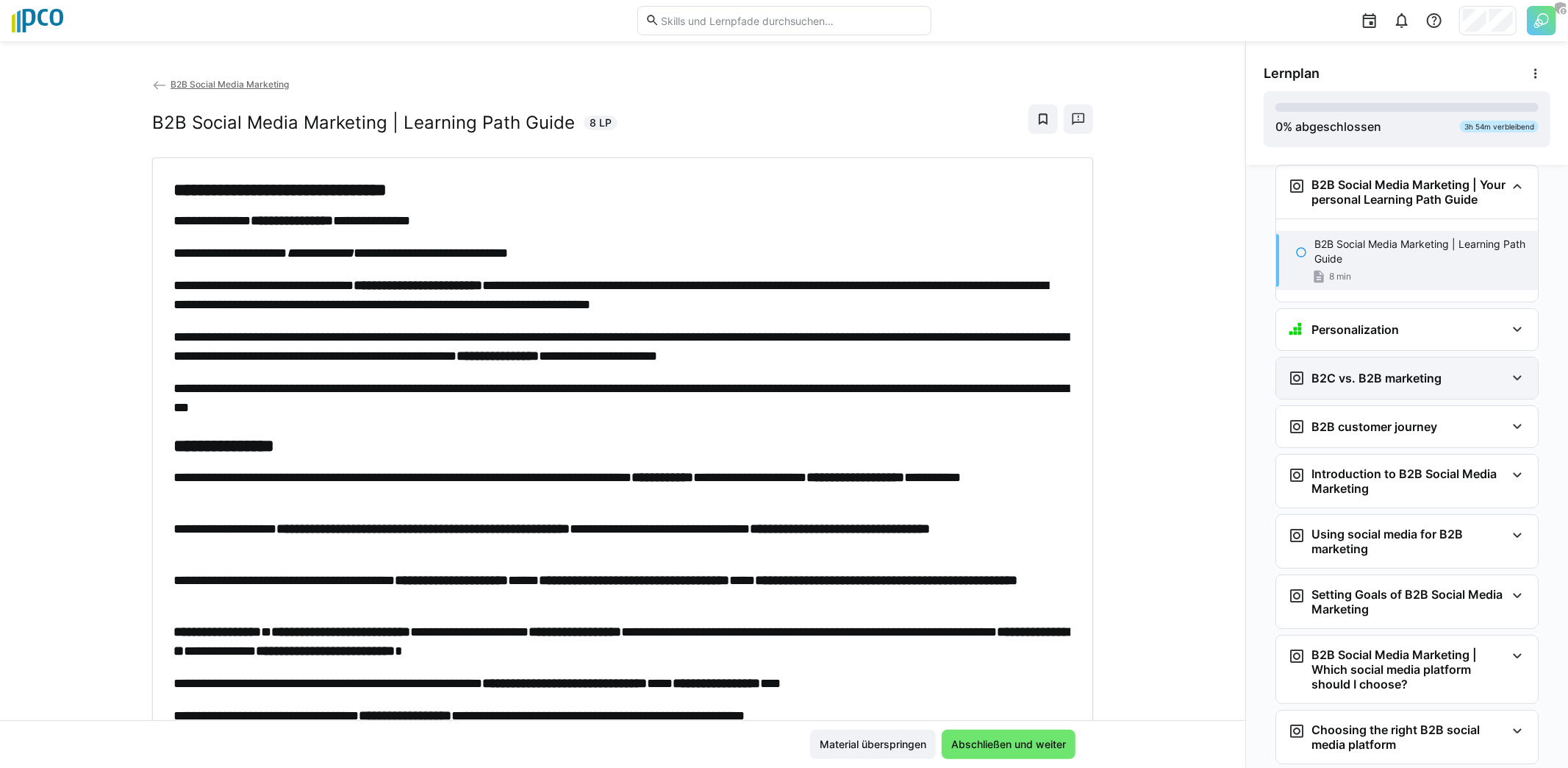
click at [1330, 373] on h3 "B2C vs. B2B marketing" at bounding box center [1376, 378] width 130 height 15
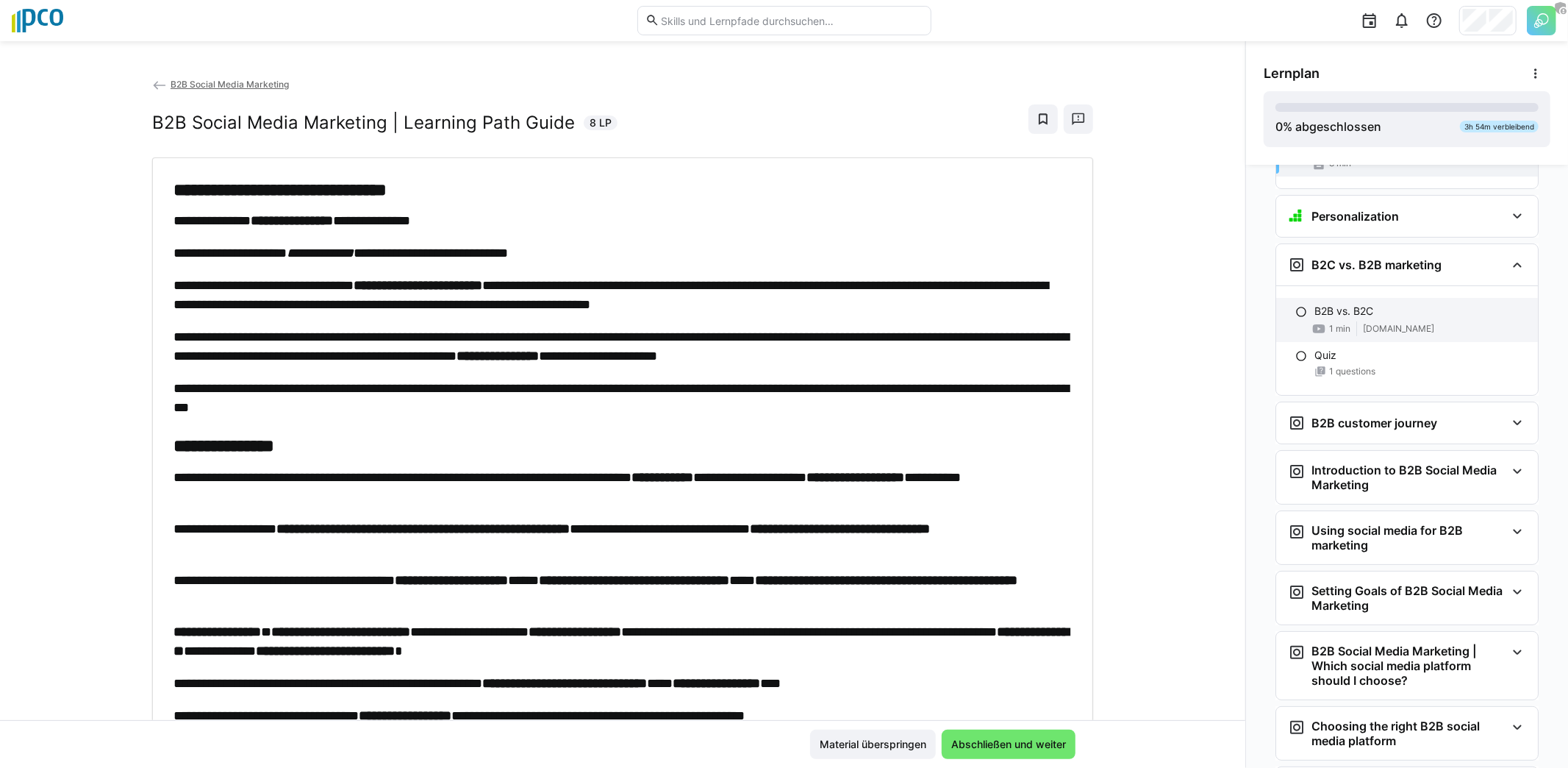
click at [1339, 322] on span "1 min" at bounding box center [1340, 329] width 22 height 12
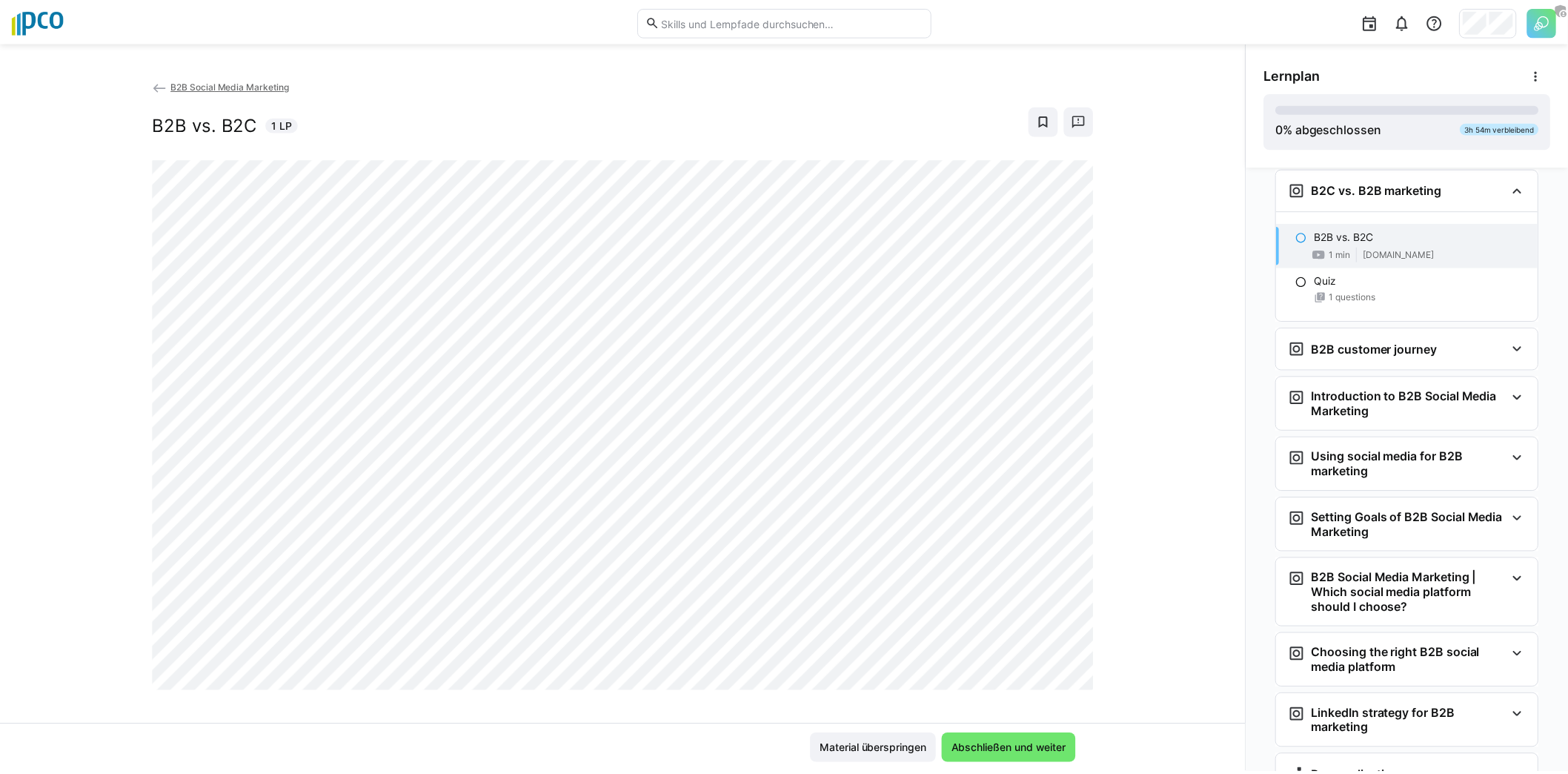
scroll to position [12, 0]
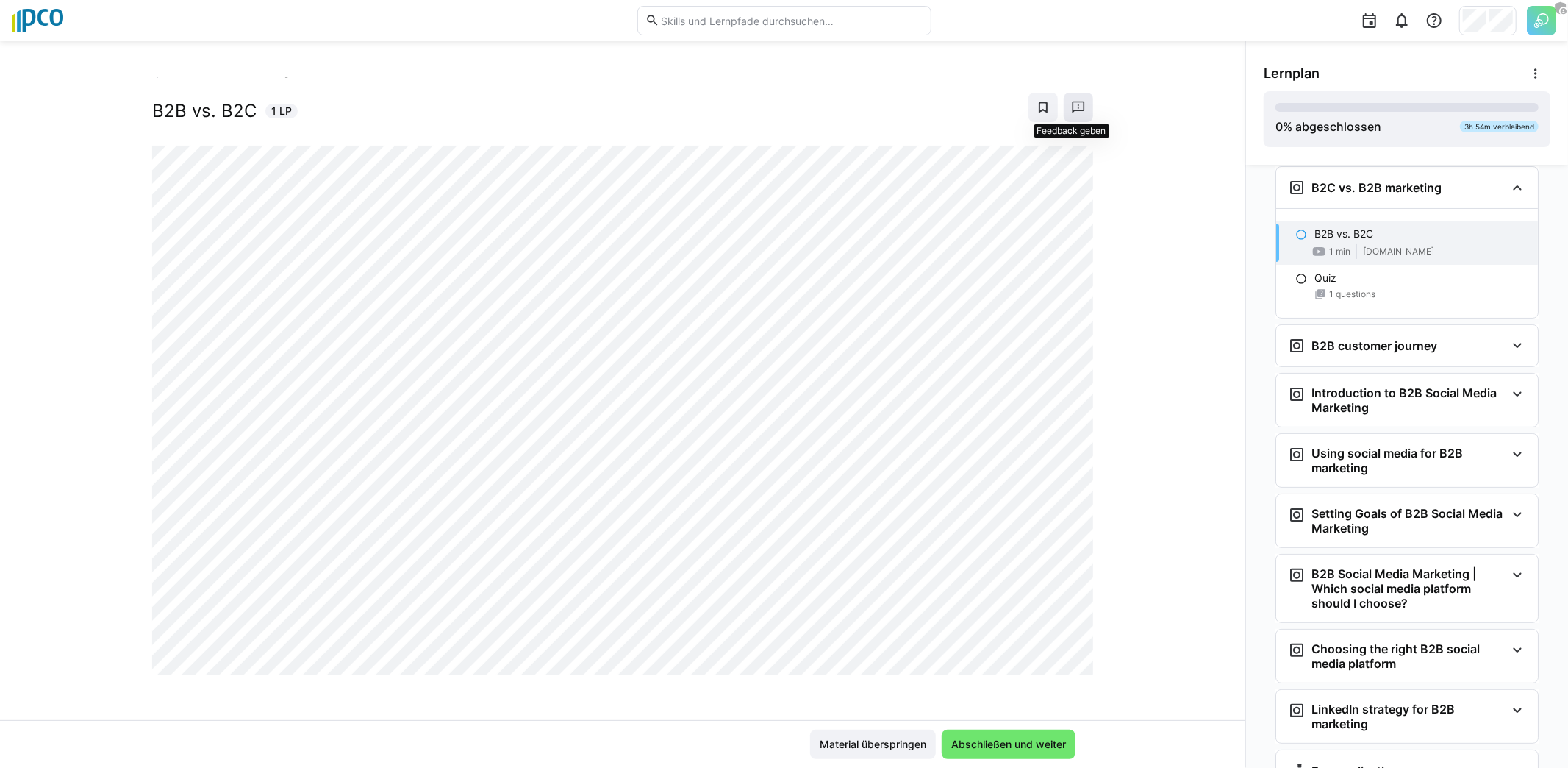
click at [1076, 107] on eds-icon at bounding box center [1078, 107] width 15 height 15
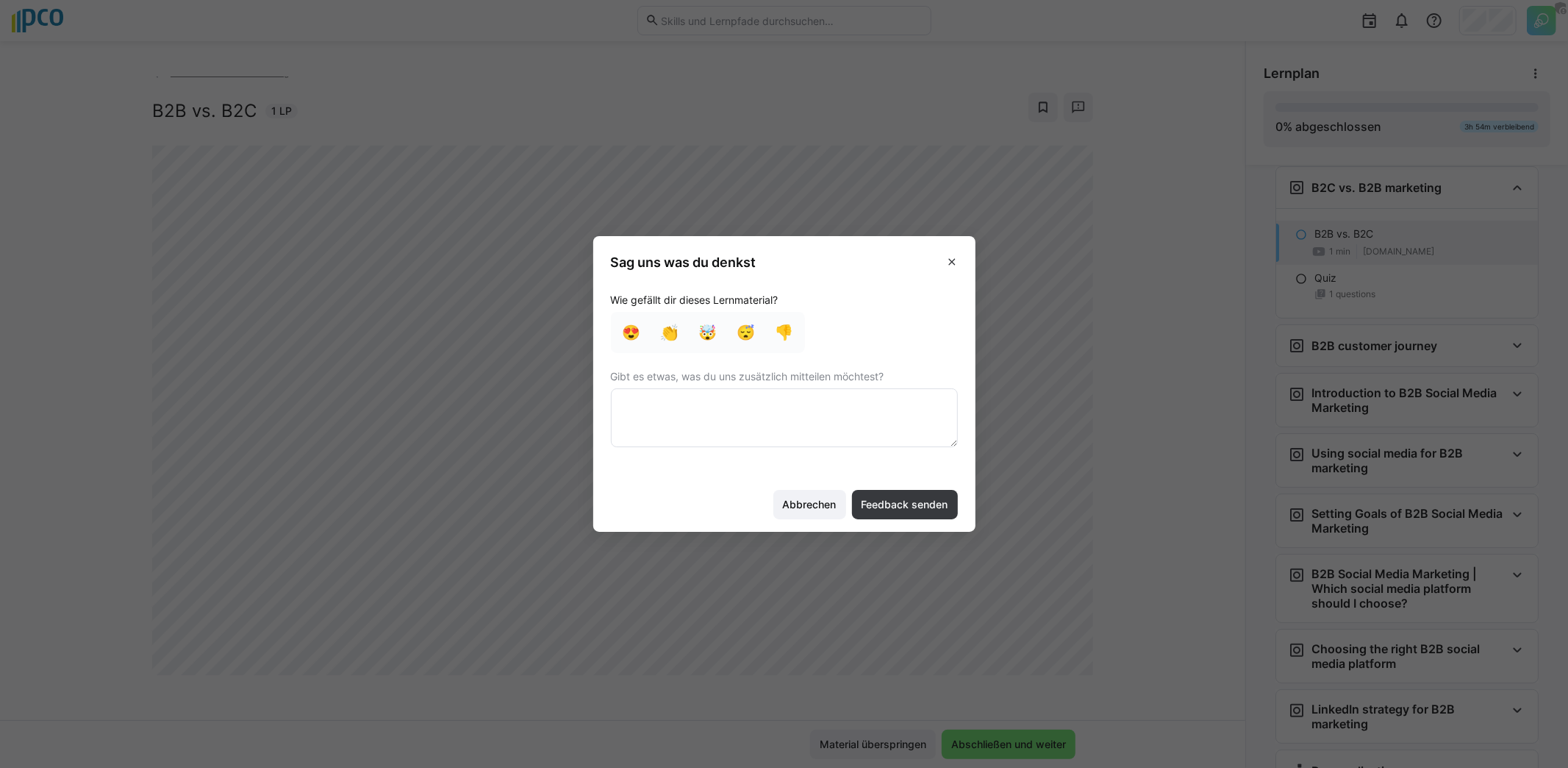
click at [751, 413] on textarea at bounding box center [784, 418] width 347 height 59
type textarea "F"
type textarea "Video ist offline."
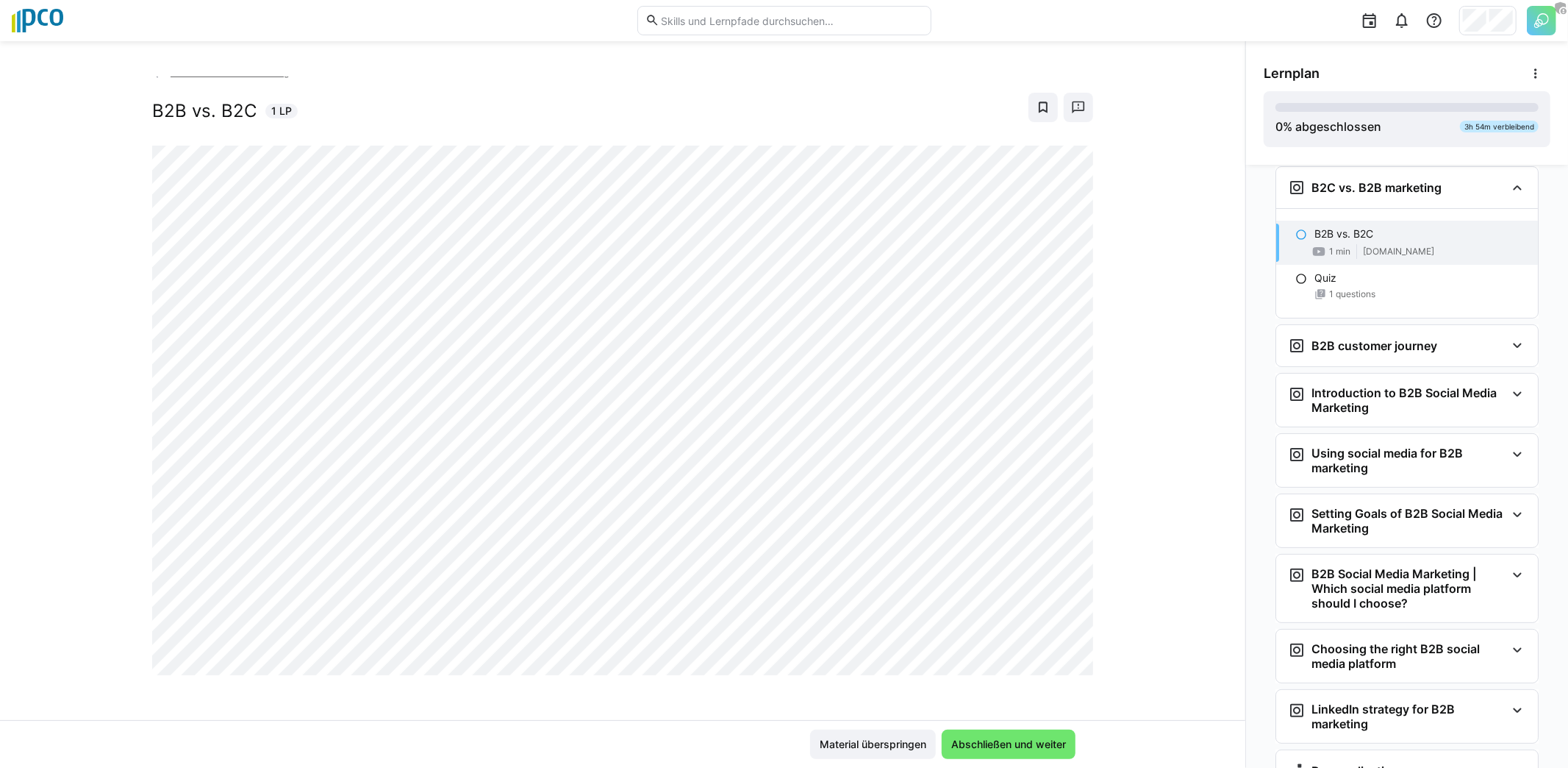
click at [38, 25] on img at bounding box center [37, 20] width 51 height 23
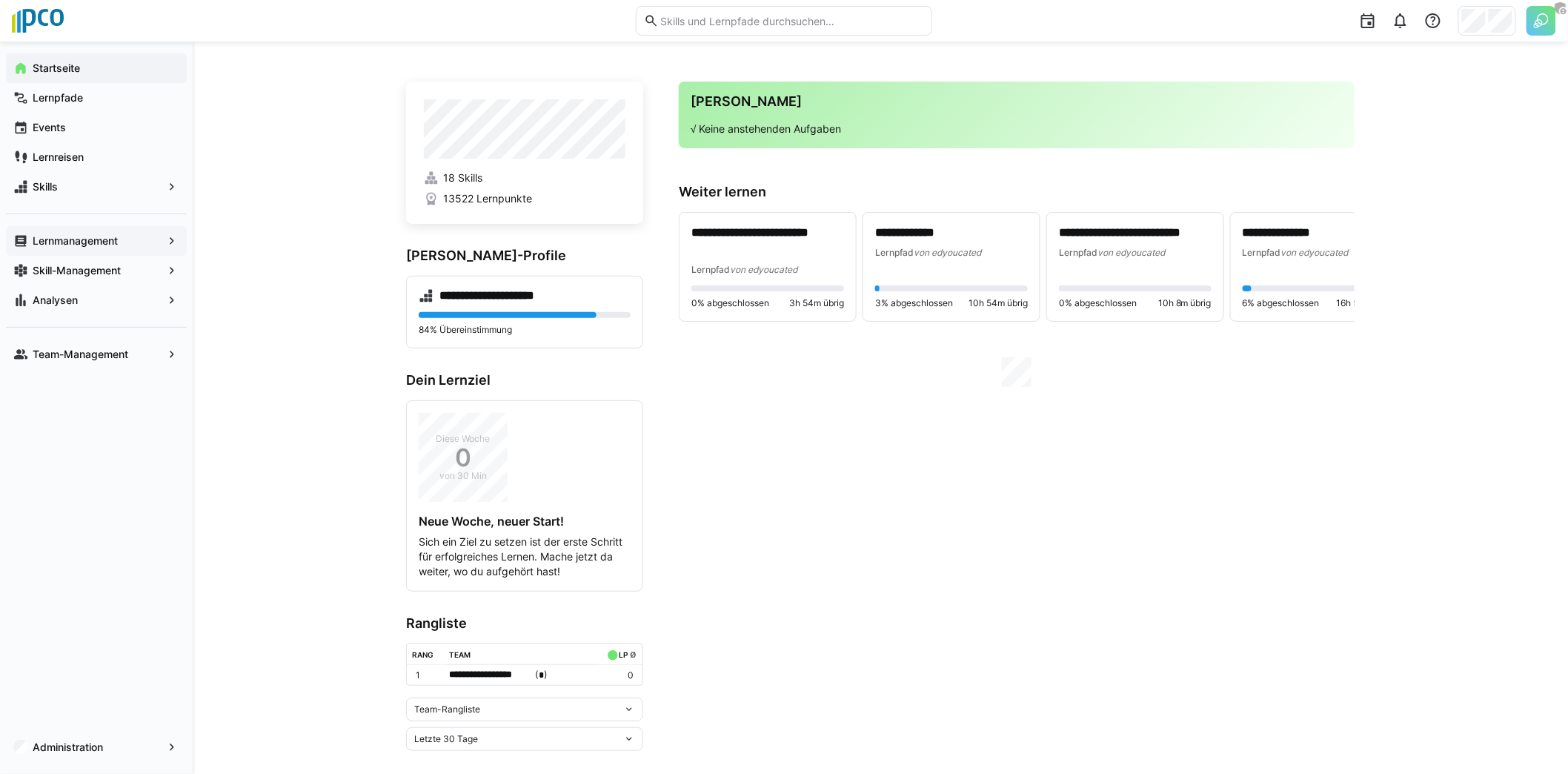
click at [0, 0] on app-navigation-label "Lernmanagement" at bounding box center [0, 0] width 0 height 0
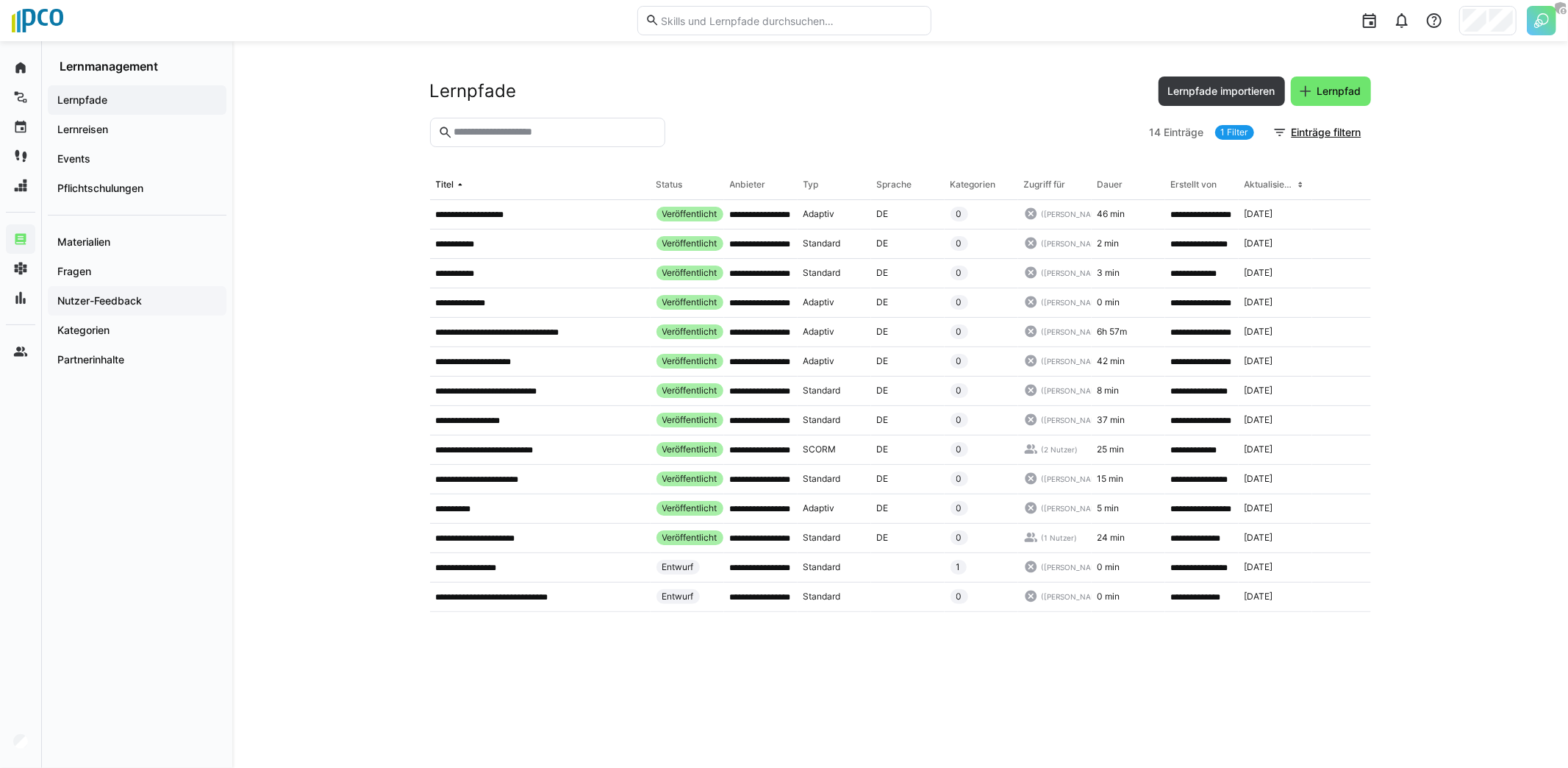
click at [0, 0] on app-navigation-label "Nutzer-Feedback" at bounding box center [0, 0] width 0 height 0
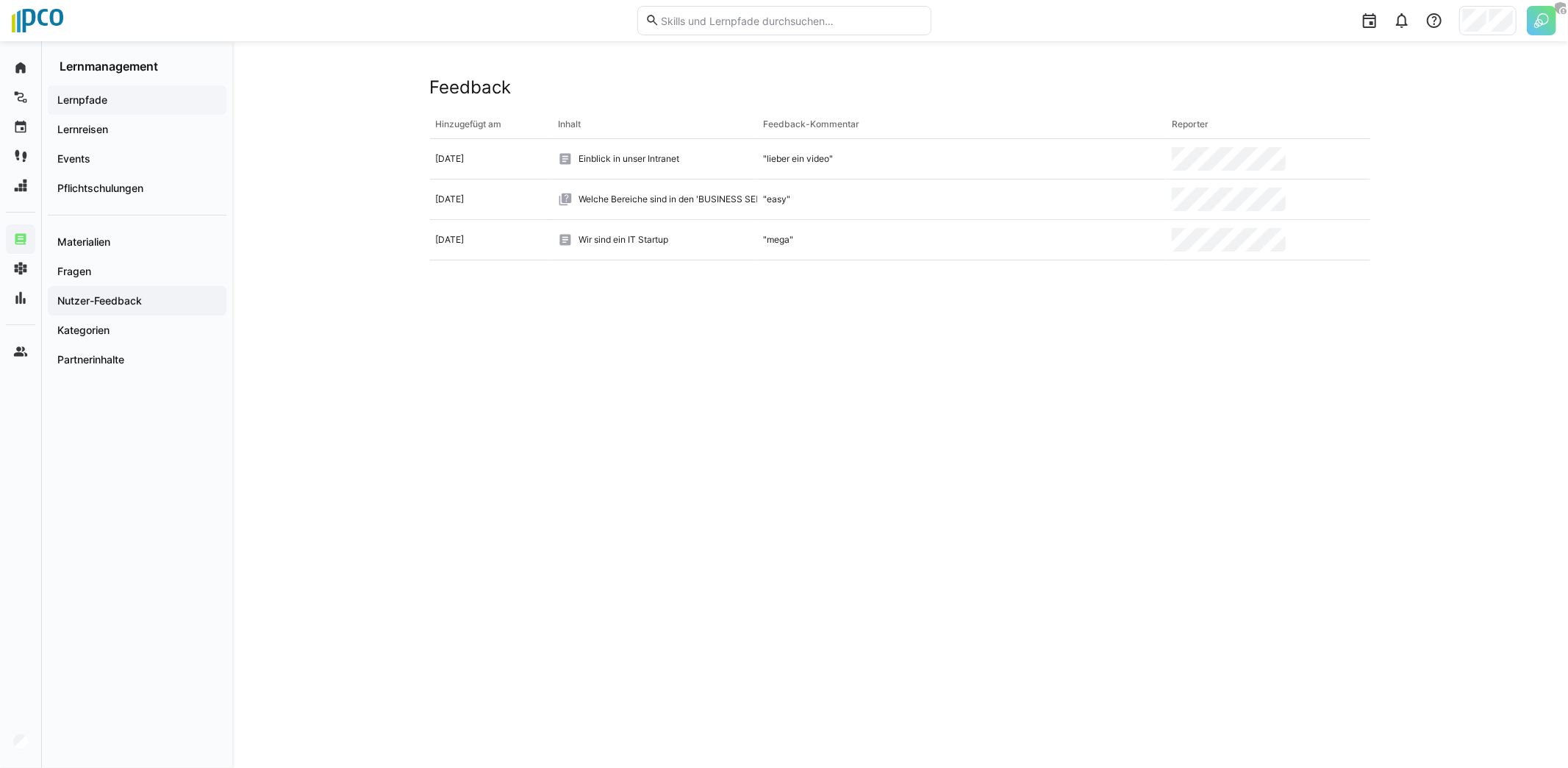
click at [116, 97] on span "Lernpfade" at bounding box center [137, 100] width 164 height 15
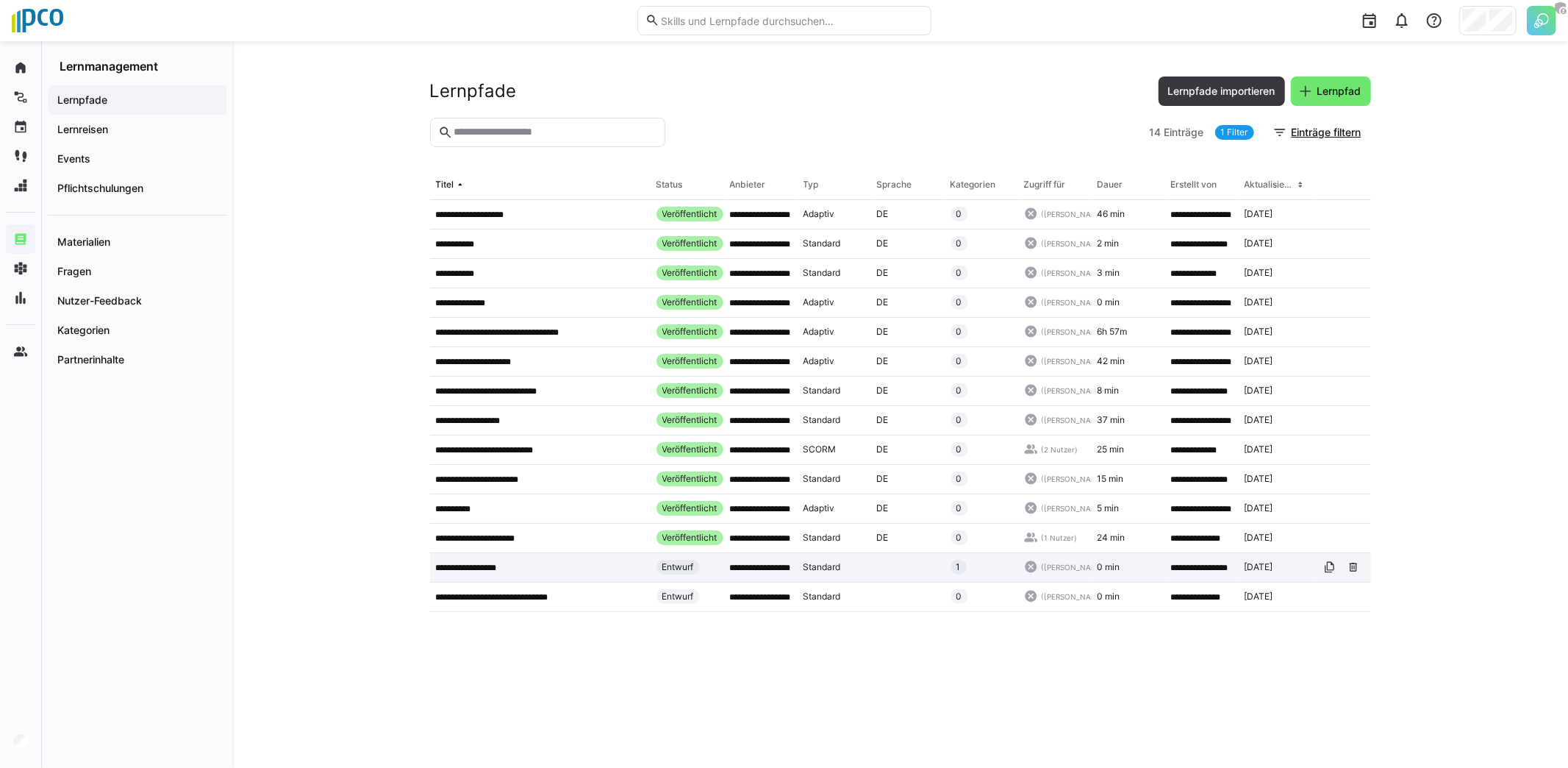
click at [544, 562] on app-table-first-column "**********" at bounding box center [540, 568] width 209 height 12
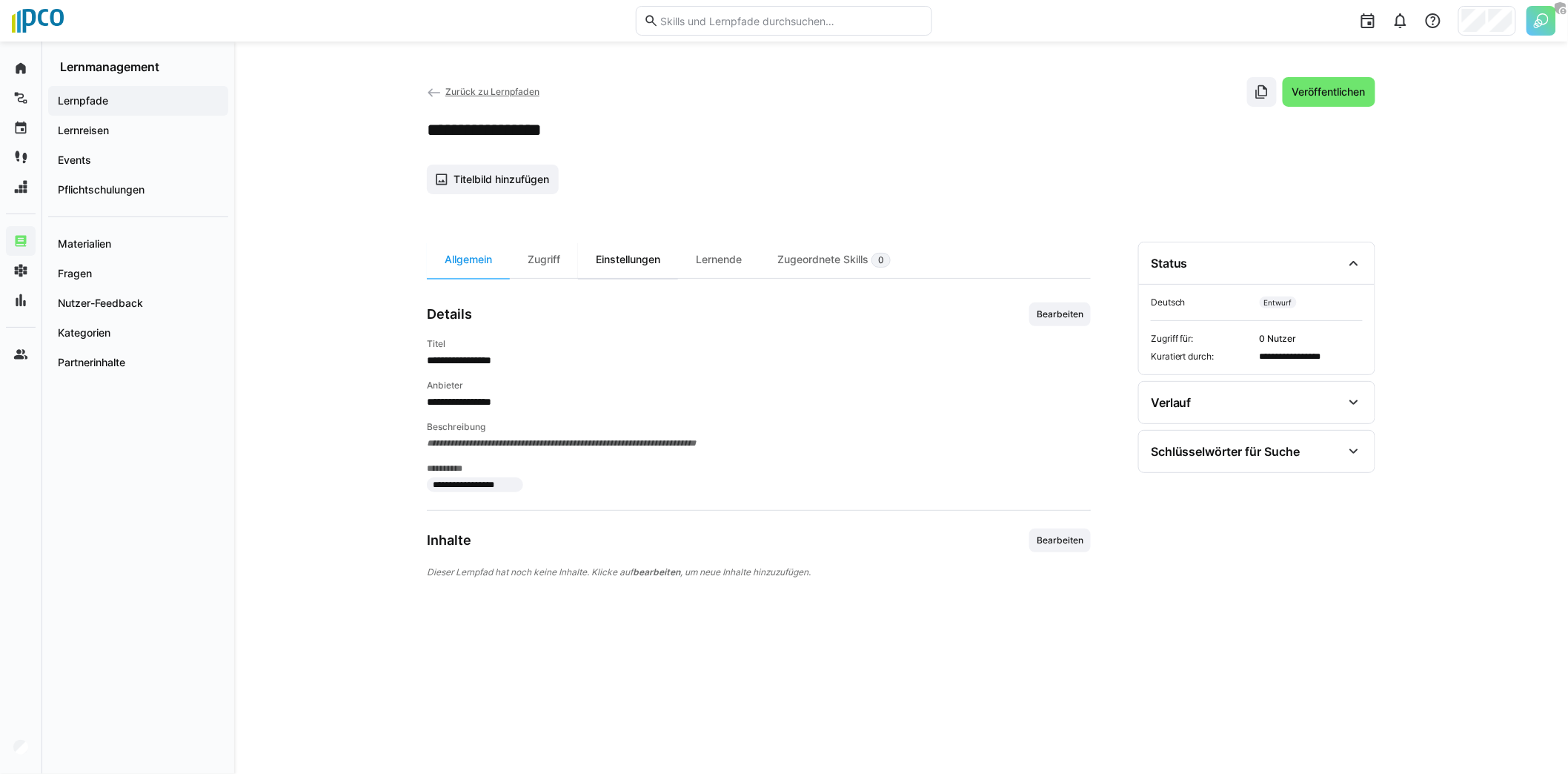
click at [621, 266] on div "Einstellungen" at bounding box center [628, 260] width 100 height 37
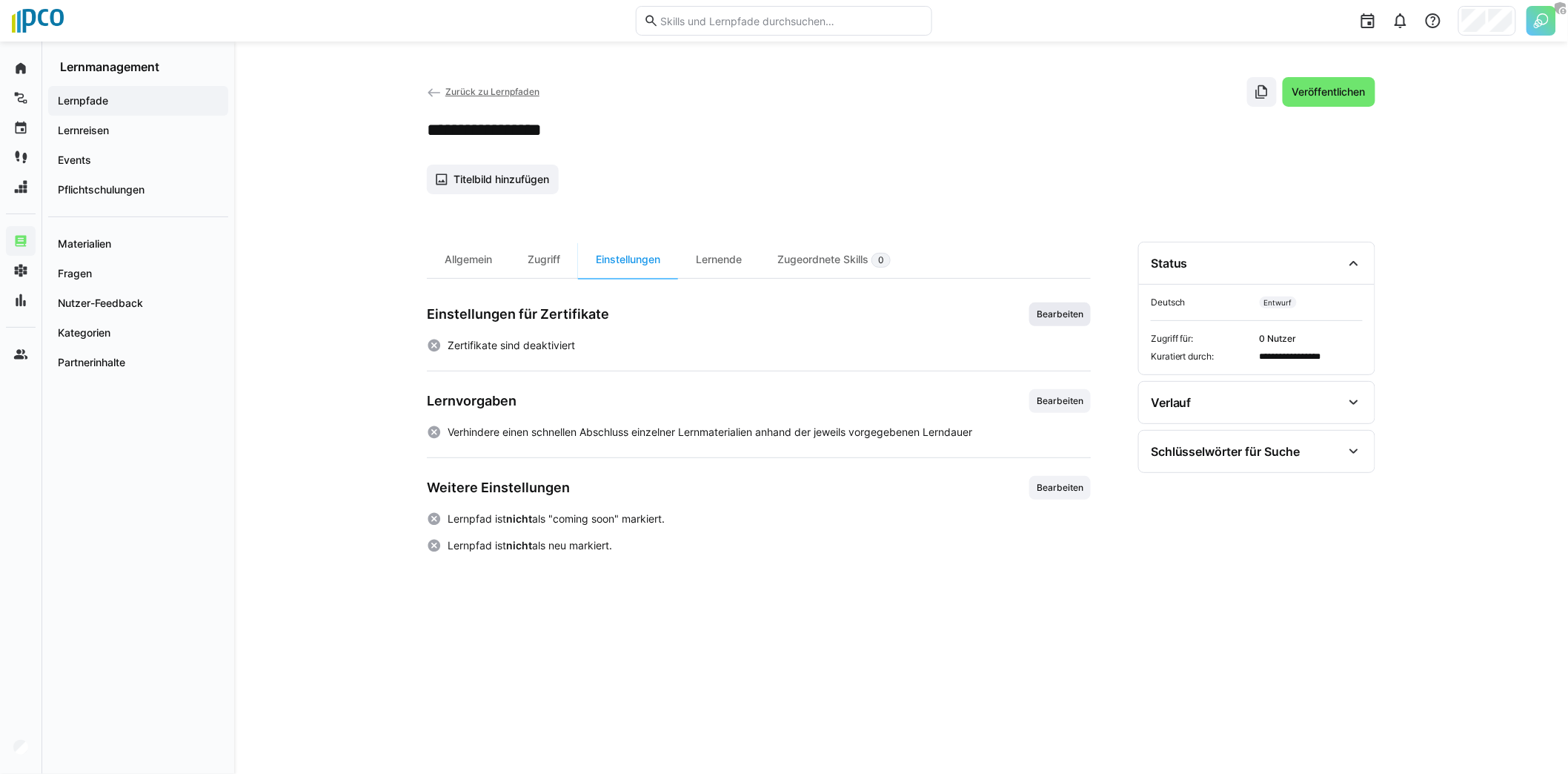
click at [1042, 319] on span "Bearbeiten" at bounding box center [1060, 314] width 61 height 24
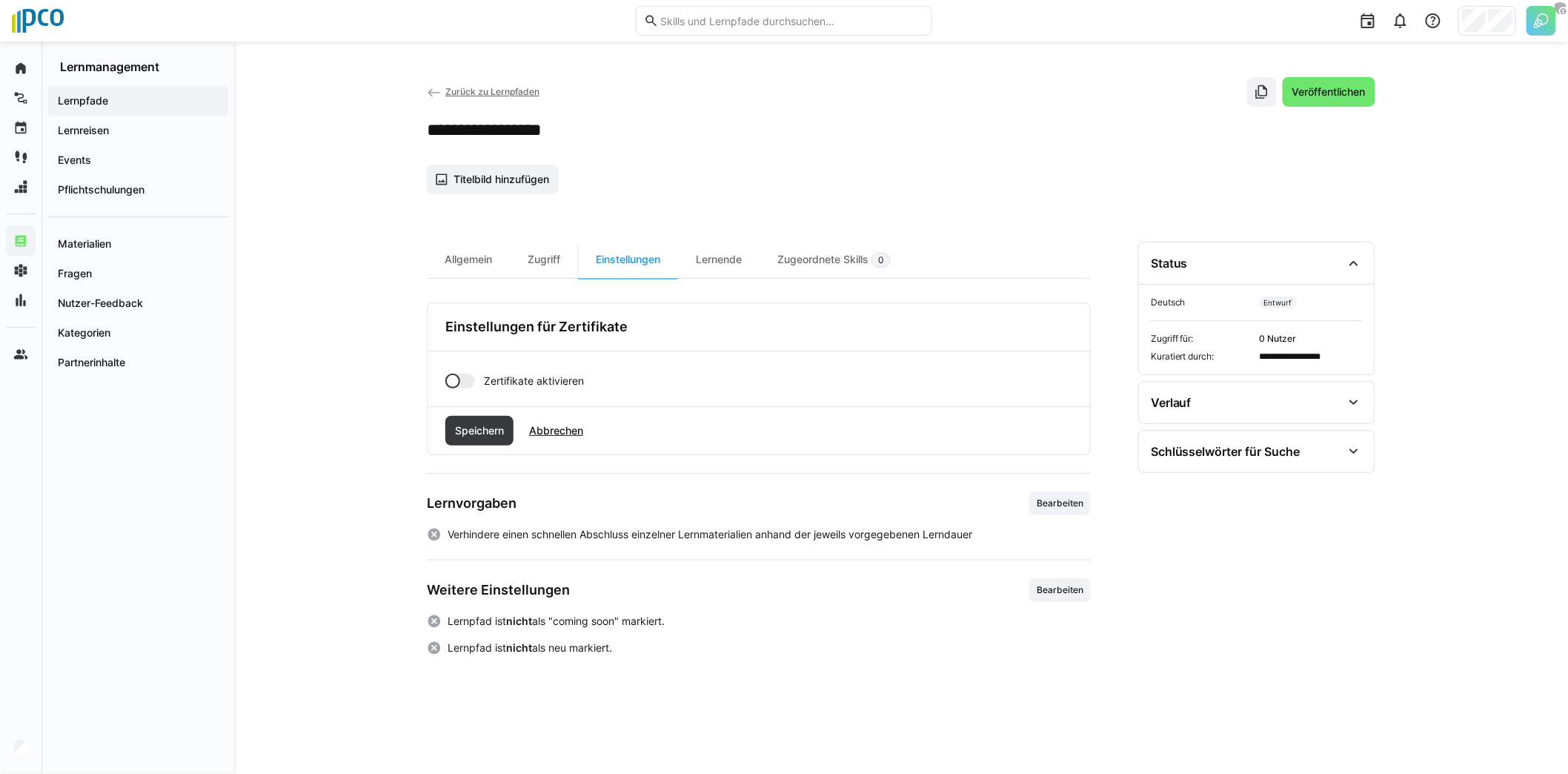
click at [477, 379] on app-toggle "Zertifikate aktivieren" at bounding box center [759, 381] width 627 height 15
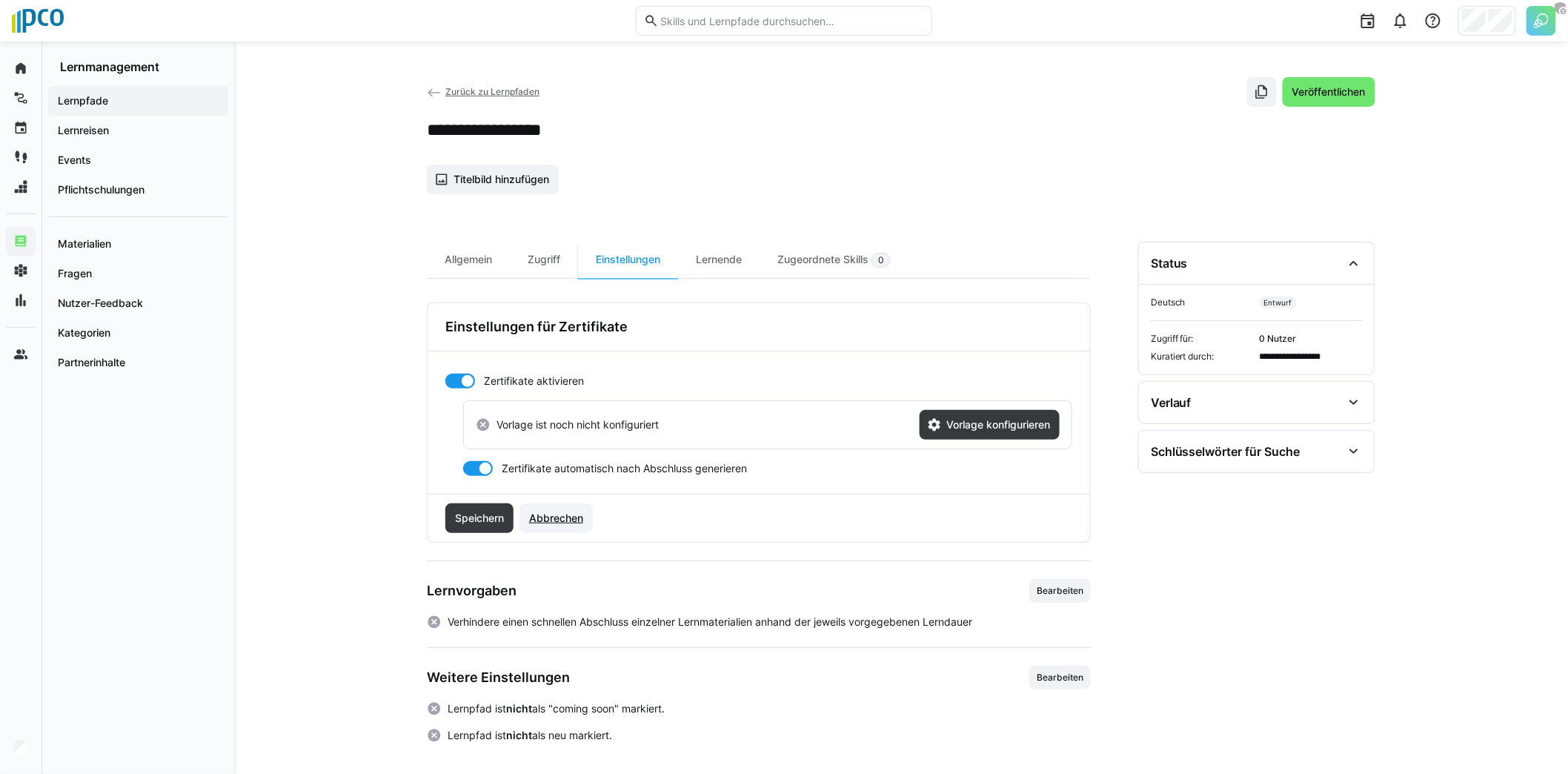
click at [567, 514] on span "Abbrechen" at bounding box center [556, 517] width 59 height 15
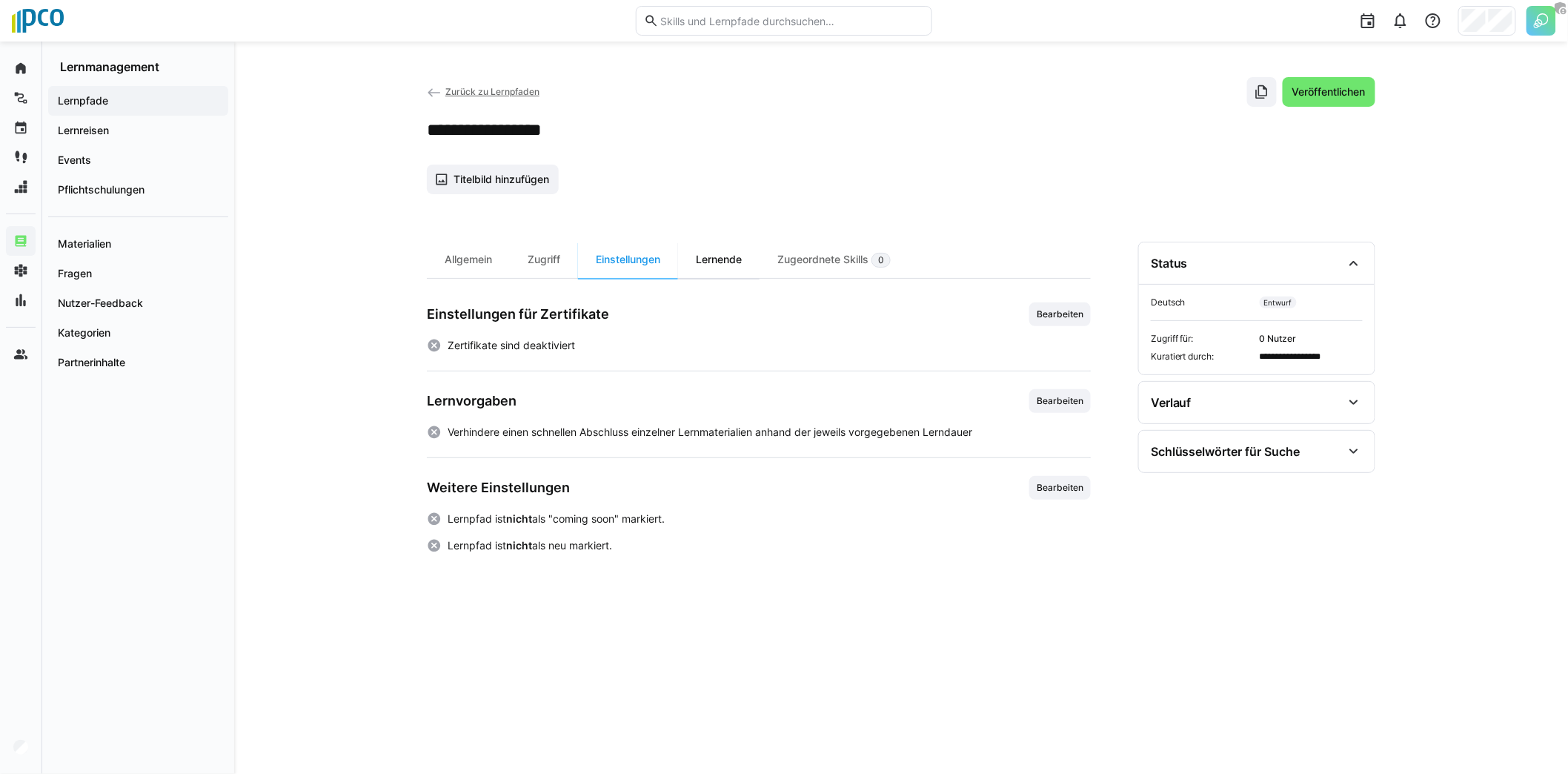
click at [725, 267] on div "Lernende" at bounding box center [718, 260] width 81 height 37
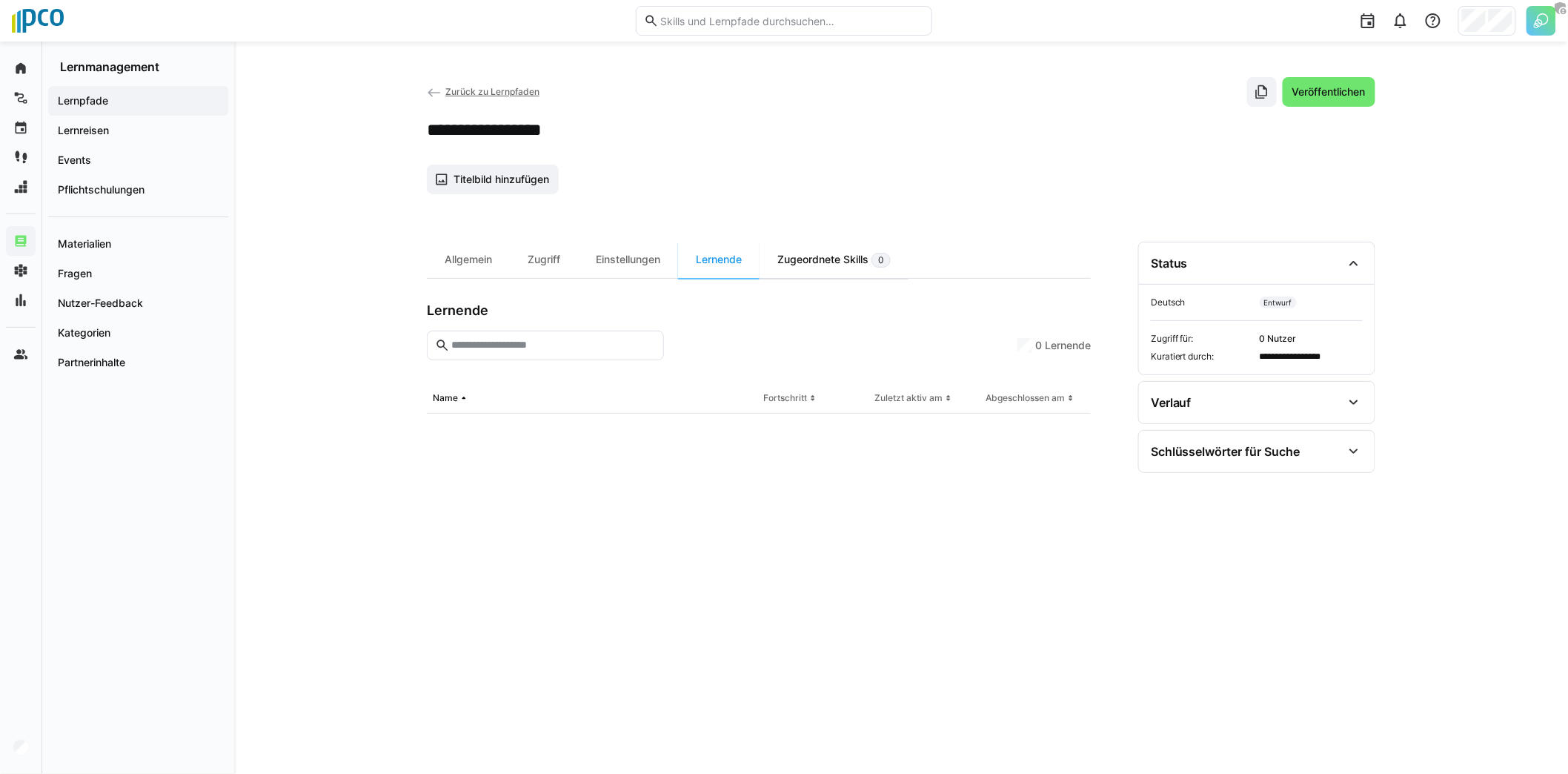
click at [800, 259] on div "Zugeordnete Skills 0" at bounding box center [833, 260] width 149 height 37
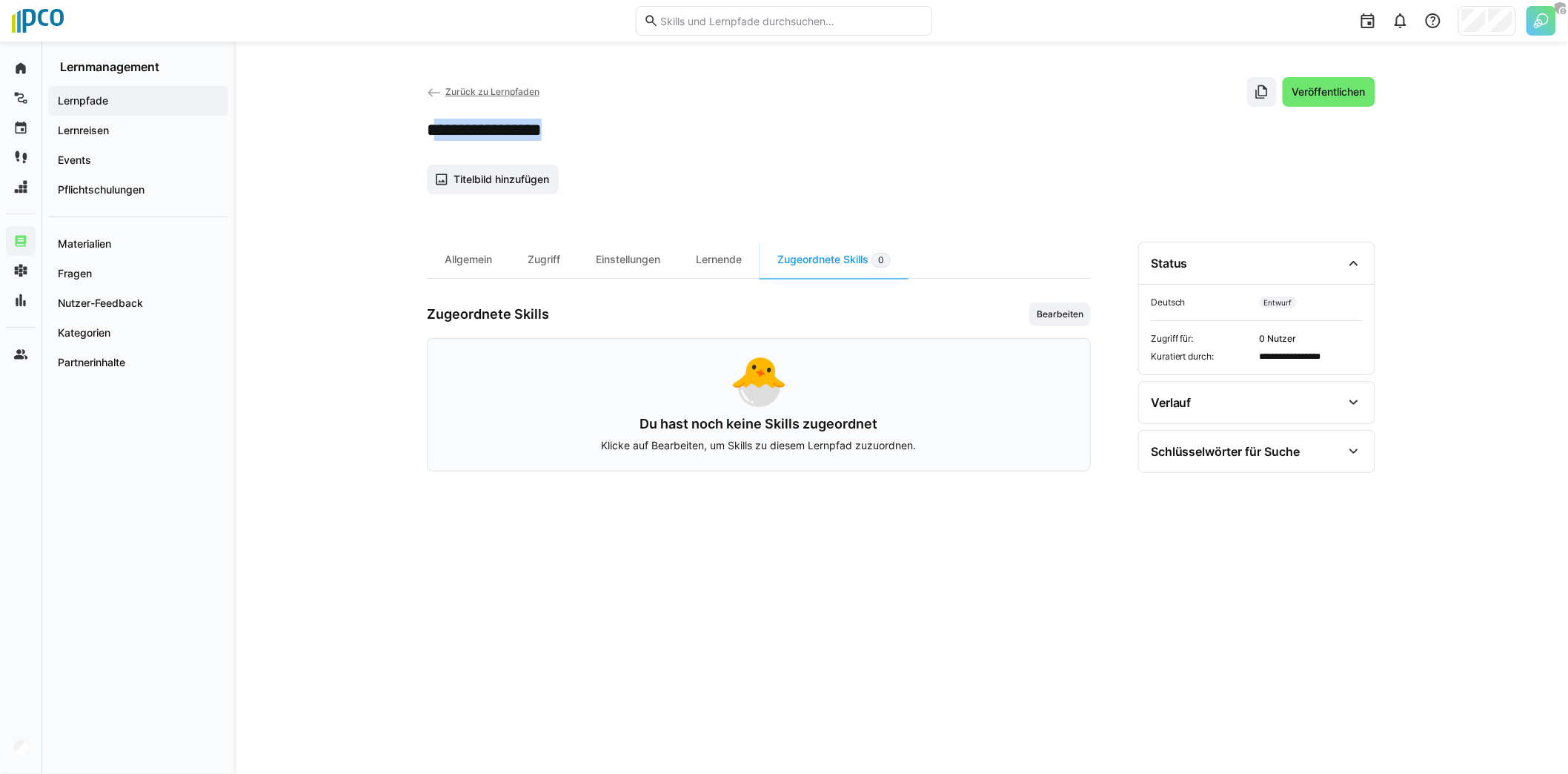
drag, startPoint x: 435, startPoint y: 127, endPoint x: 678, endPoint y: 121, distance: 243.1
click at [678, 121] on div "**********" at bounding box center [901, 129] width 949 height 22
click at [679, 121] on div "**********" at bounding box center [901, 129] width 949 height 22
click at [118, 151] on div "Events" at bounding box center [138, 160] width 180 height 30
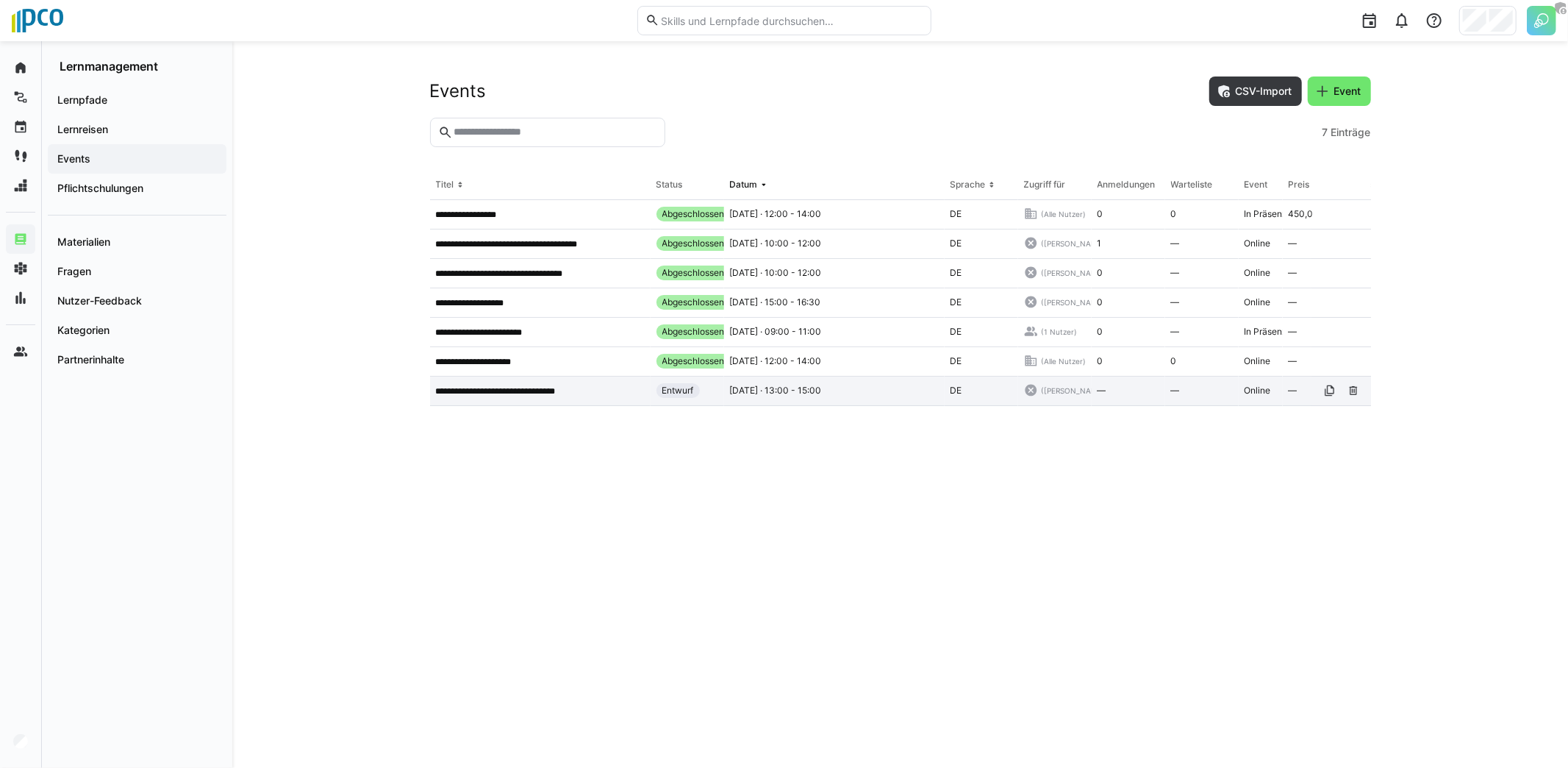
click at [518, 391] on p "**********" at bounding box center [512, 391] width 153 height 12
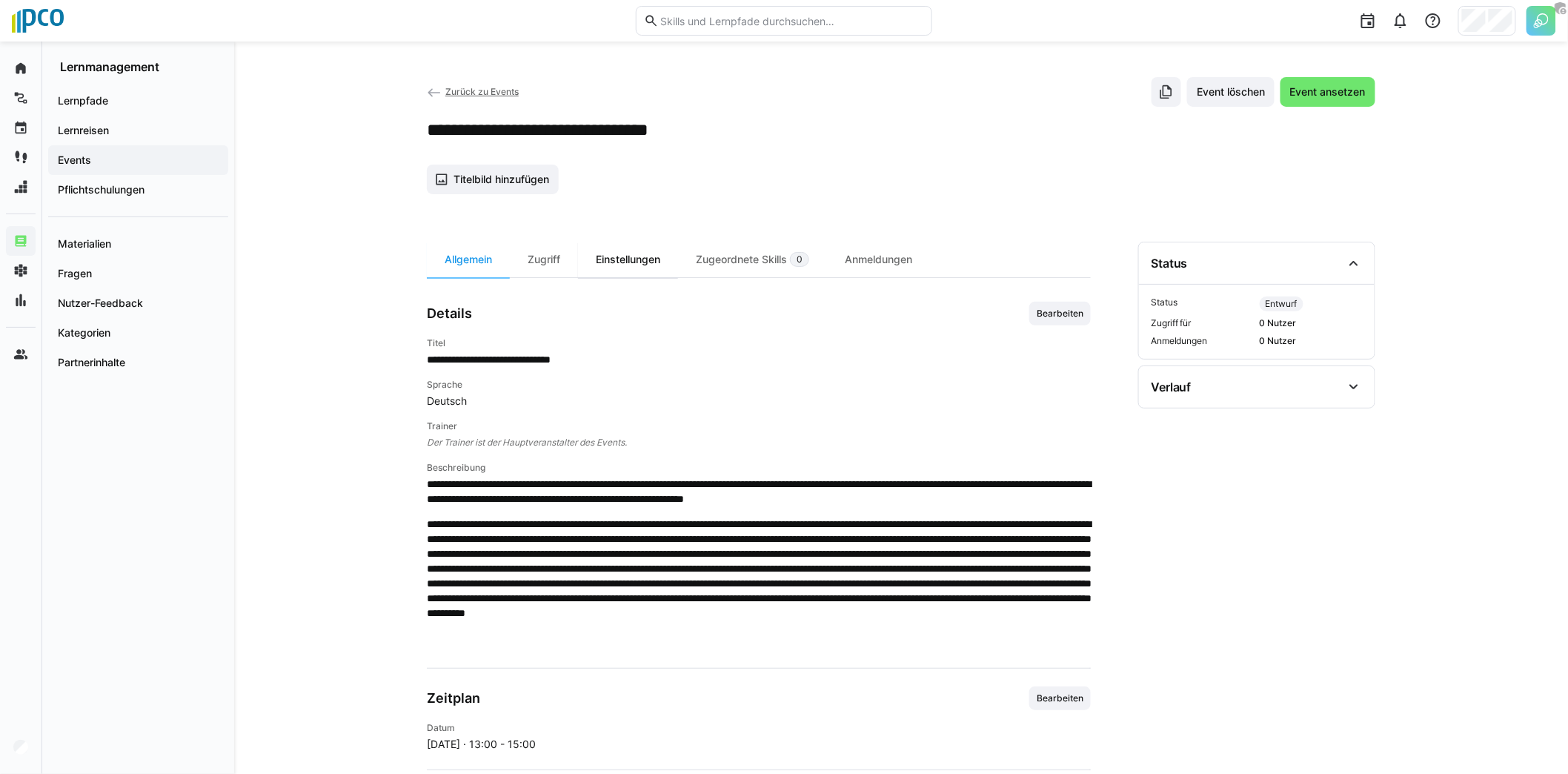
click at [642, 262] on div "Einstellungen" at bounding box center [628, 259] width 100 height 36
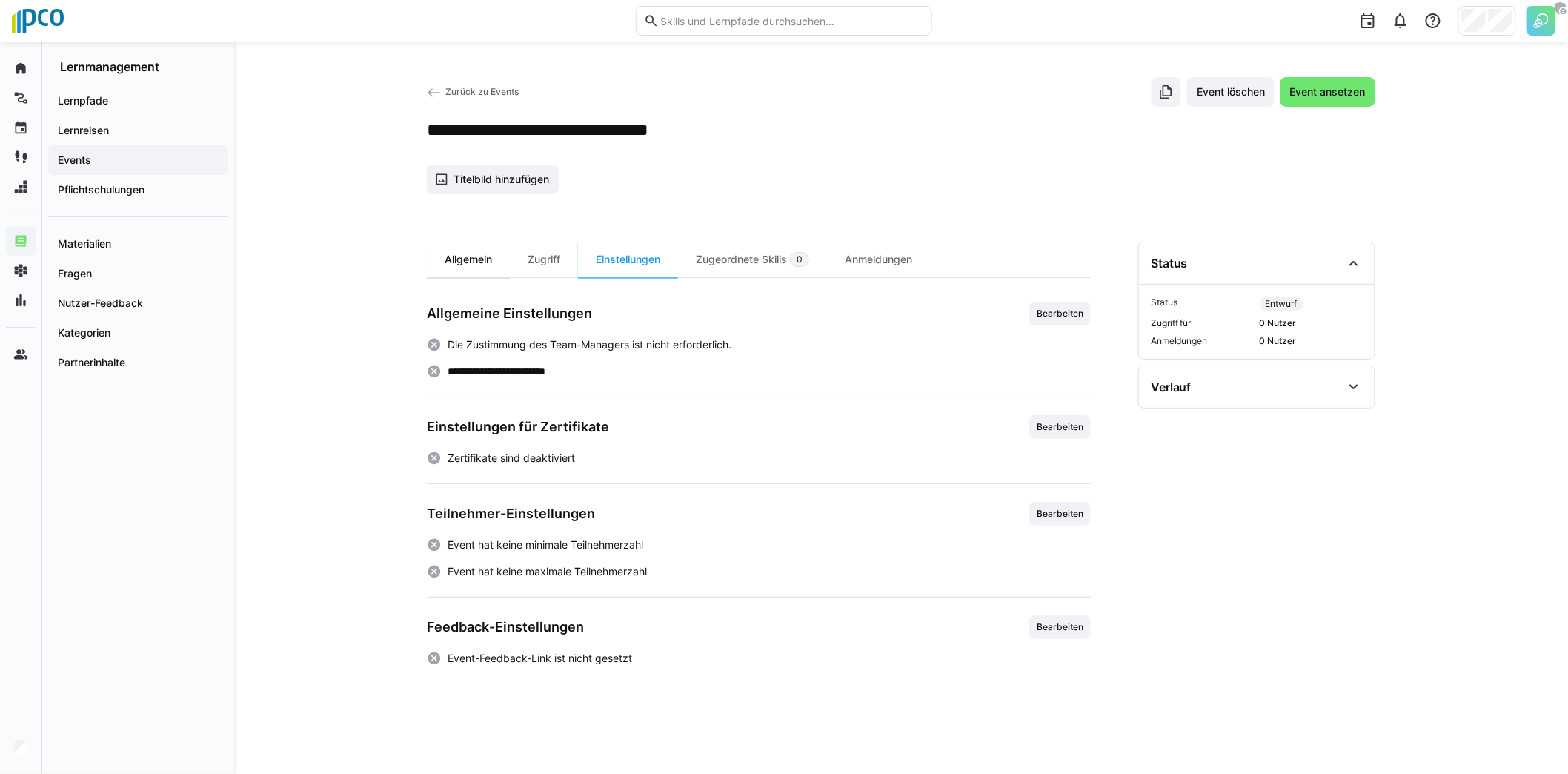
click at [441, 268] on div "Allgemein" at bounding box center [468, 259] width 83 height 36
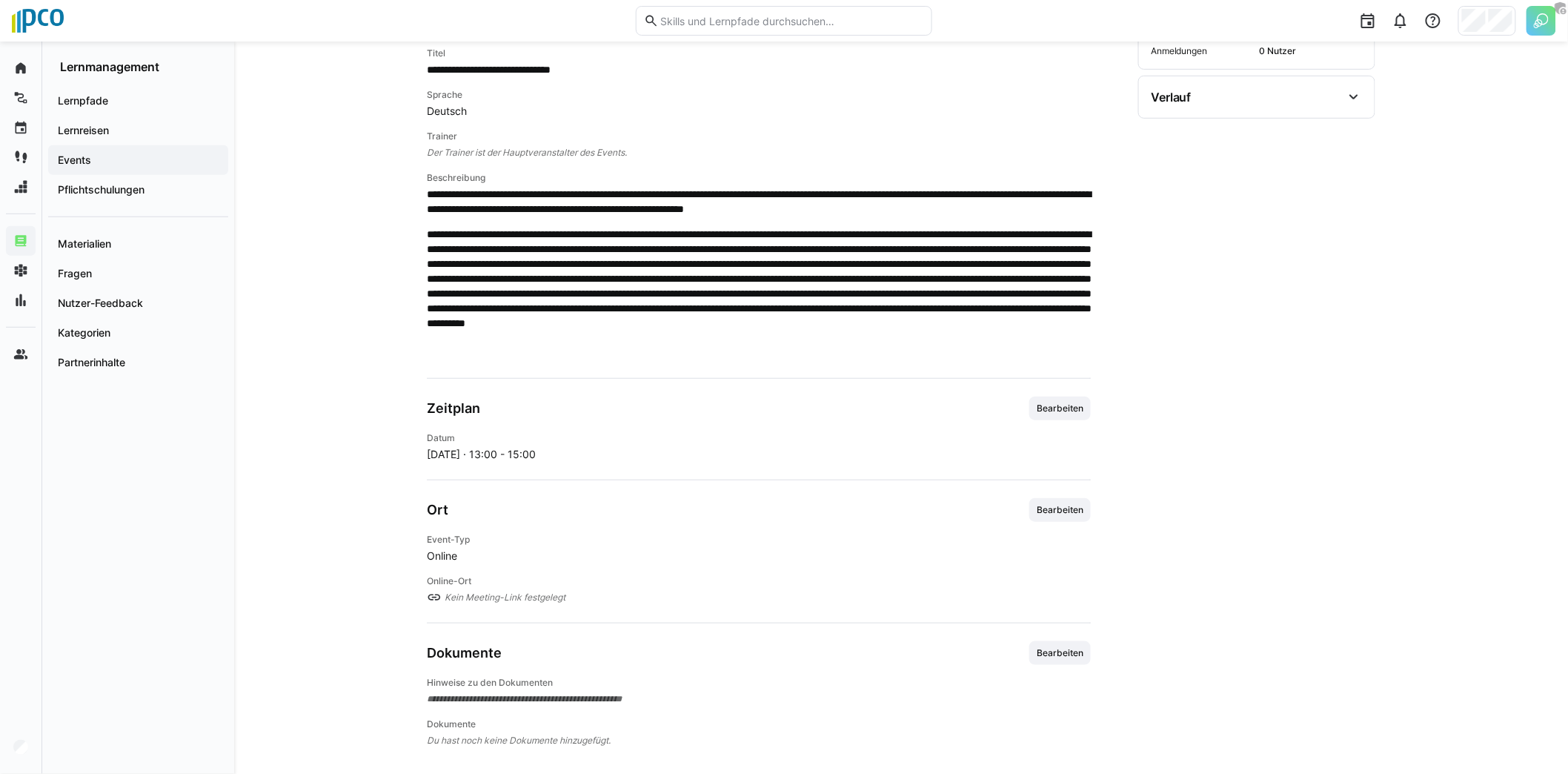
scroll to position [294, 0]
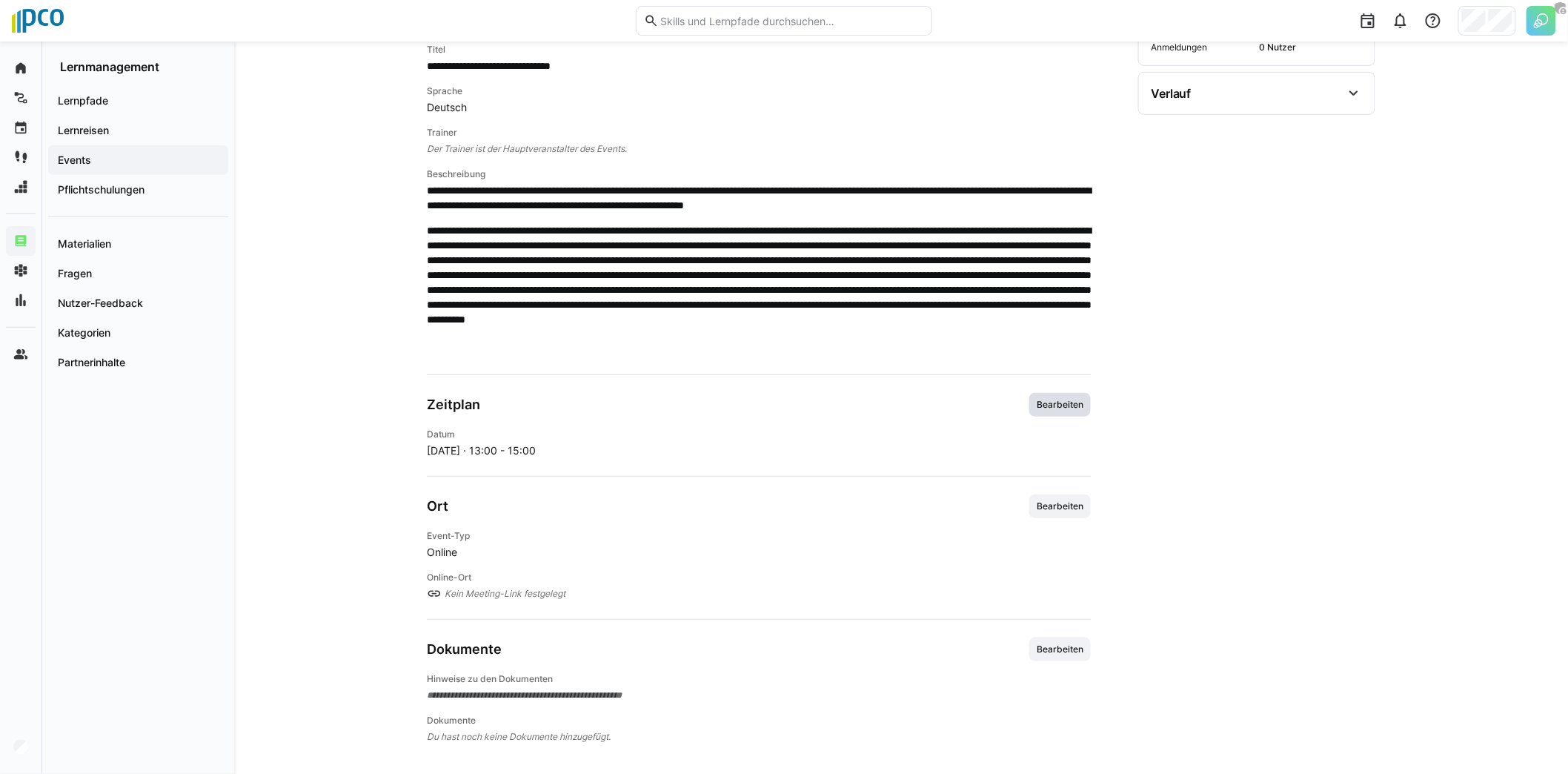
click at [1067, 406] on span "Bearbeiten" at bounding box center [1060, 404] width 50 height 12
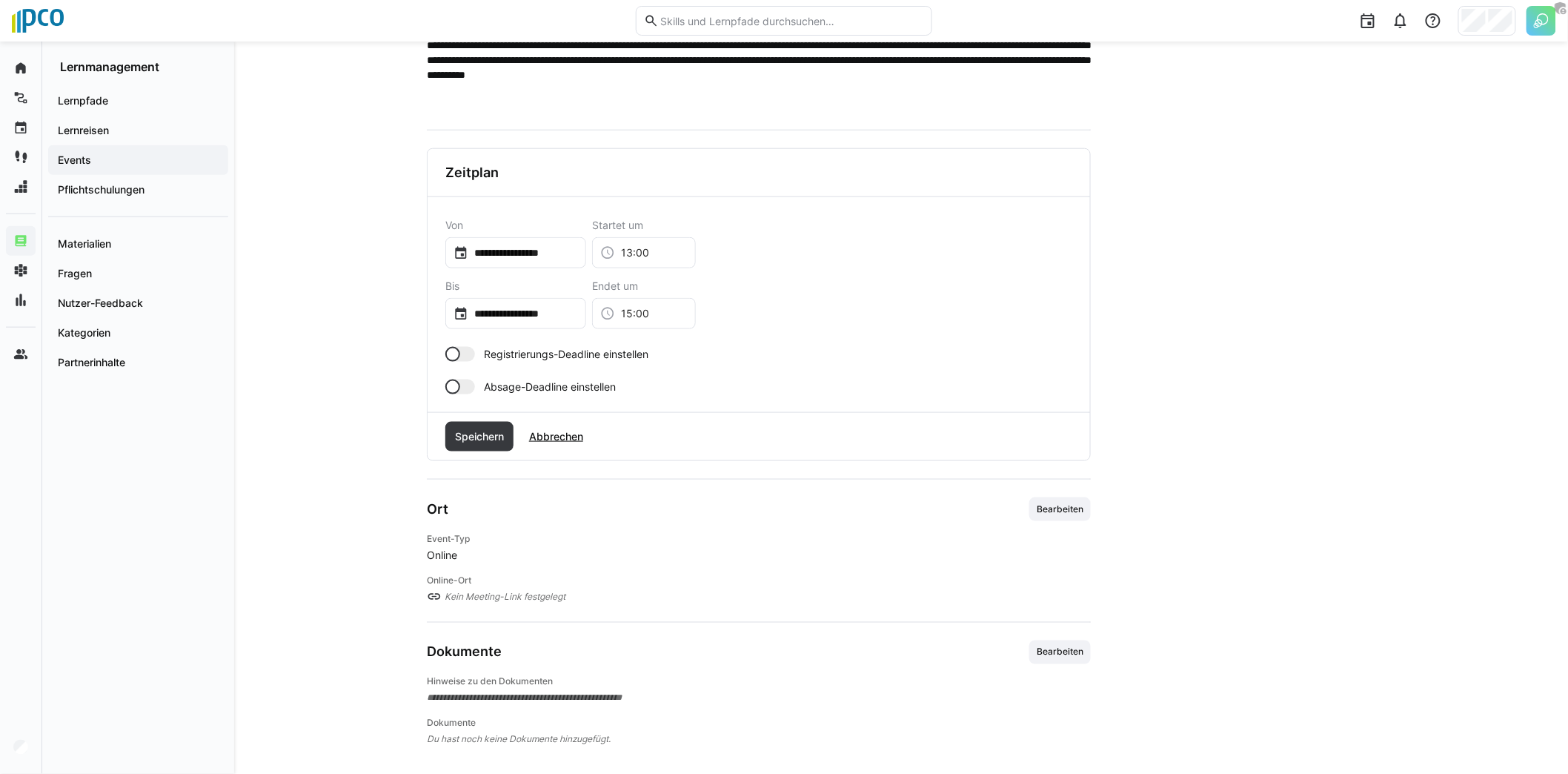
scroll to position [539, 0]
click at [1065, 502] on span "Bearbeiten" at bounding box center [1060, 508] width 50 height 12
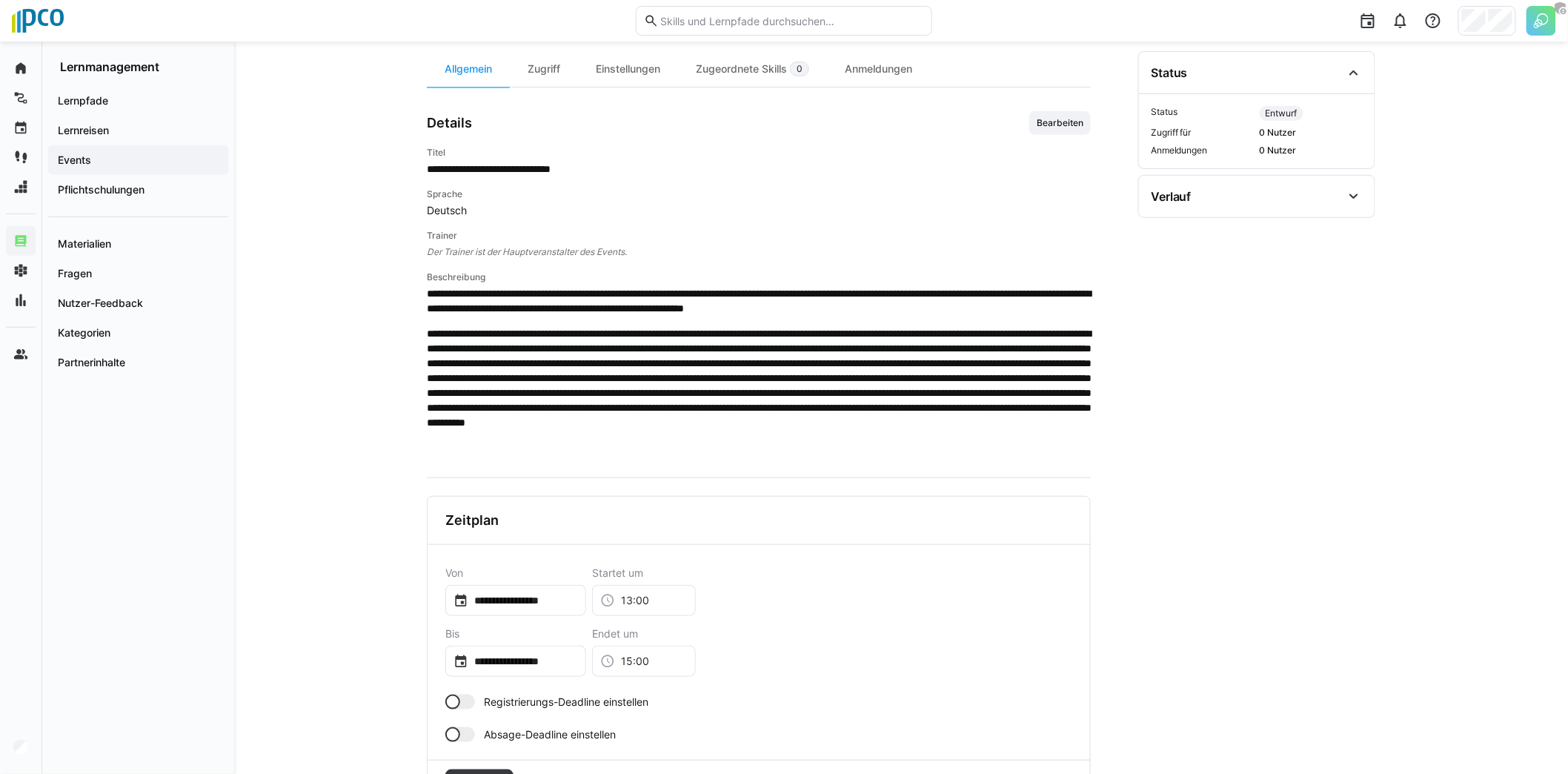
scroll to position [120, 0]
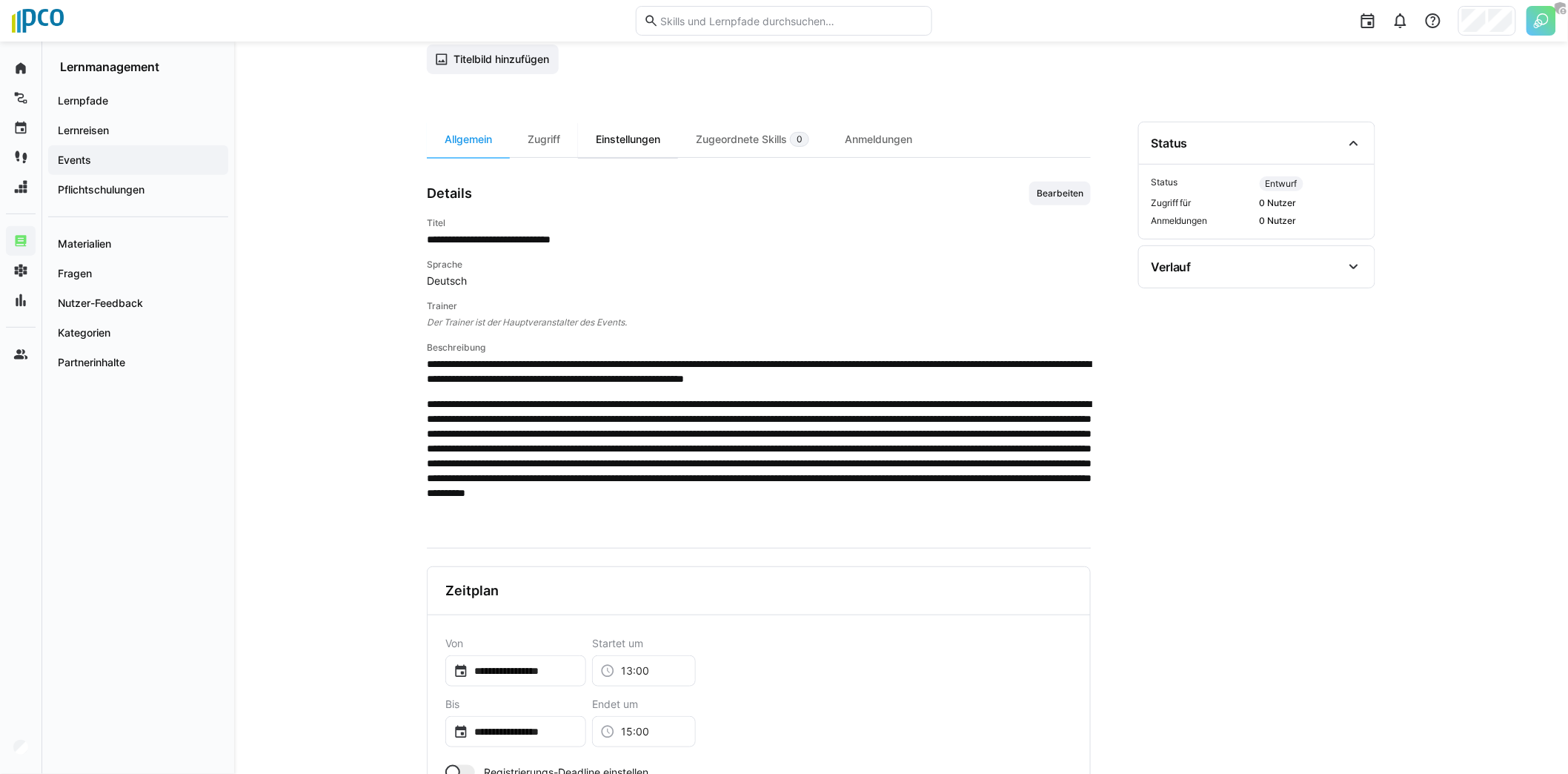
click at [653, 131] on div "Einstellungen" at bounding box center [628, 139] width 100 height 36
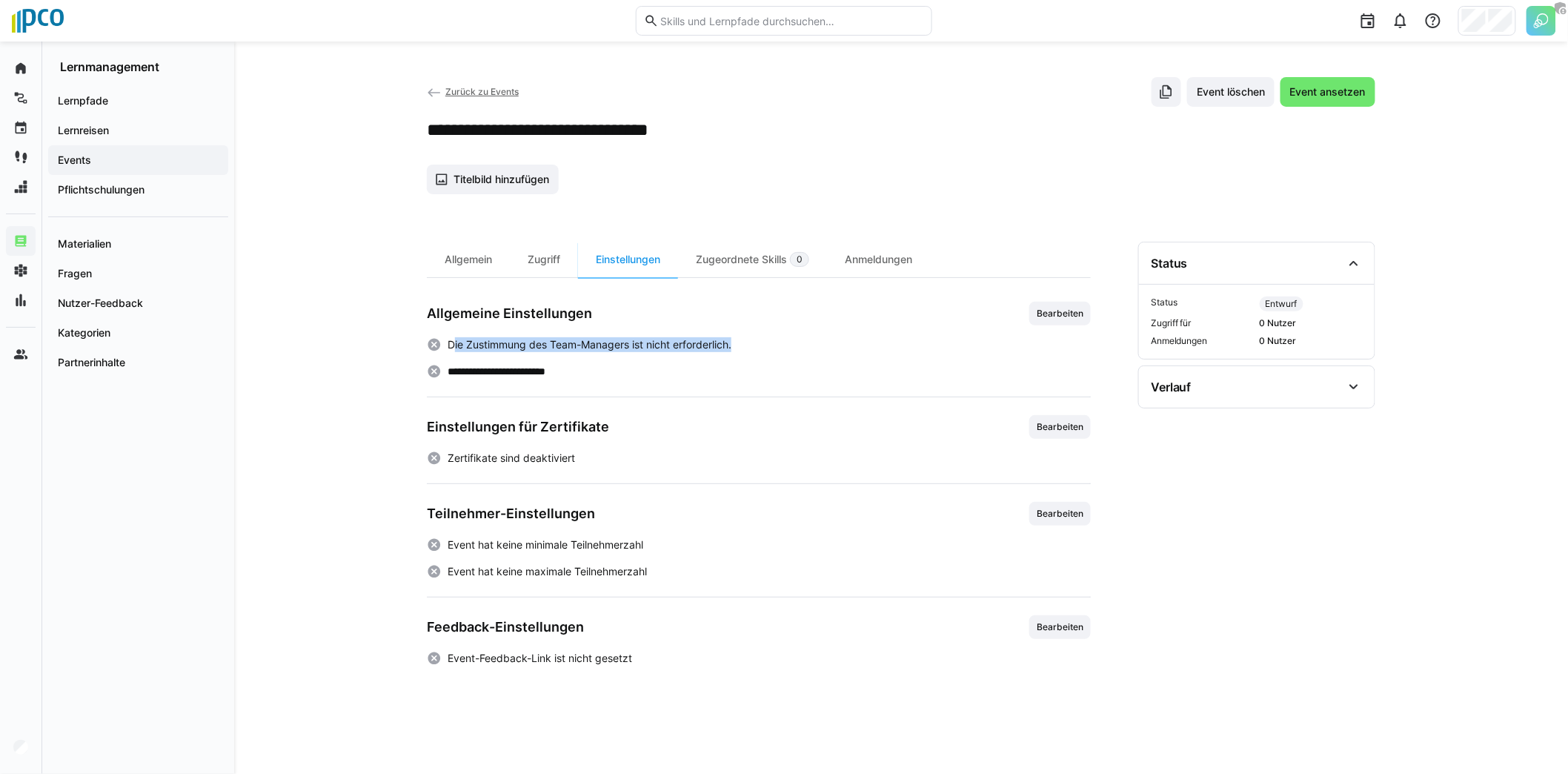
drag, startPoint x: 540, startPoint y: 339, endPoint x: 764, endPoint y: 342, distance: 224.0
click at [764, 342] on div "Die Zustimmung des Team-Managers ist nicht erforderlich." at bounding box center [759, 344] width 664 height 15
drag, startPoint x: 583, startPoint y: 370, endPoint x: 435, endPoint y: 369, distance: 148.0
click at [435, 369] on div "**********" at bounding box center [759, 370] width 664 height 15
drag, startPoint x: 540, startPoint y: 455, endPoint x: 447, endPoint y: 451, distance: 93.1
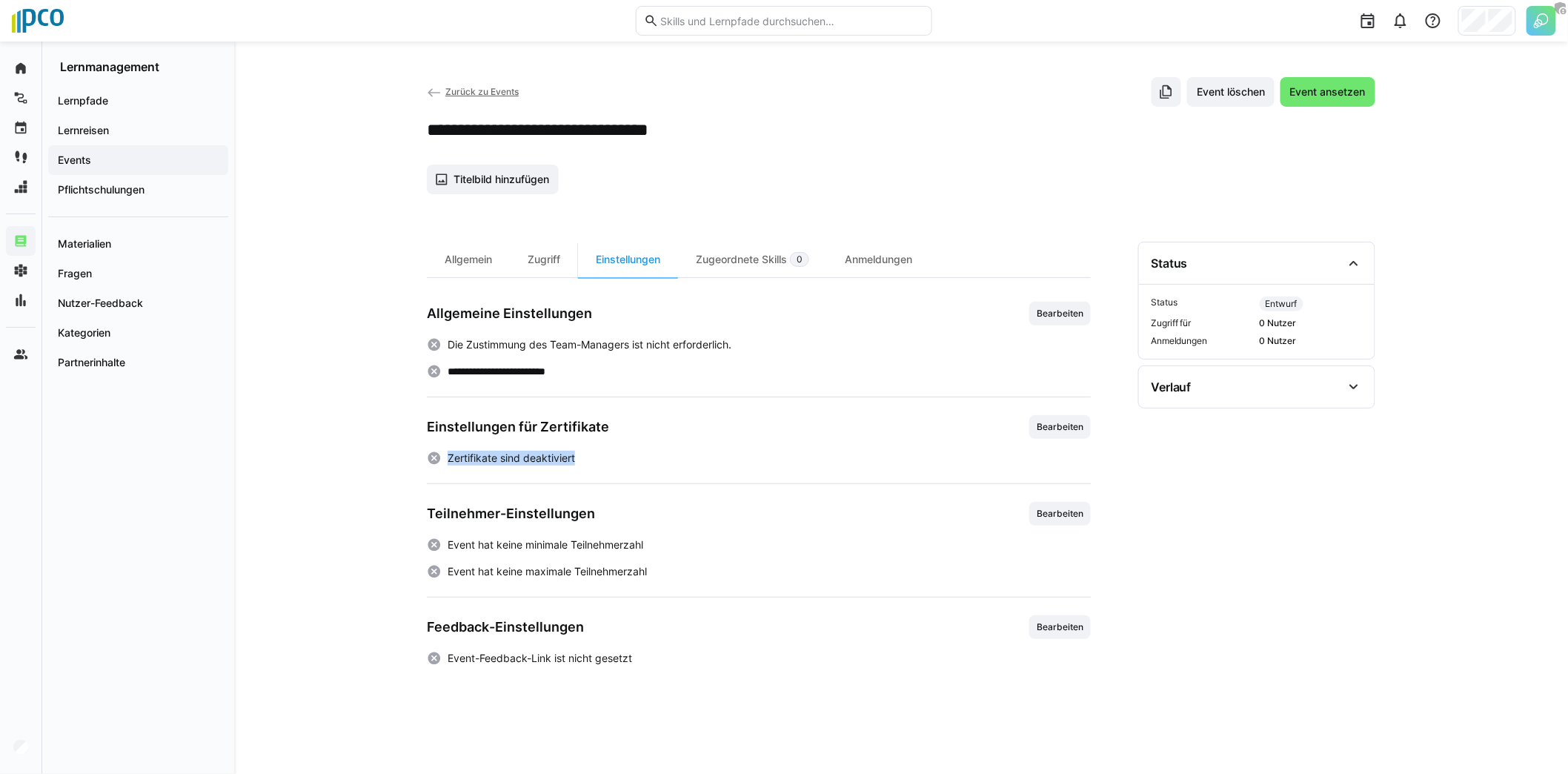
click at [446, 451] on div "Zertifikate sind deaktiviert" at bounding box center [759, 458] width 664 height 15
click at [573, 541] on p "Event hat keine minimale Teilnehmerzahl" at bounding box center [545, 544] width 196 height 15
drag, startPoint x: 687, startPoint y: 536, endPoint x: 583, endPoint y: 529, distance: 104.2
click at [575, 529] on div "Teilnehmer-Einstellungen Bearbeiten Event hat keine minimale Teilnehmerzahl Eve…" at bounding box center [759, 540] width 664 height 77
drag, startPoint x: 664, startPoint y: 569, endPoint x: 448, endPoint y: 570, distance: 216.0
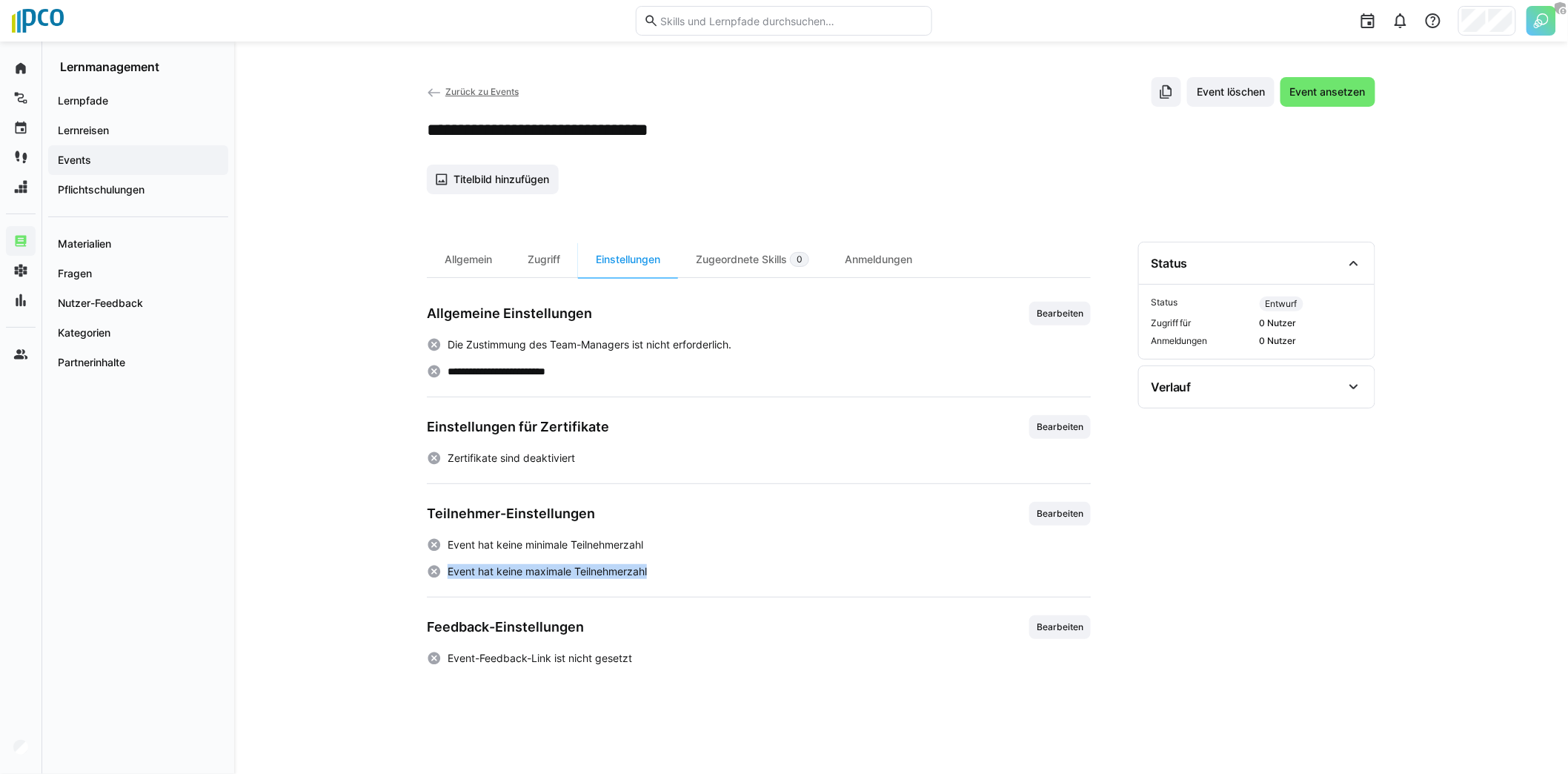
click at [448, 570] on div "Event hat keine maximale Teilnehmerzahl" at bounding box center [759, 570] width 664 height 15
drag, startPoint x: 634, startPoint y: 653, endPoint x: 448, endPoint y: 649, distance: 186.0
click at [447, 651] on div "Event-Feedback-Link ist nicht gesetzt" at bounding box center [759, 658] width 664 height 15
click at [580, 656] on p "Event-Feedback-Link ist nicht gesetzt" at bounding box center [539, 658] width 184 height 15
click at [876, 261] on div "Anmeldungen" at bounding box center [879, 259] width 103 height 36
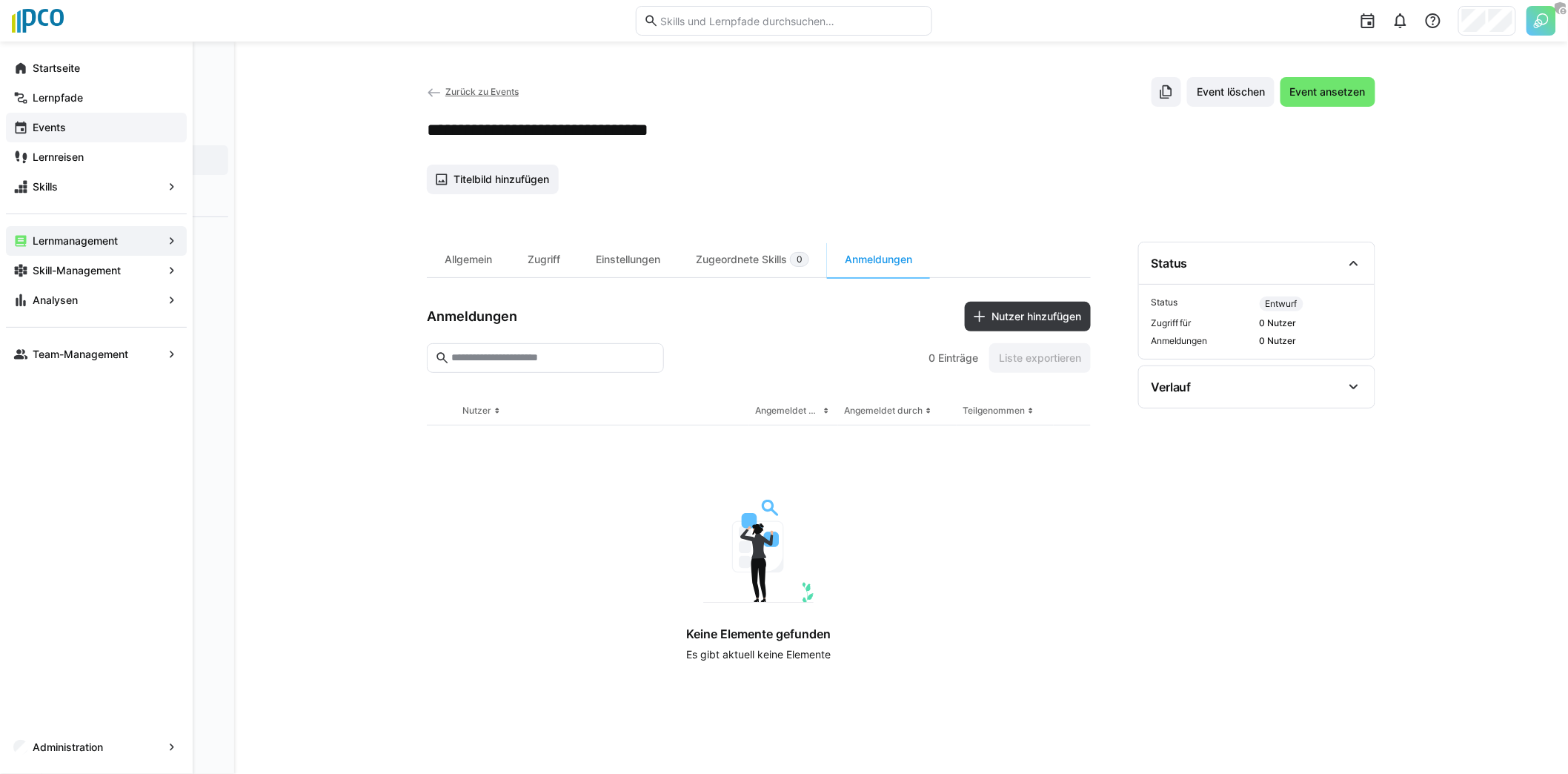
click at [0, 0] on app-navigation-label "Events" at bounding box center [0, 0] width 0 height 0
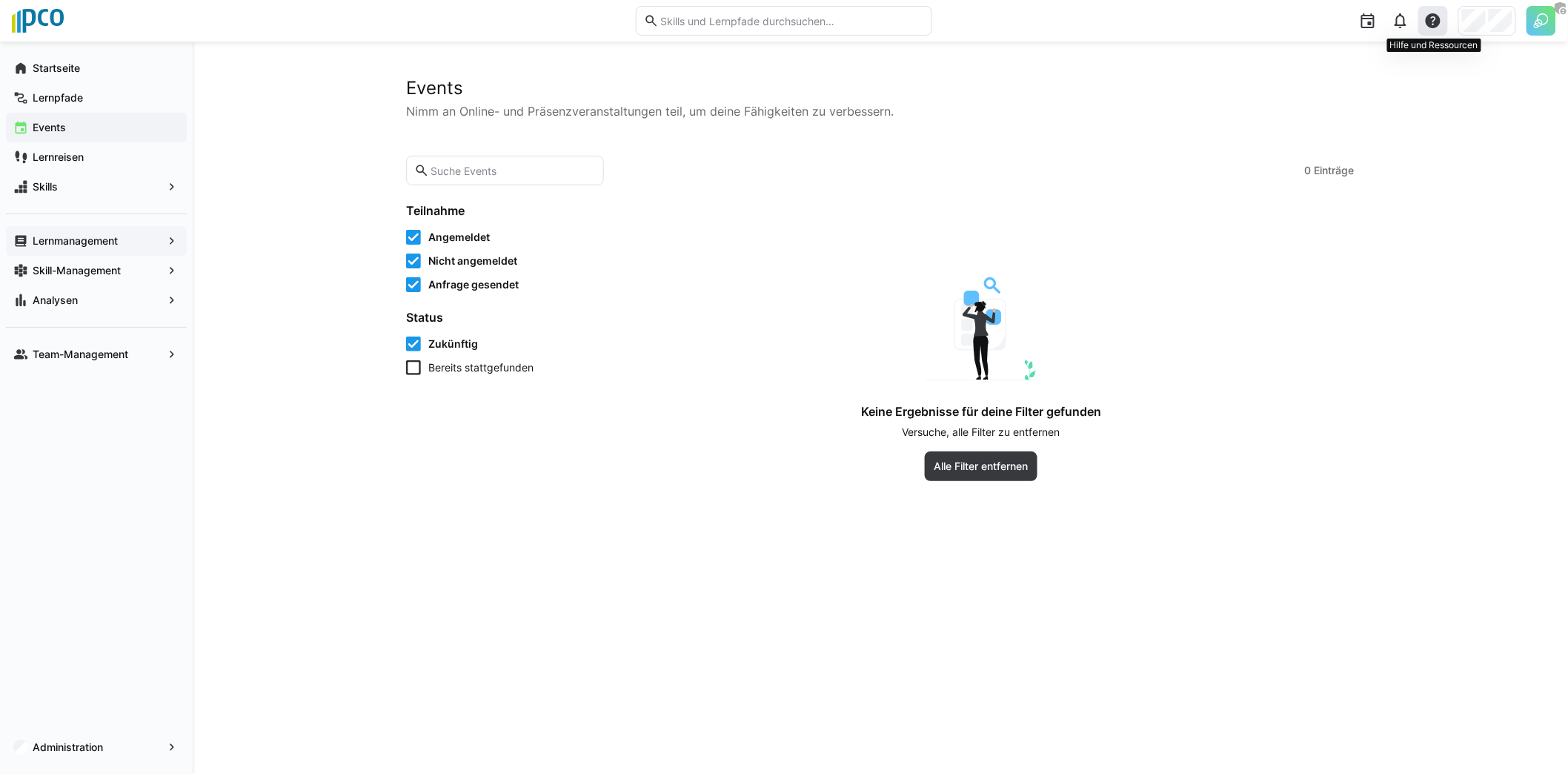
click at [1437, 29] on eds-icon at bounding box center [1433, 21] width 17 height 17
click at [1344, 71] on span "Hilfecenter besuchen" at bounding box center [1374, 60] width 148 height 31
click at [509, 419] on app-learning-events-list-filters "Teilnahme Angemeldet Nicht angemeldet Anfrage gesendet Status Zukünftig Bereits…" at bounding box center [498, 342] width 183 height 278
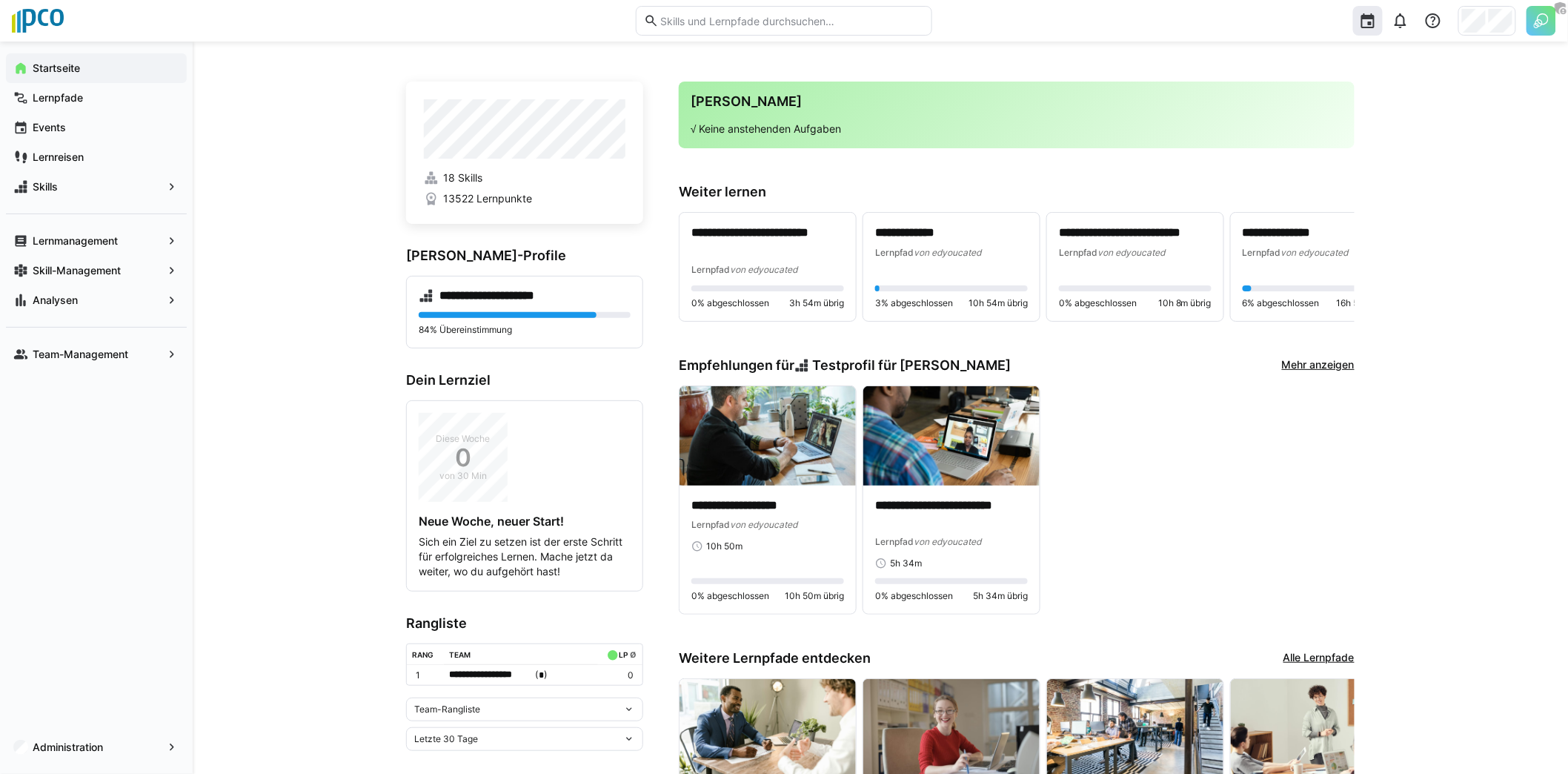
click at [1380, 17] on div at bounding box center [1368, 21] width 30 height 30
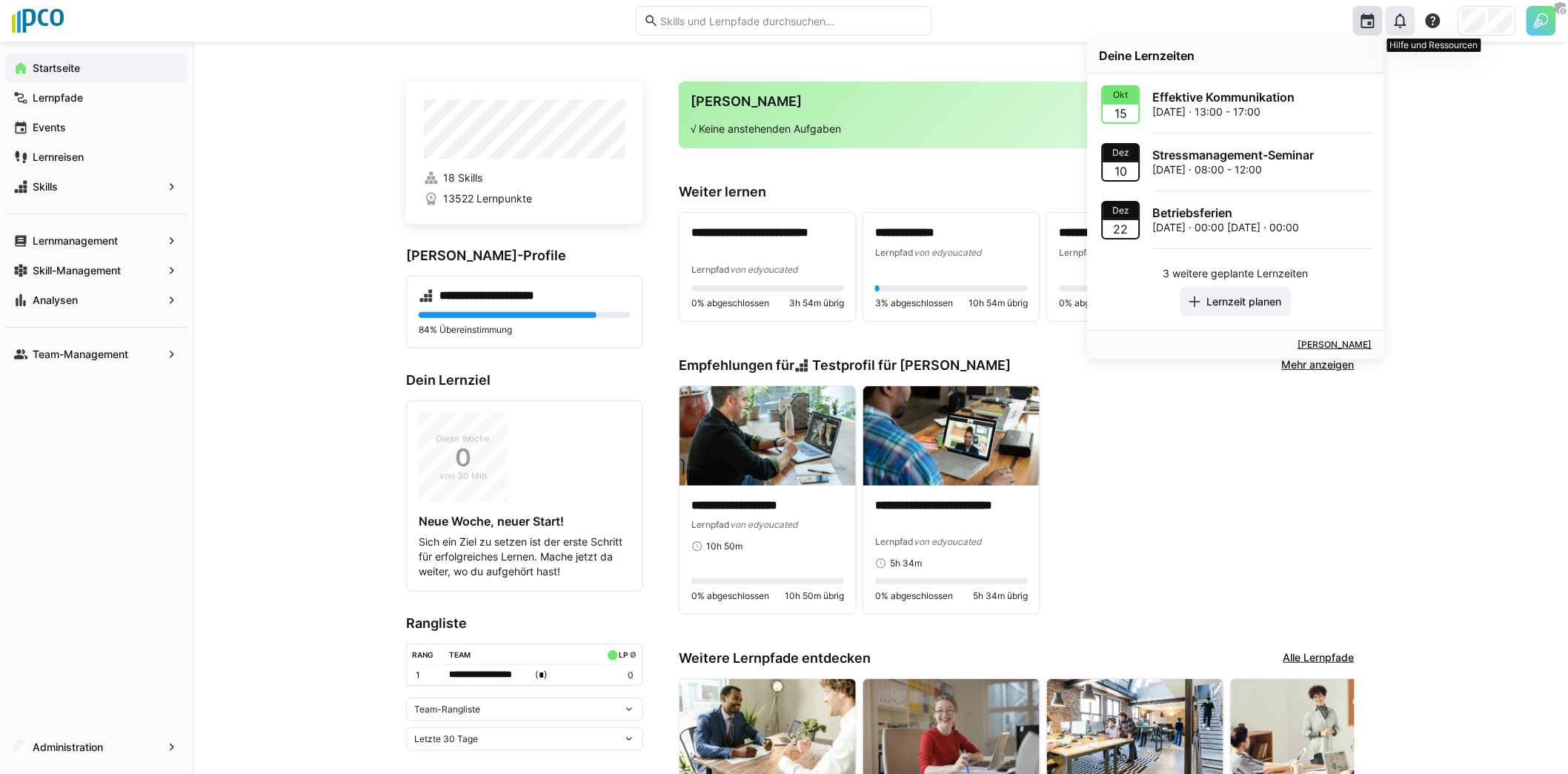
click at [1419, 24] on div at bounding box center [1433, 21] width 30 height 30
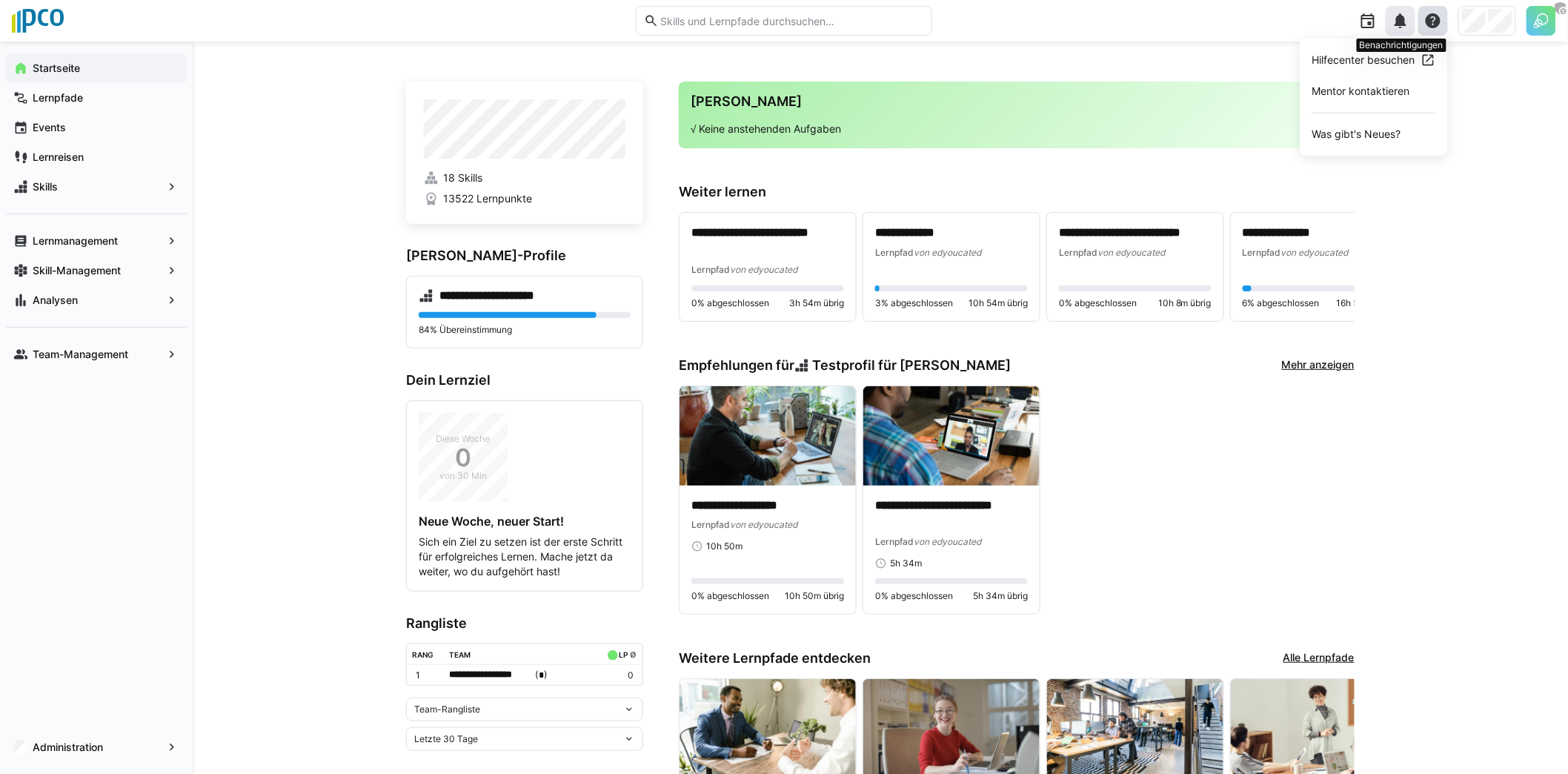
click at [1406, 22] on eds-icon at bounding box center [1400, 21] width 17 height 17
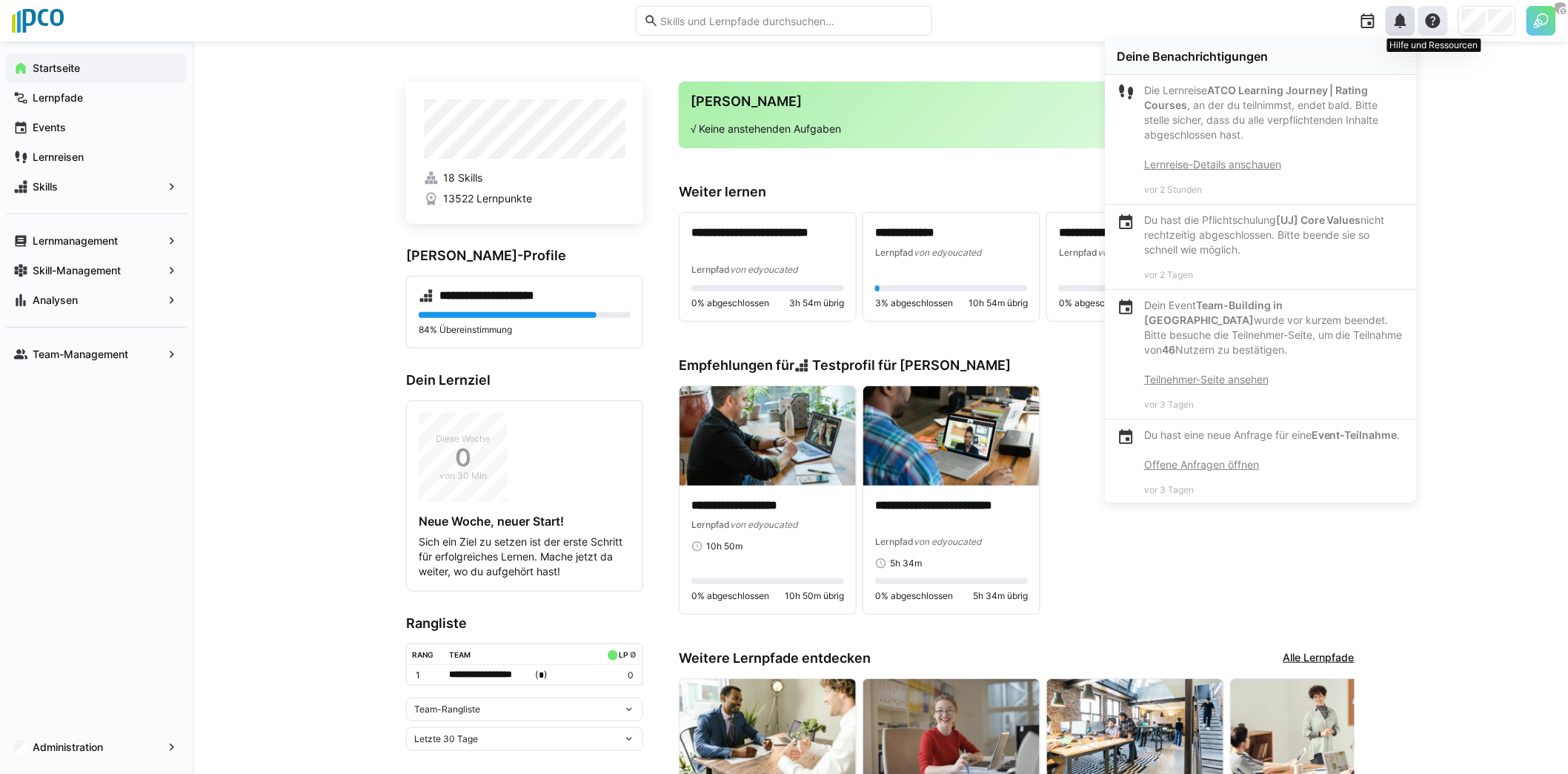
click at [1433, 21] on eds-icon at bounding box center [1433, 21] width 17 height 17
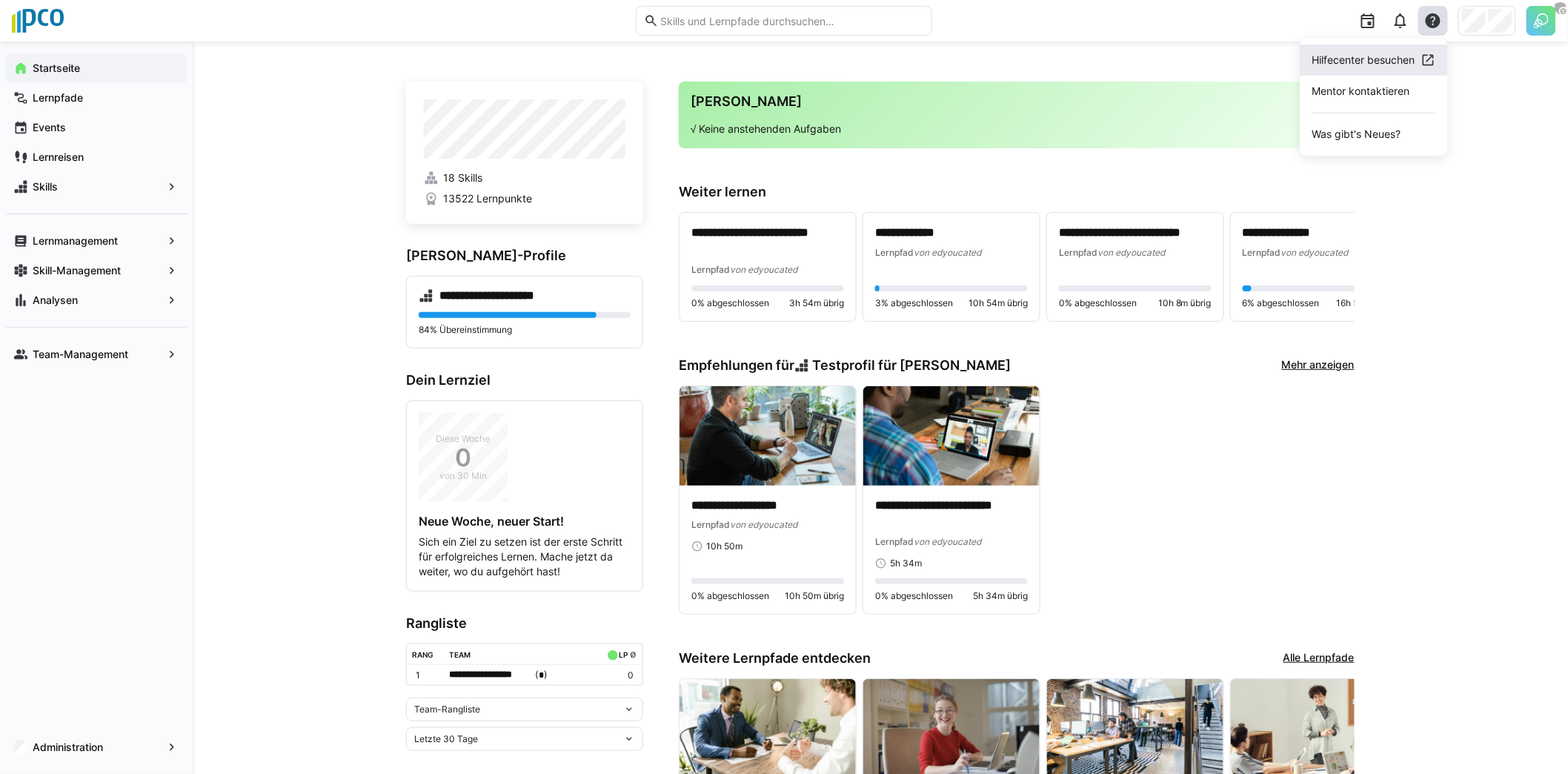
click at [1359, 71] on span "Hilfecenter besuchen" at bounding box center [1374, 60] width 148 height 31
